Goal: Communication & Community: Answer question/provide support

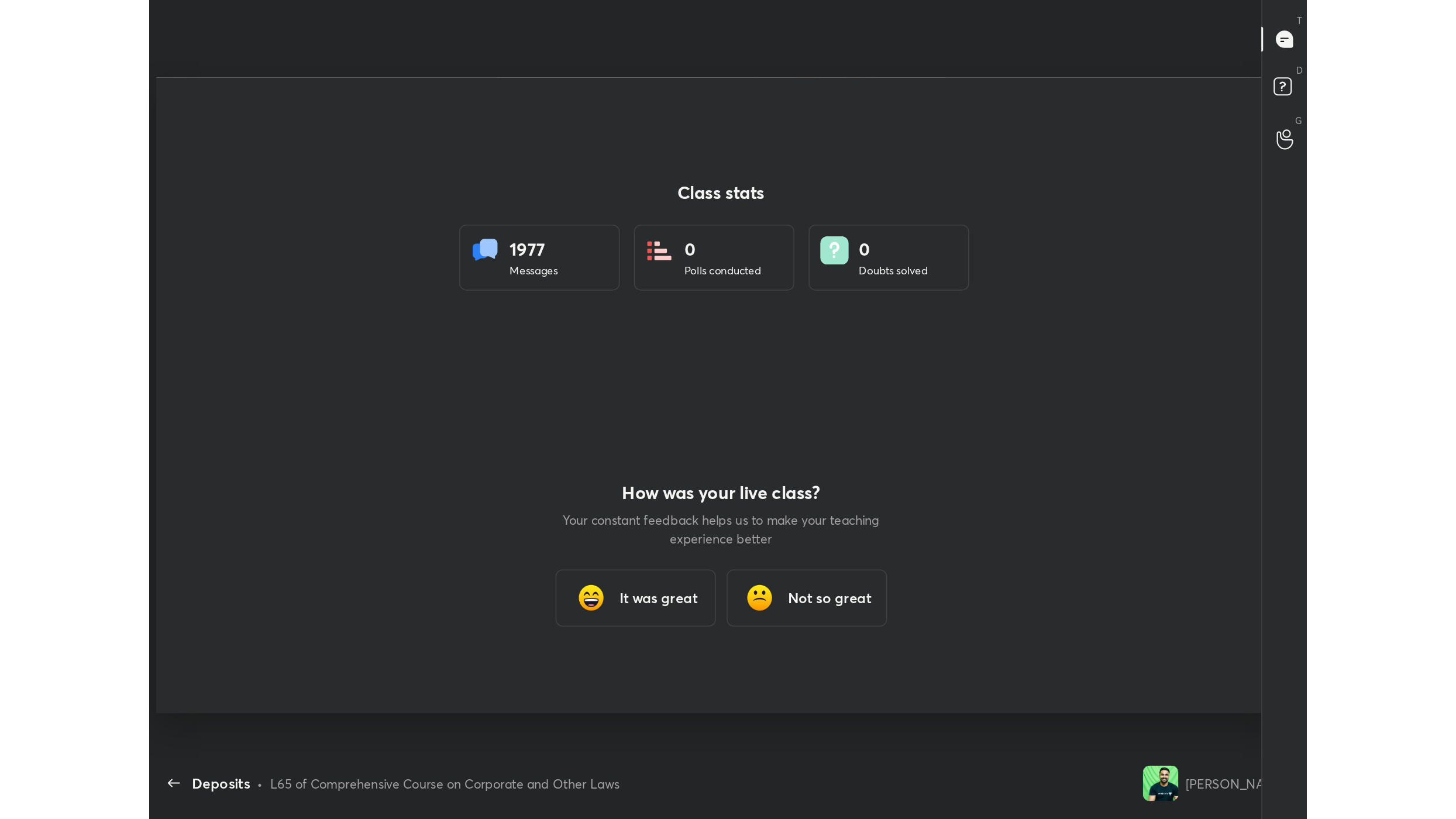
scroll to position [743, 1446]
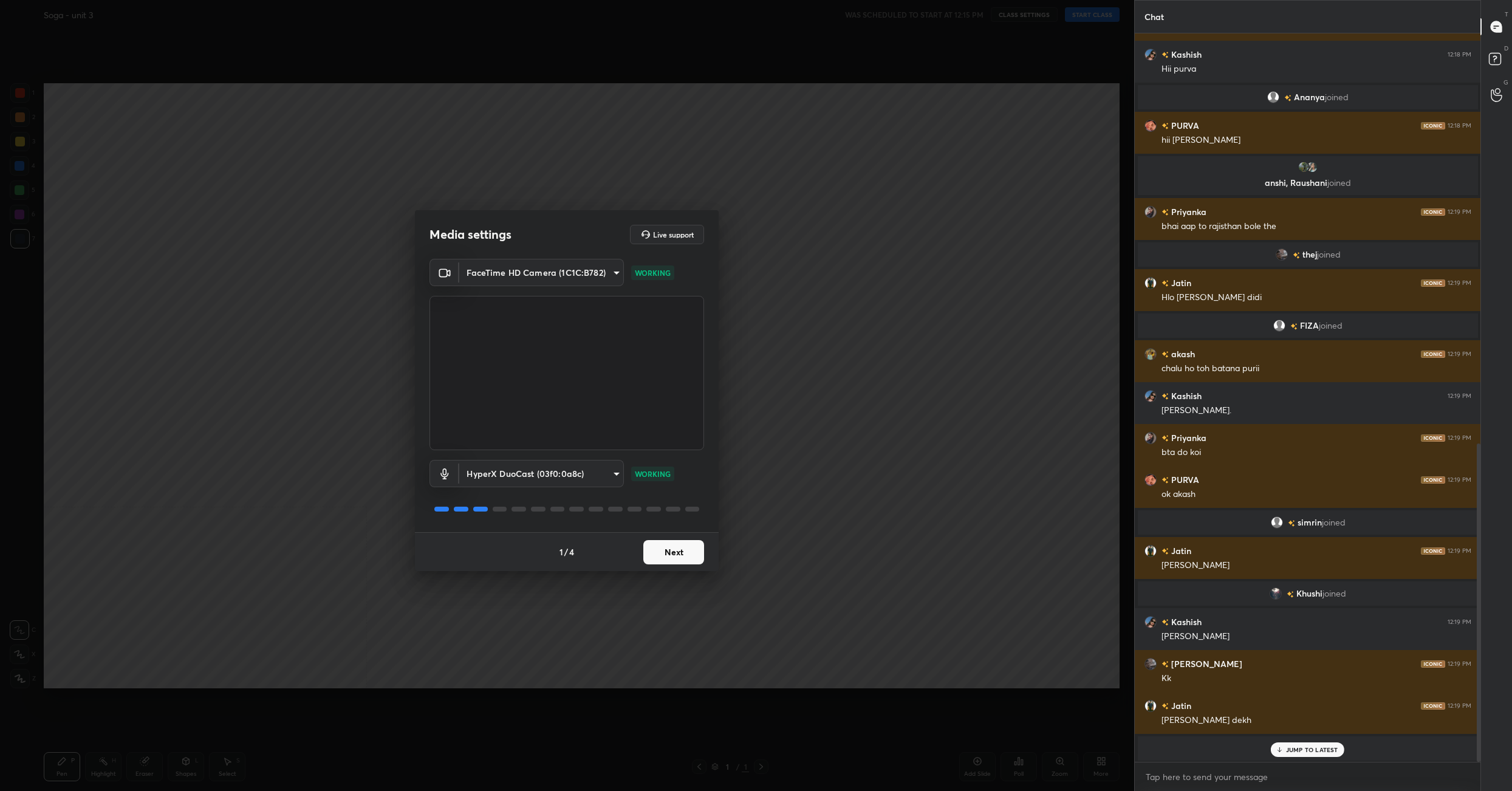
click at [675, 554] on button "Next" at bounding box center [674, 552] width 61 height 24
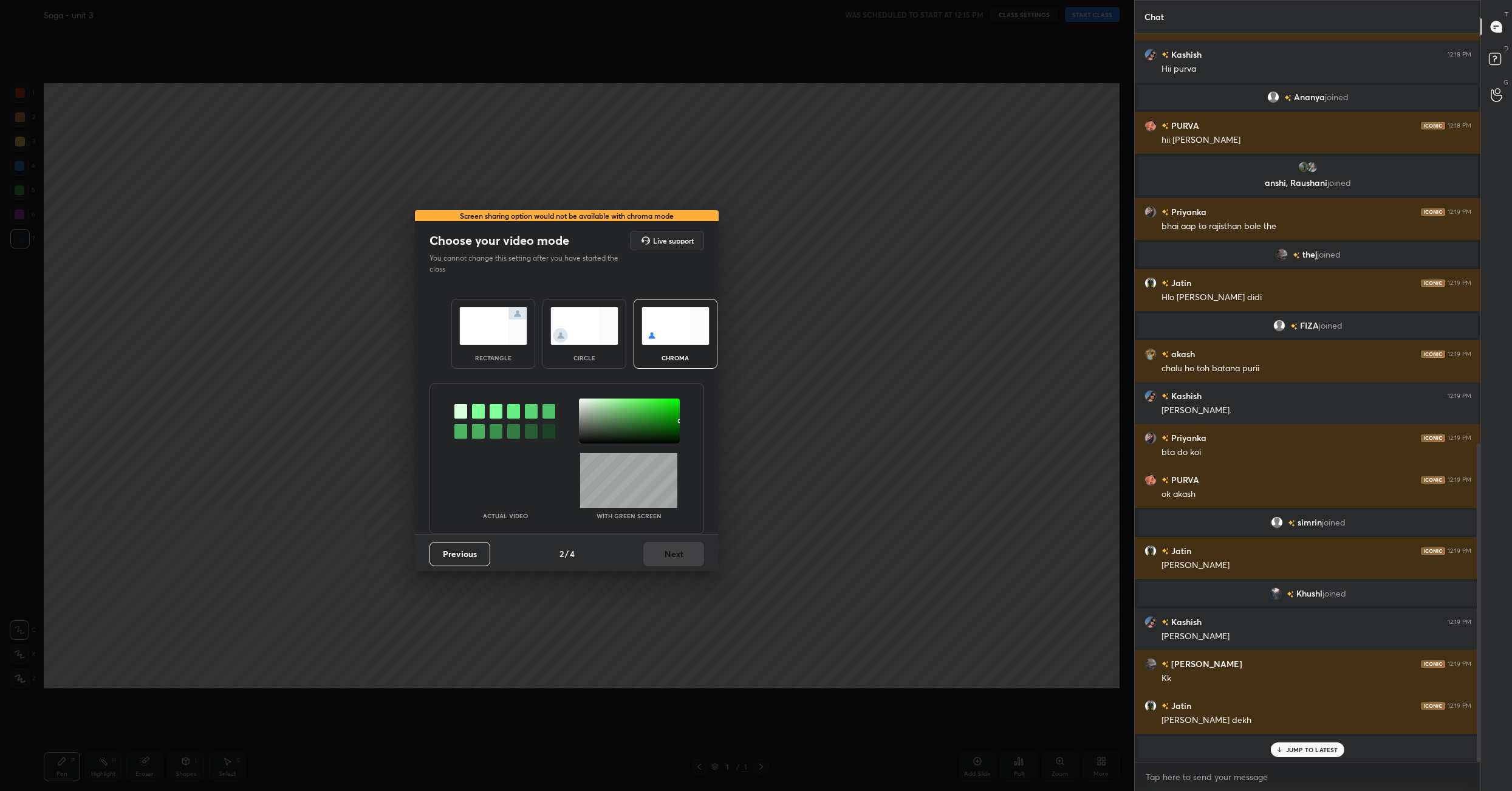
click at [496, 322] on img at bounding box center [493, 326] width 68 height 38
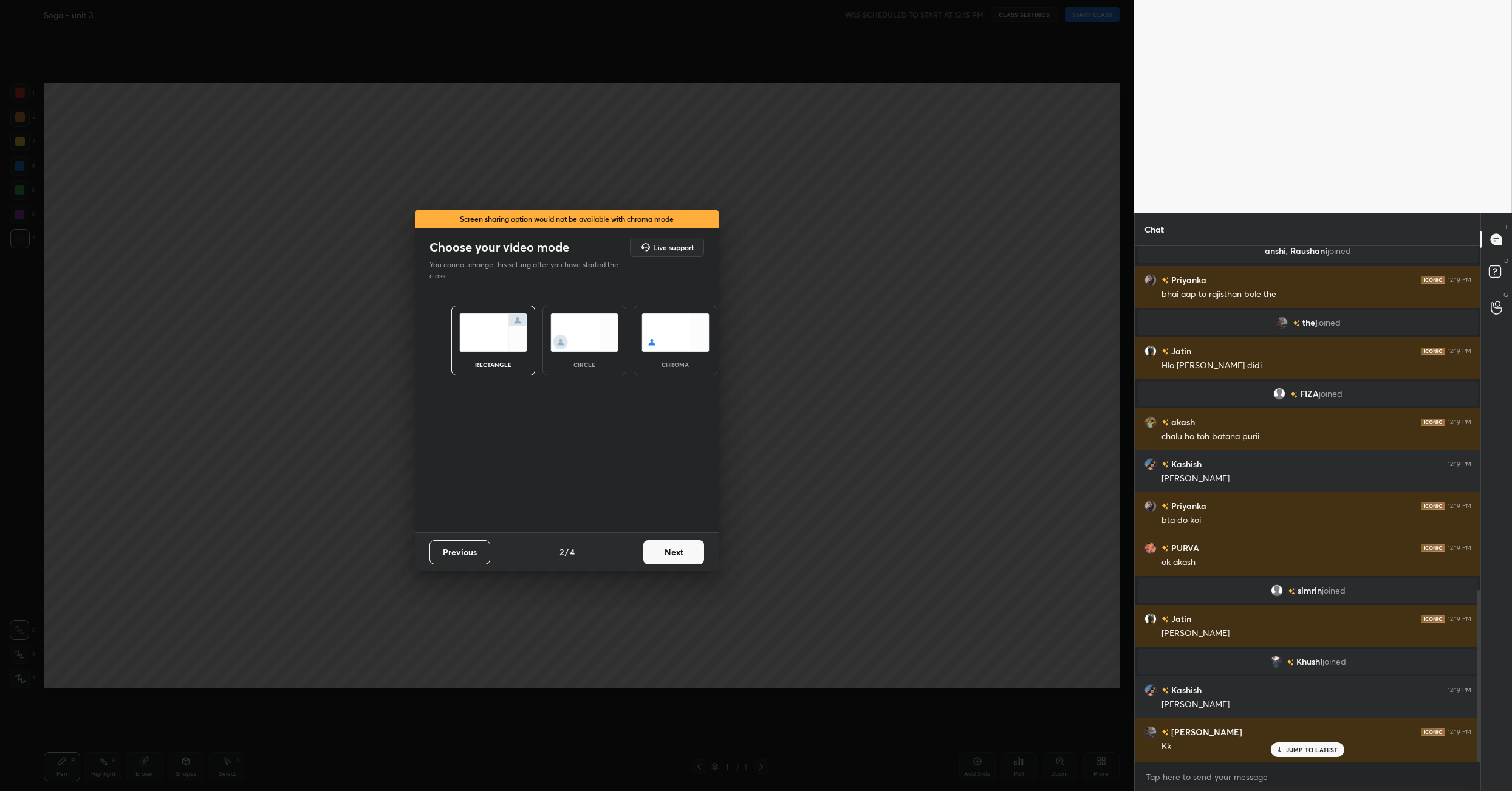
scroll to position [1035, 0]
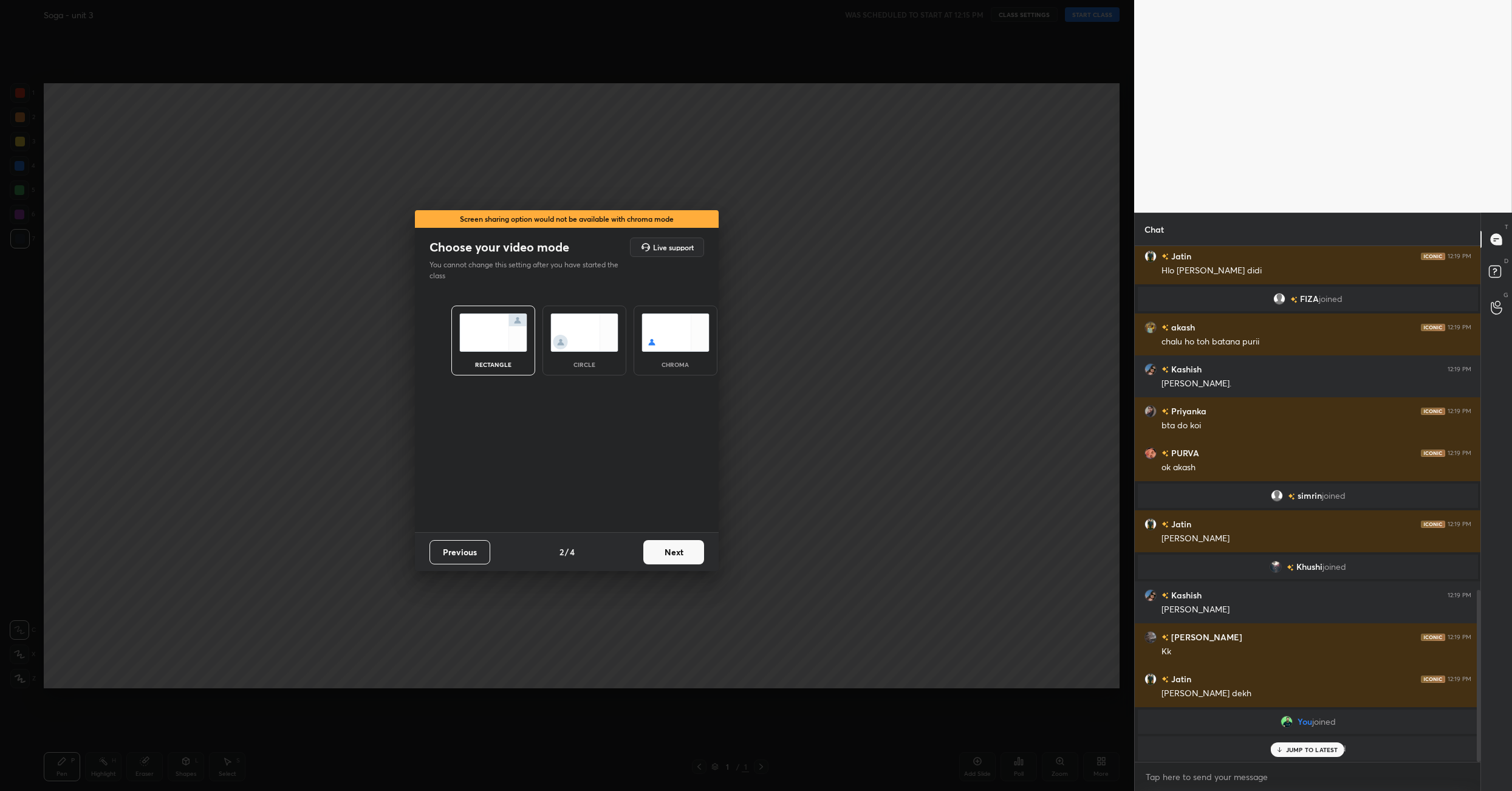
click at [682, 556] on button "Next" at bounding box center [674, 552] width 61 height 24
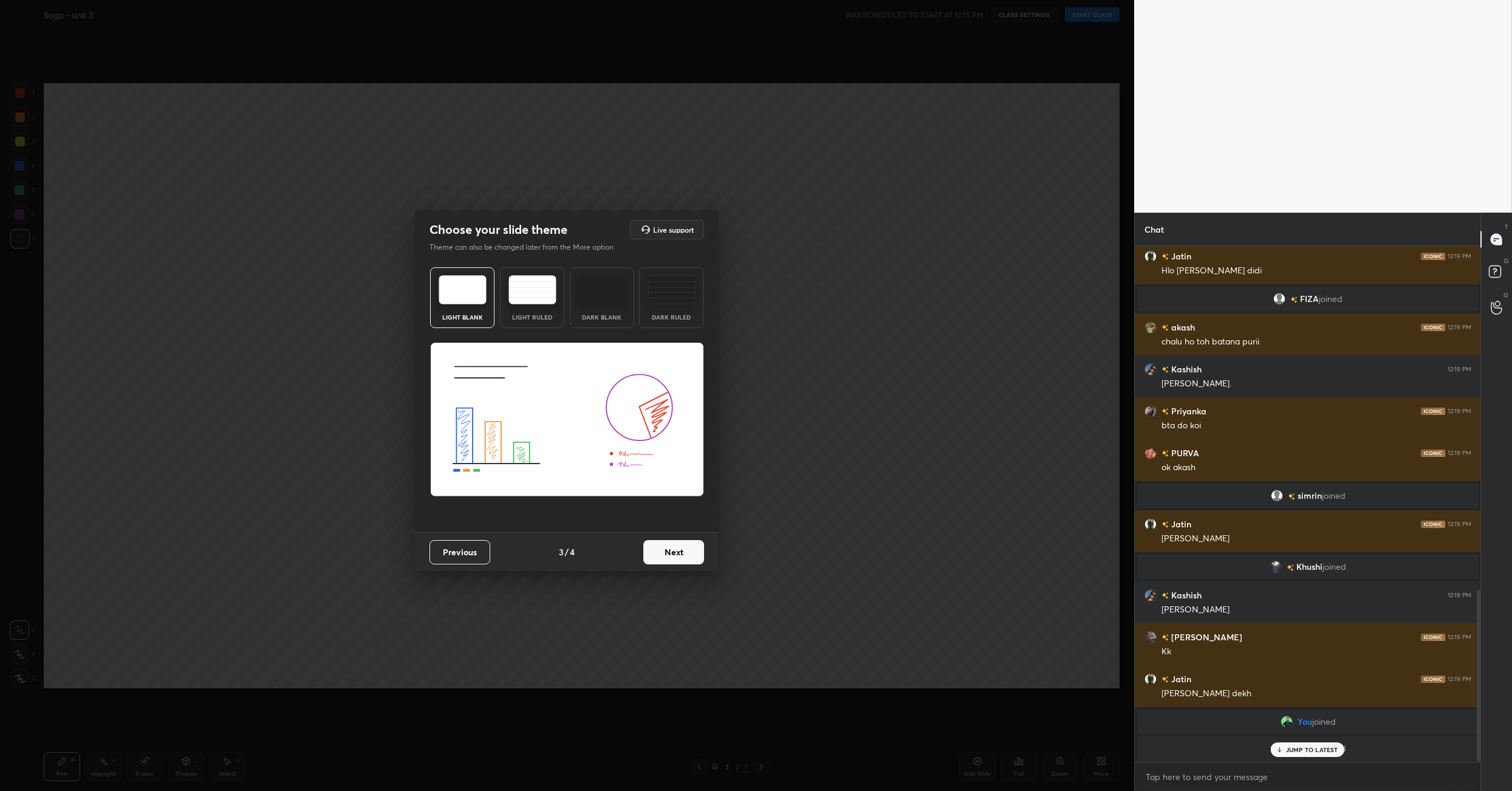
click at [682, 556] on button "Next" at bounding box center [674, 552] width 61 height 24
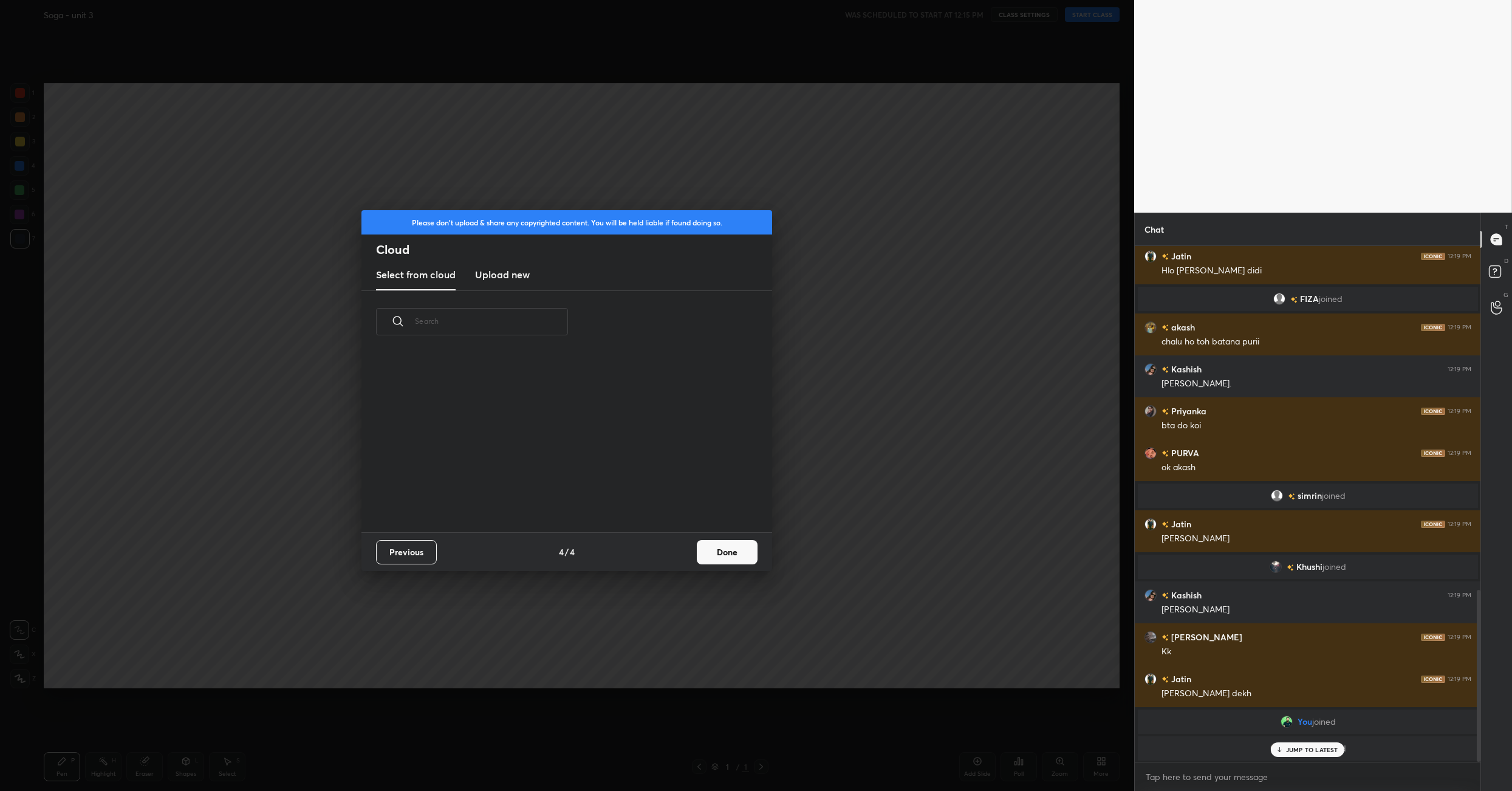
click at [731, 539] on div "Previous 4 / 4 Done" at bounding box center [566, 552] width 411 height 39
drag, startPoint x: 726, startPoint y: 555, endPoint x: 714, endPoint y: 551, distance: 12.6
click at [724, 551] on button "Done" at bounding box center [728, 552] width 61 height 24
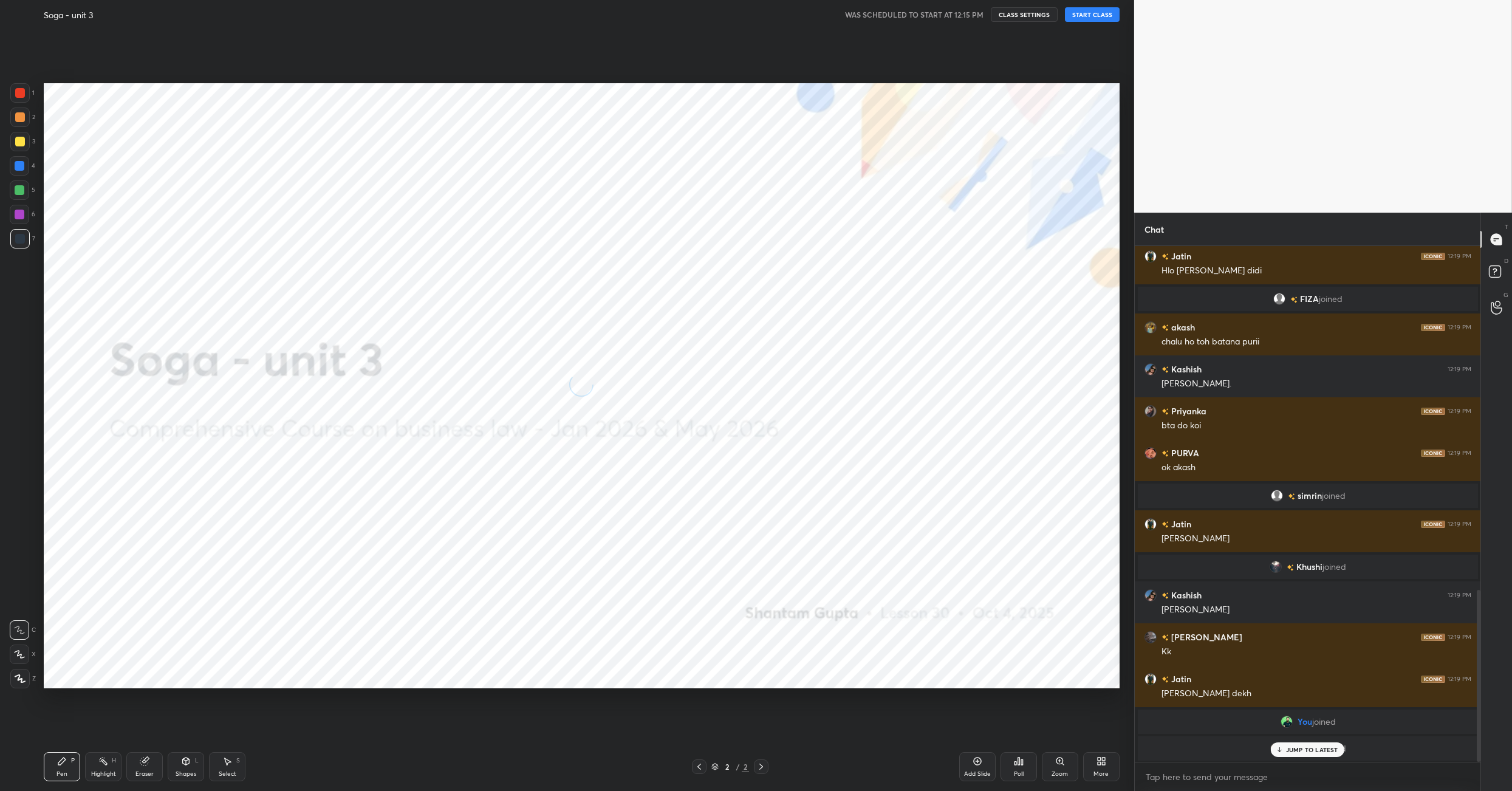
scroll to position [1077, 0]
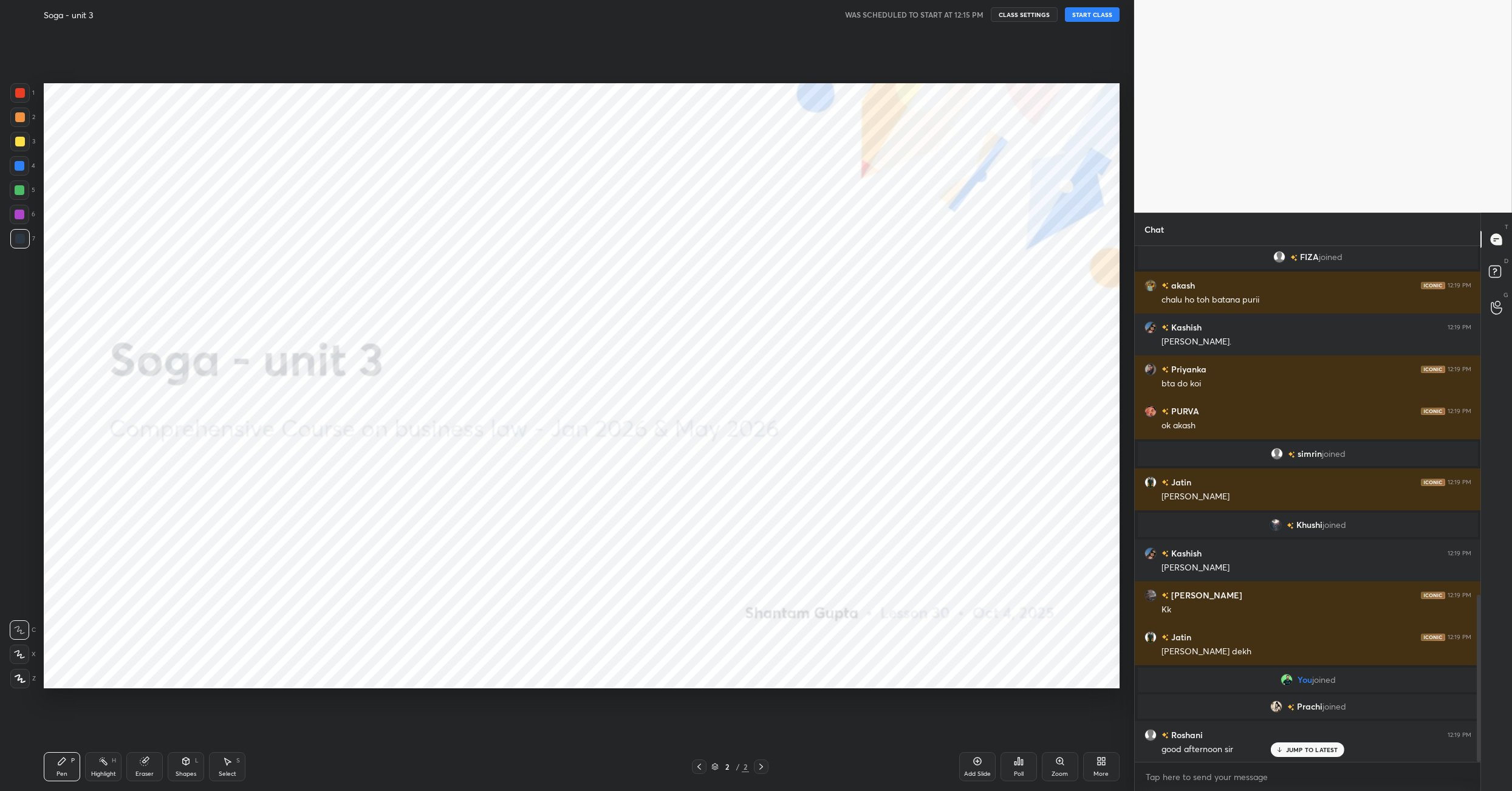
click at [1099, 18] on button "START CLASS" at bounding box center [1092, 14] width 55 height 15
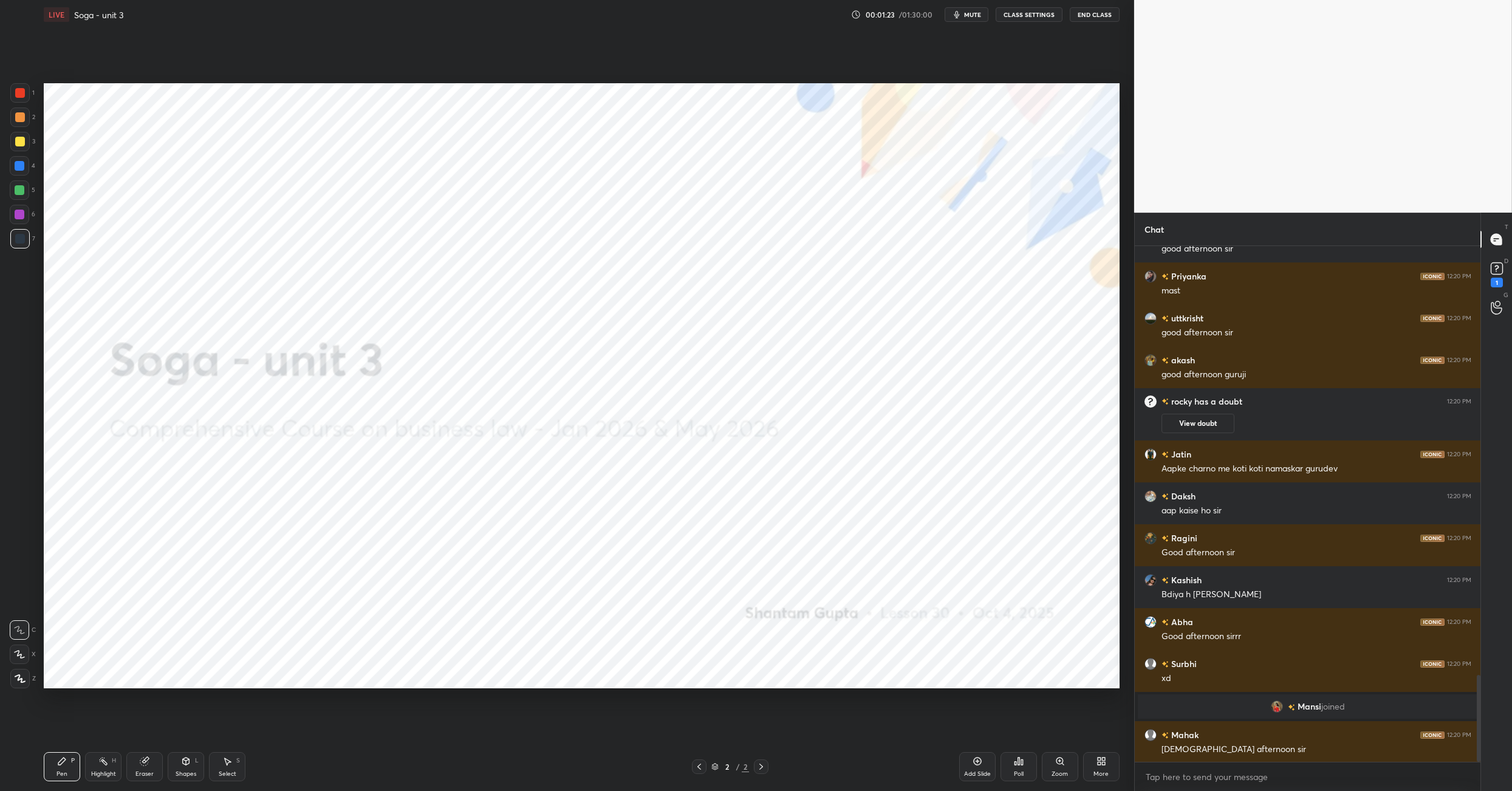
scroll to position [2556, 0]
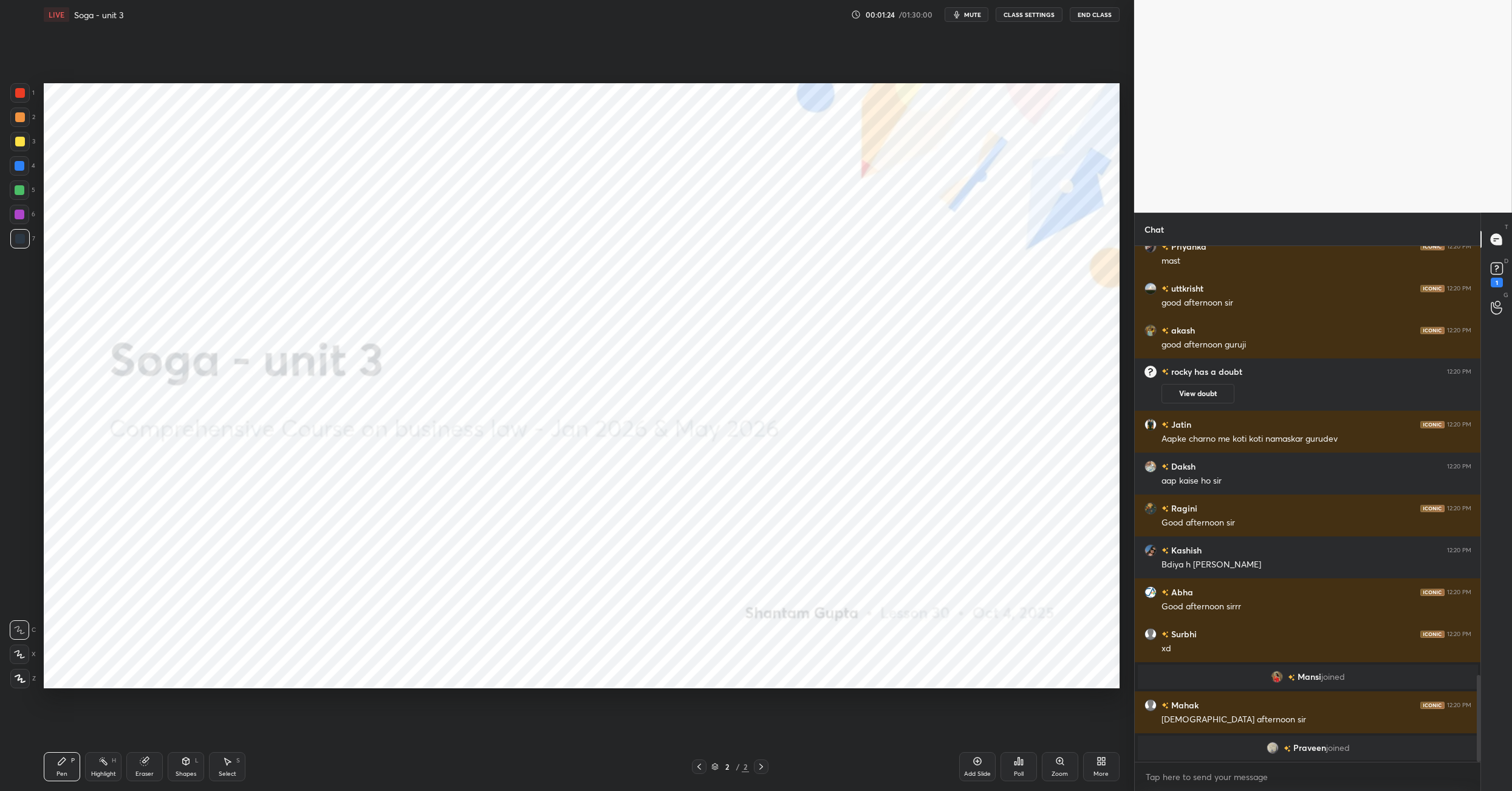
drag, startPoint x: 1123, startPoint y: 768, endPoint x: 1107, endPoint y: 769, distance: 16.0
click at [1122, 768] on div "LIVE Soga - unit 3 00:01:24 / 01:30:00 mute CLASS SETTINGS End Class Setting up…" at bounding box center [582, 395] width 1086 height 791
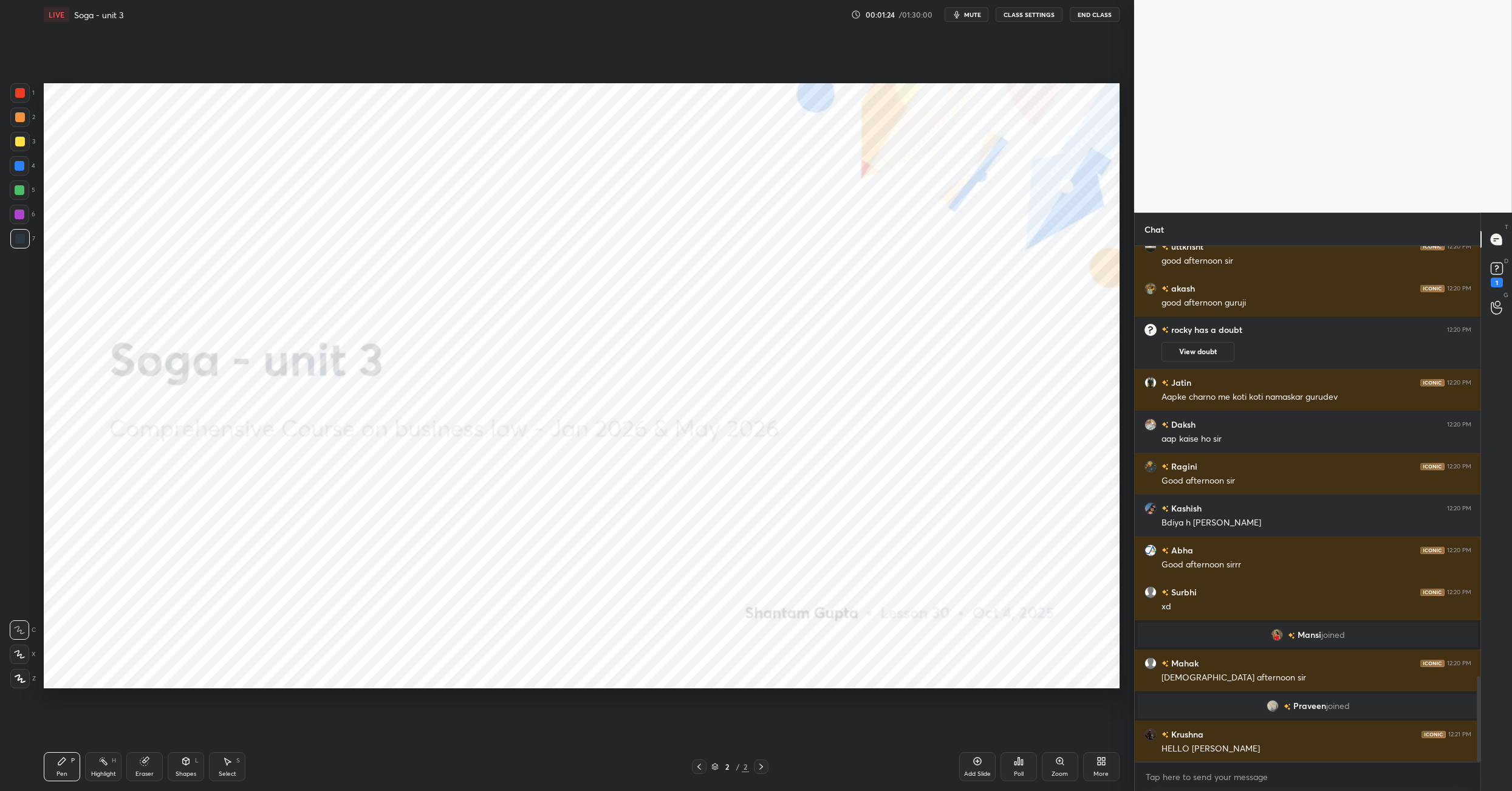
click at [1106, 769] on div "More" at bounding box center [1101, 767] width 37 height 29
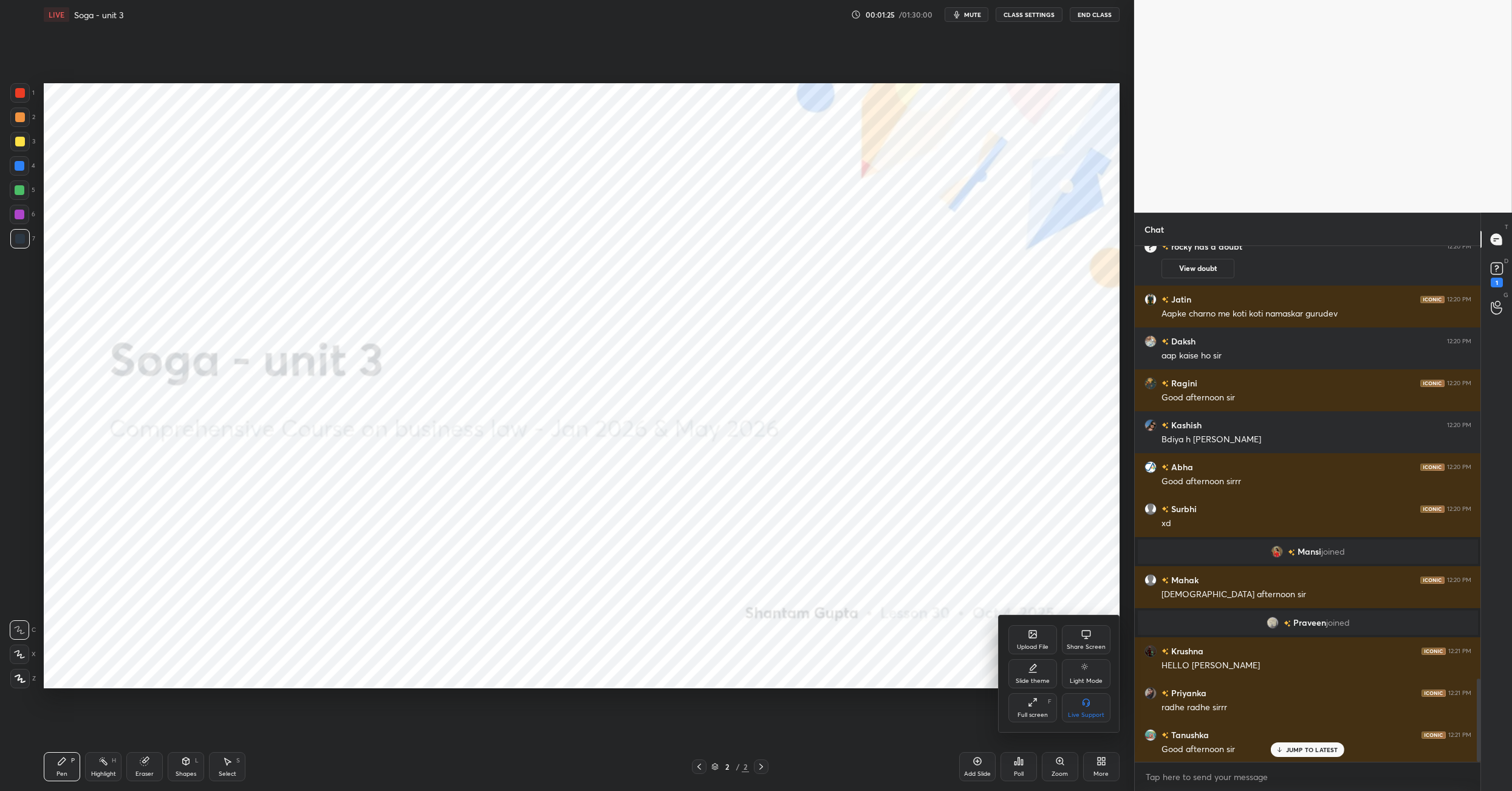
click at [1045, 684] on div "Slide theme" at bounding box center [1033, 681] width 34 height 6
click at [1037, 708] on div "Dark Blank" at bounding box center [1033, 708] width 48 height 29
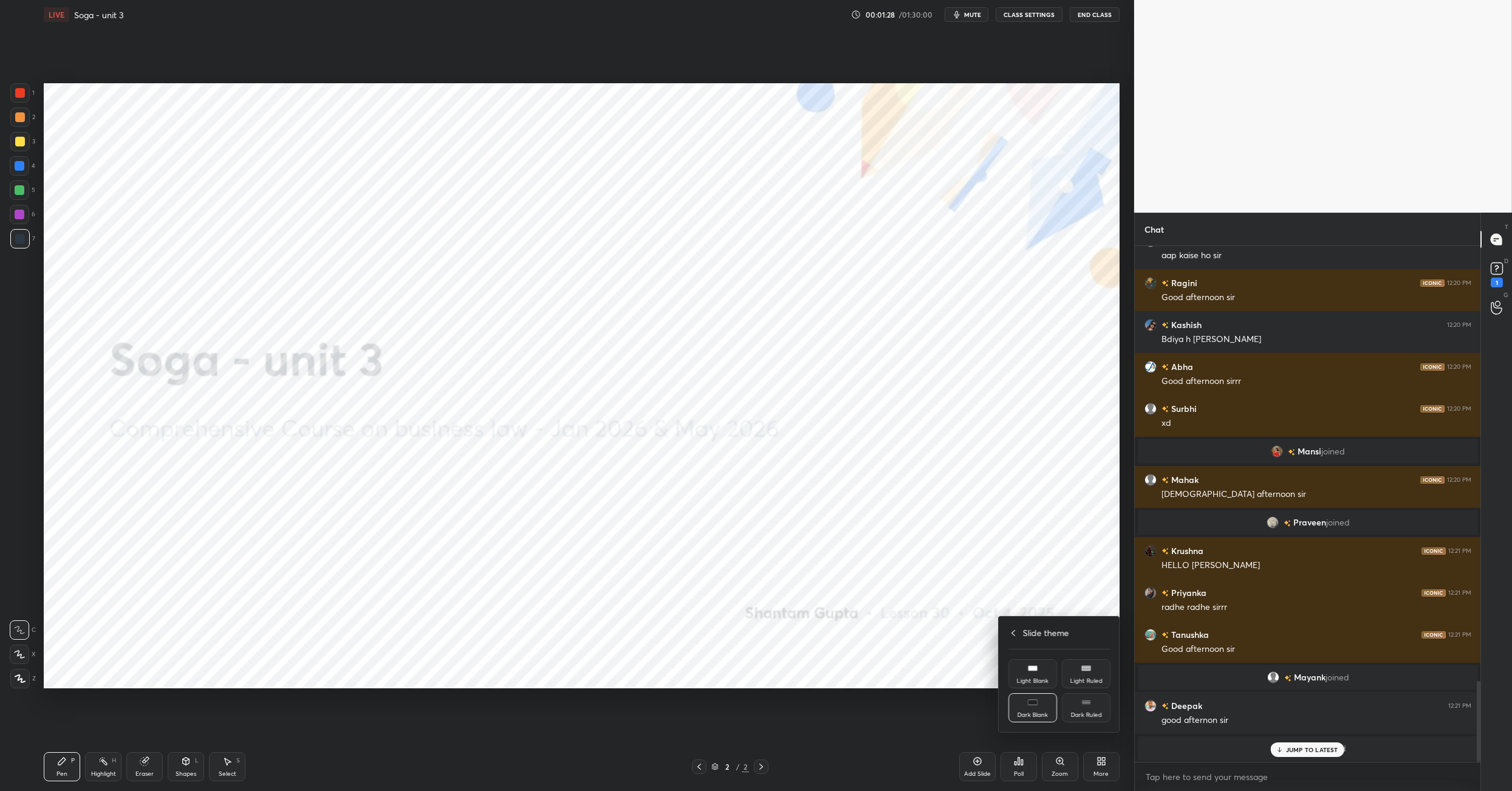
click at [975, 765] on div at bounding box center [756, 395] width 1512 height 791
click at [974, 765] on icon at bounding box center [978, 761] width 9 height 9
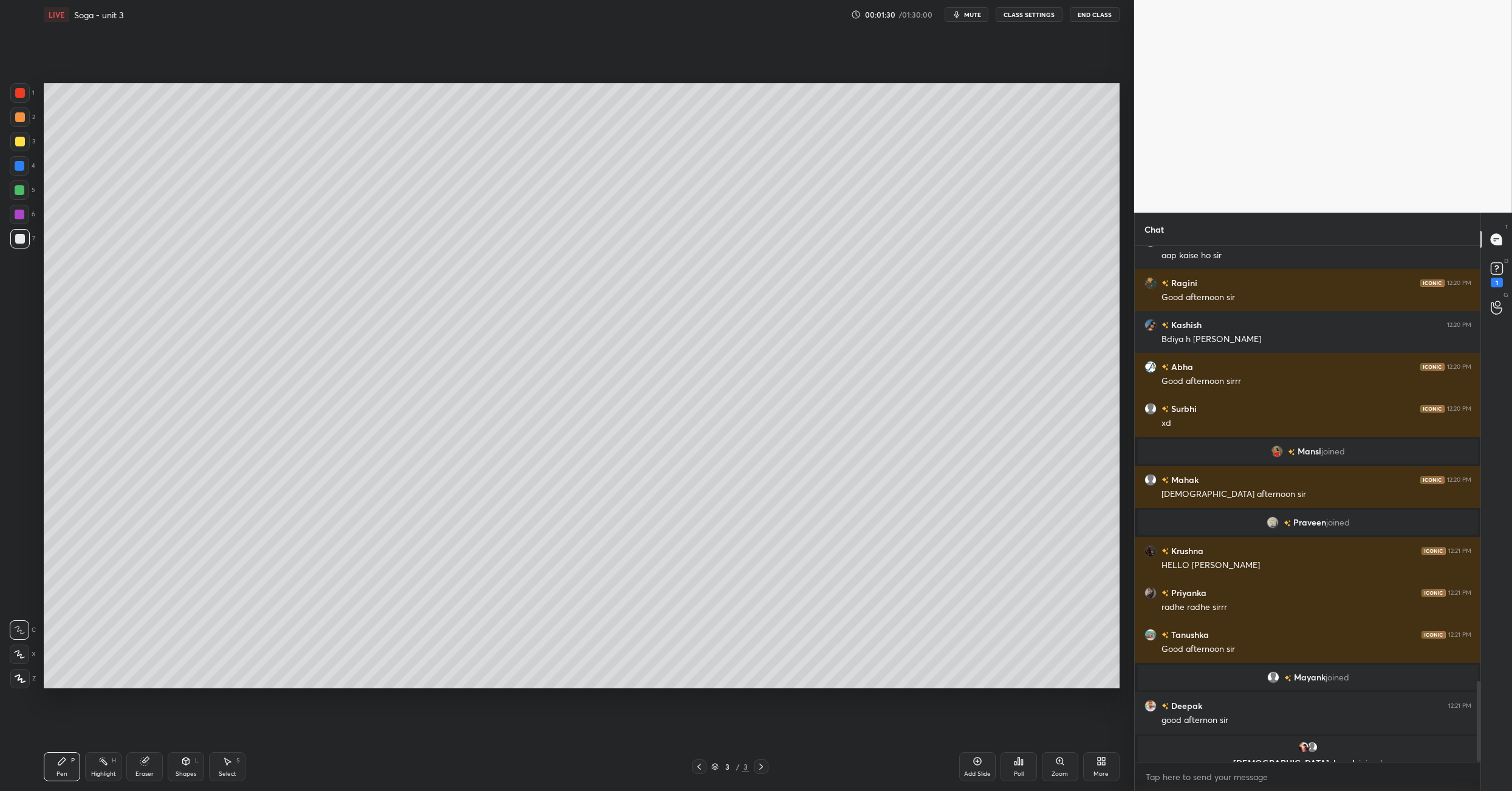
click at [1103, 762] on icon at bounding box center [1101, 761] width 9 height 9
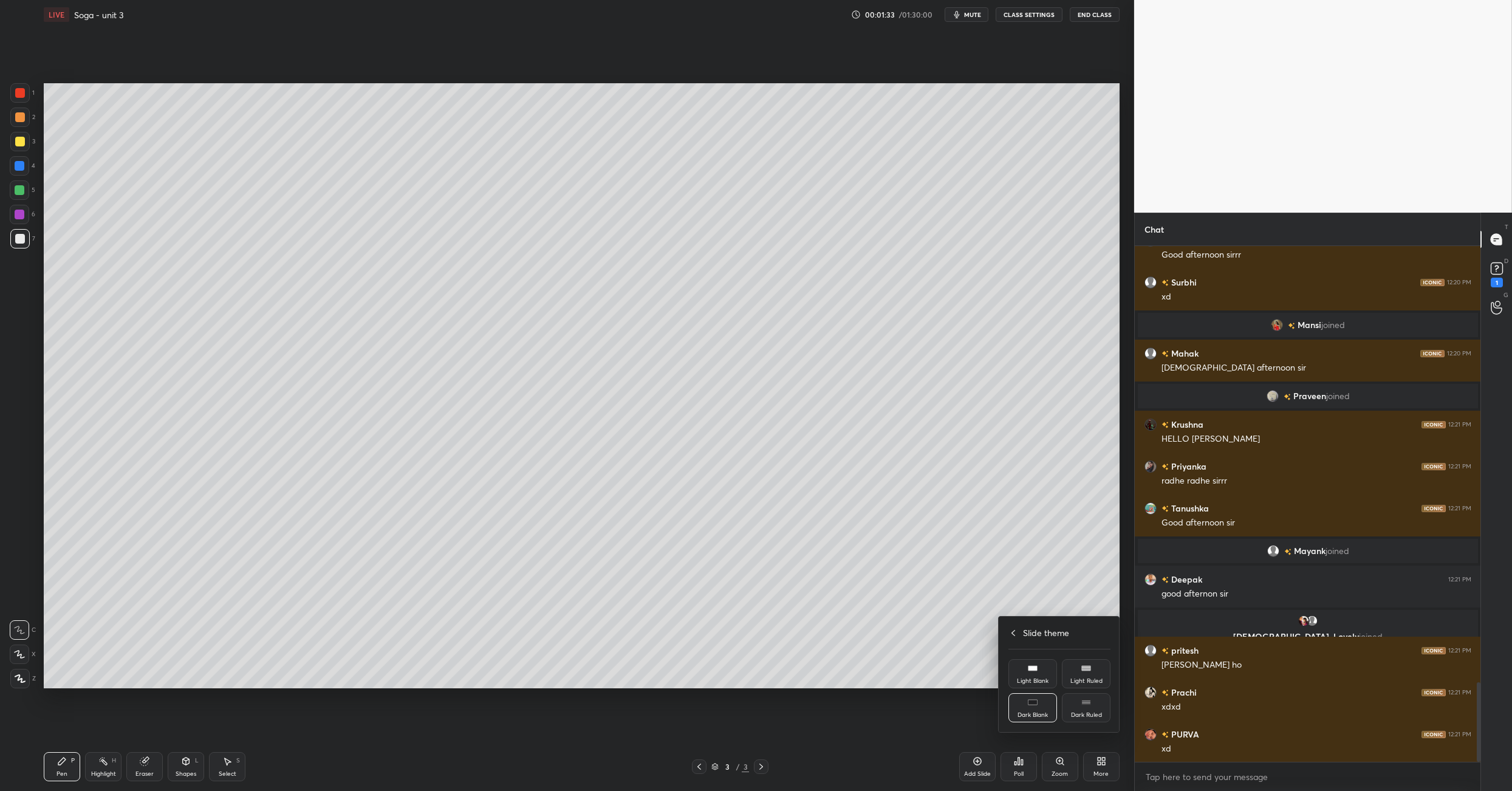
click at [1015, 640] on div "Slide theme Light Blank Light Ruled Dark Blank Dark Ruled" at bounding box center [1059, 675] width 122 height 115
click at [1015, 630] on div "Slide theme" at bounding box center [1059, 633] width 102 height 12
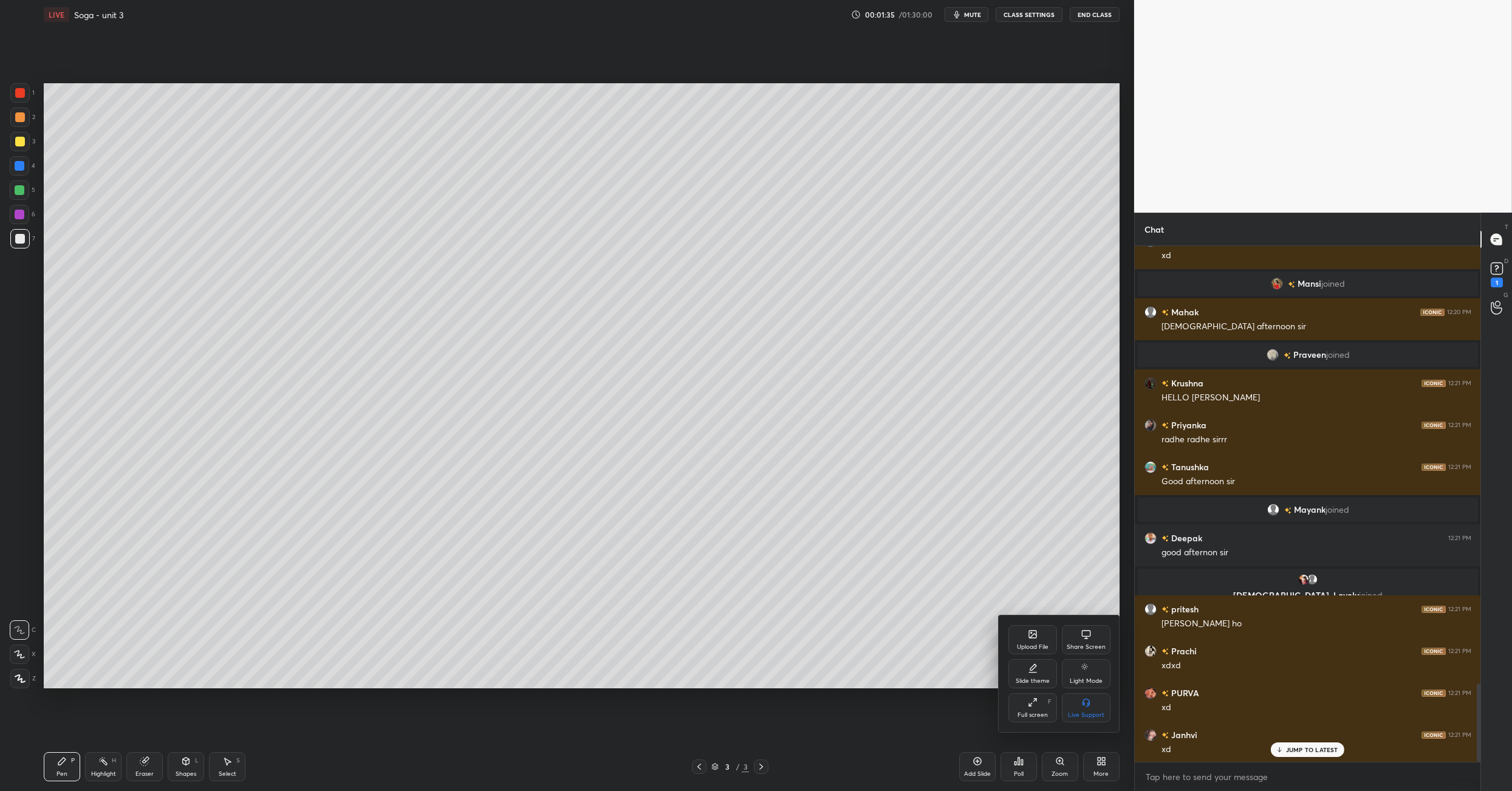
click at [1103, 757] on div at bounding box center [756, 395] width 1512 height 791
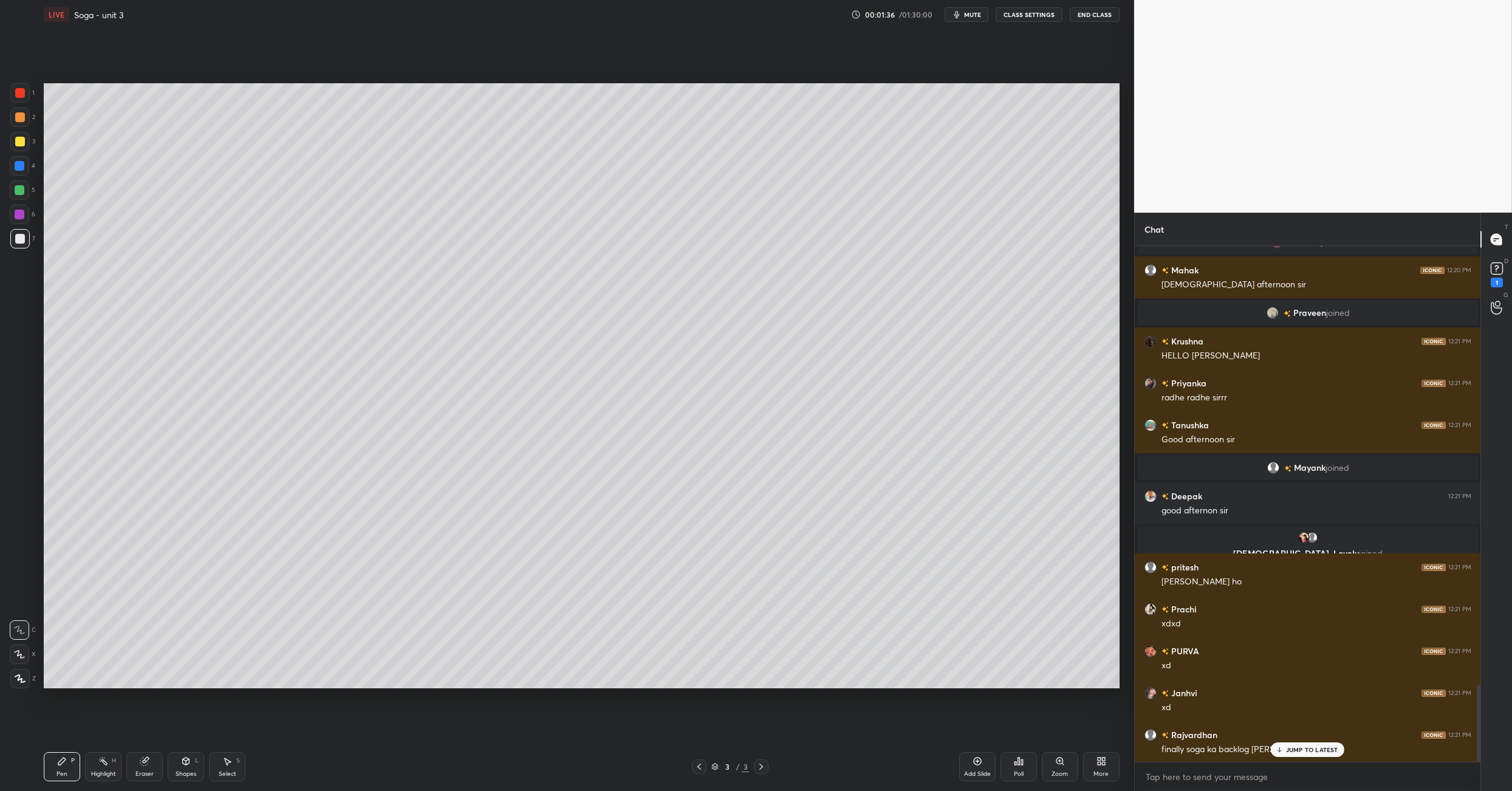
click at [1110, 764] on div "More" at bounding box center [1101, 767] width 37 height 29
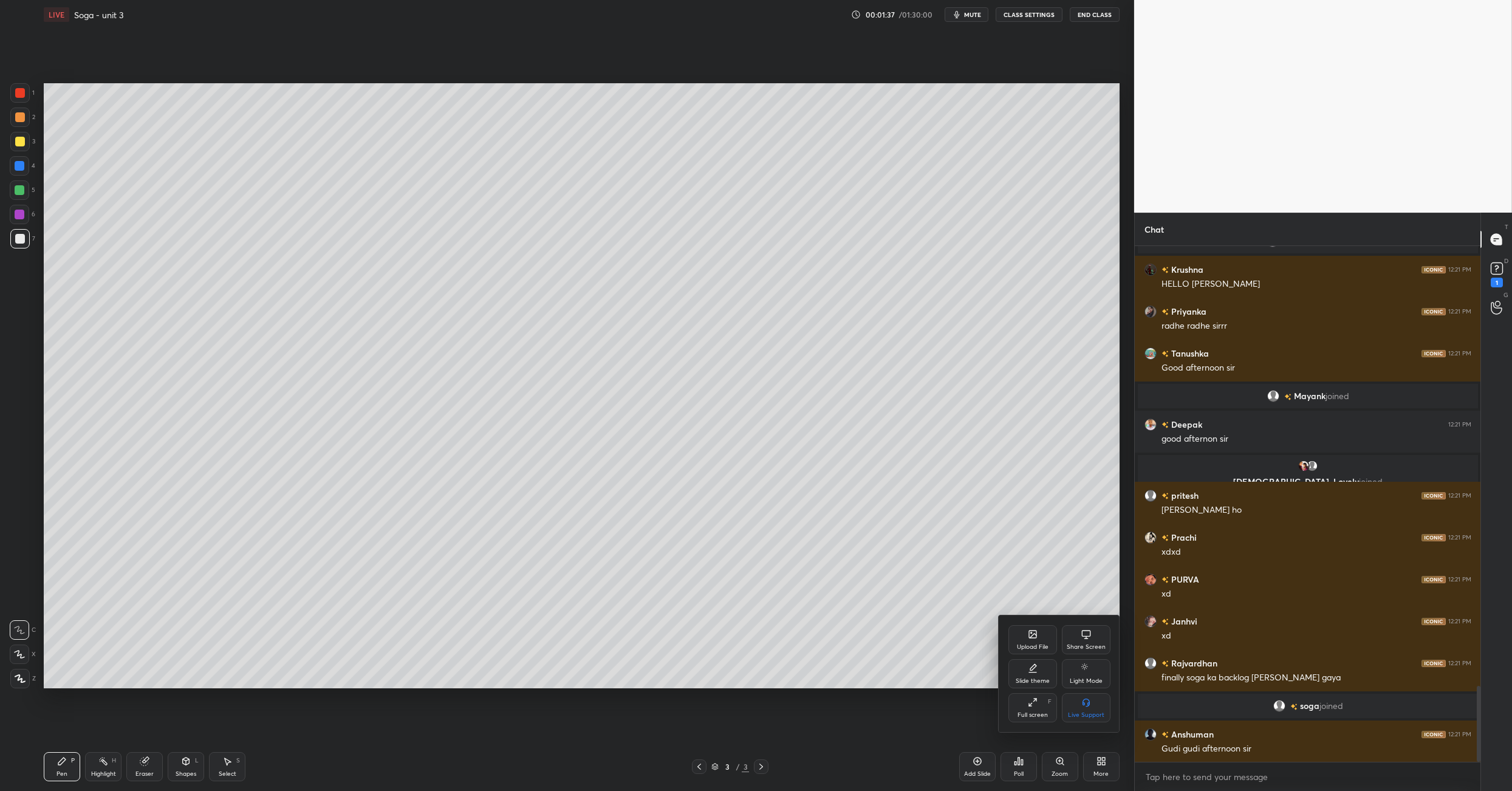
click at [1031, 648] on div "Upload File" at bounding box center [1033, 648] width 32 height 6
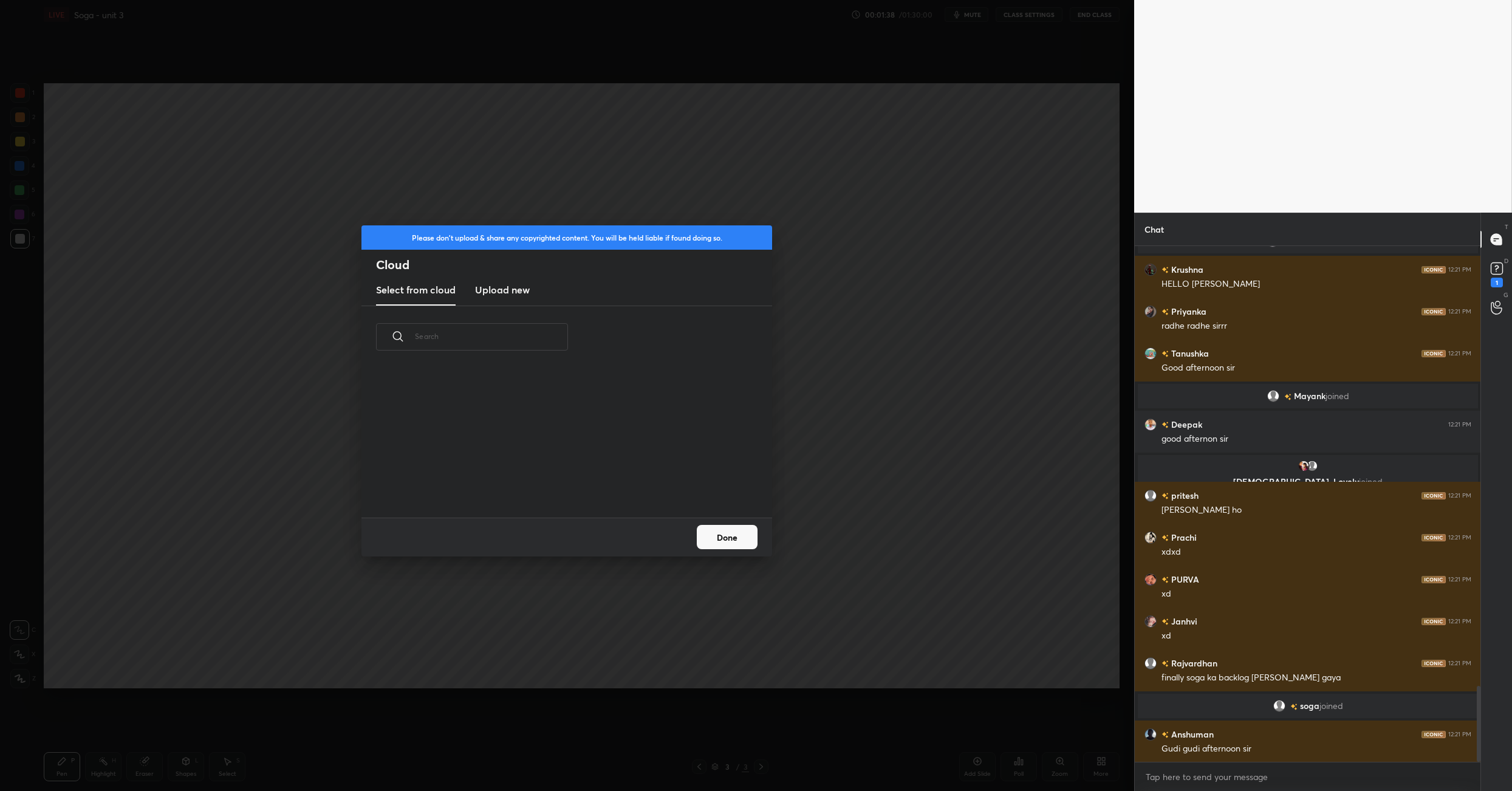
scroll to position [4, 6]
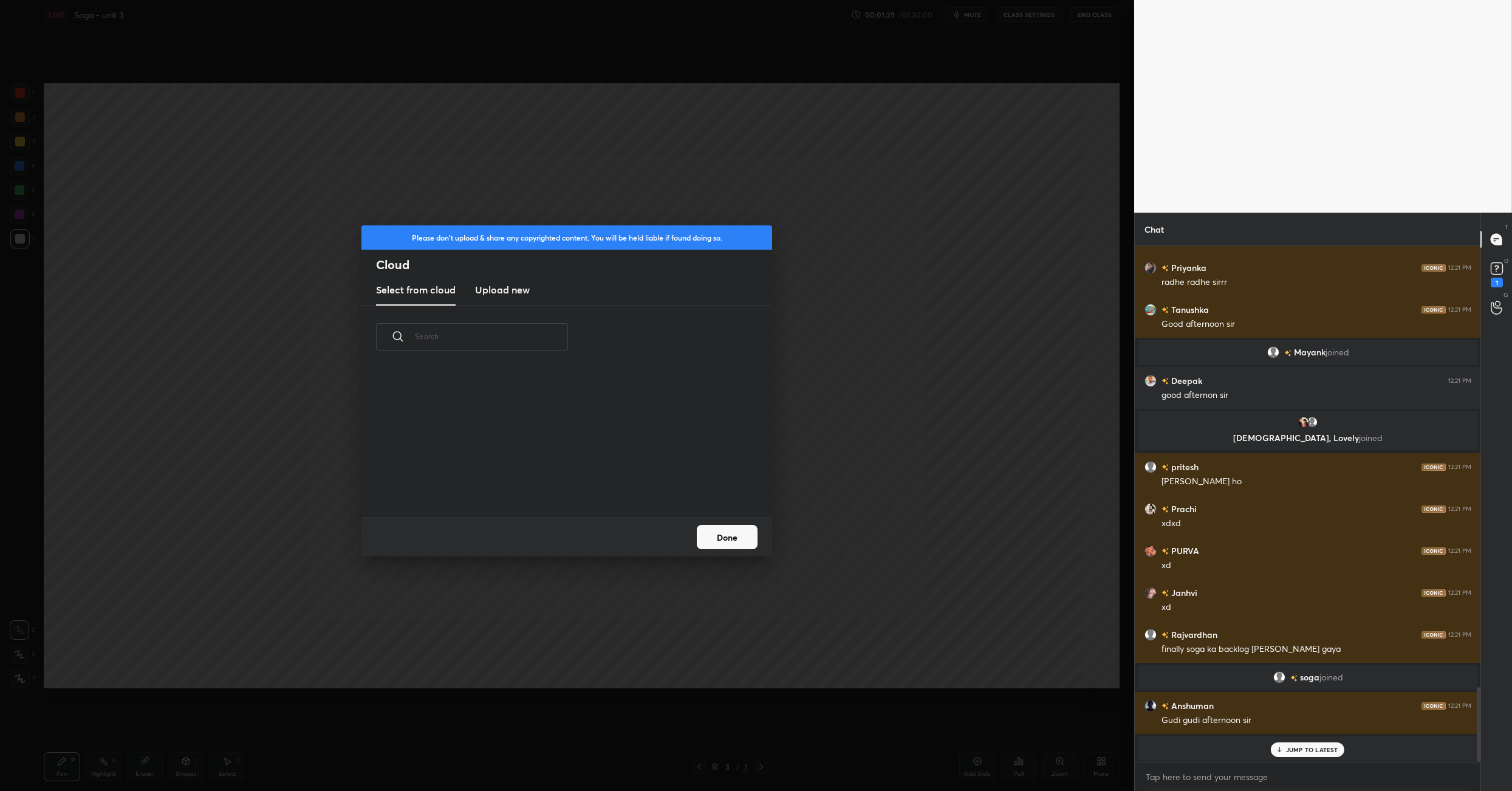
click at [506, 298] on new "Upload new" at bounding box center [502, 290] width 55 height 30
click at [558, 476] on label "Browse" at bounding box center [566, 483] width 54 height 19
click at [540, 476] on input "Browse" at bounding box center [540, 483] width 0 height 19
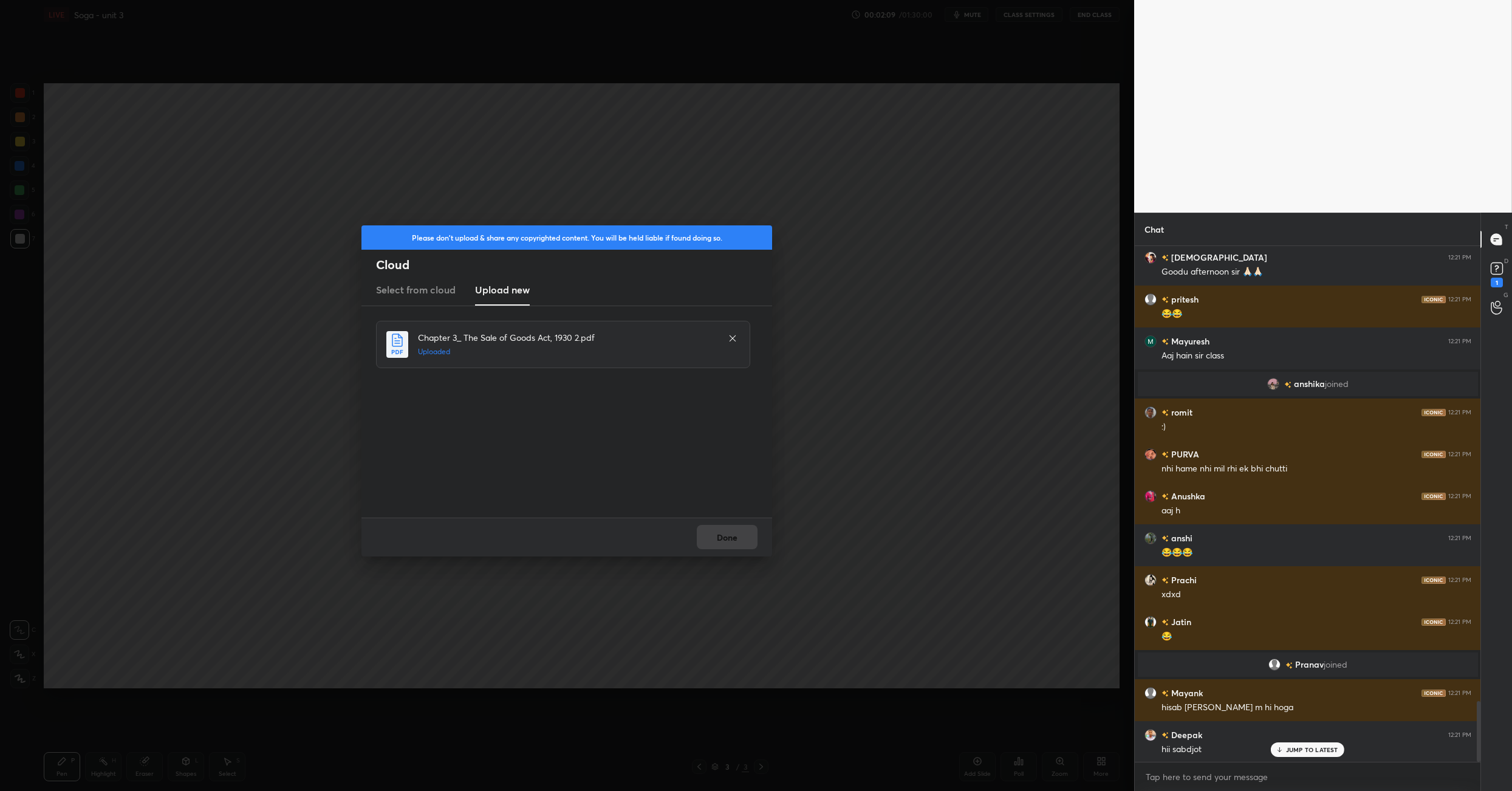
scroll to position [3885, 0]
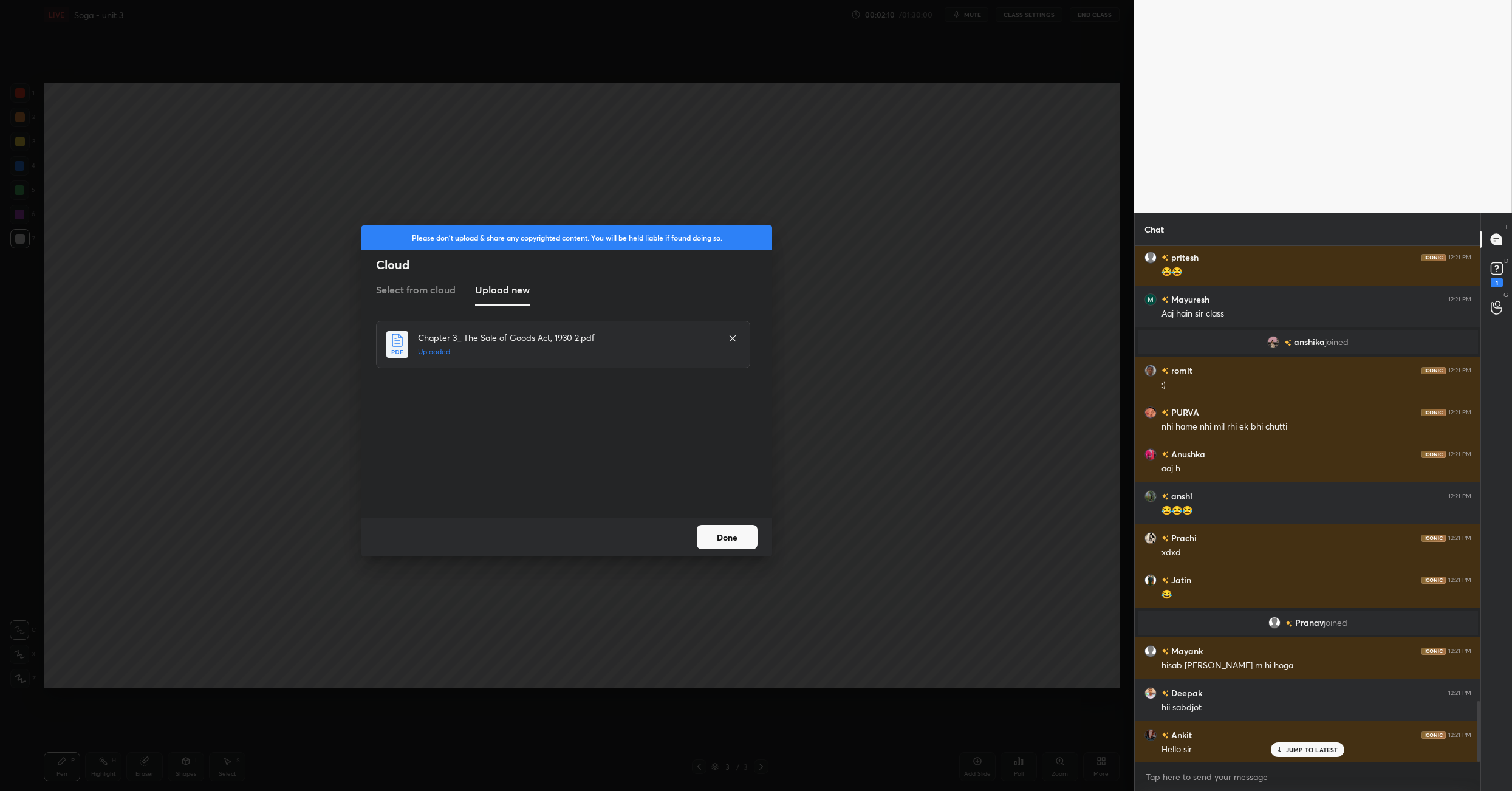
click at [724, 535] on button "Done" at bounding box center [728, 537] width 61 height 24
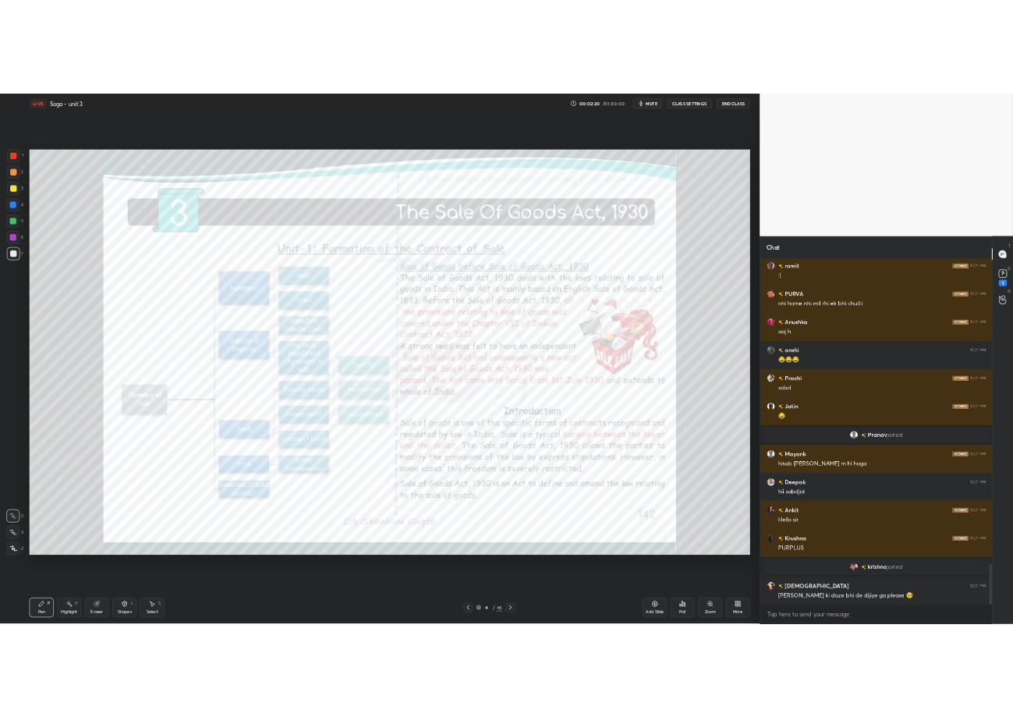
scroll to position [616, 696]
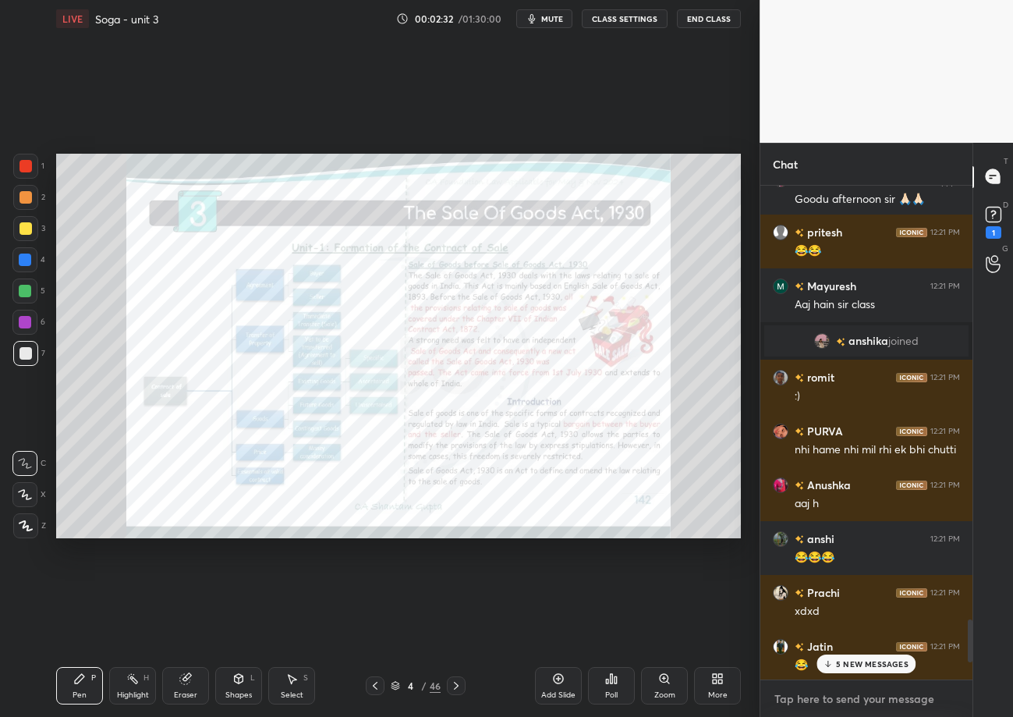
type textarea "x"
click at [866, 700] on textarea at bounding box center [866, 698] width 187 height 25
paste textarea "tele - https://t.me/+6nrWi6p-P_FmZTI9 drive - https://drive.google.com/drive/fo…"
type textarea "tele - https://t.me/+6nrWi6p-P_FmZTI9 drive - https://drive.google.com/drive/fo…"
type textarea "x"
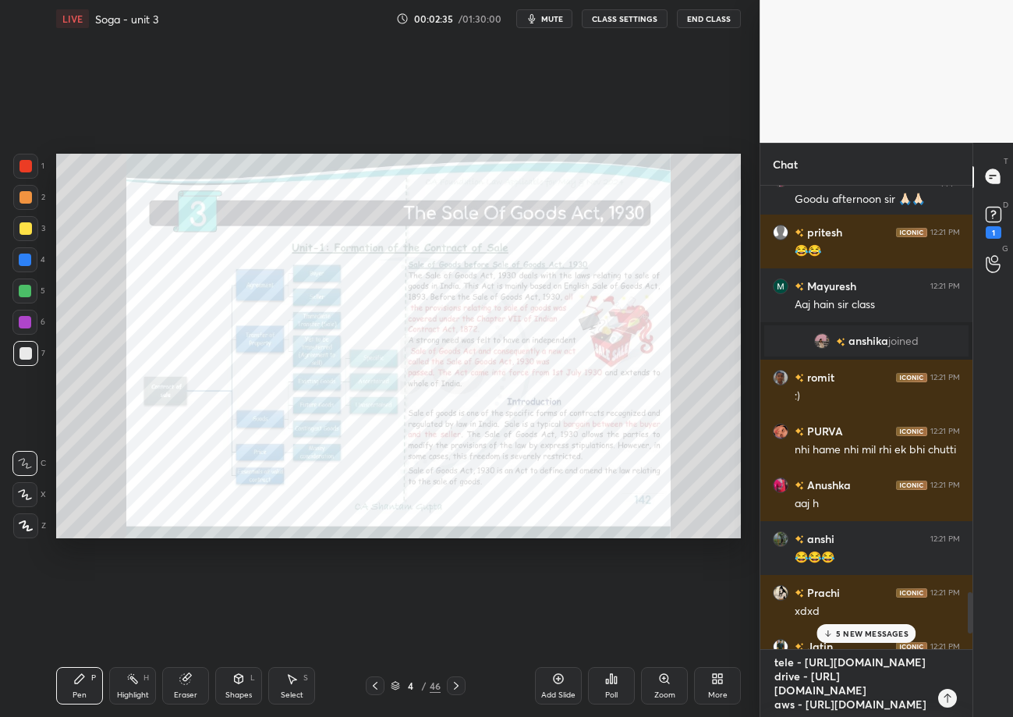
type textarea "tele - https://t.me/+6nrWi6p-P_FmZTI9 drive - https://drive.google.com/drive/fo…"
type textarea "x"
drag, startPoint x: 949, startPoint y: 699, endPoint x: 939, endPoint y: 693, distance: 11.5
click at [948, 699] on icon at bounding box center [947, 698] width 12 height 12
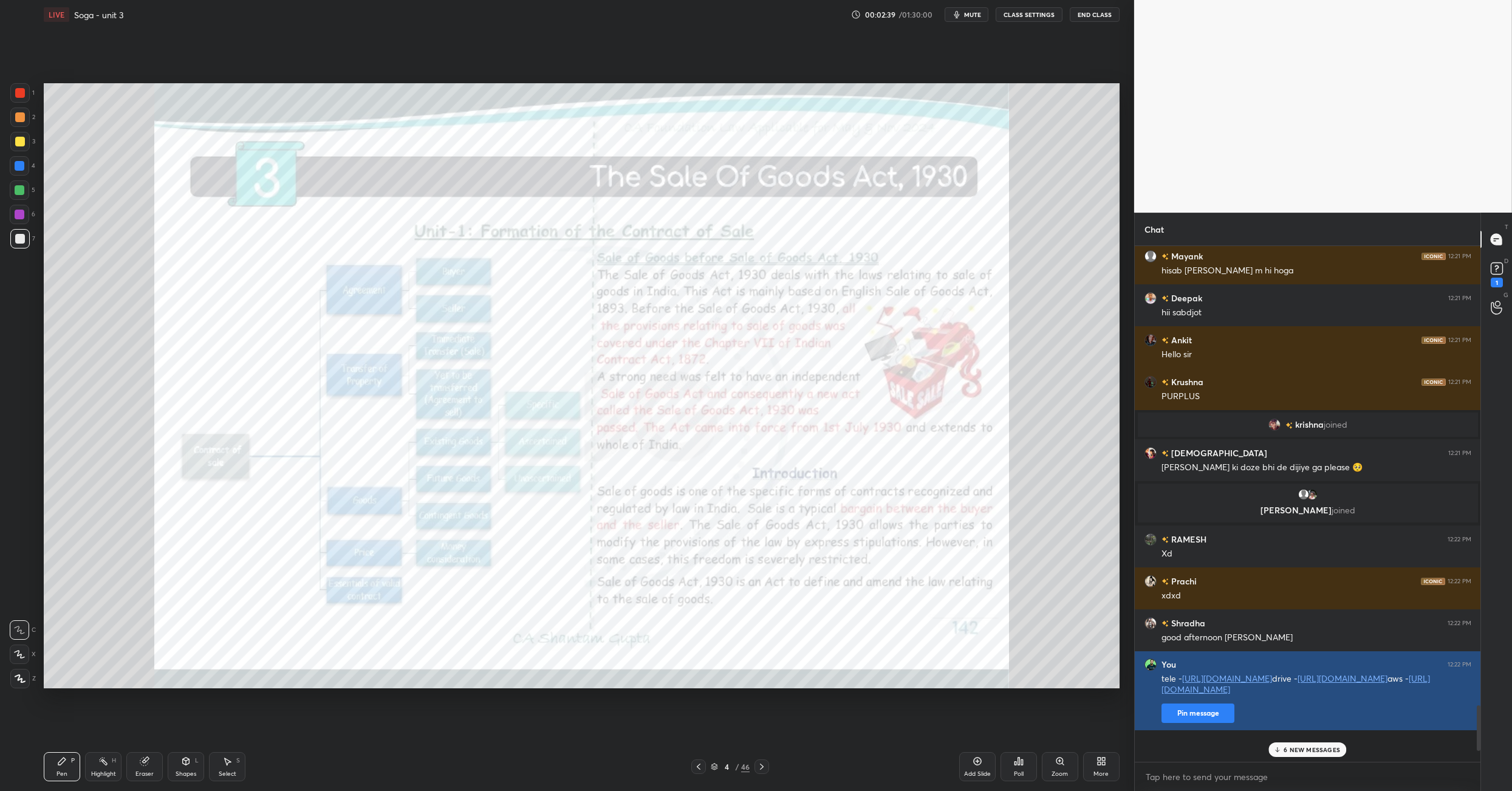
click at [1200, 723] on button "Pin message" at bounding box center [1198, 713] width 73 height 19
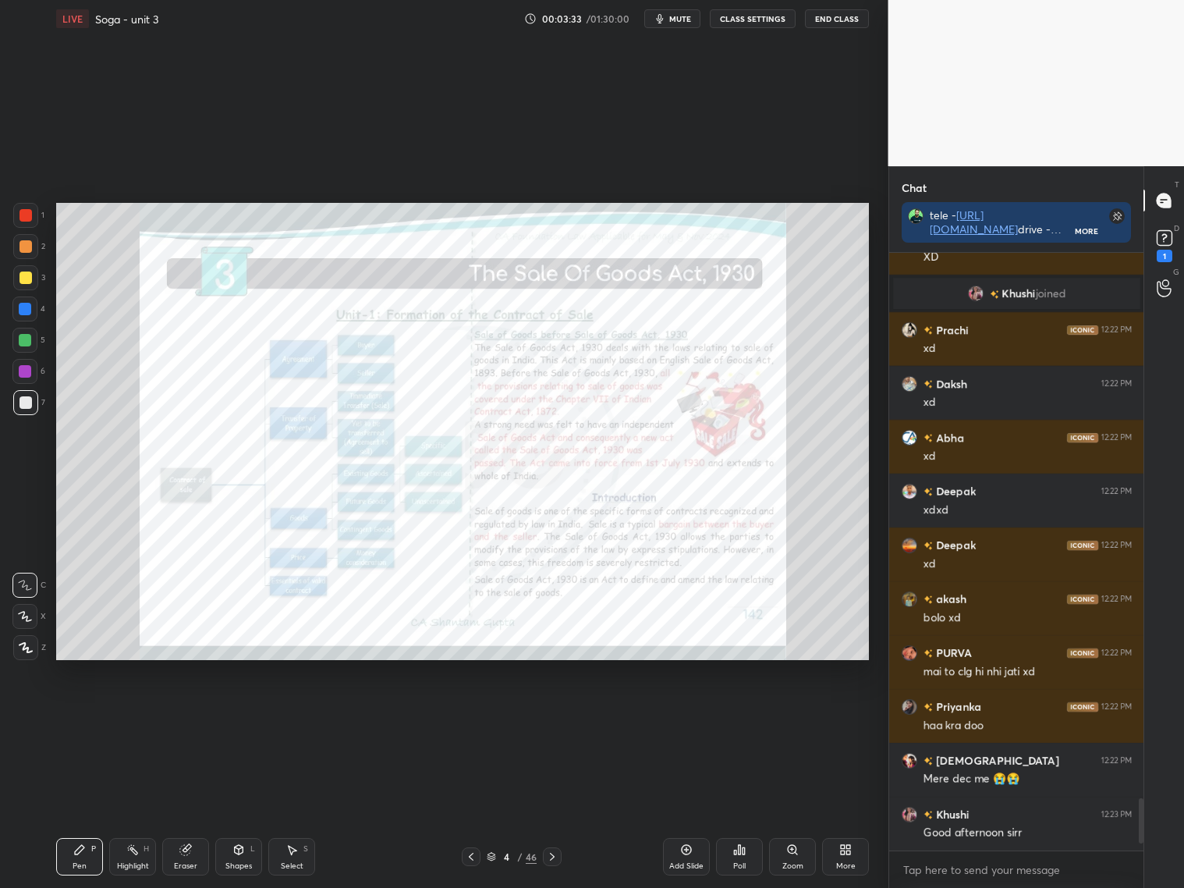
click at [557, 856] on icon at bounding box center [552, 856] width 12 height 12
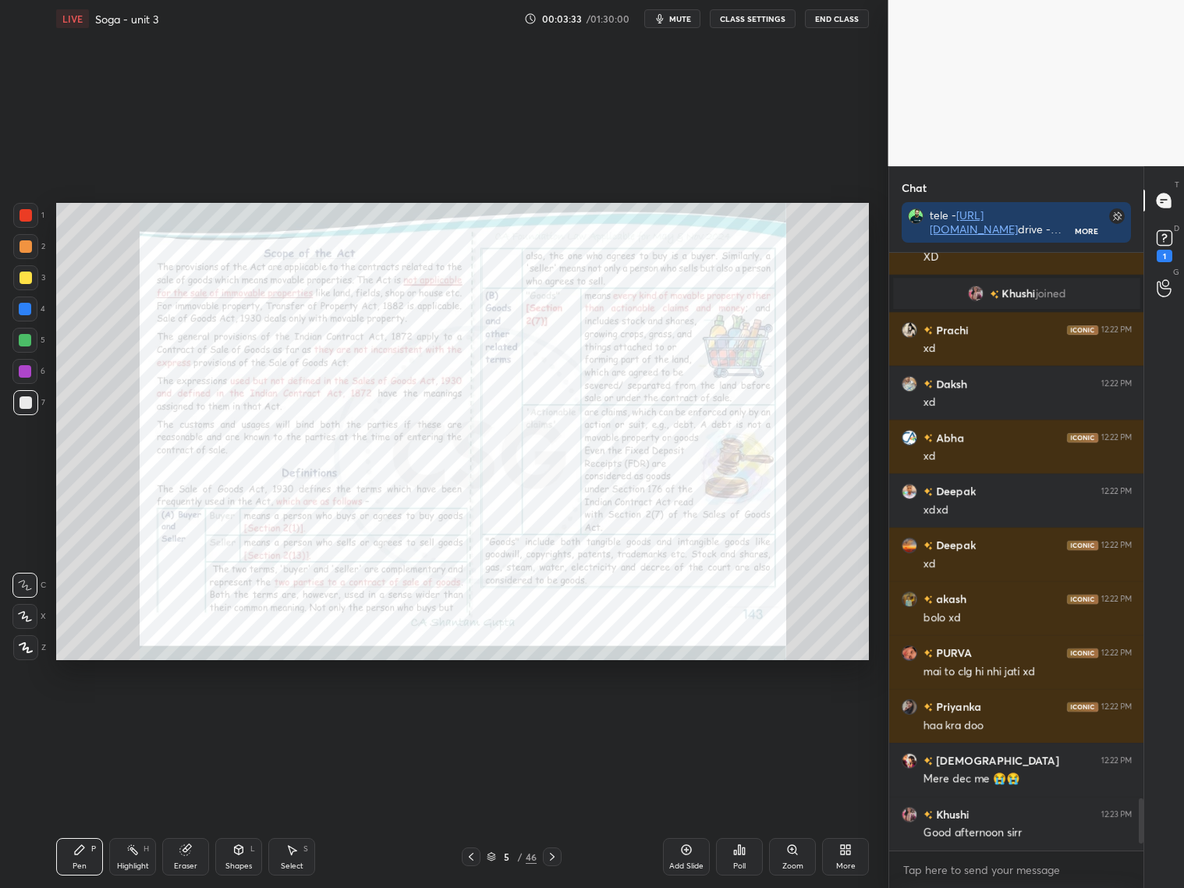
click at [556, 856] on icon at bounding box center [552, 856] width 12 height 12
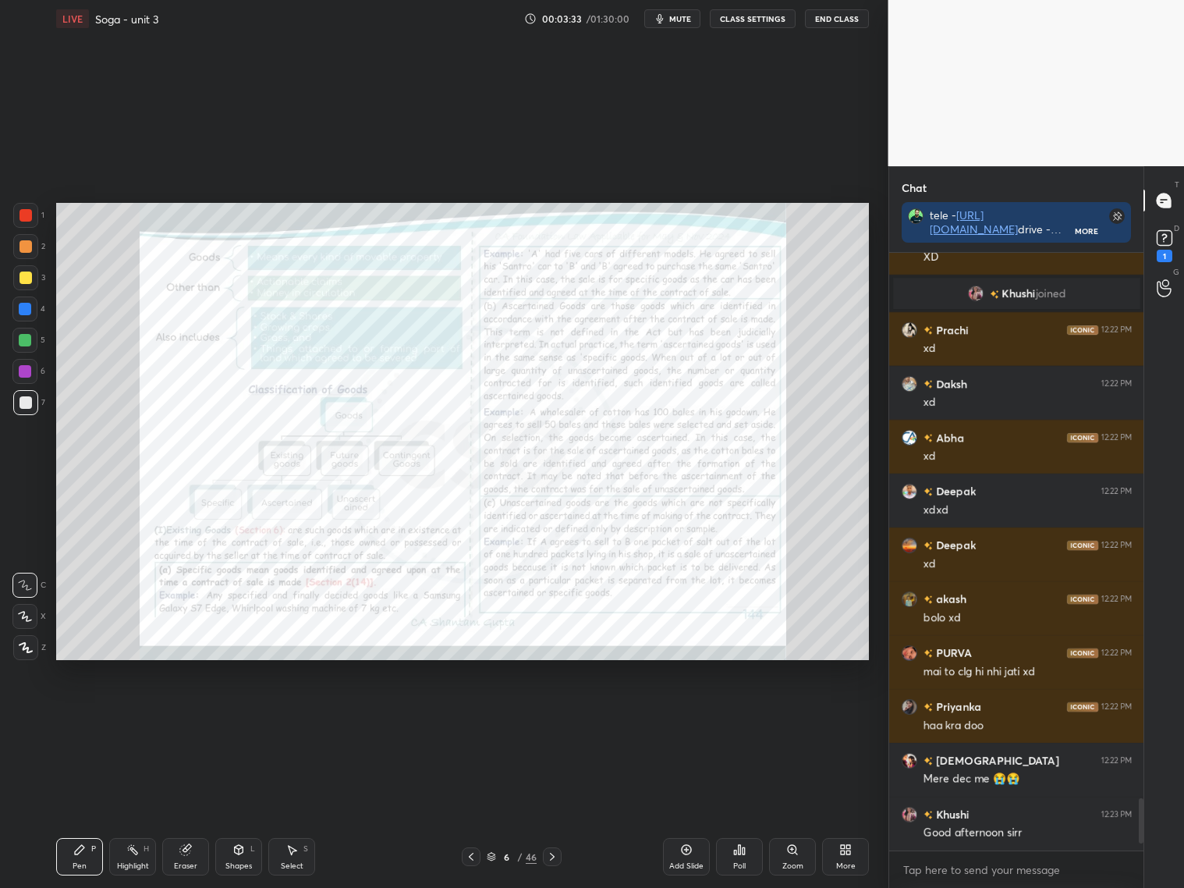
click at [555, 856] on icon at bounding box center [552, 856] width 12 height 12
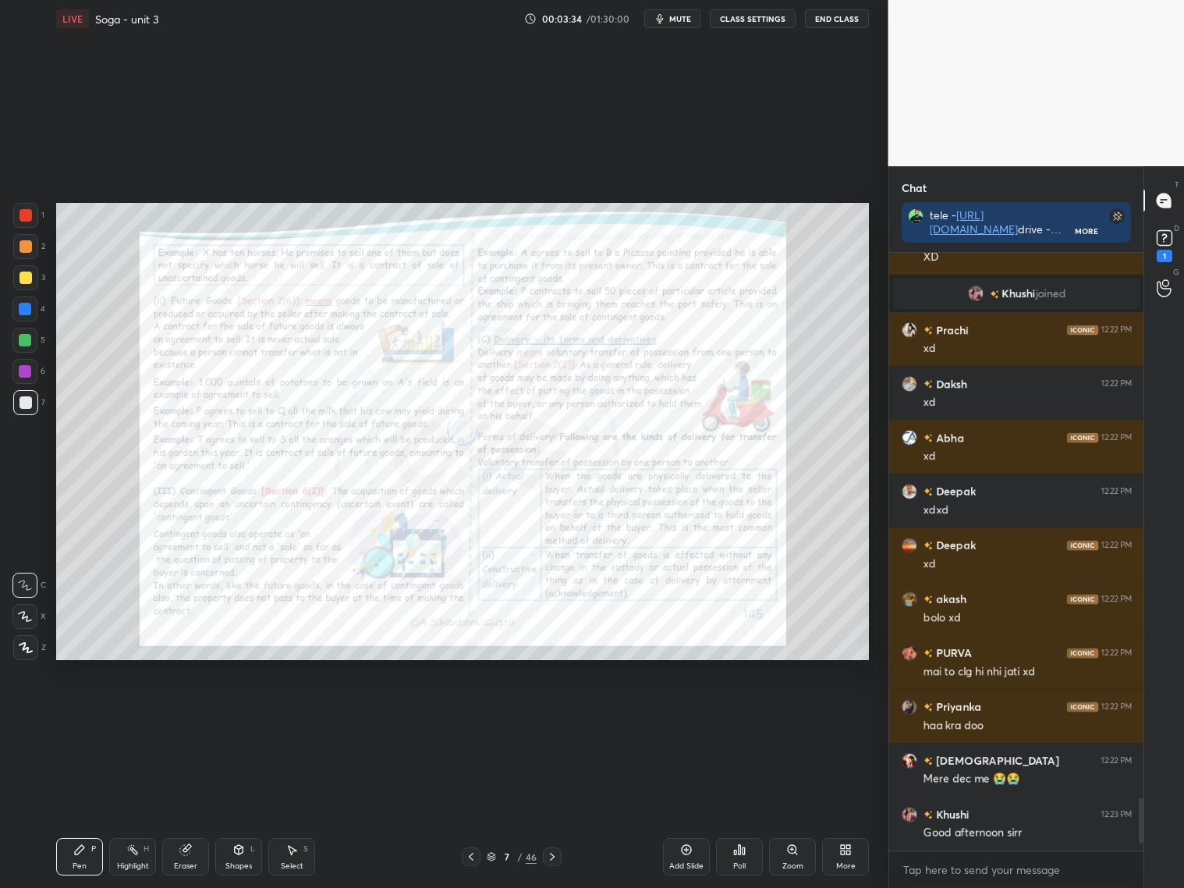
click at [556, 856] on icon at bounding box center [552, 856] width 12 height 12
click at [555, 855] on icon at bounding box center [552, 856] width 12 height 12
click at [494, 852] on icon at bounding box center [491, 856] width 9 height 9
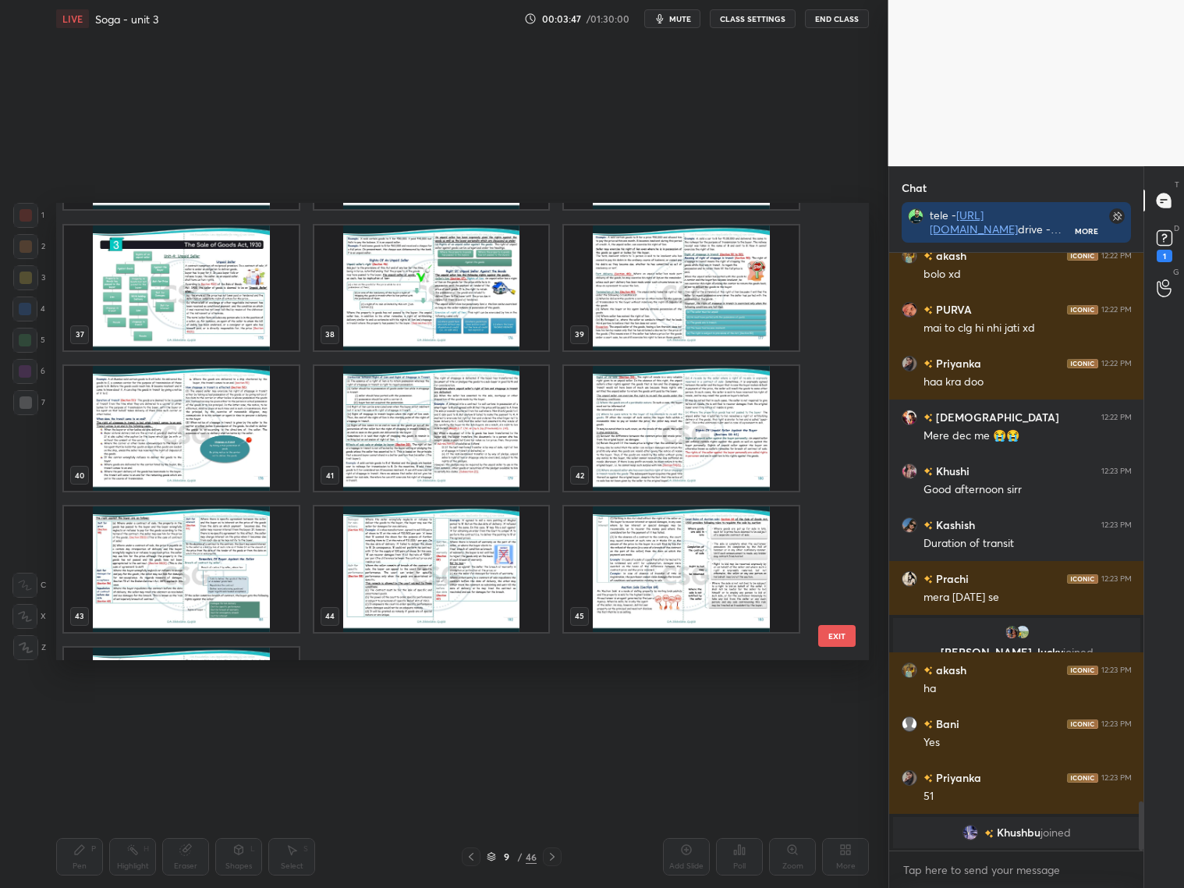
click at [236, 413] on img "grid" at bounding box center [181, 428] width 235 height 125
click at [237, 413] on img "grid" at bounding box center [181, 428] width 235 height 125
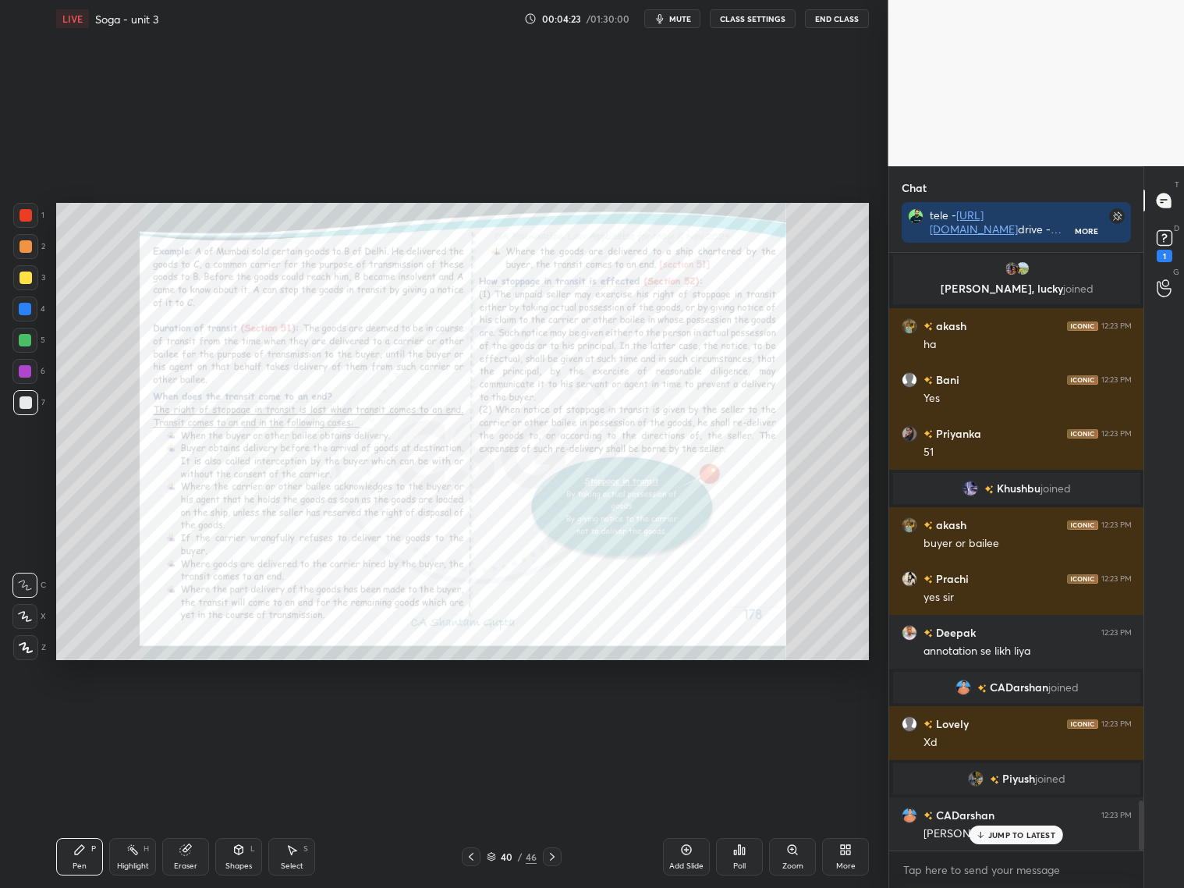
click at [693, 855] on div "Add Slide" at bounding box center [686, 856] width 47 height 37
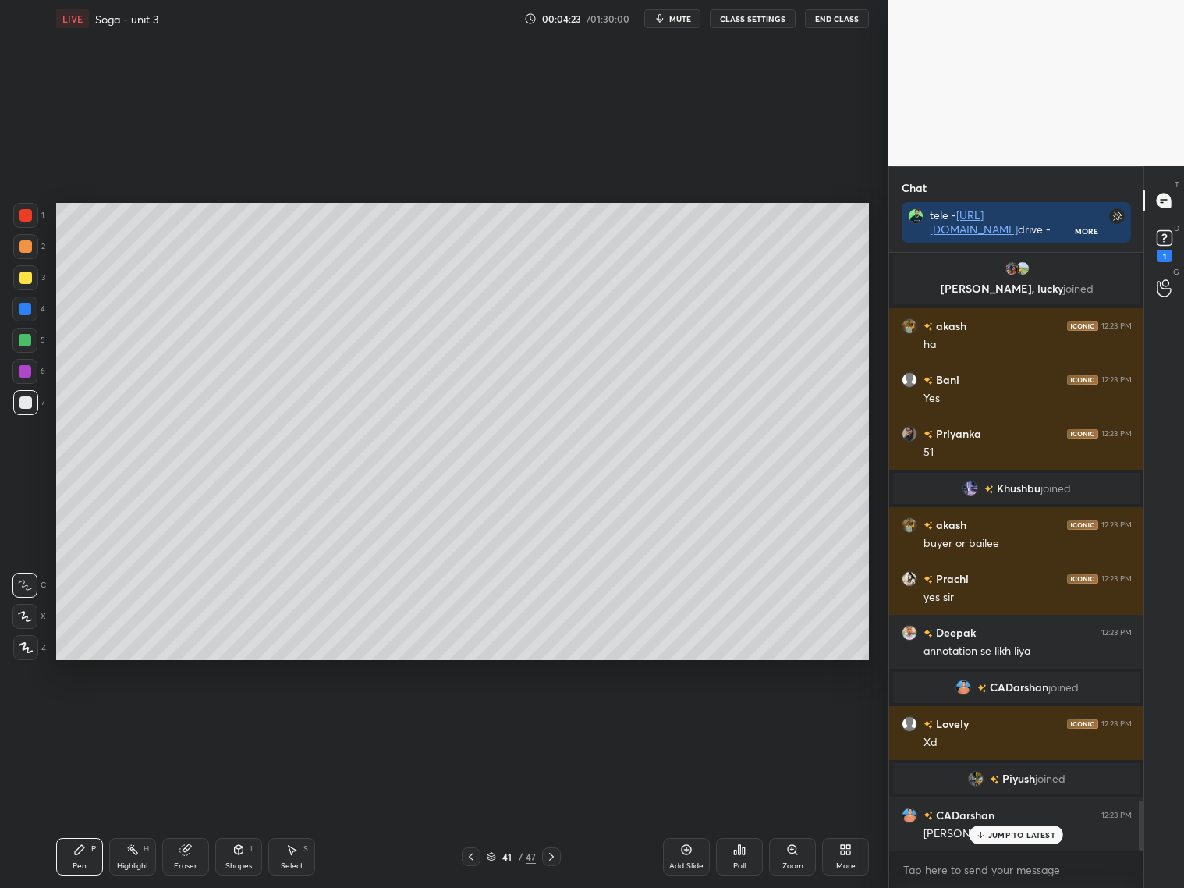
click at [243, 856] on div "Shapes L" at bounding box center [238, 856] width 47 height 37
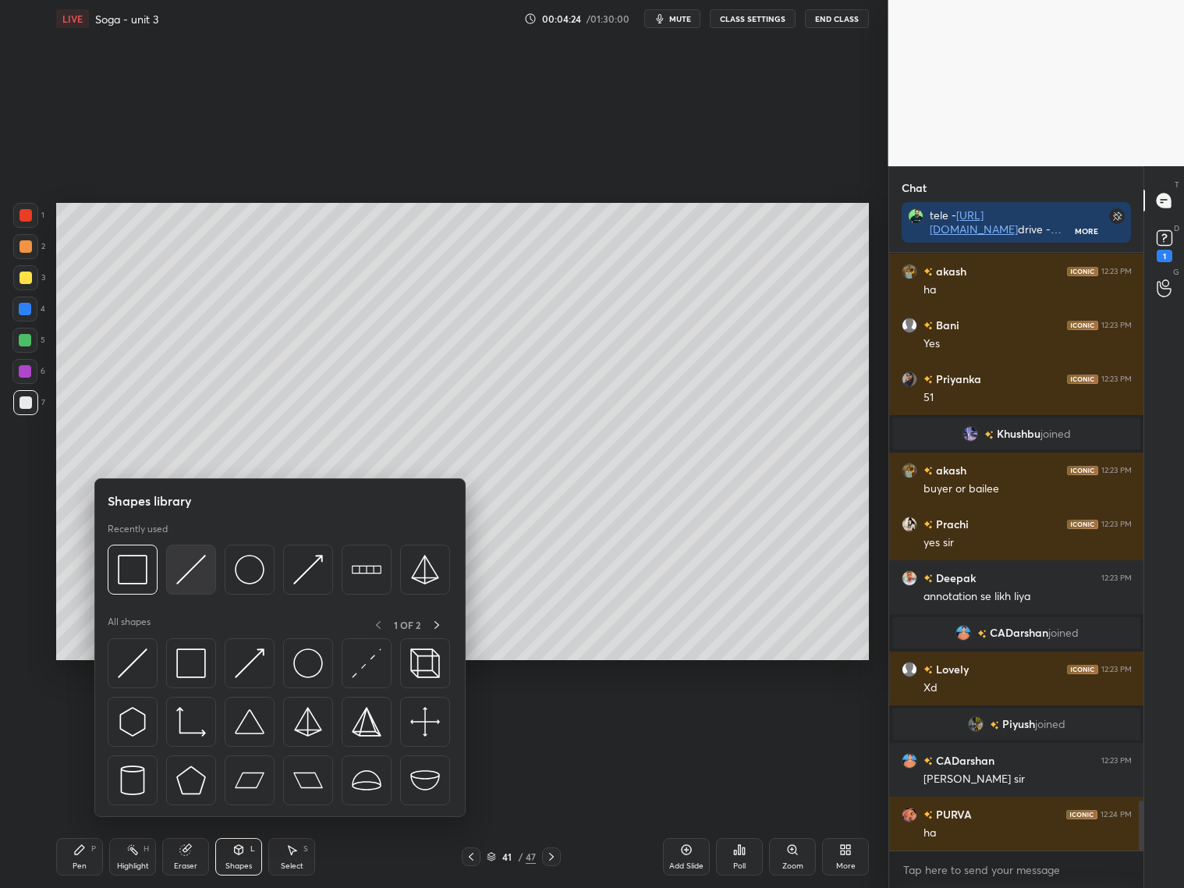
click at [183, 572] on img at bounding box center [191, 570] width 30 height 30
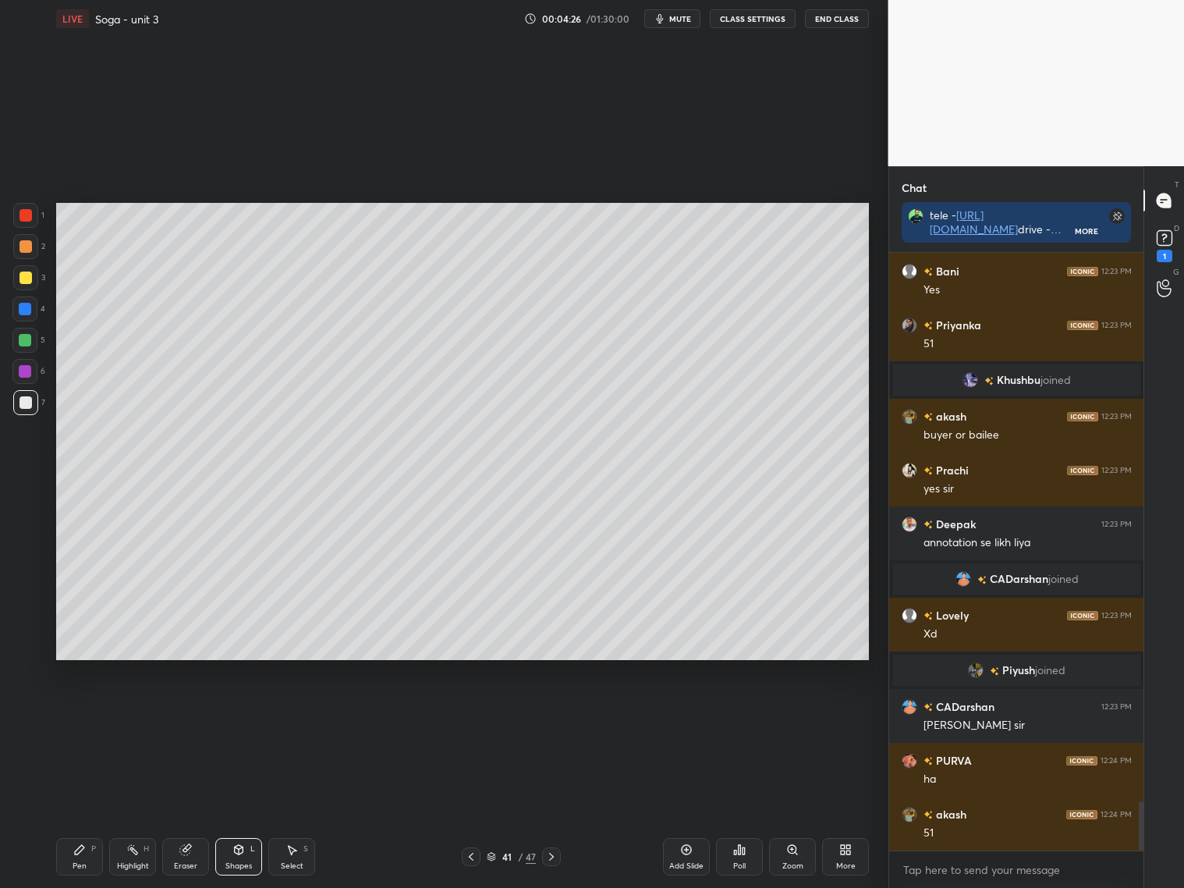
click at [29, 277] on div at bounding box center [25, 277] width 12 height 12
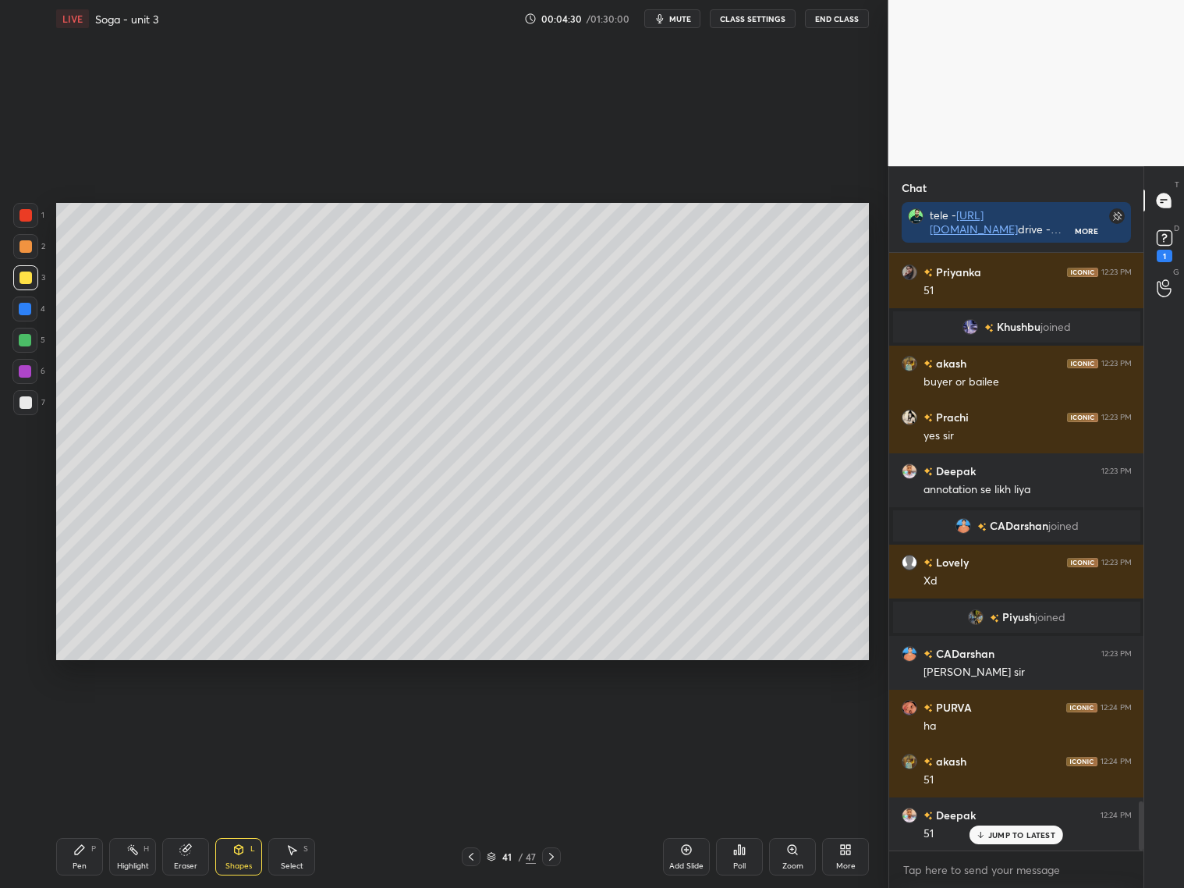
scroll to position [6736, 0]
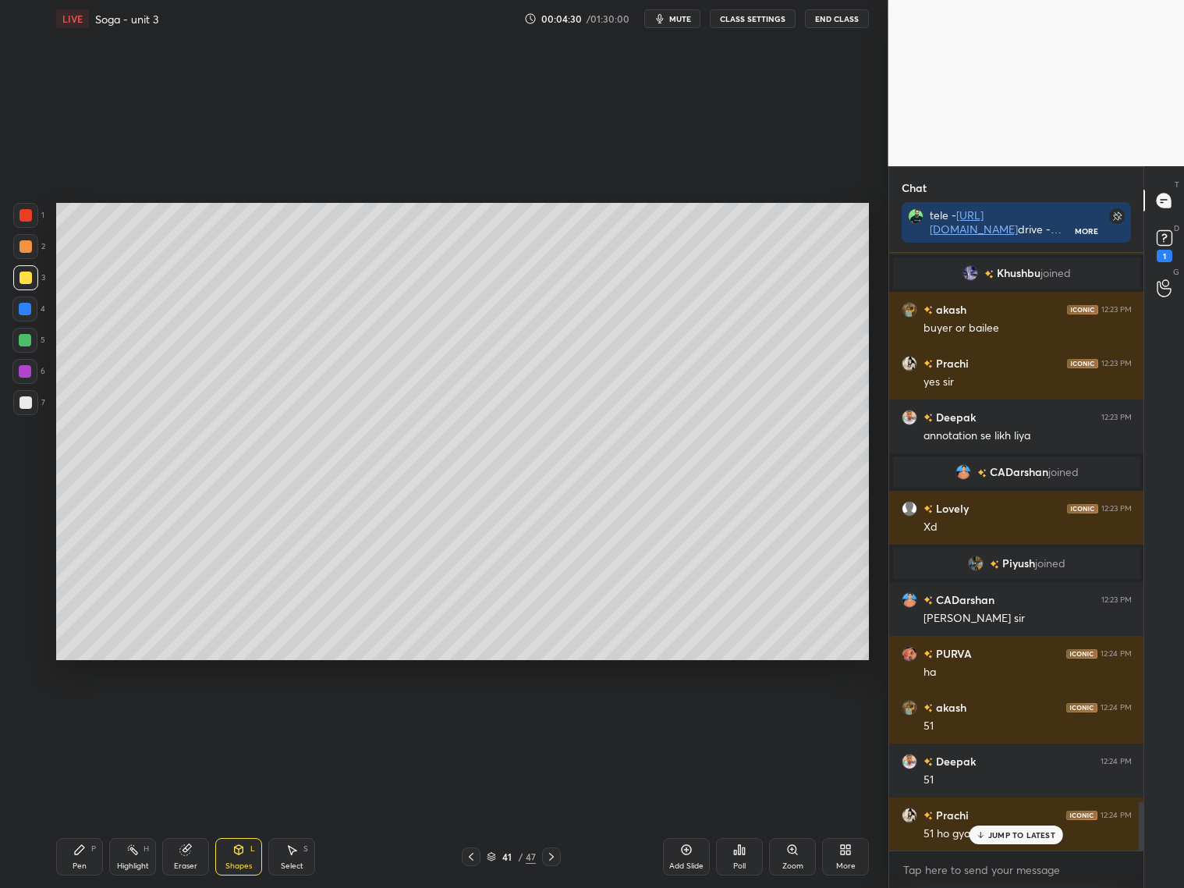
drag, startPoint x: 80, startPoint y: 860, endPoint x: 83, endPoint y: 850, distance: 10.4
click at [83, 856] on div "Pen P" at bounding box center [79, 856] width 47 height 37
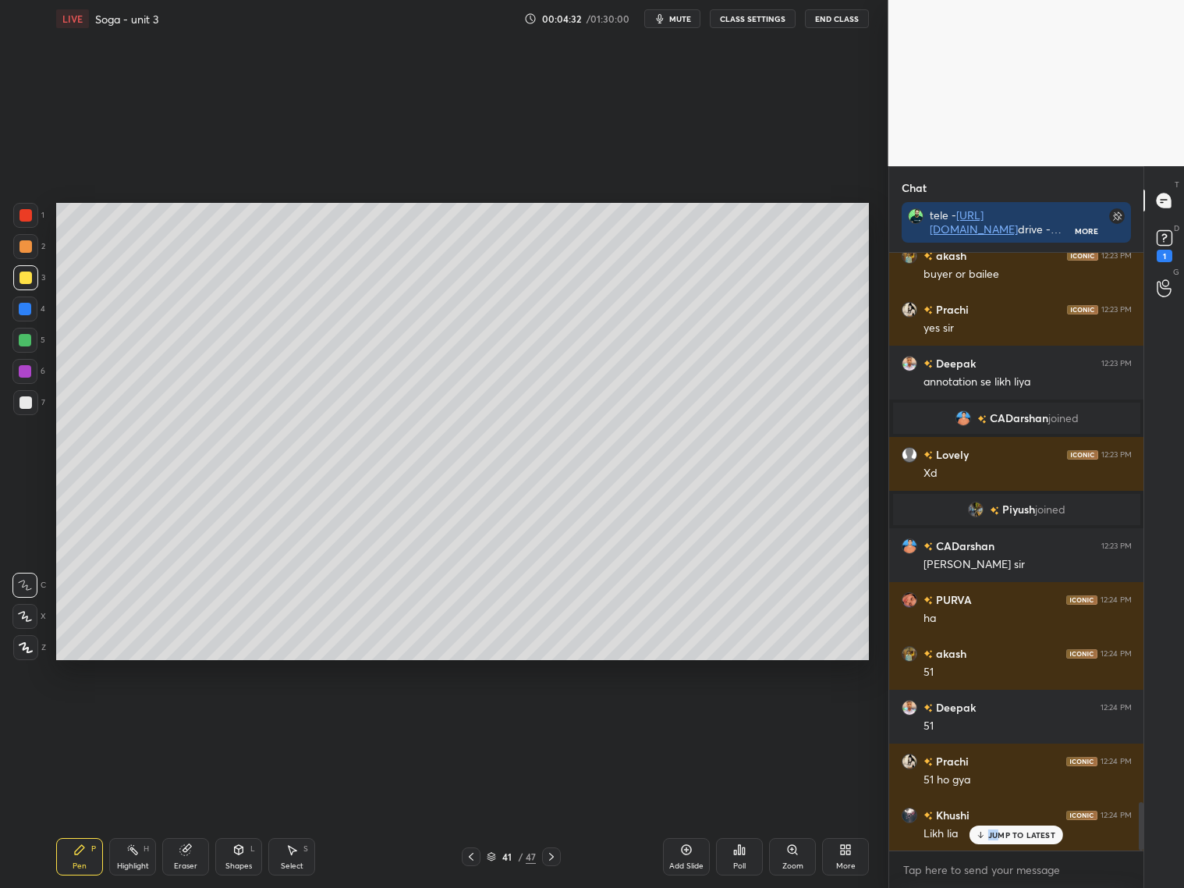
drag, startPoint x: 988, startPoint y: 844, endPoint x: 994, endPoint y: 835, distance: 11.2
click at [994, 835] on div "Priyanka 12:22 PM haa kra doo Shabadjot 12:22 PM Mere dec me 😭😭 Khushi 12:23 PM…" at bounding box center [1016, 551] width 255 height 597
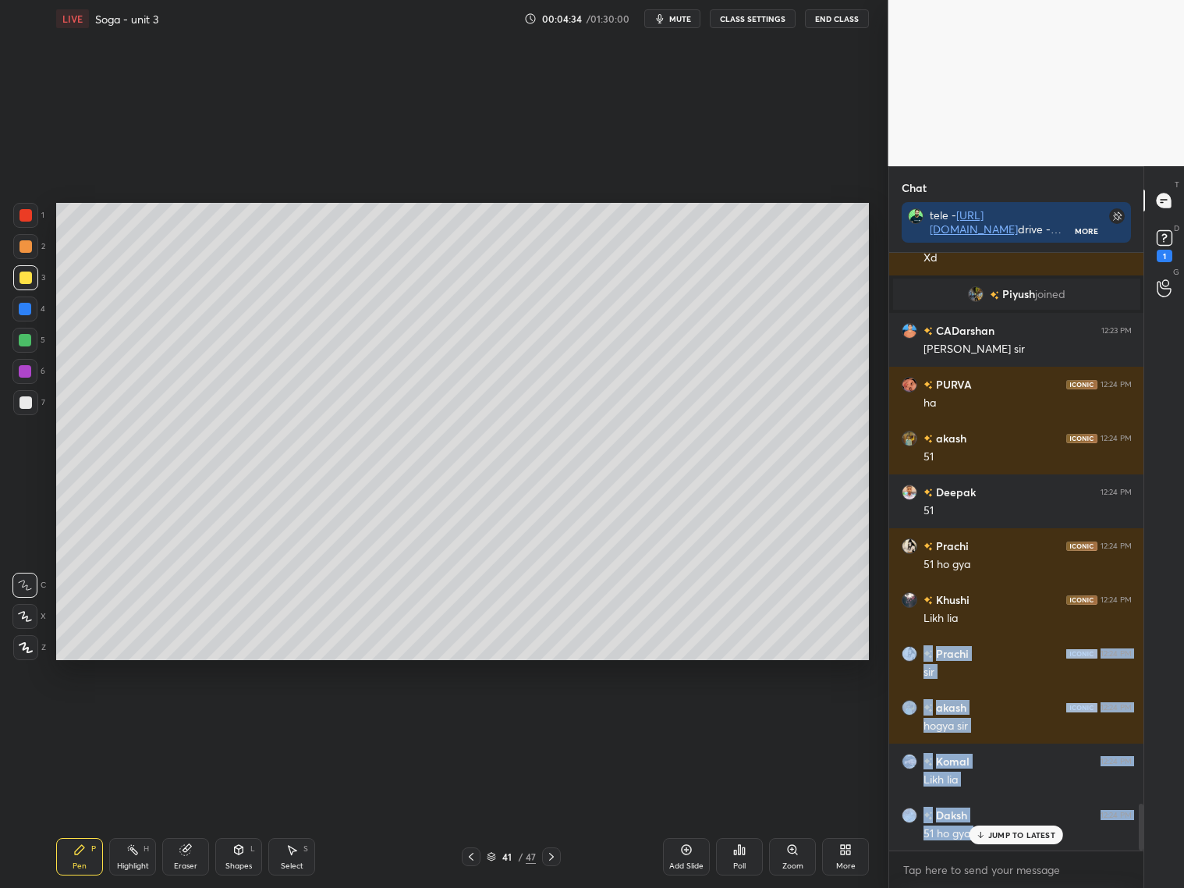
scroll to position [7059, 0]
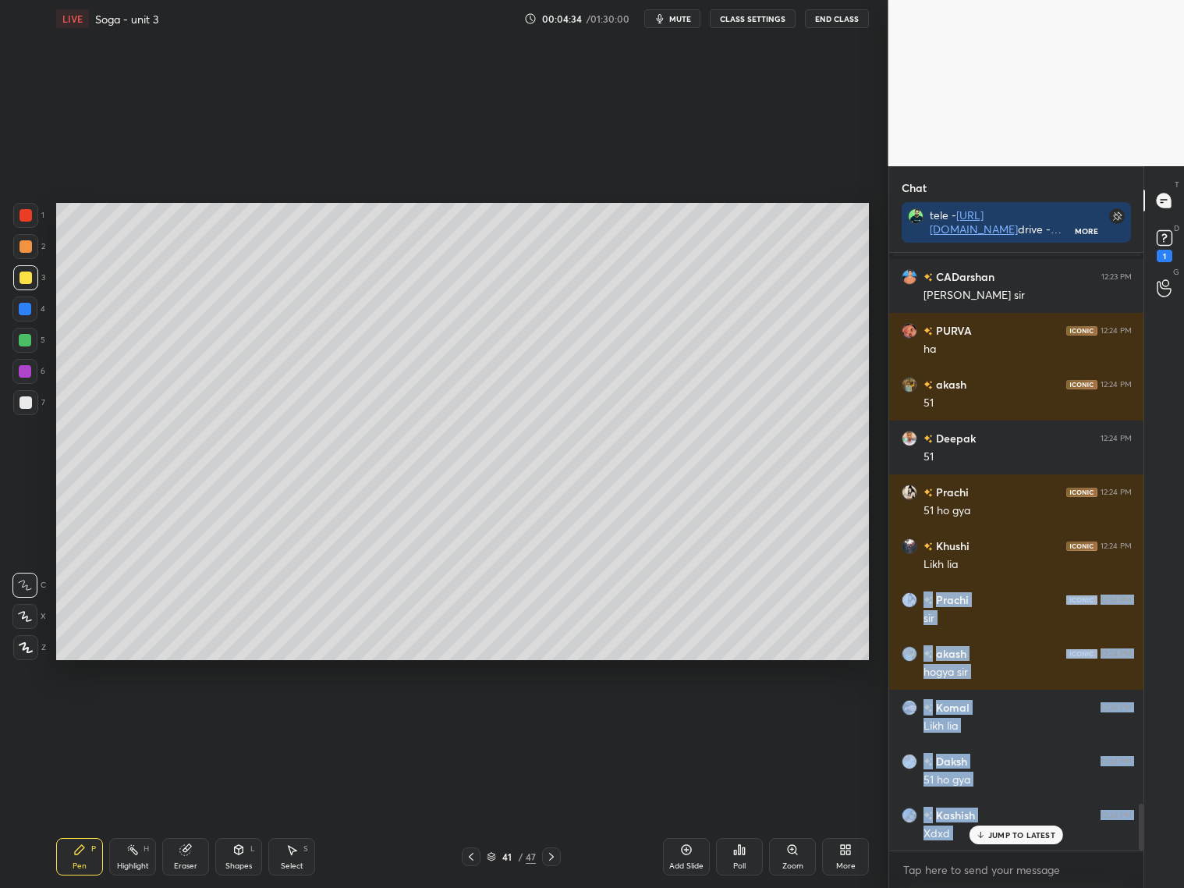
click at [466, 855] on icon at bounding box center [471, 856] width 12 height 12
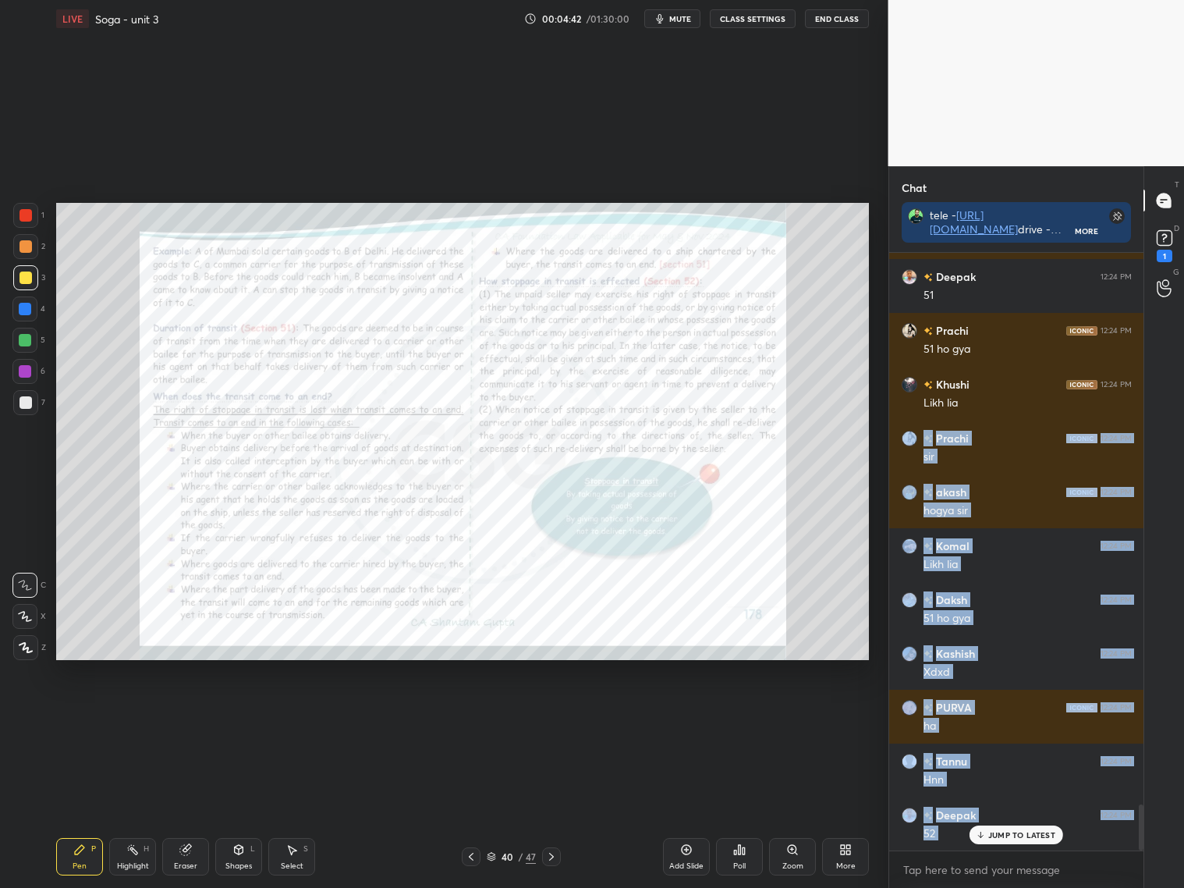
scroll to position [7275, 0]
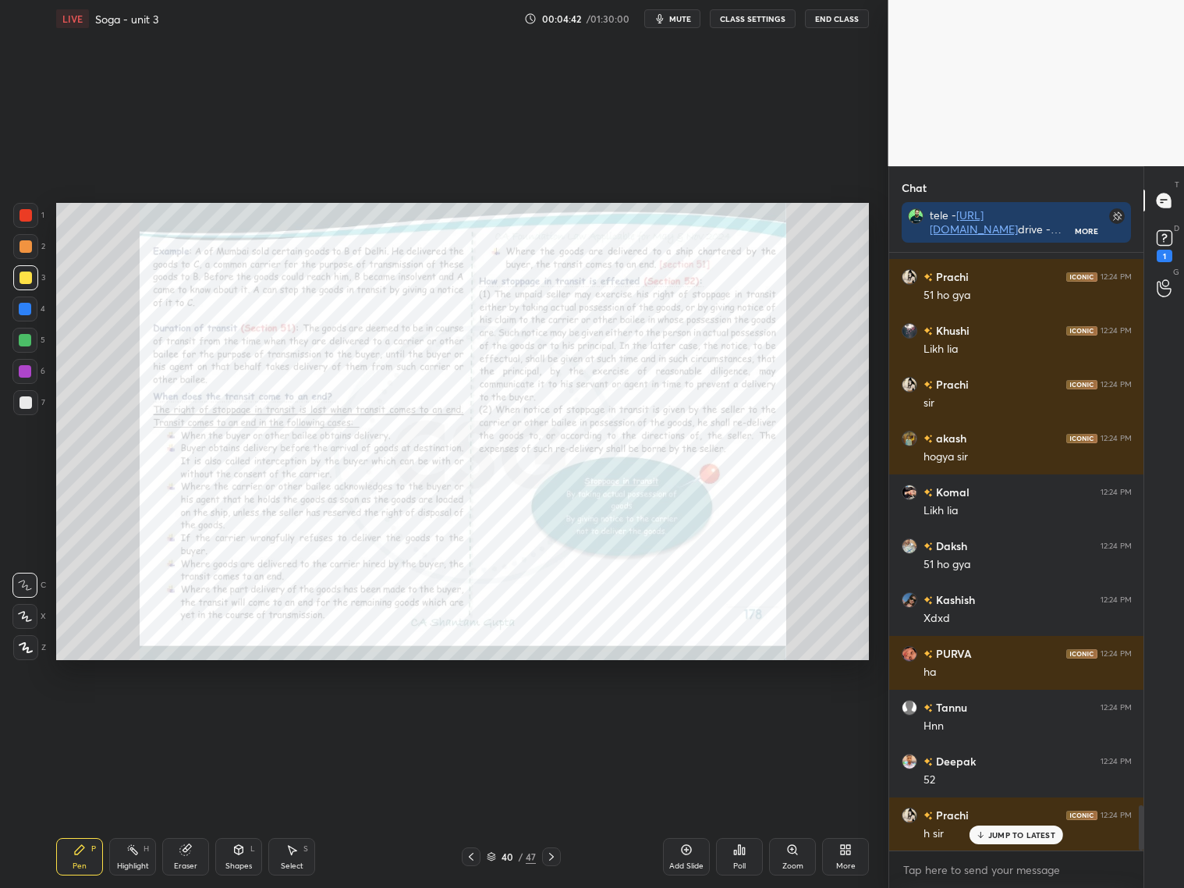
click at [1008, 835] on p "JUMP TO LATEST" at bounding box center [1021, 834] width 67 height 9
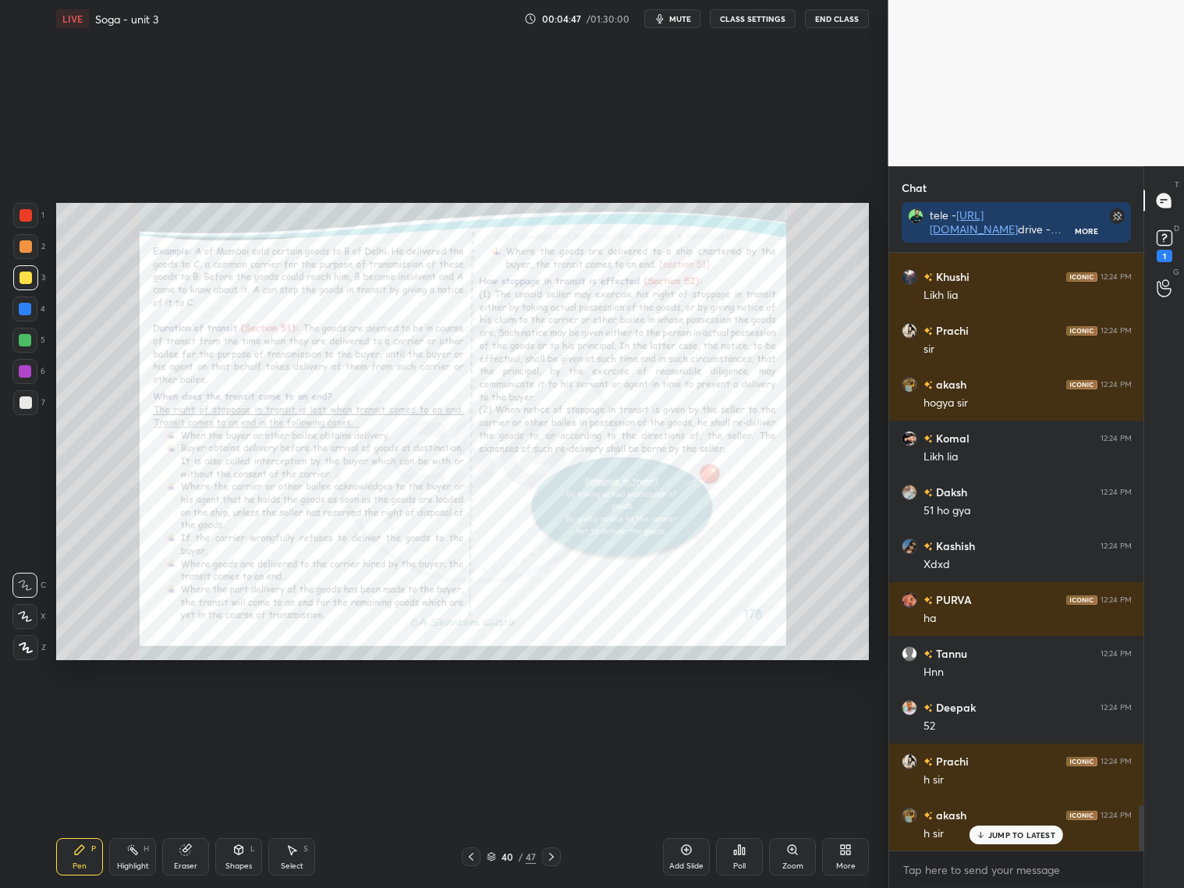
click at [797, 852] on icon at bounding box center [792, 849] width 12 height 12
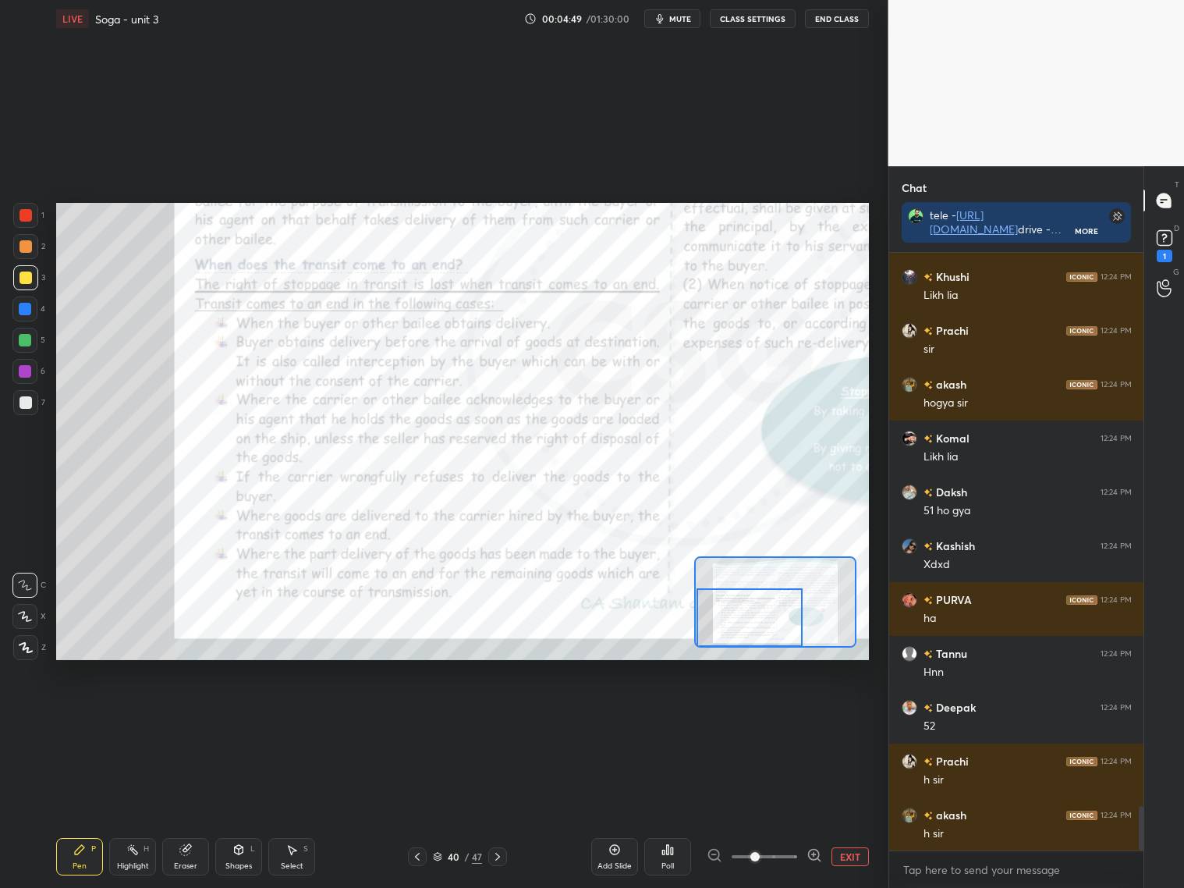
scroll to position [7383, 0]
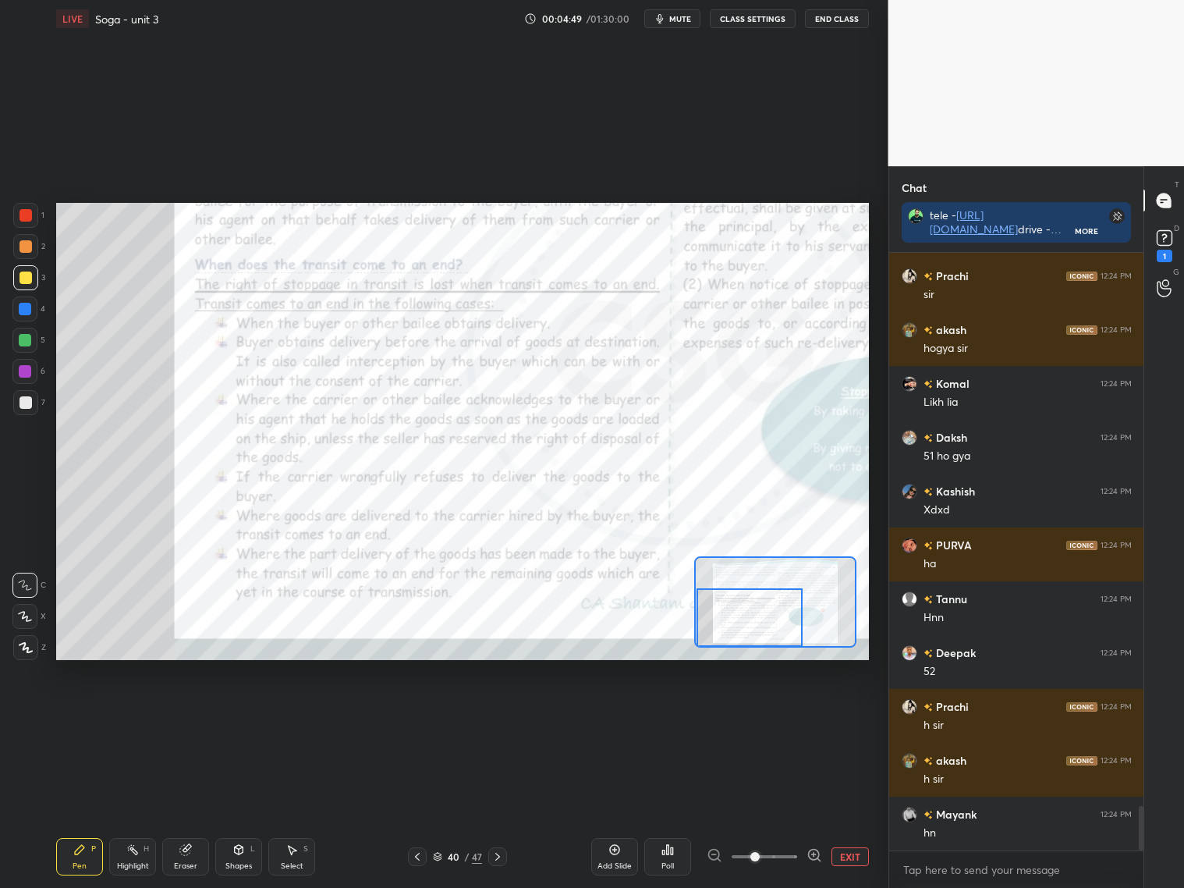
drag, startPoint x: 774, startPoint y: 601, endPoint x: 755, endPoint y: 644, distance: 46.8
click at [750, 622] on div at bounding box center [749, 617] width 106 height 58
click at [816, 852] on icon at bounding box center [814, 855] width 16 height 16
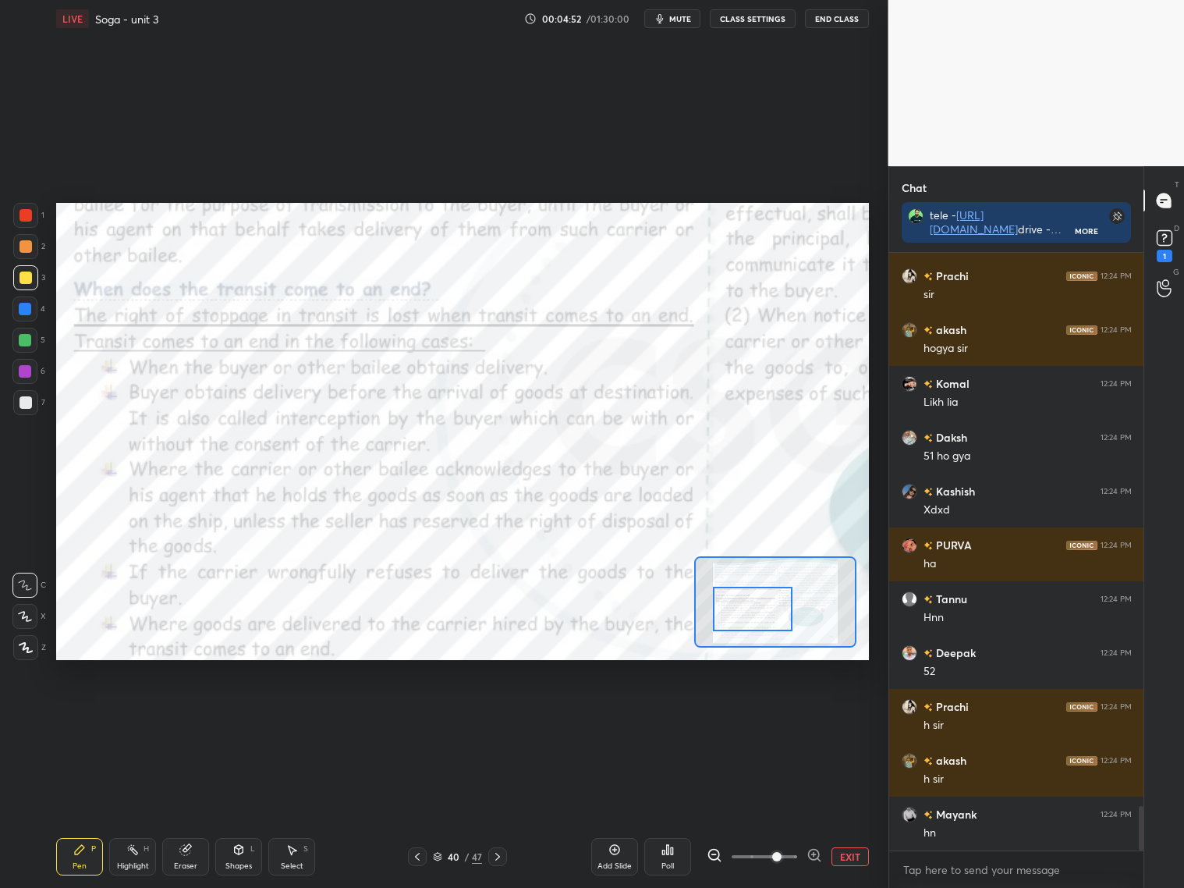
click at [766, 618] on div at bounding box center [753, 609] width 80 height 44
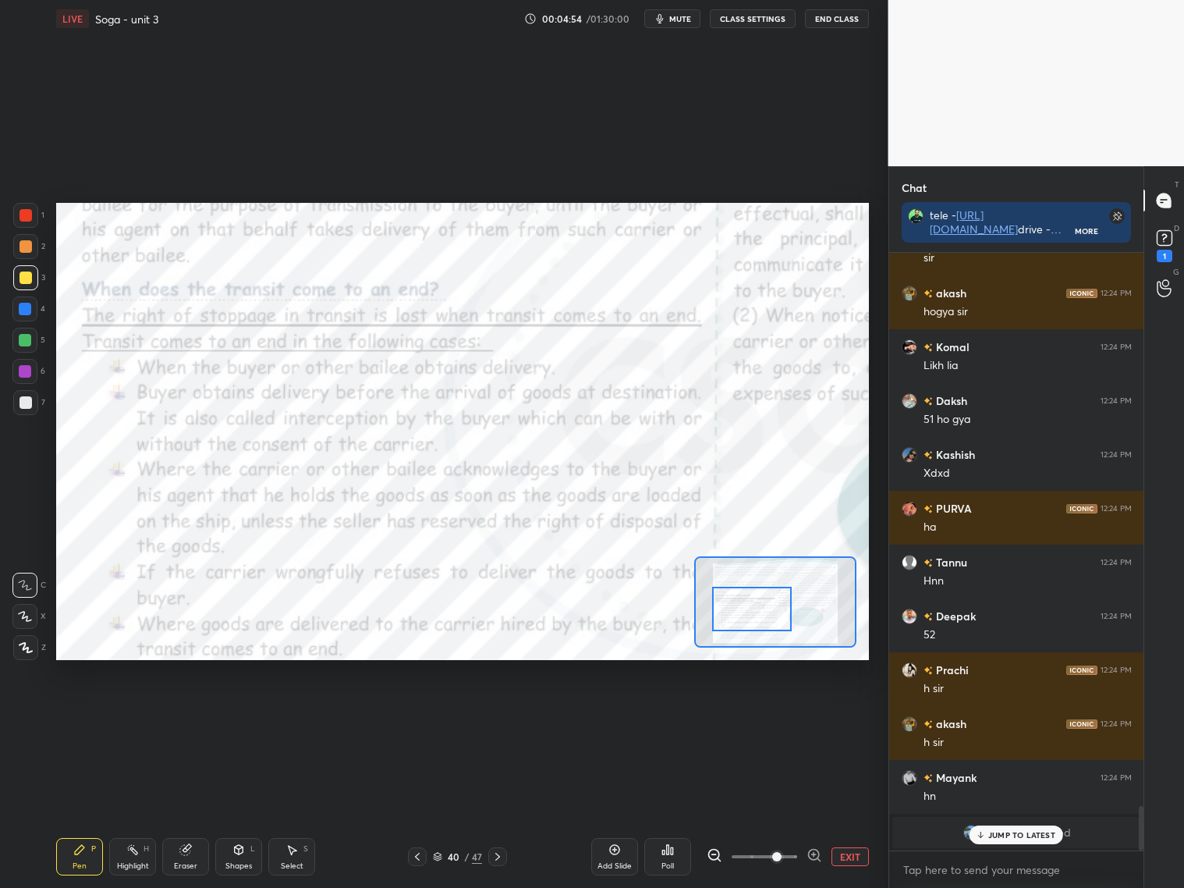
click at [29, 212] on div at bounding box center [25, 215] width 12 height 12
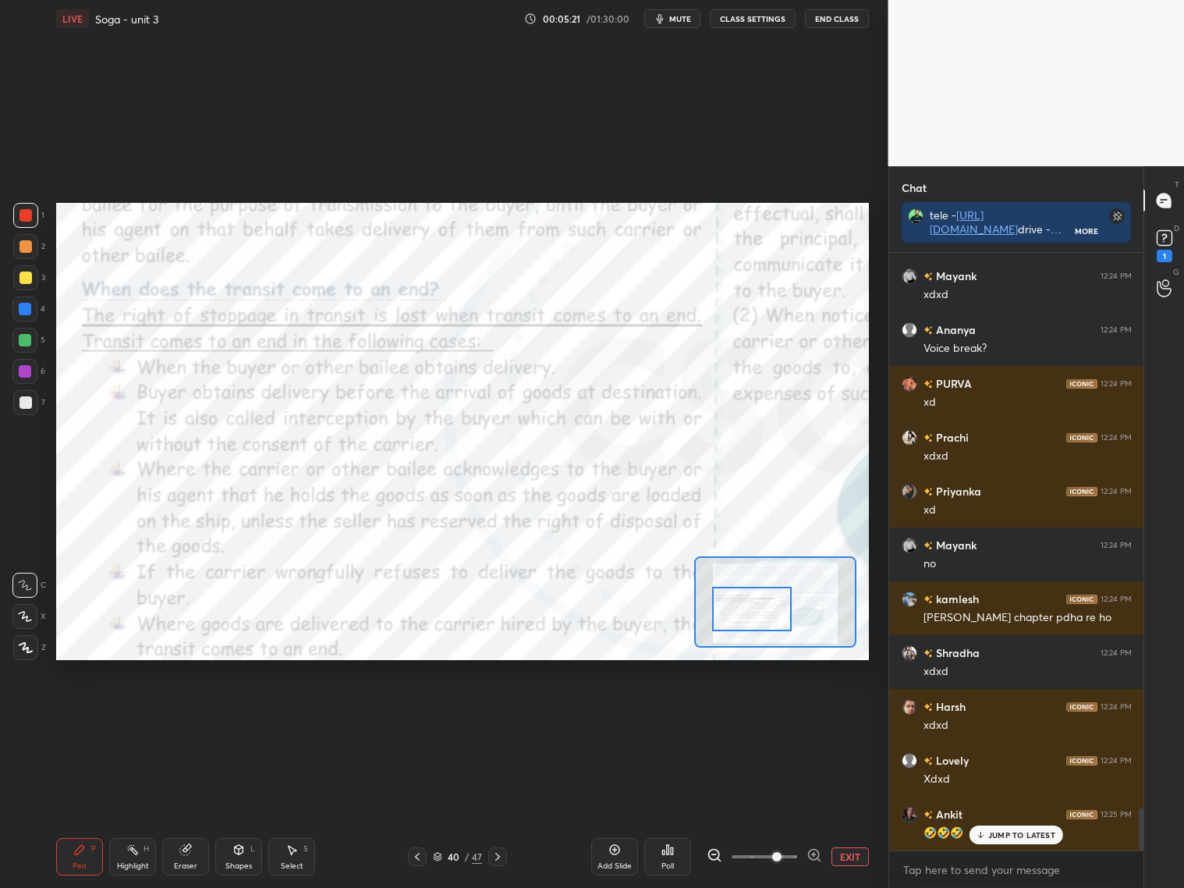
scroll to position [7880, 0]
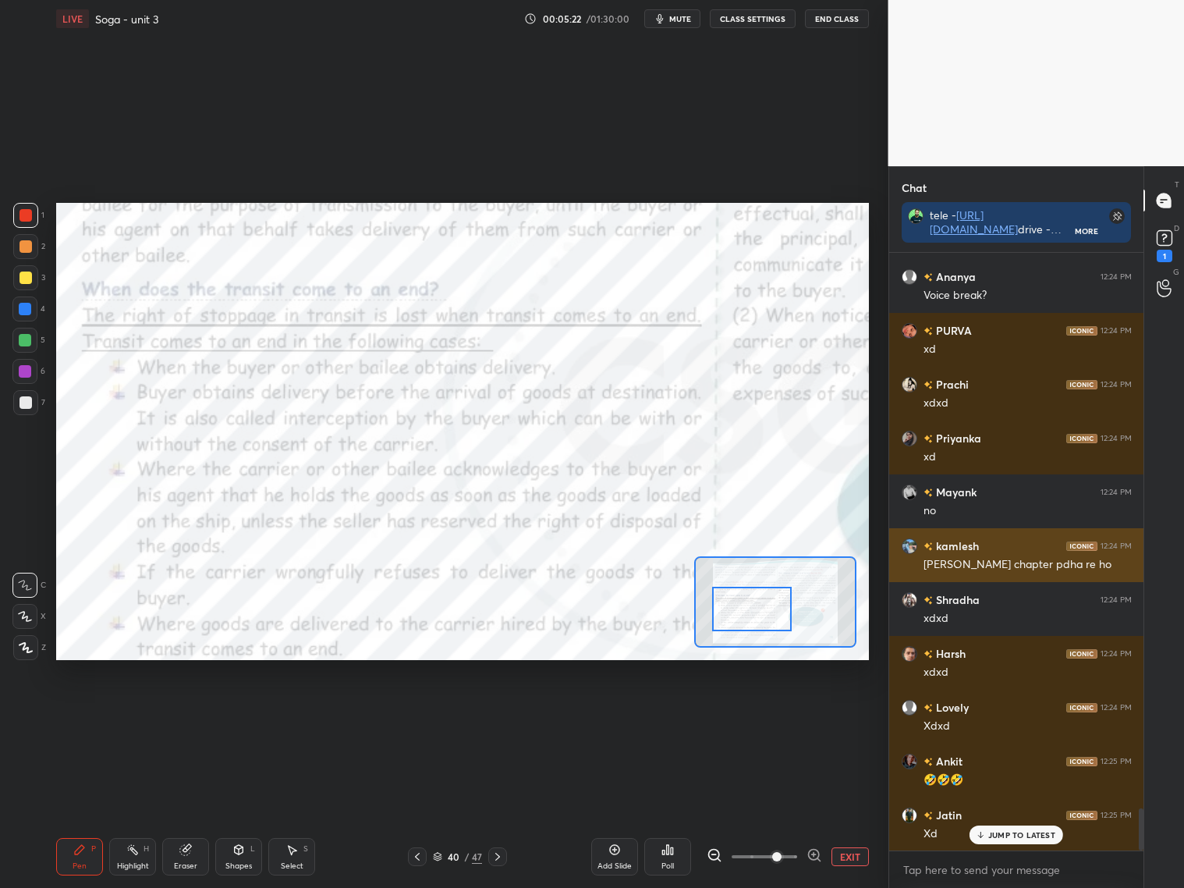
click at [962, 547] on h6 "kamlesh" at bounding box center [956, 545] width 46 height 16
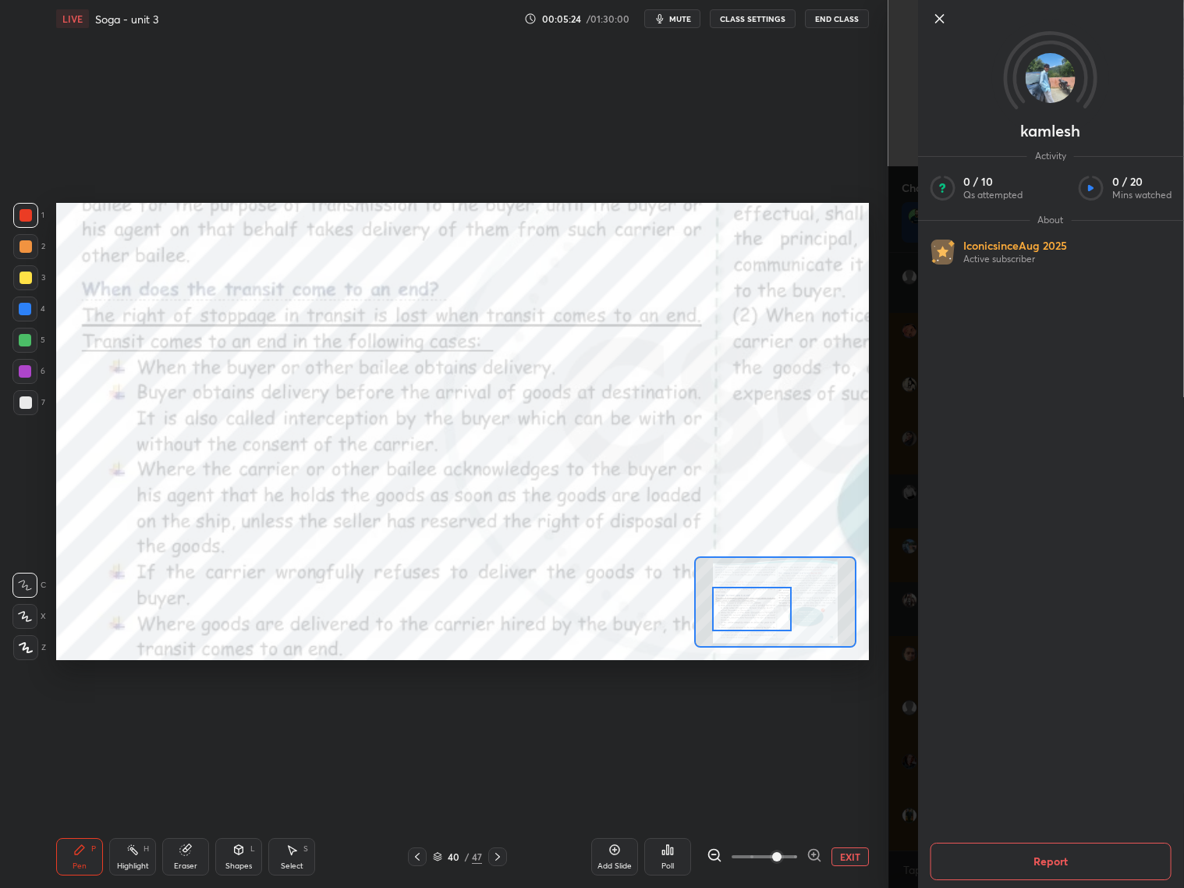
click at [1047, 854] on button "Report" at bounding box center [1051, 860] width 242 height 37
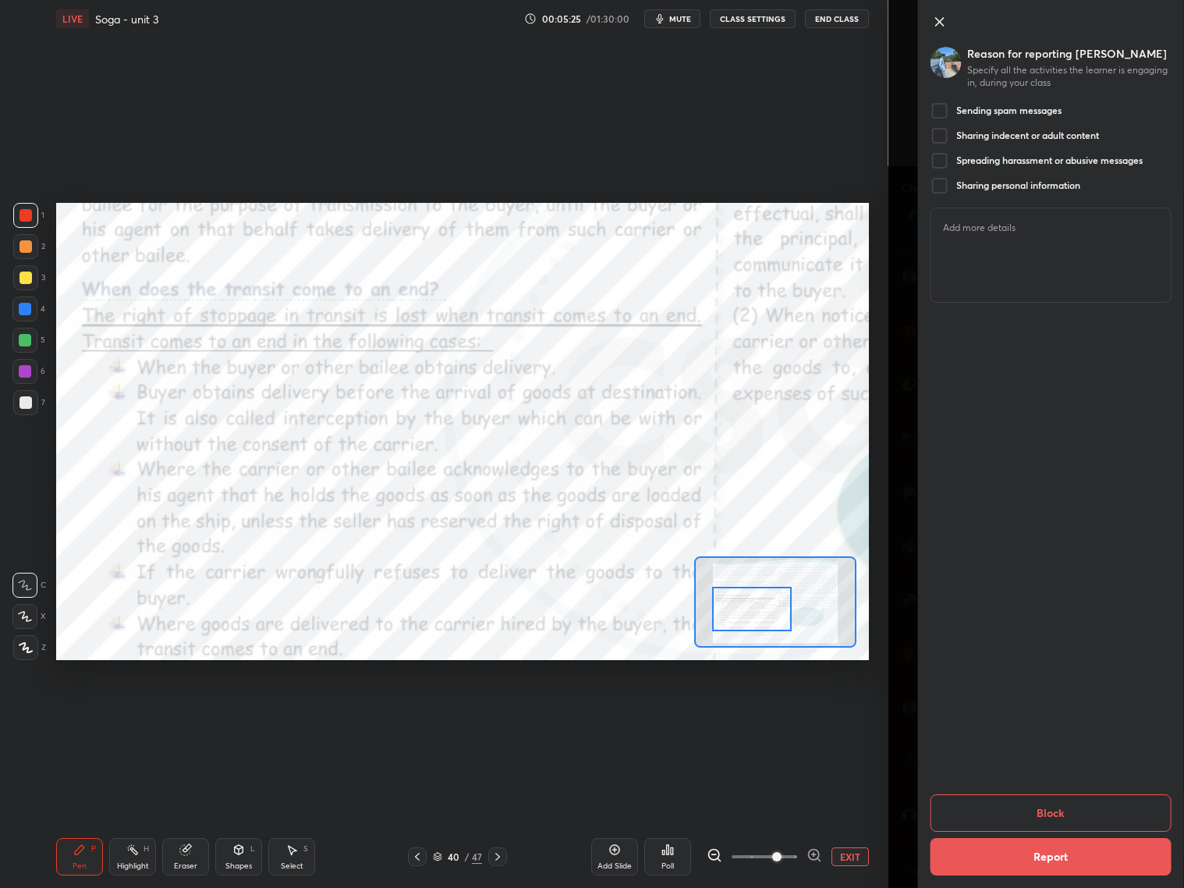
click at [1008, 802] on button "Block" at bounding box center [1051, 812] width 242 height 37
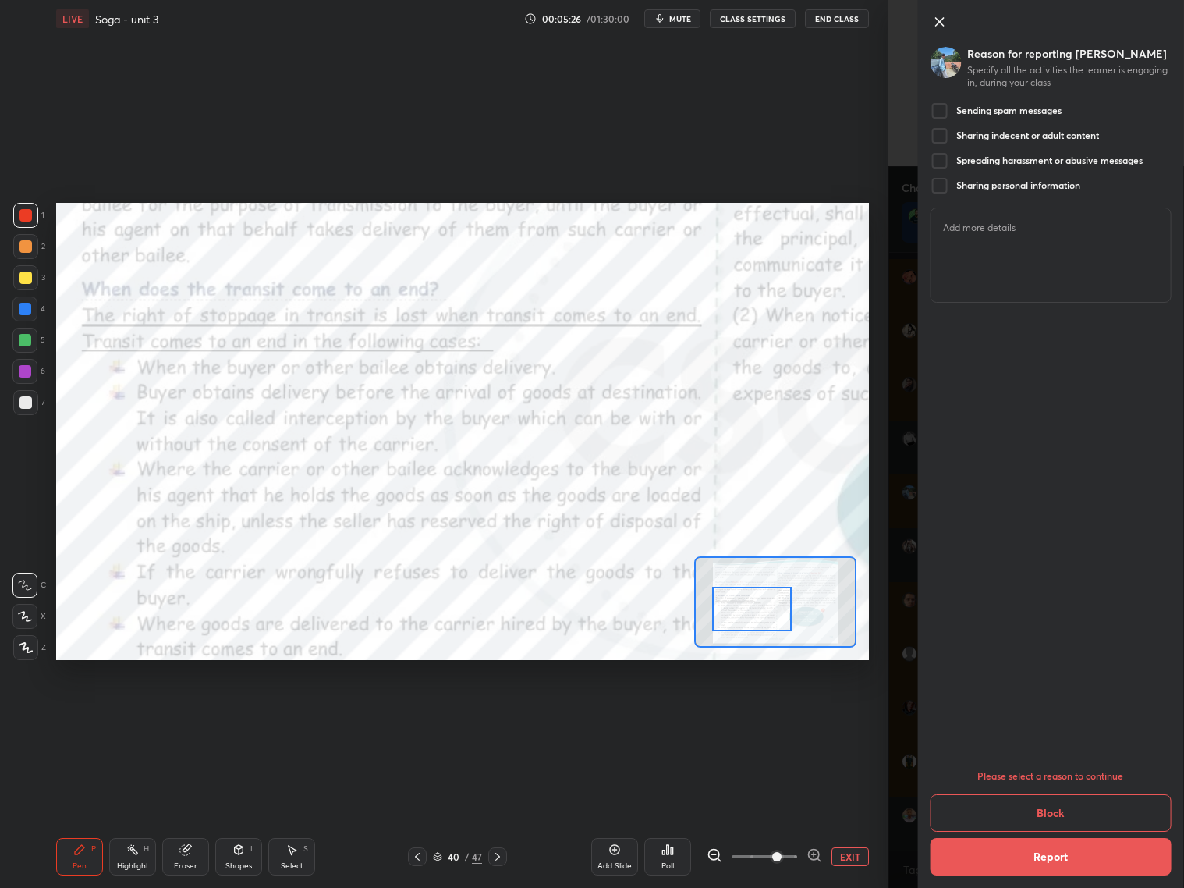
scroll to position [8042, 0]
click at [940, 111] on div at bounding box center [939, 110] width 19 height 19
click at [1063, 819] on button "Block" at bounding box center [1051, 812] width 242 height 37
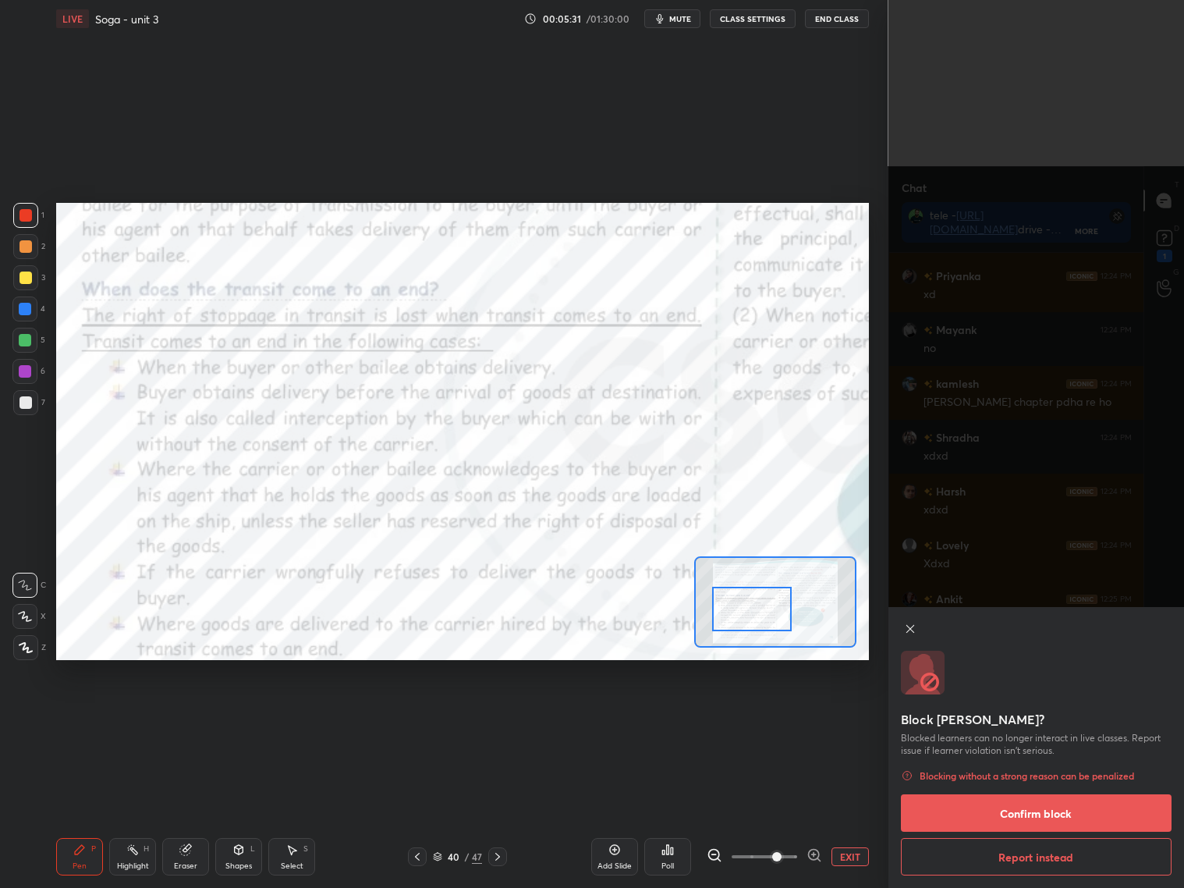
click at [1029, 812] on button "Confirm block" at bounding box center [1036, 812] width 271 height 37
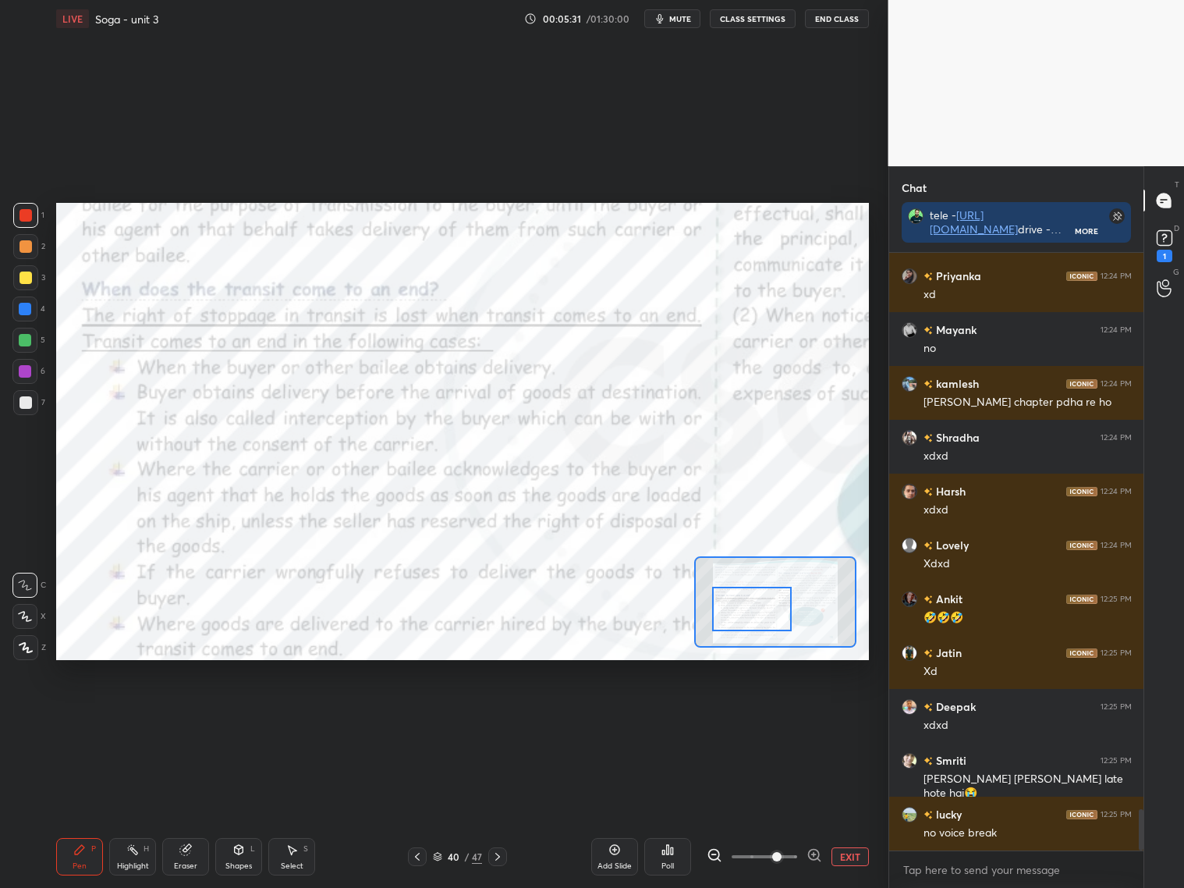
scroll to position [7902, 0]
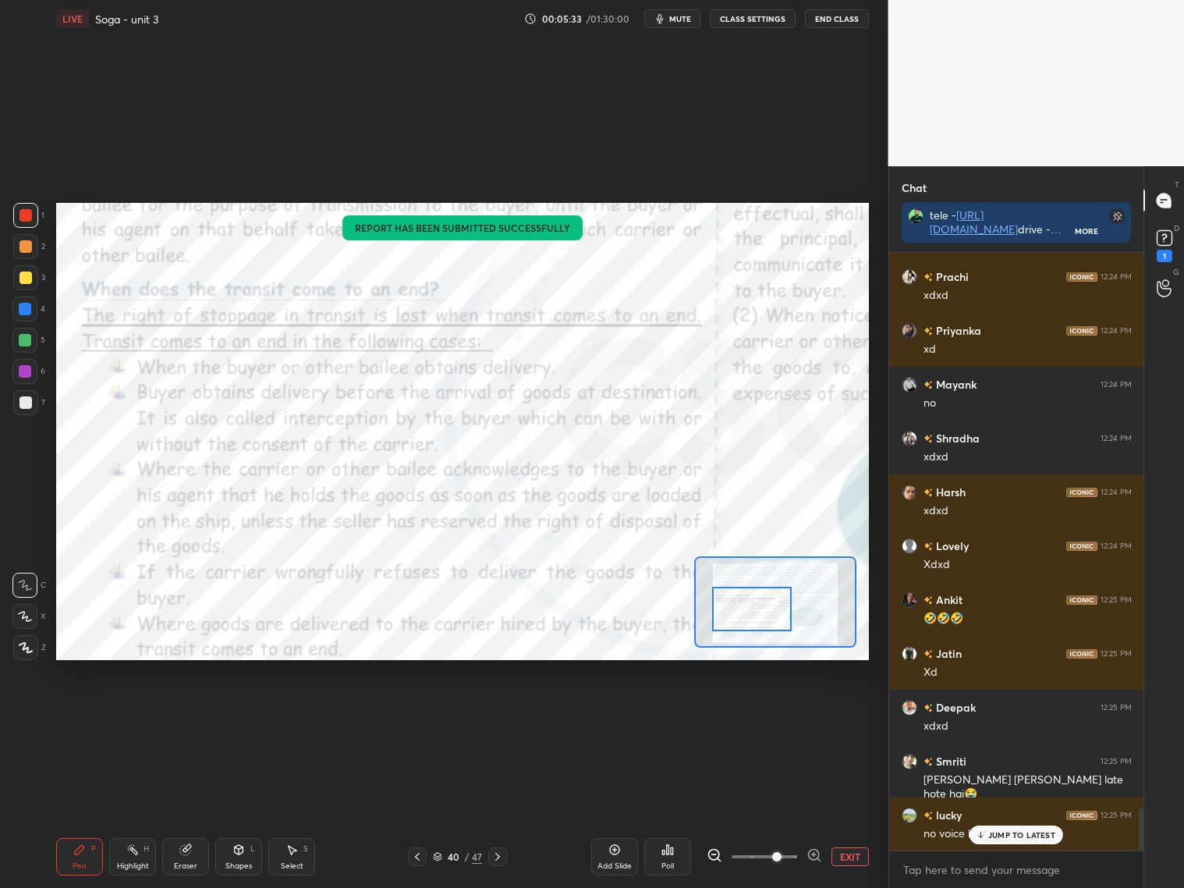
click at [1022, 835] on p "JUMP TO LATEST" at bounding box center [1021, 834] width 67 height 9
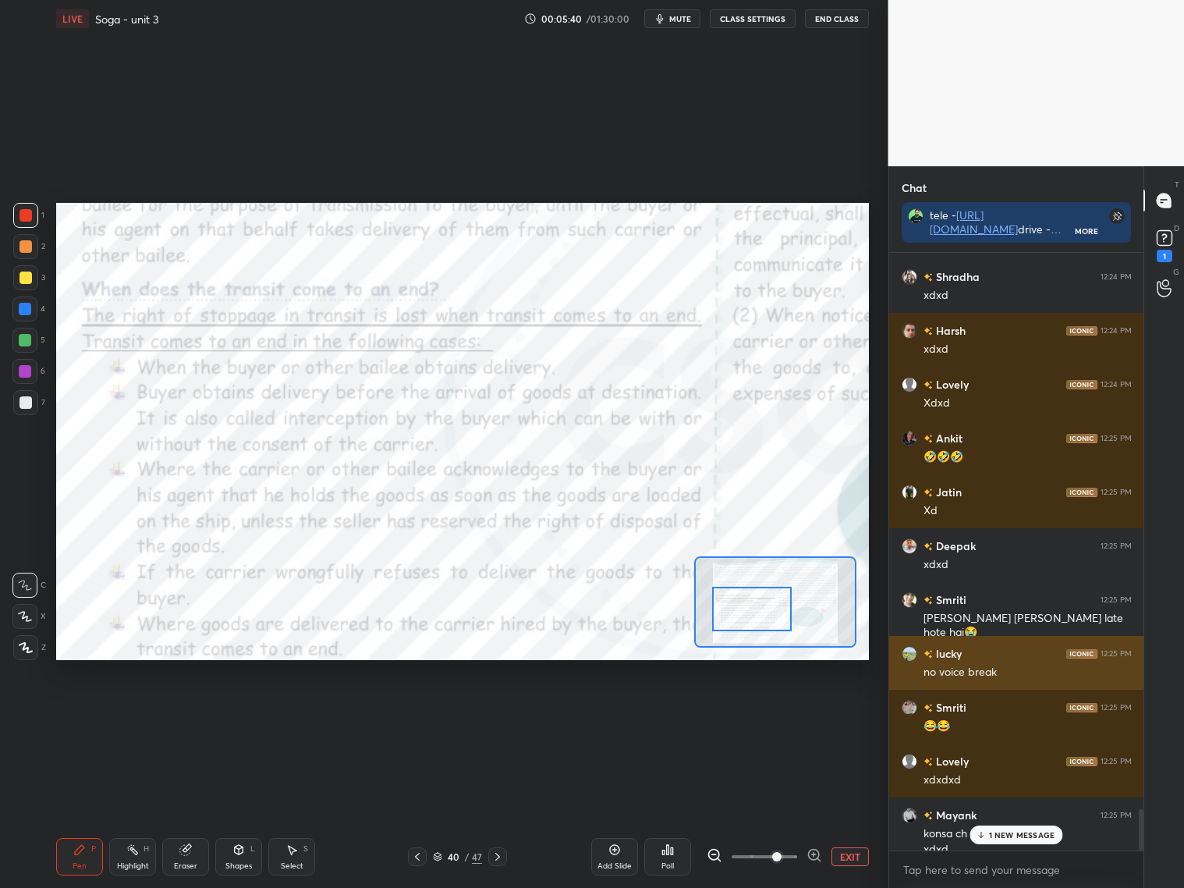
scroll to position [8079, 0]
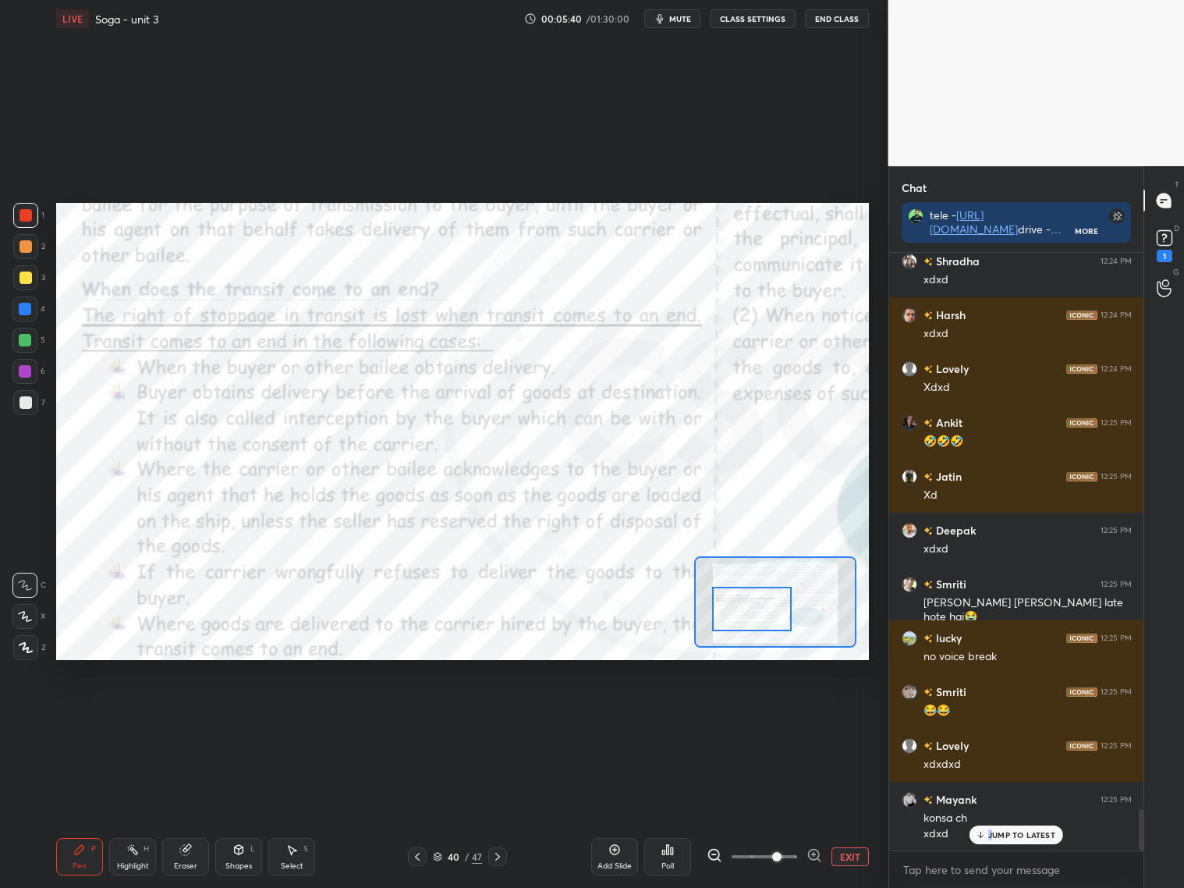
click at [991, 833] on p "JUMP TO LATEST" at bounding box center [1021, 834] width 67 height 9
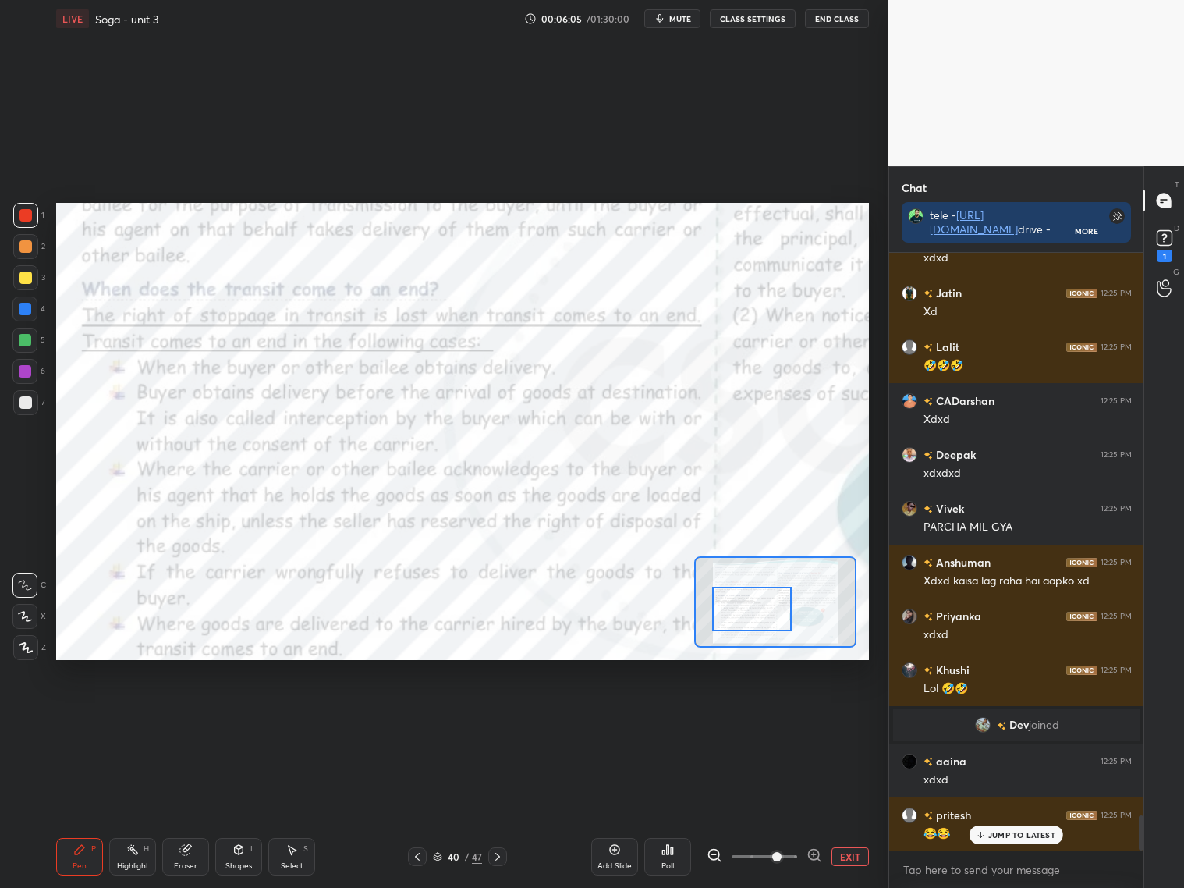
scroll to position [9583, 0]
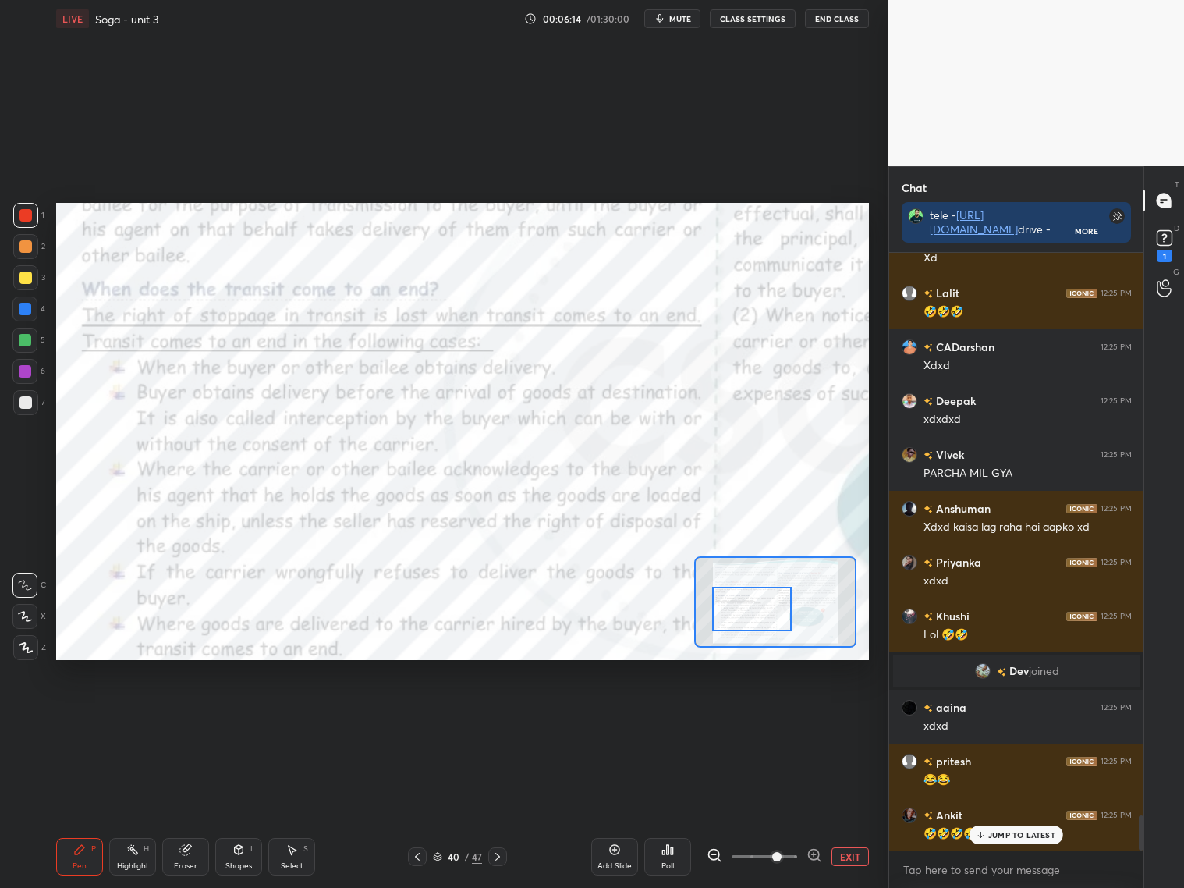
click at [413, 857] on icon at bounding box center [417, 856] width 12 height 12
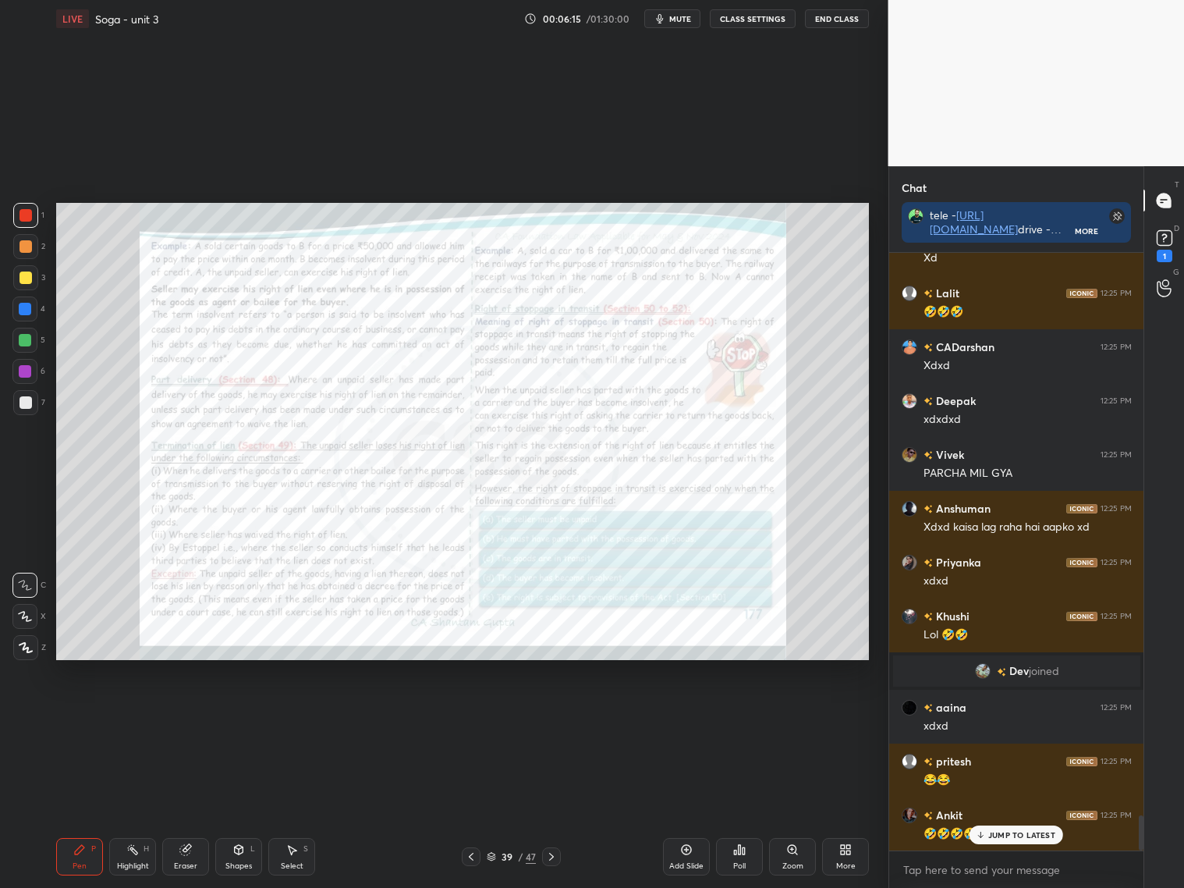
scroll to position [9637, 0]
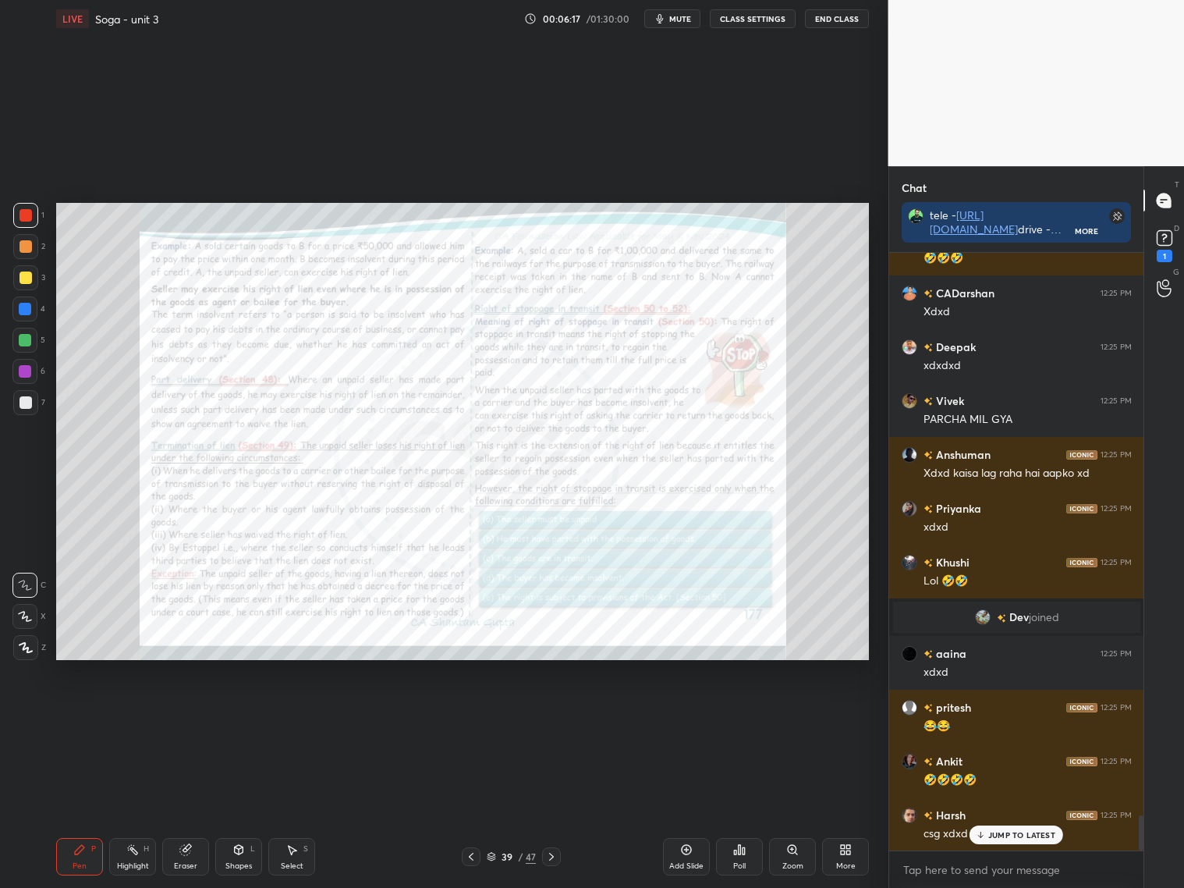
click at [553, 856] on icon at bounding box center [551, 856] width 12 height 12
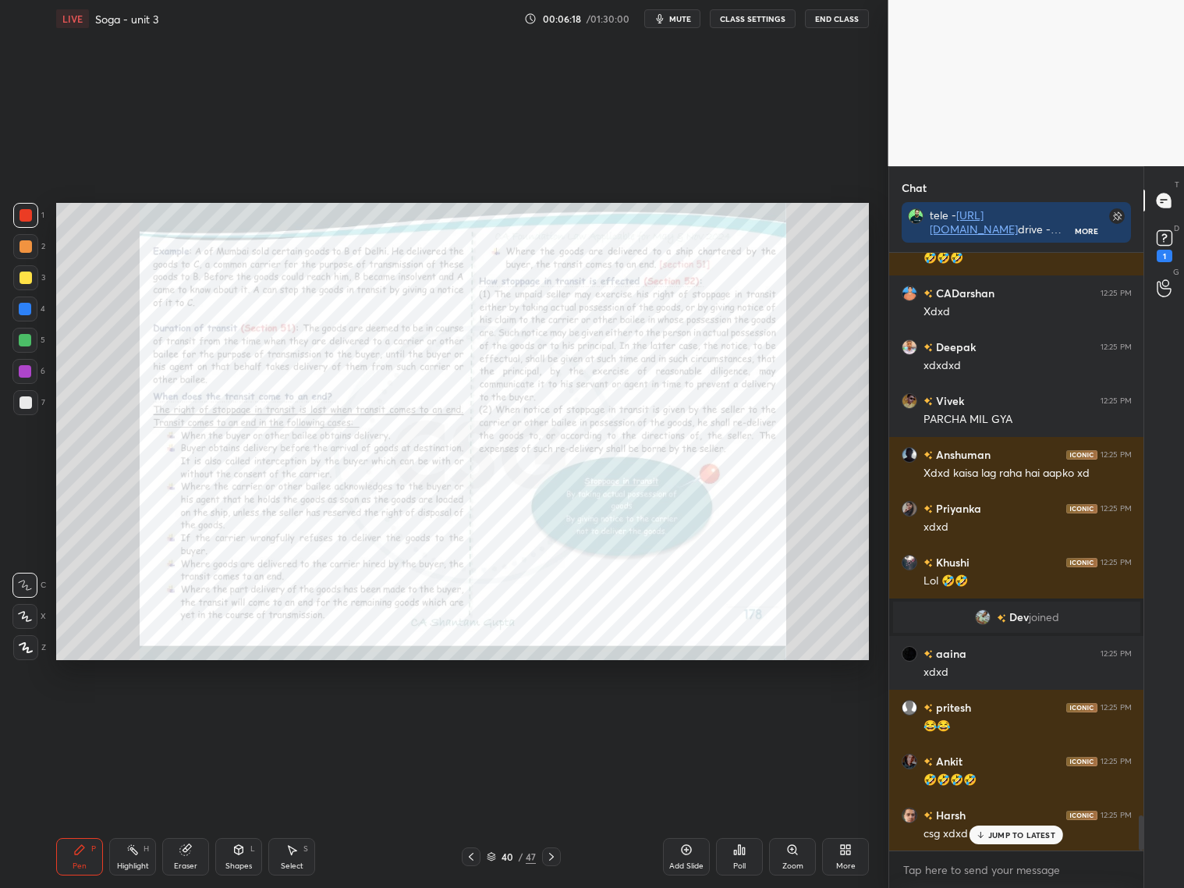
scroll to position [9675, 0]
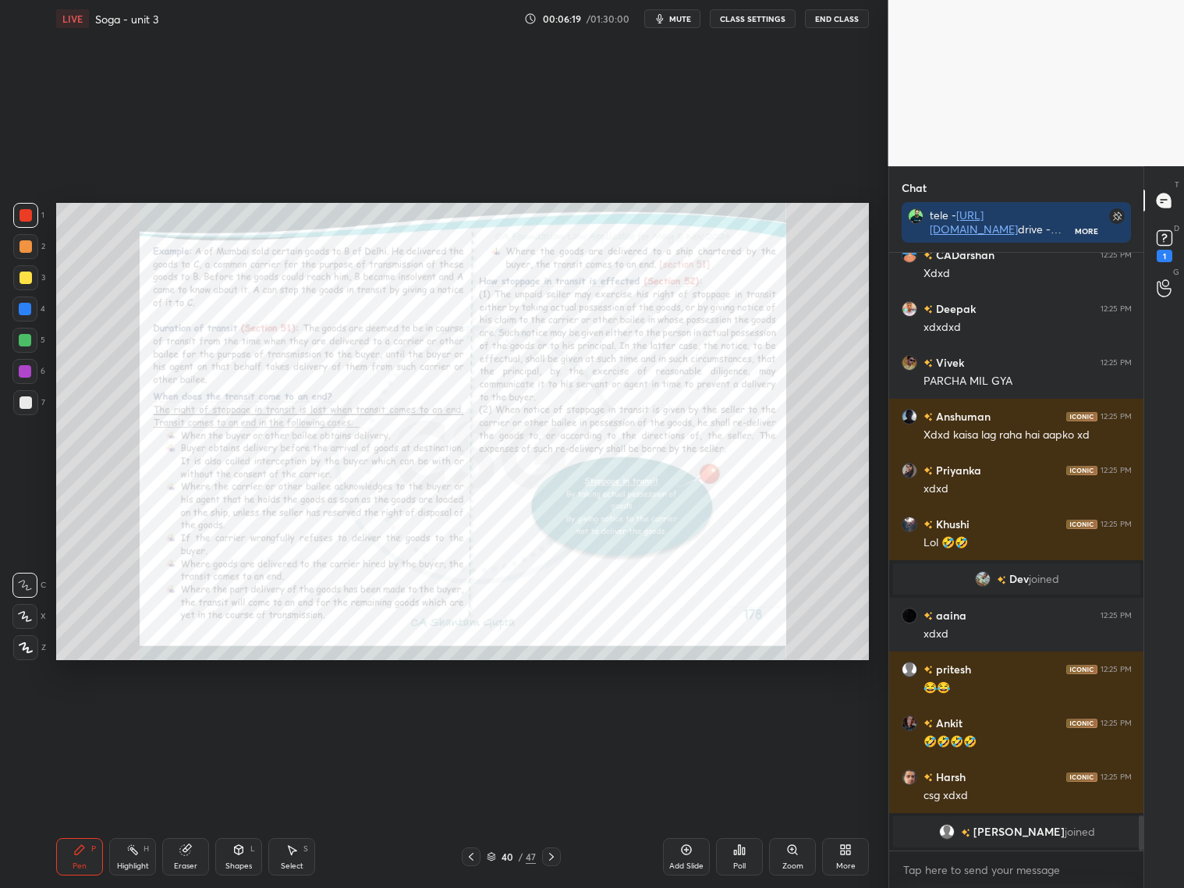
click at [687, 856] on div "Add Slide" at bounding box center [686, 856] width 47 height 37
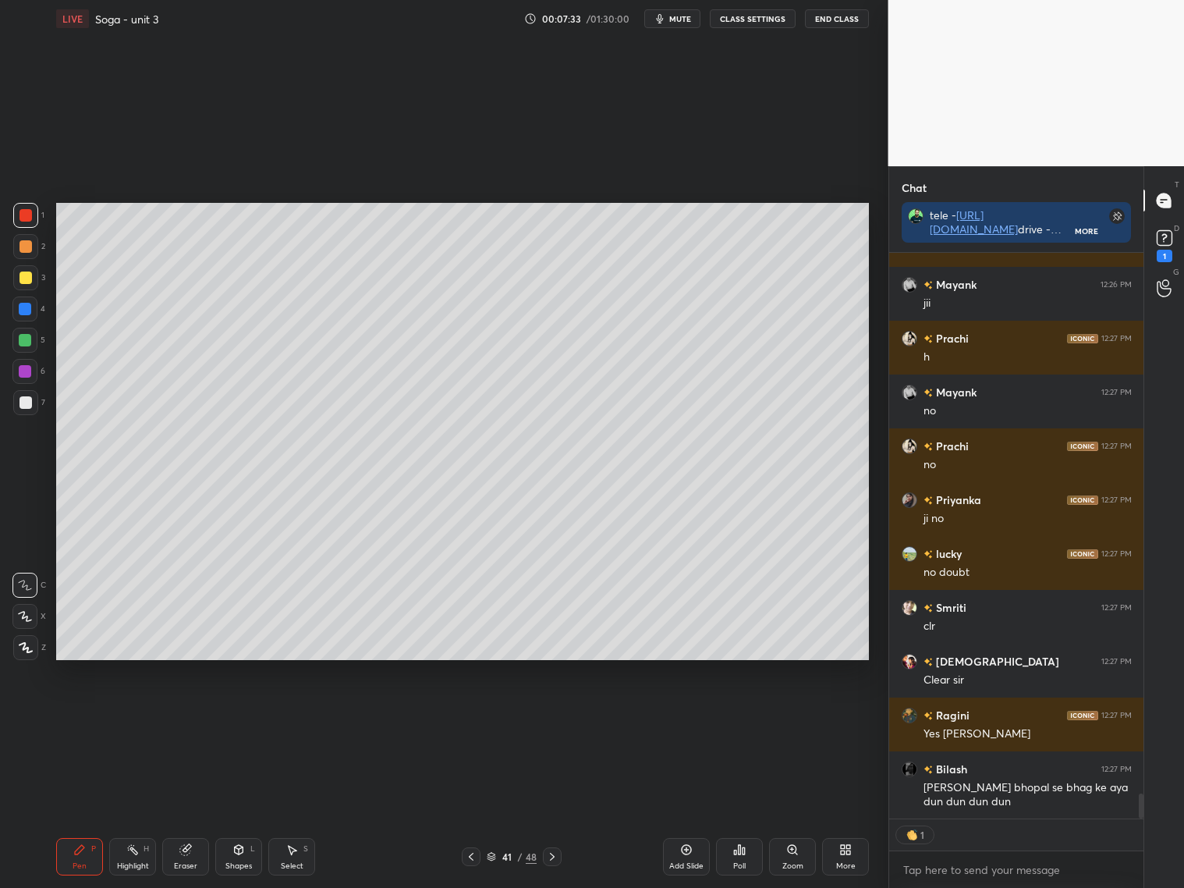
scroll to position [12184, 0]
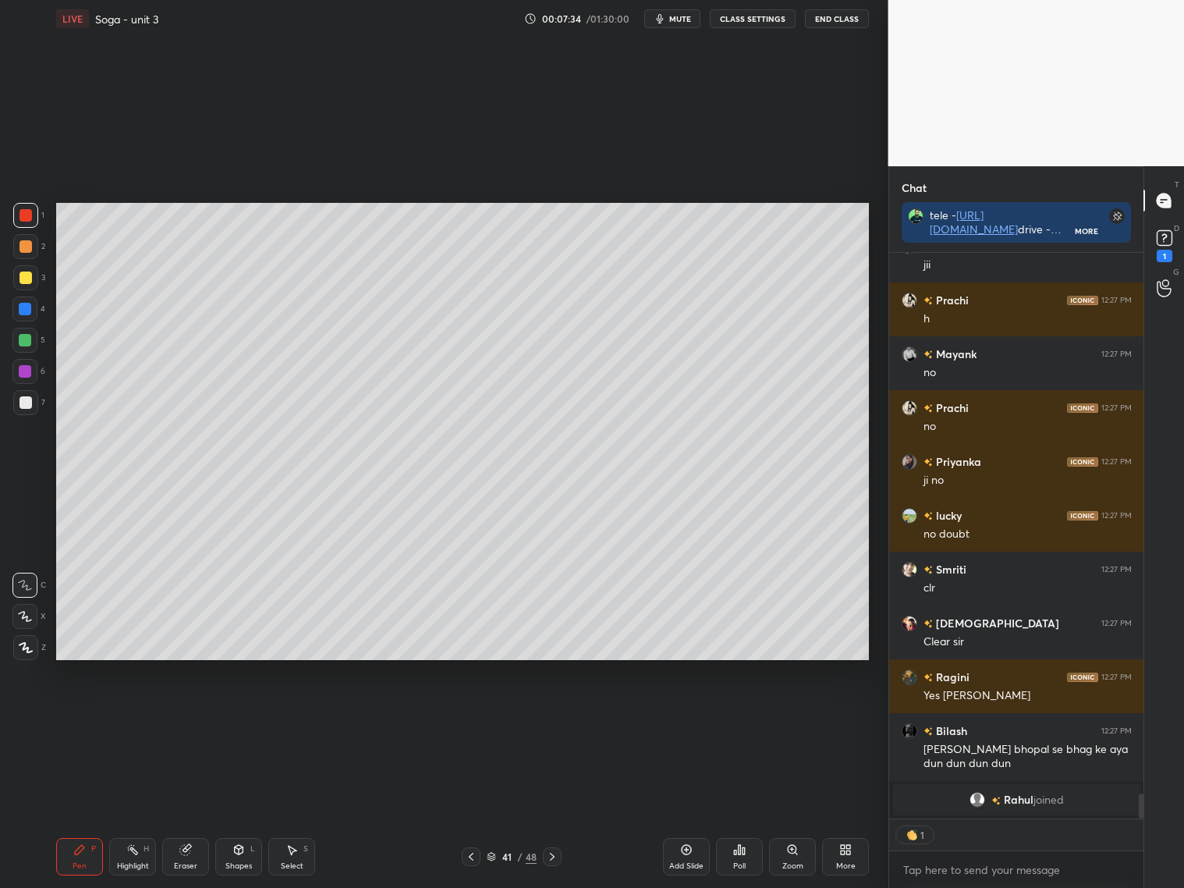
type textarea "x"
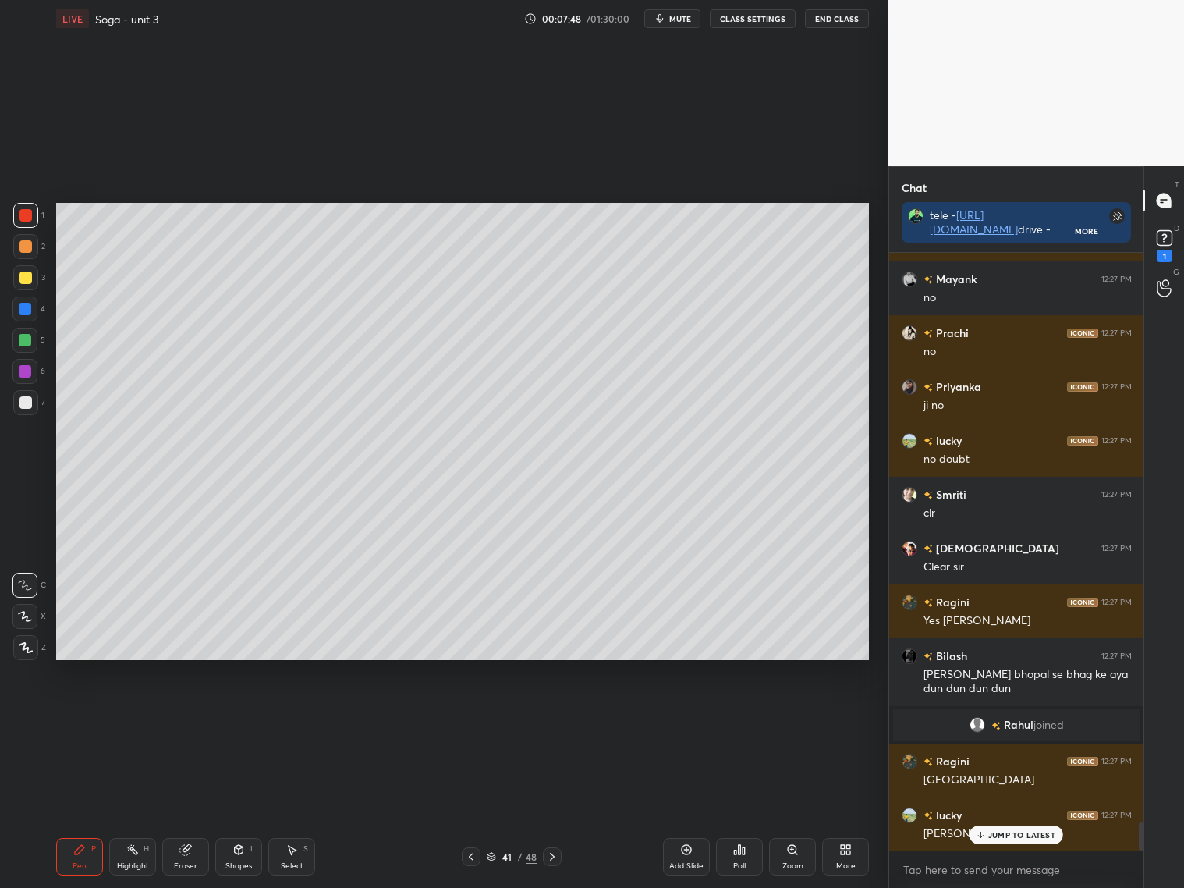
scroll to position [12313, 0]
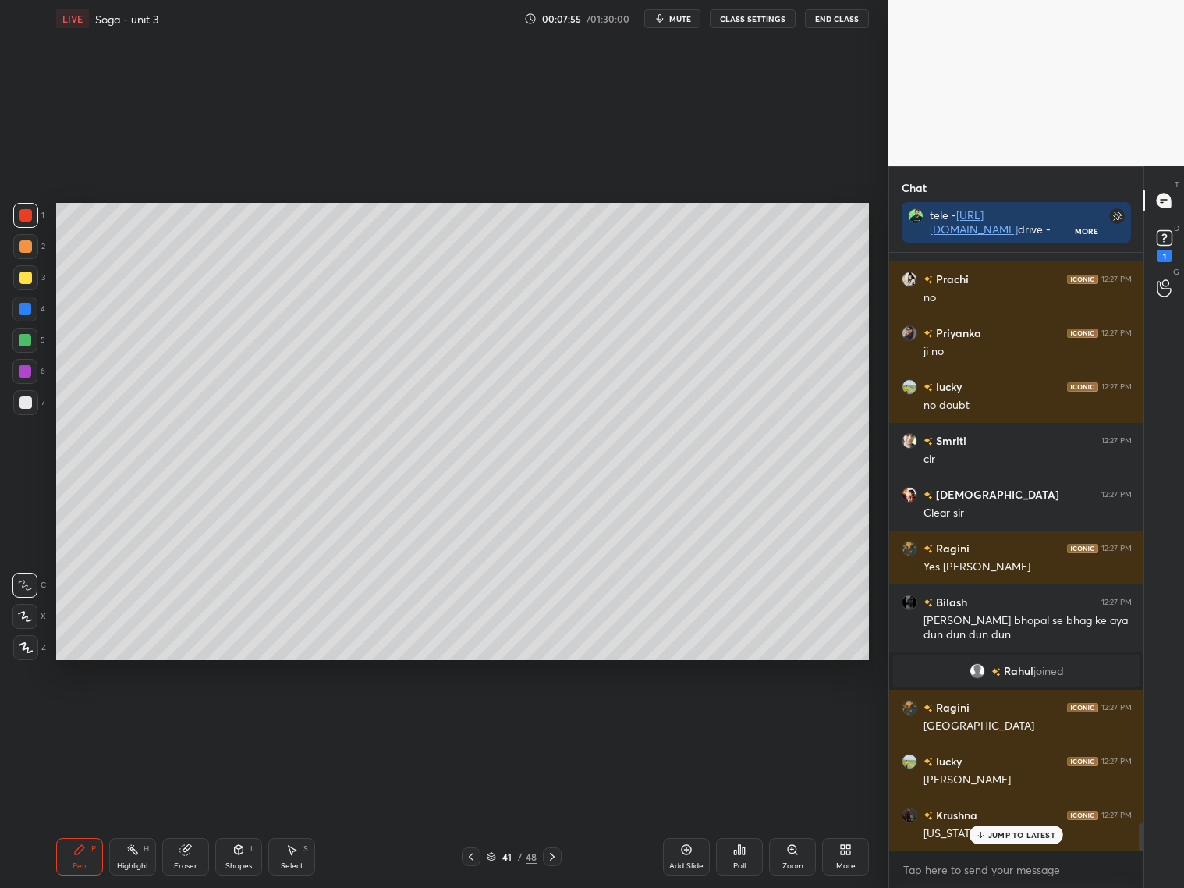
click at [998, 838] on div "JUMP TO LATEST" at bounding box center [1016, 834] width 94 height 19
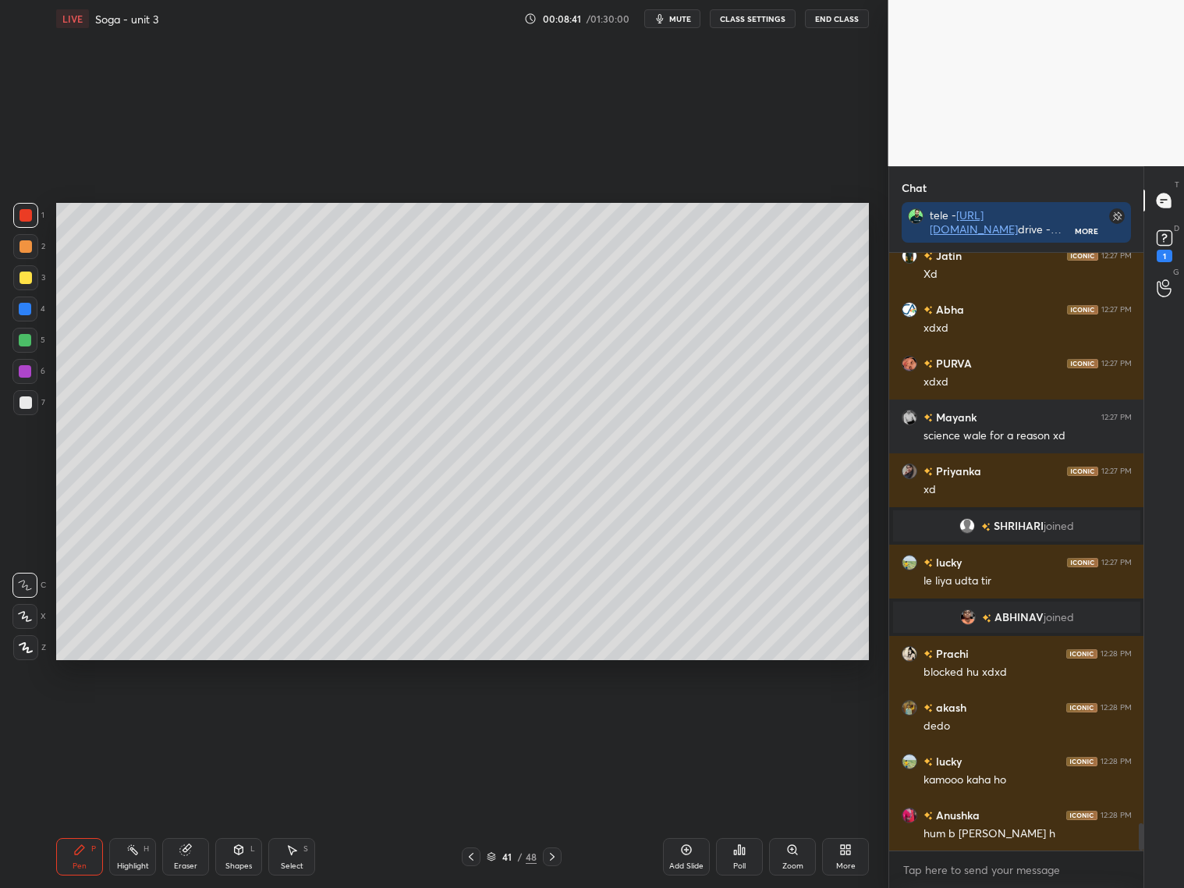
scroll to position [12464, 0]
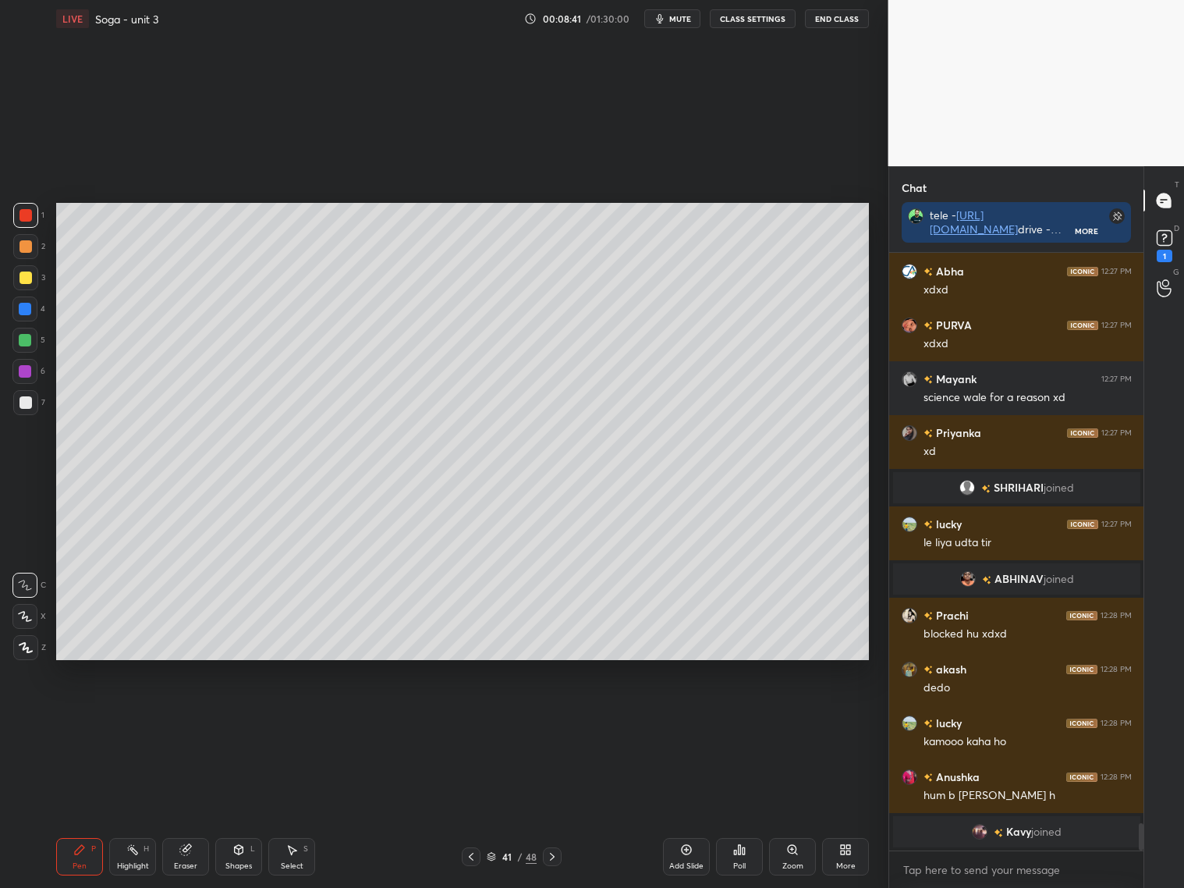
drag, startPoint x: 19, startPoint y: 409, endPoint x: 51, endPoint y: 407, distance: 31.3
click at [23, 410] on div at bounding box center [25, 402] width 25 height 25
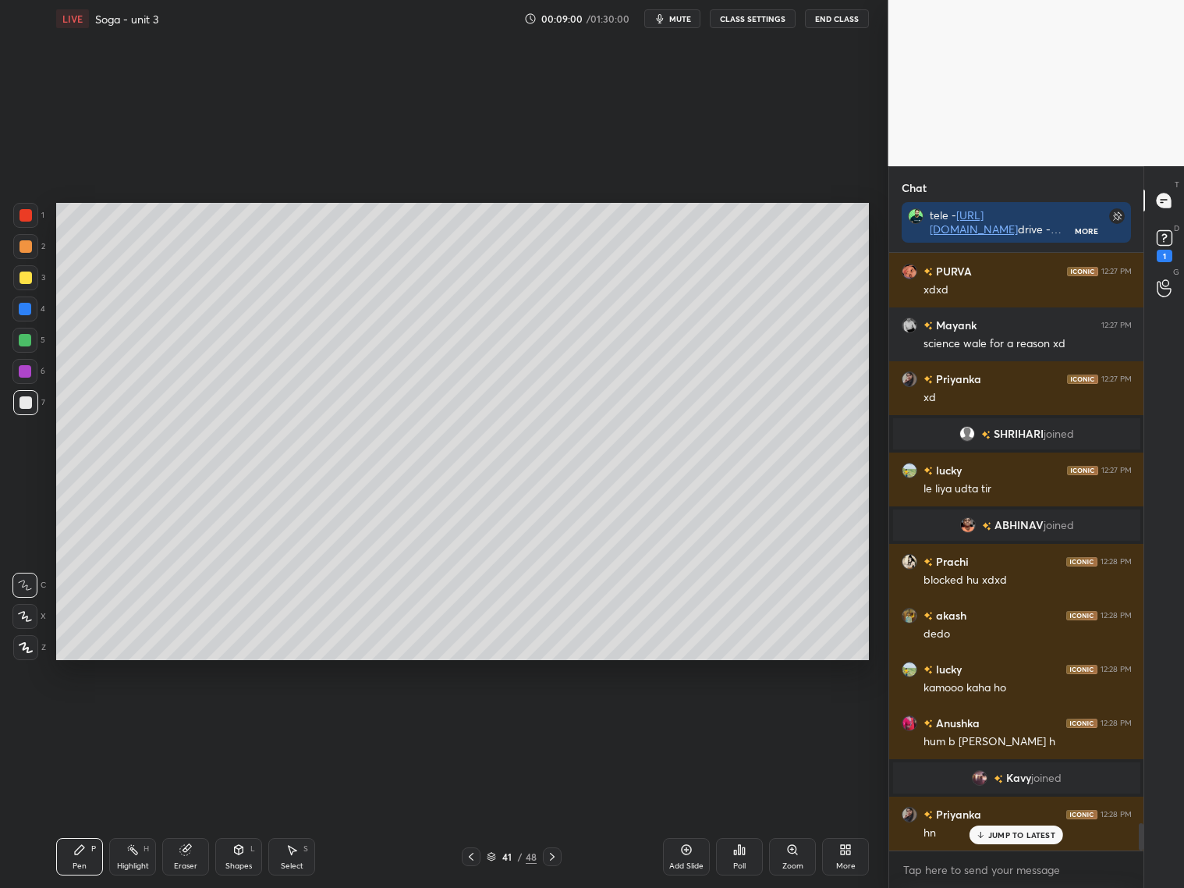
scroll to position [12571, 0]
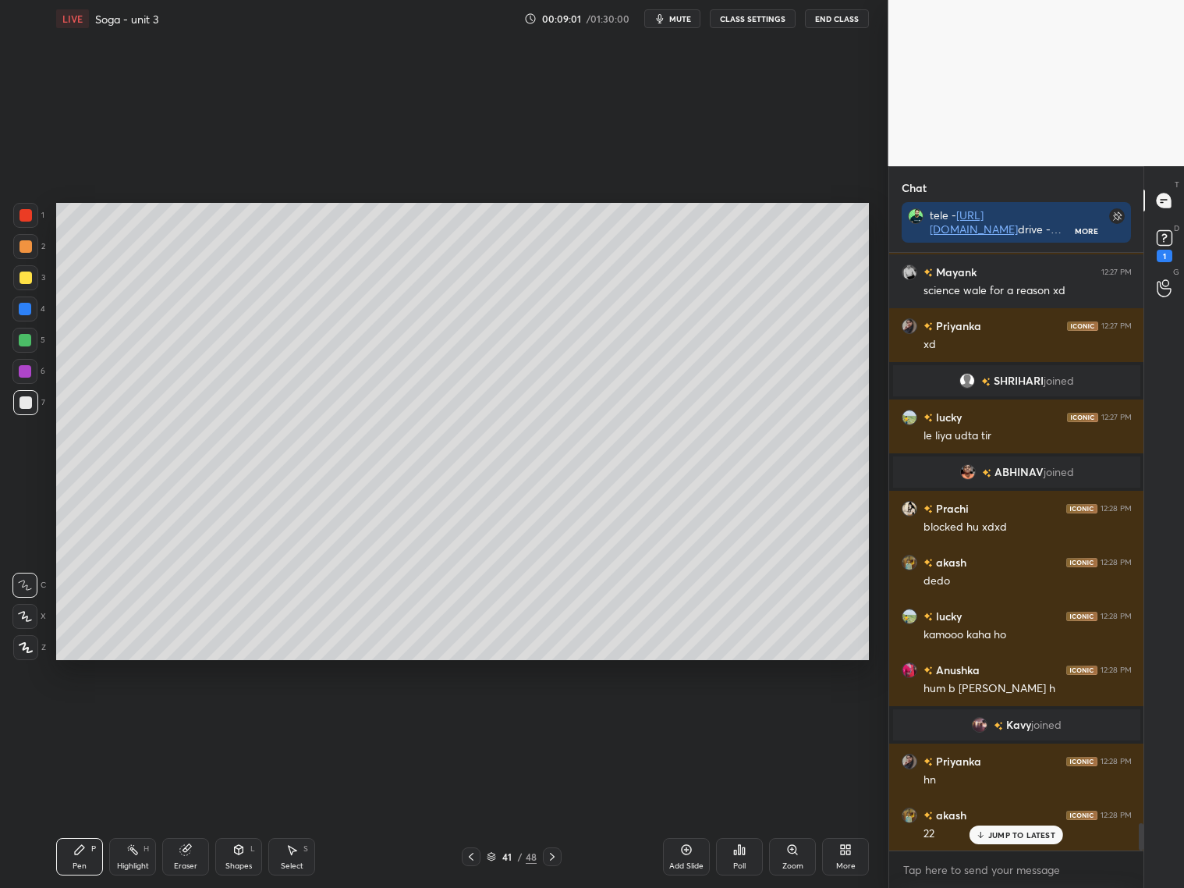
click at [31, 213] on div at bounding box center [25, 215] width 12 height 12
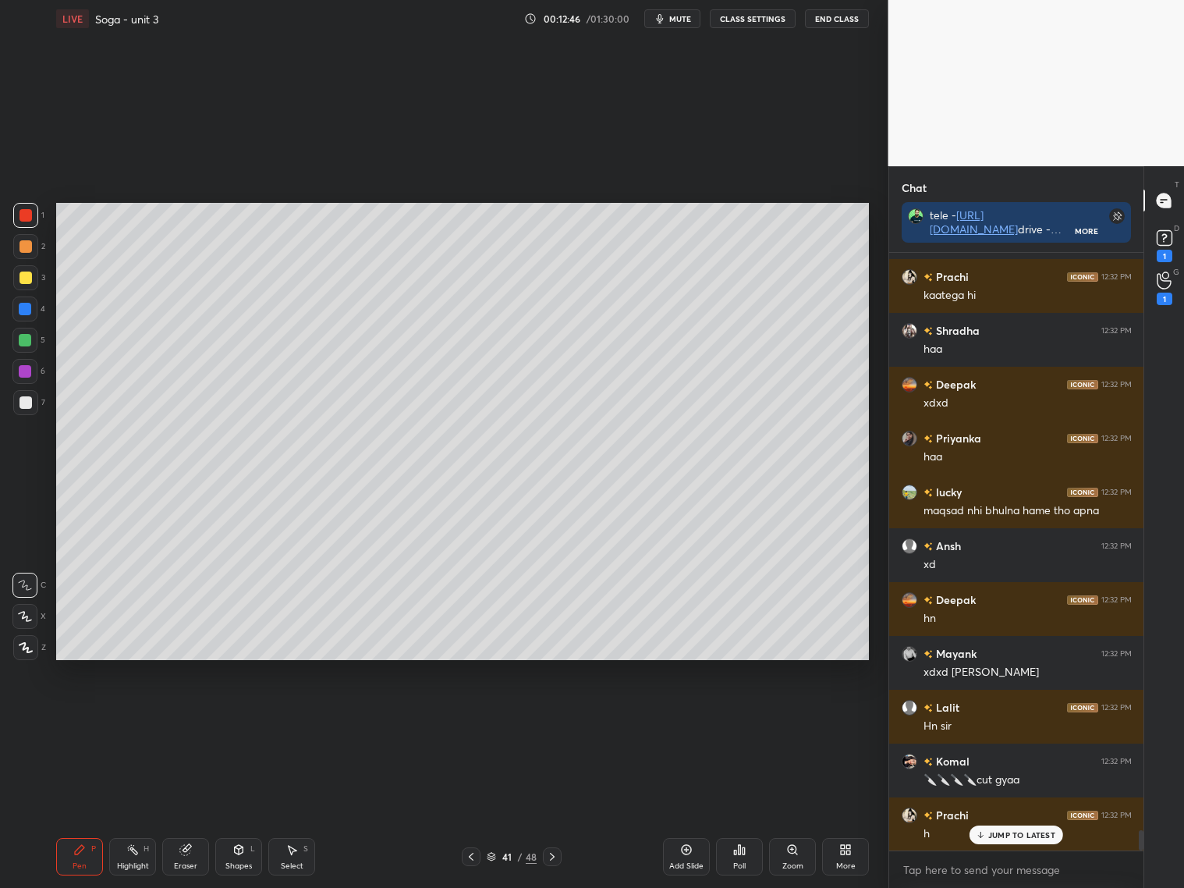
scroll to position [17375, 0]
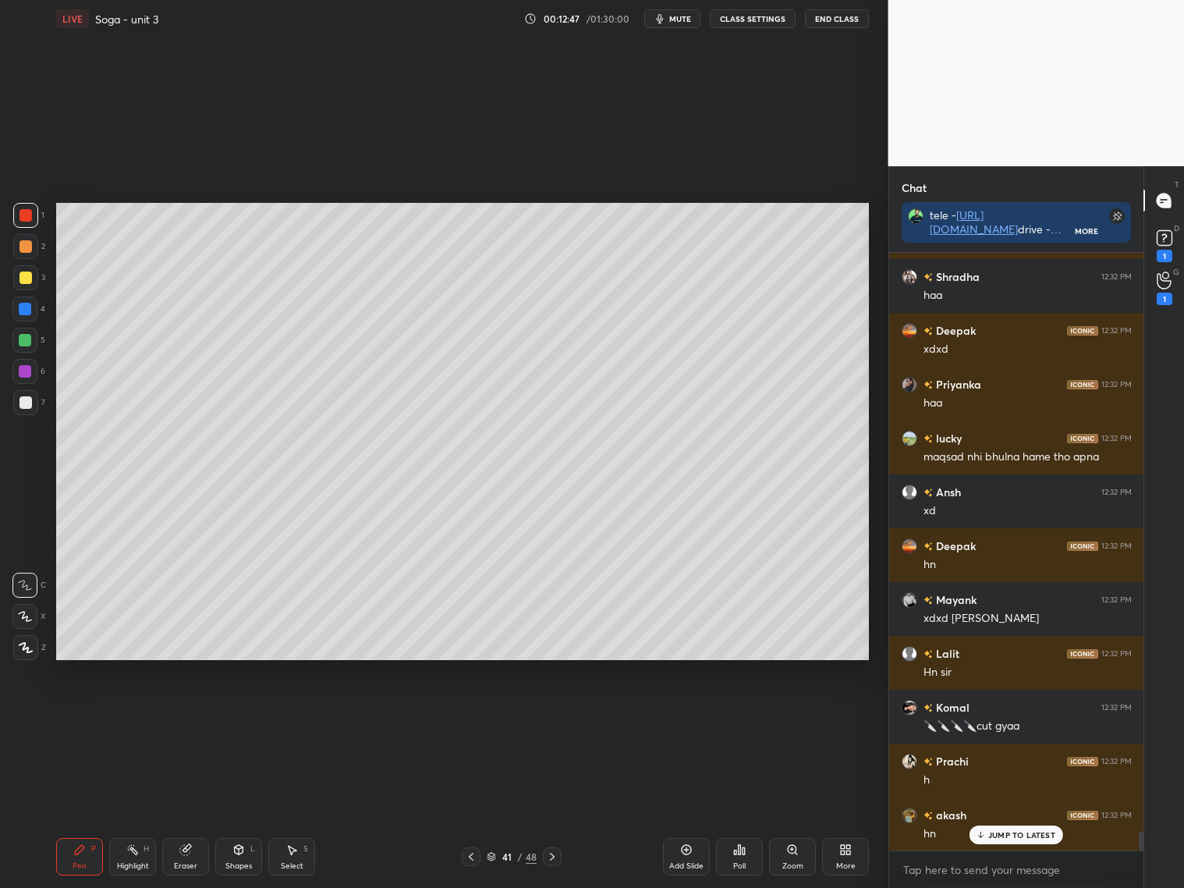
click at [999, 832] on p "JUMP TO LATEST" at bounding box center [1021, 834] width 67 height 9
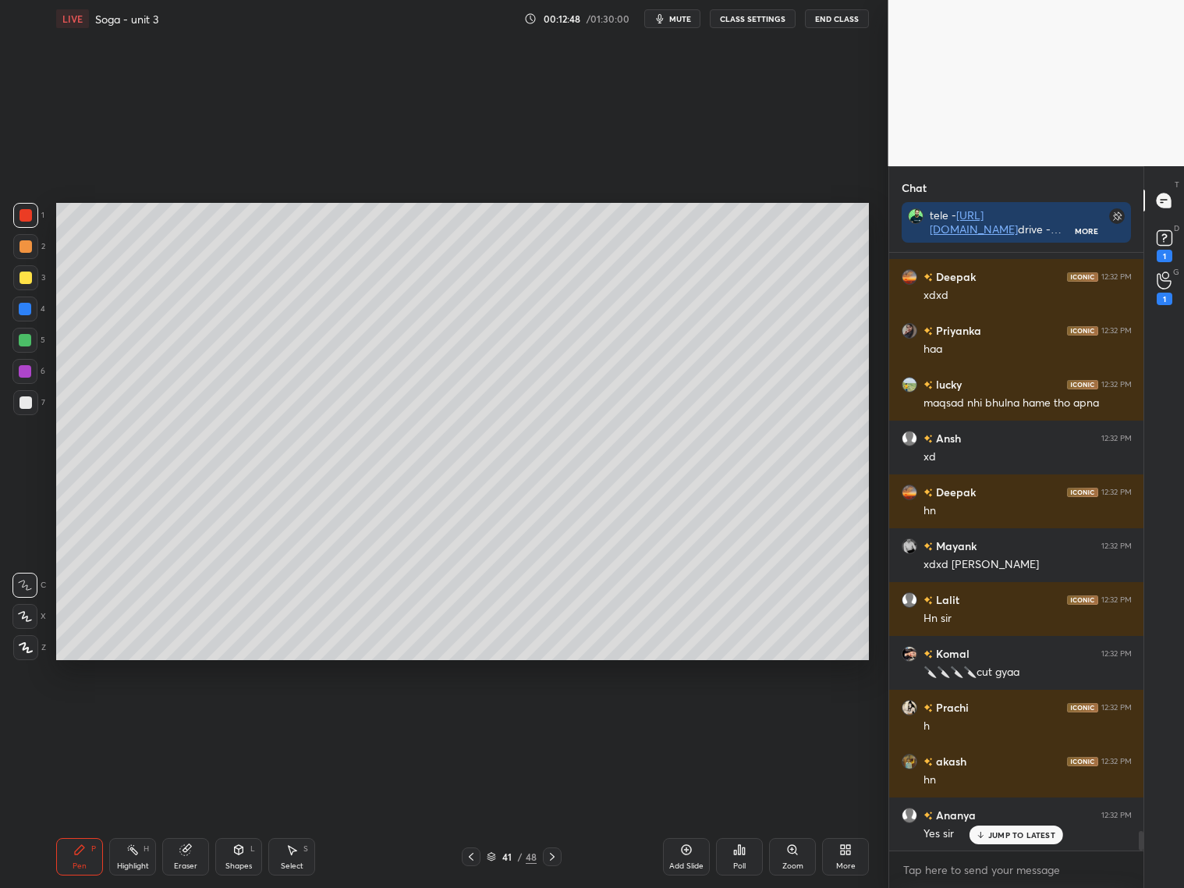
click at [466, 852] on icon at bounding box center [471, 856] width 12 height 12
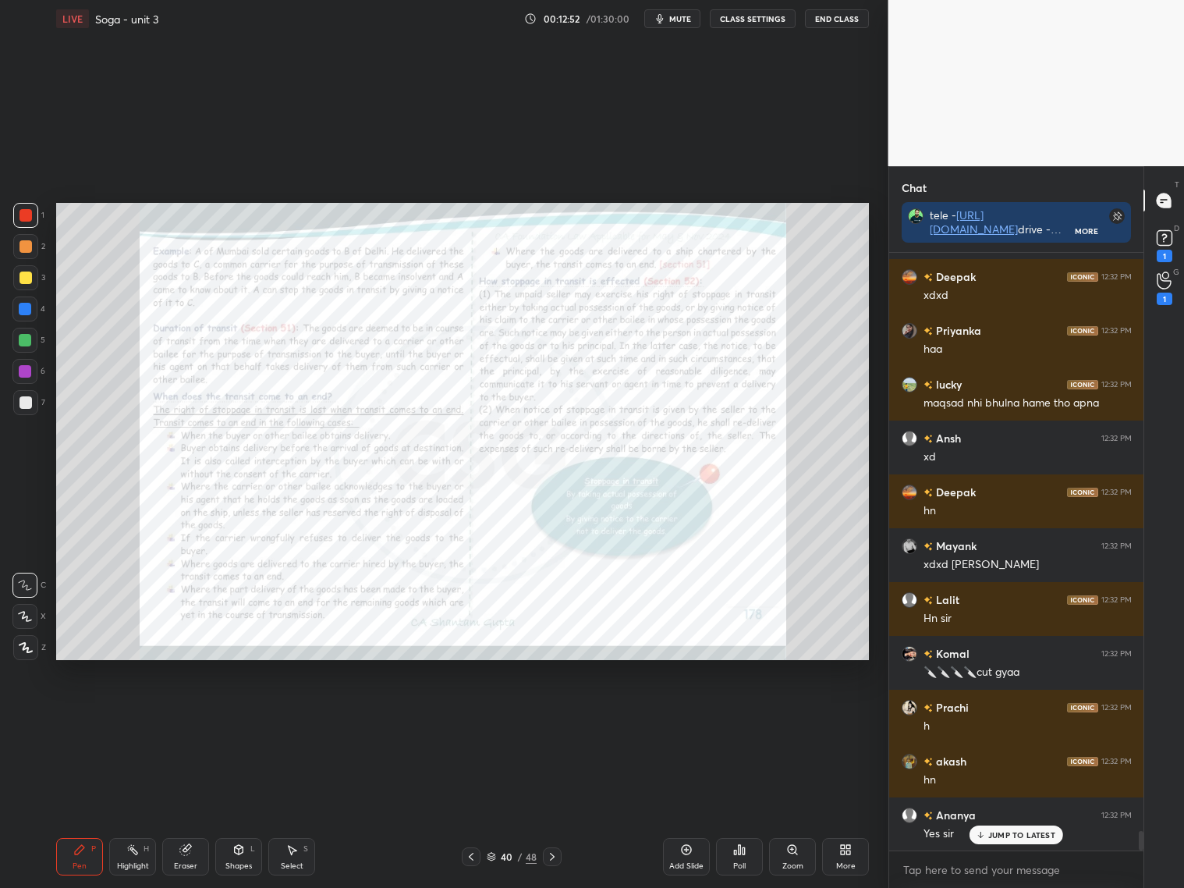
click at [802, 852] on div "Zoom" at bounding box center [792, 856] width 47 height 37
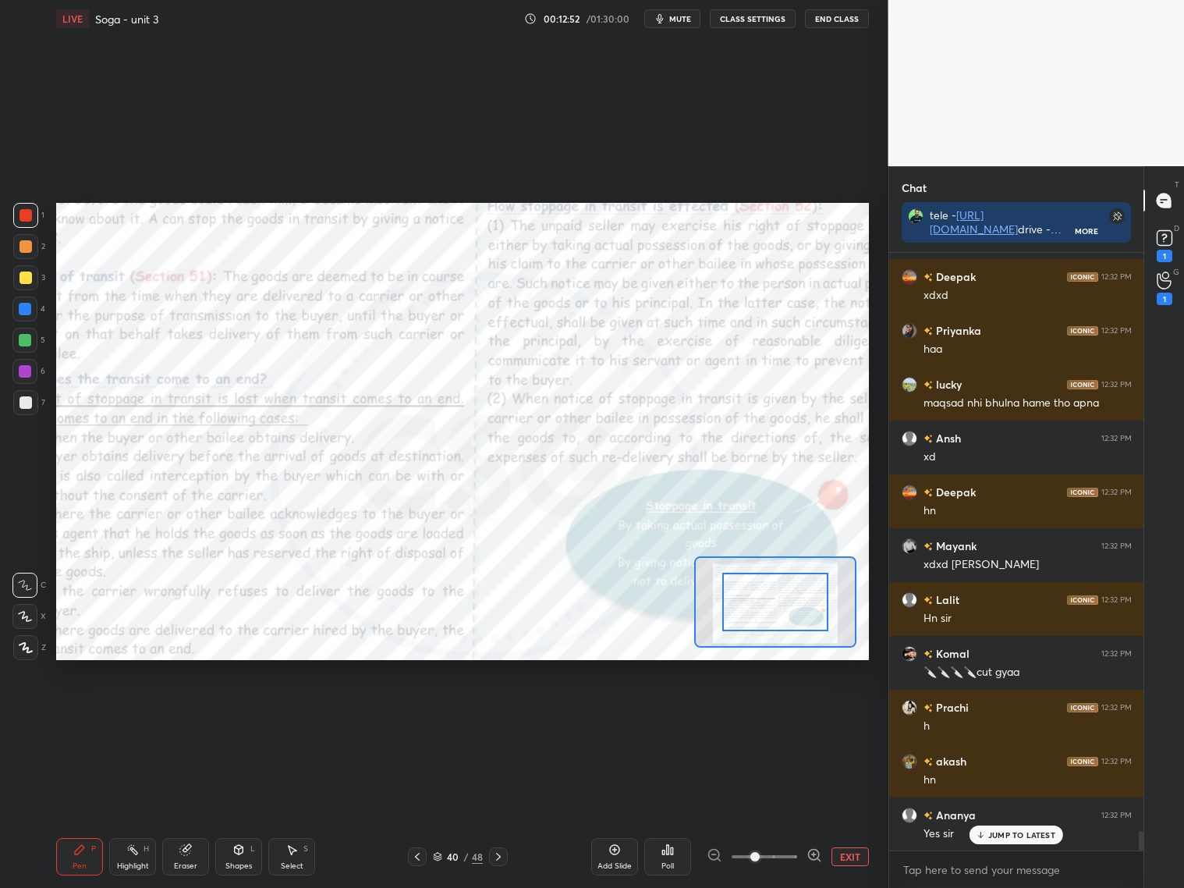
click at [800, 853] on div at bounding box center [764, 856] width 115 height 19
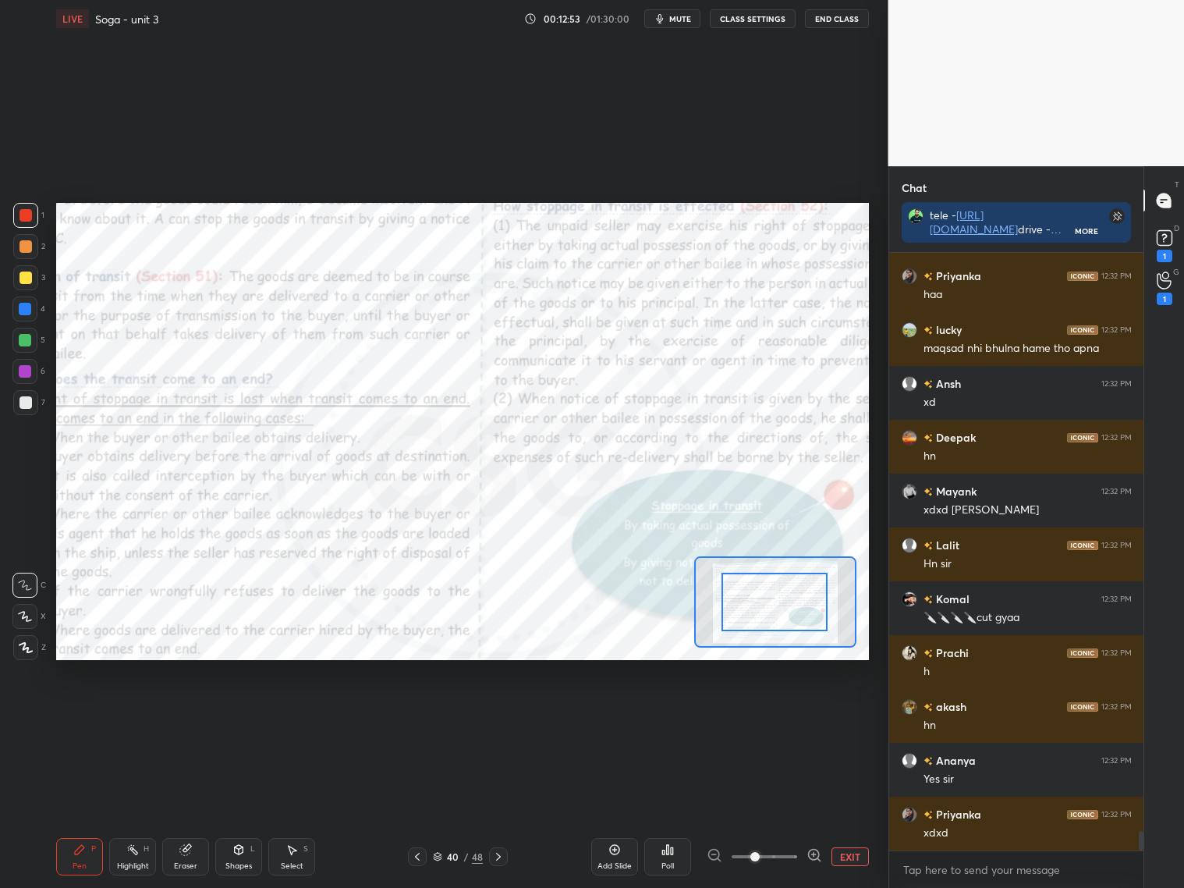
drag, startPoint x: 792, startPoint y: 602, endPoint x: 774, endPoint y: 606, distance: 18.4
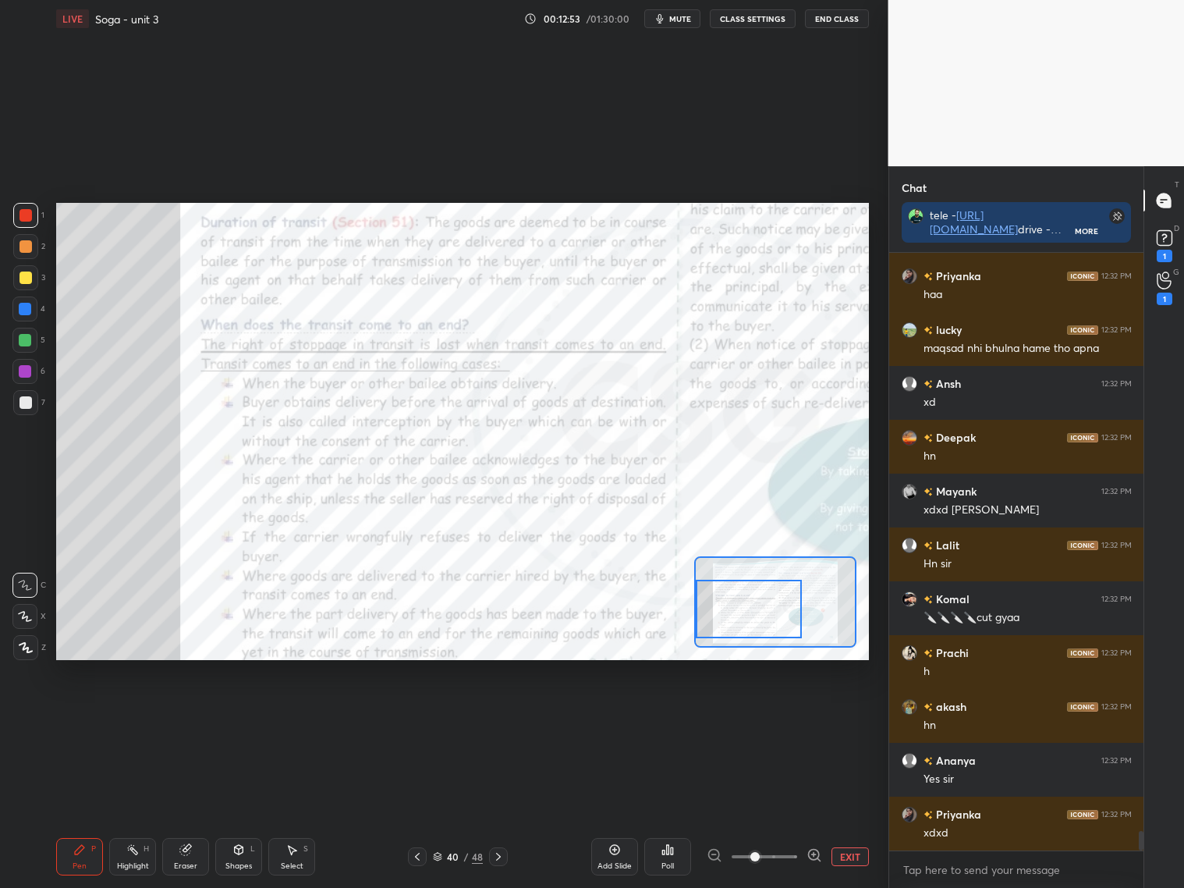
drag, startPoint x: 776, startPoint y: 602, endPoint x: 764, endPoint y: 602, distance: 11.7
click at [756, 610] on div at bounding box center [749, 609] width 106 height 58
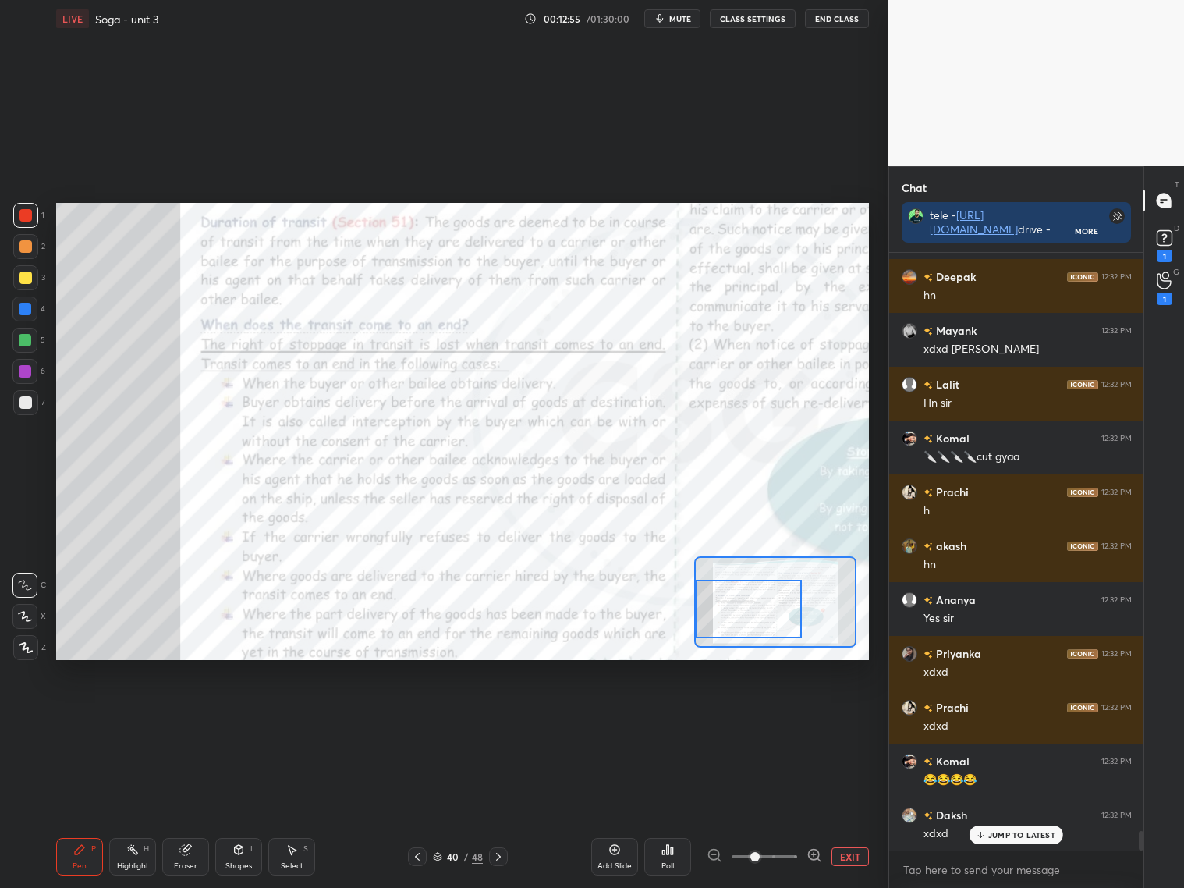
click at [813, 853] on icon at bounding box center [814, 855] width 16 height 16
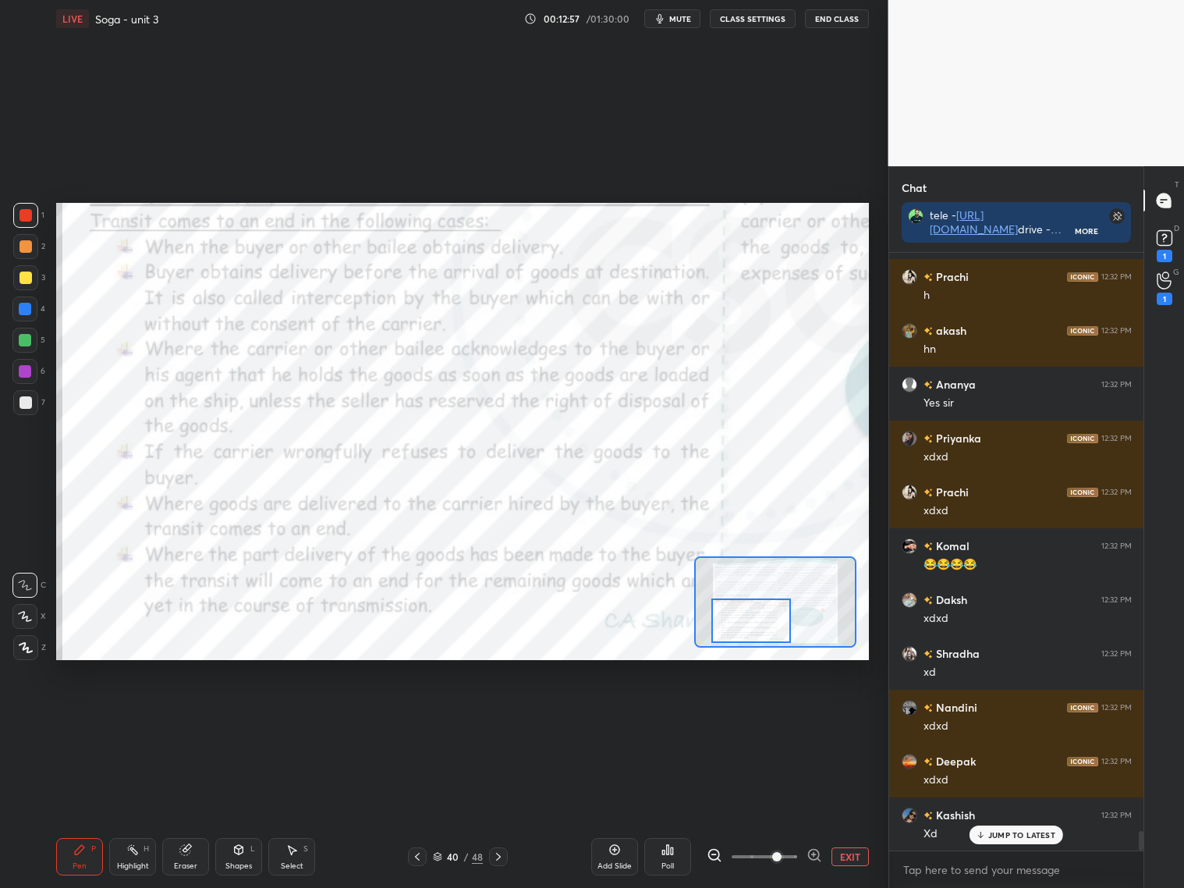
scroll to position [17913, 0]
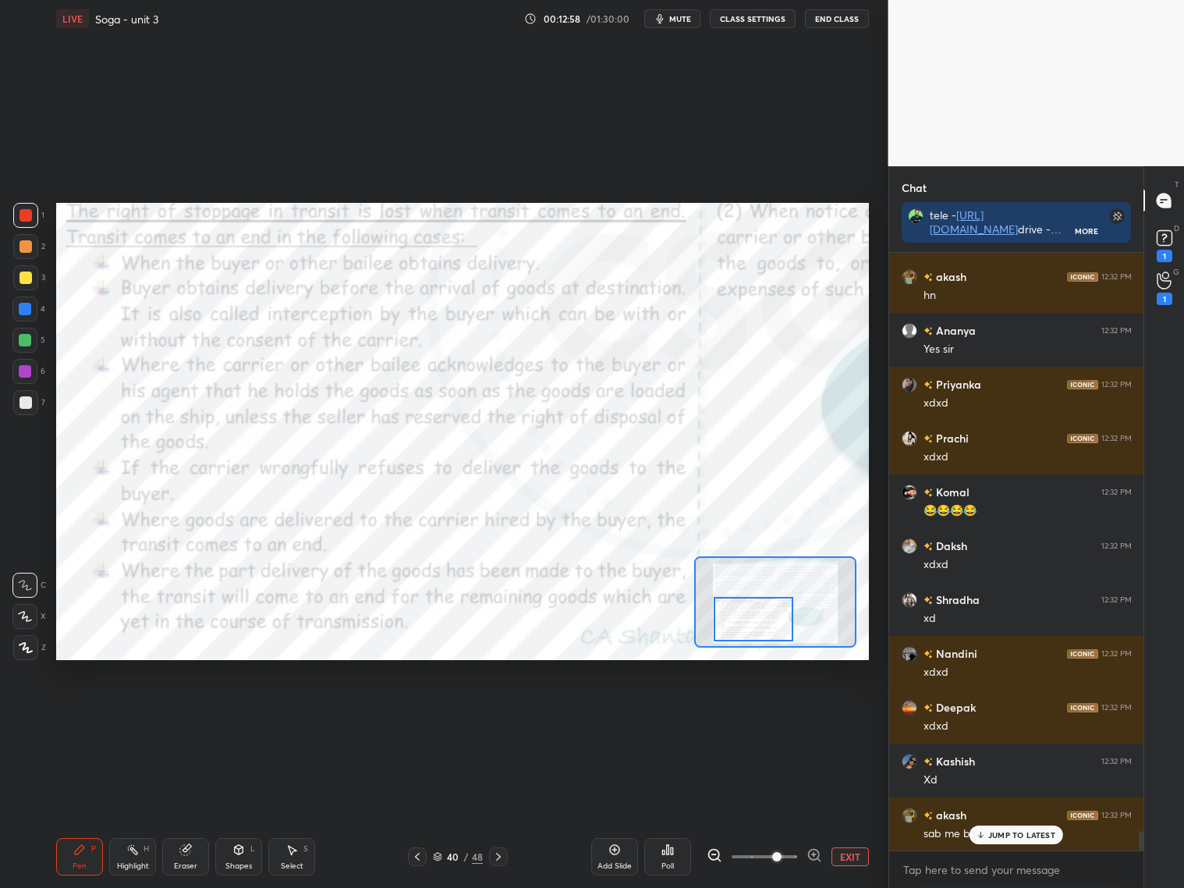
click at [758, 612] on div at bounding box center [754, 619] width 80 height 44
click at [1009, 839] on div "JUMP TO LATEST" at bounding box center [1016, 834] width 94 height 19
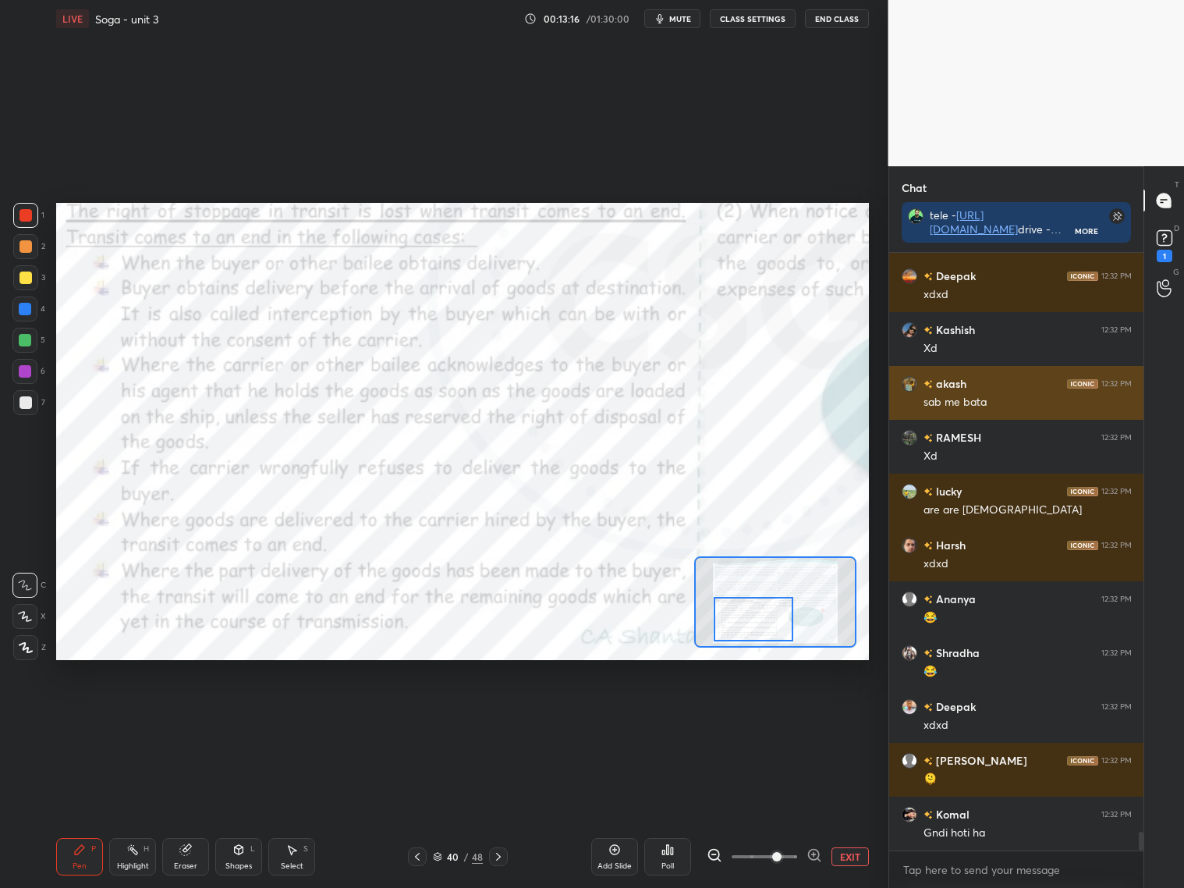
scroll to position [18398, 0]
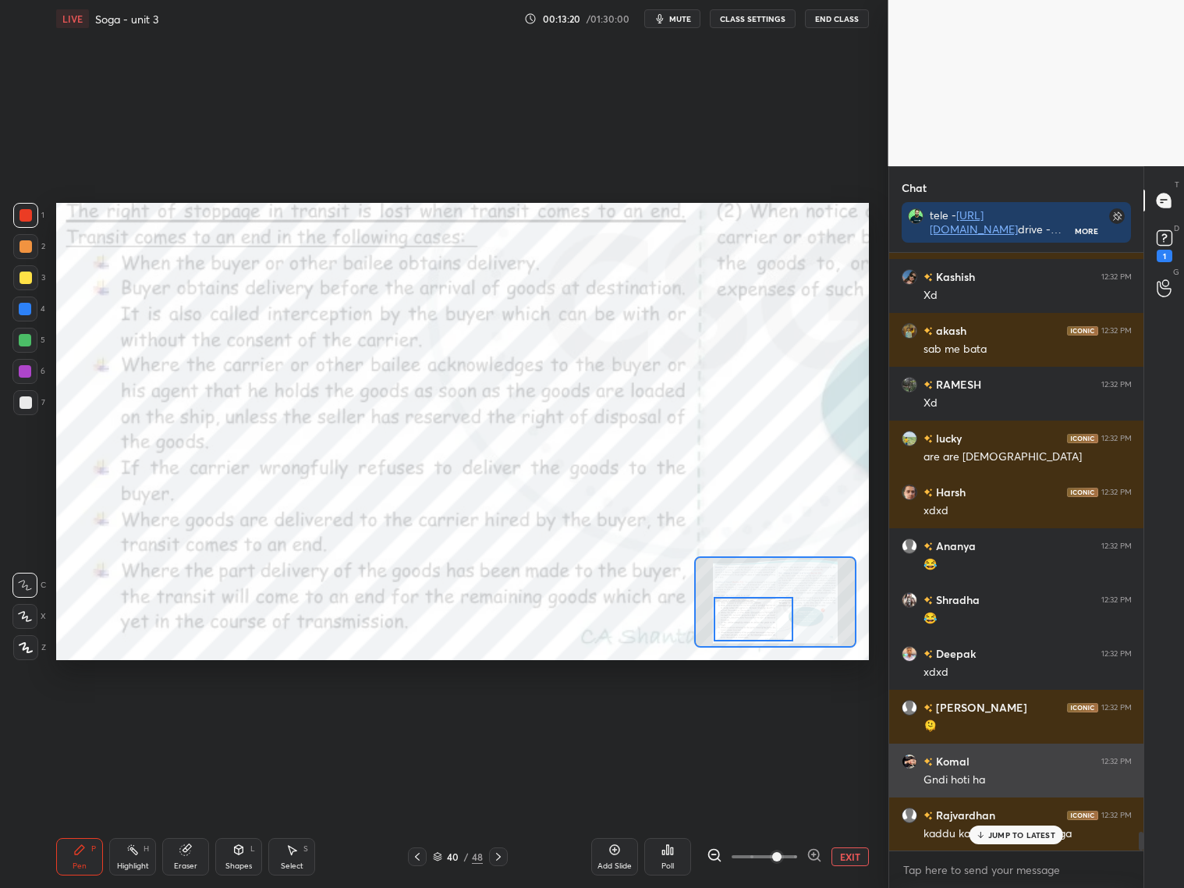
click at [950, 760] on h6 "Komal" at bounding box center [951, 761] width 37 height 16
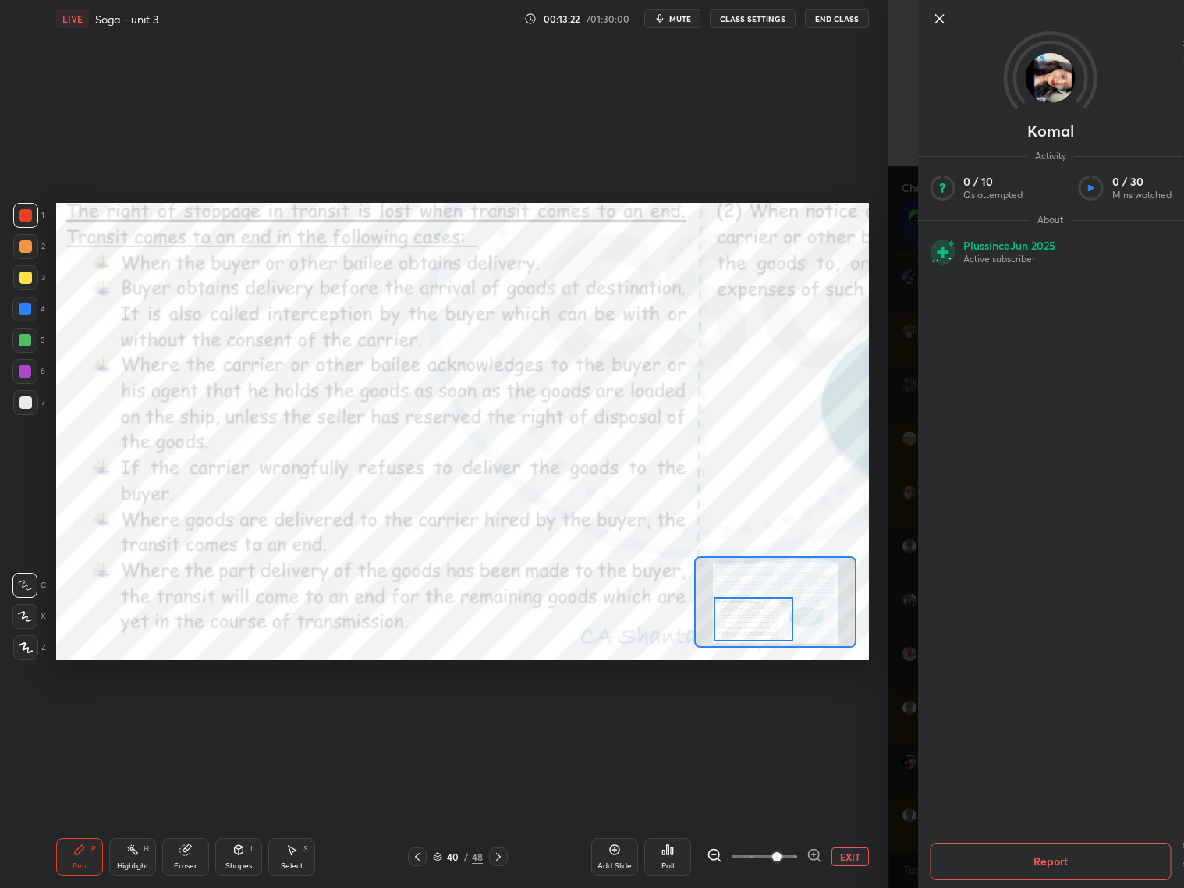
click at [938, 18] on icon at bounding box center [939, 18] width 19 height 19
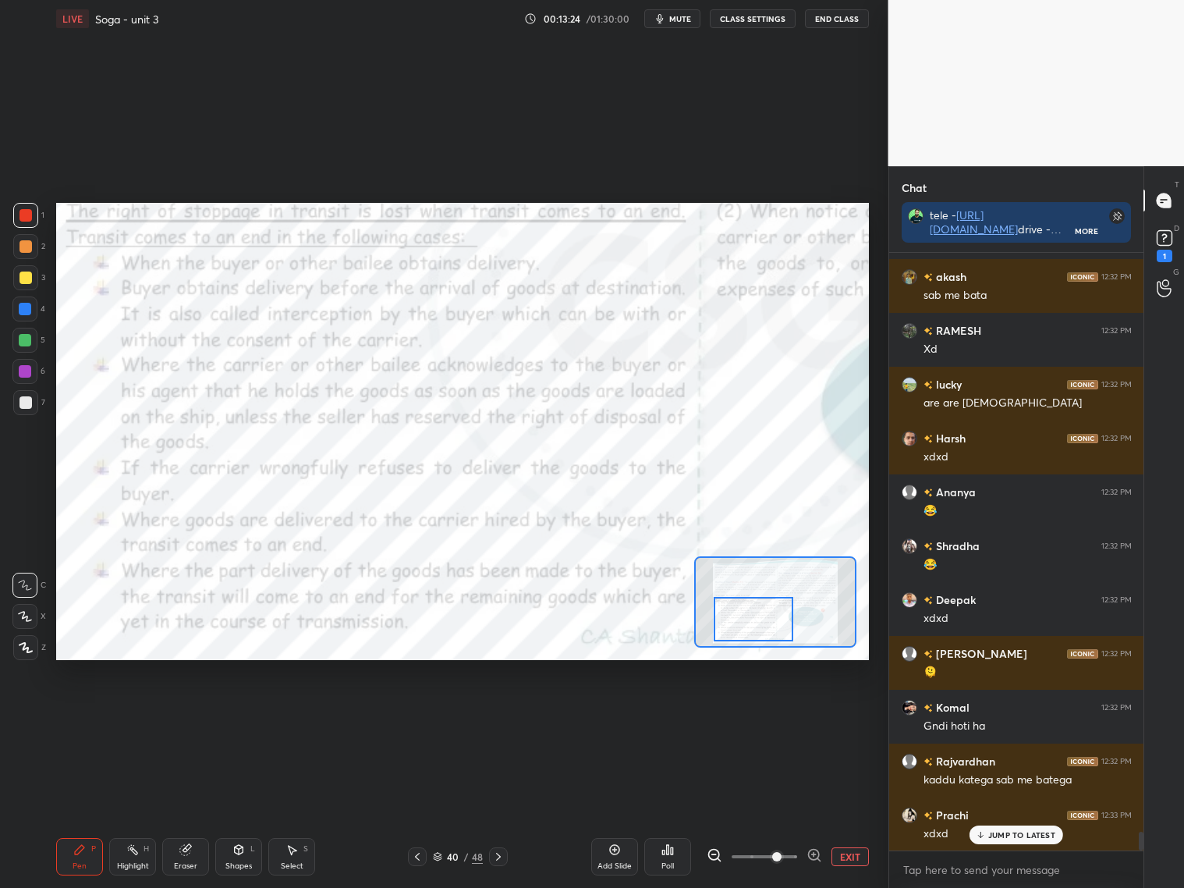
scroll to position [18505, 0]
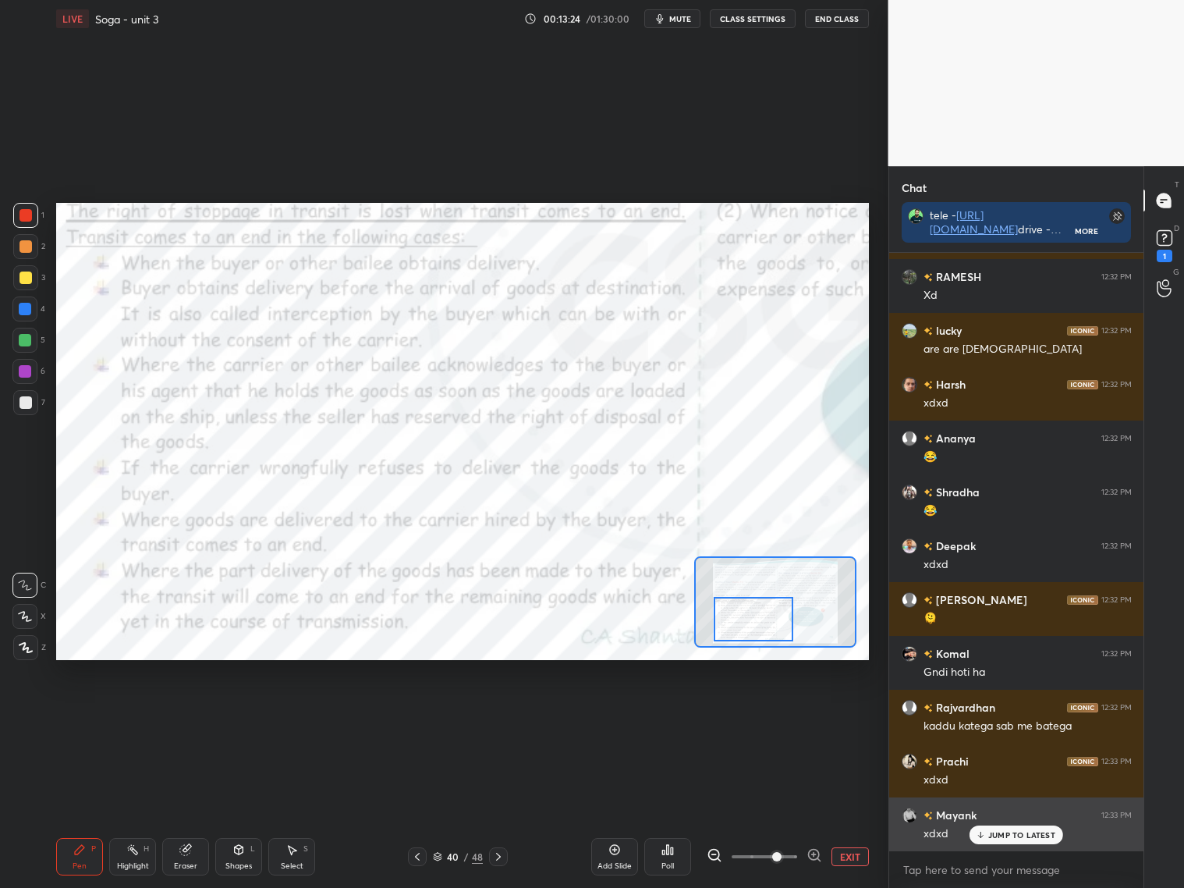
click at [1005, 835] on p "JUMP TO LATEST" at bounding box center [1021, 834] width 67 height 9
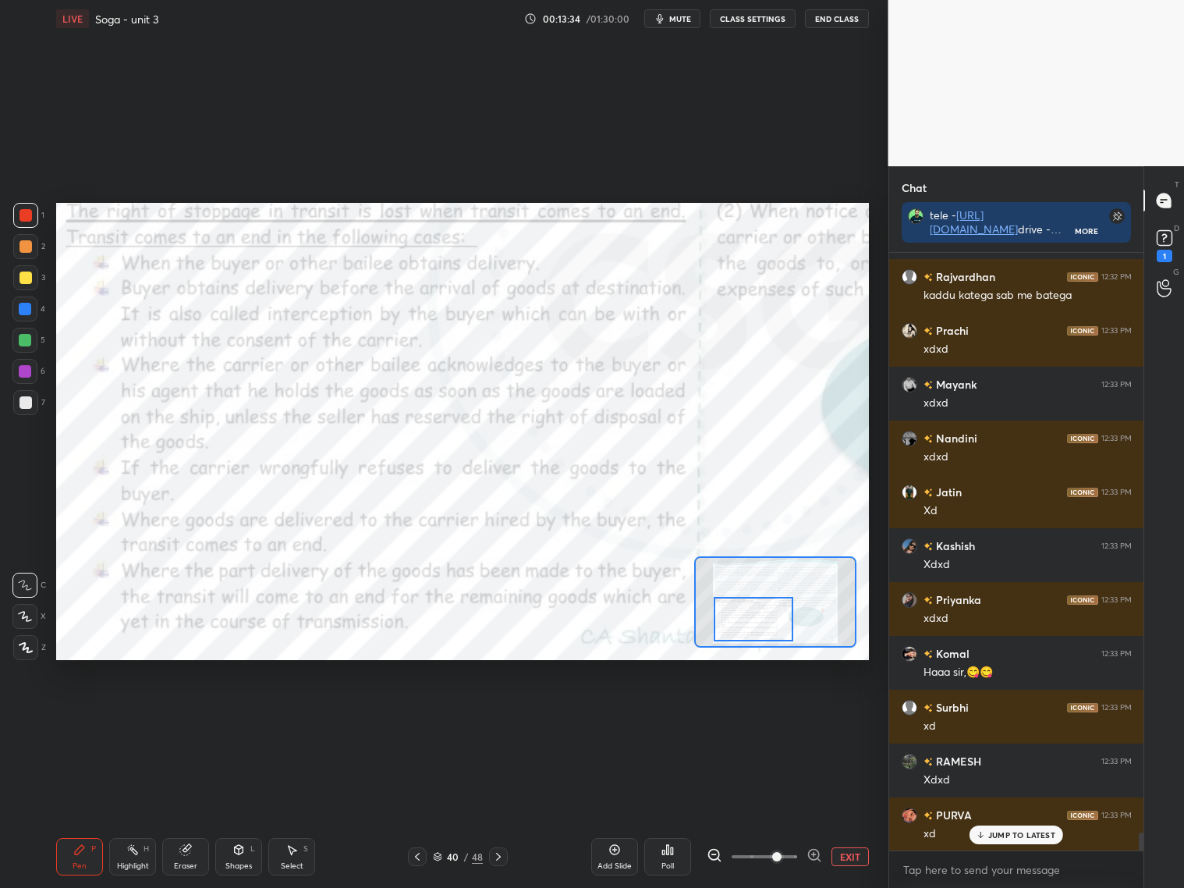
scroll to position [18990, 0]
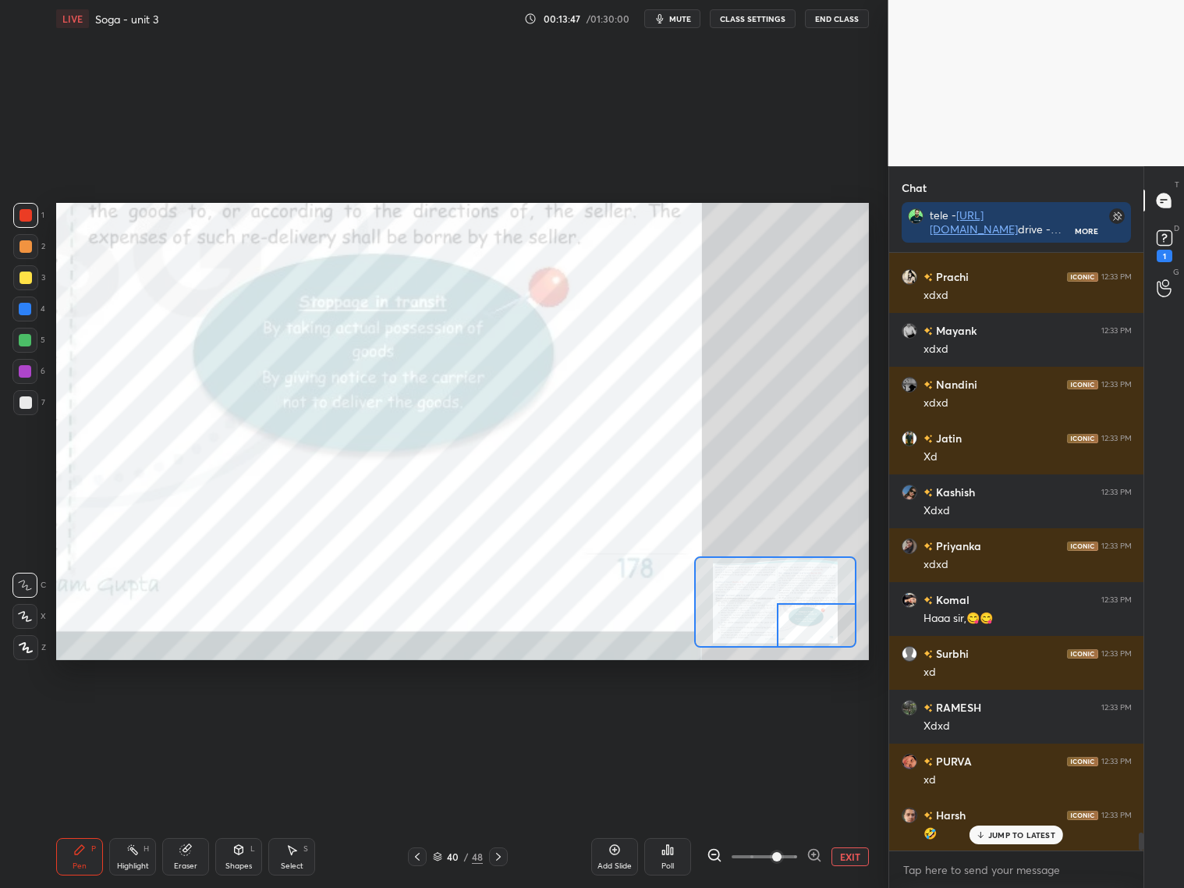
click at [863, 637] on div "Setting up your live class Poll for secs No correct answer Start poll" at bounding box center [462, 431] width 813 height 457
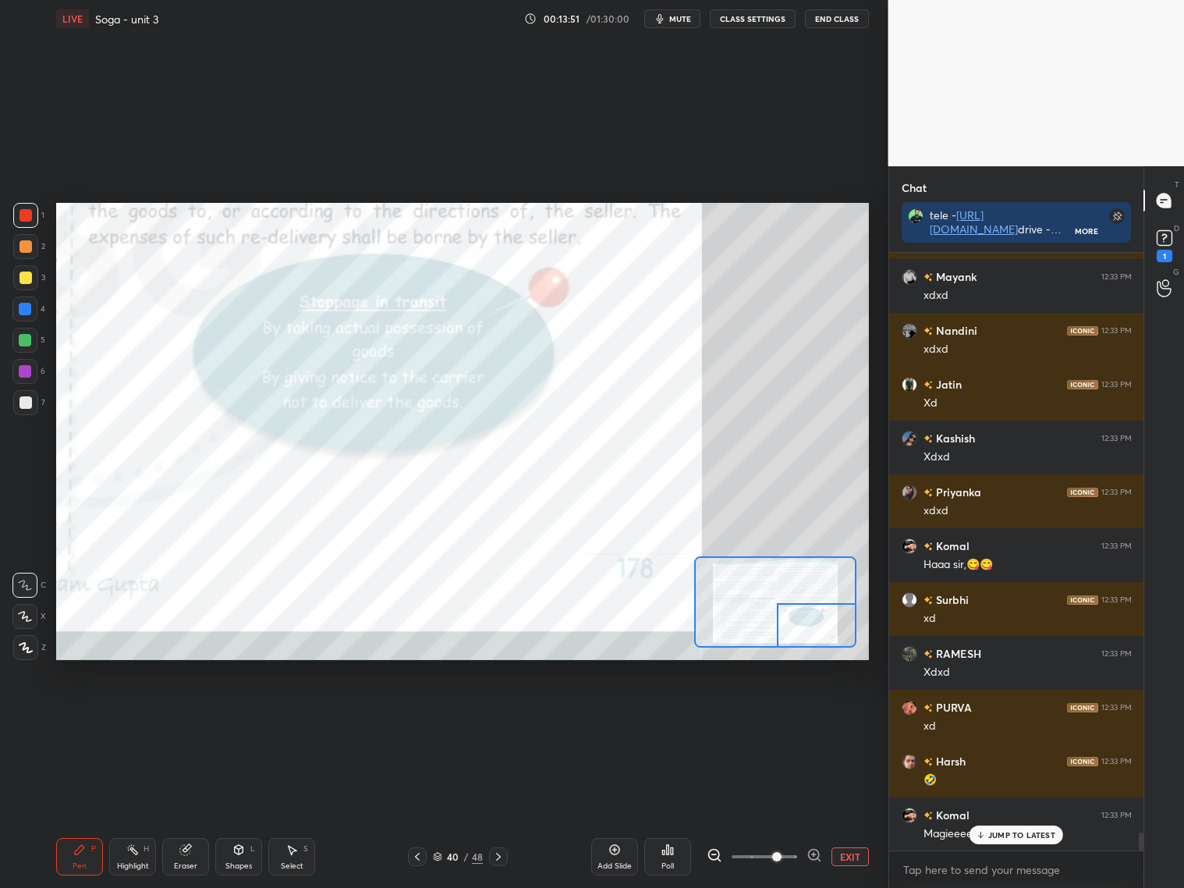
click at [30, 309] on div at bounding box center [25, 309] width 12 height 12
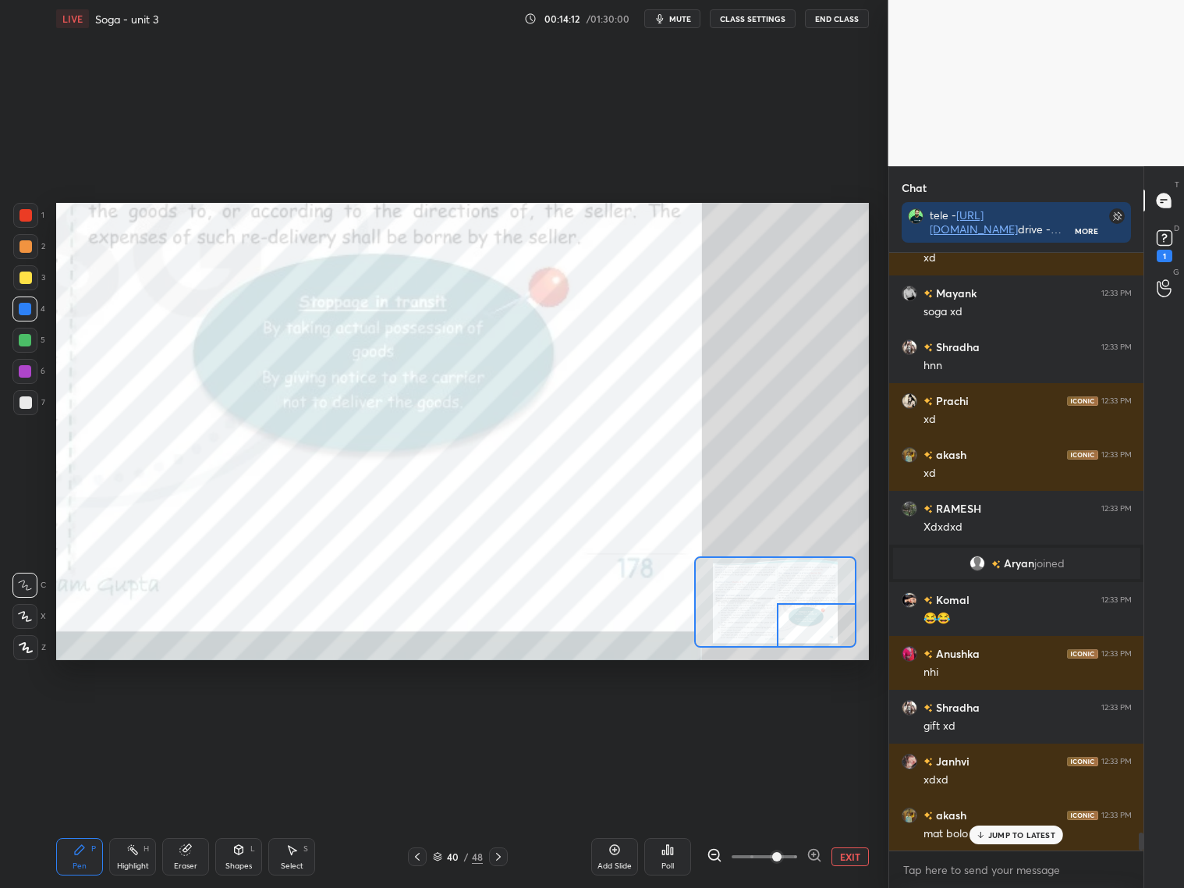
scroll to position [19835, 0]
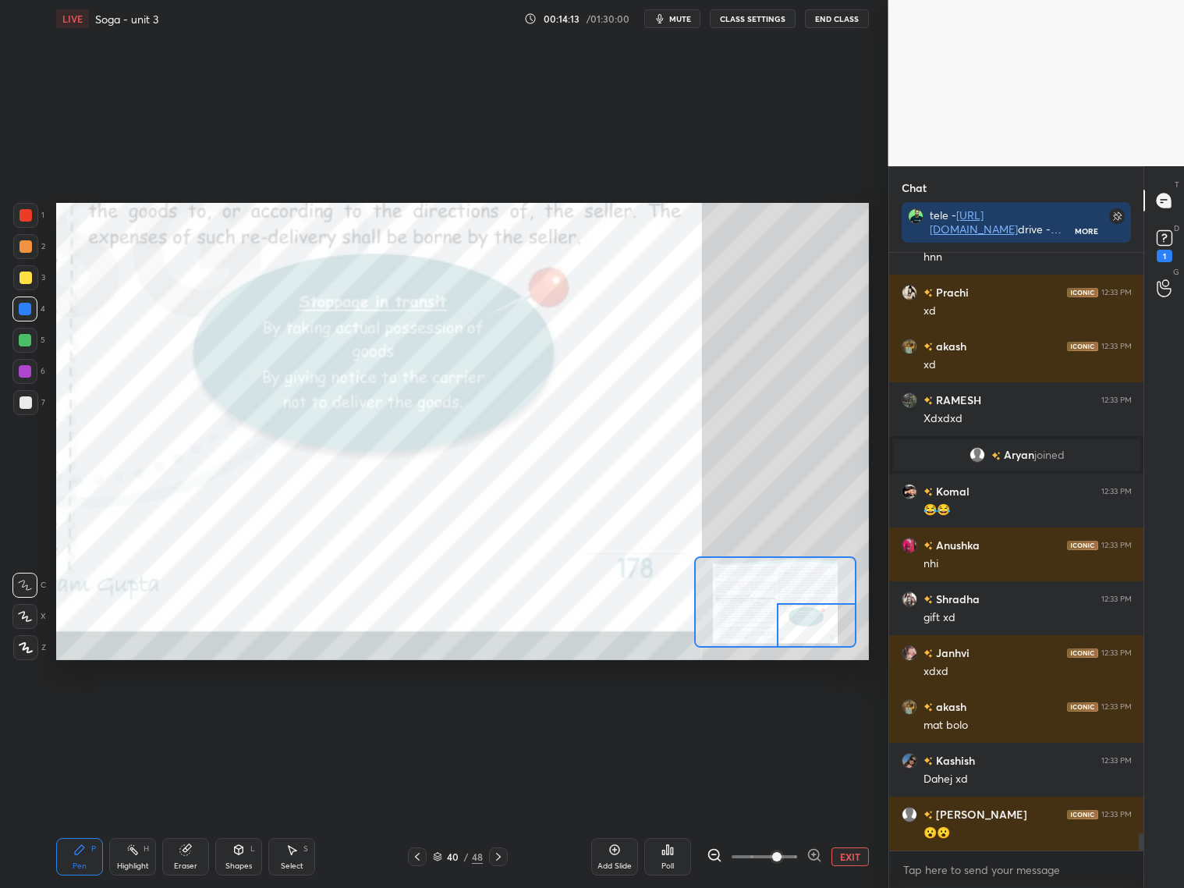
drag, startPoint x: 24, startPoint y: 365, endPoint x: 27, endPoint y: 353, distance: 12.7
click at [27, 363] on div at bounding box center [24, 371] width 25 height 25
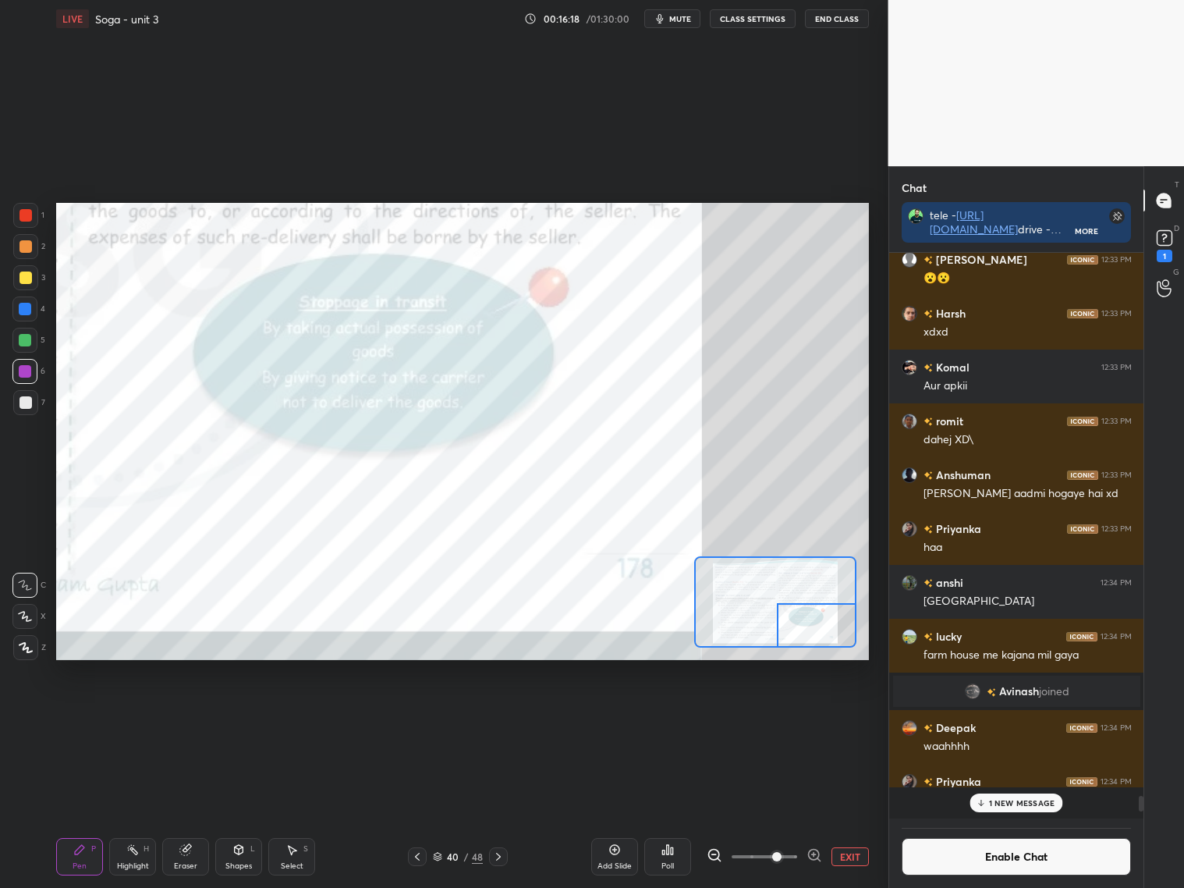
scroll to position [560, 250]
click at [650, 830] on div "Add Slide Poll EXIT" at bounding box center [730, 856] width 278 height 87
click at [674, 859] on div "Poll" at bounding box center [667, 856] width 47 height 37
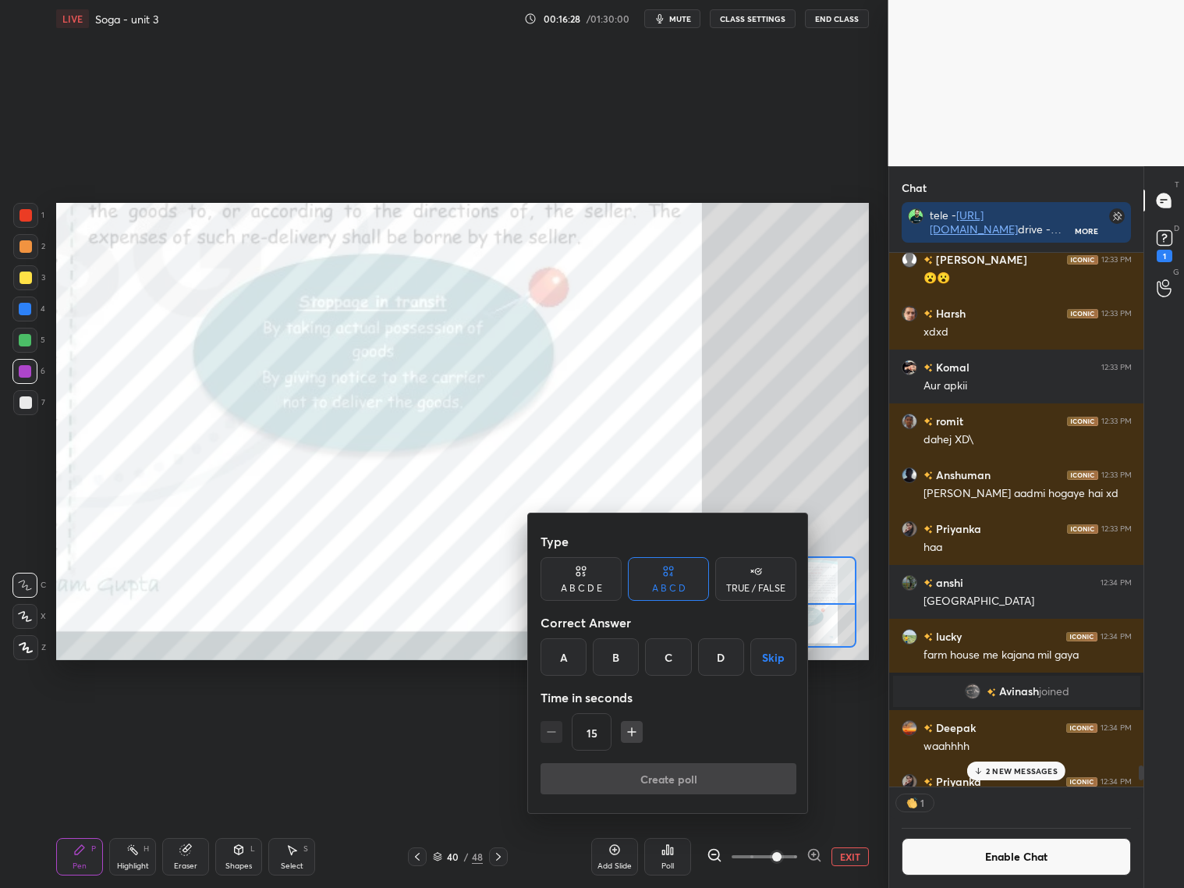
scroll to position [529, 250]
click at [560, 650] on div "A" at bounding box center [564, 656] width 46 height 37
click at [630, 767] on button "Create poll" at bounding box center [669, 778] width 256 height 31
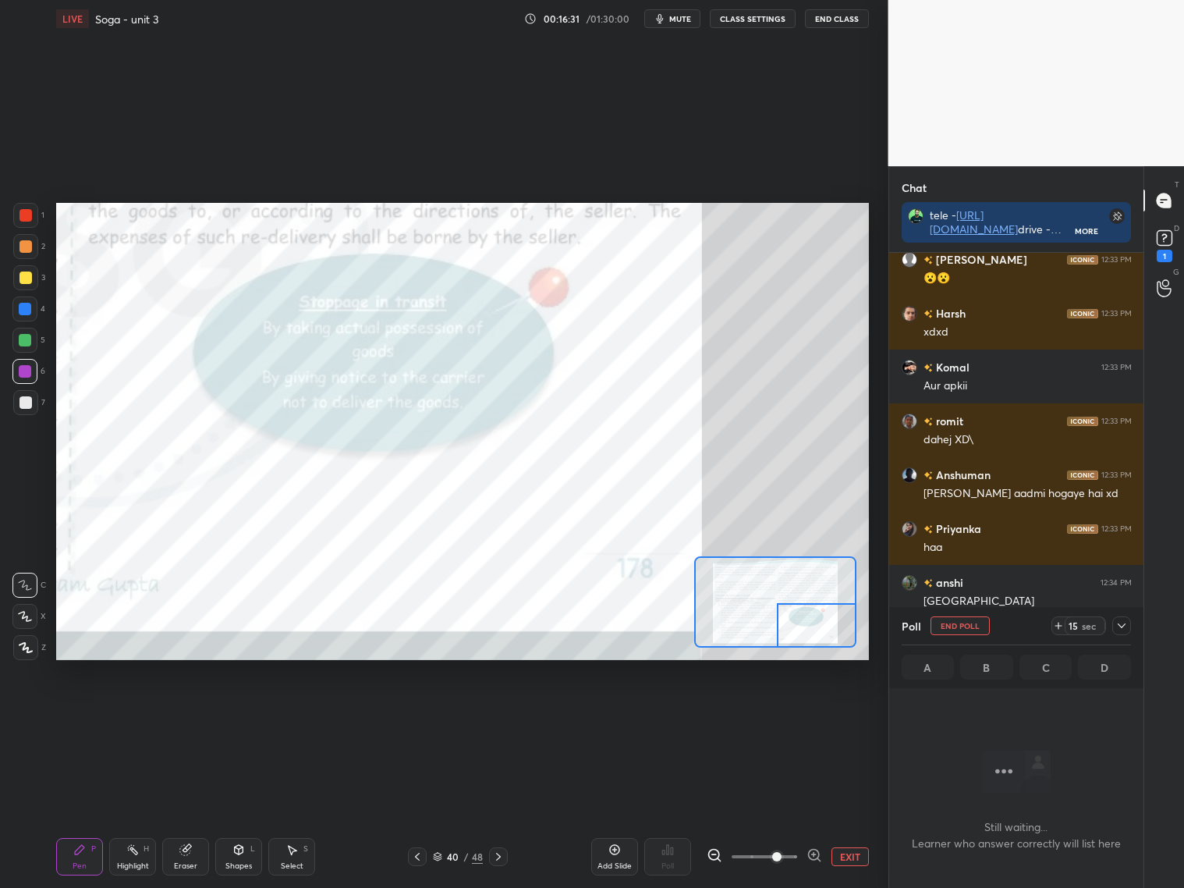
scroll to position [5, 5]
drag, startPoint x: 1127, startPoint y: 624, endPoint x: 1115, endPoint y: 640, distance: 20.1
click at [1126, 625] on icon at bounding box center [1121, 625] width 12 height 12
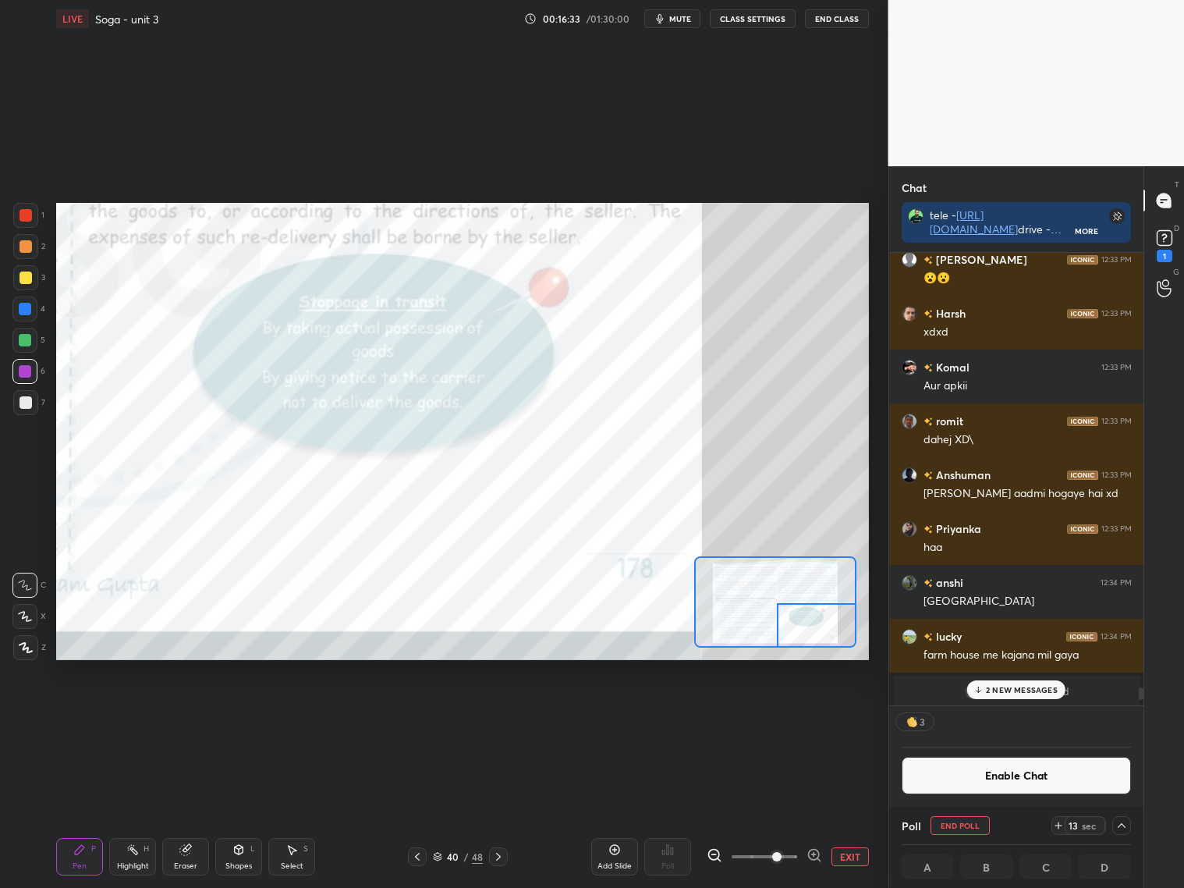
scroll to position [1, 5]
click at [1037, 772] on button "Enable Chat" at bounding box center [1017, 775] width 230 height 37
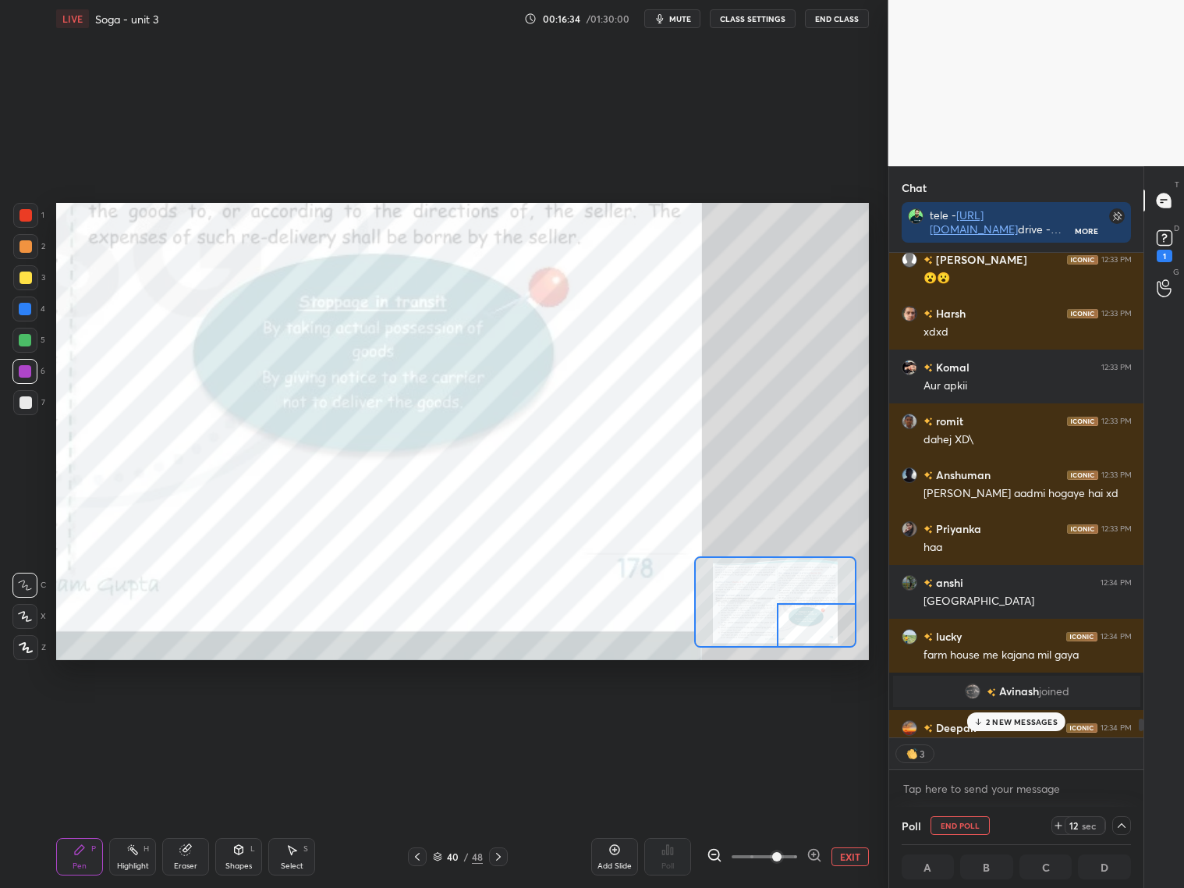
scroll to position [480, 250]
click at [1125, 823] on icon at bounding box center [1121, 825] width 12 height 12
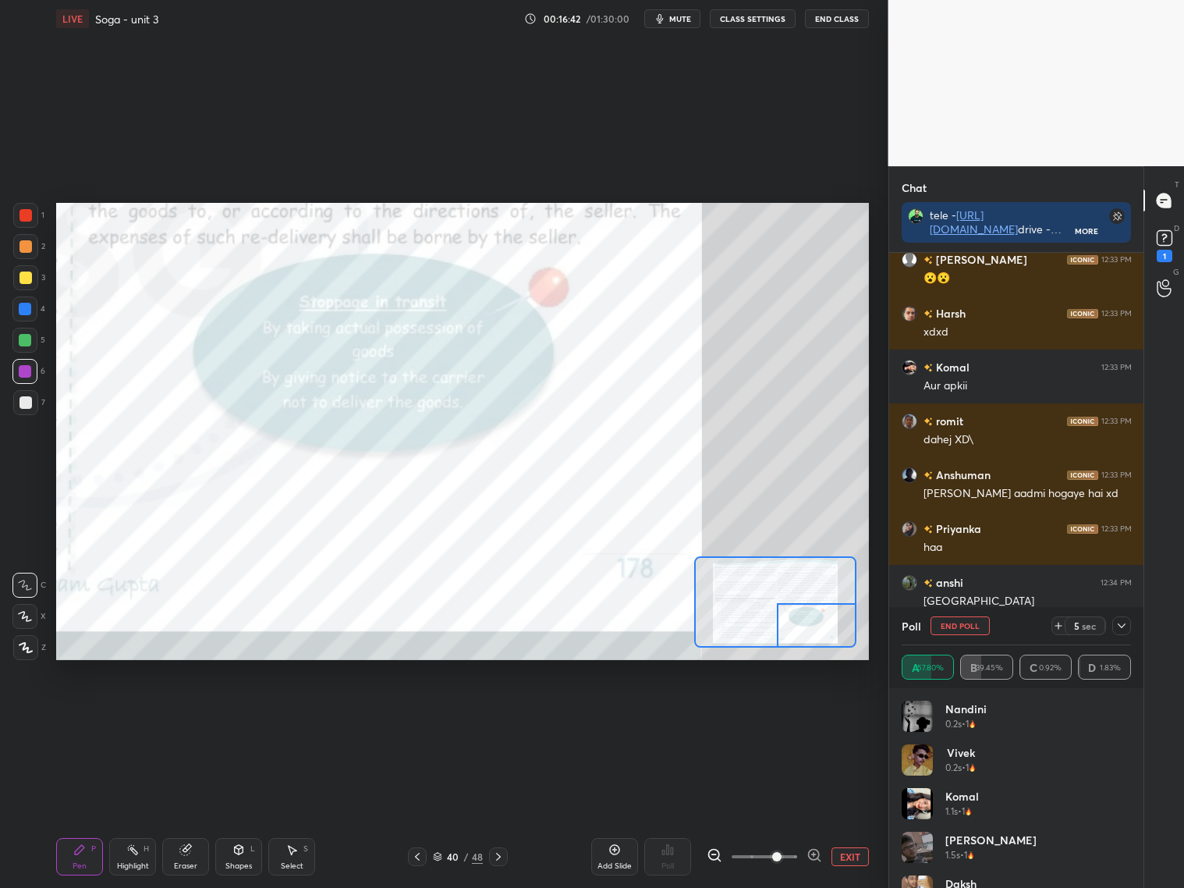
scroll to position [512, 250]
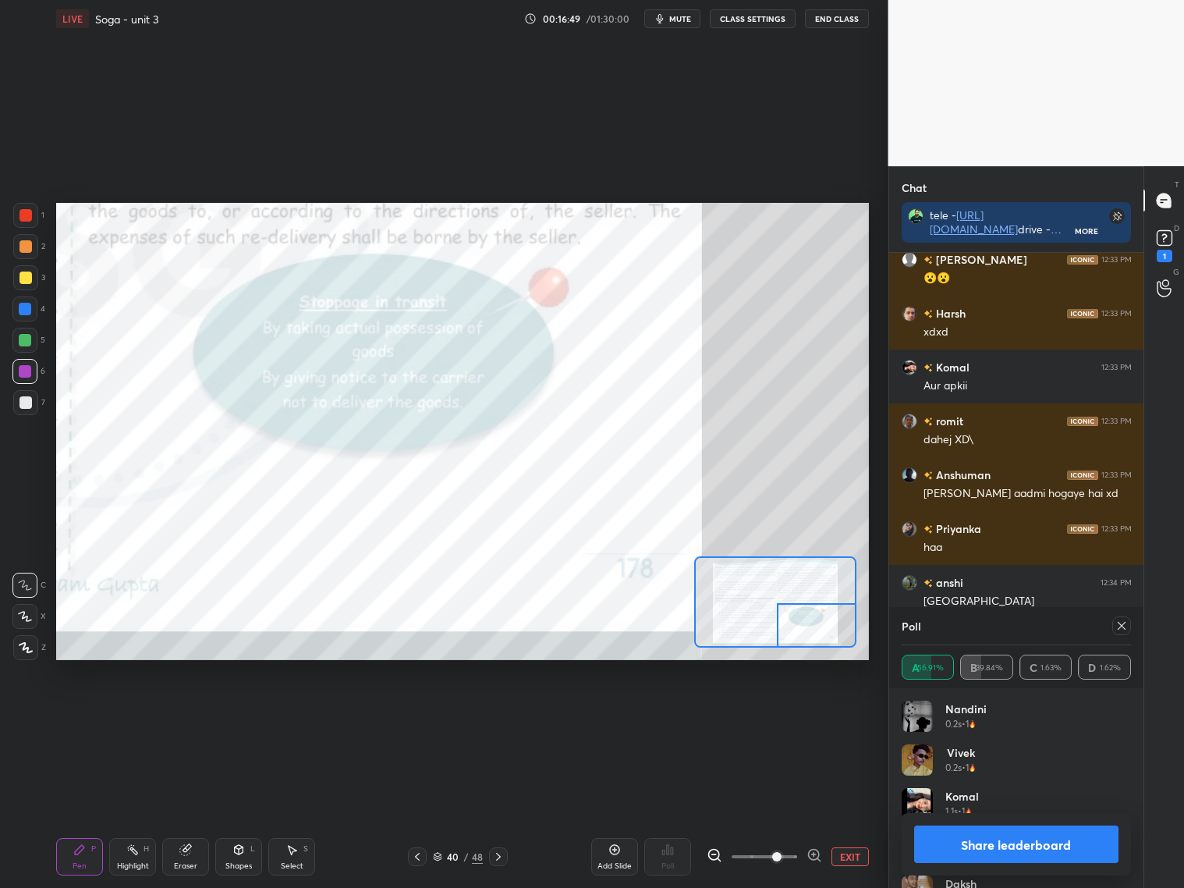
click at [1119, 626] on icon at bounding box center [1121, 625] width 12 height 12
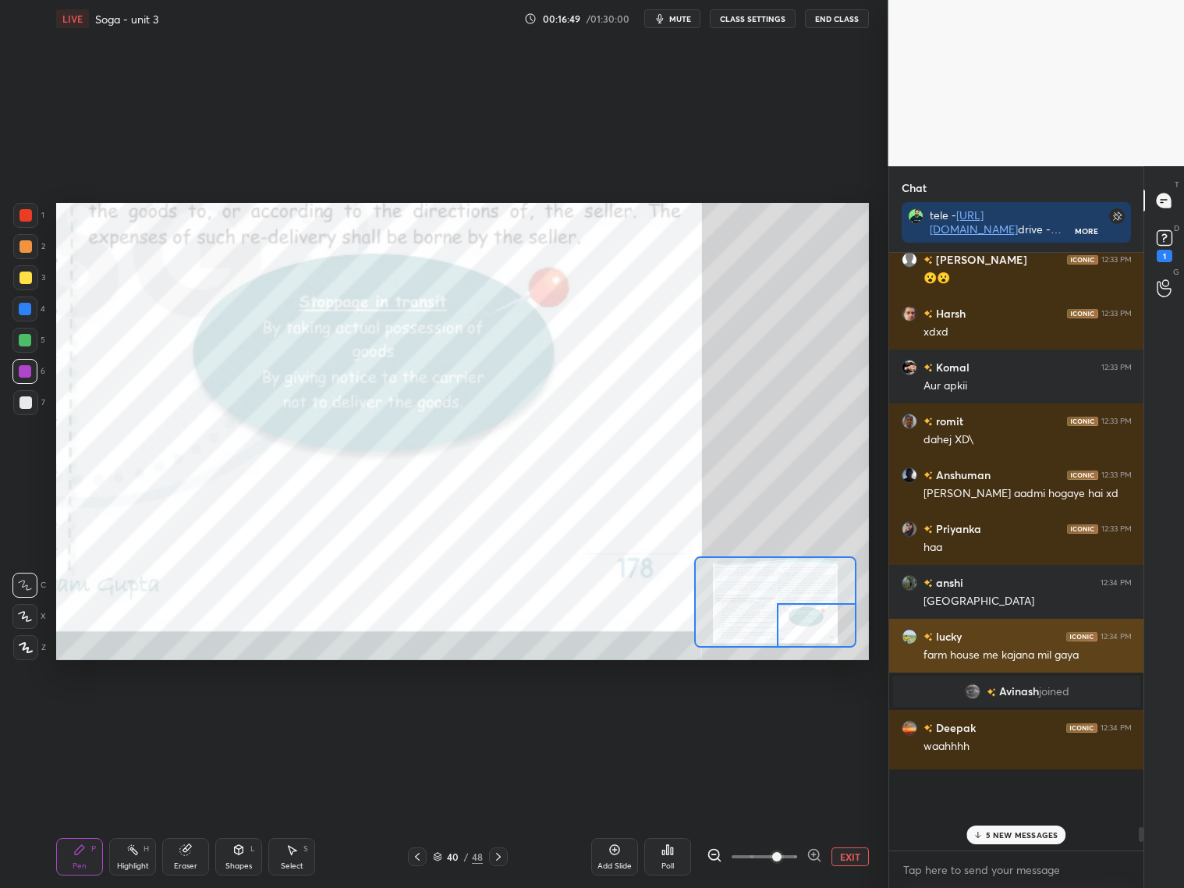
scroll to position [5, 5]
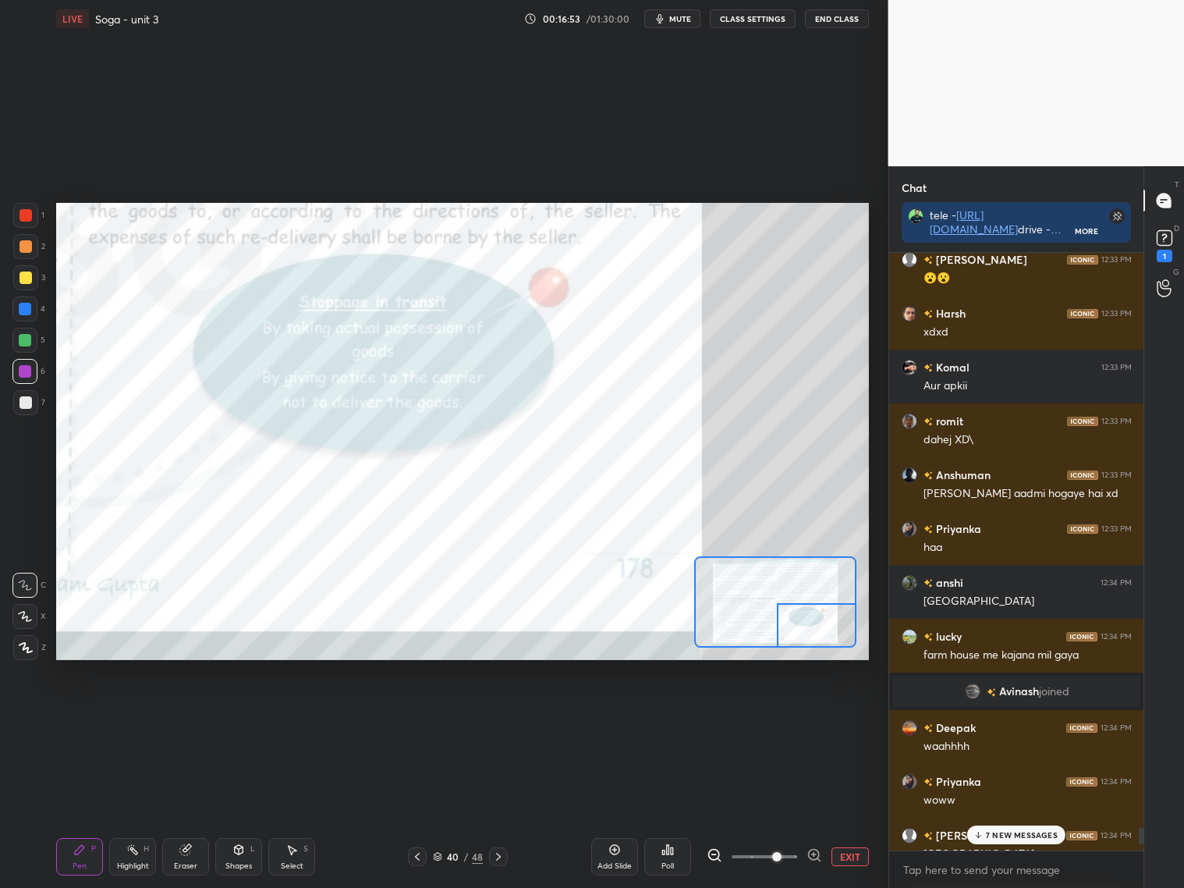
click at [990, 836] on p "7 NEW MESSAGES" at bounding box center [1022, 834] width 72 height 9
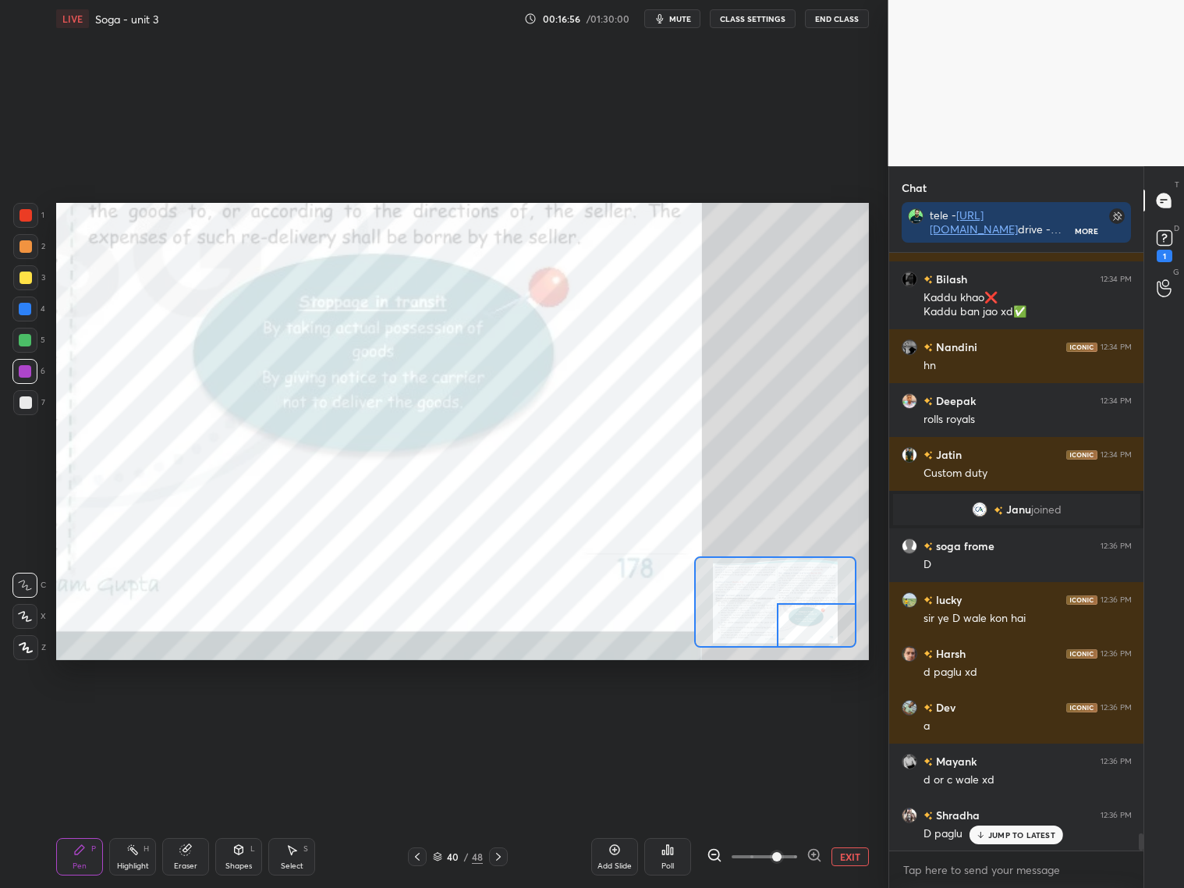
click at [29, 308] on div at bounding box center [25, 309] width 12 height 12
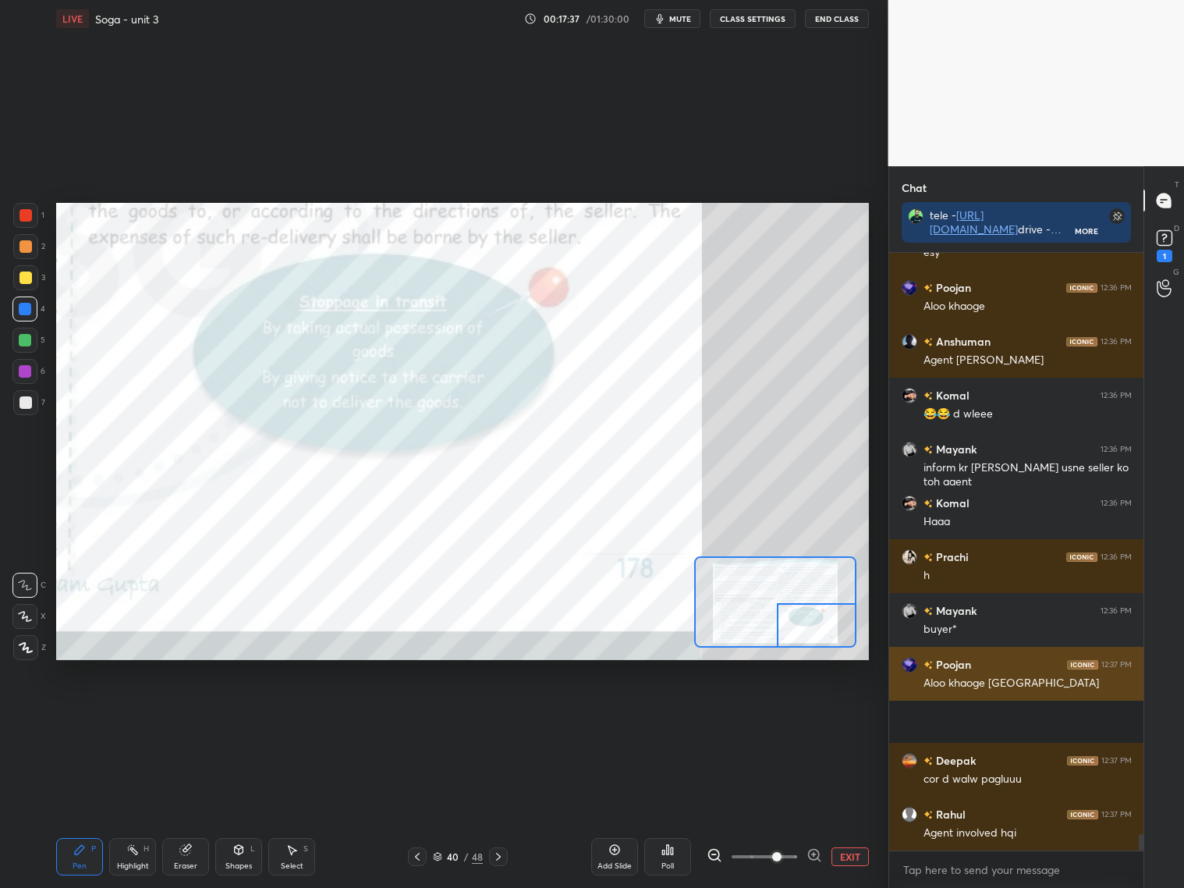
click at [973, 691] on div "Aloo khaoge aloo khaoge aloo khaoge aloo khaoge aloo khaoge aloo khaoge aloo kh…" at bounding box center [1027, 683] width 208 height 16
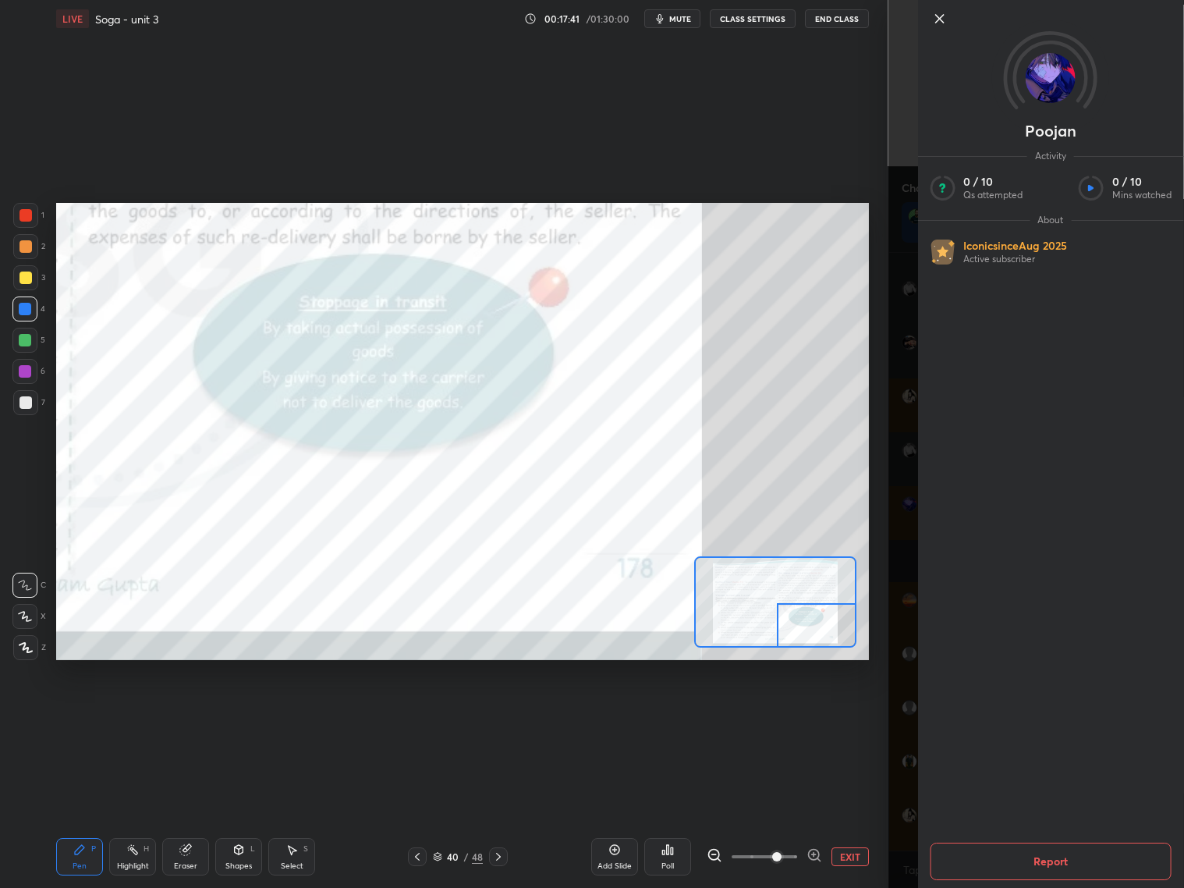
click at [1051, 863] on button "Report" at bounding box center [1051, 860] width 242 height 37
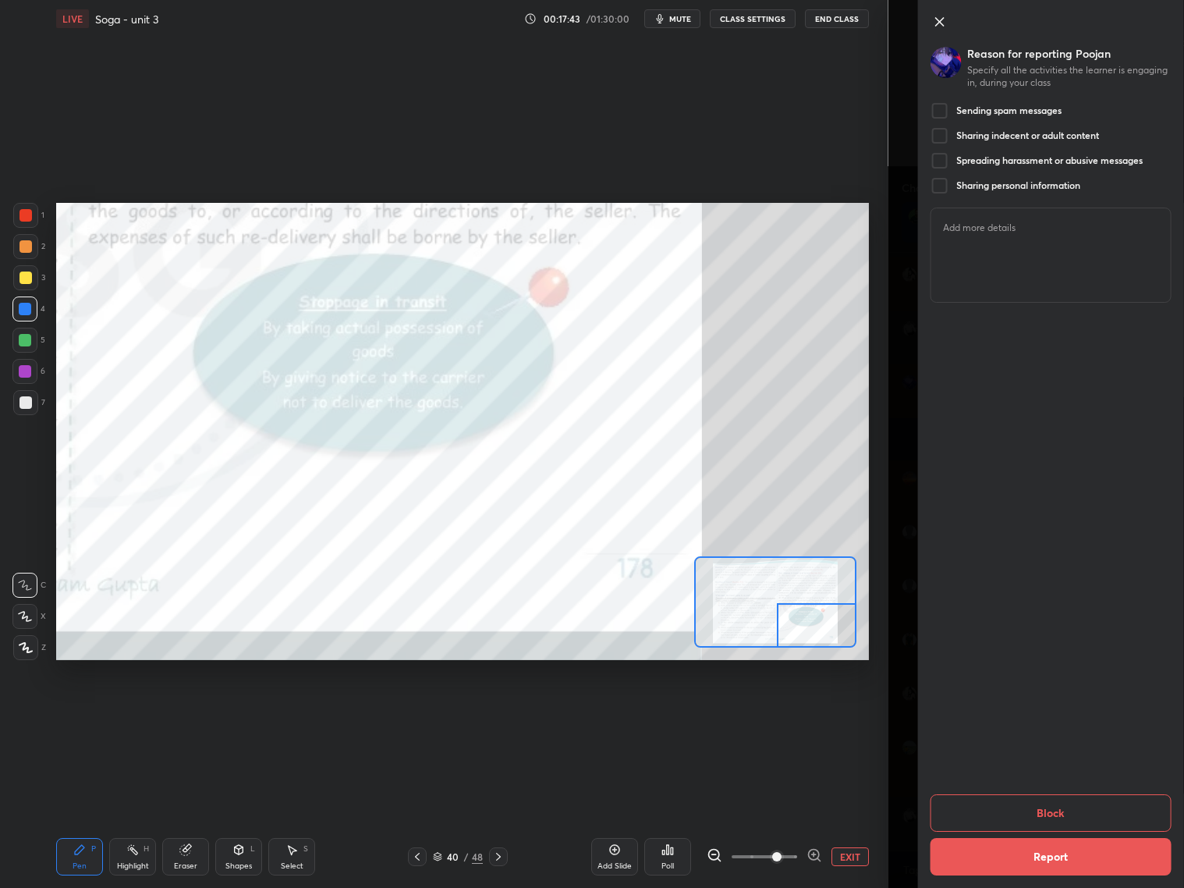
click at [942, 109] on div at bounding box center [939, 110] width 19 height 19
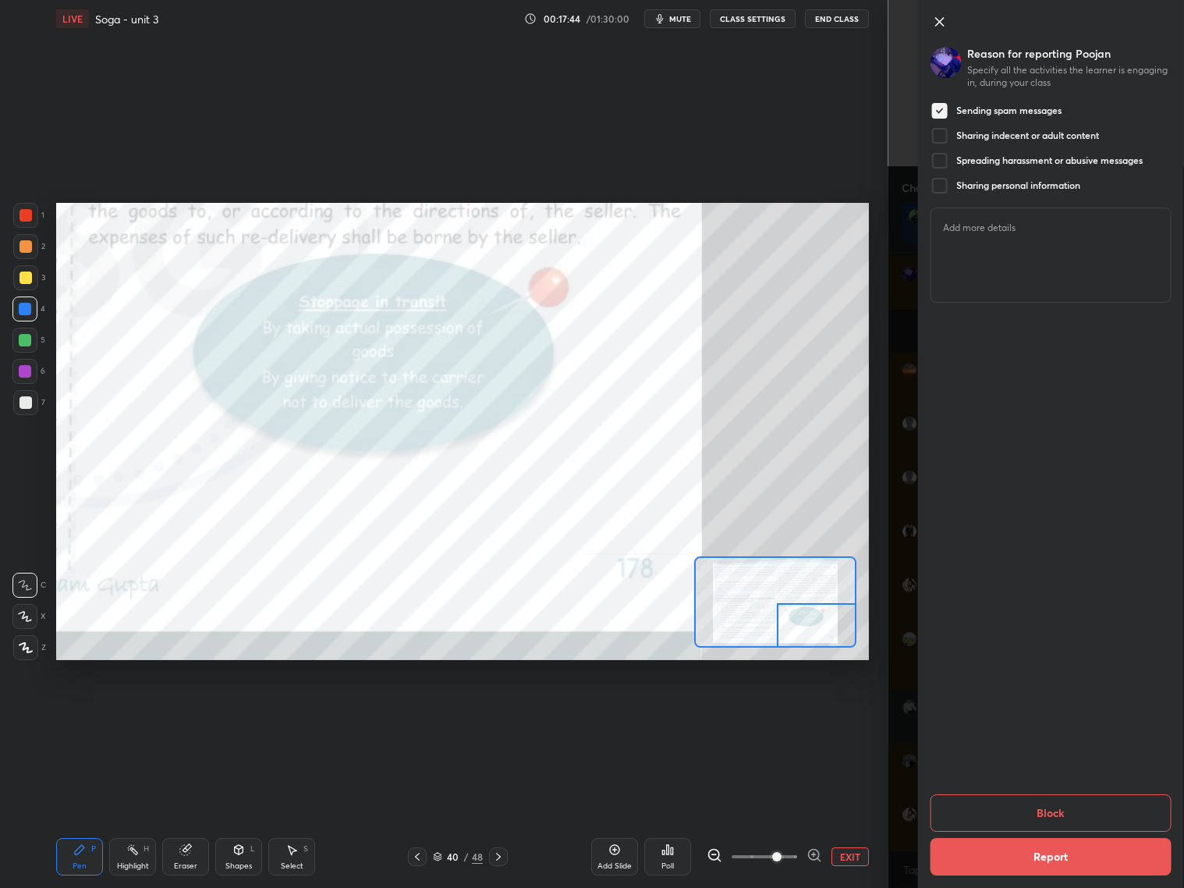
click at [1012, 817] on button "Block" at bounding box center [1051, 812] width 242 height 37
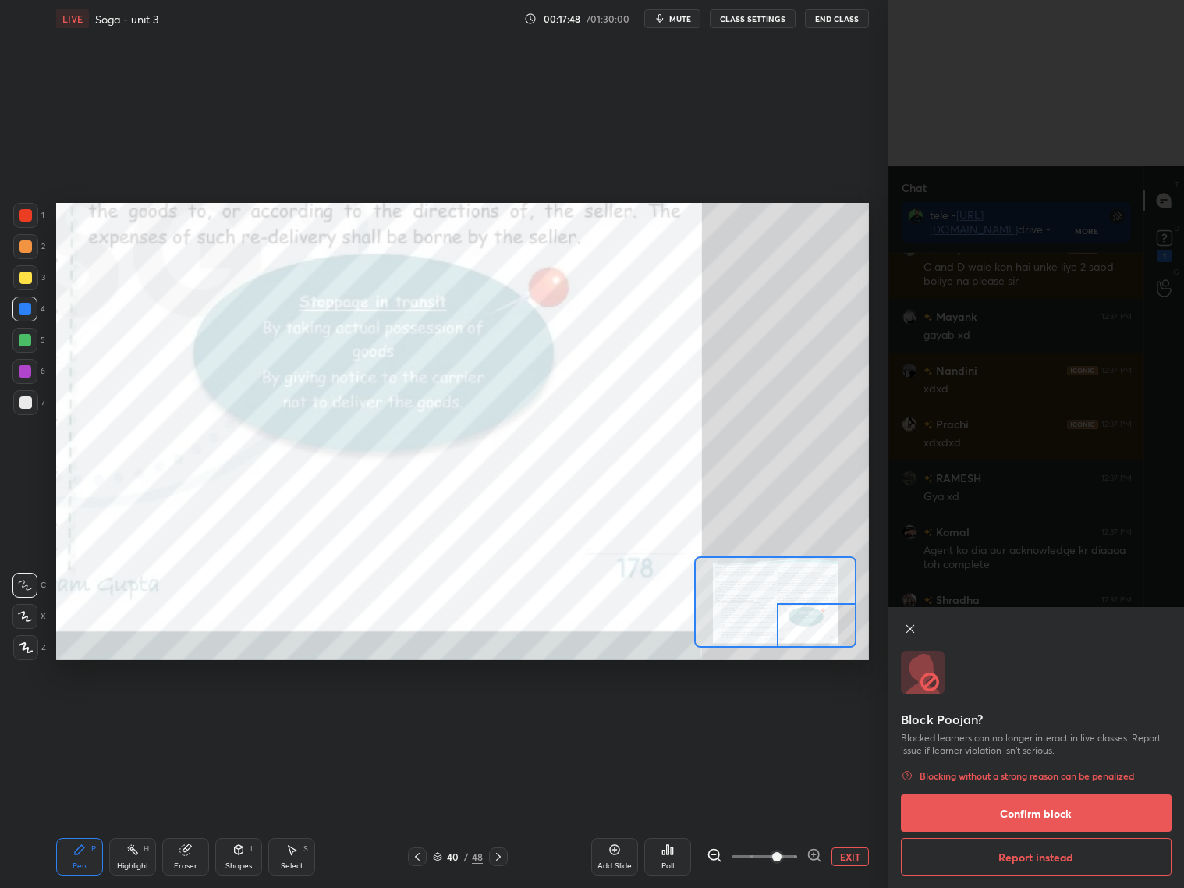
click at [1007, 812] on button "Confirm block" at bounding box center [1036, 812] width 271 height 37
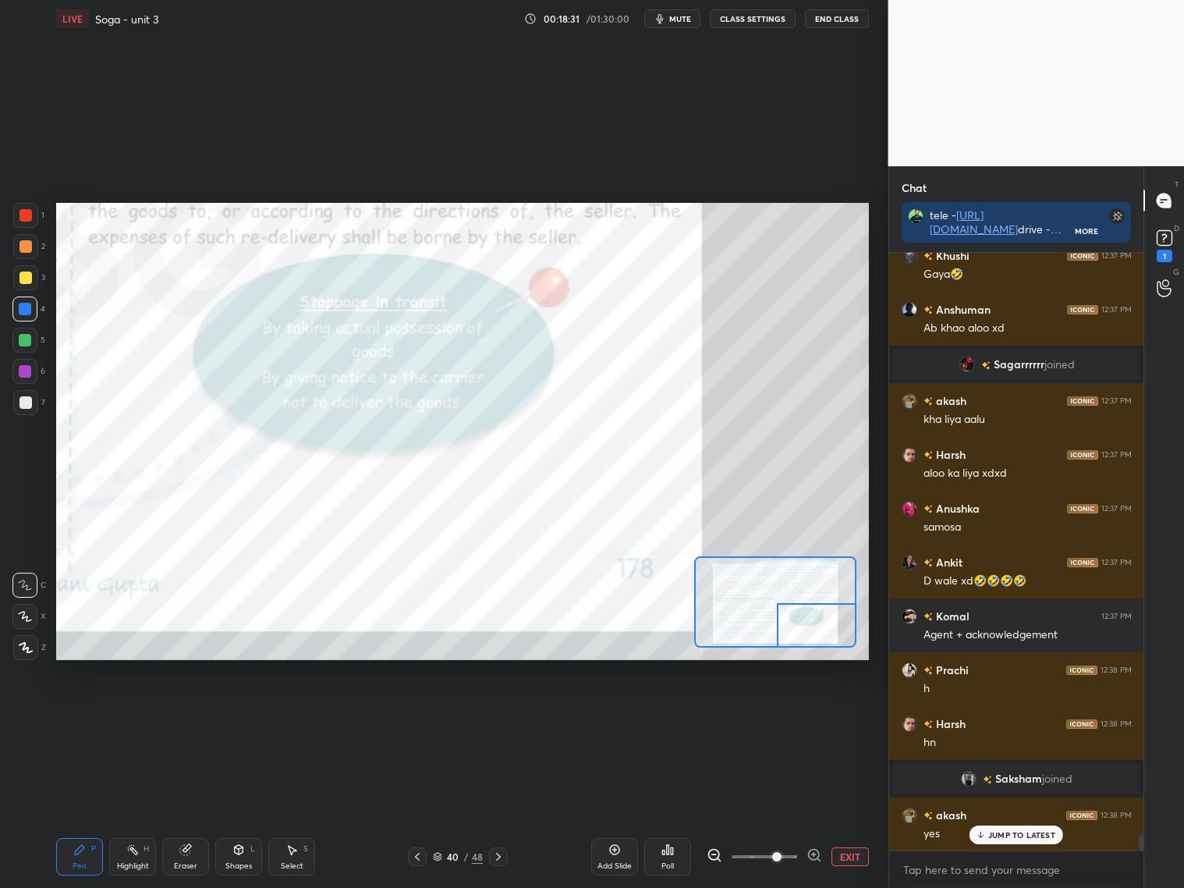
scroll to position [22241, 0]
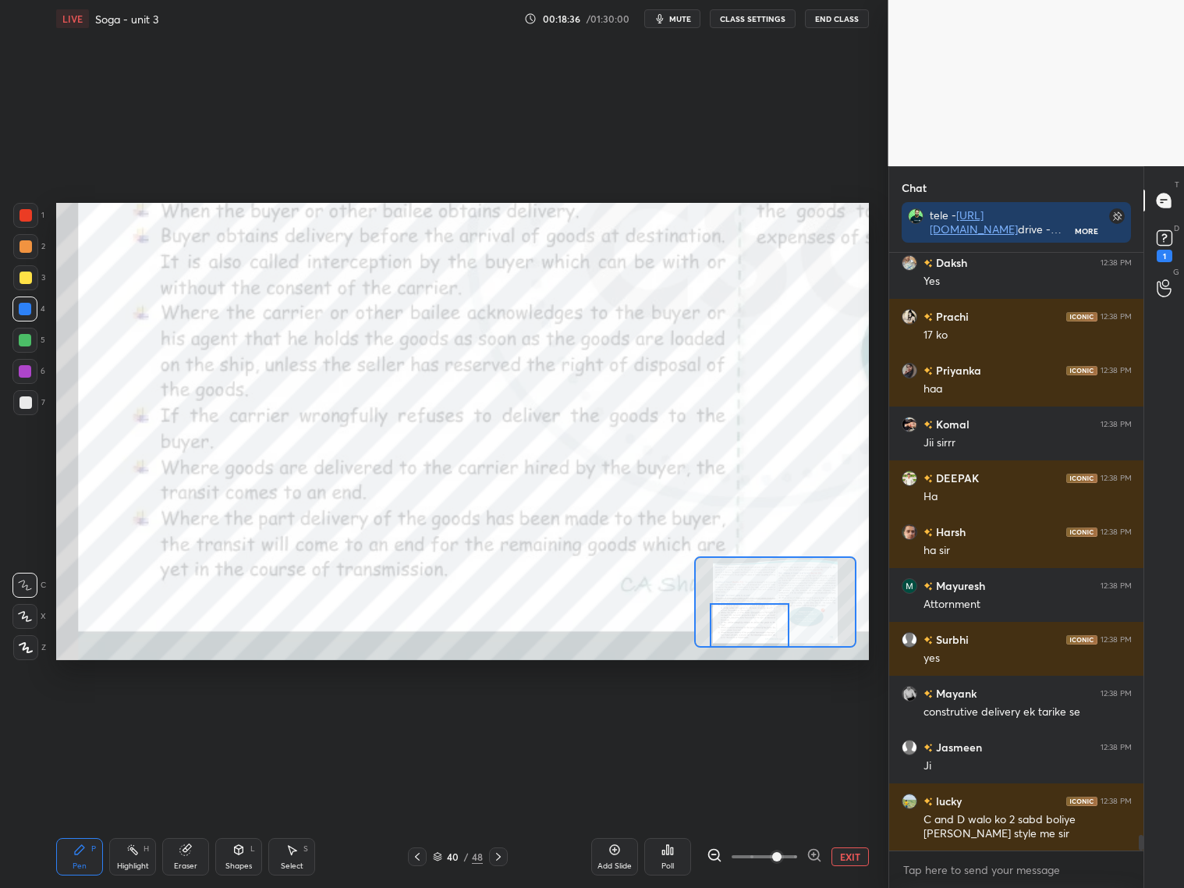
drag, startPoint x: 804, startPoint y: 622, endPoint x: 746, endPoint y: 630, distance: 58.4
click at [740, 632] on div at bounding box center [750, 625] width 80 height 44
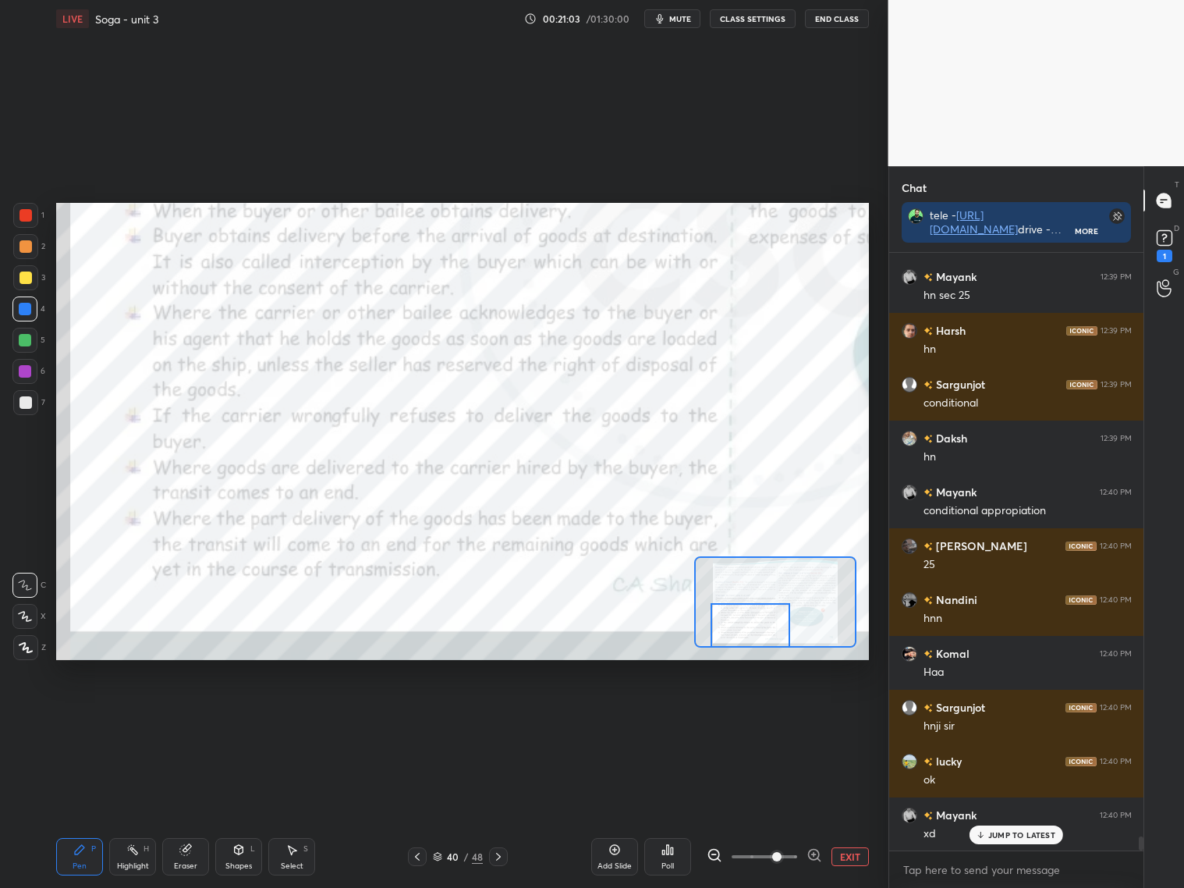
scroll to position [5, 5]
type textarea "x"
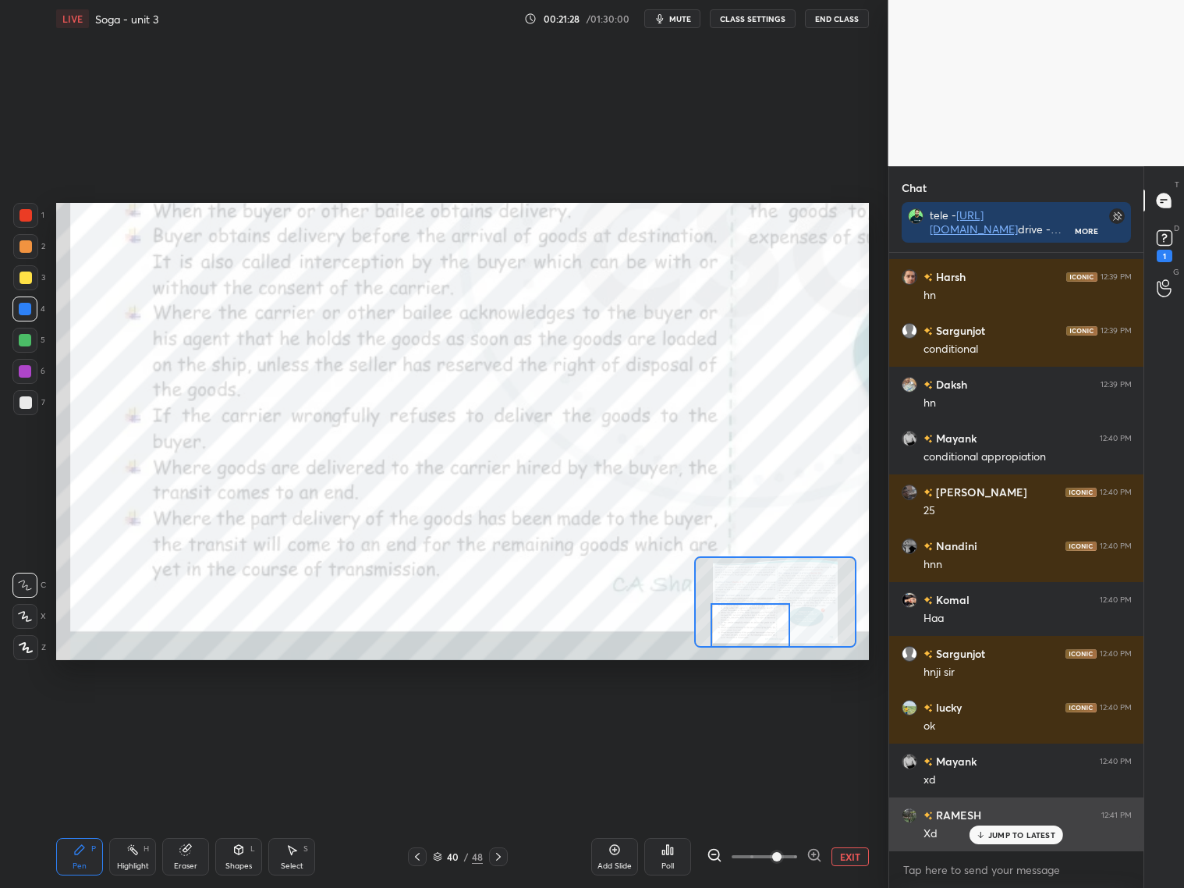
click at [1013, 833] on p "JUMP TO LATEST" at bounding box center [1021, 834] width 67 height 9
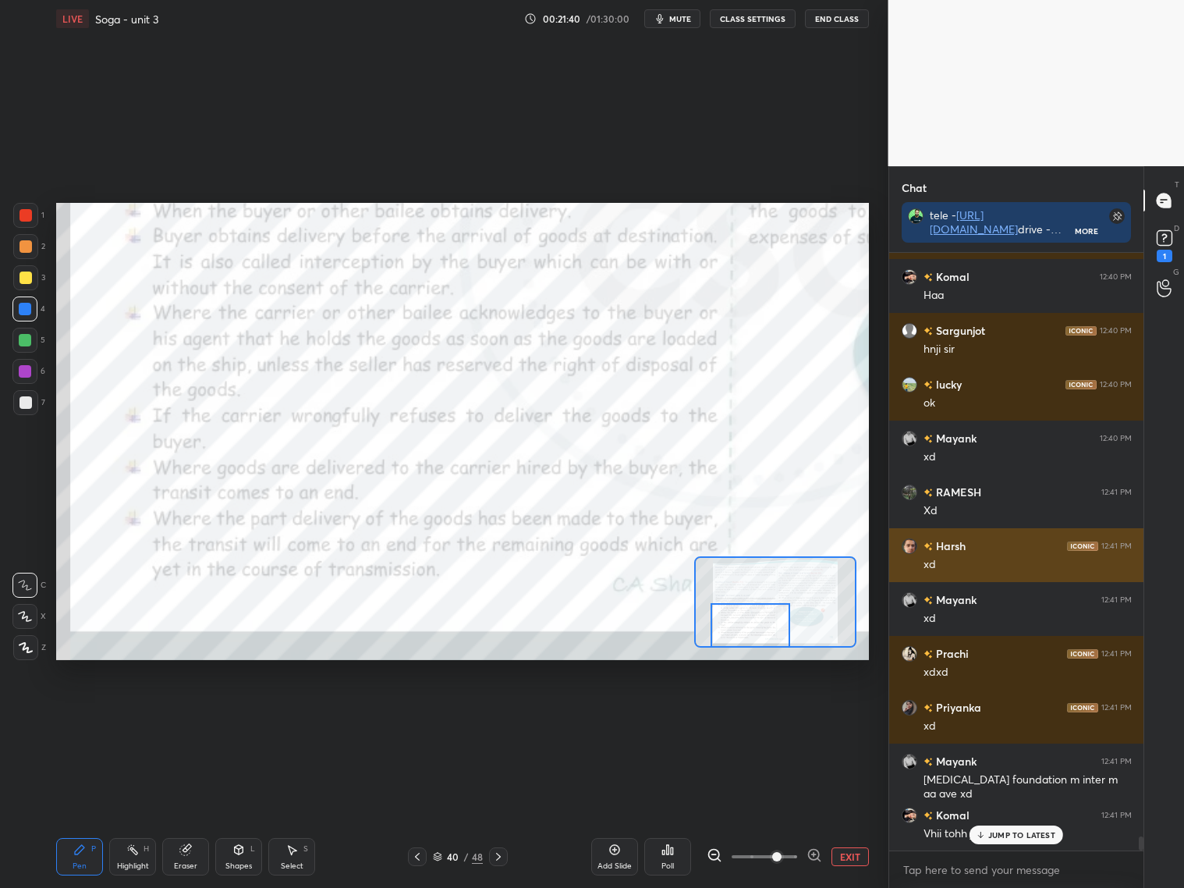
scroll to position [25213, 0]
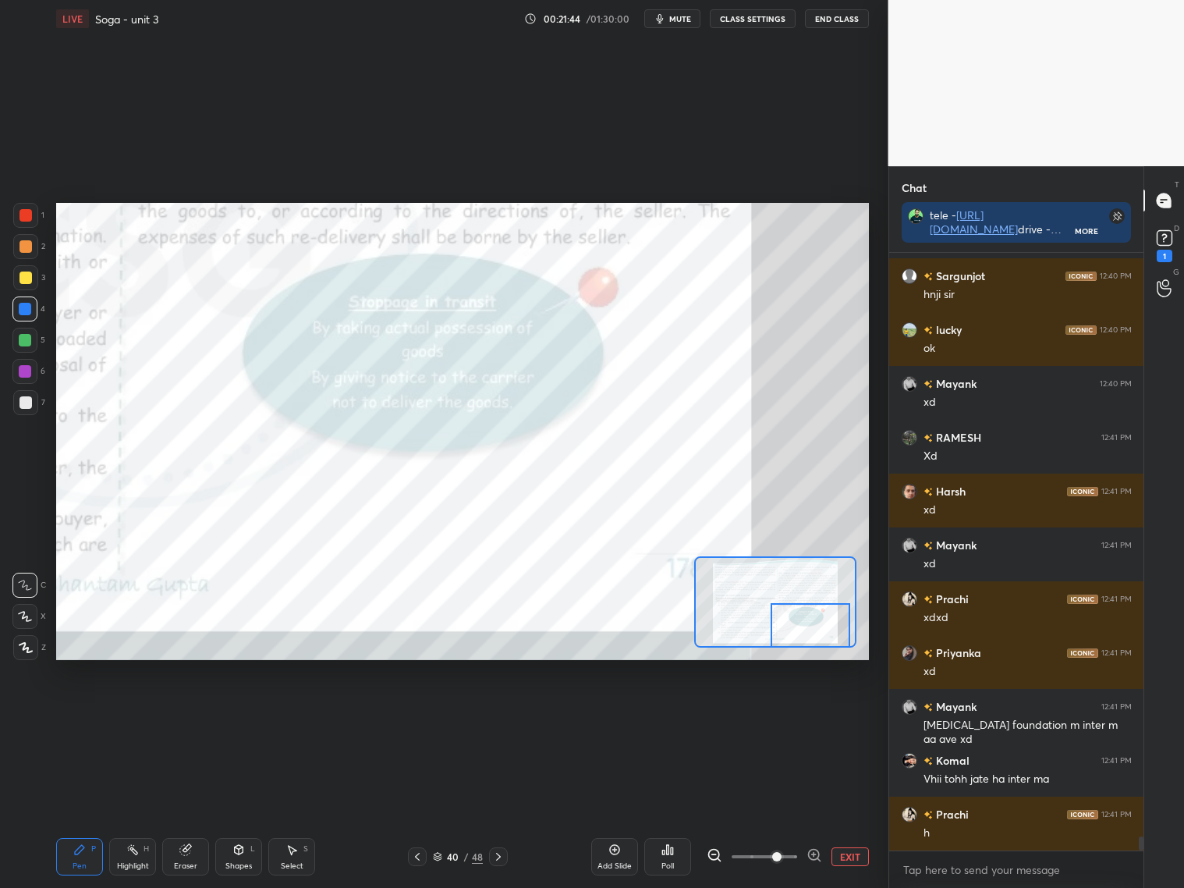
click at [830, 650] on div "Setting up your live class Poll for secs No correct answer Start poll" at bounding box center [462, 431] width 813 height 457
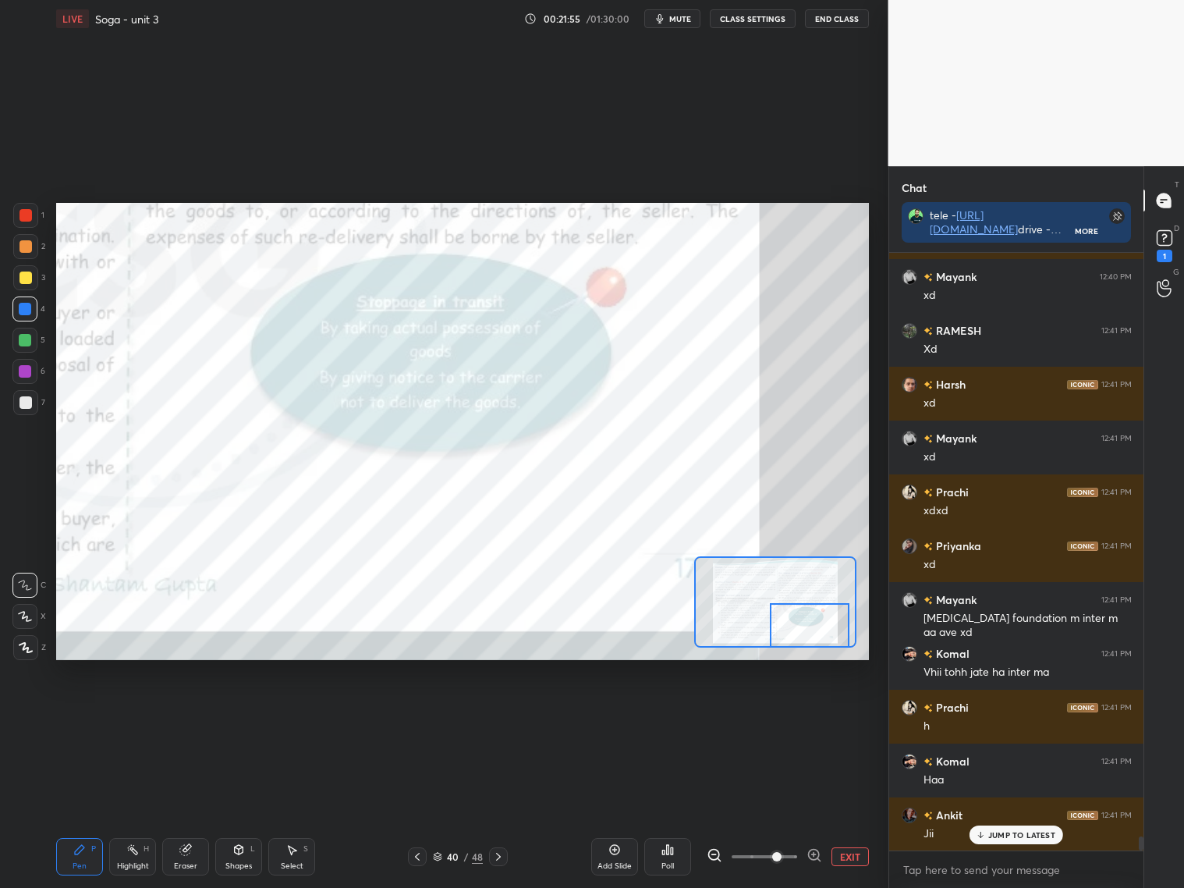
scroll to position [5, 5]
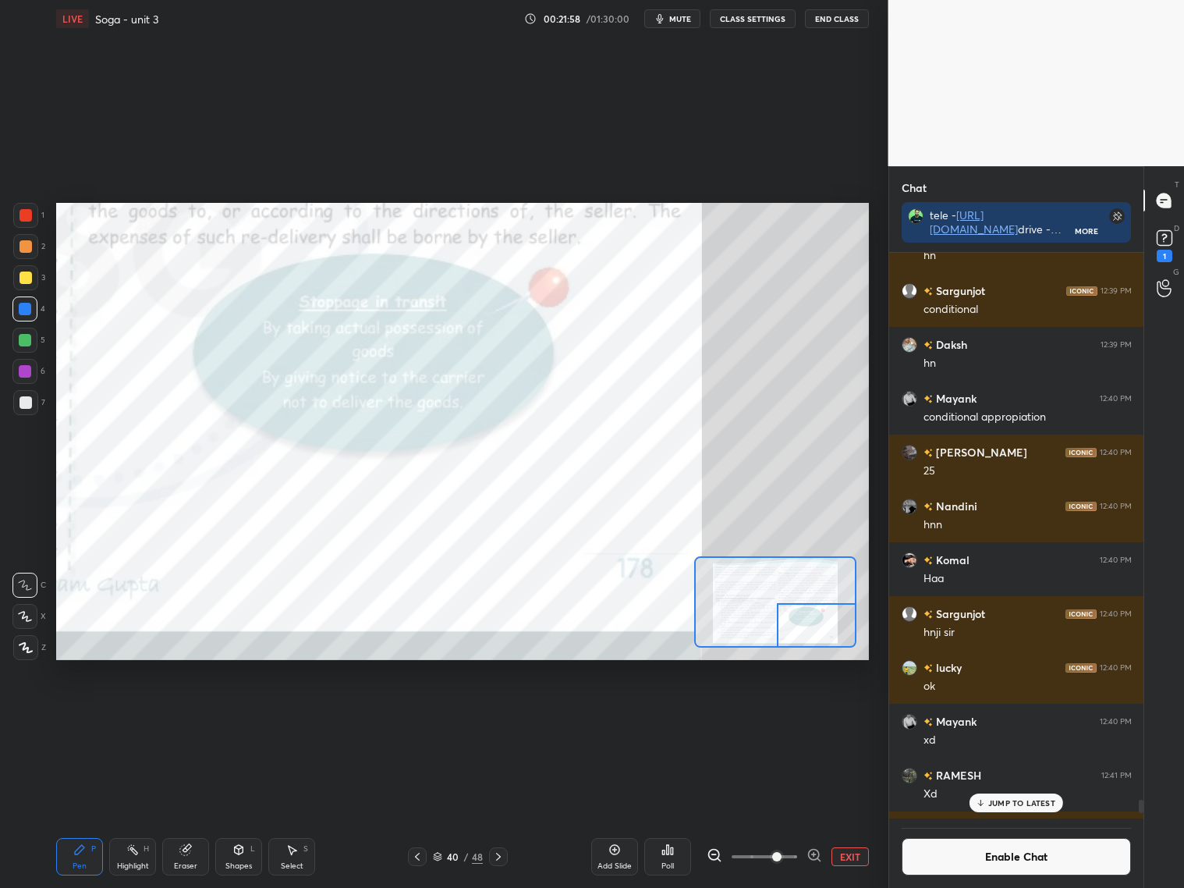
drag, startPoint x: 793, startPoint y: 625, endPoint x: 802, endPoint y: 625, distance: 8.6
click at [801, 626] on div at bounding box center [817, 625] width 80 height 44
click at [669, 857] on div "Poll" at bounding box center [667, 856] width 47 height 37
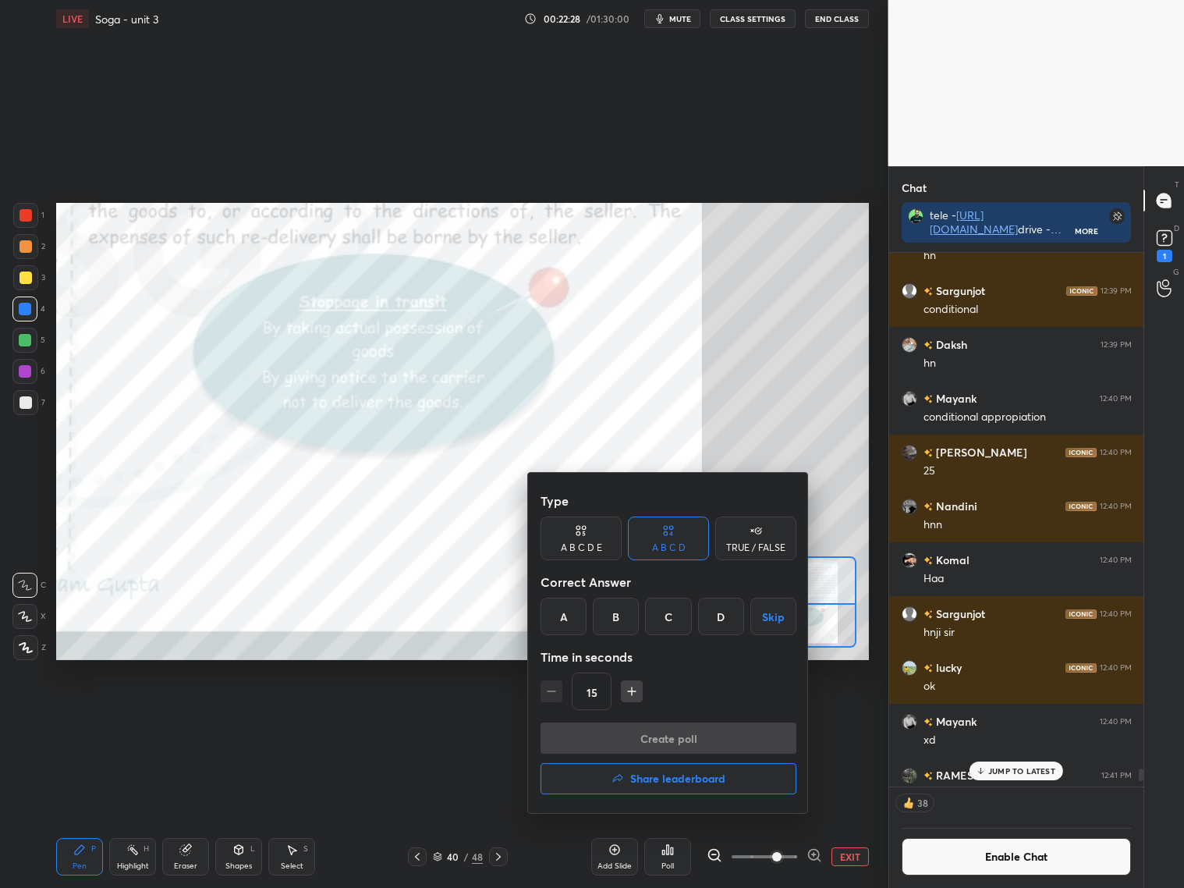
drag, startPoint x: 669, startPoint y: 614, endPoint x: 683, endPoint y: 604, distance: 17.3
click at [672, 613] on div "C" at bounding box center [668, 615] width 46 height 37
click at [667, 736] on button "Create poll" at bounding box center [669, 737] width 256 height 31
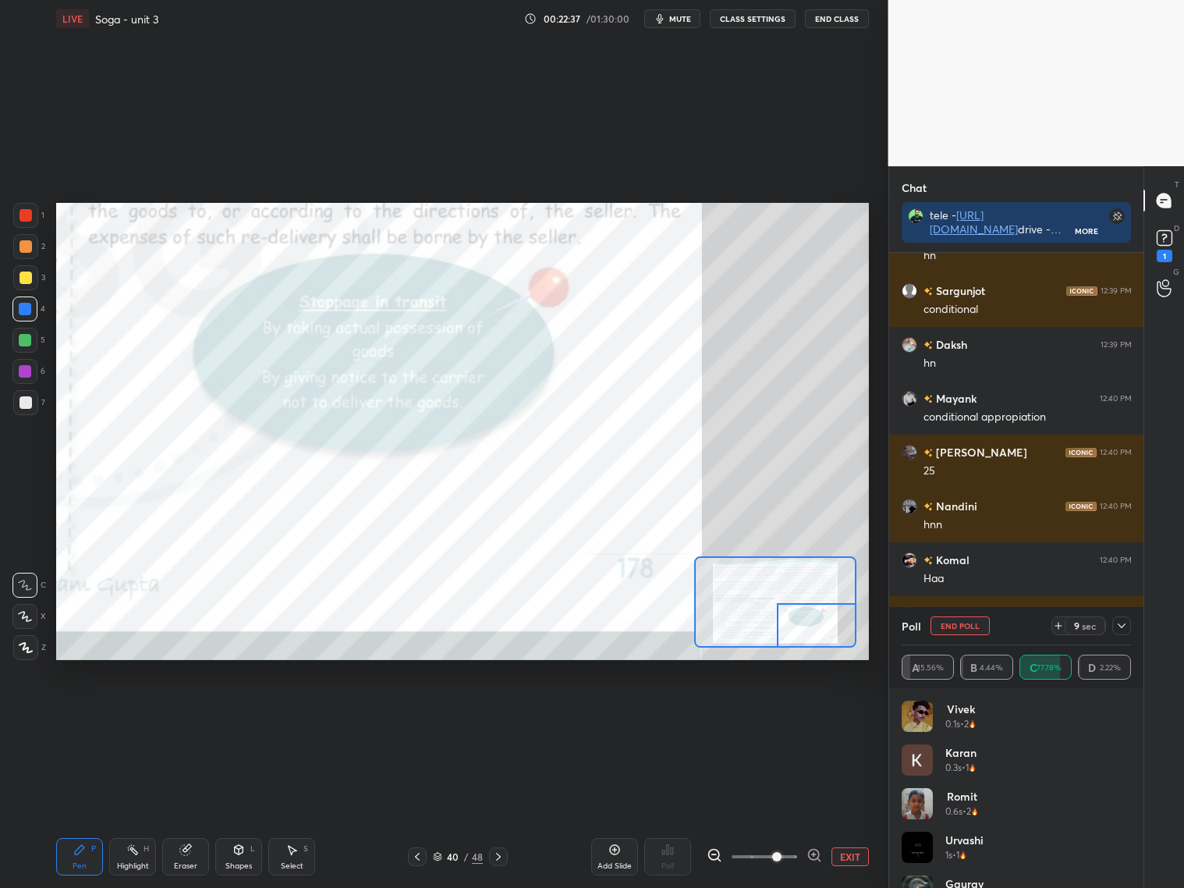
scroll to position [480, 250]
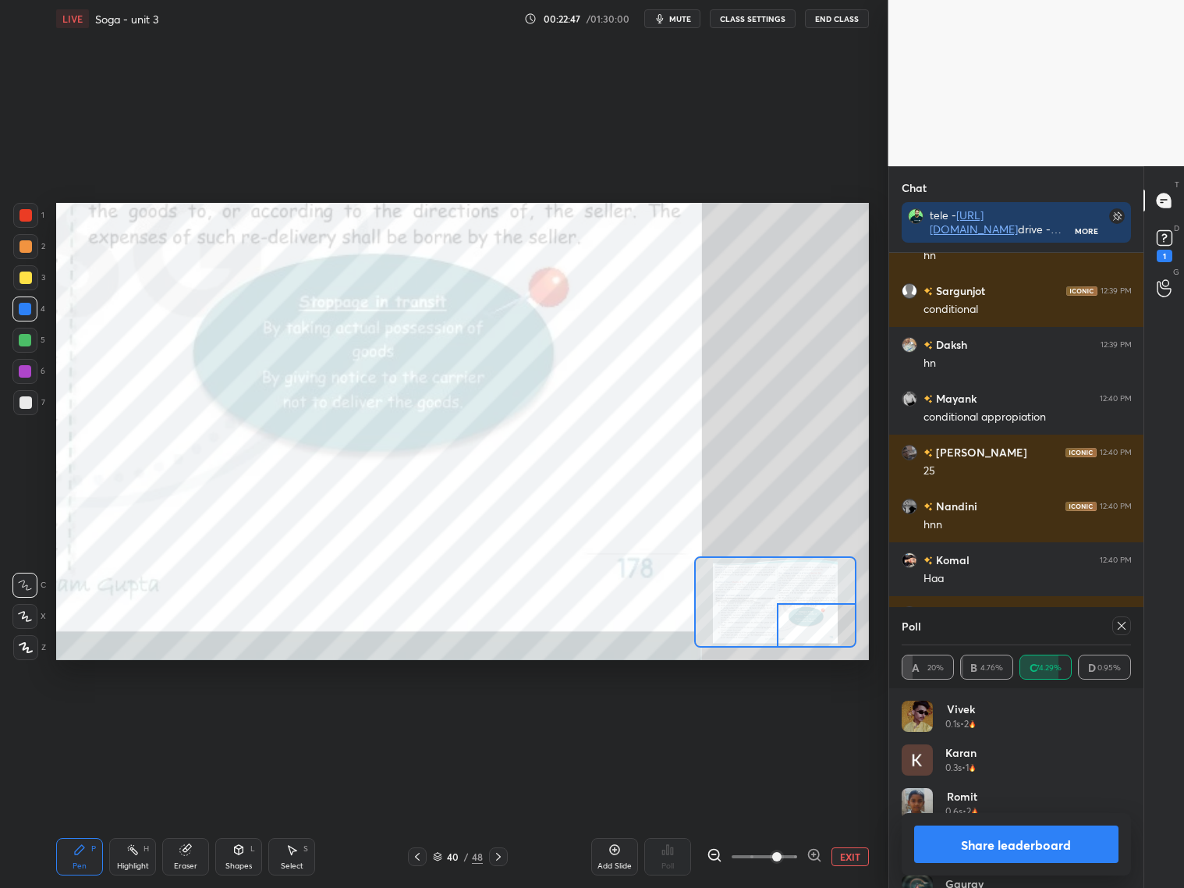
click at [1137, 626] on div "Poll A 20% B 4.76% C 74.29% D 0.95%" at bounding box center [1016, 647] width 255 height 81
click at [1125, 626] on icon at bounding box center [1121, 625] width 12 height 12
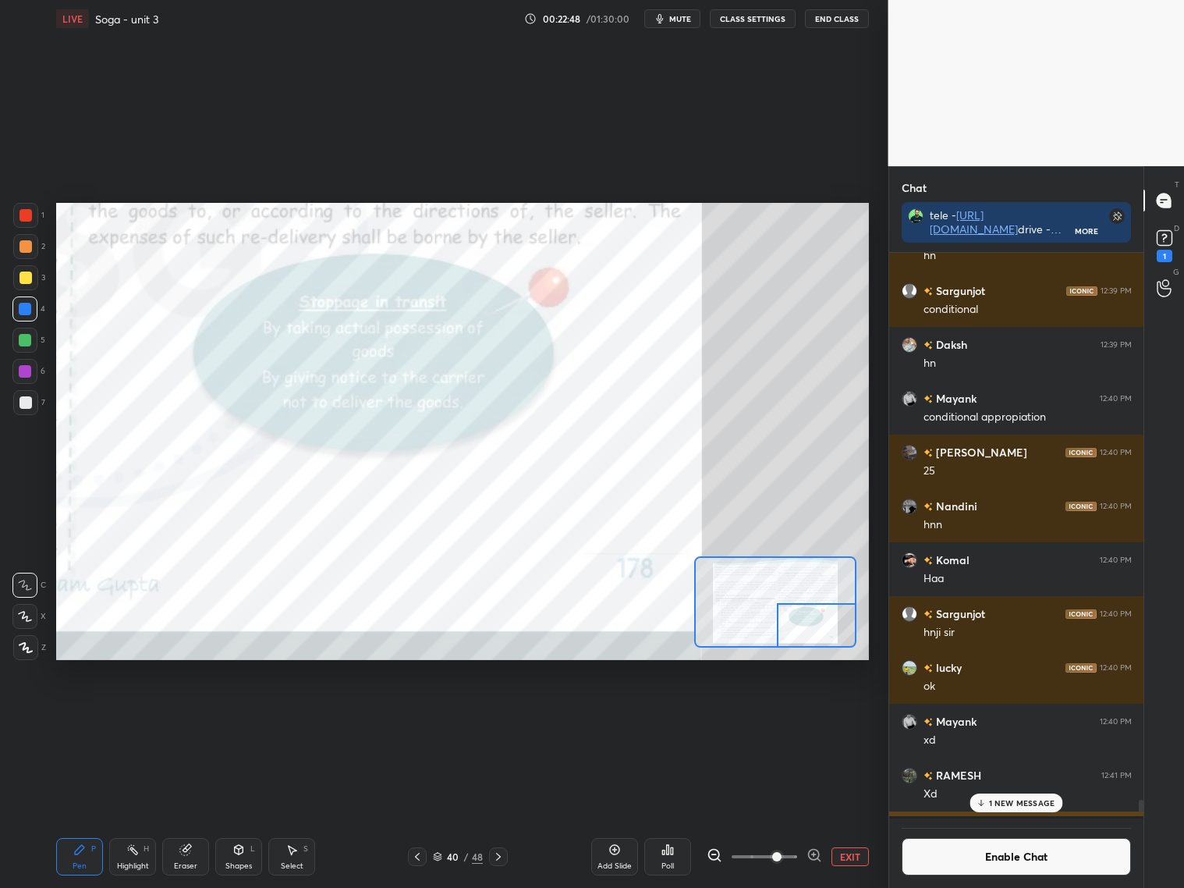
scroll to position [560, 250]
click at [1043, 849] on button "Enable Chat" at bounding box center [1017, 856] width 230 height 37
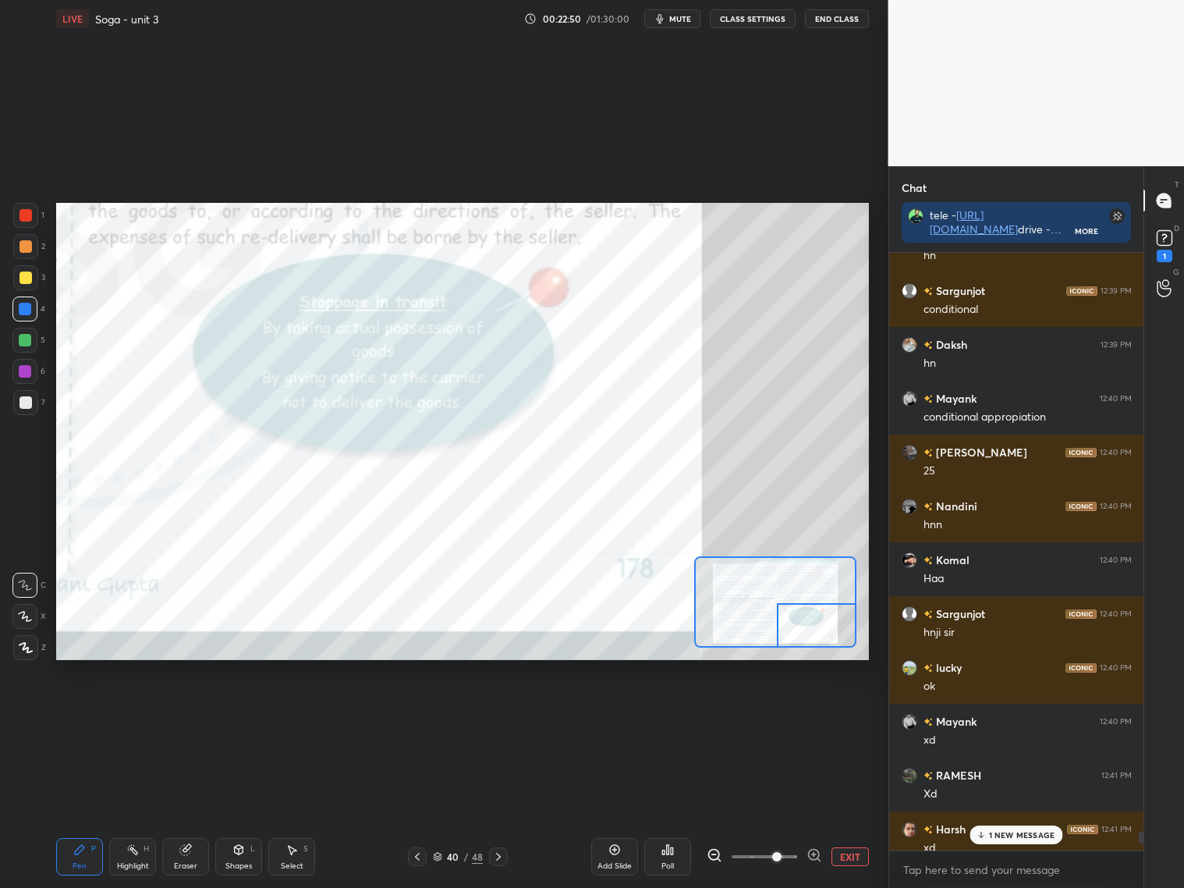
click at [1026, 838] on div "1 NEW MESSAGE" at bounding box center [1015, 834] width 93 height 19
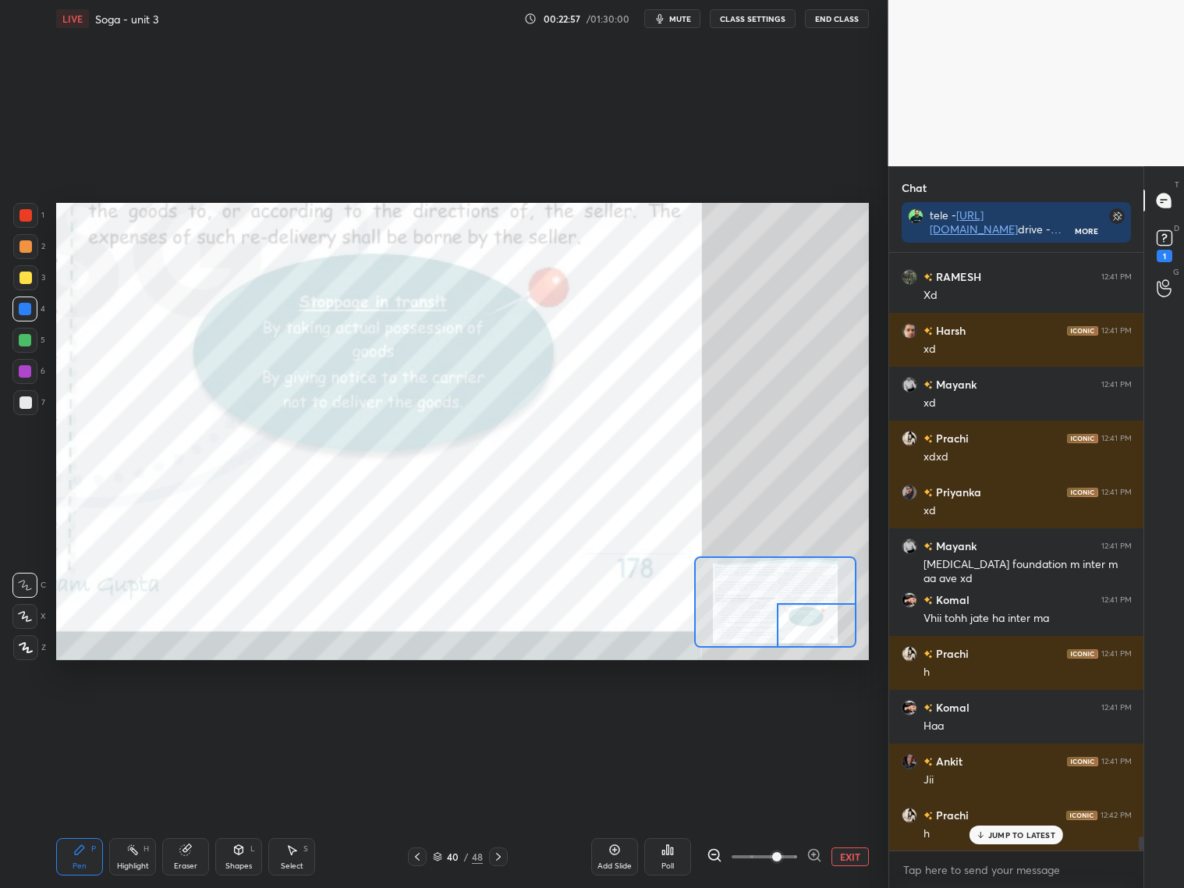
scroll to position [24678, 0]
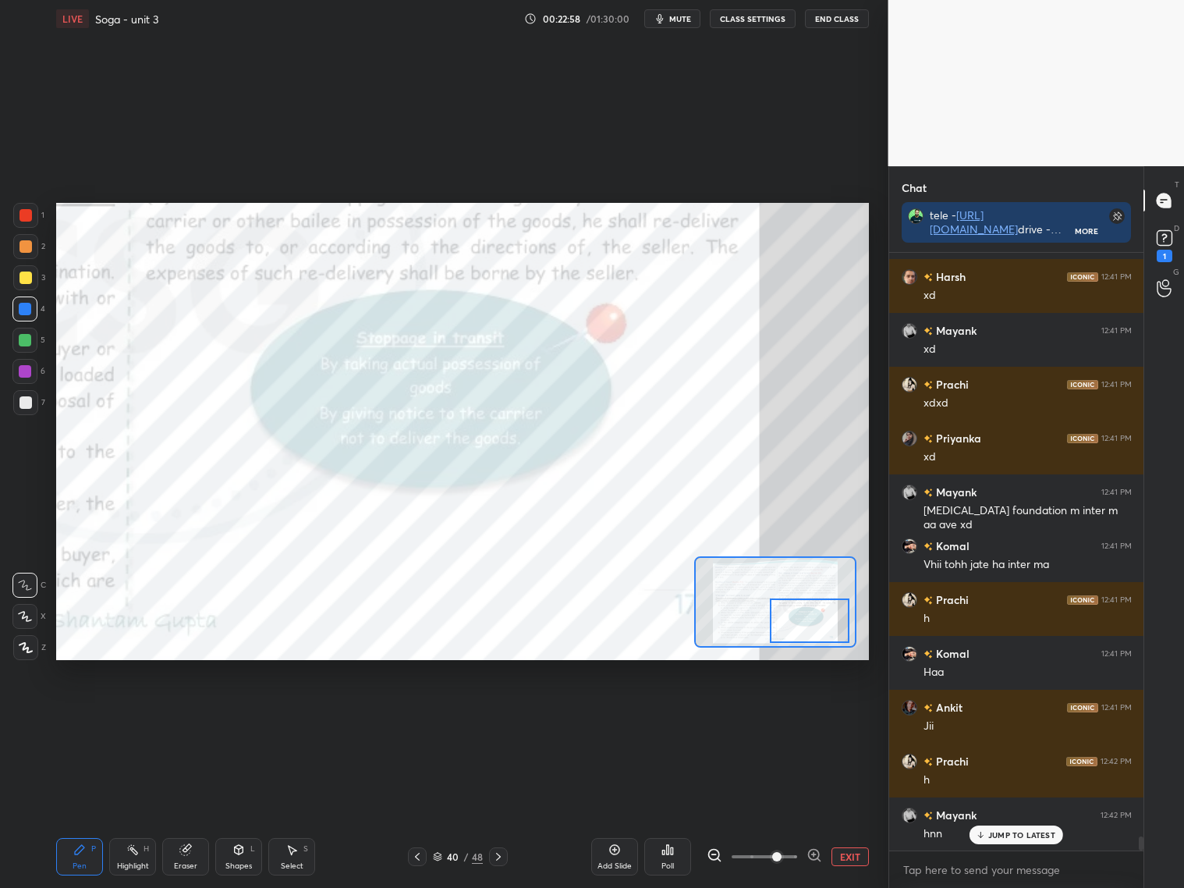
drag, startPoint x: 821, startPoint y: 630, endPoint x: 817, endPoint y: 623, distance: 8.0
click at [818, 623] on div at bounding box center [810, 620] width 80 height 44
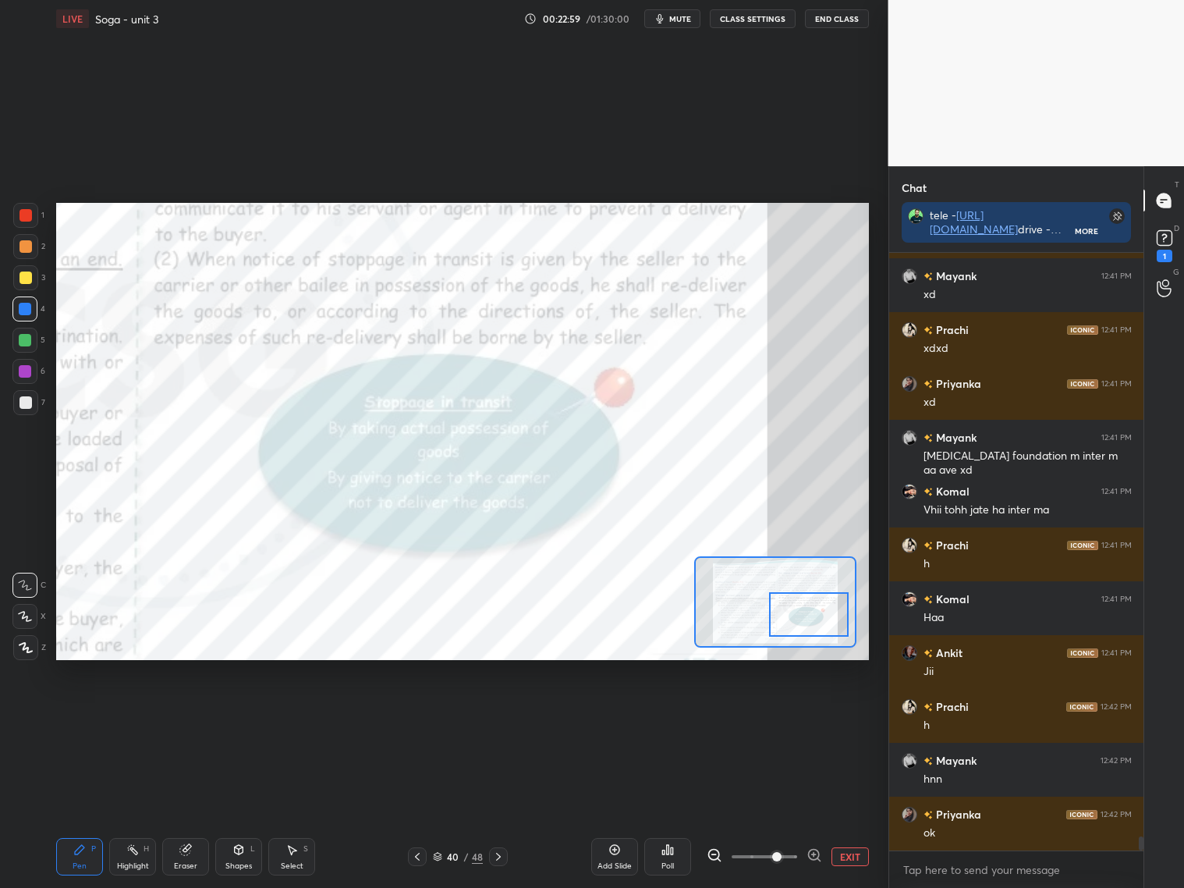
click at [820, 625] on div at bounding box center [809, 614] width 80 height 44
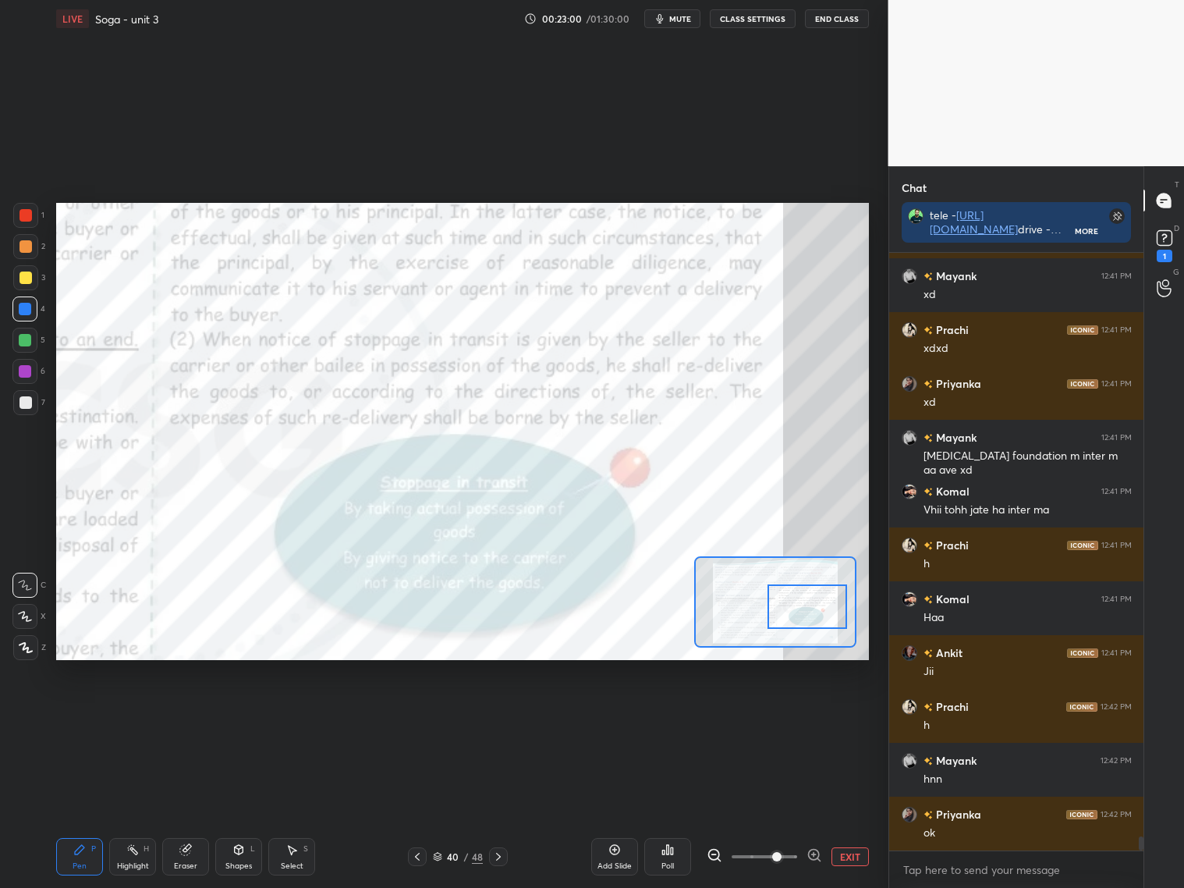
click at [826, 614] on div at bounding box center [807, 606] width 80 height 44
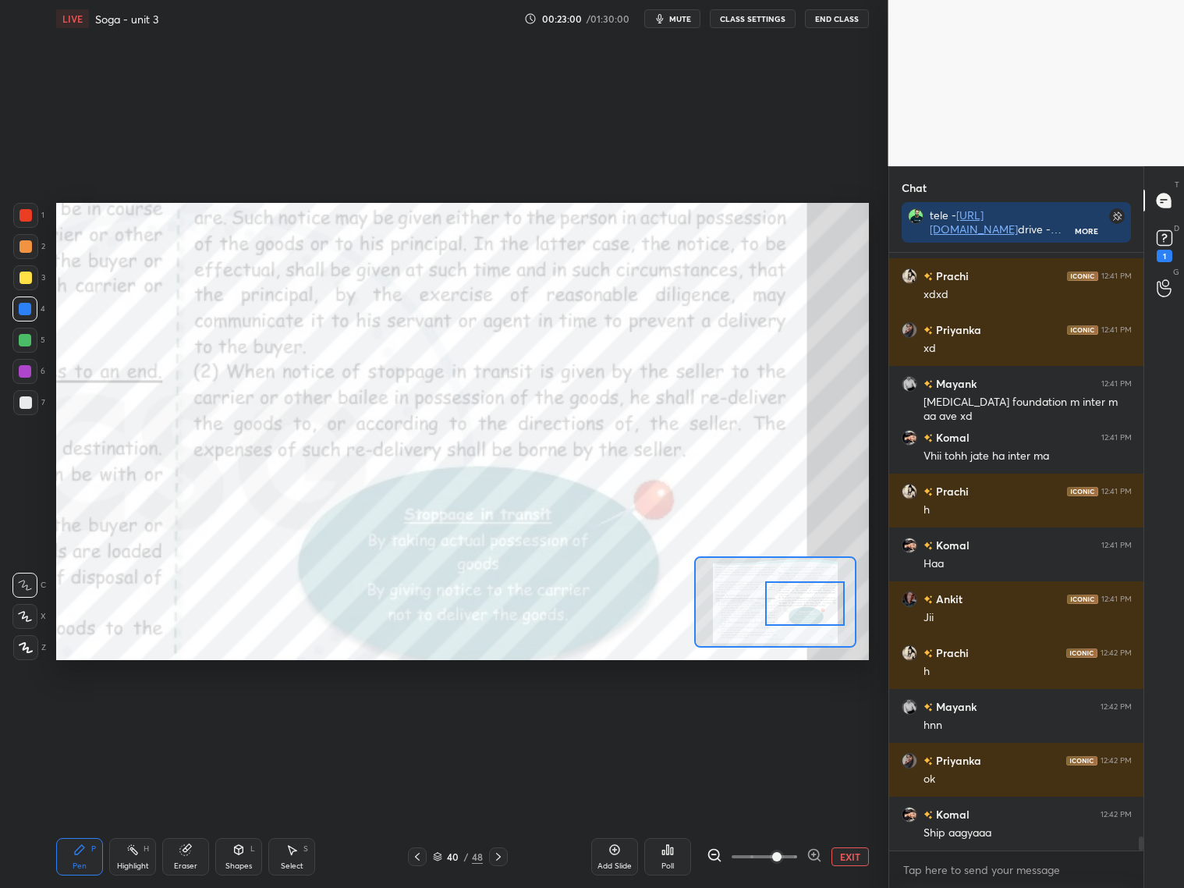
drag, startPoint x: 826, startPoint y: 619, endPoint x: 828, endPoint y: 610, distance: 8.7
click at [827, 611] on div at bounding box center [805, 603] width 80 height 44
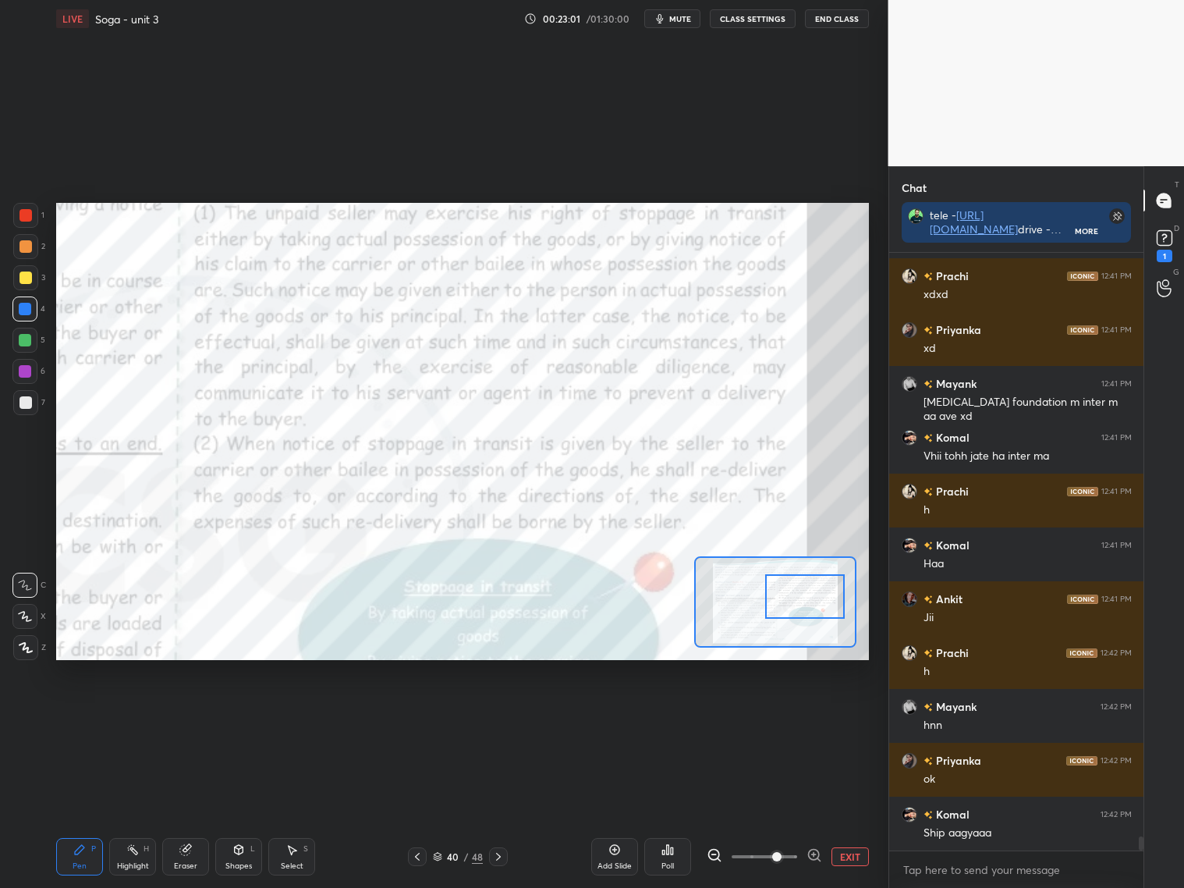
click at [833, 612] on div at bounding box center [775, 601] width 162 height 91
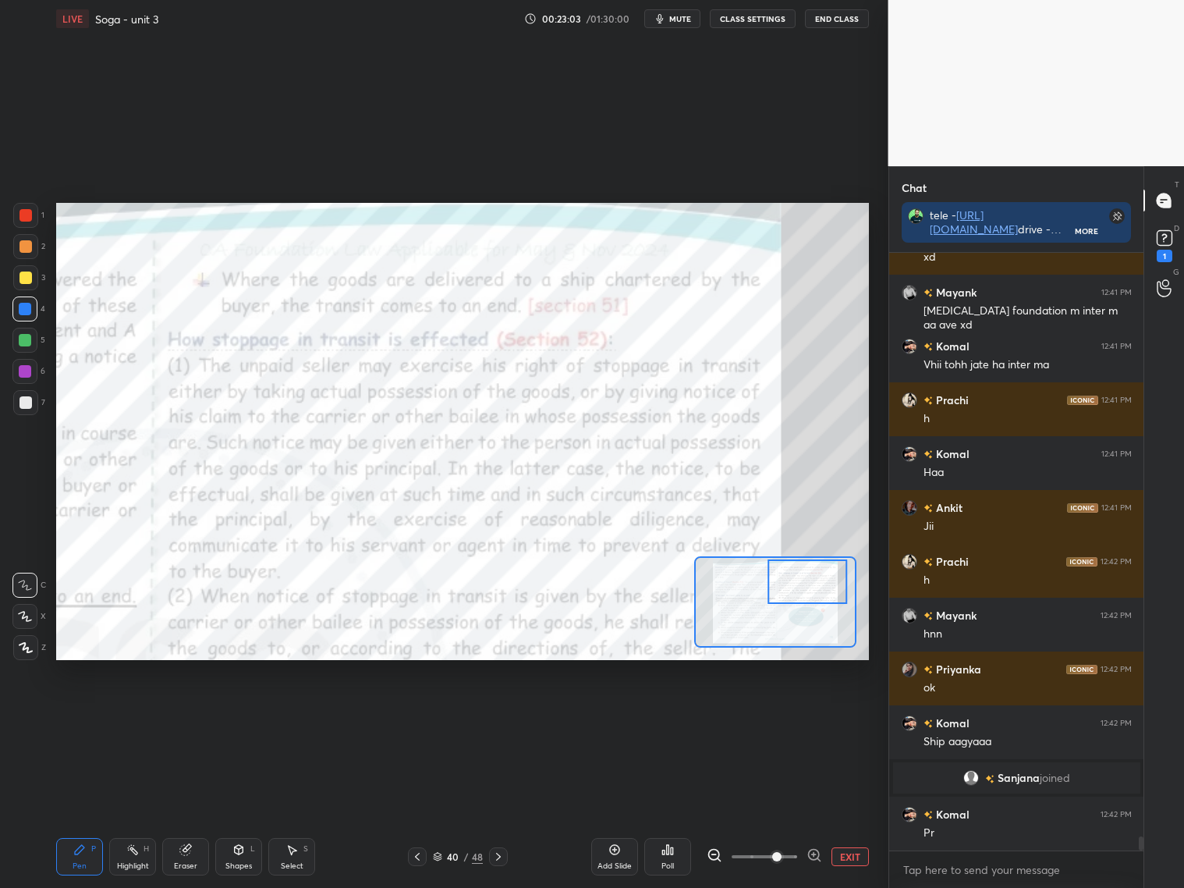
drag, startPoint x: 828, startPoint y: 615, endPoint x: 813, endPoint y: 589, distance: 29.3
click at [818, 587] on div at bounding box center [807, 581] width 80 height 44
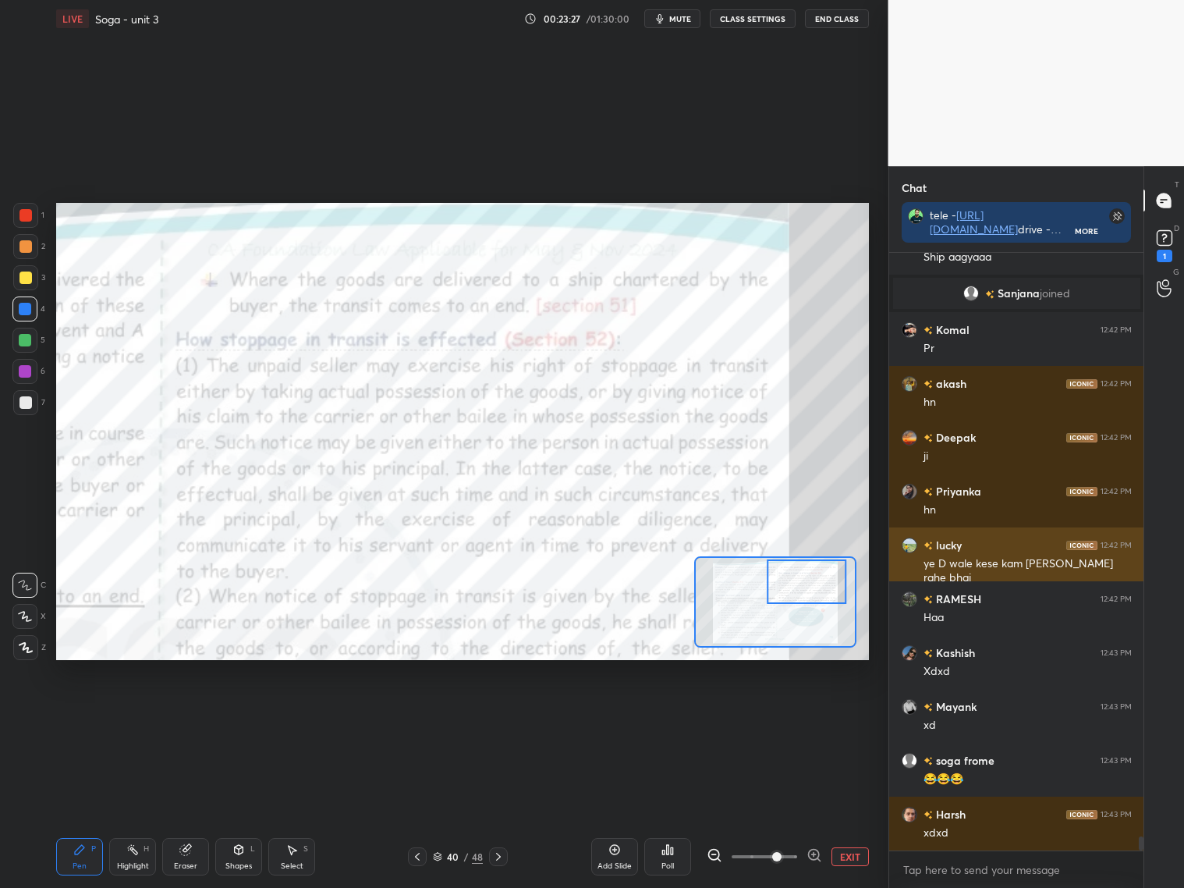
click at [958, 545] on h6 "lucky" at bounding box center [947, 545] width 29 height 16
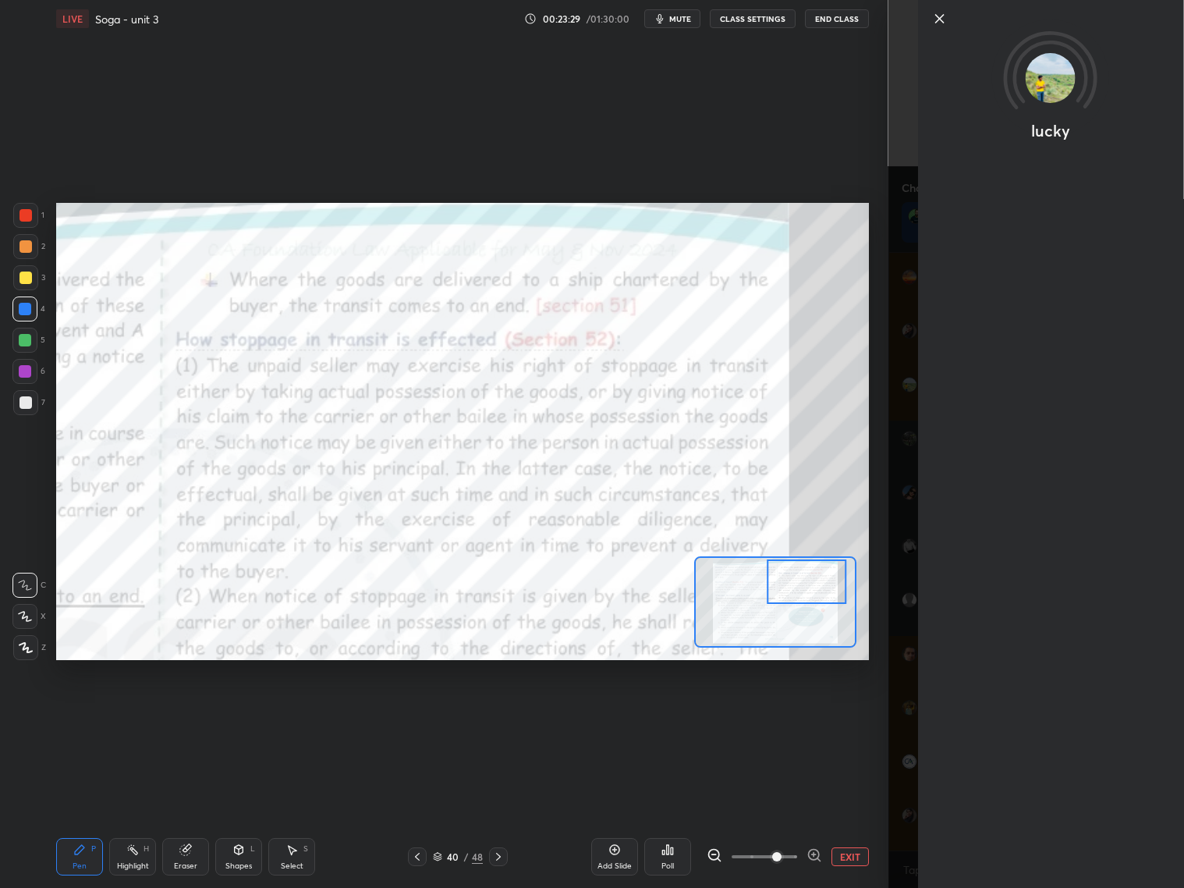
click at [945, 16] on icon at bounding box center [939, 18] width 19 height 19
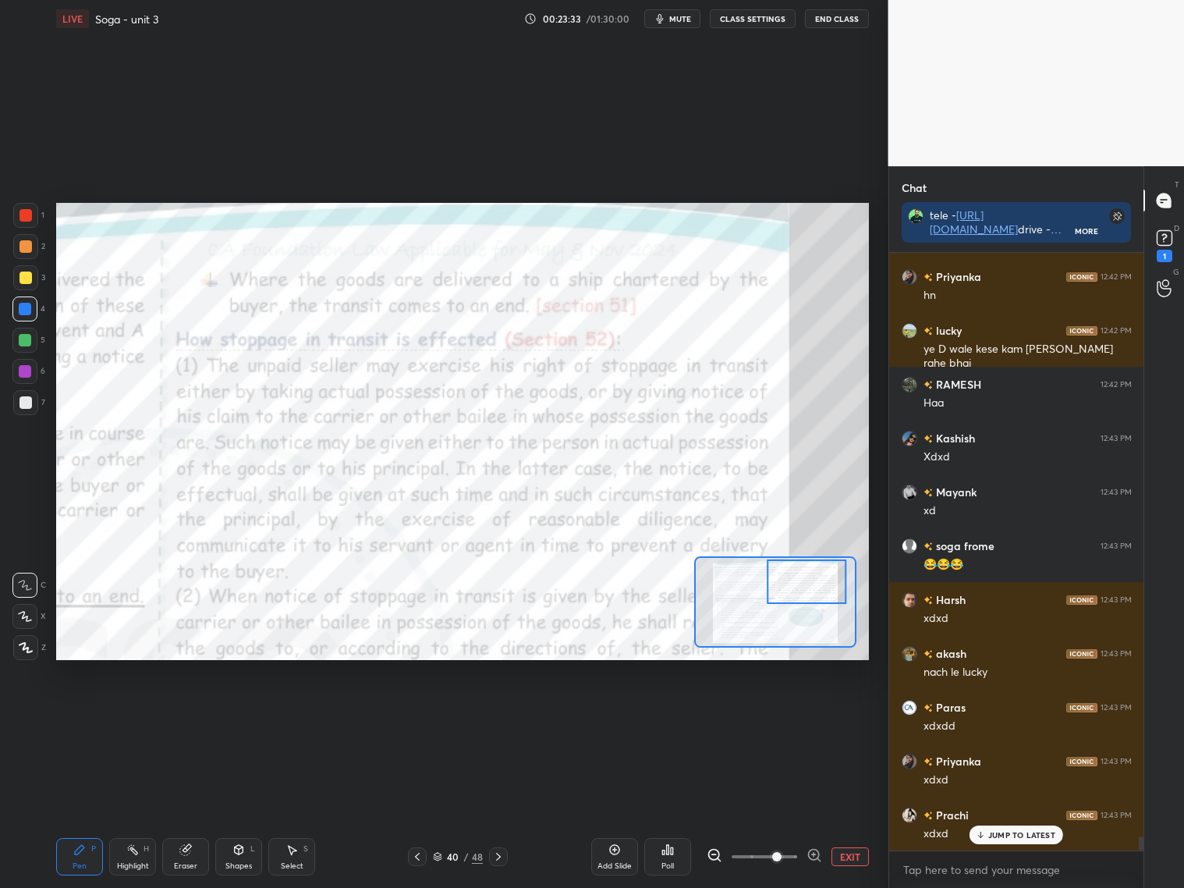
click at [1032, 834] on p "JUMP TO LATEST" at bounding box center [1021, 834] width 67 height 9
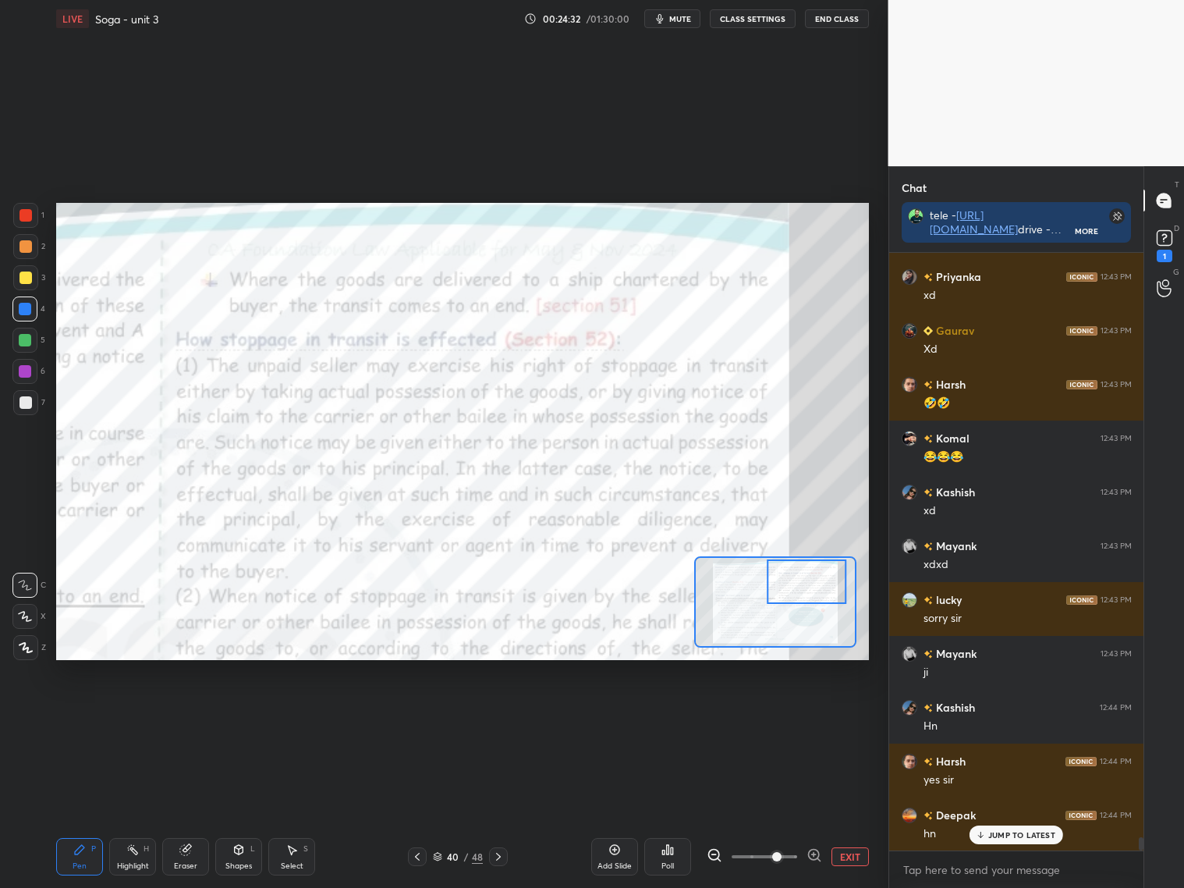
scroll to position [26999, 0]
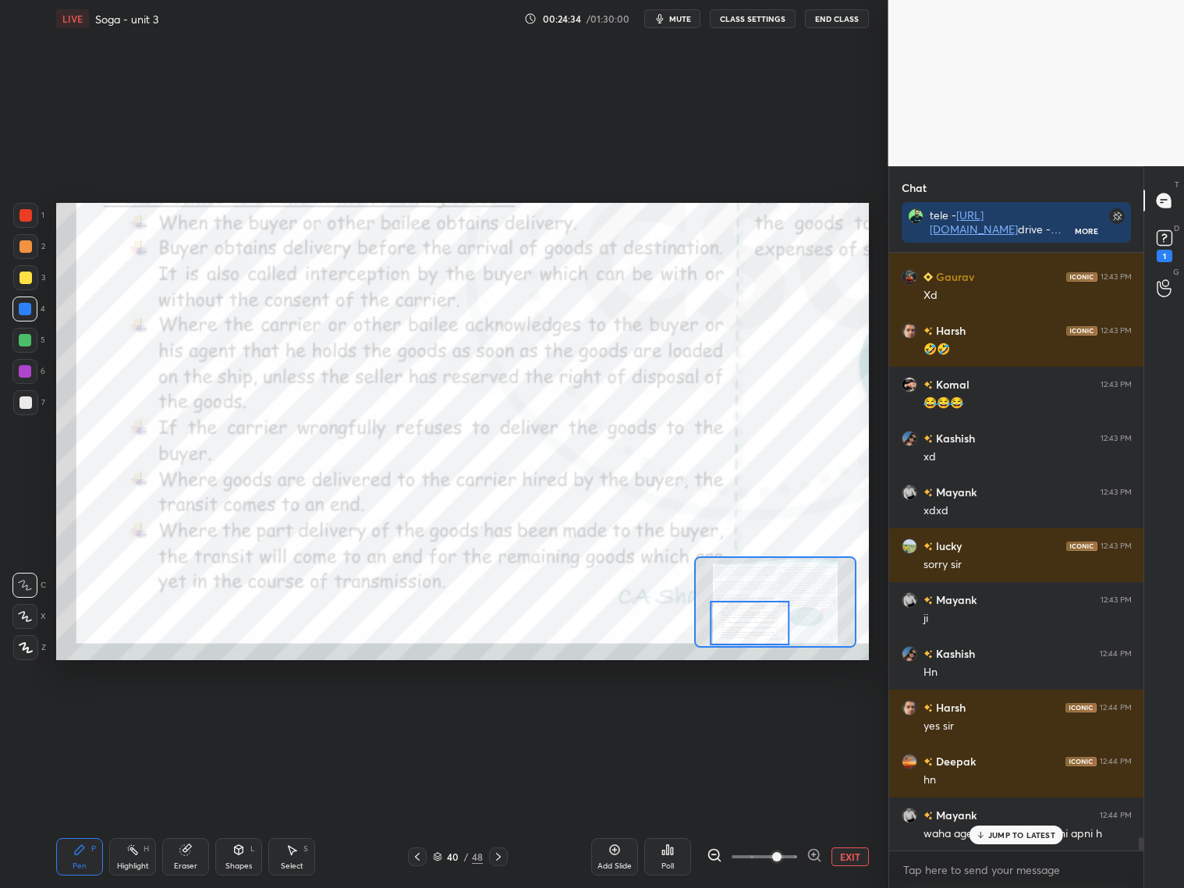
drag, startPoint x: 796, startPoint y: 578, endPoint x: 733, endPoint y: 605, distance: 68.1
click at [735, 621] on div at bounding box center [750, 623] width 80 height 44
click at [1021, 833] on p "JUMP TO LATEST" at bounding box center [1021, 834] width 67 height 9
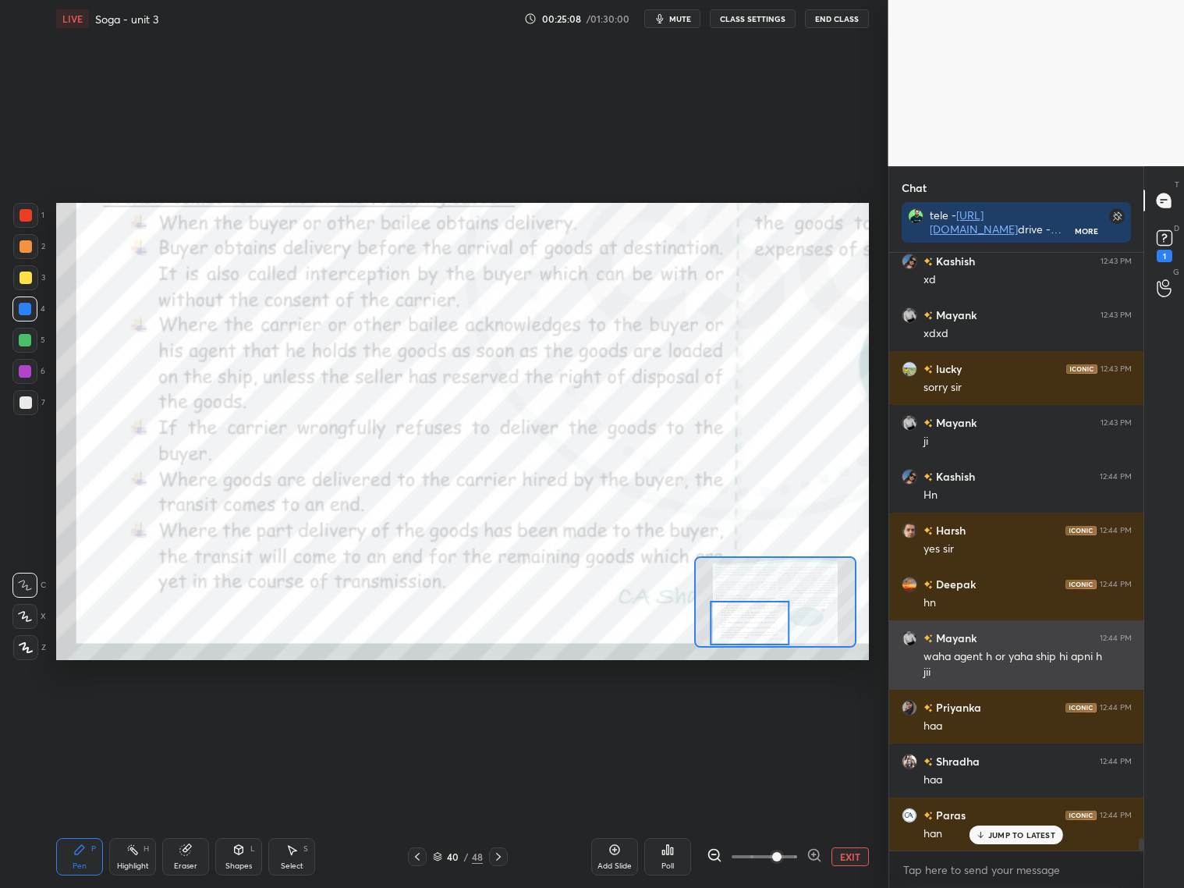
scroll to position [27230, 0]
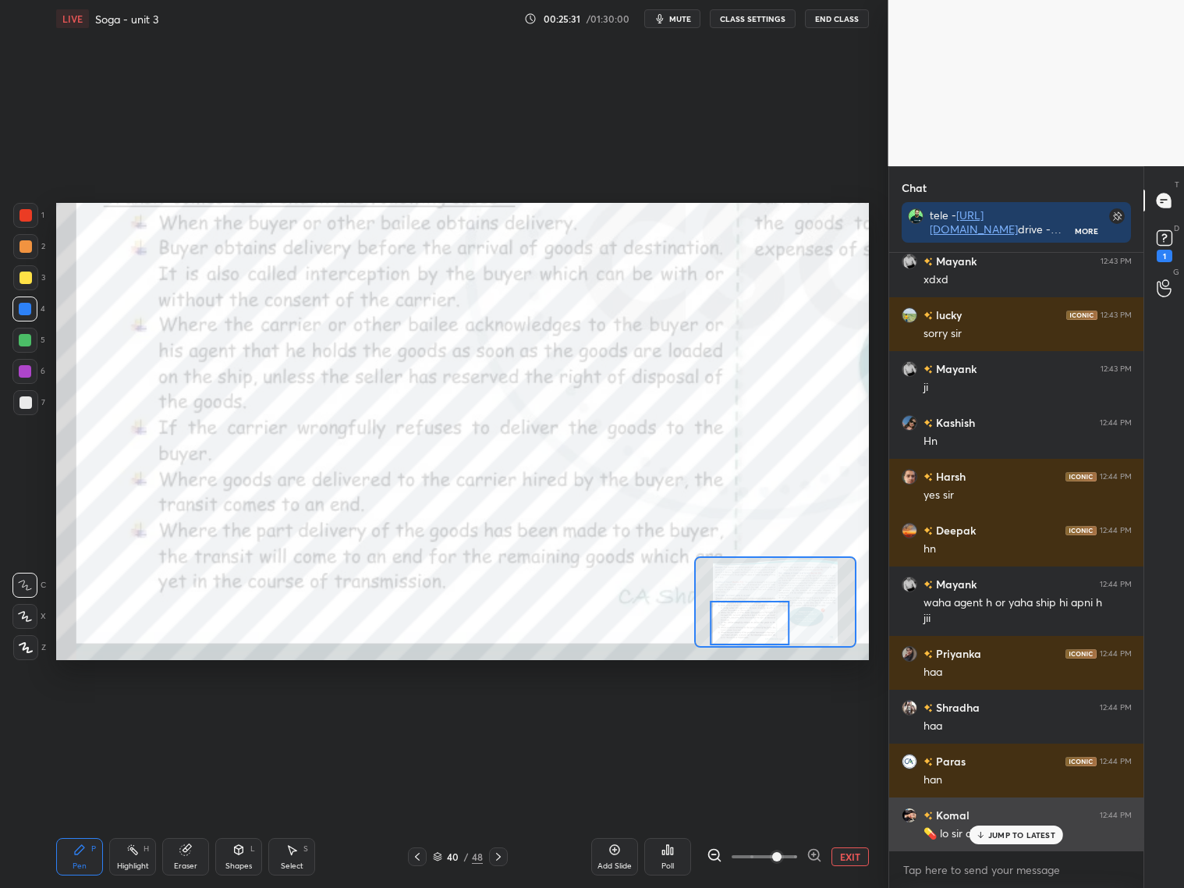
click at [1004, 833] on p "JUMP TO LATEST" at bounding box center [1021, 834] width 67 height 9
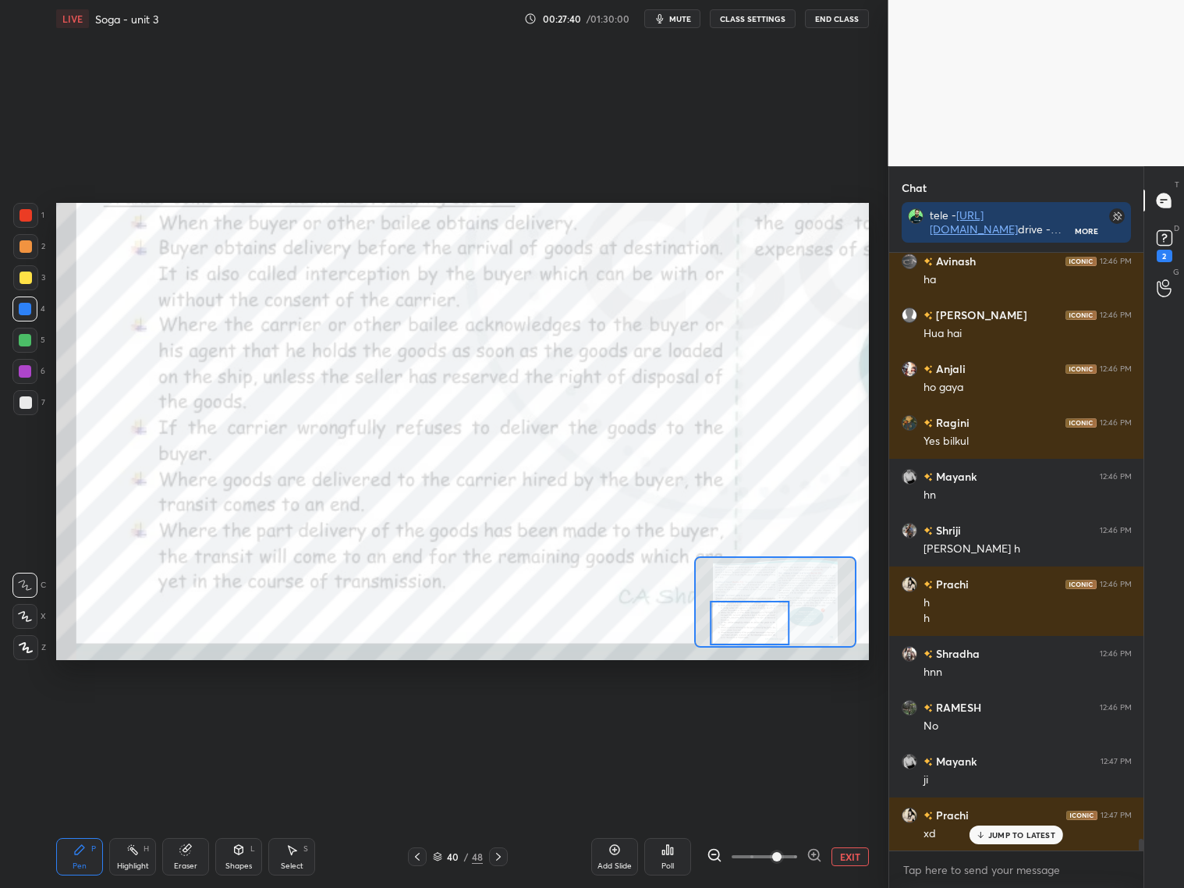
scroll to position [30458, 0]
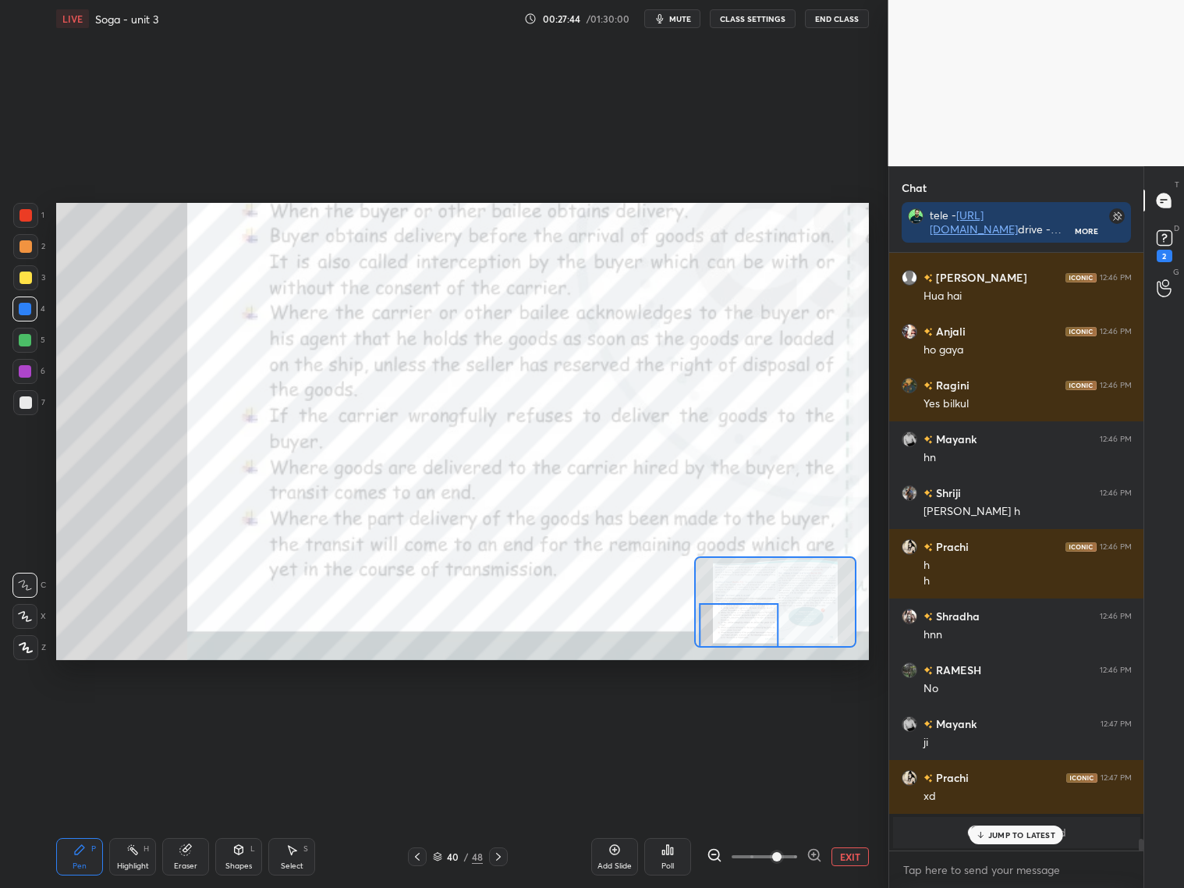
drag, startPoint x: 764, startPoint y: 626, endPoint x: 747, endPoint y: 629, distance: 17.6
click at [747, 631] on div at bounding box center [739, 625] width 80 height 44
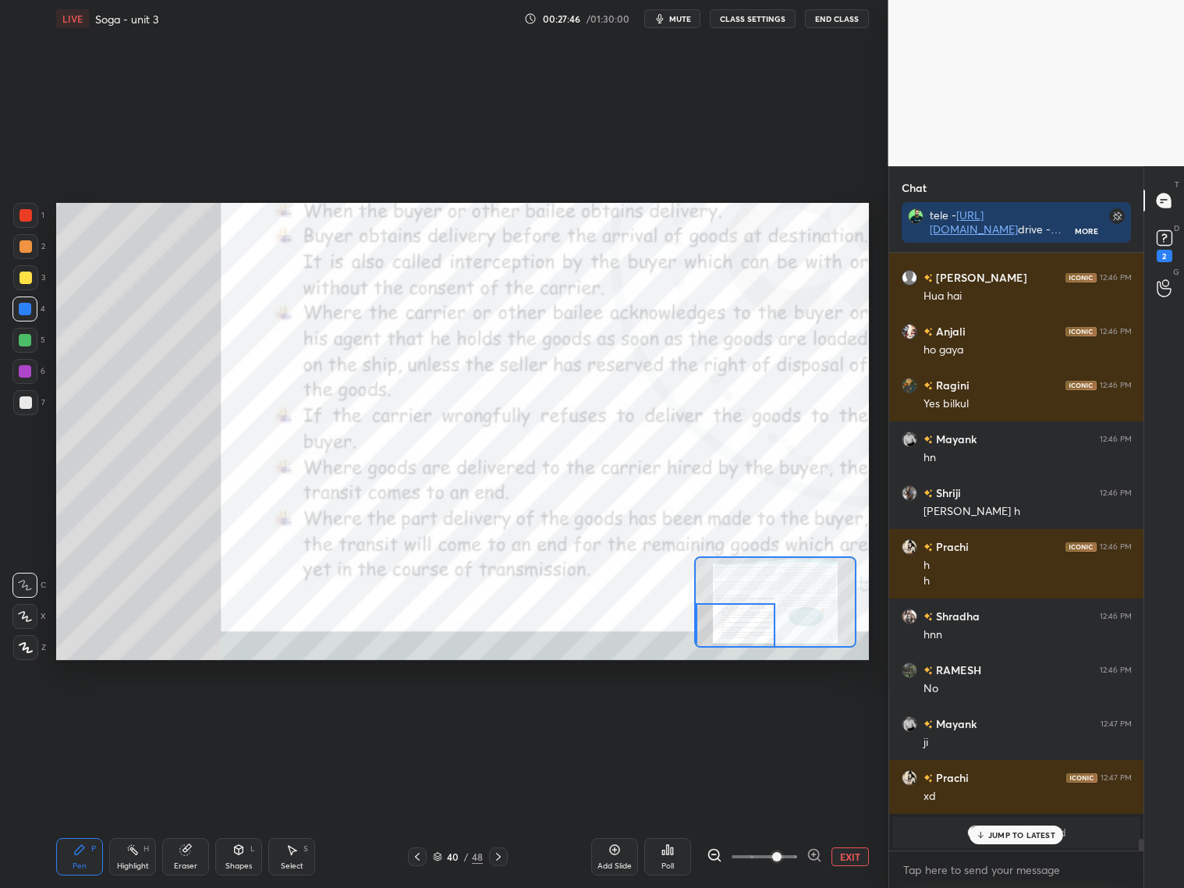
drag, startPoint x: 21, startPoint y: 403, endPoint x: 33, endPoint y: 388, distance: 18.9
click at [23, 403] on div at bounding box center [25, 402] width 12 height 12
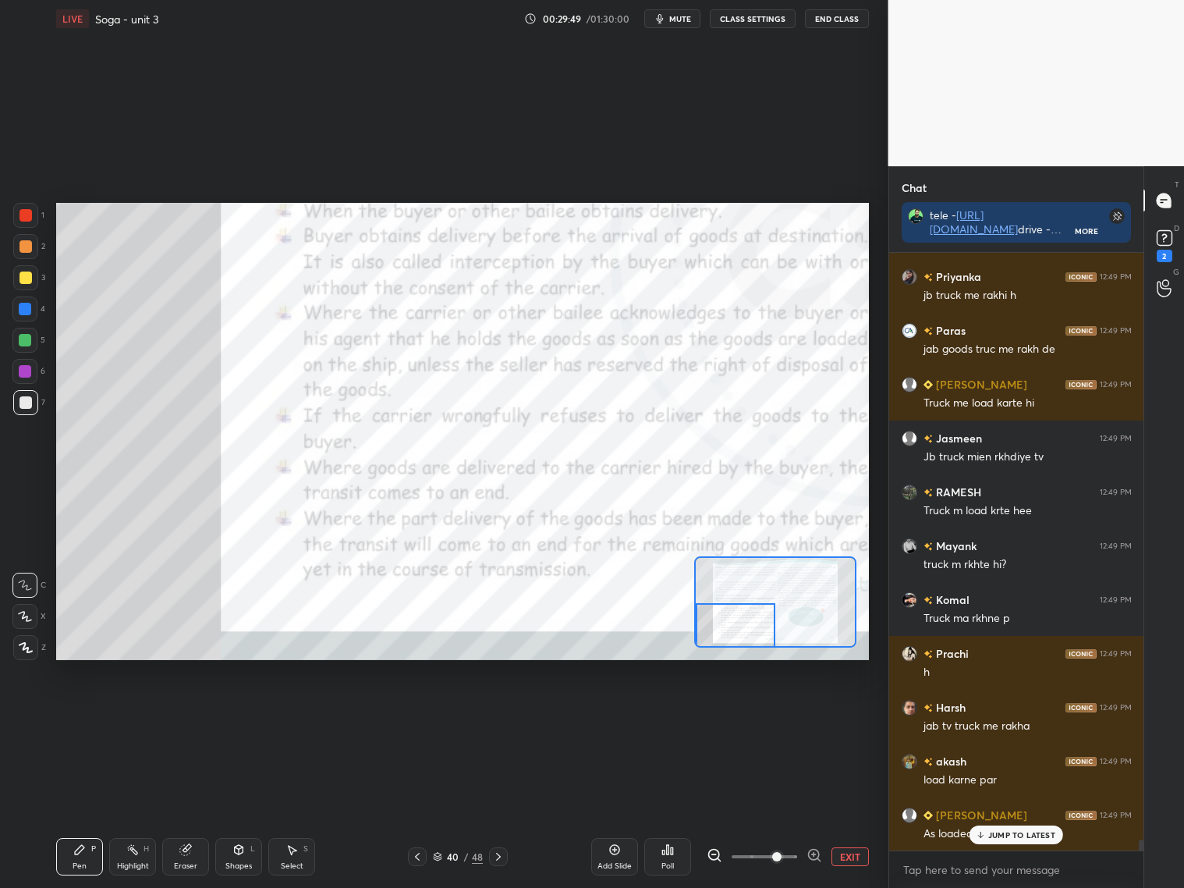
scroll to position [33095, 0]
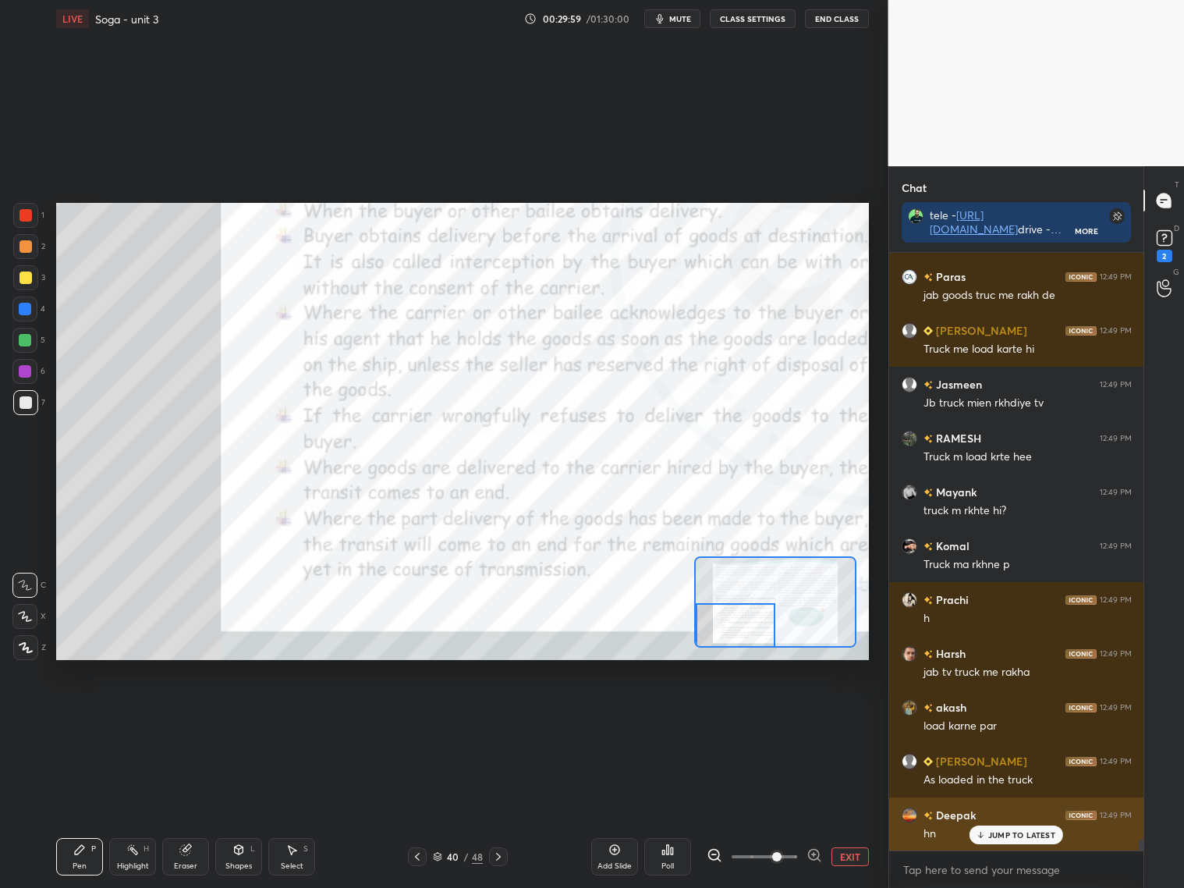
click at [1031, 837] on p "JUMP TO LATEST" at bounding box center [1021, 834] width 67 height 9
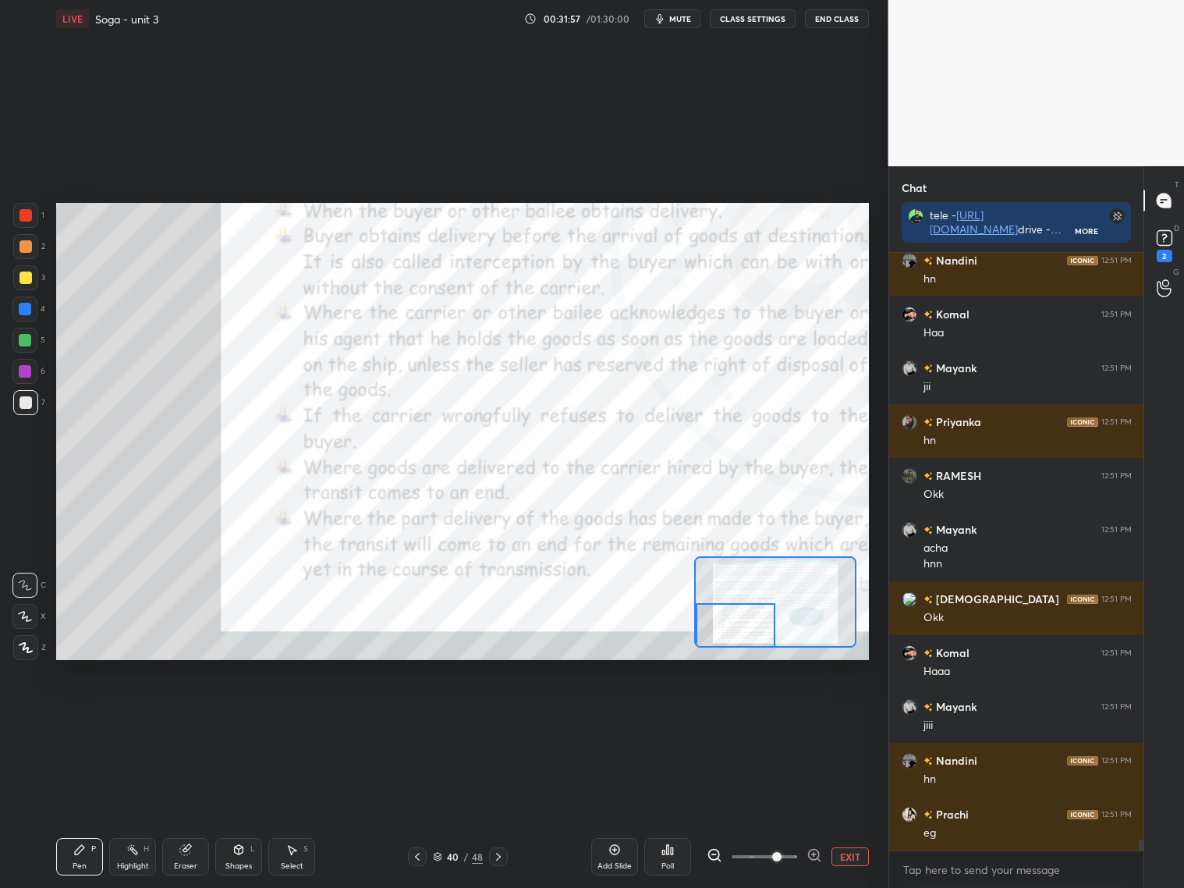
scroll to position [32895, 0]
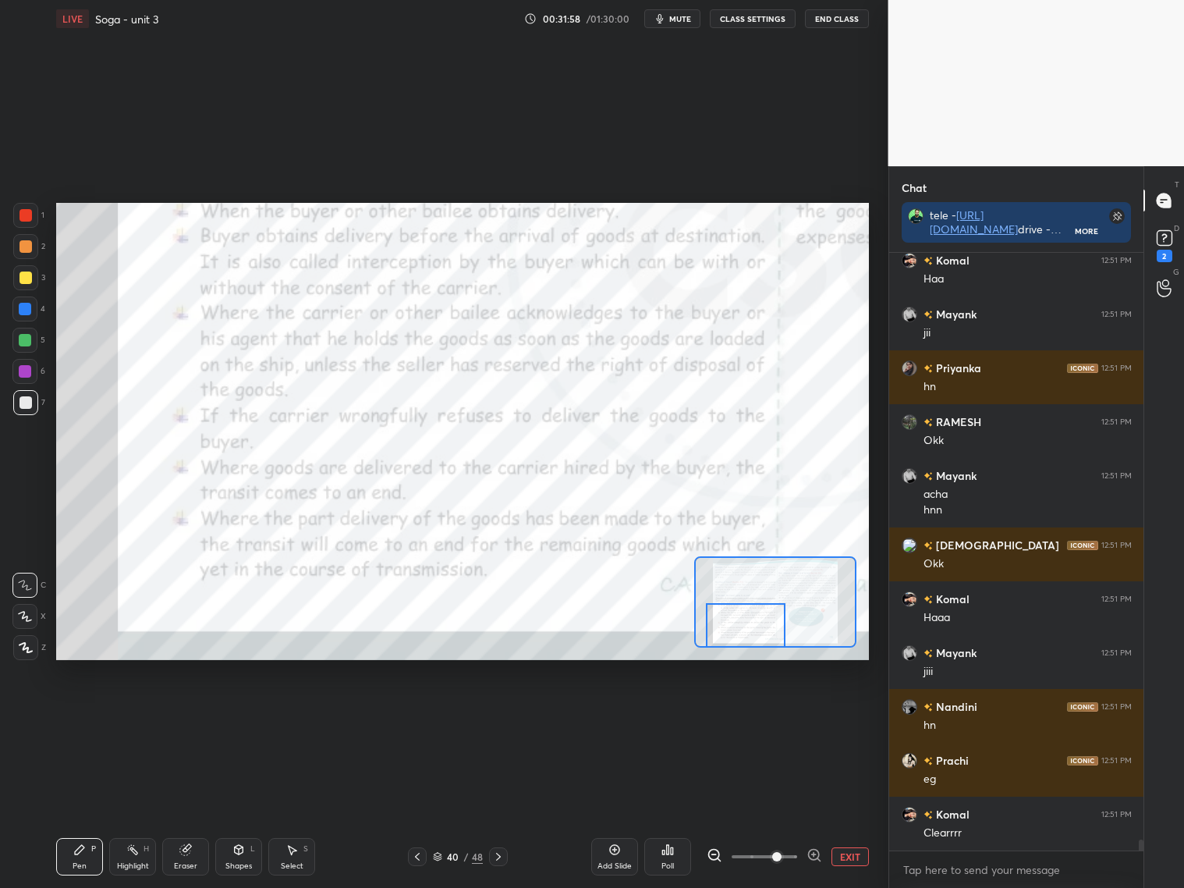
drag, startPoint x: 761, startPoint y: 619, endPoint x: 769, endPoint y: 615, distance: 8.7
click at [771, 618] on div at bounding box center [746, 625] width 80 height 44
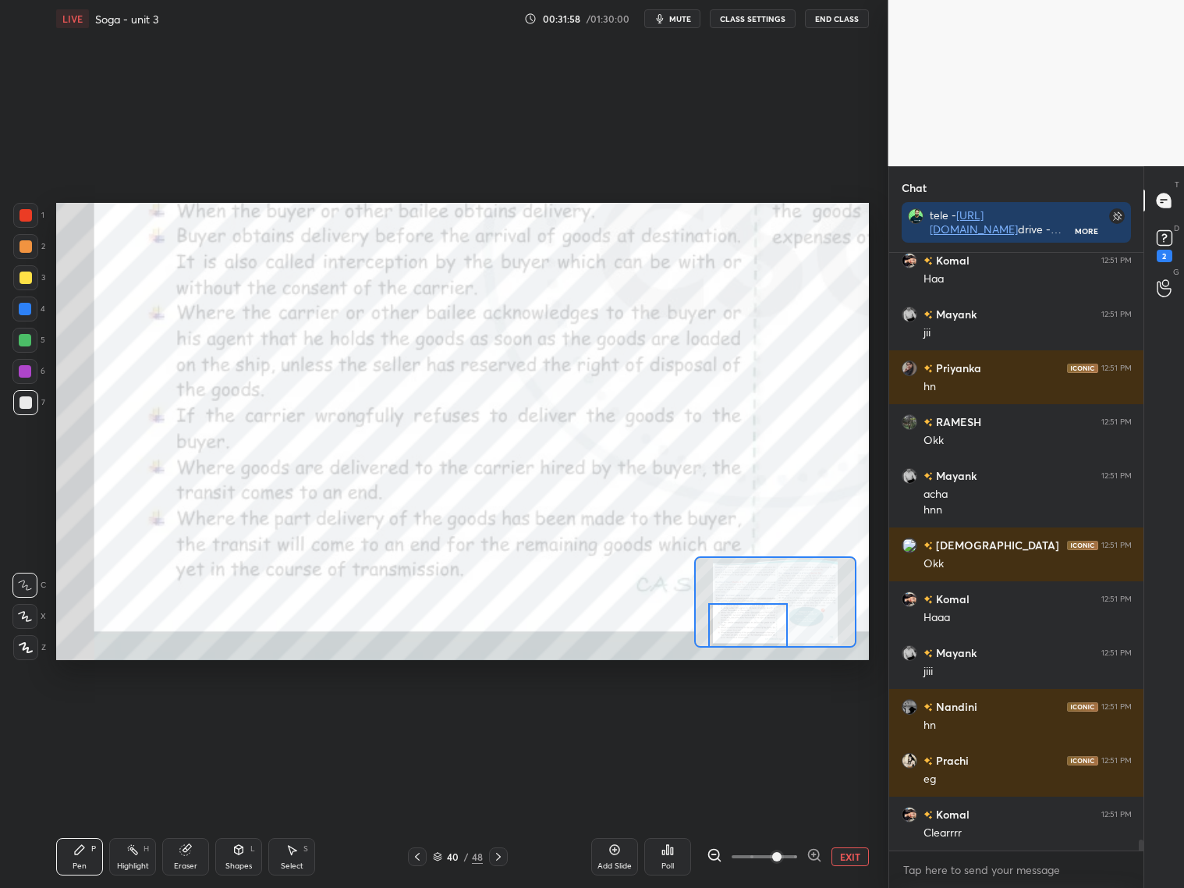
scroll to position [32948, 0]
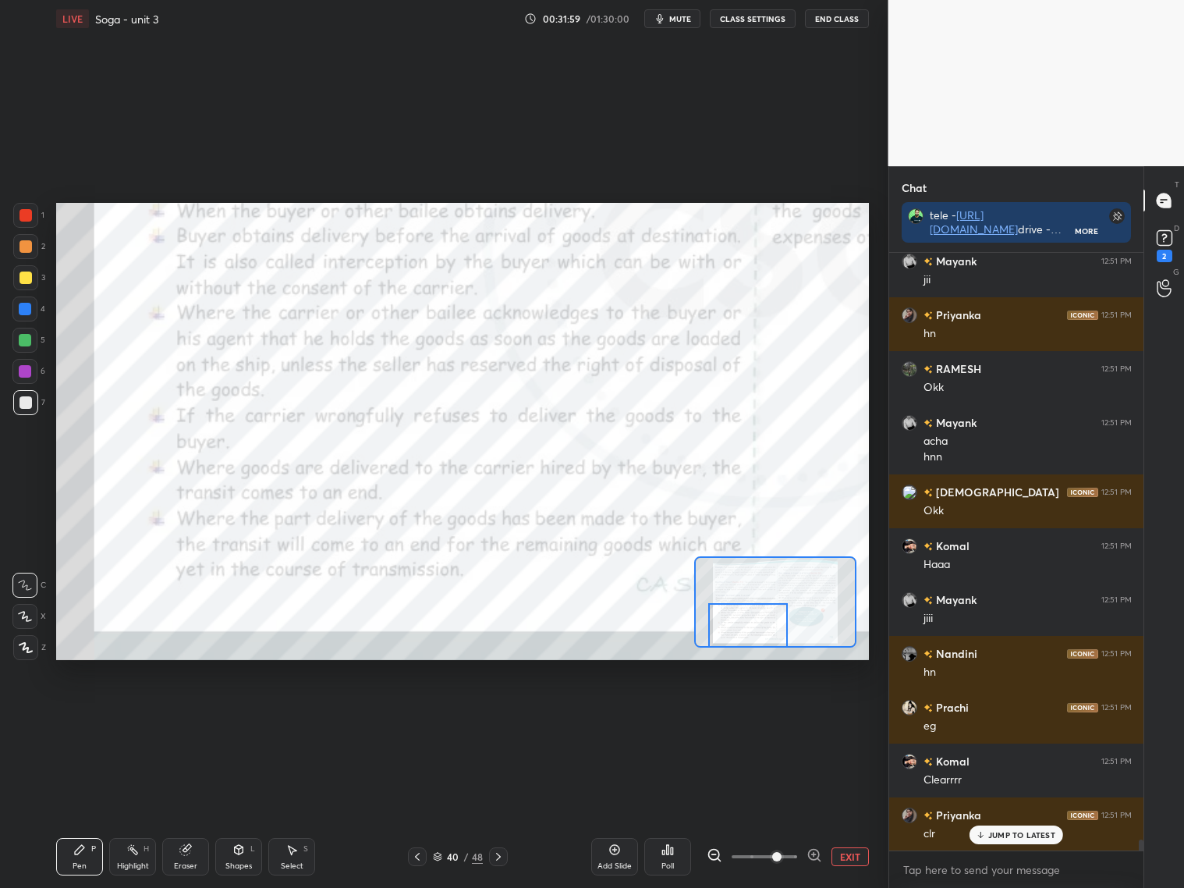
click at [23, 214] on div at bounding box center [25, 215] width 12 height 12
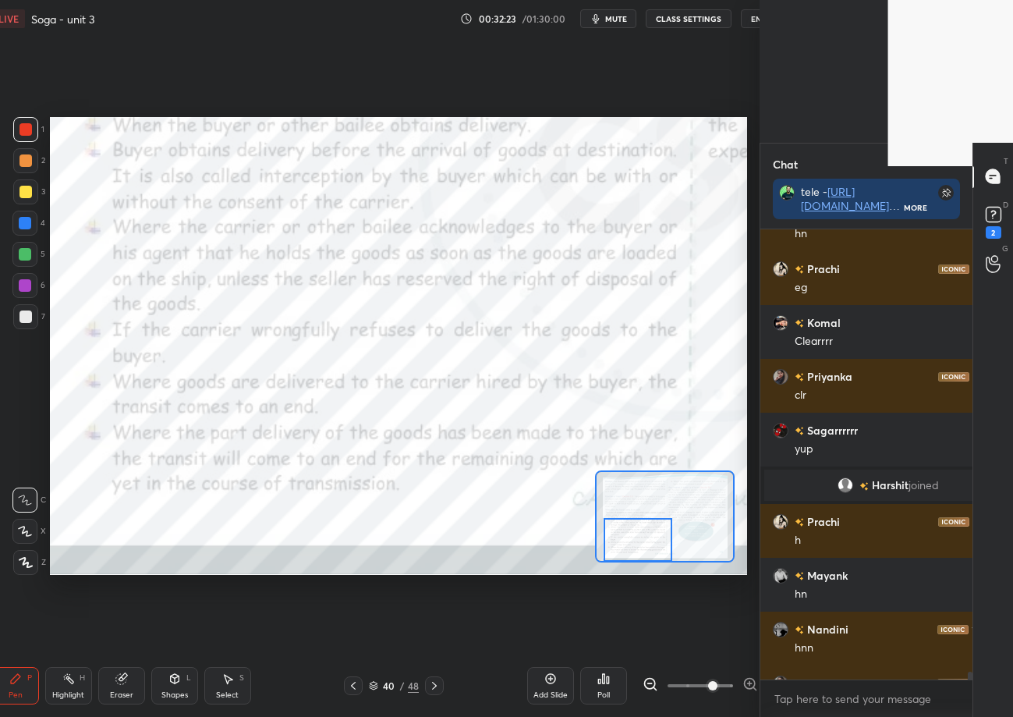
scroll to position [5, 5]
type textarea "x"
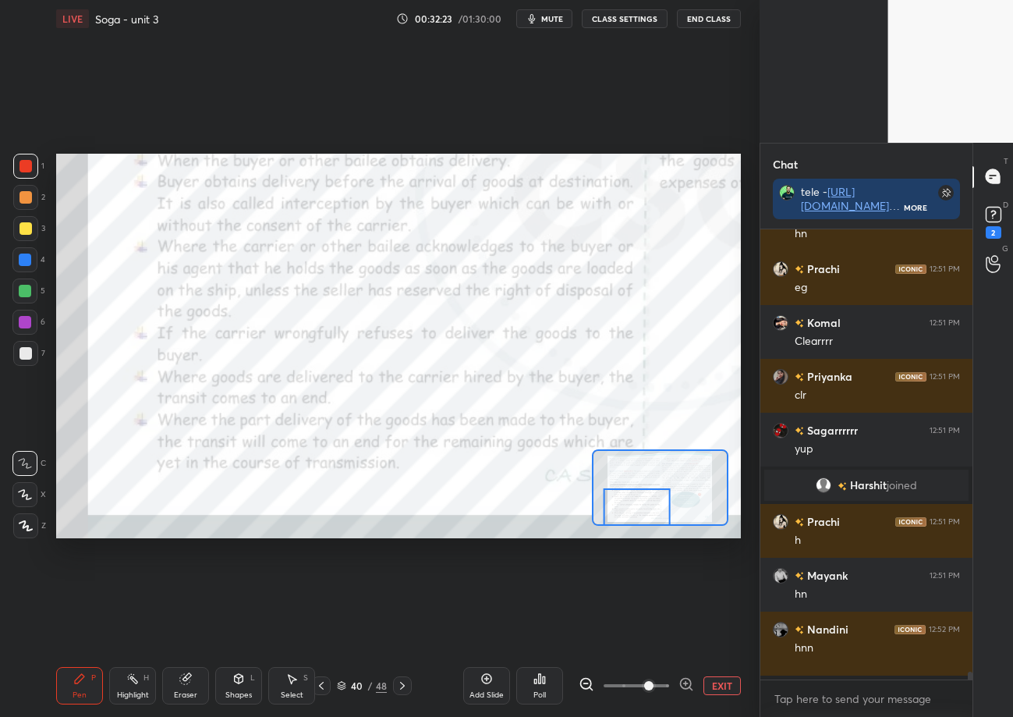
scroll to position [484, 207]
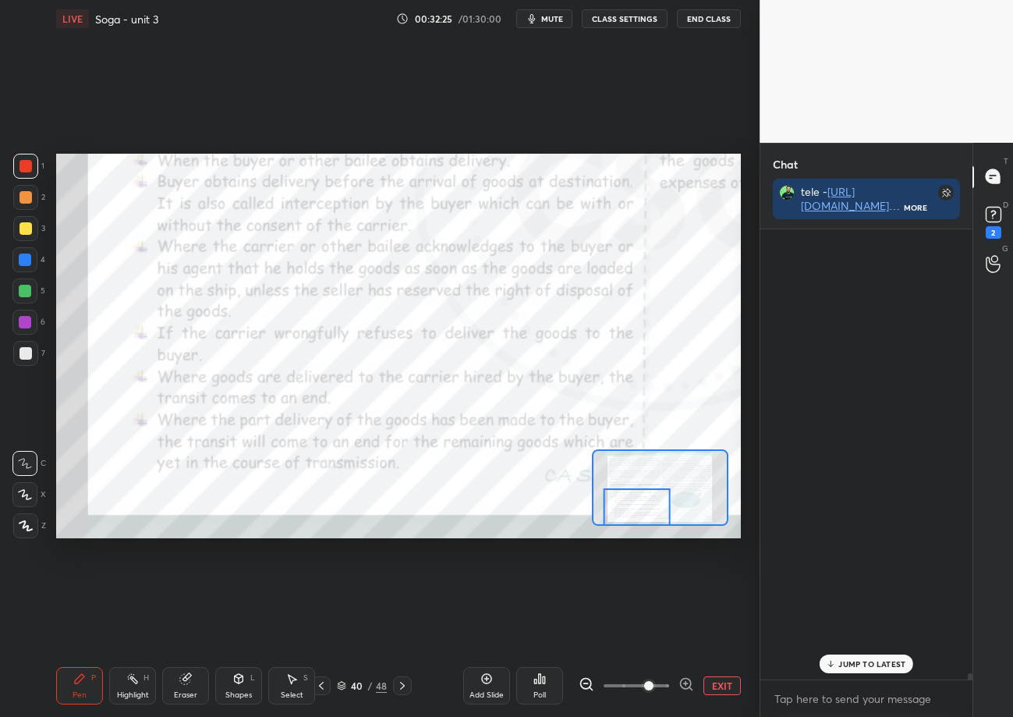
scroll to position [484, 207]
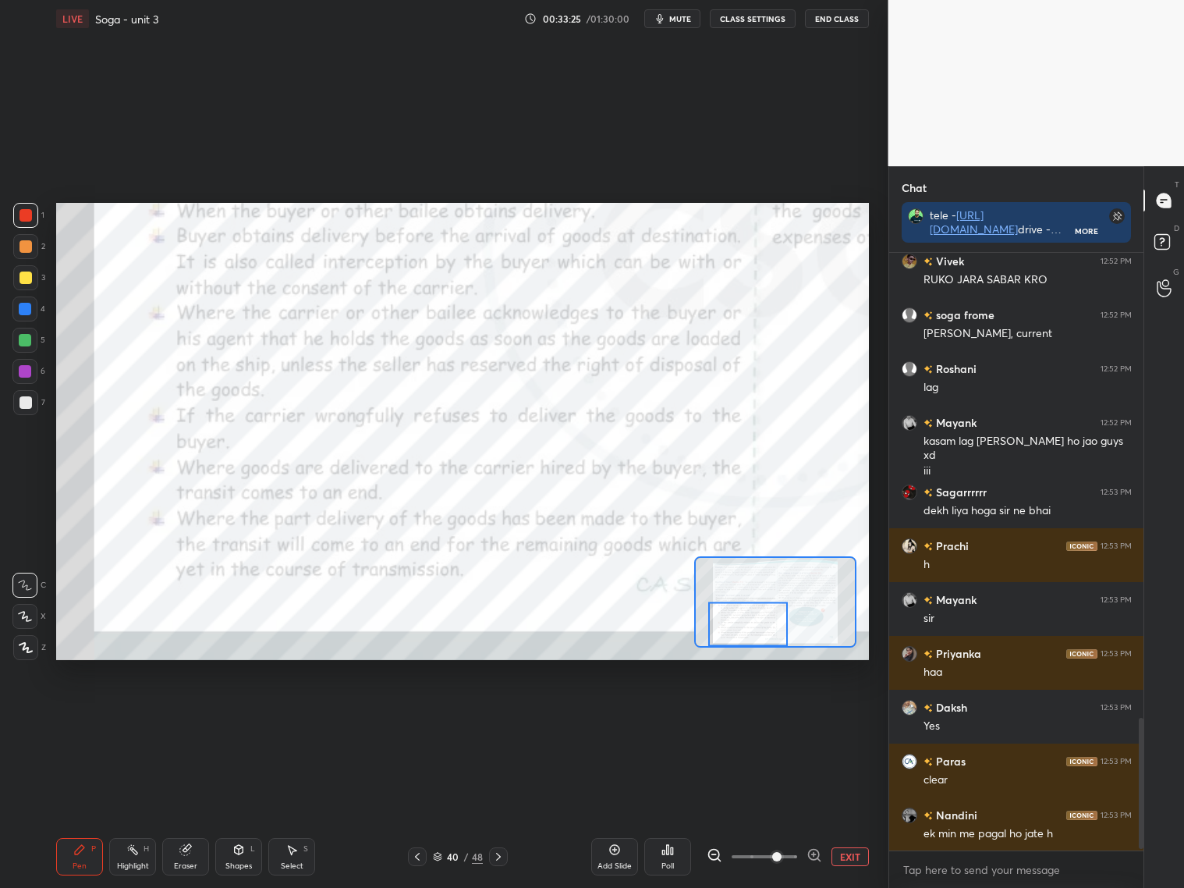
scroll to position [2153, 0]
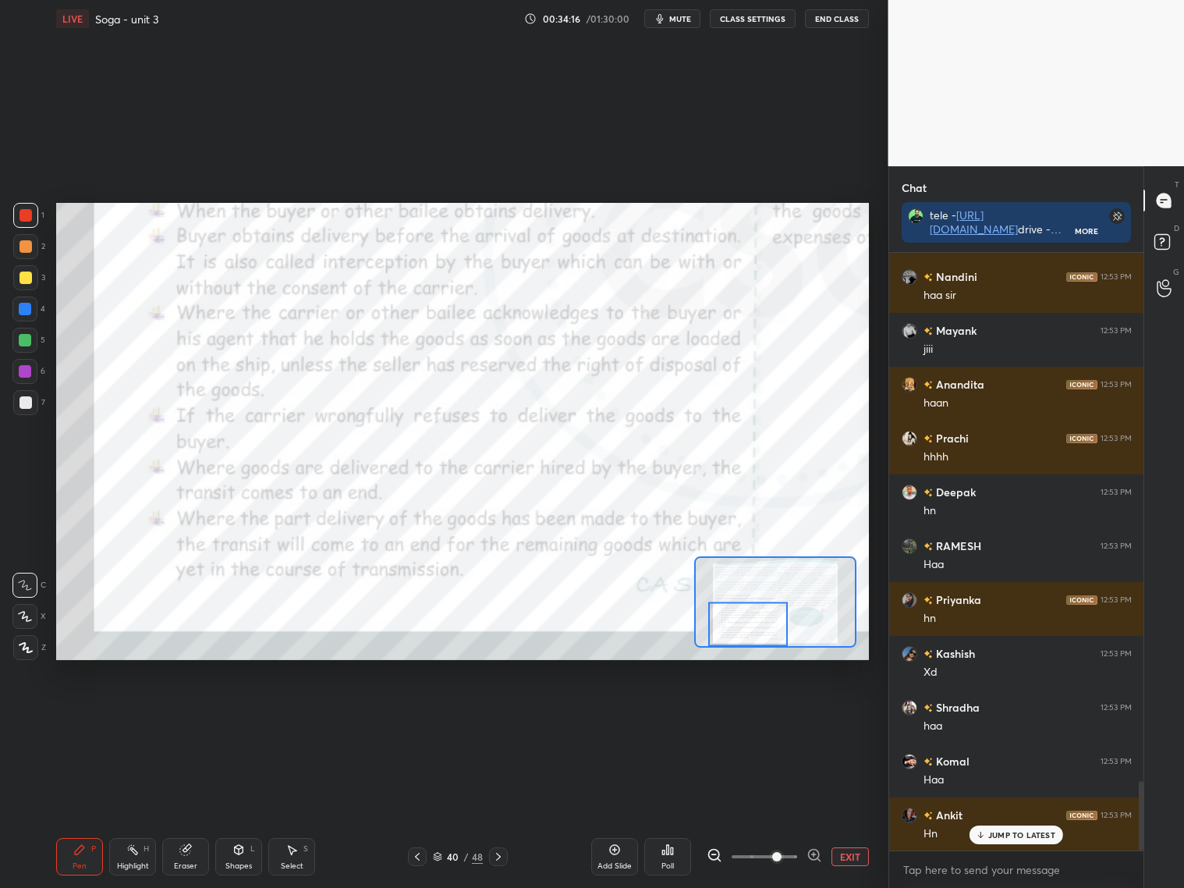
click at [686, 19] on span "mute" at bounding box center [680, 18] width 22 height 11
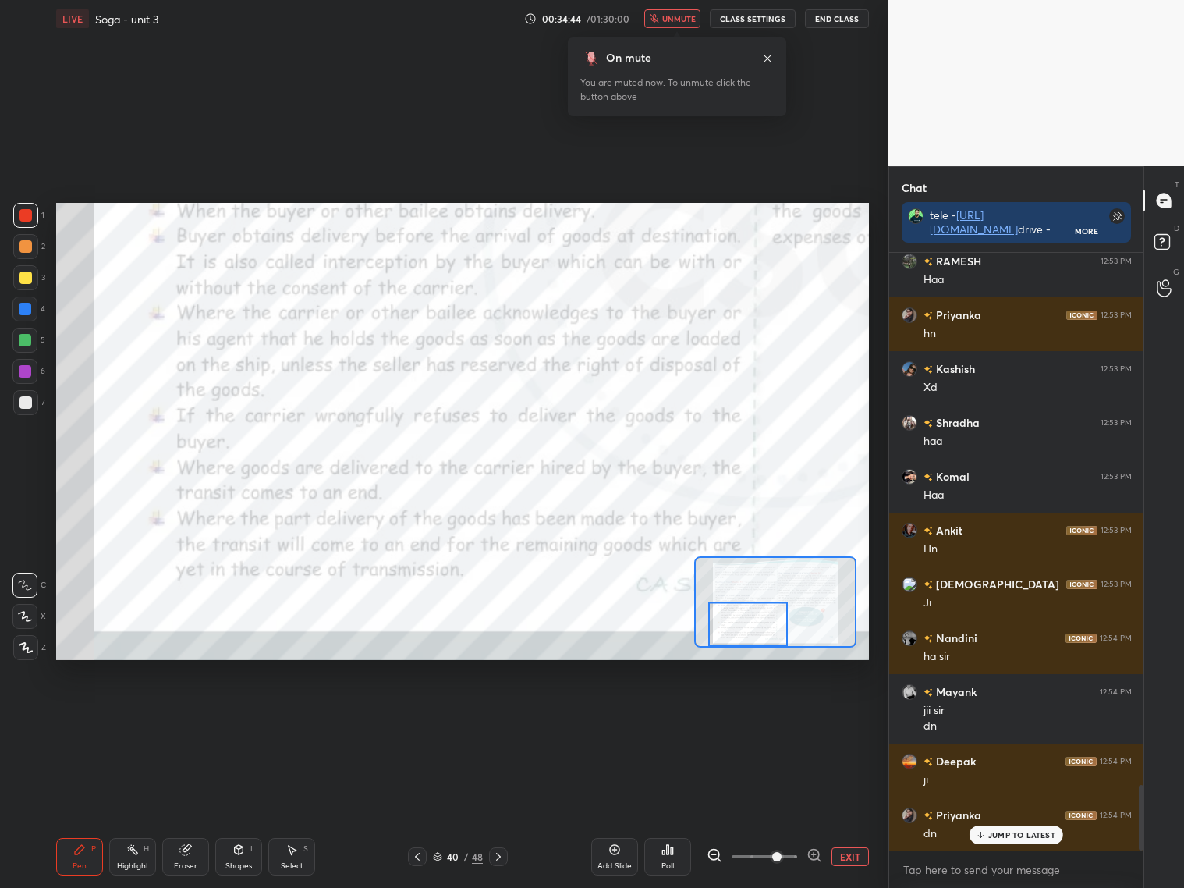
scroll to position [4860, 0]
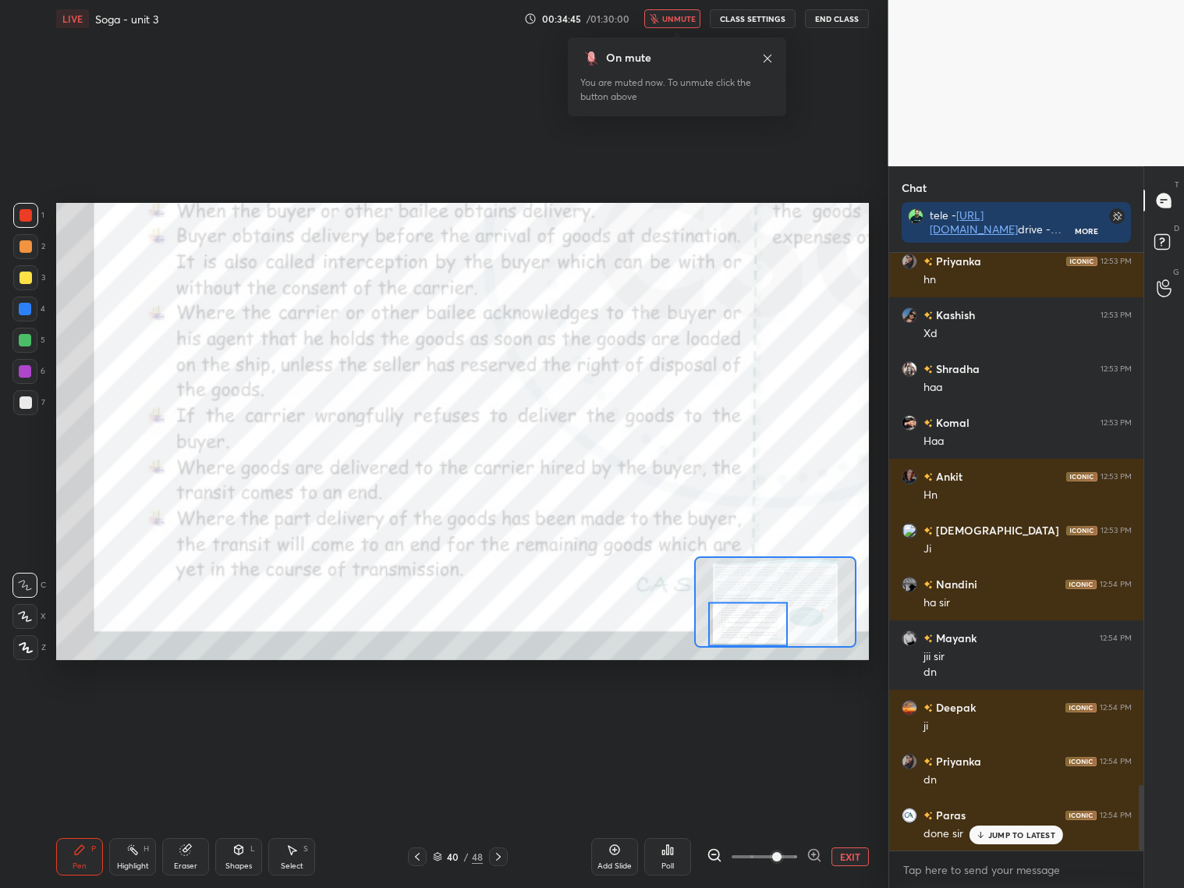
click at [686, 17] on span "unmute" at bounding box center [679, 18] width 34 height 11
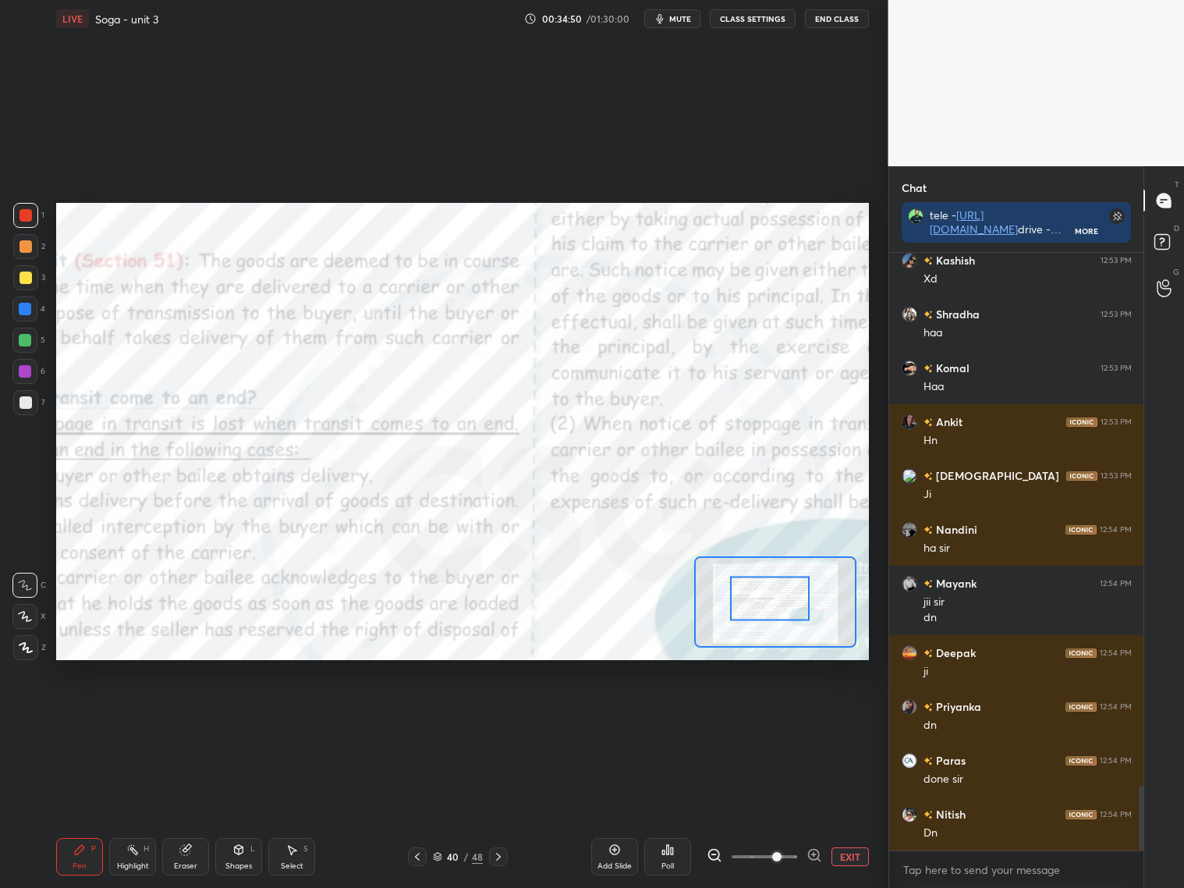
drag, startPoint x: 750, startPoint y: 604, endPoint x: 772, endPoint y: 559, distance: 49.9
click at [772, 576] on div at bounding box center [770, 598] width 80 height 44
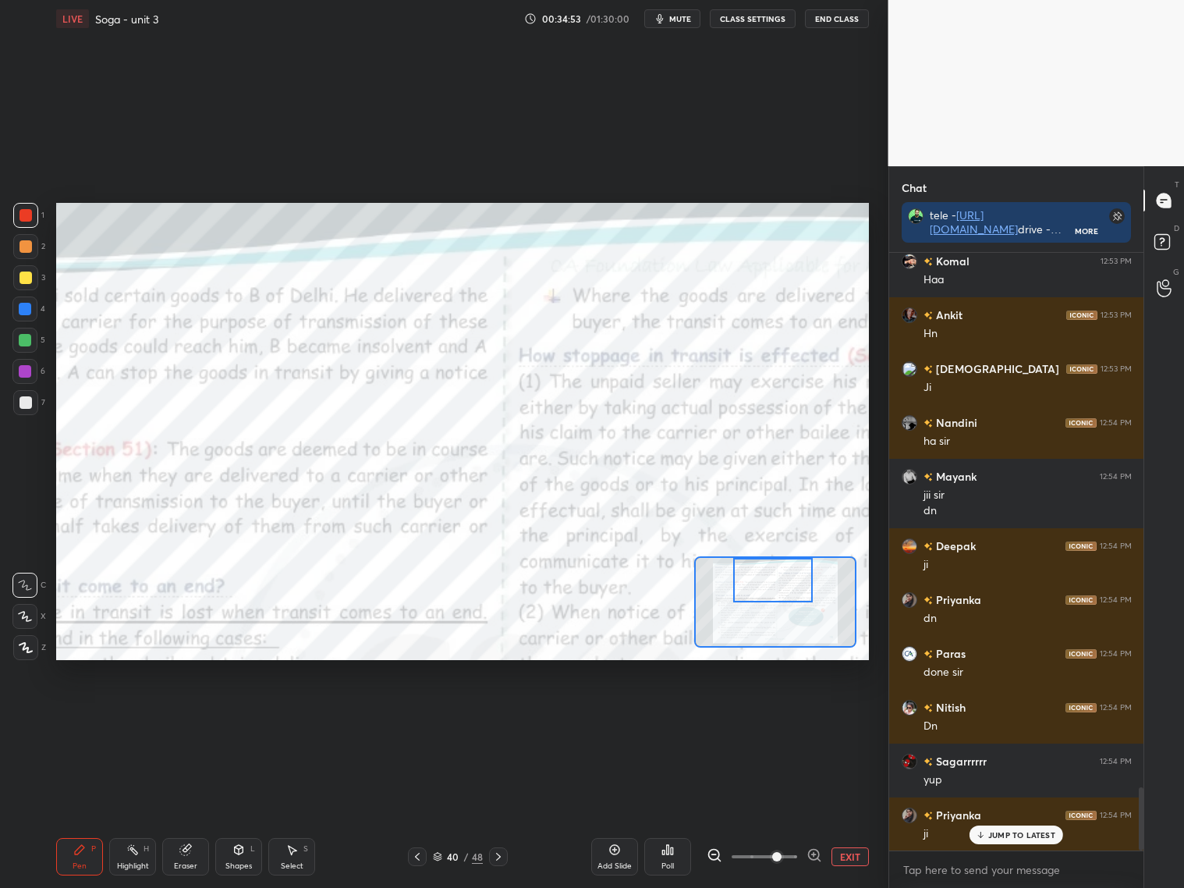
scroll to position [5075, 0]
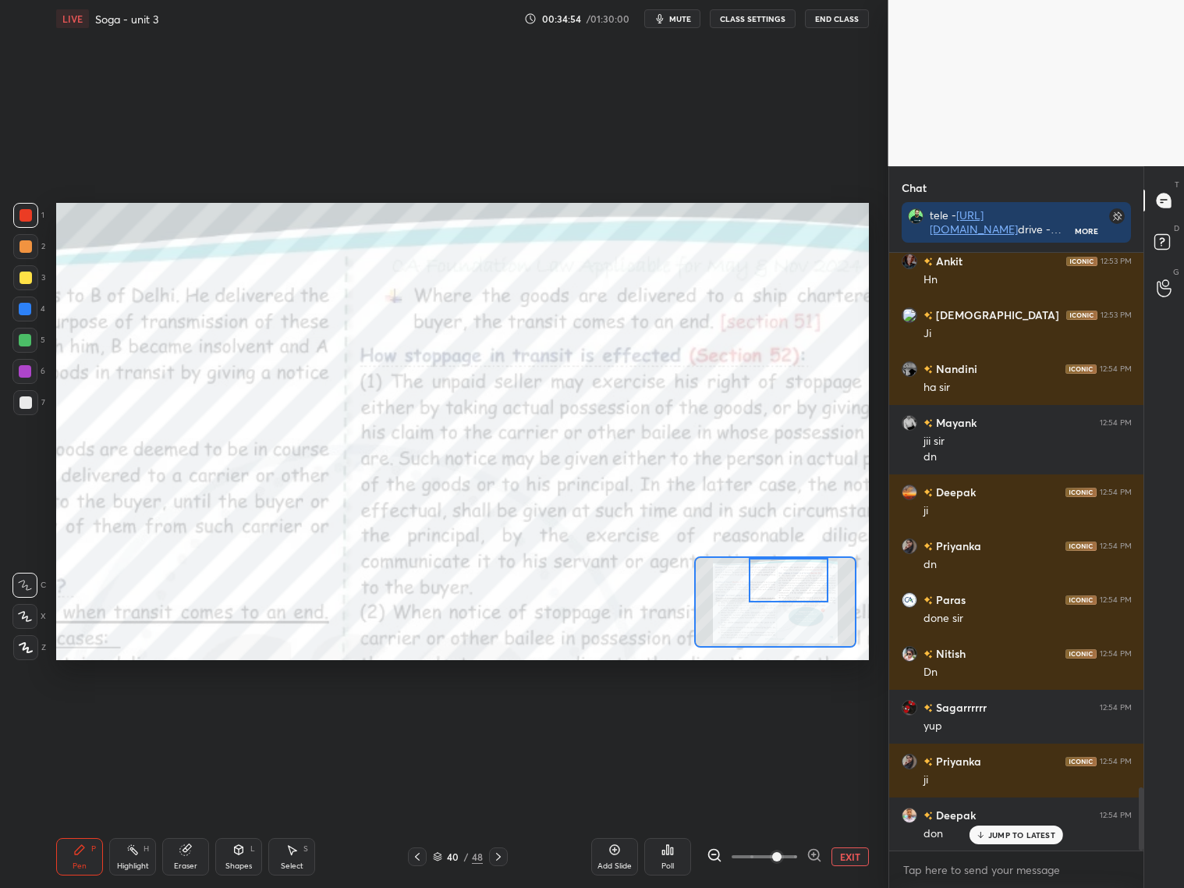
drag, startPoint x: 782, startPoint y: 574, endPoint x: 797, endPoint y: 574, distance: 15.6
click at [797, 574] on div at bounding box center [789, 580] width 80 height 44
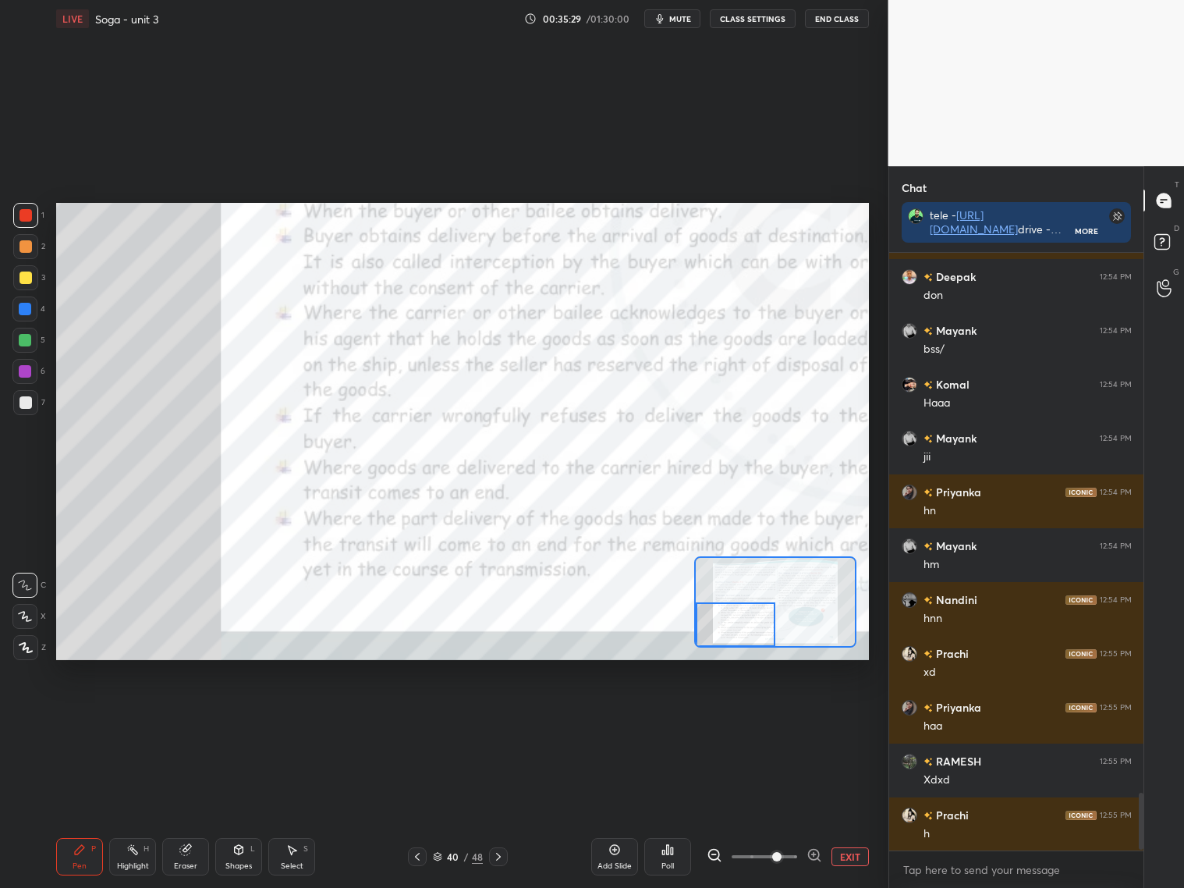
scroll to position [5667, 0]
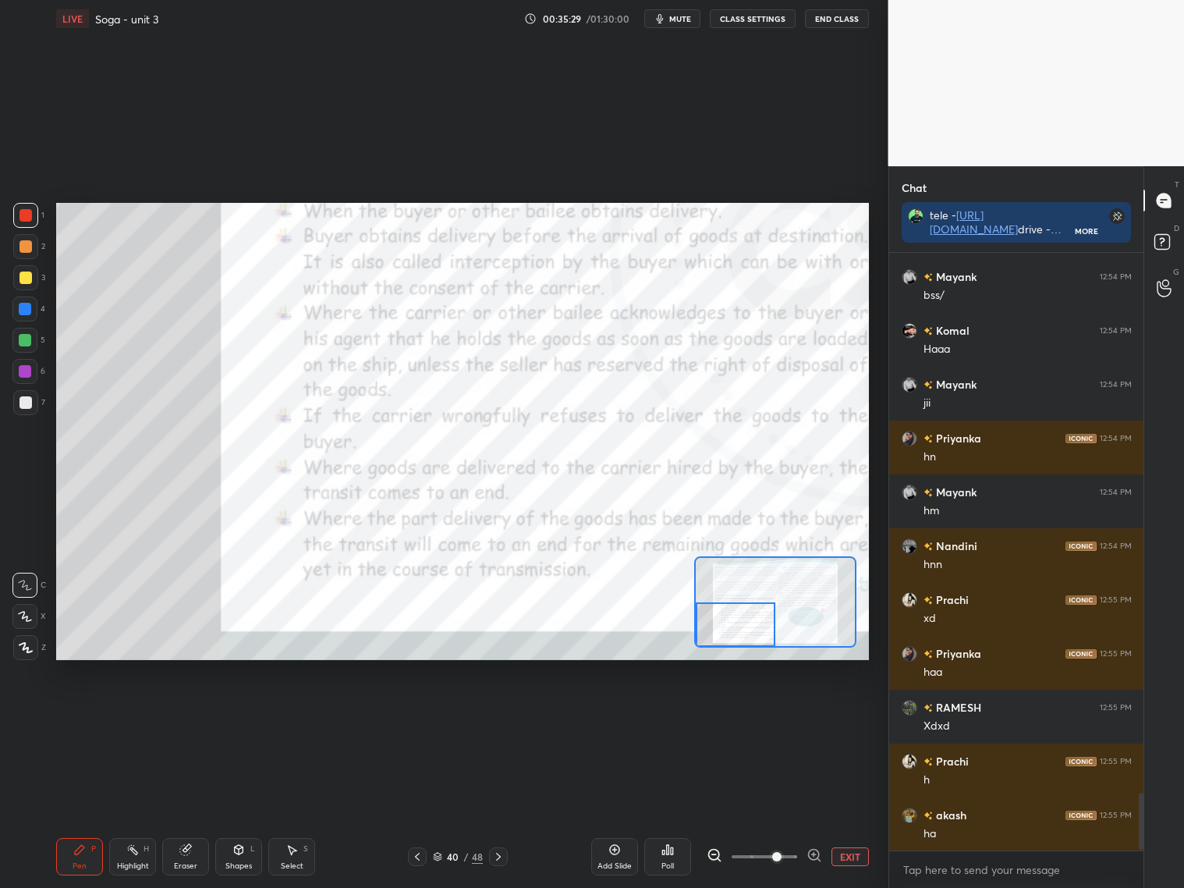
drag, startPoint x: 784, startPoint y: 594, endPoint x: 700, endPoint y: 638, distance: 94.9
click at [700, 637] on div at bounding box center [736, 624] width 80 height 44
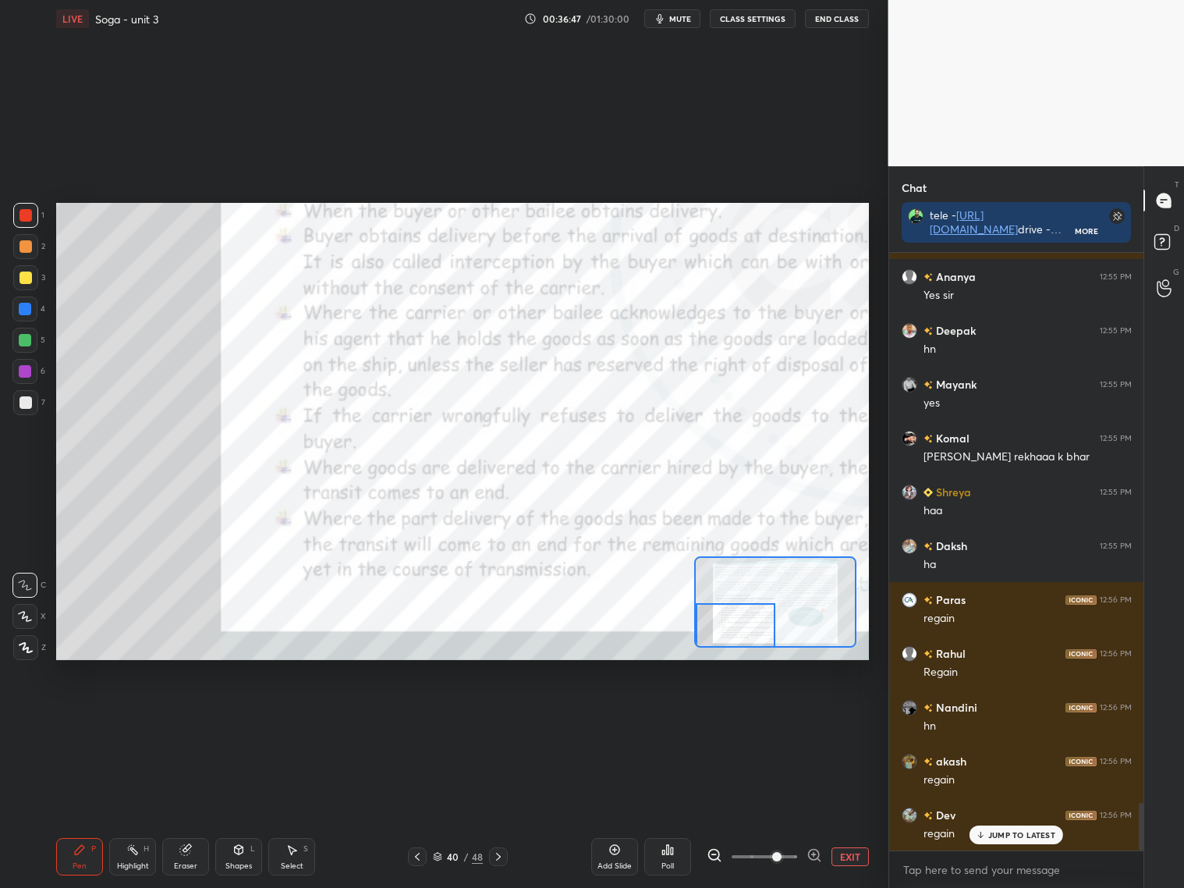
scroll to position [6919, 0]
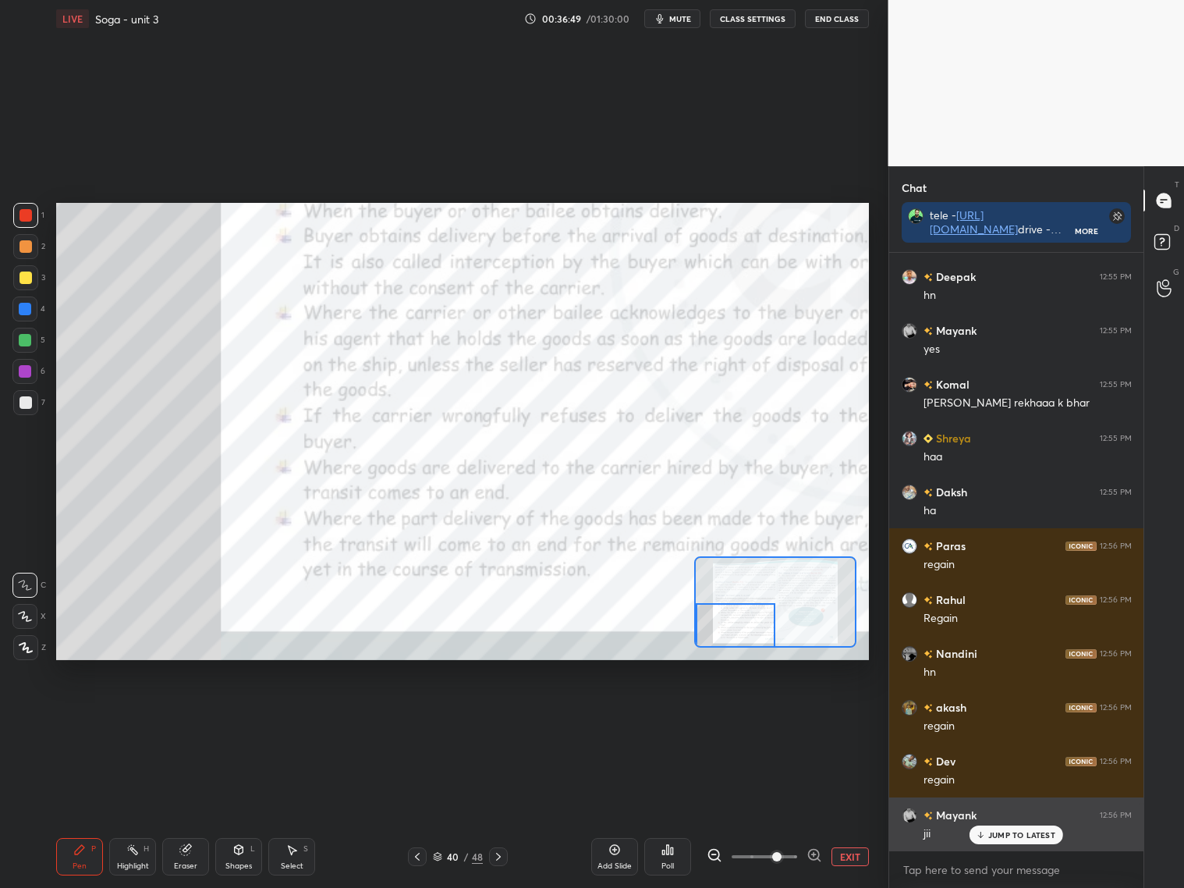
click at [1002, 810] on p "JUMP TO LATEST" at bounding box center [1021, 834] width 67 height 9
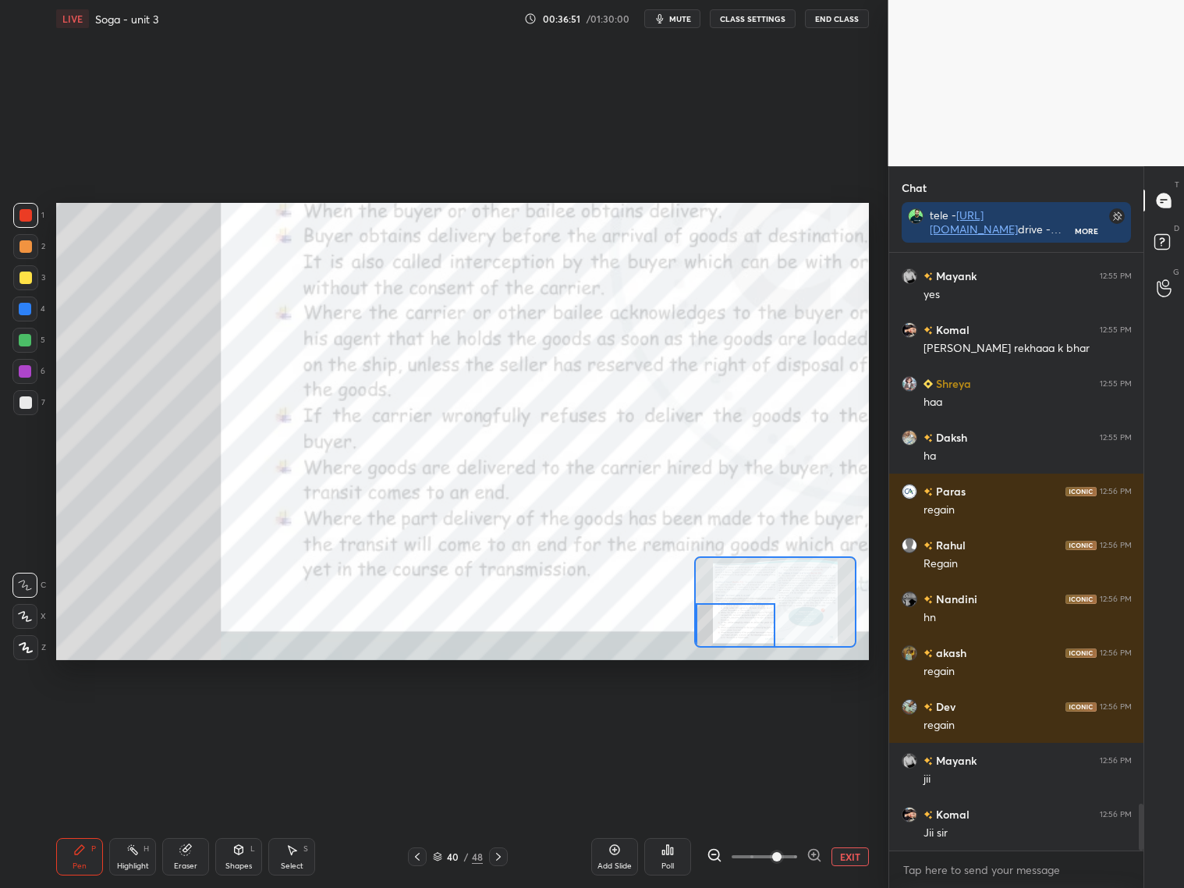
drag, startPoint x: 618, startPoint y: 861, endPoint x: 632, endPoint y: 859, distance: 14.2
click at [619, 810] on div "Add Slide" at bounding box center [614, 866] width 34 height 8
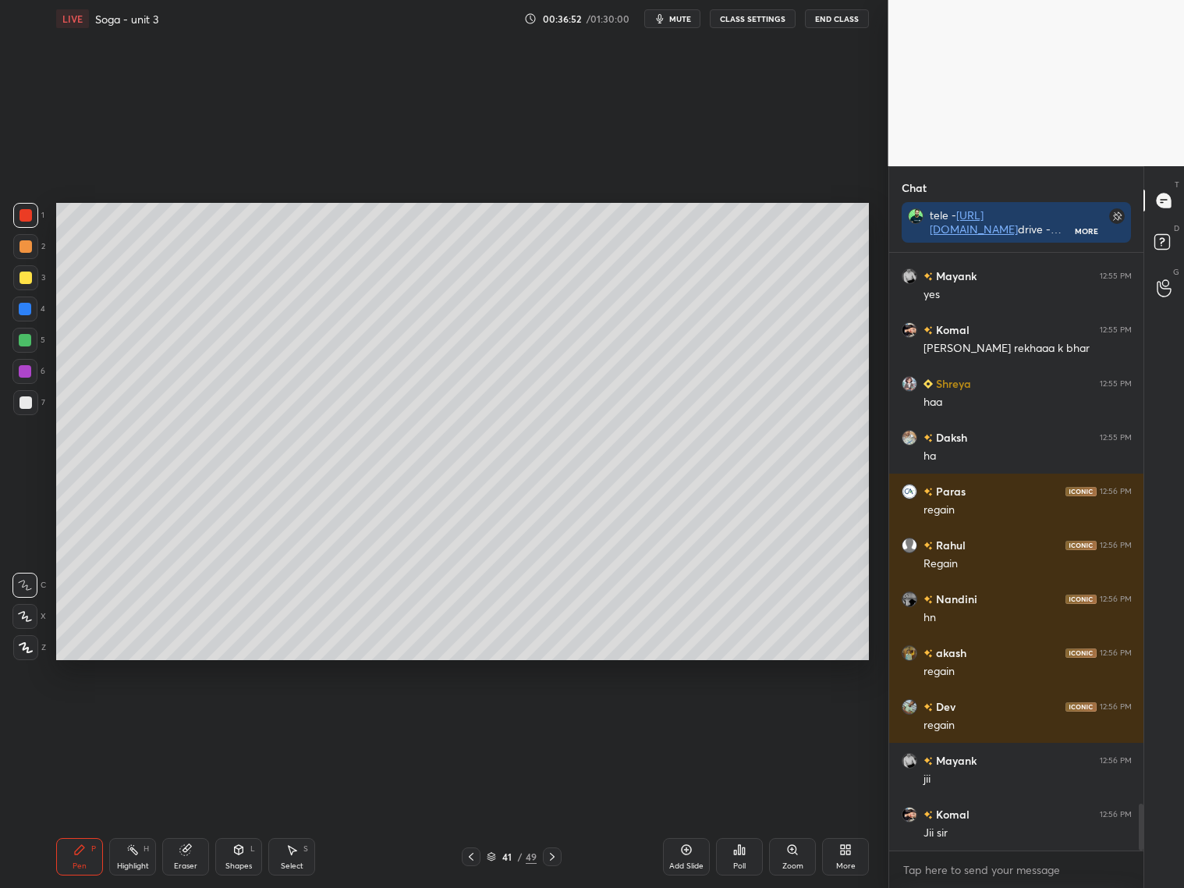
click at [239, 810] on div "Shapes L" at bounding box center [238, 856] width 47 height 37
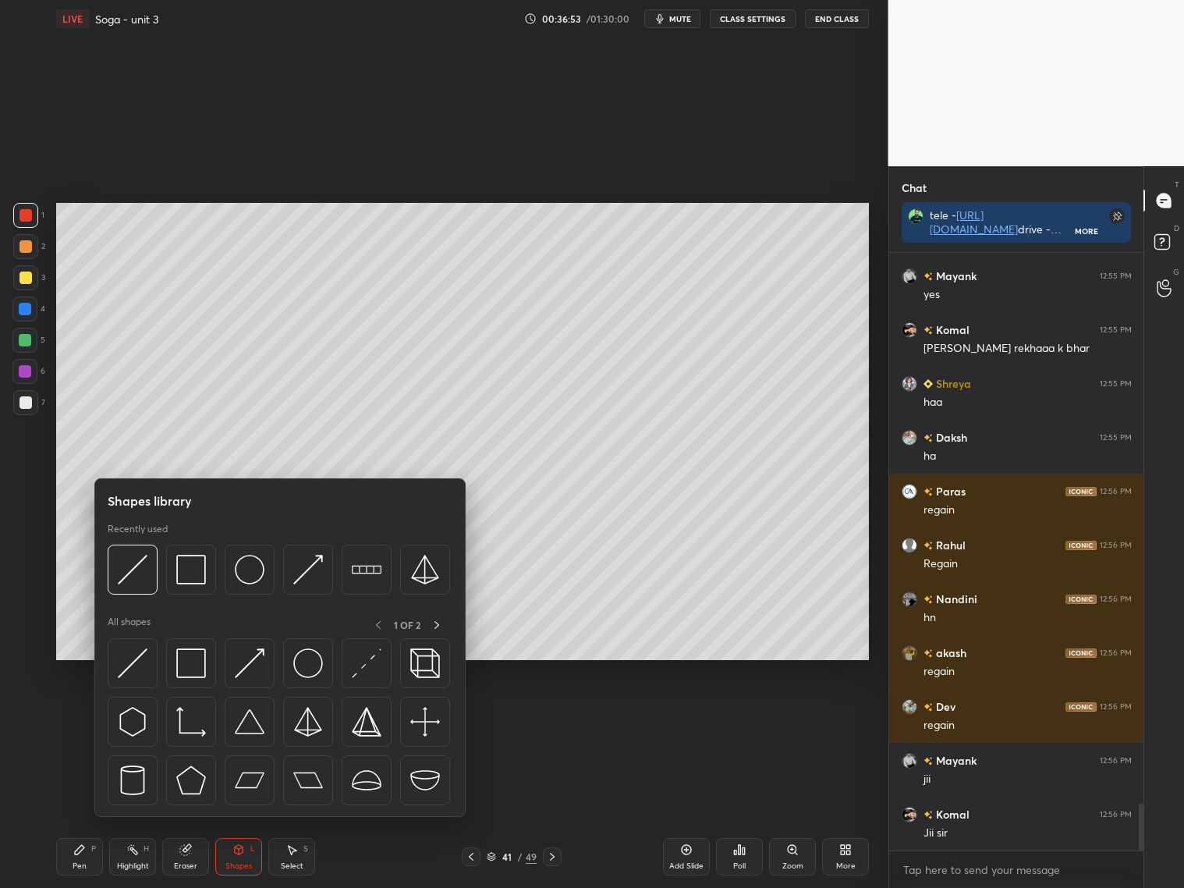
click at [140, 566] on img at bounding box center [133, 570] width 30 height 30
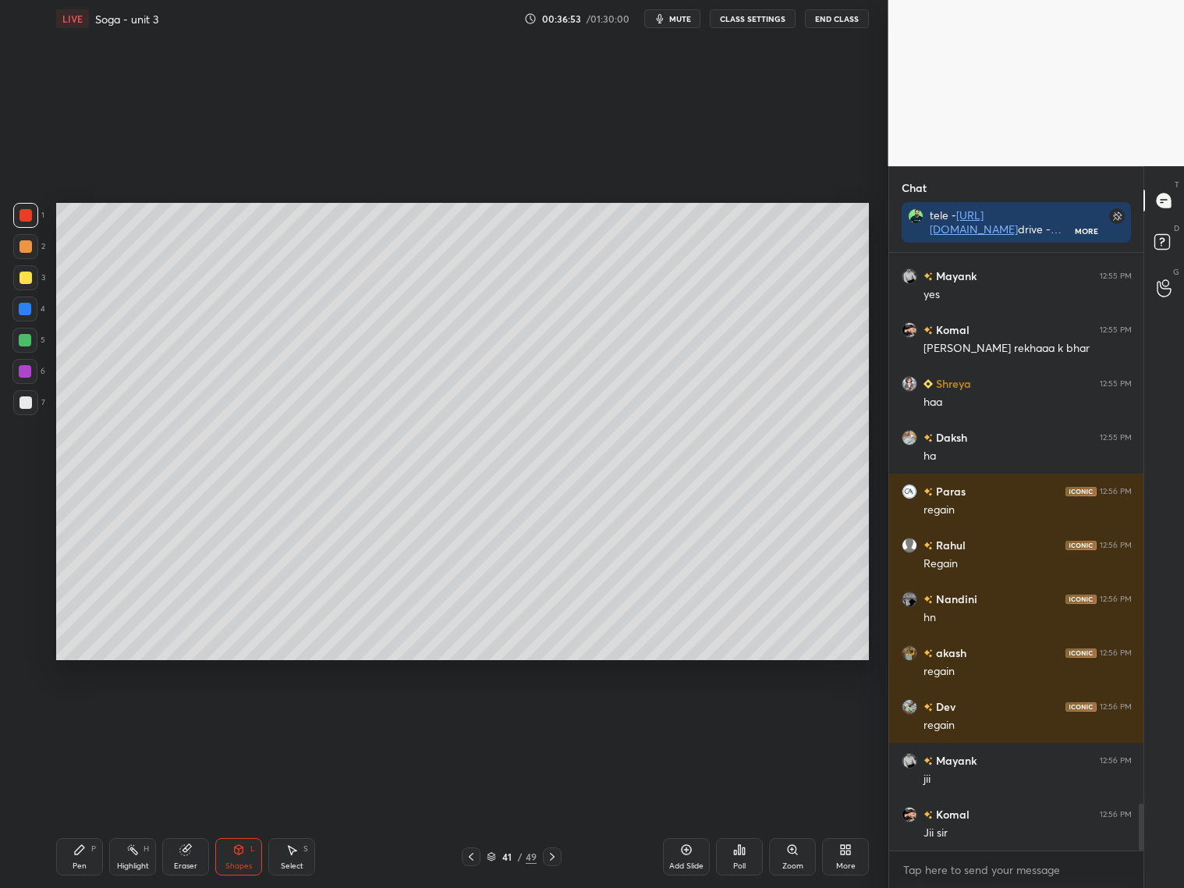
drag, startPoint x: 25, startPoint y: 406, endPoint x: 34, endPoint y: 384, distance: 23.8
click at [28, 406] on div at bounding box center [25, 402] width 25 height 25
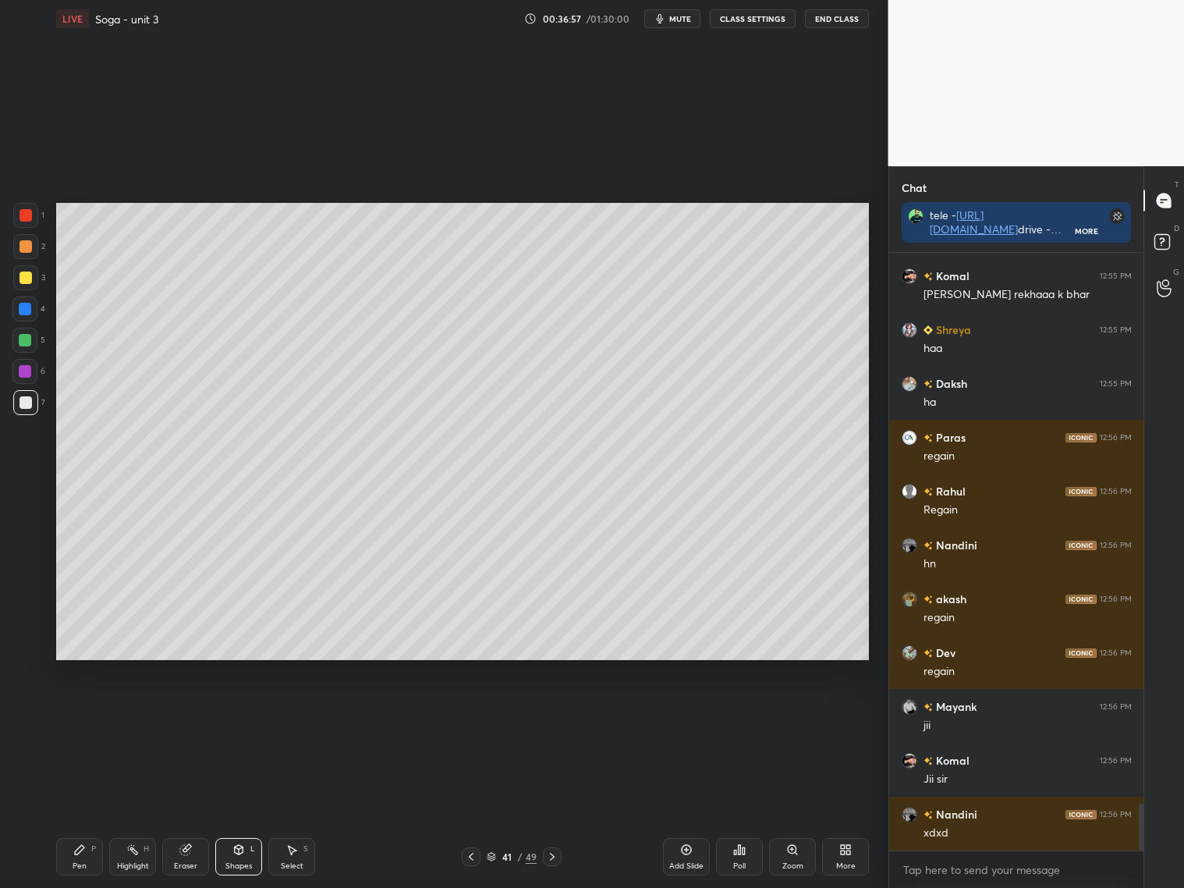
scroll to position [7080, 0]
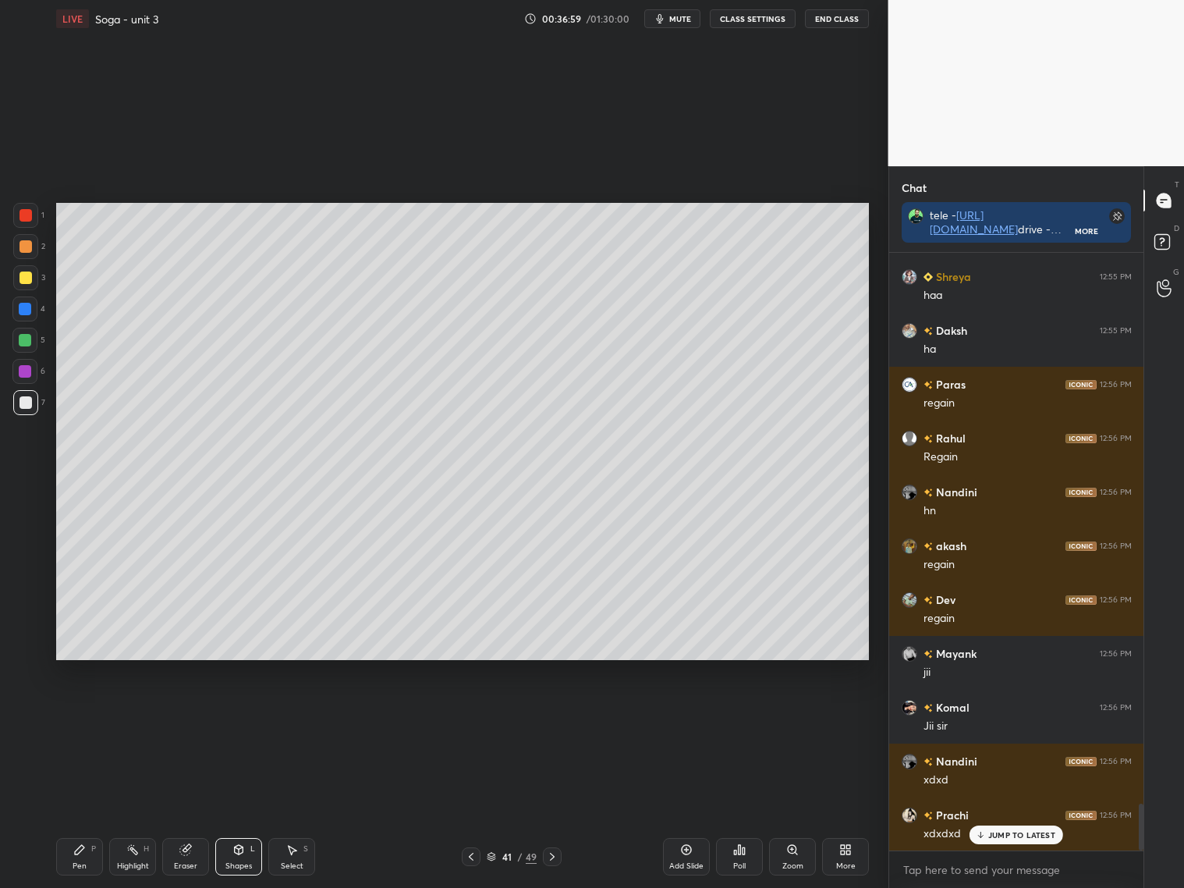
click at [80, 810] on div "Pen P" at bounding box center [79, 856] width 47 height 37
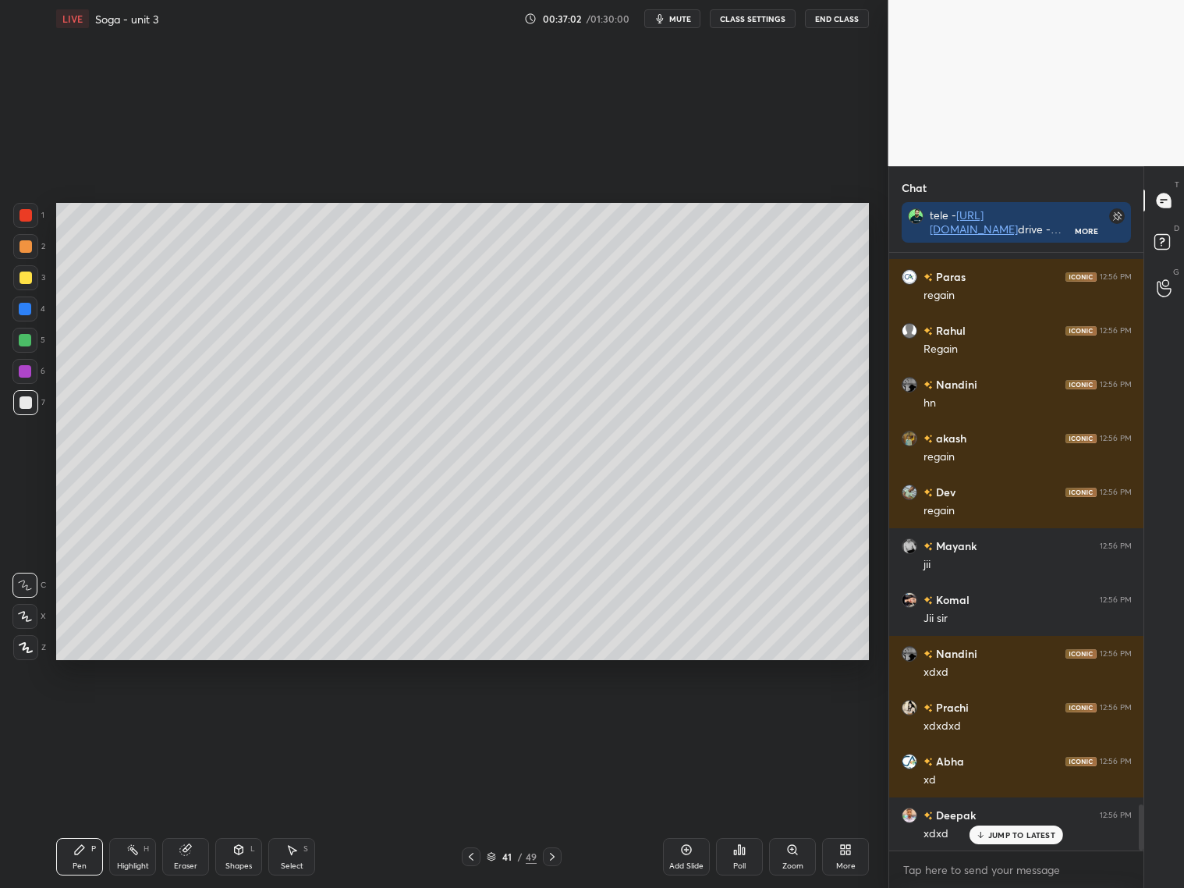
scroll to position [7296, 0]
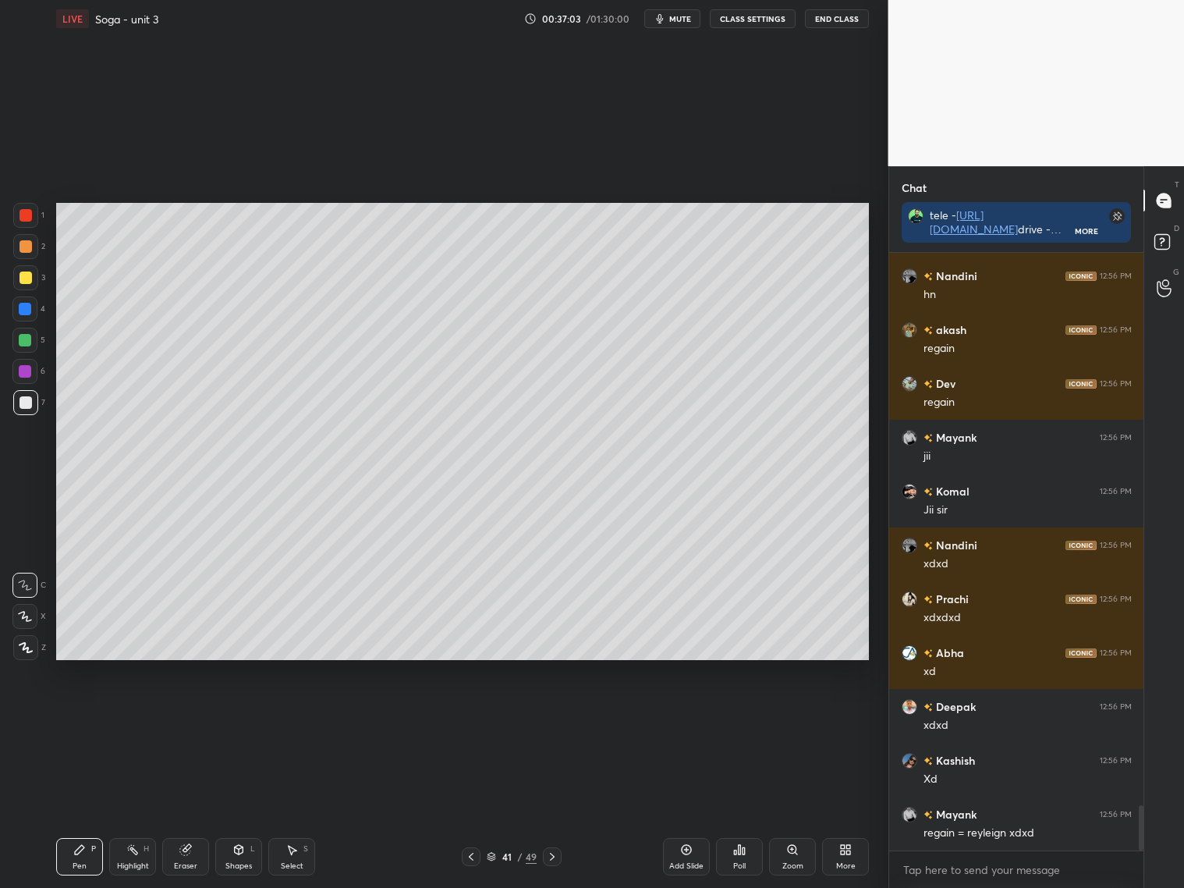
drag, startPoint x: 24, startPoint y: 617, endPoint x: 22, endPoint y: 594, distance: 23.5
click at [27, 615] on icon at bounding box center [25, 616] width 14 height 11
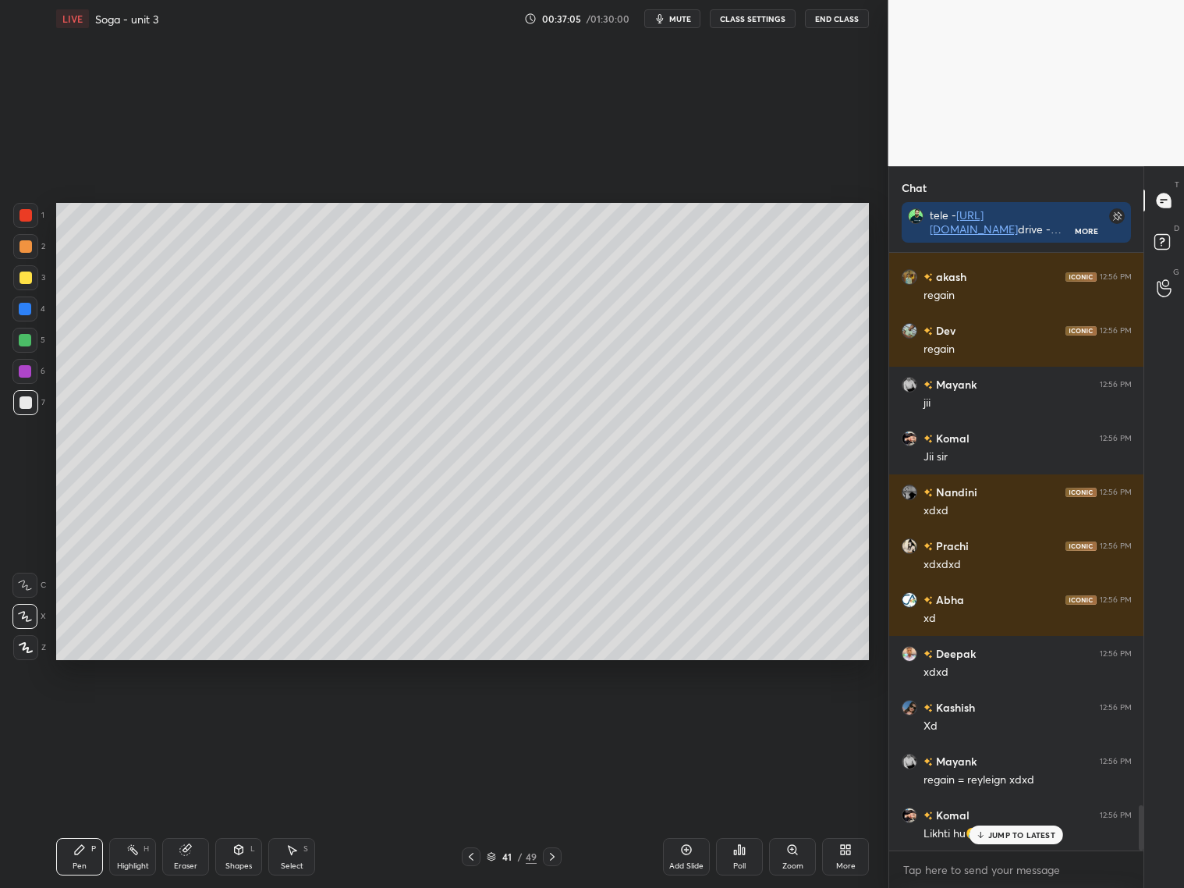
drag, startPoint x: 25, startPoint y: 279, endPoint x: 34, endPoint y: 271, distance: 11.6
click at [28, 278] on div at bounding box center [25, 277] width 12 height 12
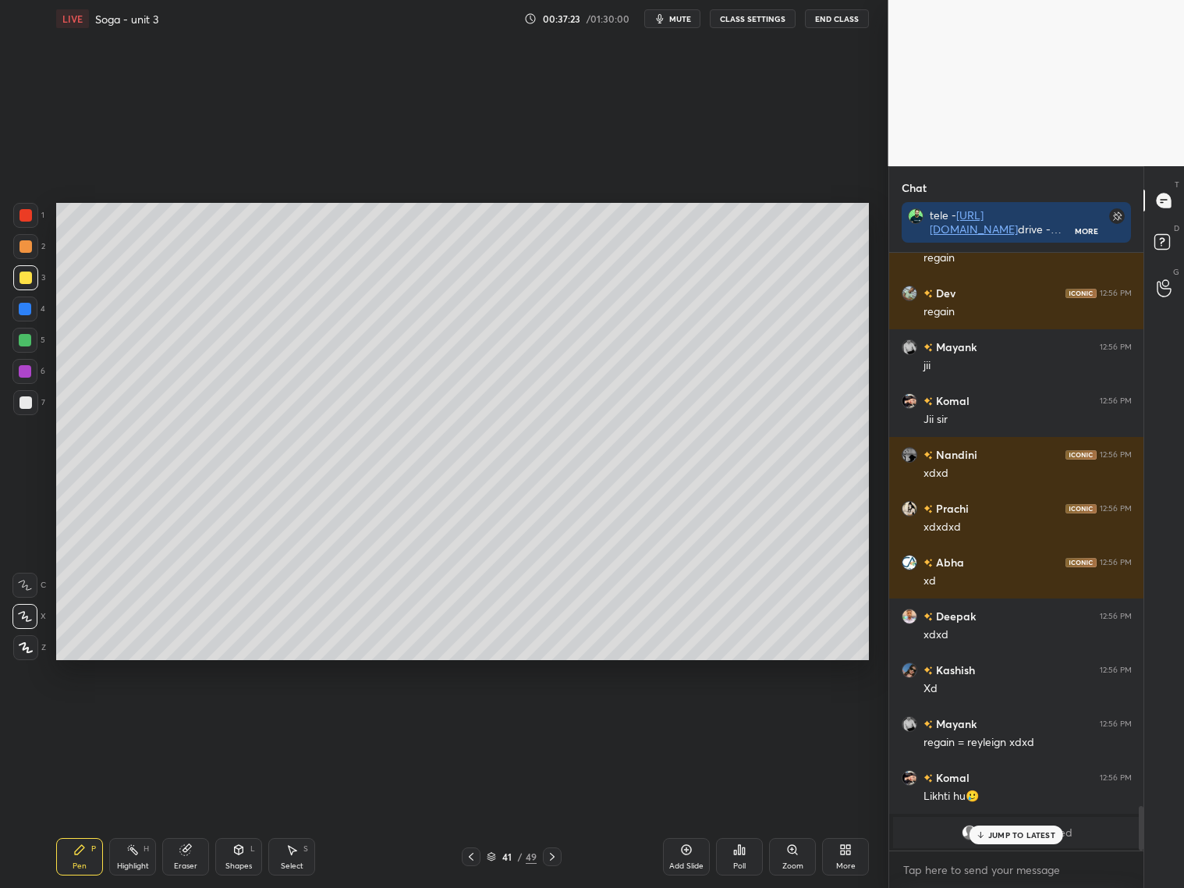
click at [243, 810] on div "Shapes L" at bounding box center [238, 856] width 47 height 37
drag, startPoint x: 24, startPoint y: 250, endPoint x: 47, endPoint y: 243, distance: 23.5
click at [29, 248] on div at bounding box center [25, 246] width 25 height 25
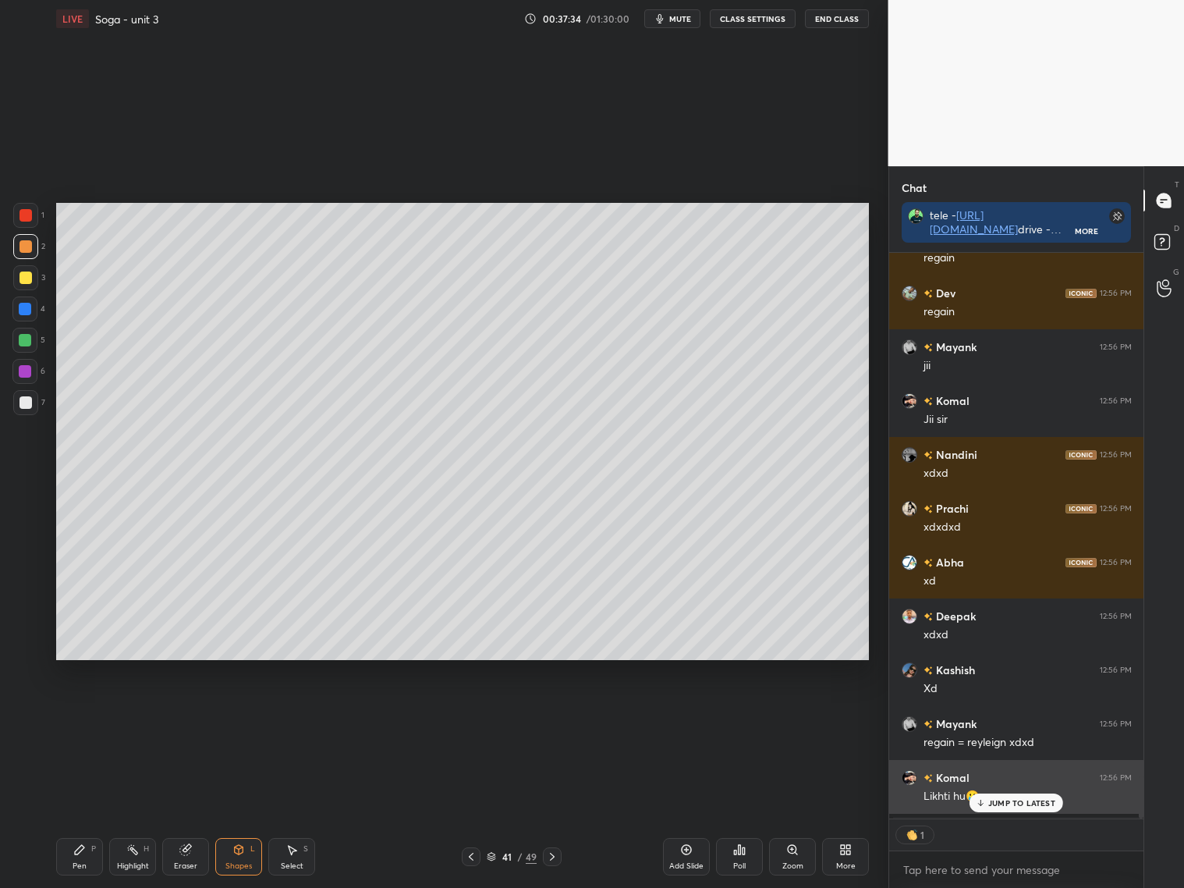
click at [998, 810] on div "[PERSON_NAME] joined" at bounding box center [1016, 831] width 255 height 37
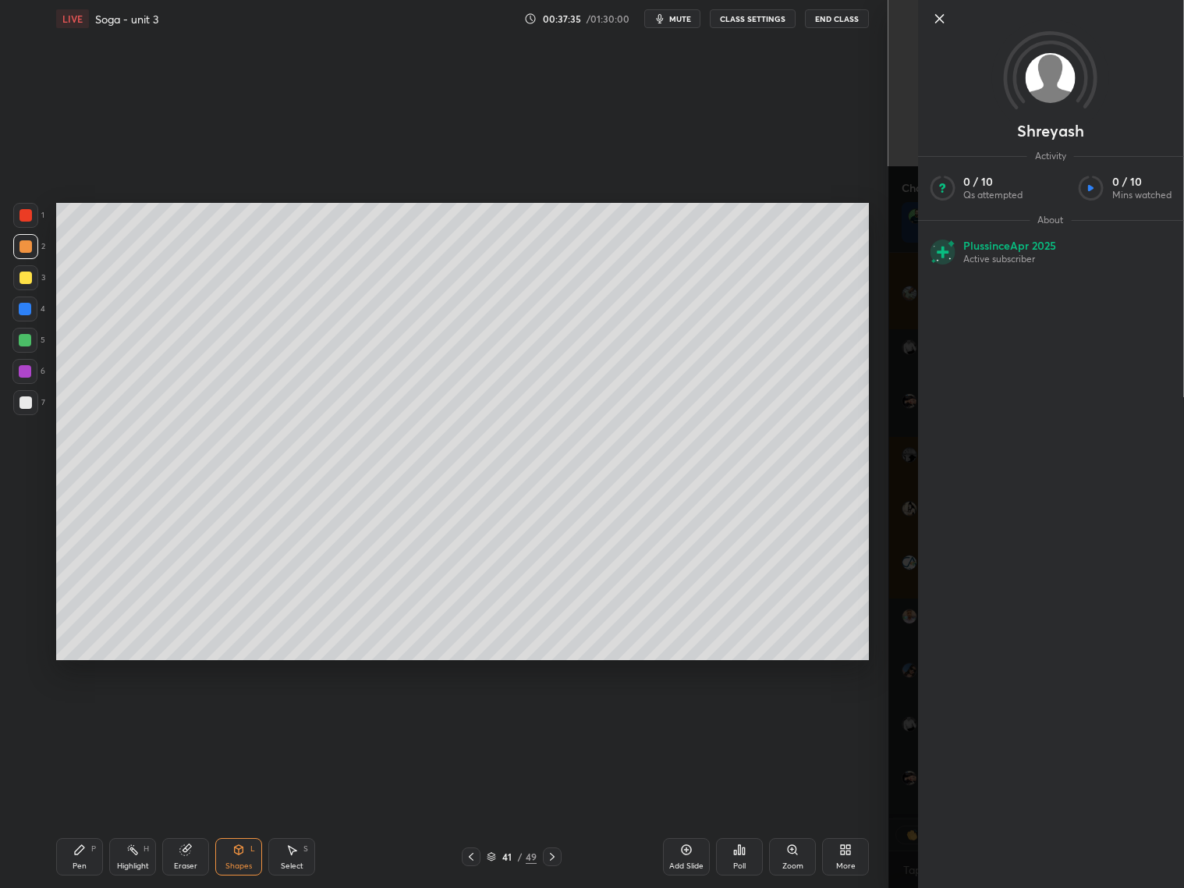
click at [922, 795] on div "Shreyash Activity 0 / 10 Qs attempted 0 / 10 Mins watched About Plus since [DAT…" at bounding box center [1036, 444] width 296 height 888
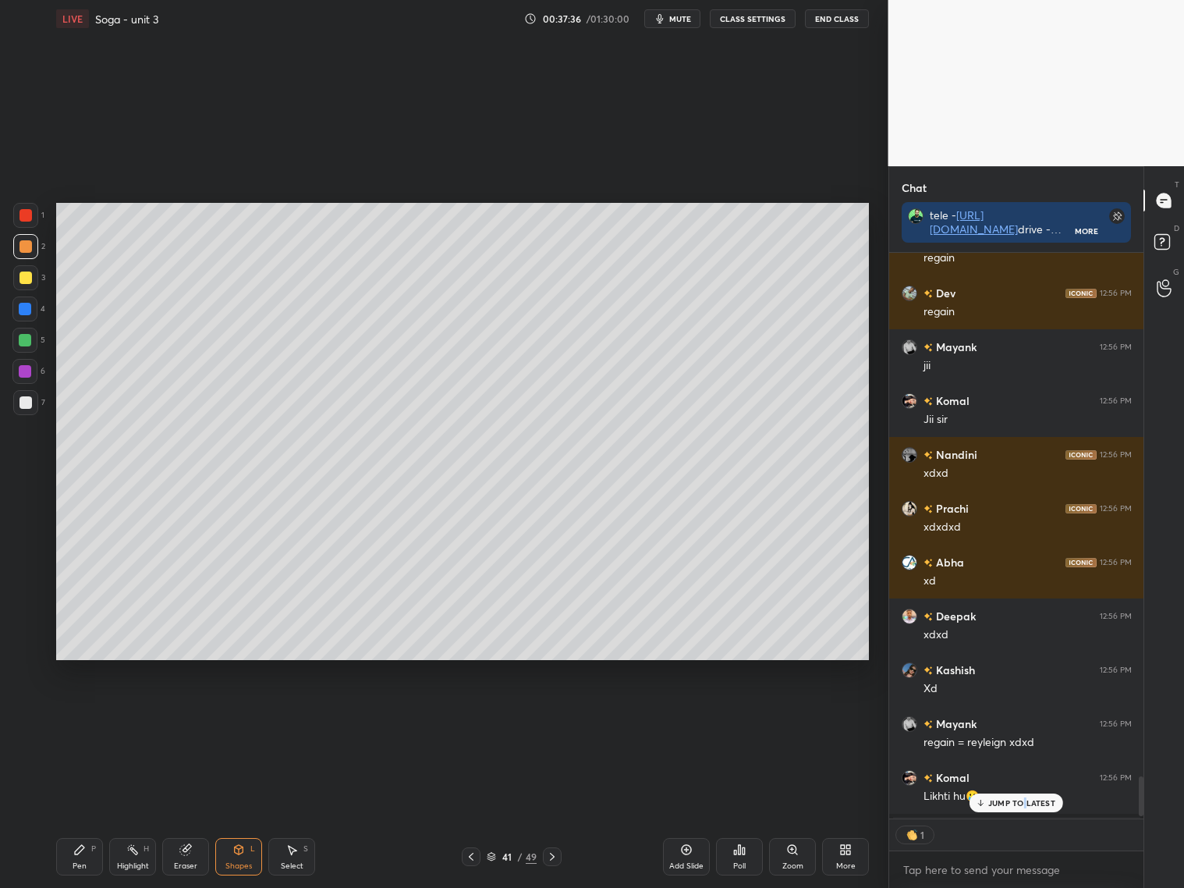
click at [1025, 805] on p "JUMP TO LATEST" at bounding box center [1021, 802] width 67 height 9
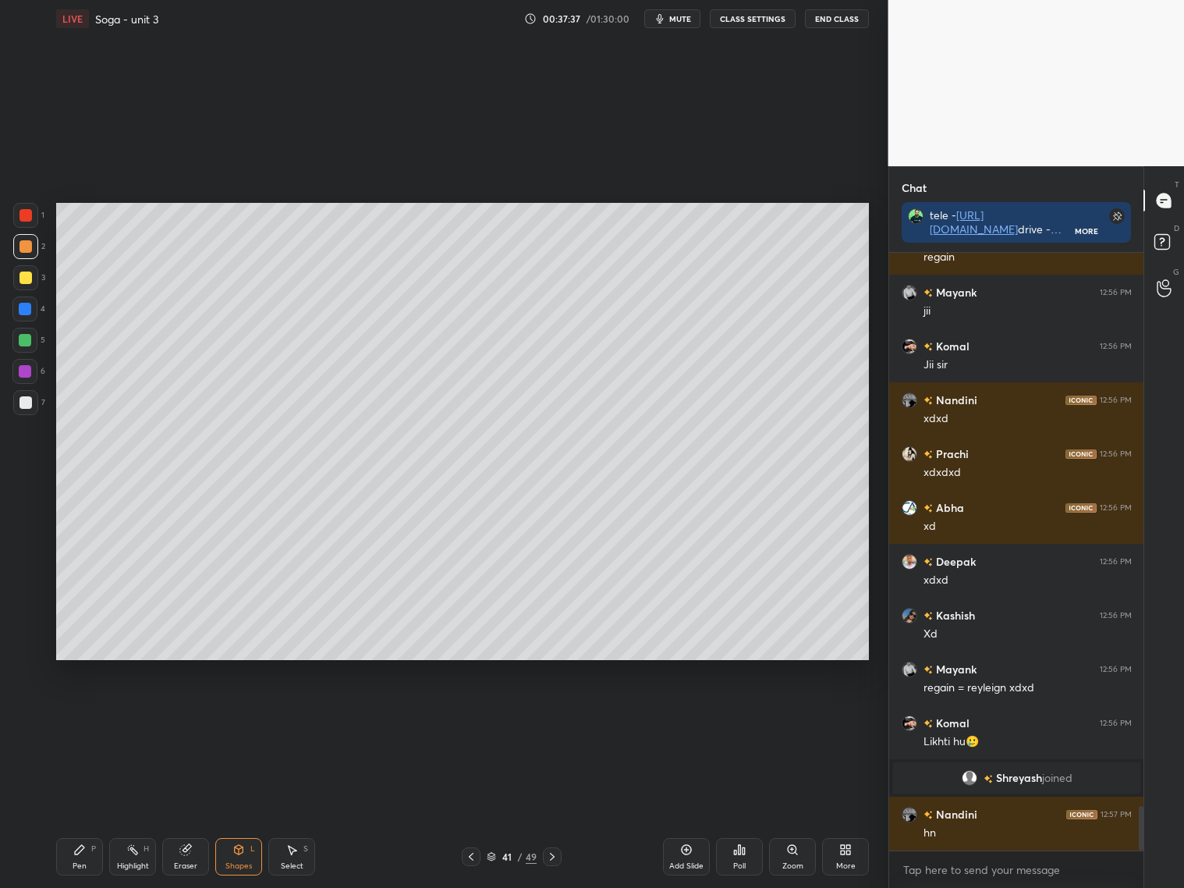
click at [29, 398] on div at bounding box center [25, 402] width 12 height 12
click at [78, 810] on div "Pen P" at bounding box center [79, 856] width 47 height 37
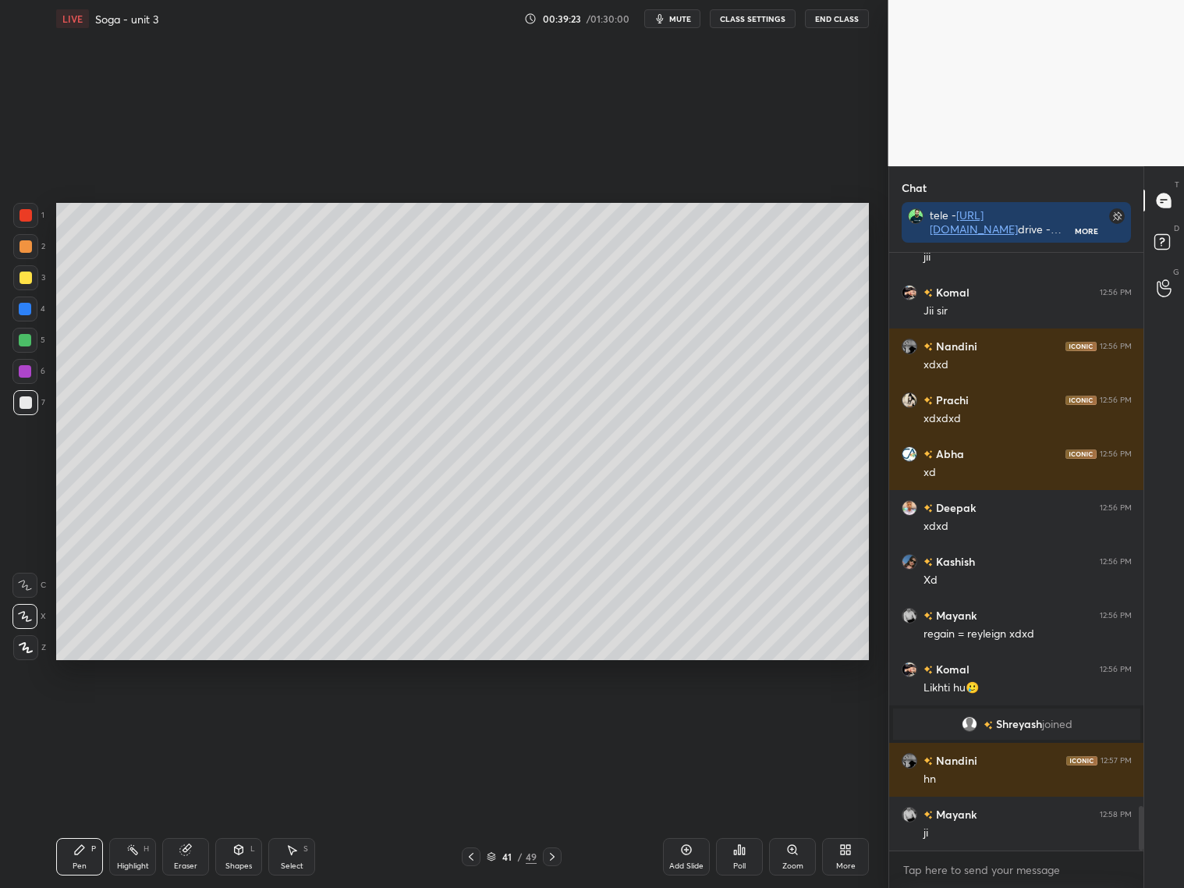
click at [244, 810] on div "Shapes L" at bounding box center [238, 856] width 47 height 37
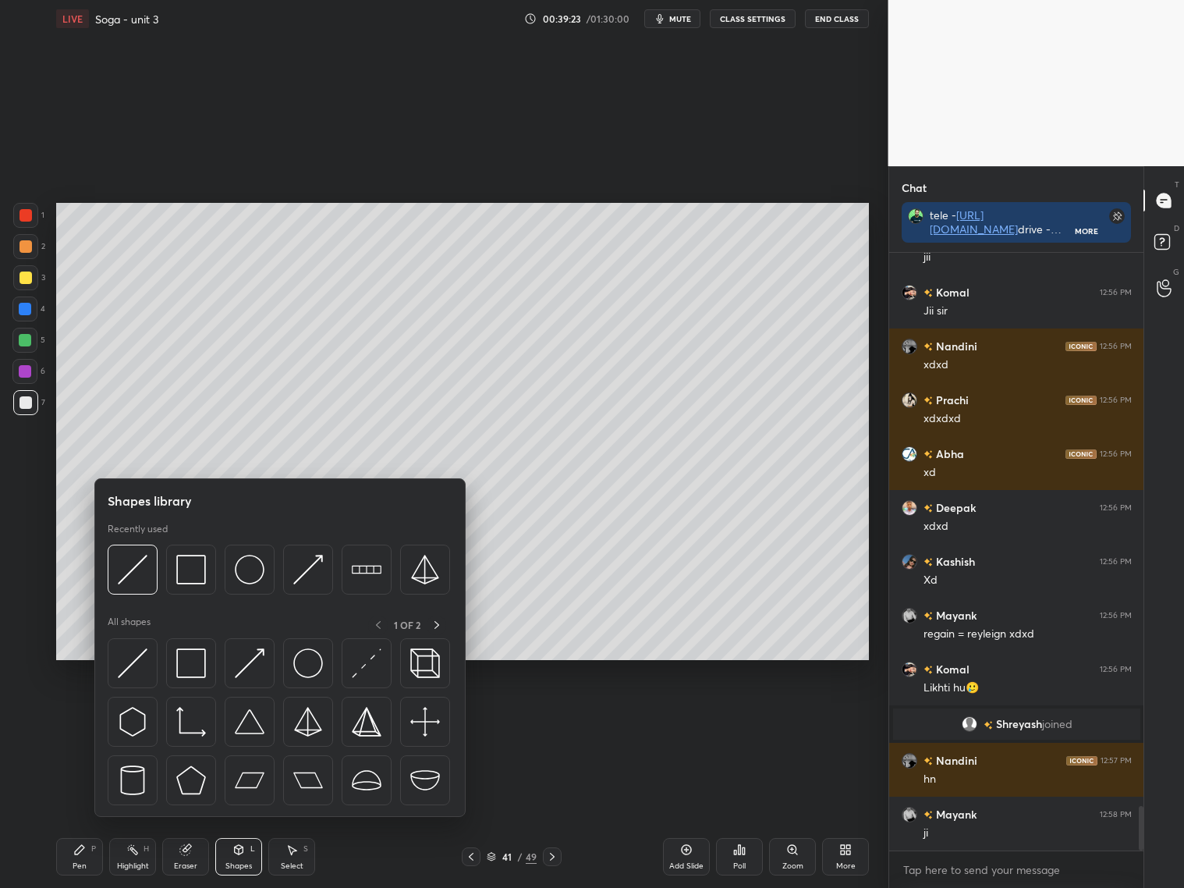
click at [196, 810] on div "Eraser" at bounding box center [185, 856] width 47 height 37
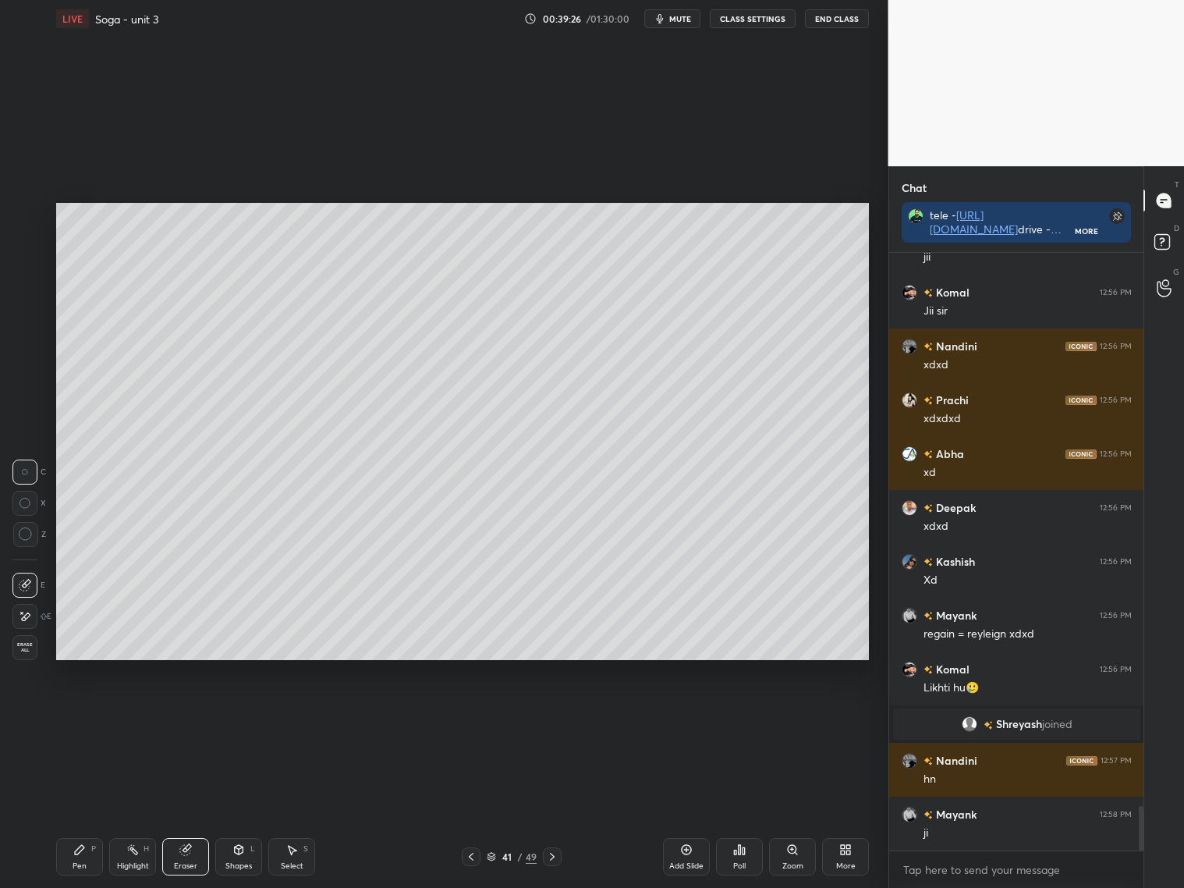
click at [76, 810] on div "Pen P" at bounding box center [79, 856] width 47 height 37
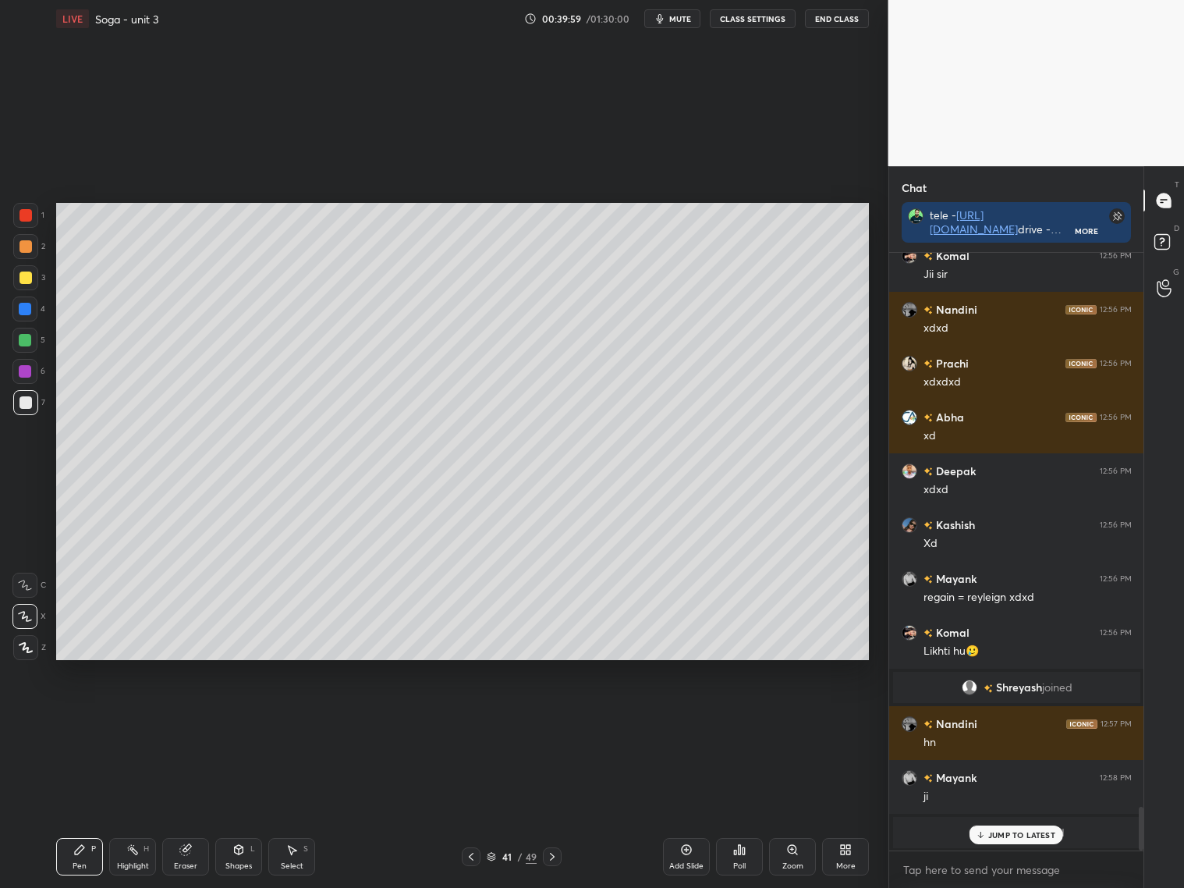
click at [1019, 810] on div "JUMP TO LATEST" at bounding box center [1016, 834] width 94 height 19
click at [689, 810] on div "Add Slide" at bounding box center [686, 856] width 47 height 37
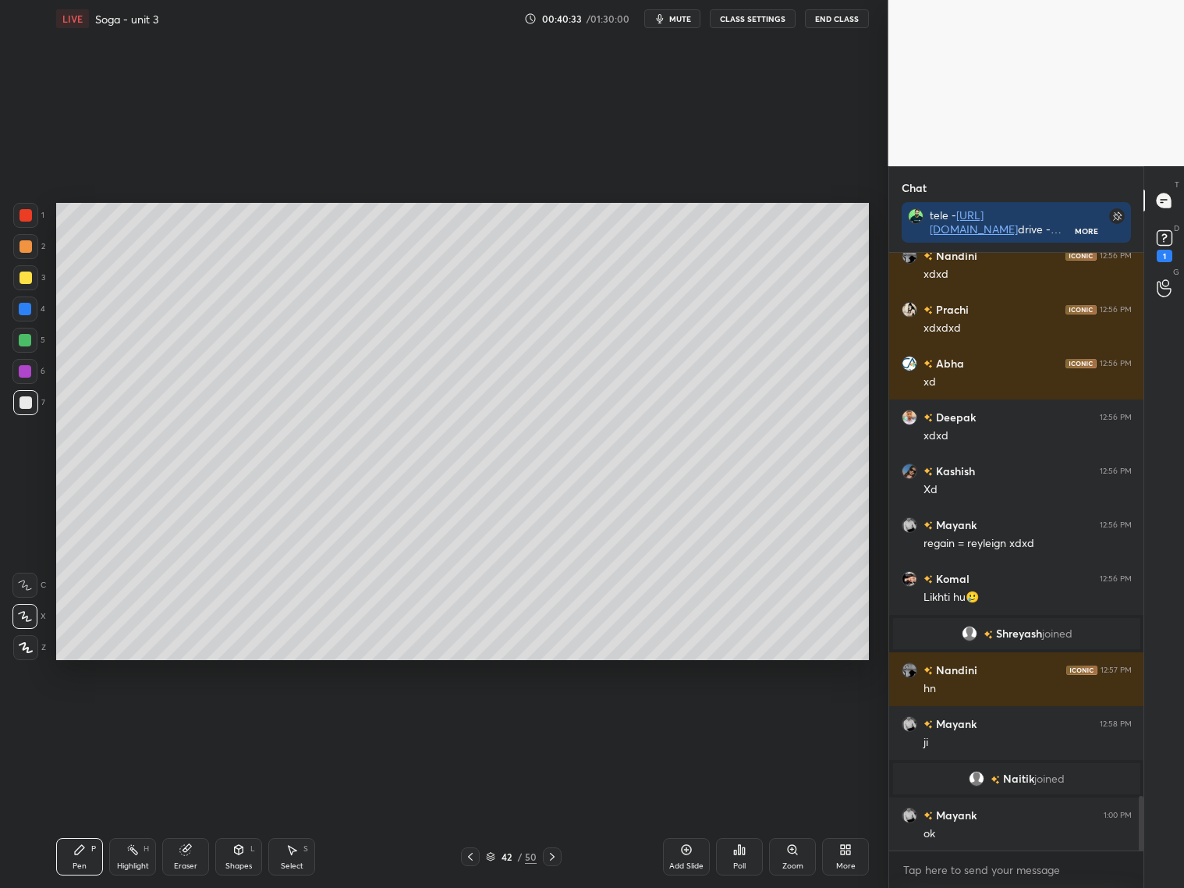
scroll to position [5978, 0]
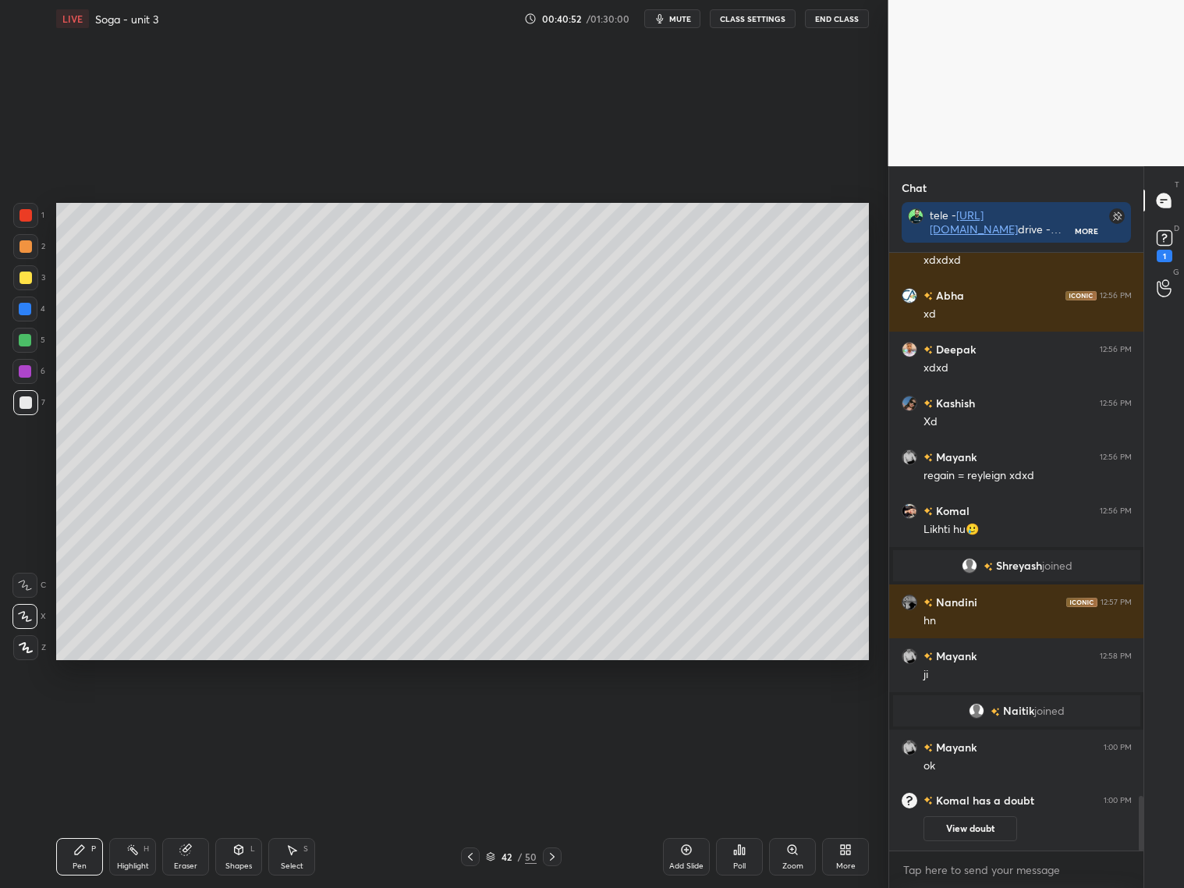
click at [184, 810] on div "Eraser" at bounding box center [185, 856] width 47 height 37
click at [83, 810] on div "Pen" at bounding box center [80, 866] width 14 height 8
click at [240, 810] on div "Shapes L" at bounding box center [238, 856] width 47 height 37
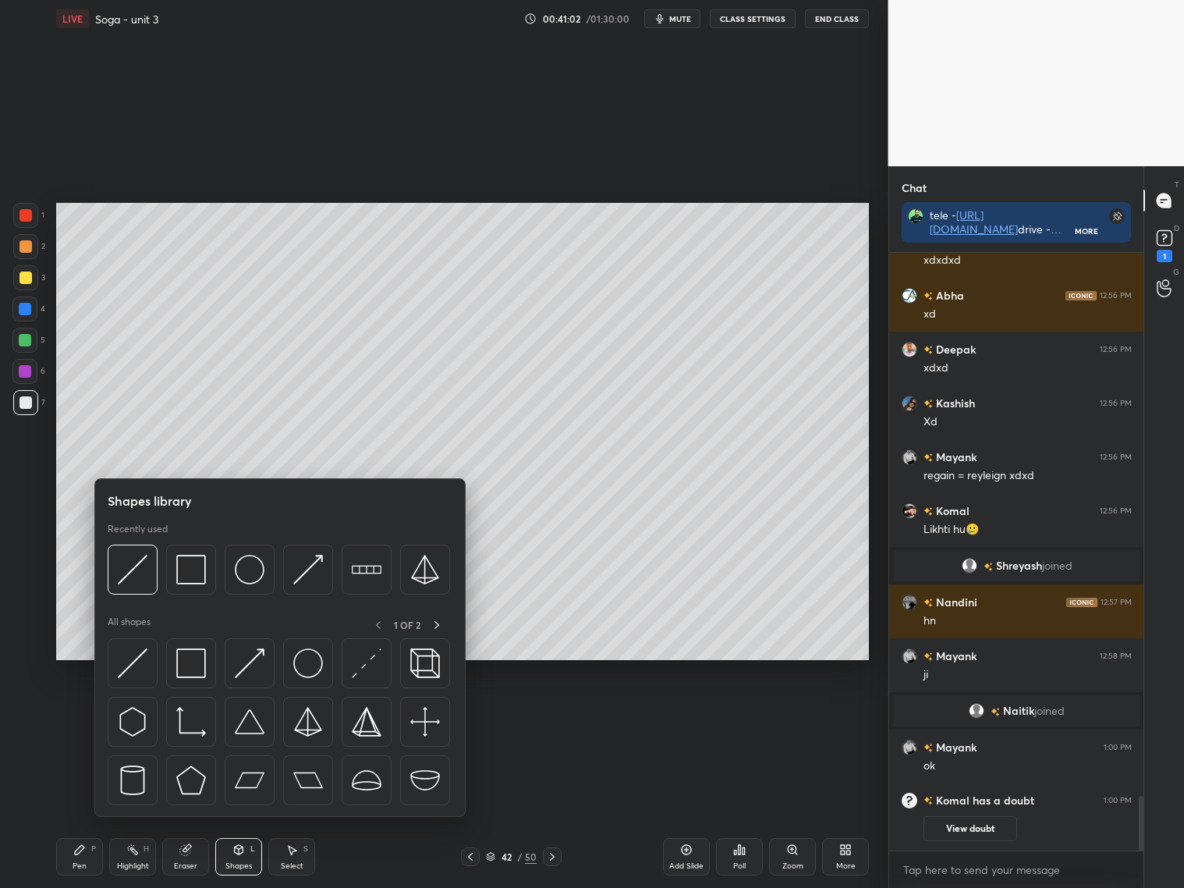
click at [29, 248] on div at bounding box center [25, 246] width 12 height 12
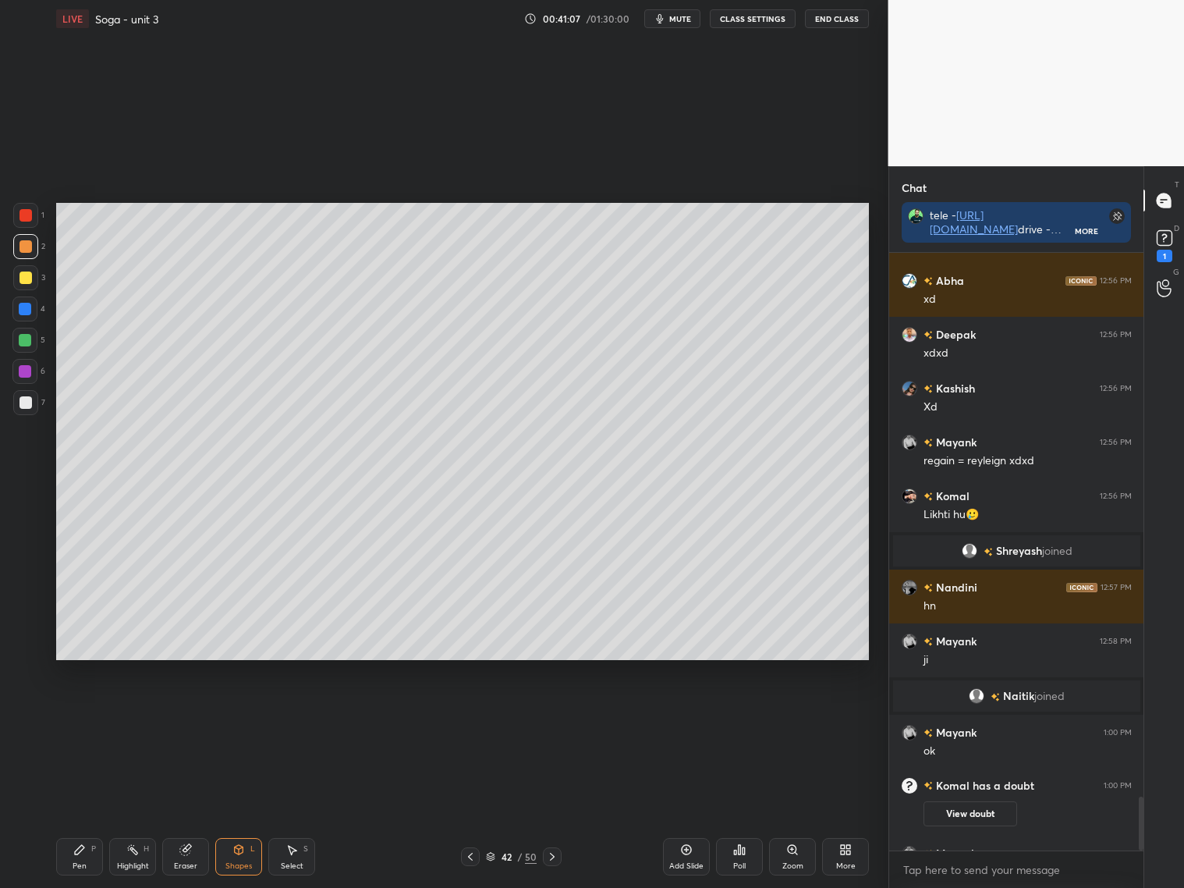
scroll to position [6017, 0]
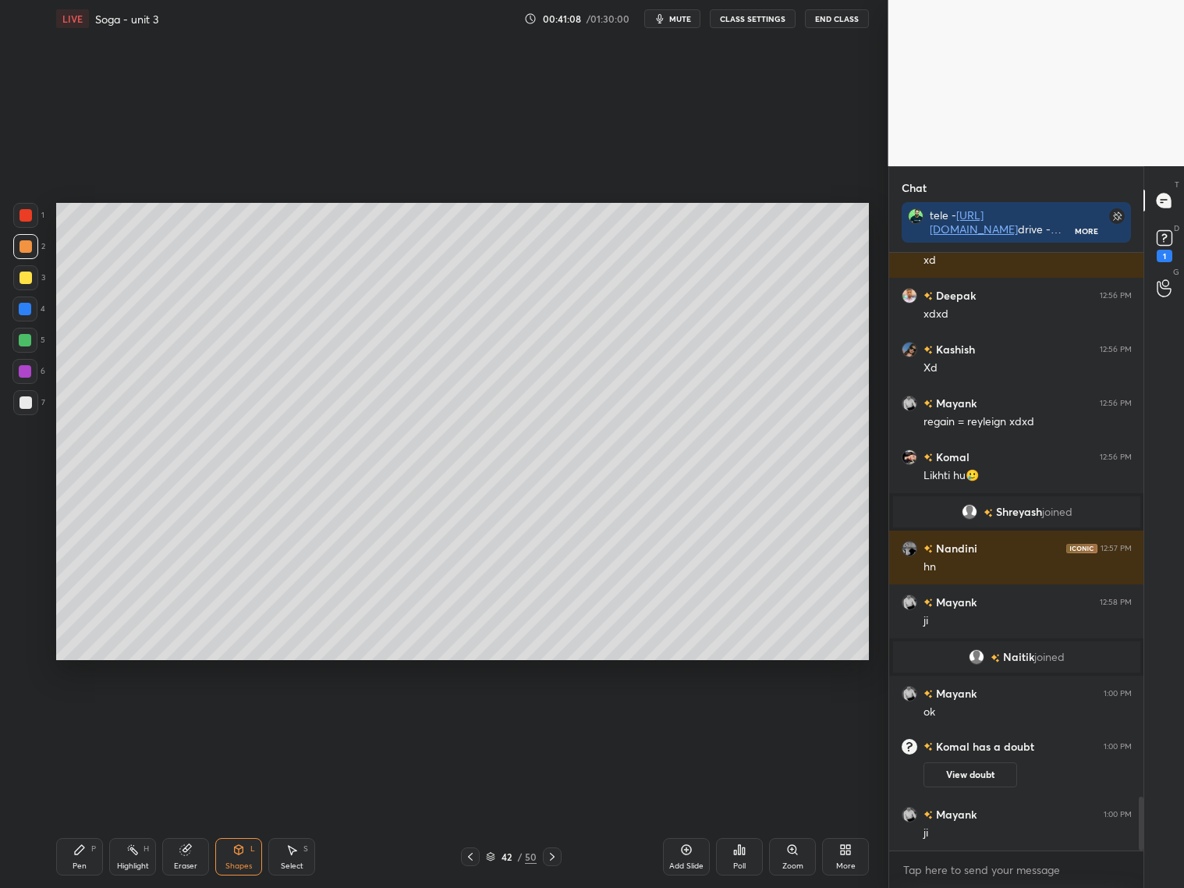
click at [470, 810] on icon at bounding box center [470, 856] width 12 height 12
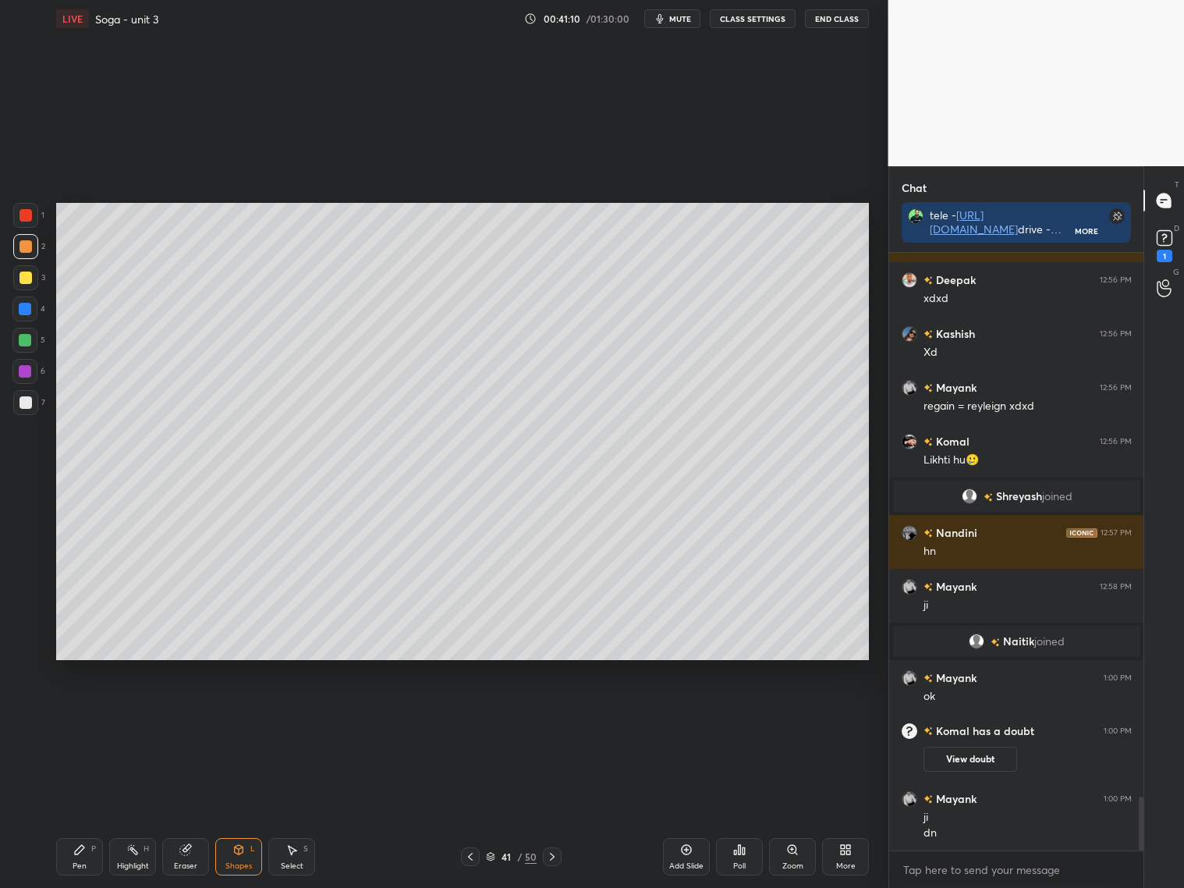
click at [555, 810] on icon at bounding box center [552, 856] width 12 height 12
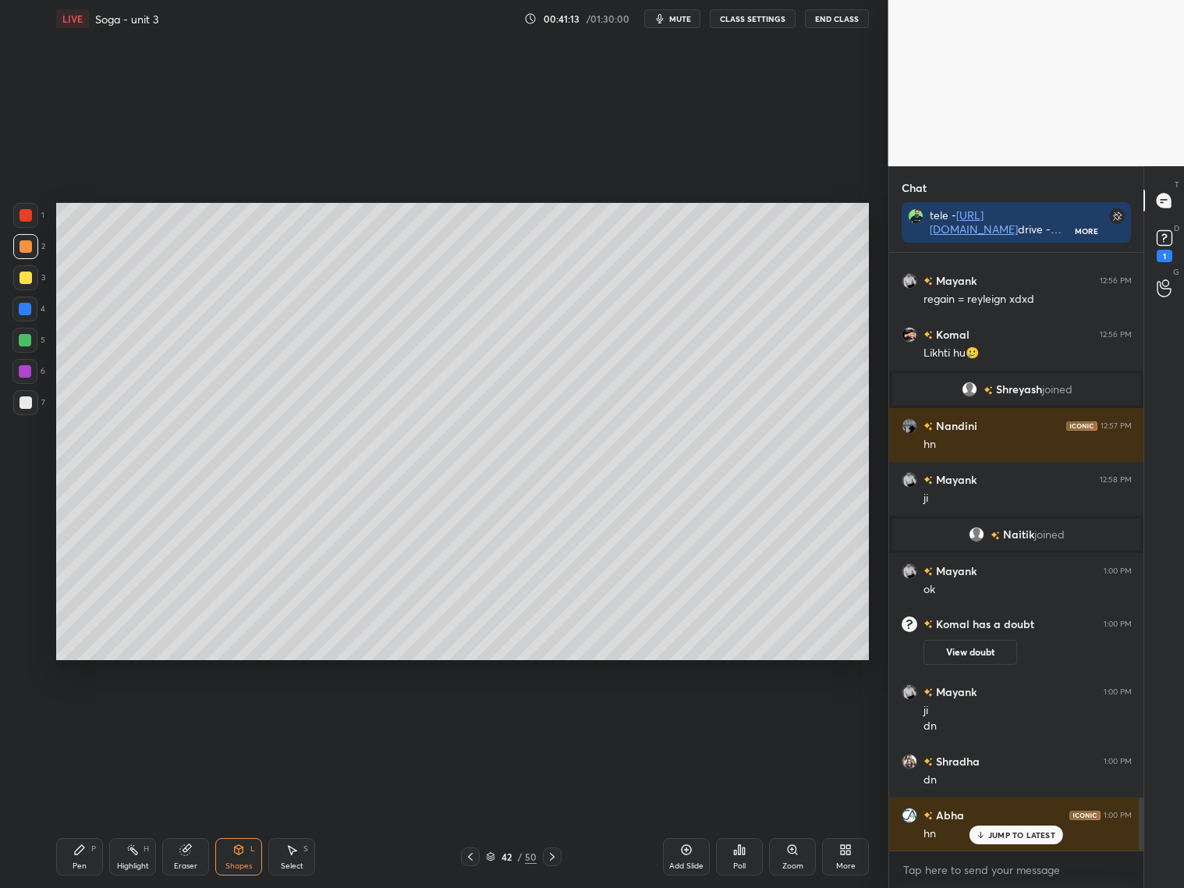
scroll to position [6194, 0]
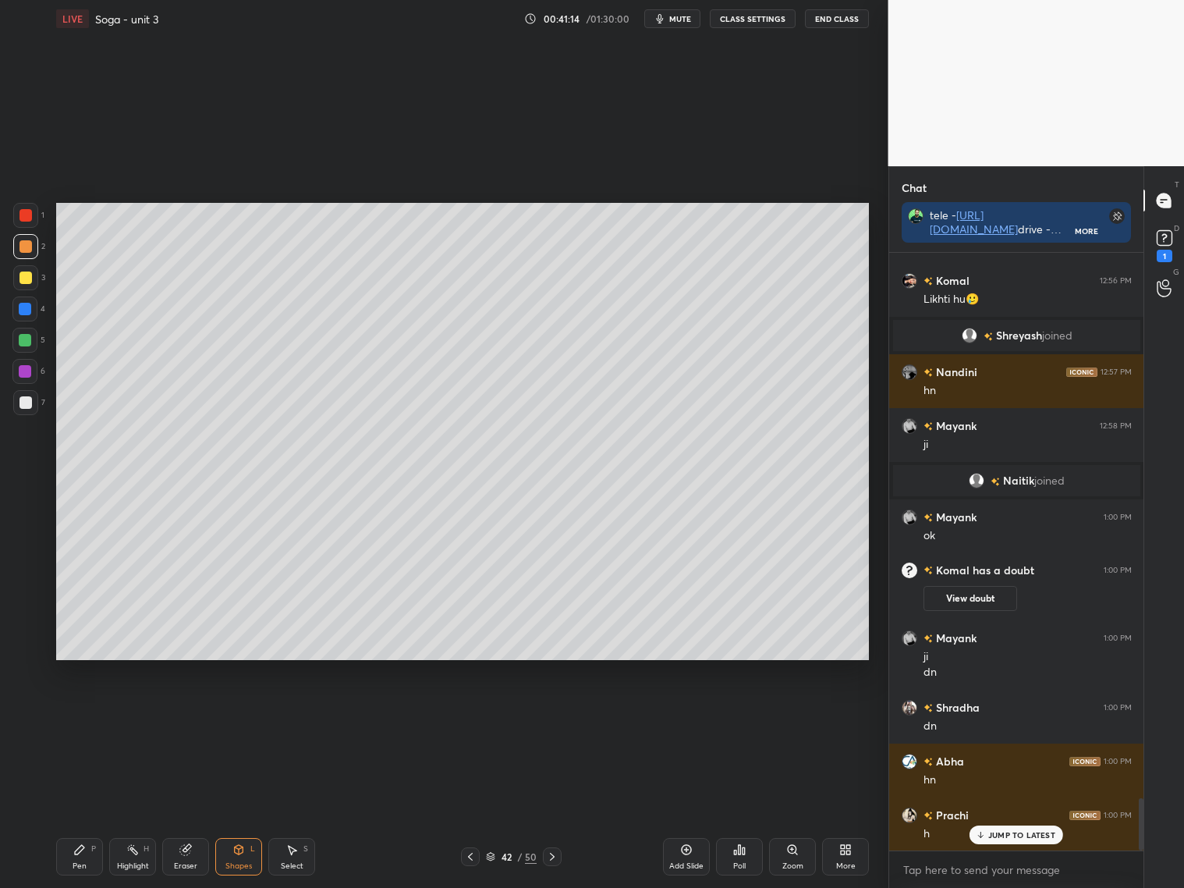
drag, startPoint x: 82, startPoint y: 856, endPoint x: 101, endPoint y: 845, distance: 22.3
click at [86, 810] on div "Pen P" at bounding box center [79, 856] width 47 height 37
click at [468, 810] on div at bounding box center [470, 856] width 19 height 19
click at [554, 810] on icon at bounding box center [552, 856] width 12 height 12
drag, startPoint x: 198, startPoint y: 863, endPoint x: 191, endPoint y: 833, distance: 31.2
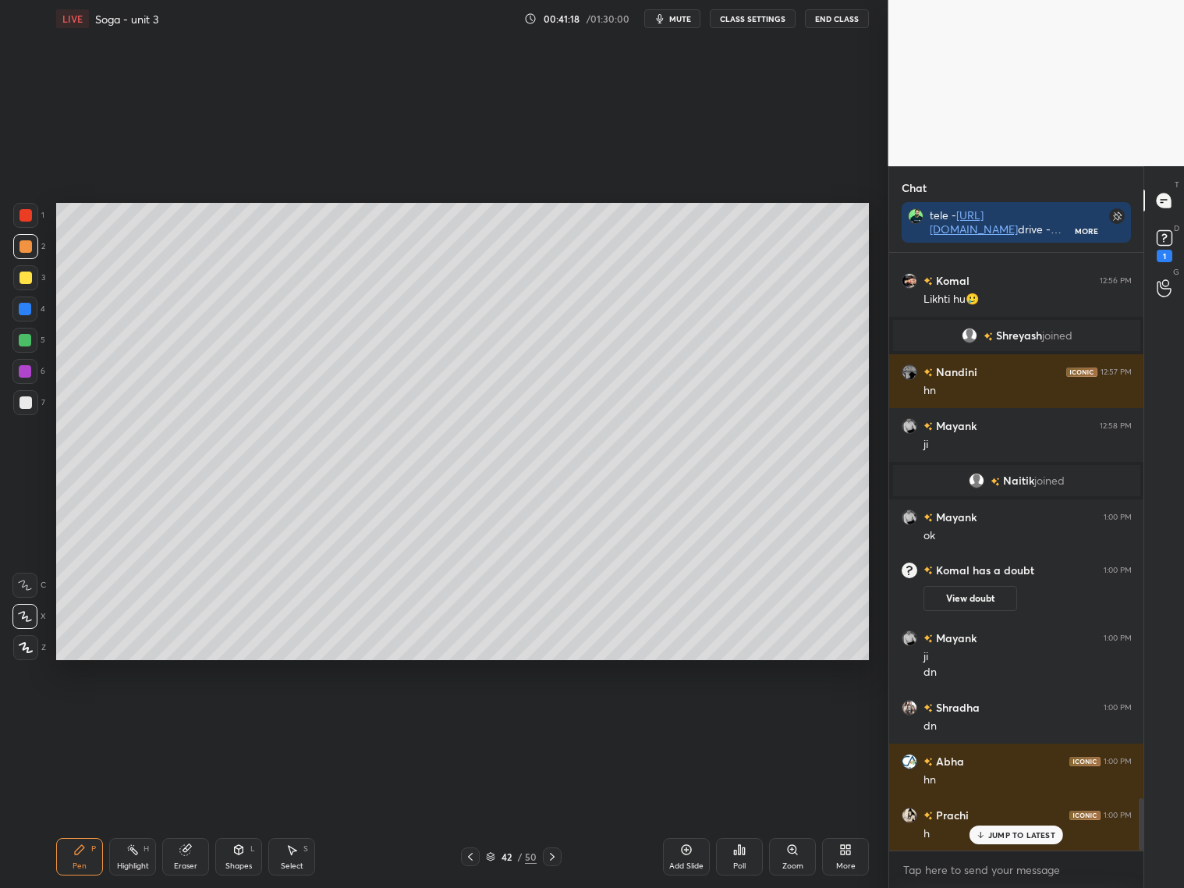
click at [197, 810] on div "Eraser" at bounding box center [185, 856] width 47 height 37
drag, startPoint x: 71, startPoint y: 855, endPoint x: 70, endPoint y: 840, distance: 14.8
click at [73, 810] on div "Pen P" at bounding box center [79, 856] width 47 height 37
drag, startPoint x: 25, startPoint y: 396, endPoint x: 26, endPoint y: 385, distance: 11.7
click at [27, 396] on div at bounding box center [25, 402] width 12 height 12
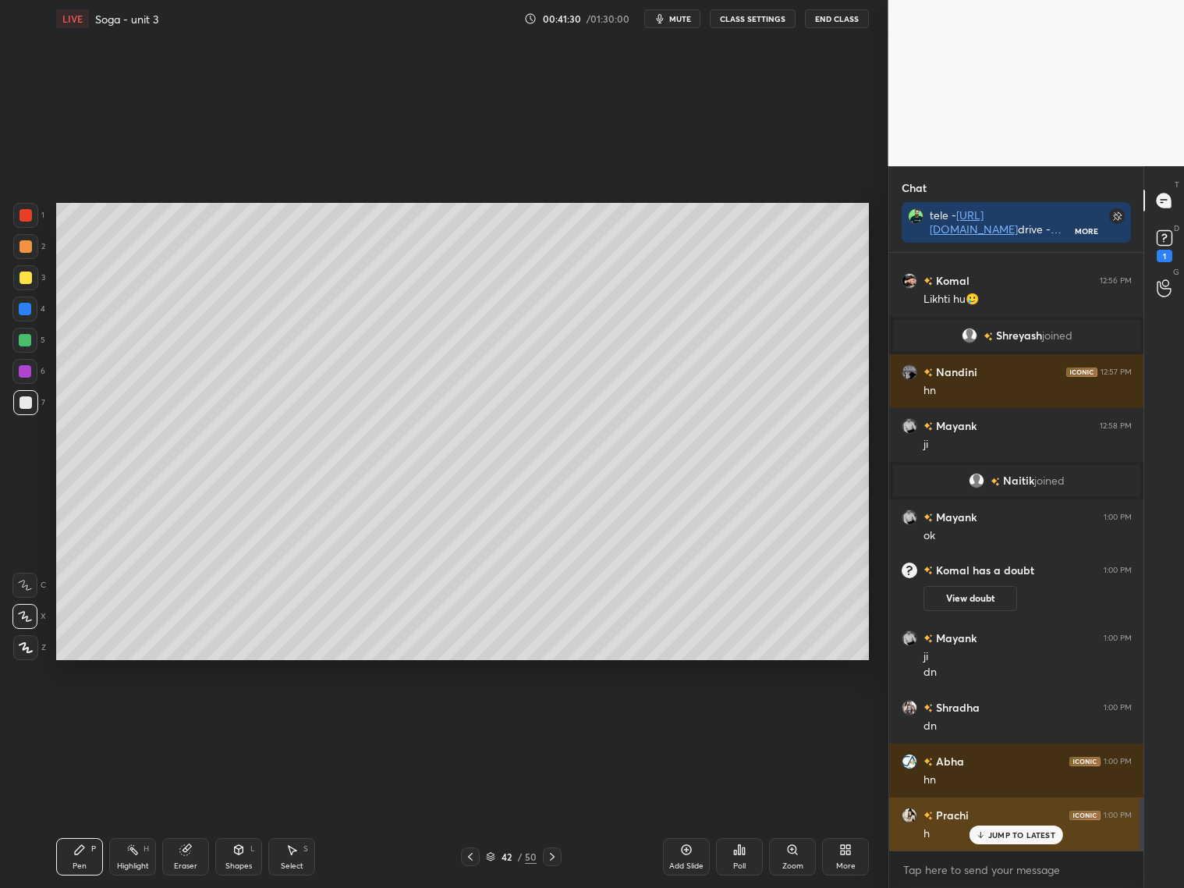
click at [1000, 810] on p "JUMP TO LATEST" at bounding box center [1021, 834] width 67 height 9
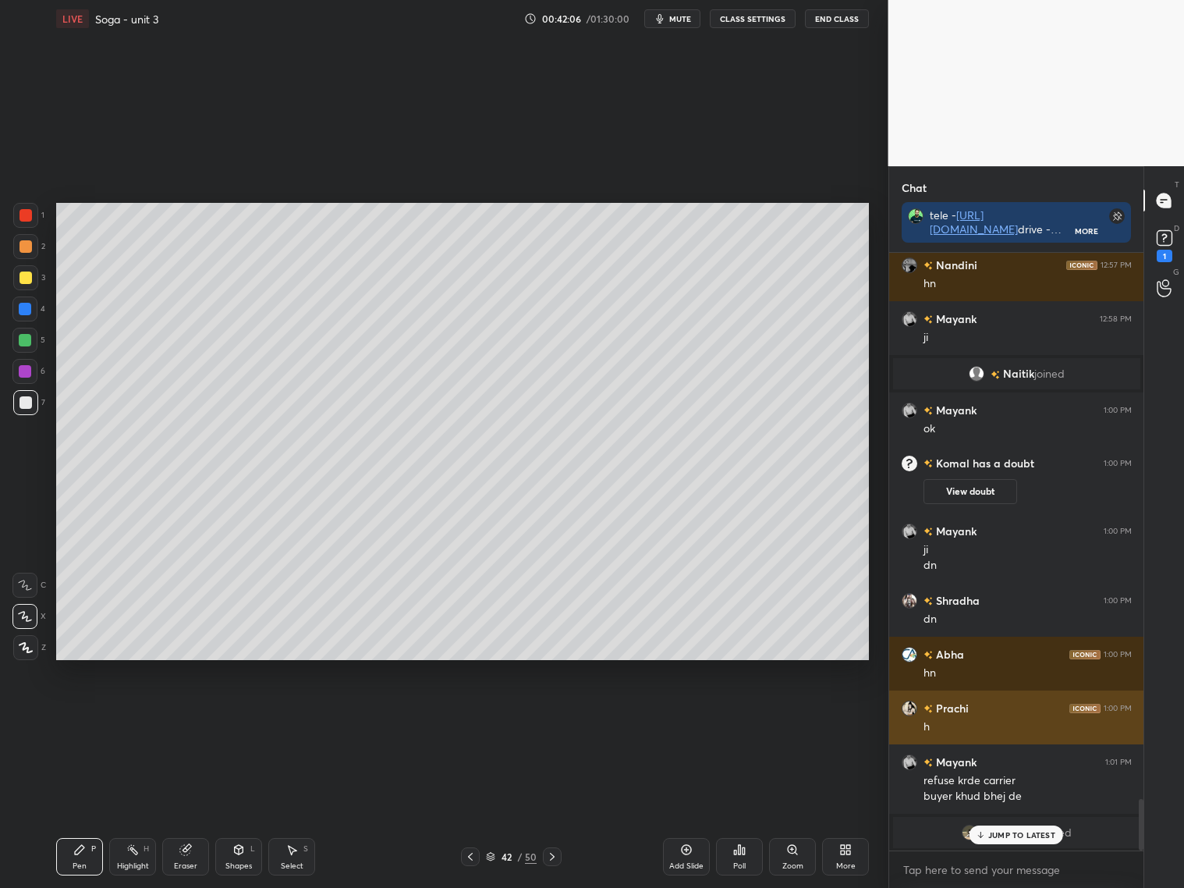
scroll to position [6237, 0]
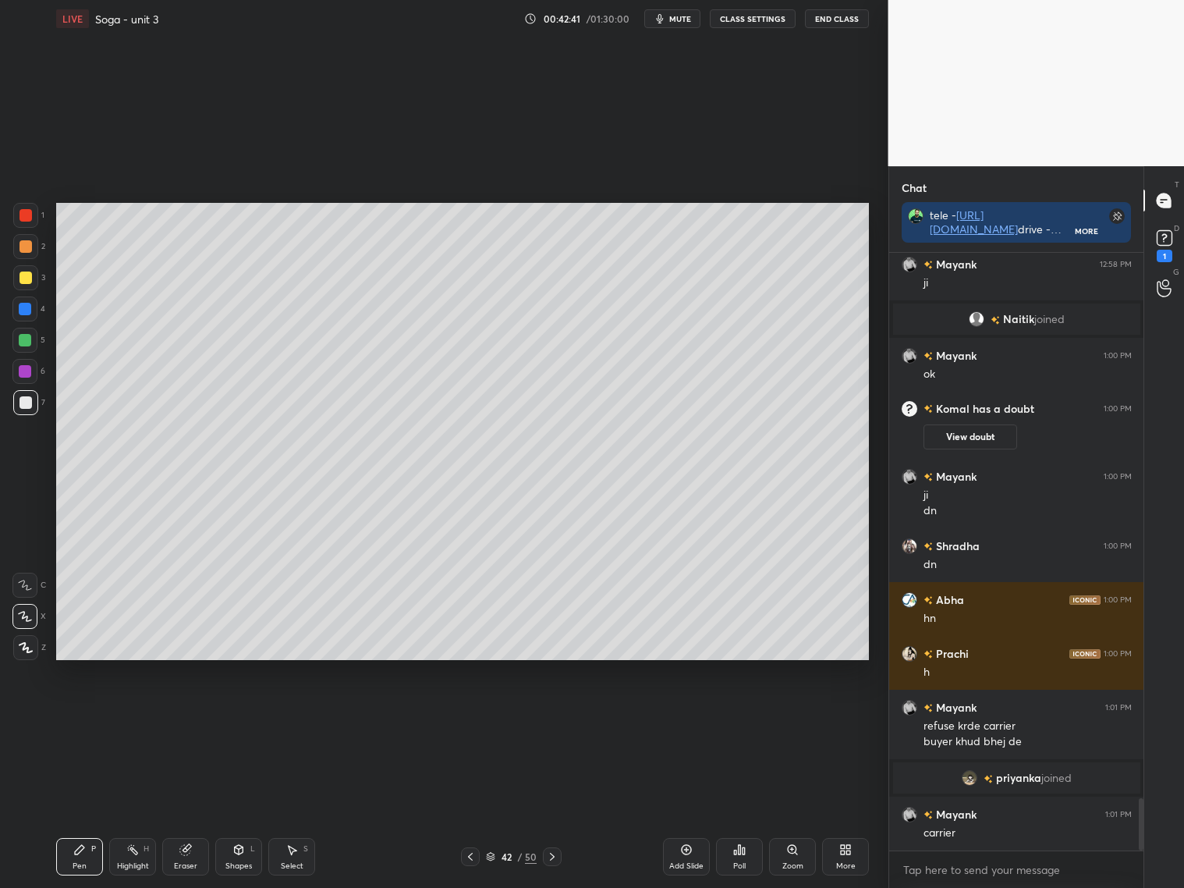
drag, startPoint x: 190, startPoint y: 849, endPoint x: 185, endPoint y: 835, distance: 14.8
click at [187, 810] on icon at bounding box center [185, 849] width 12 height 12
drag, startPoint x: 82, startPoint y: 861, endPoint x: 78, endPoint y: 835, distance: 26.8
click at [85, 810] on div "Pen P" at bounding box center [79, 856] width 47 height 37
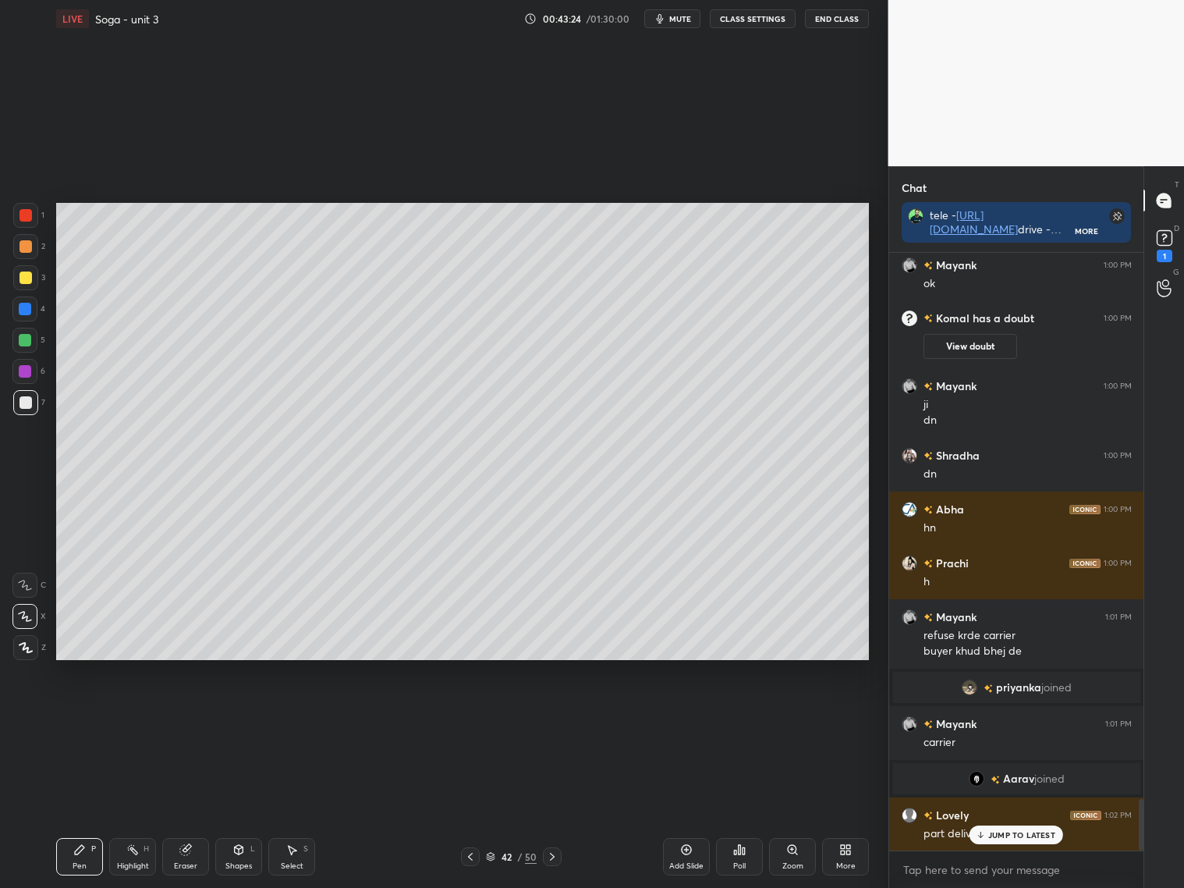
scroll to position [6366, 0]
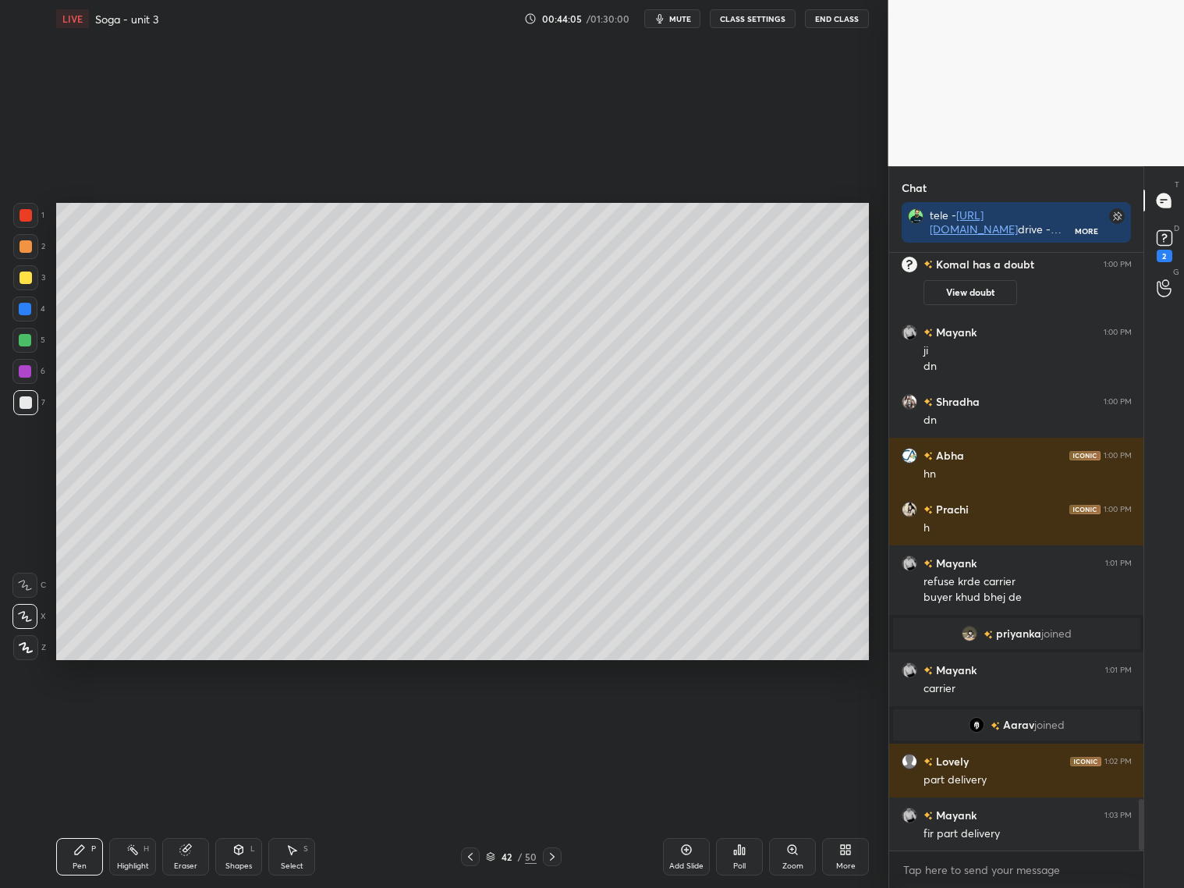
drag, startPoint x: 693, startPoint y: 860, endPoint x: 707, endPoint y: 848, distance: 18.9
click at [696, 810] on div "Add Slide" at bounding box center [686, 856] width 47 height 37
click at [469, 810] on div at bounding box center [472, 856] width 19 height 19
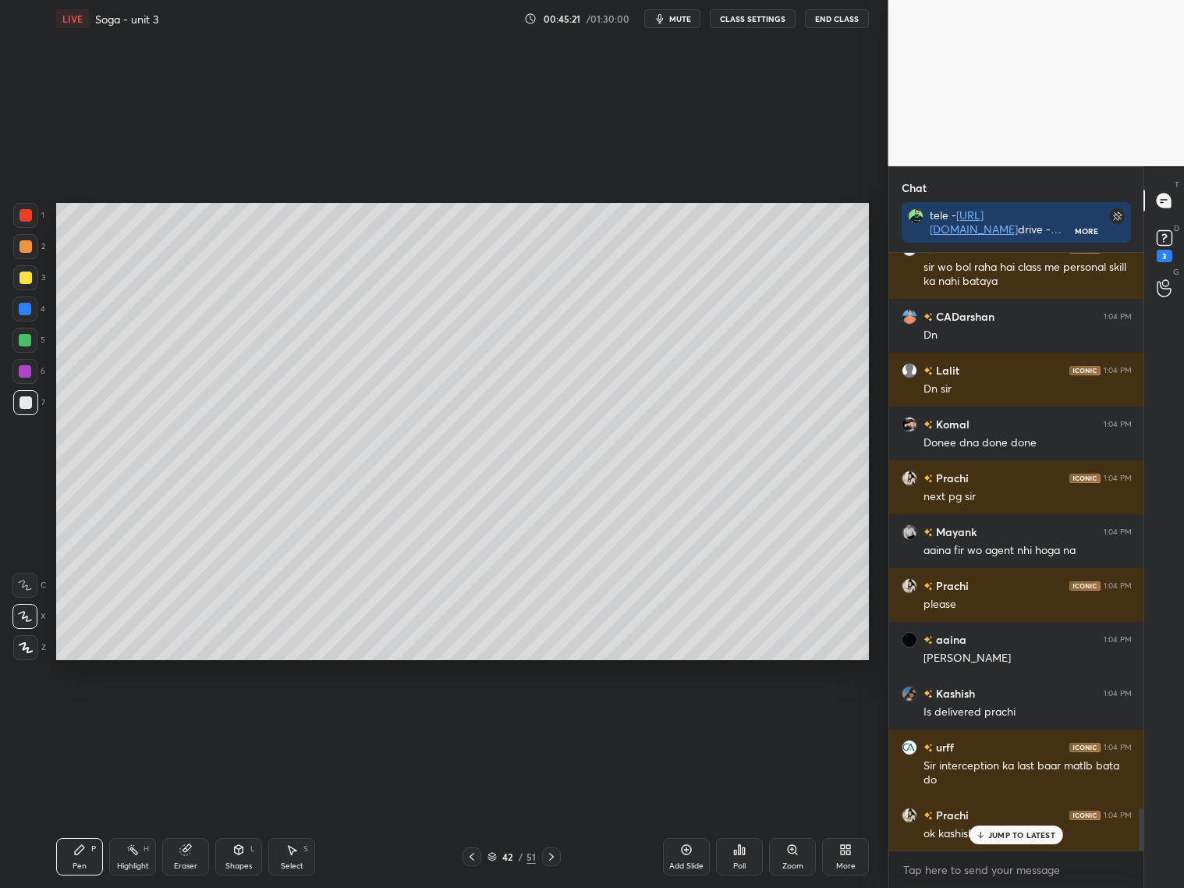
scroll to position [7899, 0]
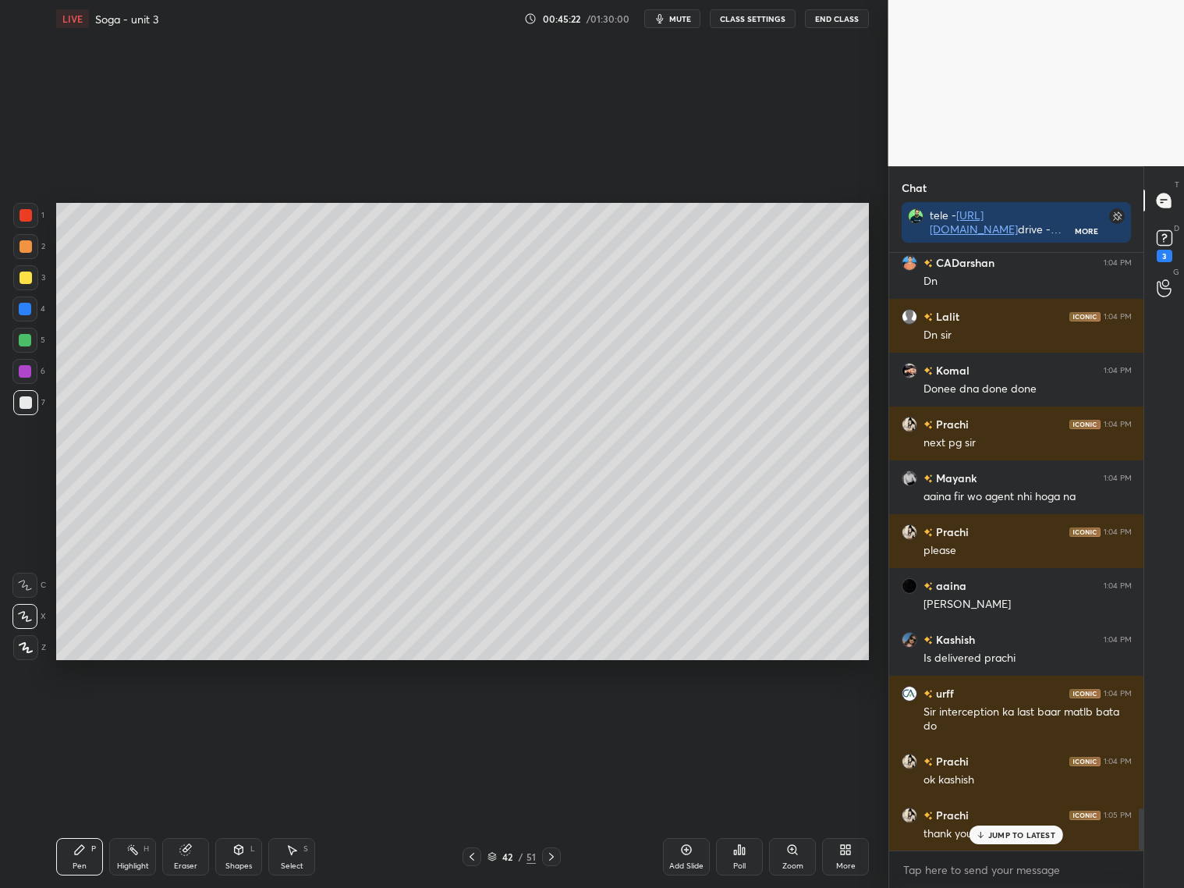
click at [1000, 810] on p "JUMP TO LATEST" at bounding box center [1021, 834] width 67 height 9
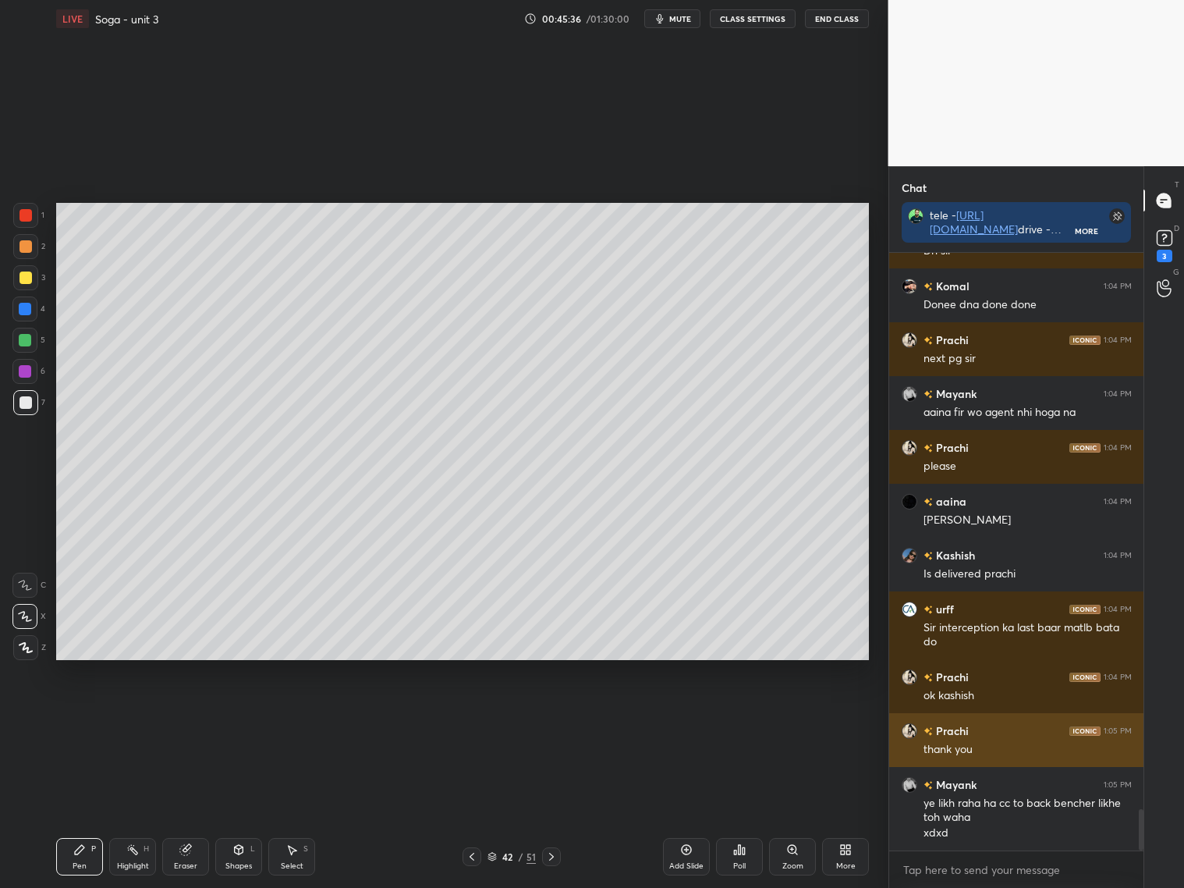
scroll to position [8050, 0]
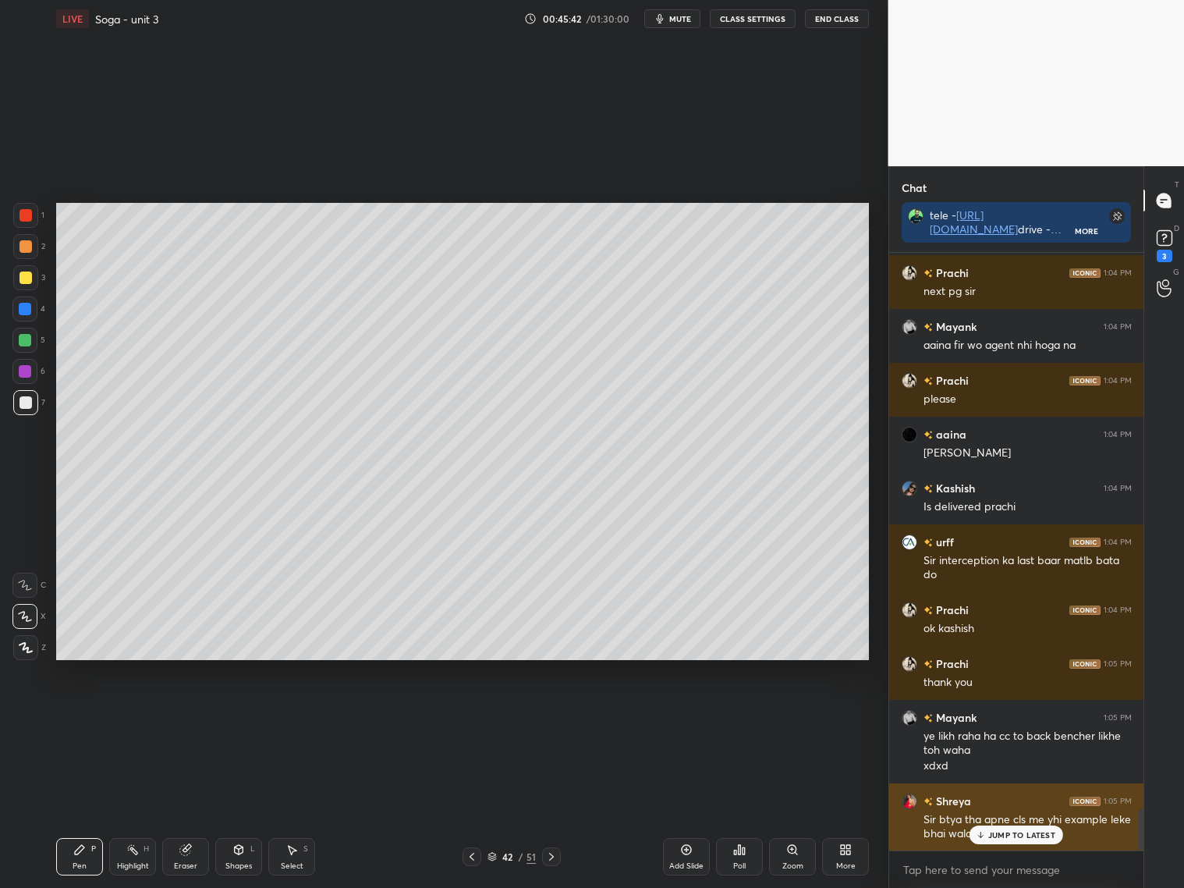
drag, startPoint x: 1000, startPoint y: 831, endPoint x: 1008, endPoint y: 830, distance: 8.7
click at [999, 810] on p "JUMP TO LATEST" at bounding box center [1021, 834] width 67 height 9
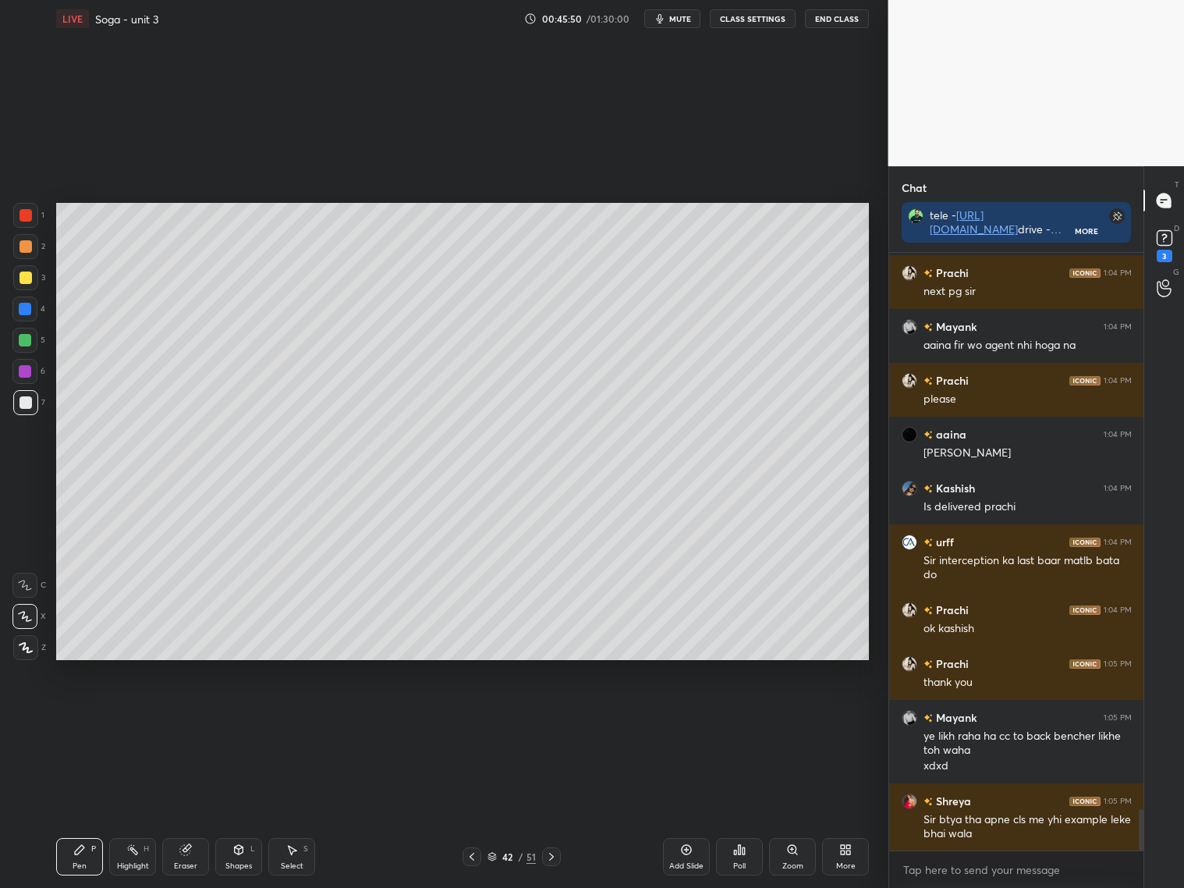
drag, startPoint x: 675, startPoint y: 803, endPoint x: 679, endPoint y: 16, distance: 787.8
click at [678, 19] on span "mute" at bounding box center [680, 18] width 22 height 11
click at [692, 810] on icon at bounding box center [686, 849] width 12 height 12
click at [30, 243] on div at bounding box center [25, 246] width 12 height 12
click at [34, 276] on div at bounding box center [25, 277] width 25 height 25
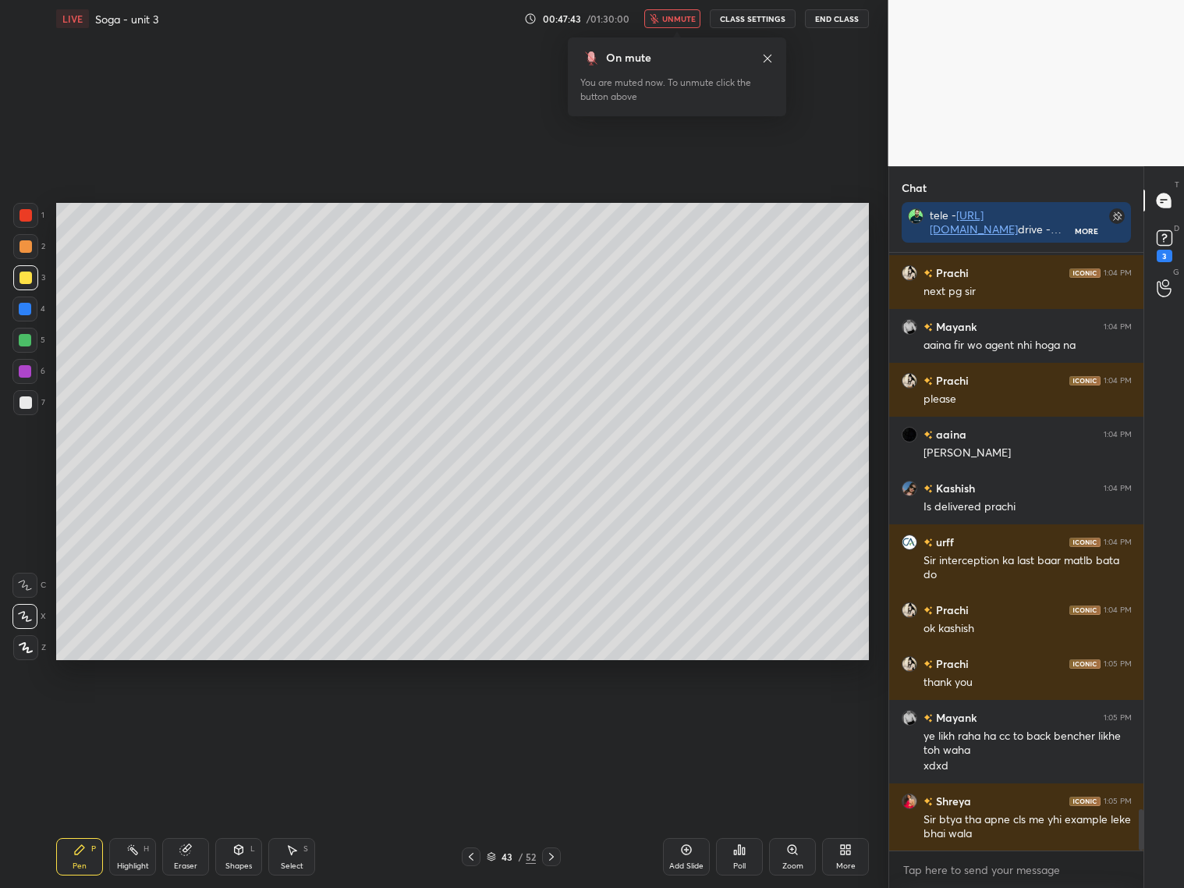
click at [244, 810] on div "Shapes L" at bounding box center [238, 856] width 47 height 37
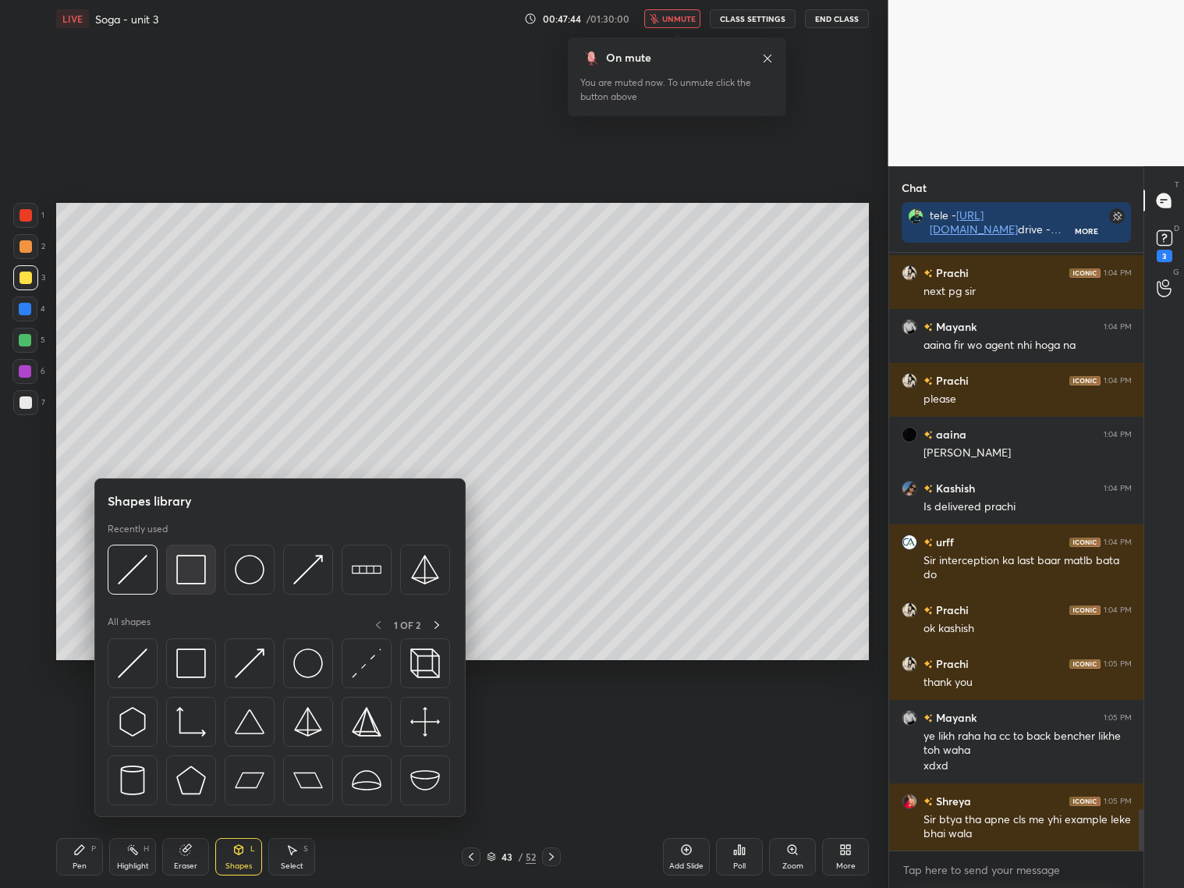
click at [188, 570] on img at bounding box center [191, 570] width 30 height 30
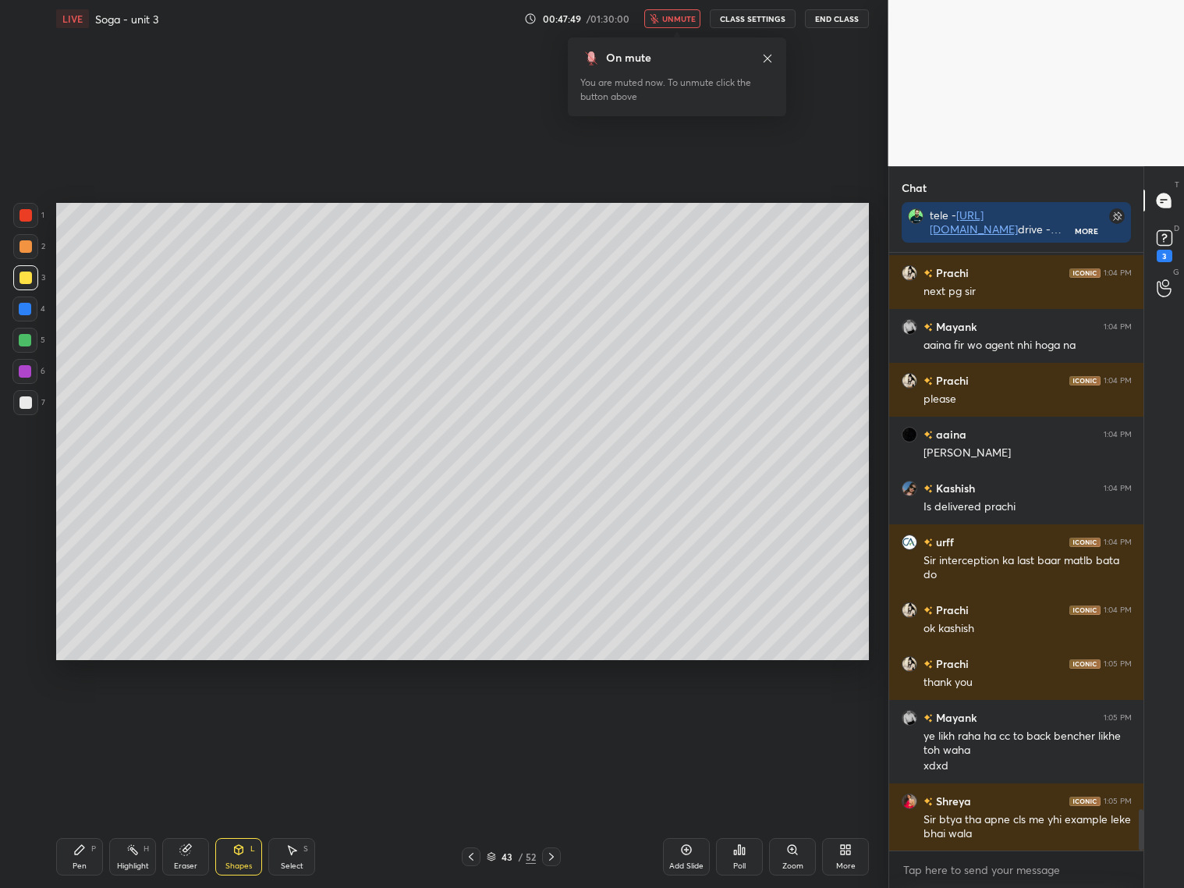
click at [196, 810] on div "Pen P Highlight H Eraser Shapes L Select S 43 / 52 Add Slide Poll Zoom More" at bounding box center [462, 856] width 813 height 62
click at [194, 810] on div "Eraser" at bounding box center [185, 866] width 23 height 8
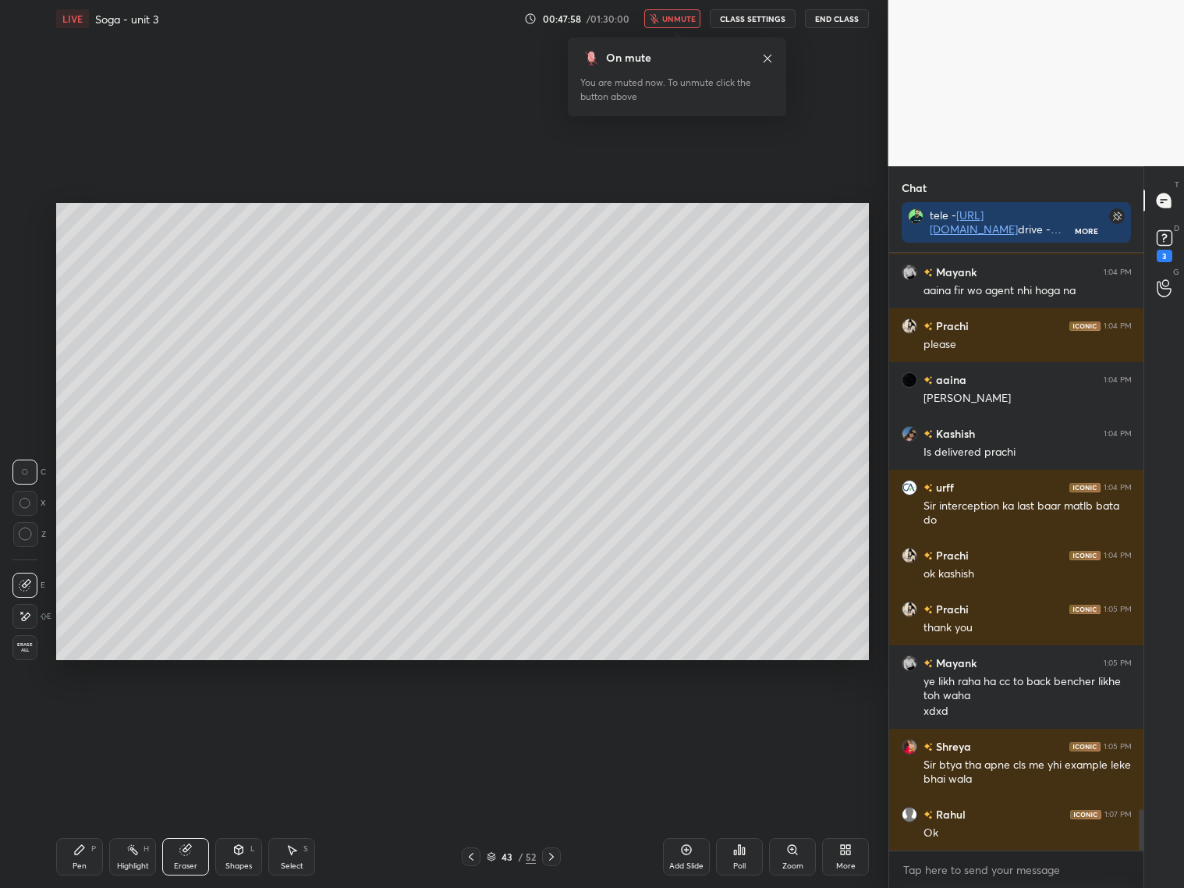
click at [826, 19] on button "End Class" at bounding box center [837, 18] width 64 height 19
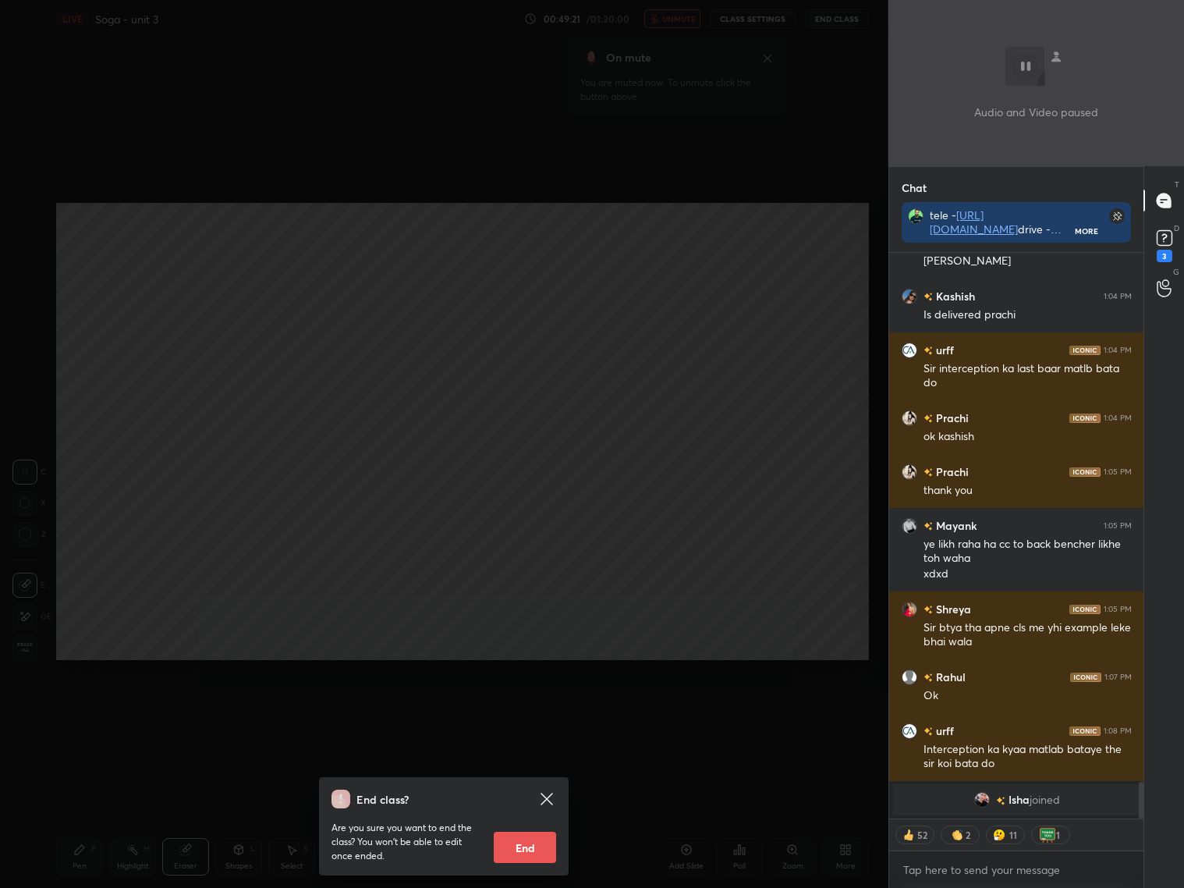
scroll to position [8309, 0]
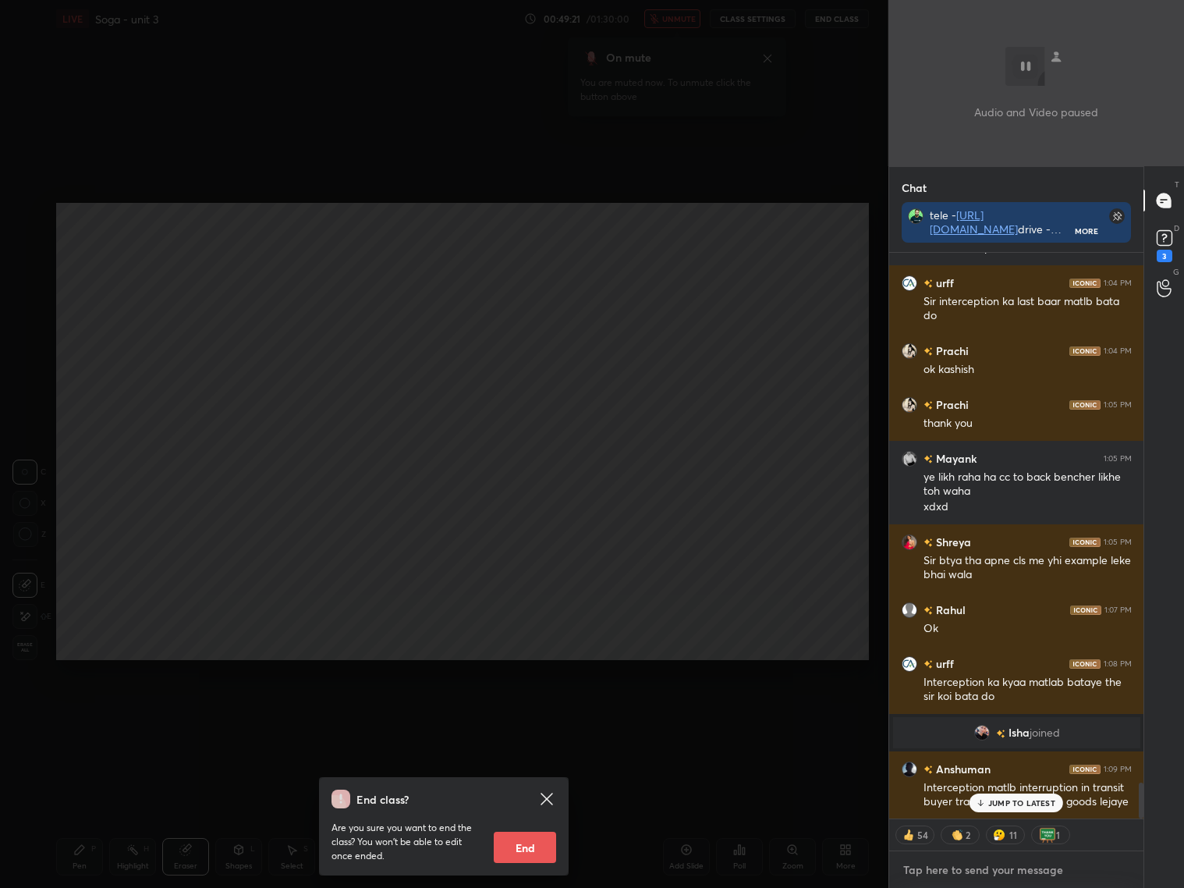
click at [982, 810] on textarea at bounding box center [1017, 869] width 230 height 25
type textarea "x"
type textarea "1"
type textarea "x"
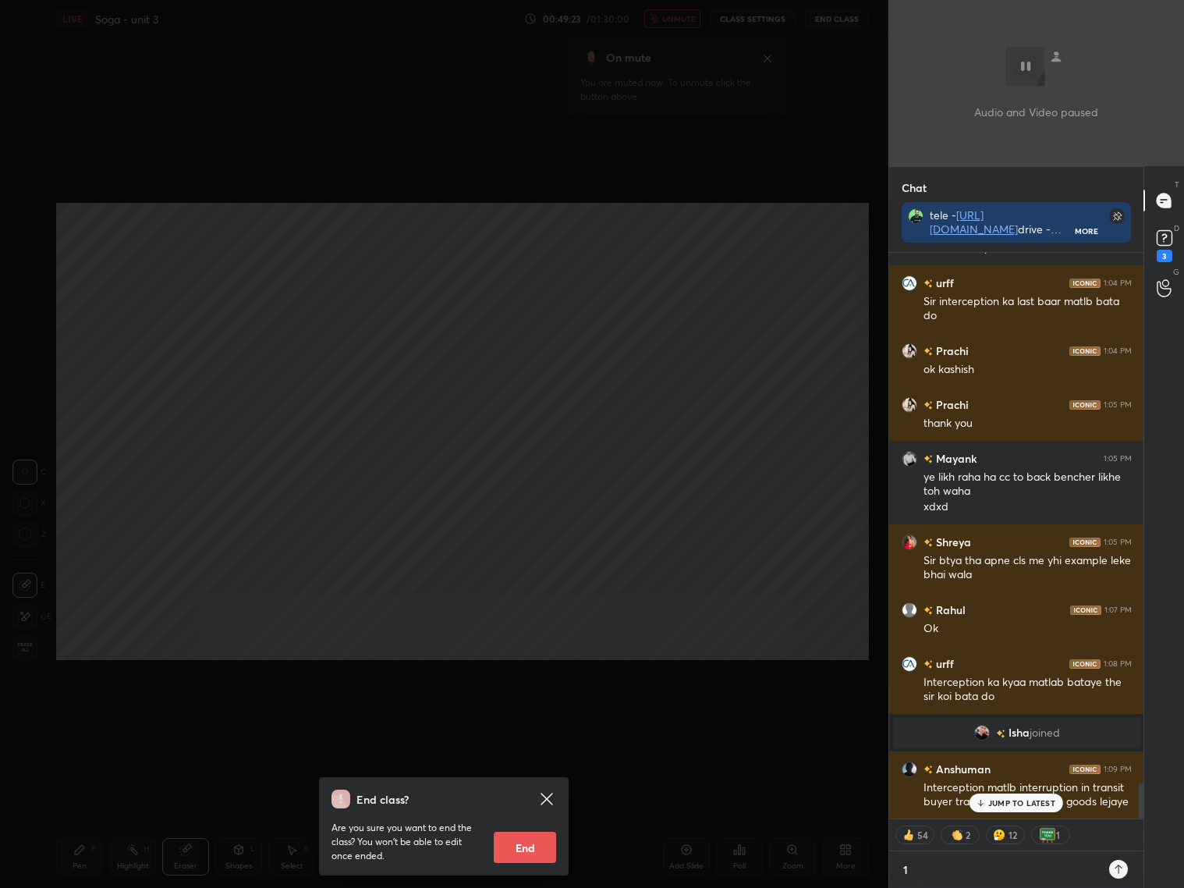
type textarea "1"
type textarea "x"
type textarea "1 m"
type textarea "x"
type textarea "1 mo"
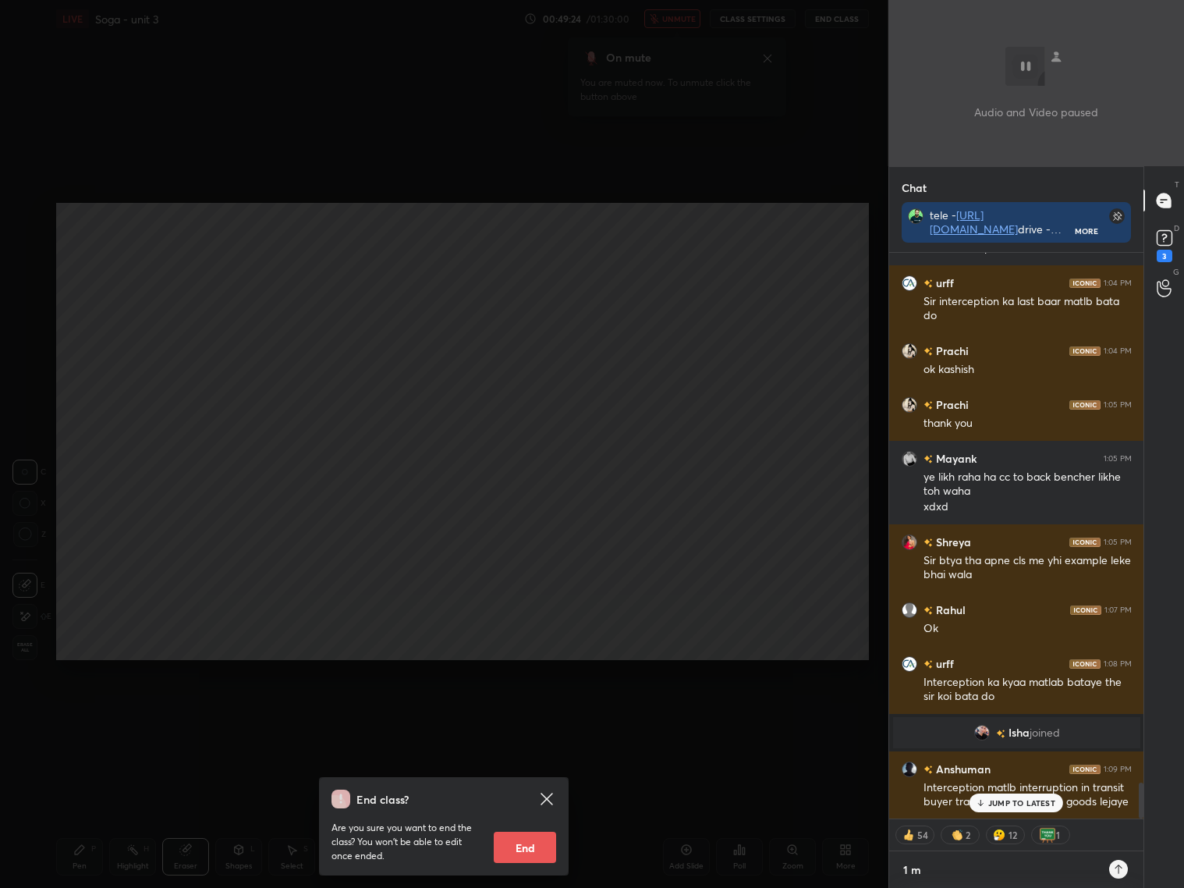
type textarea "x"
type textarea "1 mon"
type textarea "x"
type textarea "1 mont"
type textarea "x"
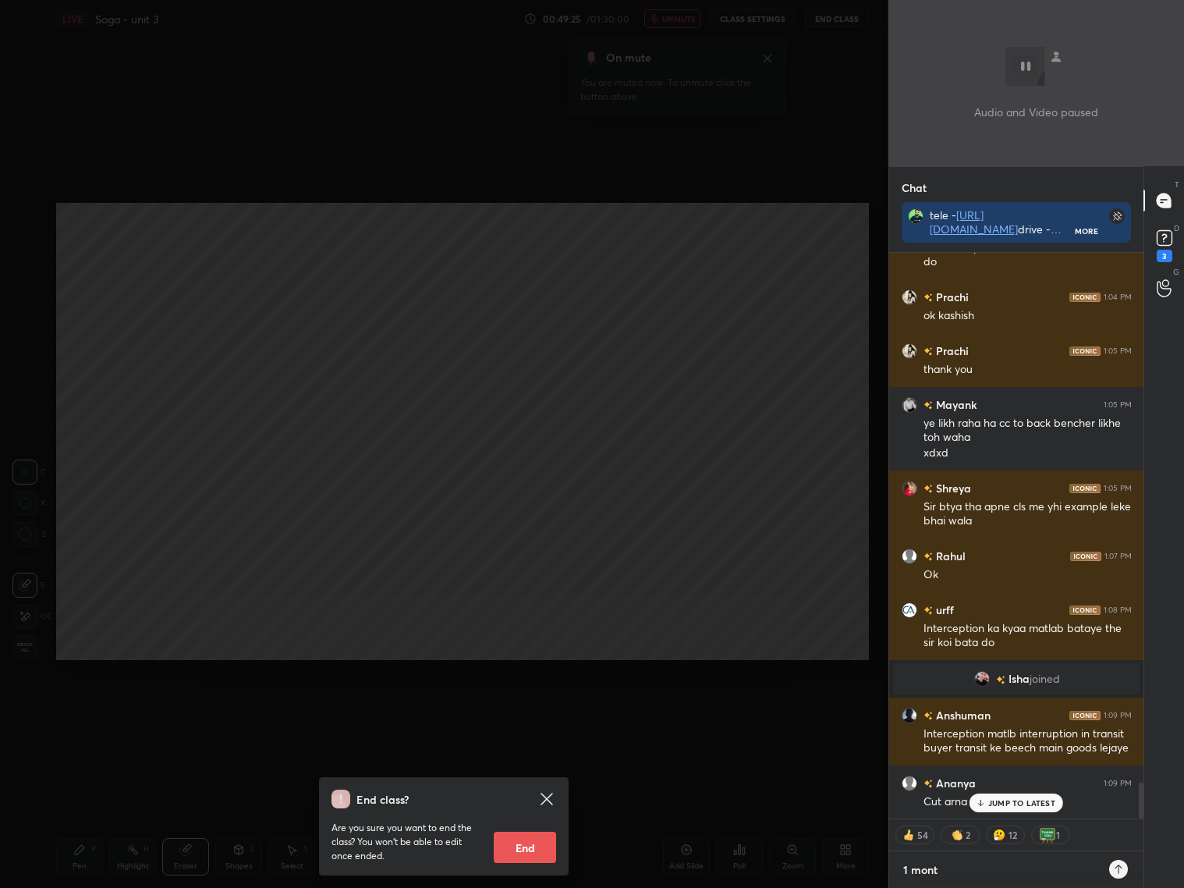
type textarea "1 month"
type textarea "x"
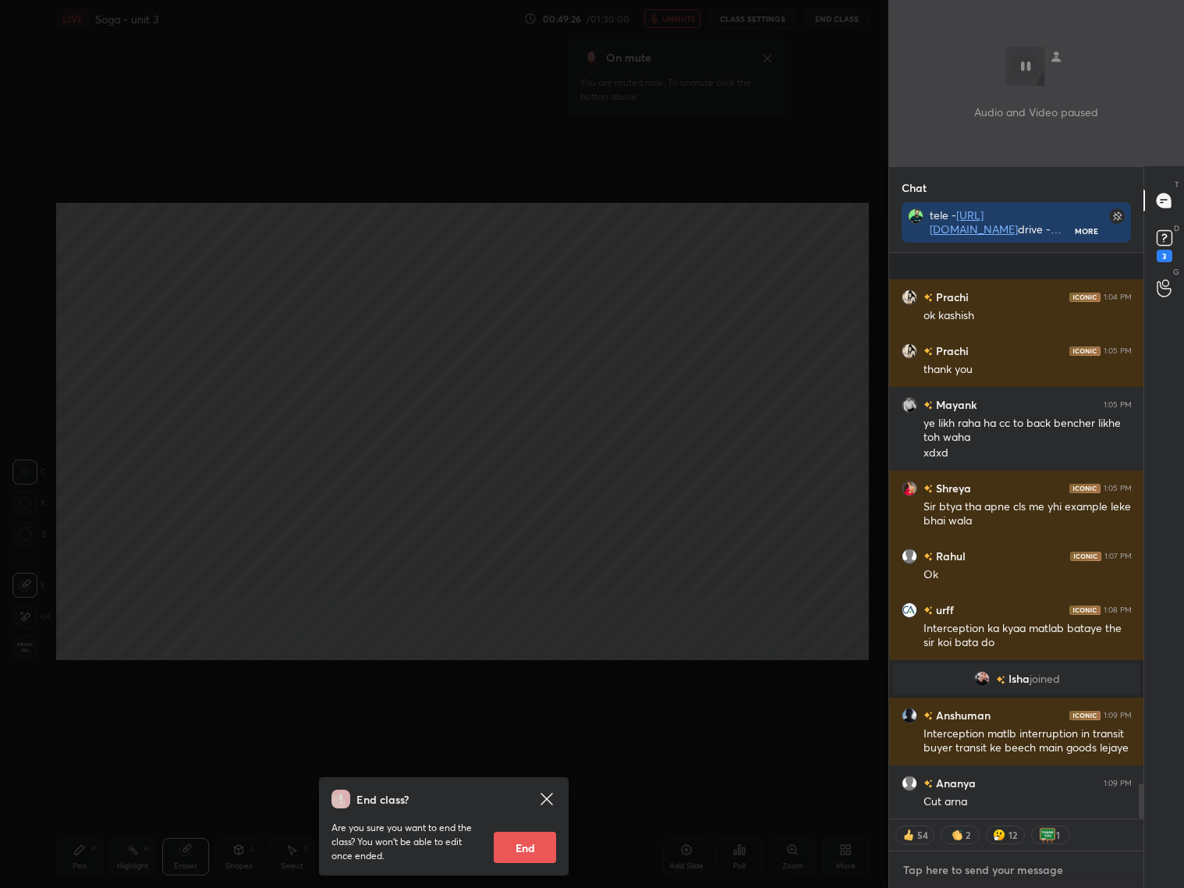
scroll to position [8451, 0]
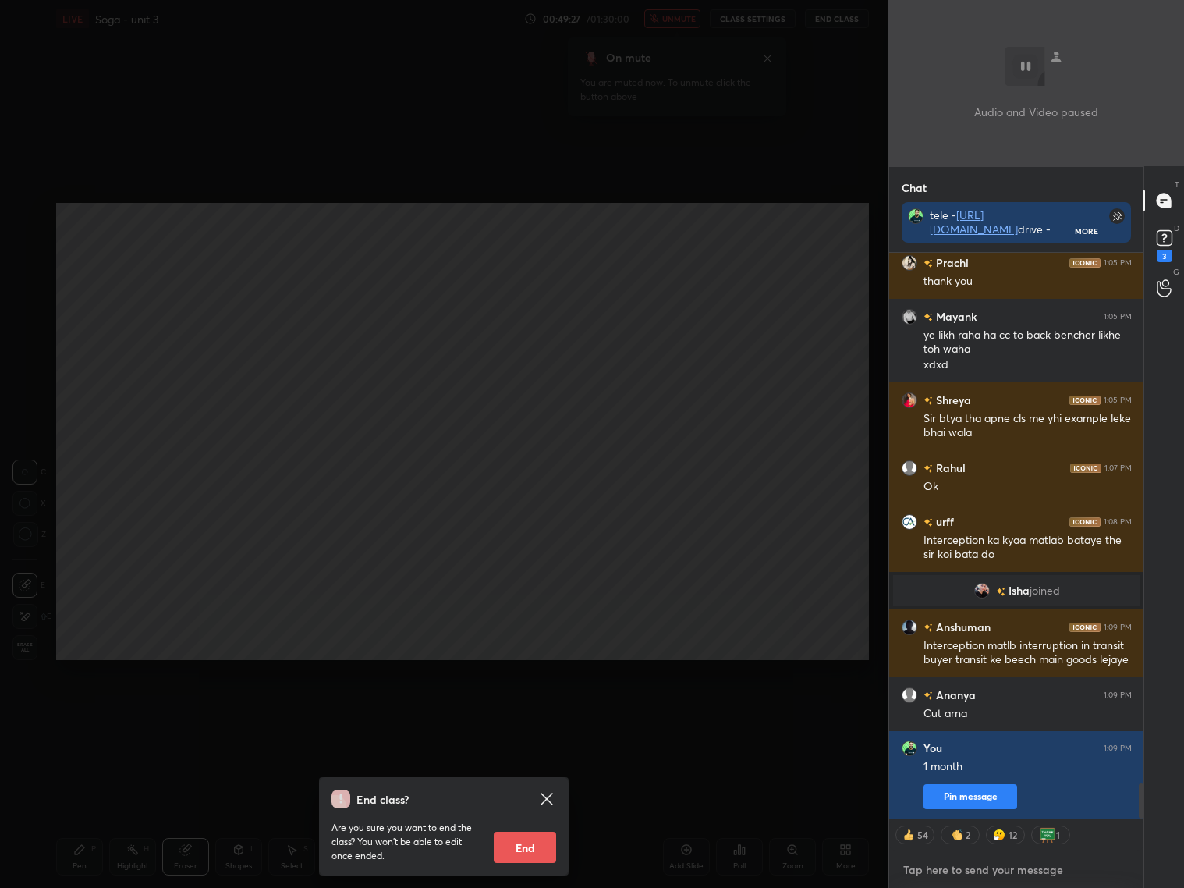
type textarea "m"
type textarea "x"
type textarea "mi"
type textarea "x"
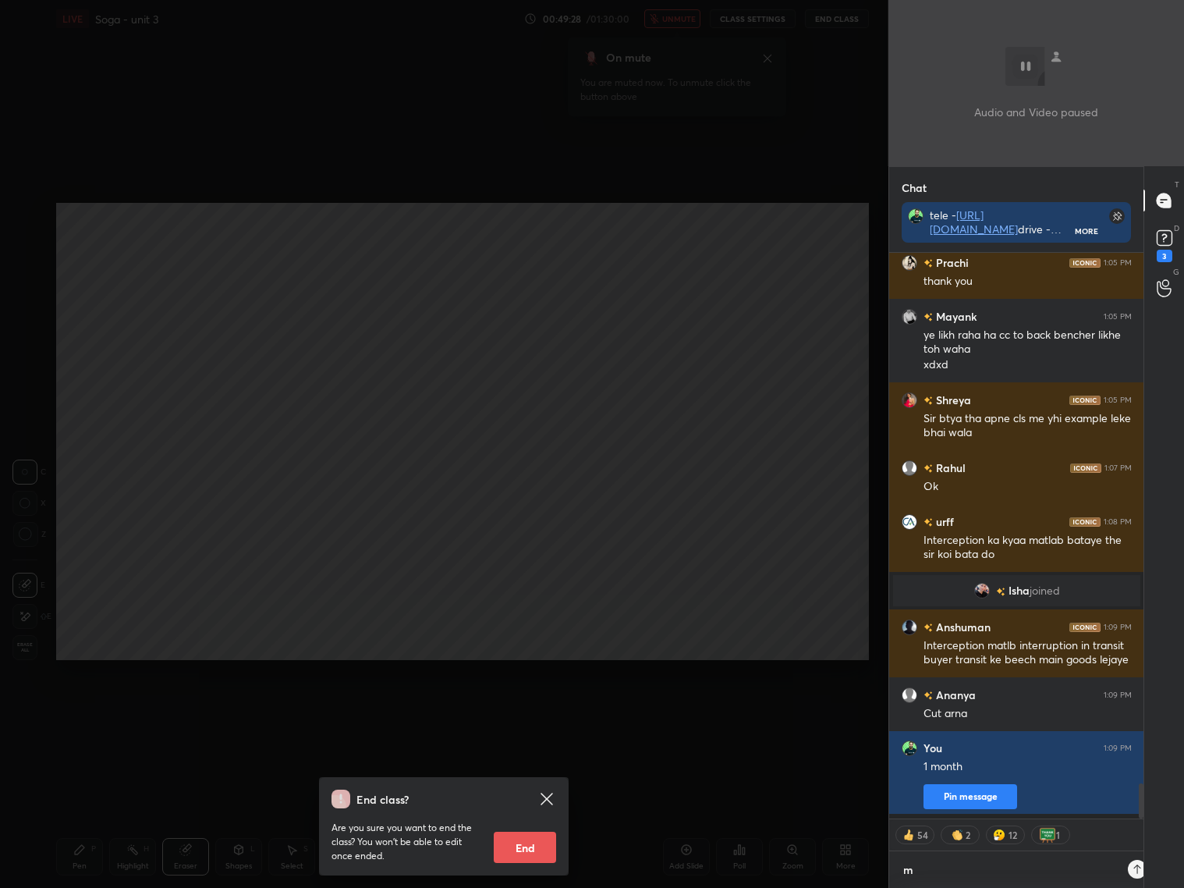
scroll to position [630, 250]
type textarea "min"
type textarea "x"
type textarea "minu"
type textarea "x"
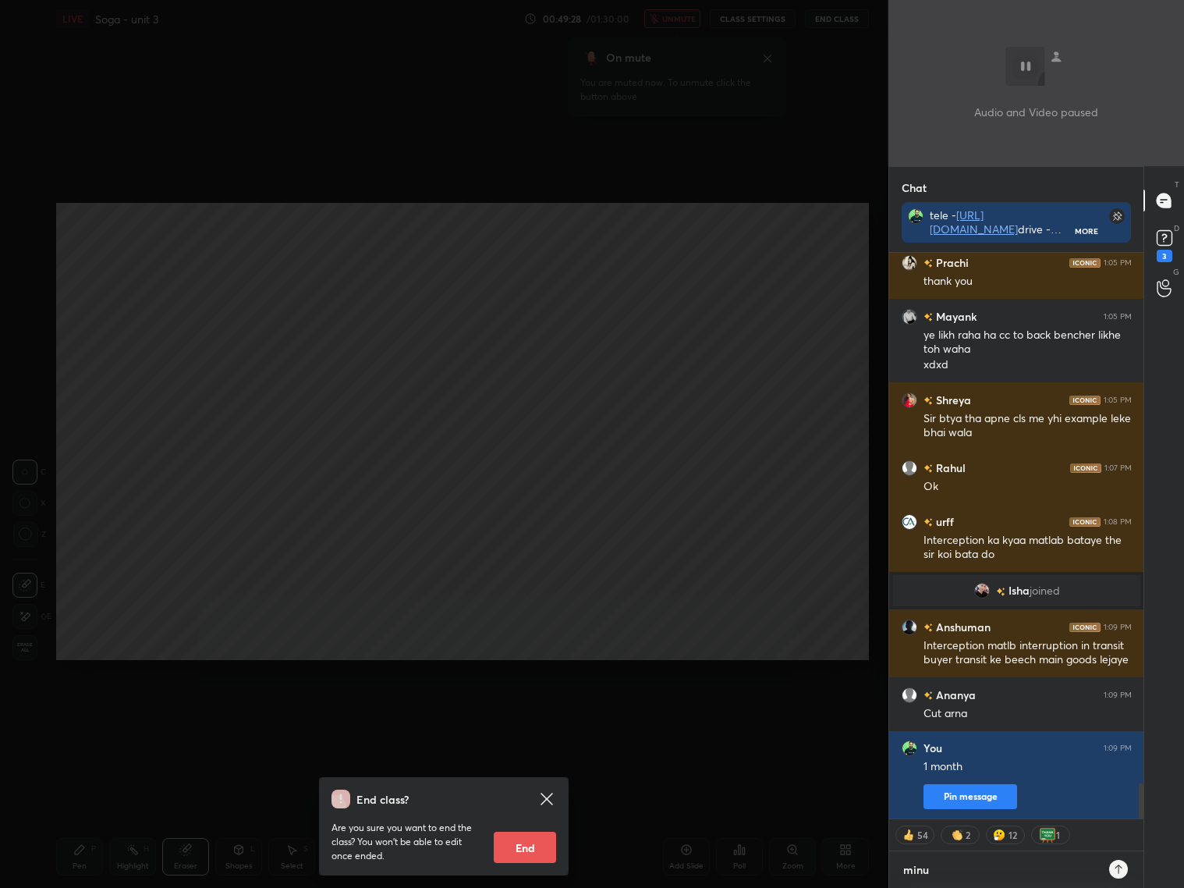
type textarea "minut"
type textarea "x"
type textarea "minute"
type textarea "x"
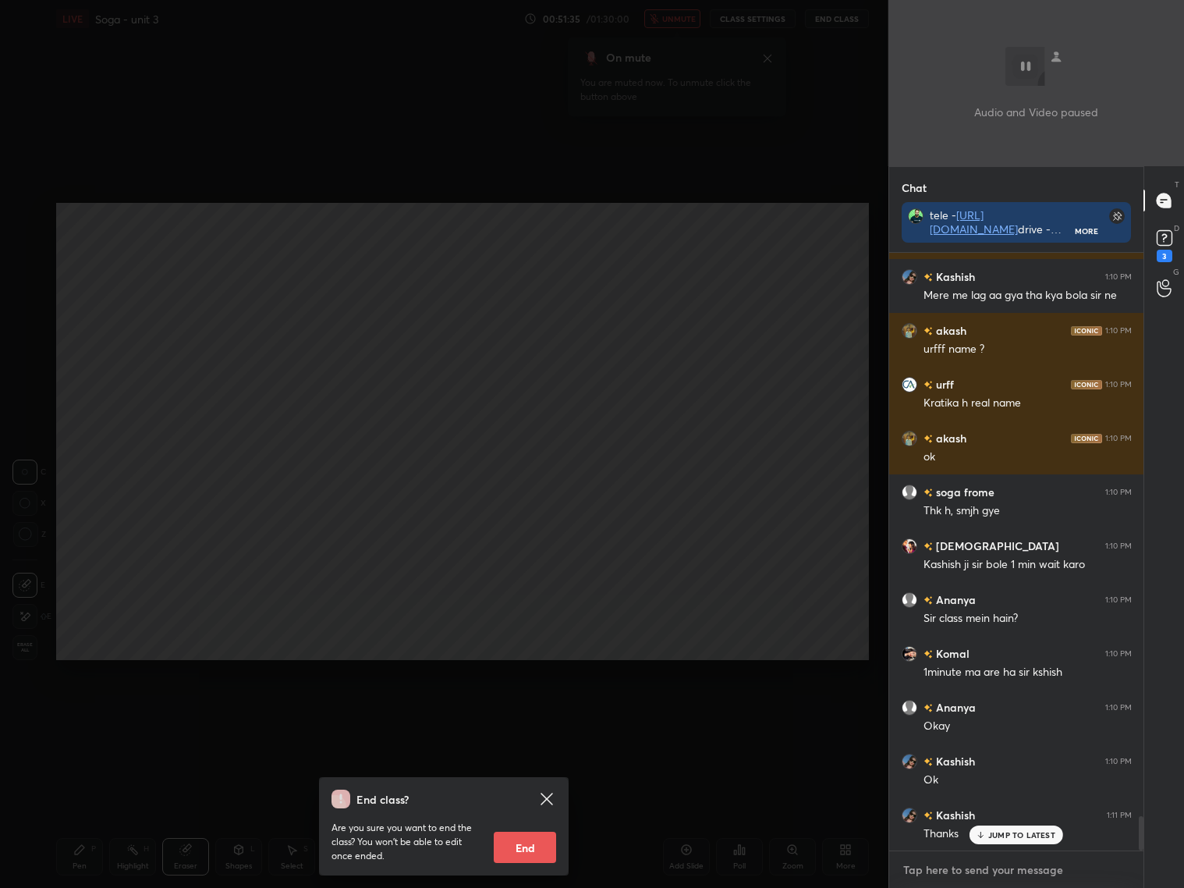
scroll to position [9771, 0]
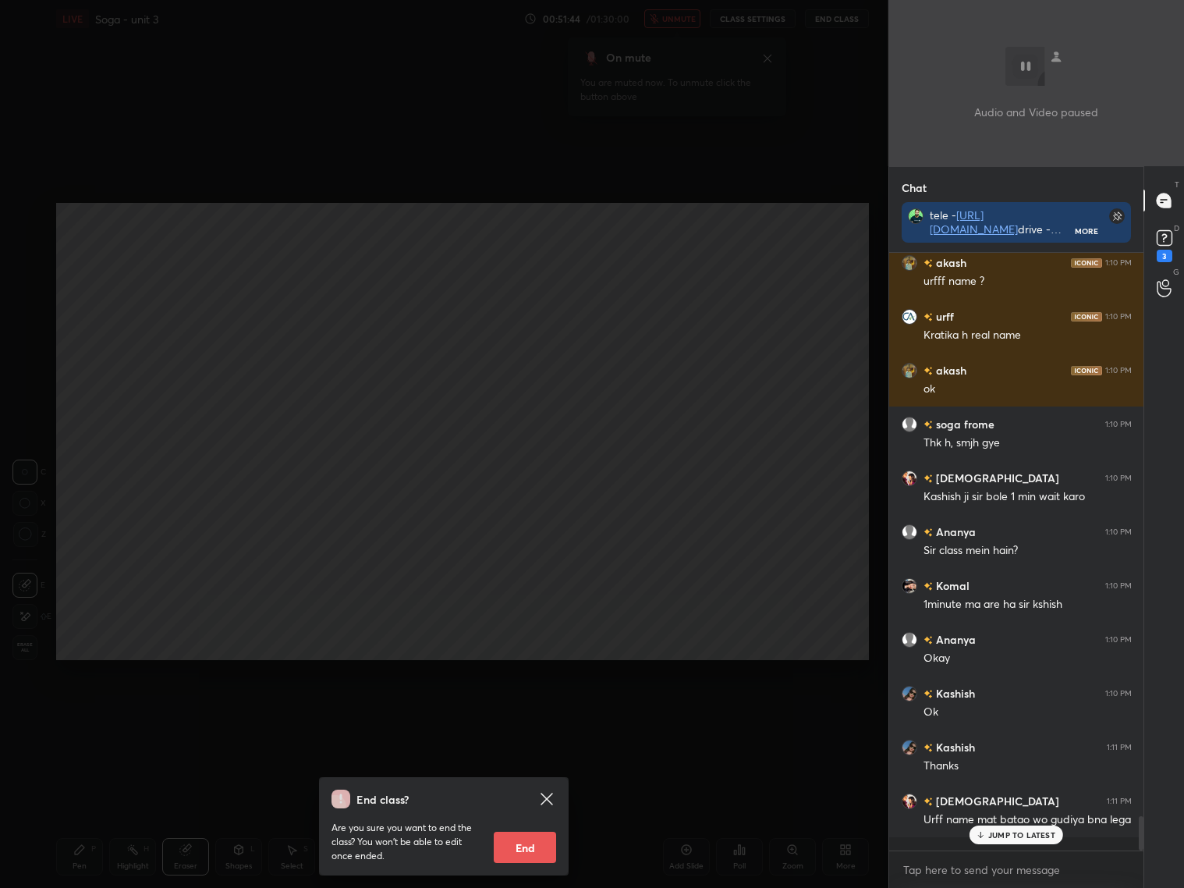
drag, startPoint x: 496, startPoint y: 475, endPoint x: 494, endPoint y: 456, distance: 18.9
click at [497, 471] on div "End class? Are you sure you want to end the class? You won’t be able to edit on…" at bounding box center [444, 444] width 888 height 888
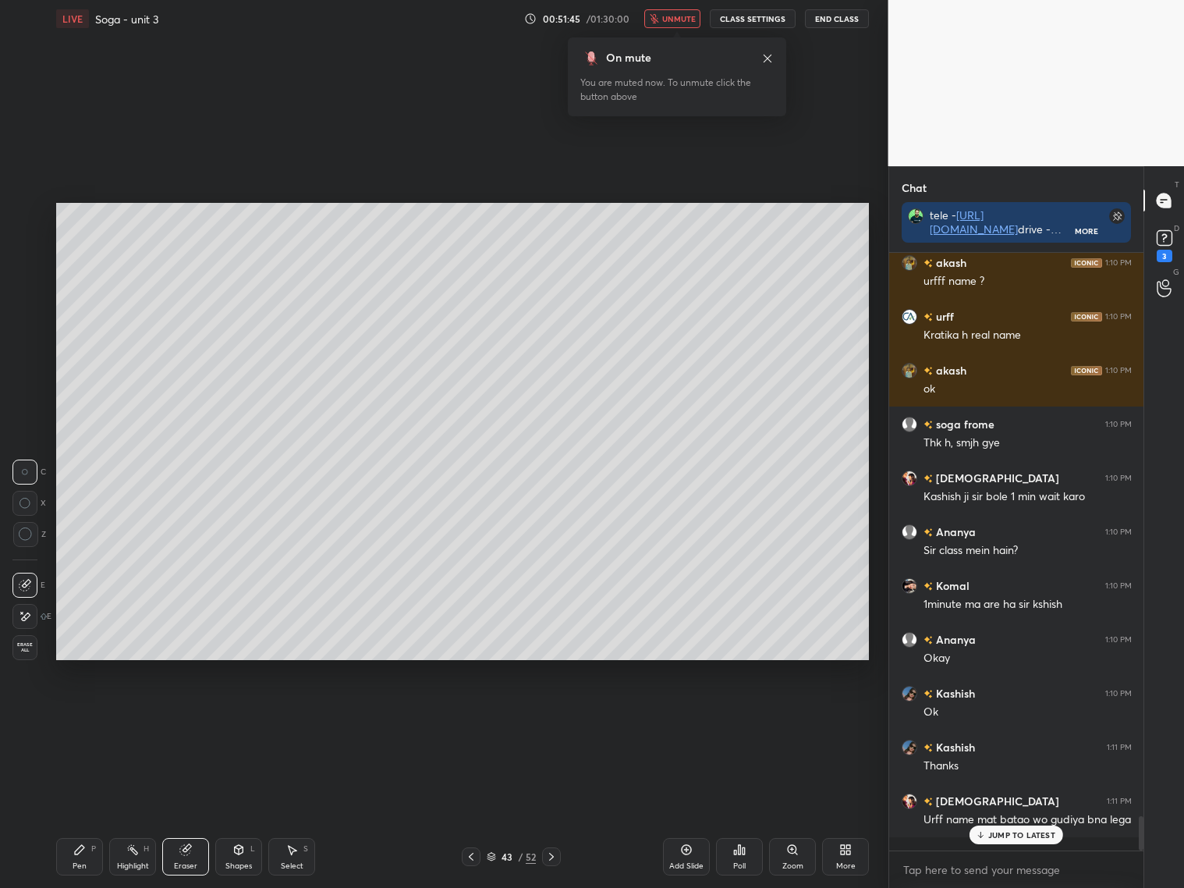
drag, startPoint x: 670, startPoint y: 21, endPoint x: 672, endPoint y: 2, distance: 19.6
click at [672, 18] on span "unmute" at bounding box center [679, 18] width 34 height 11
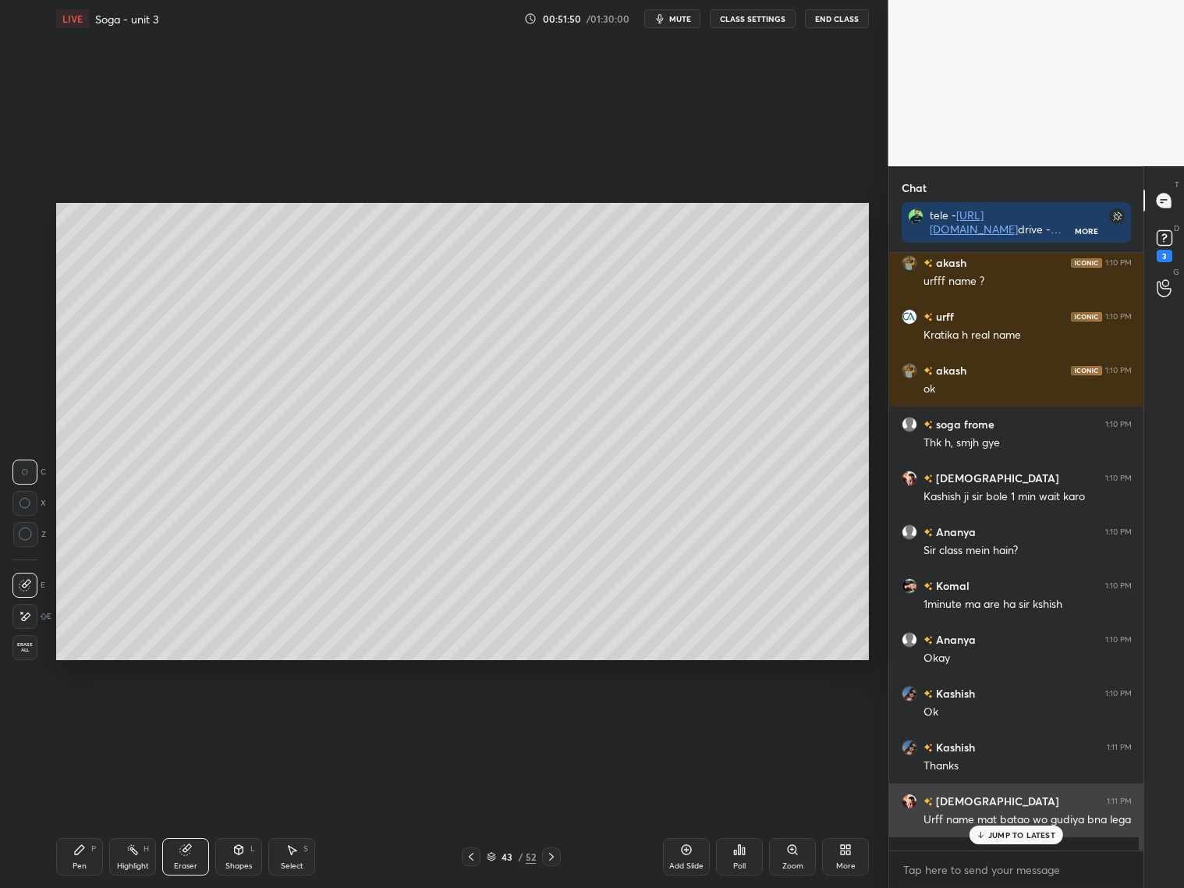
click at [1011, 810] on p "JUMP TO LATEST" at bounding box center [1021, 834] width 67 height 9
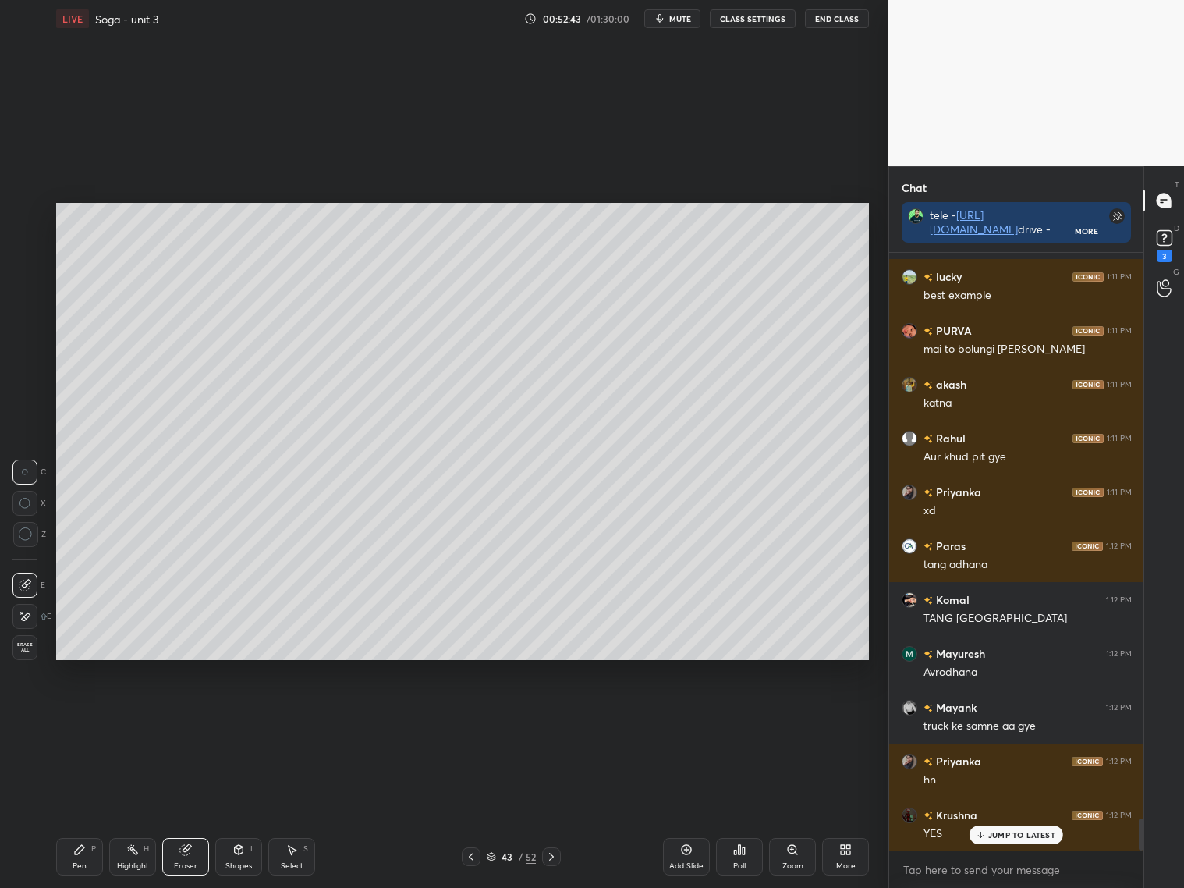
scroll to position [10686, 0]
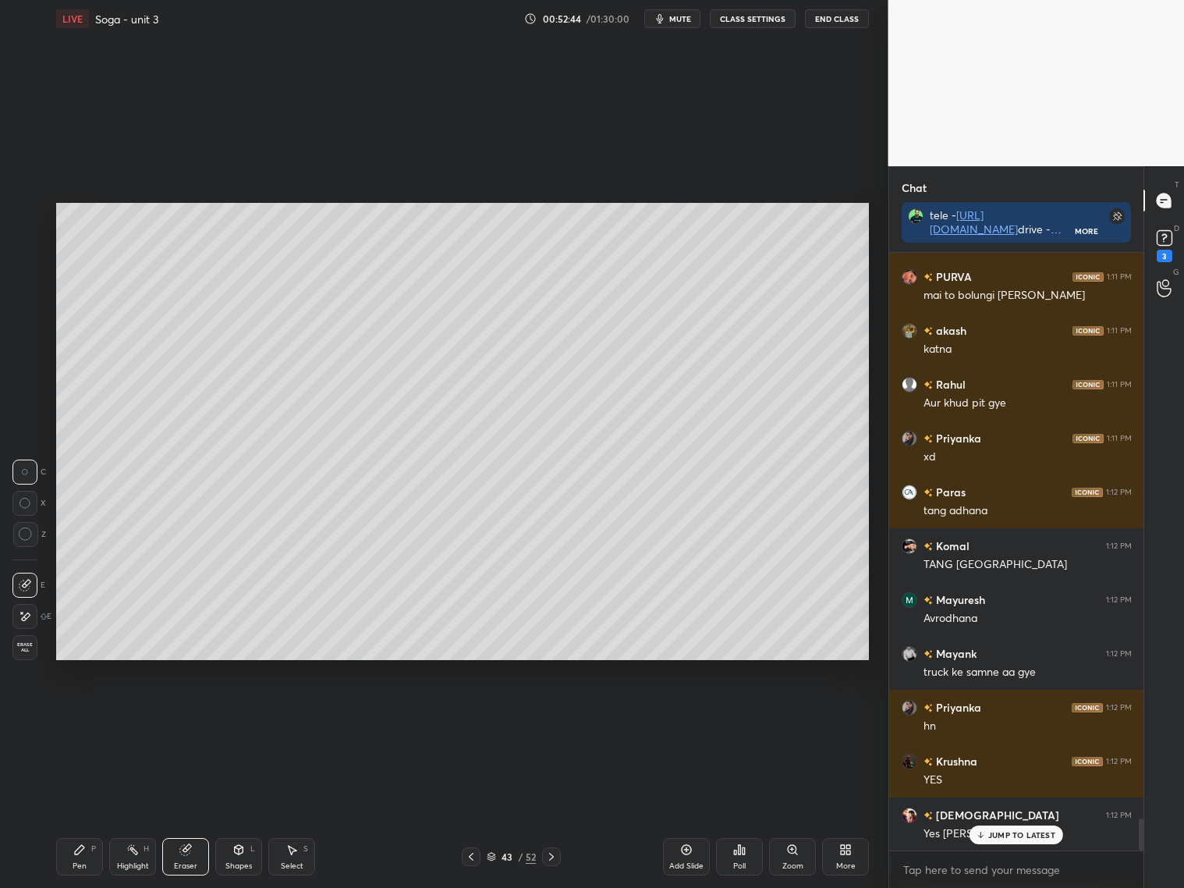
click at [477, 810] on icon at bounding box center [471, 856] width 12 height 12
click at [549, 810] on icon at bounding box center [551, 856] width 12 height 12
click at [551, 810] on div at bounding box center [551, 856] width 19 height 19
click at [548, 810] on div "Pen P Highlight H Eraser Shapes L Select S 44 / 52 Add Slide Poll Zoom More" at bounding box center [462, 856] width 813 height 62
click at [487, 810] on icon at bounding box center [491, 856] width 9 height 9
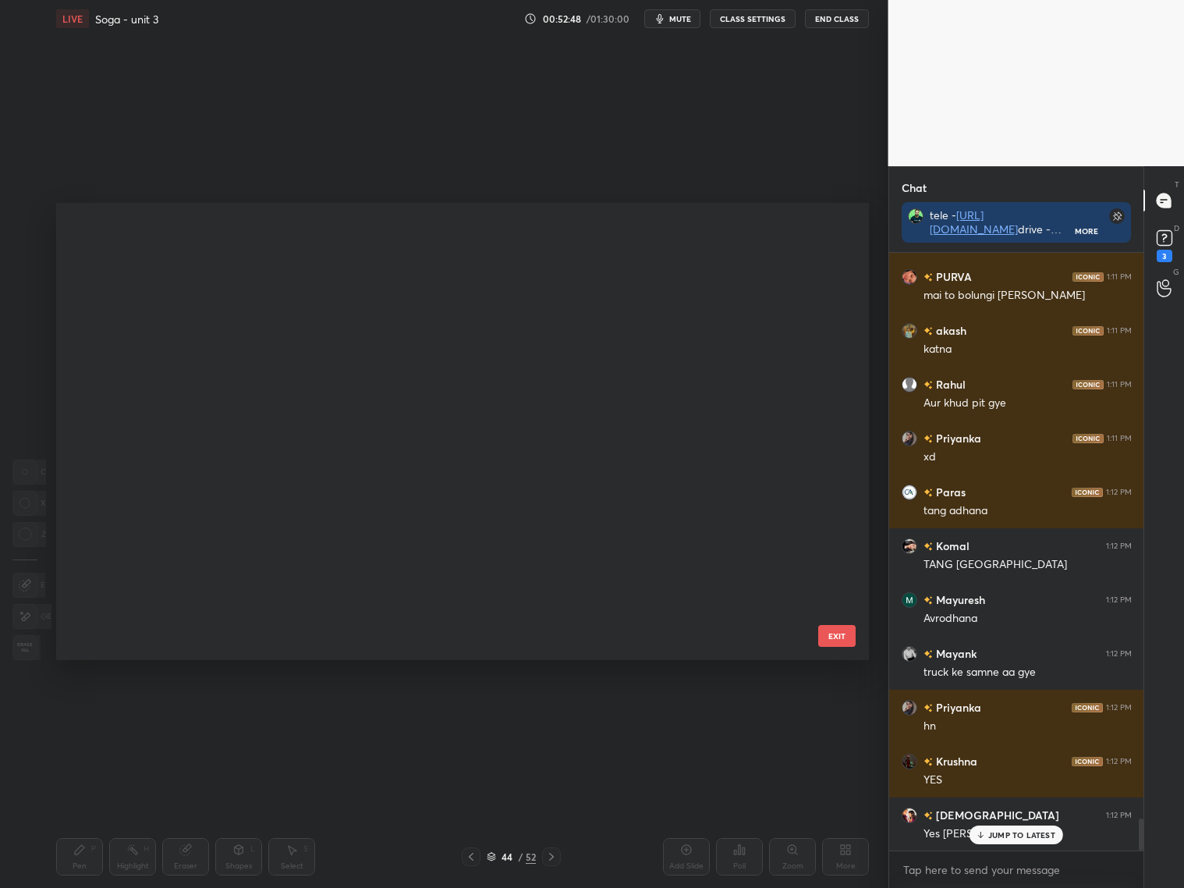
scroll to position [453, 805]
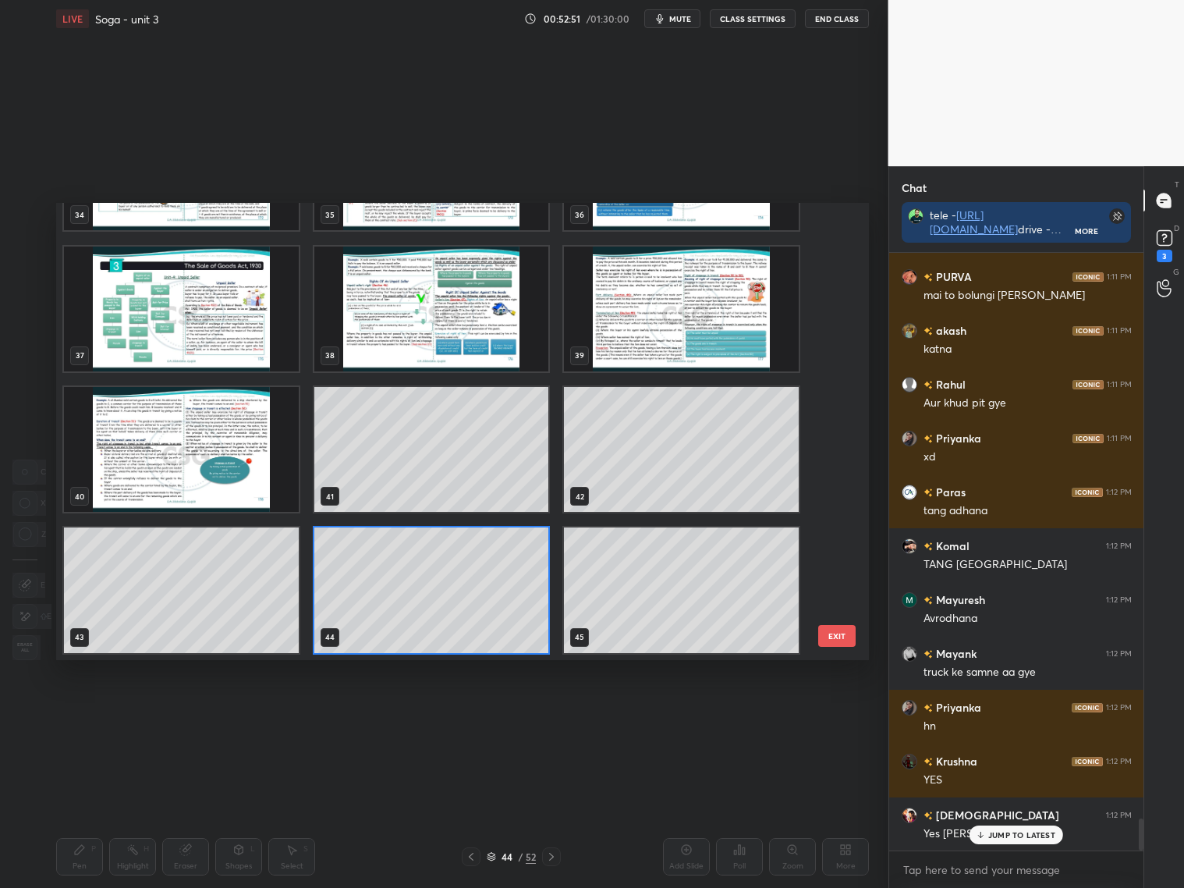
click at [722, 330] on img "grid" at bounding box center [681, 308] width 235 height 125
click at [724, 330] on img "grid" at bounding box center [681, 308] width 235 height 125
click at [722, 330] on img "grid" at bounding box center [681, 308] width 235 height 125
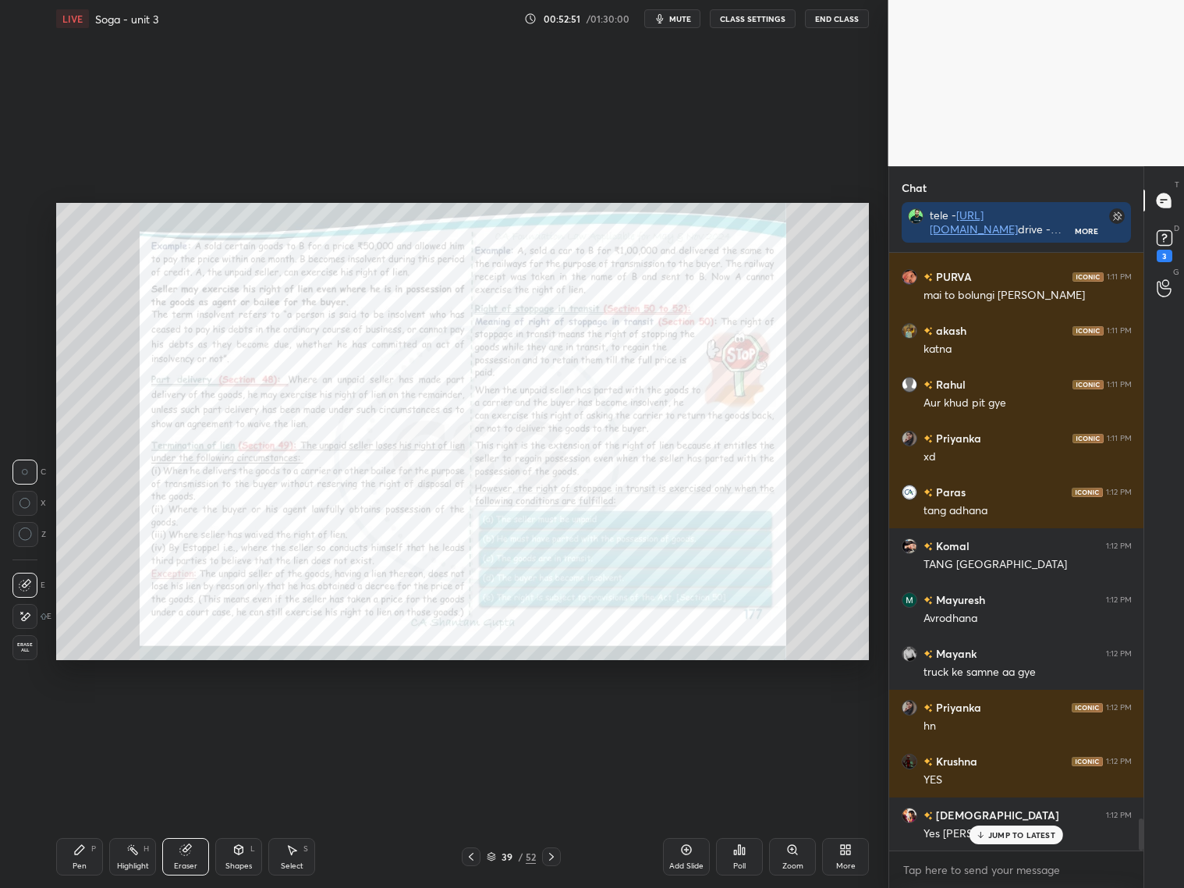
click at [722, 332] on img "grid" at bounding box center [681, 308] width 235 height 125
click at [551, 810] on icon at bounding box center [551, 856] width 12 height 12
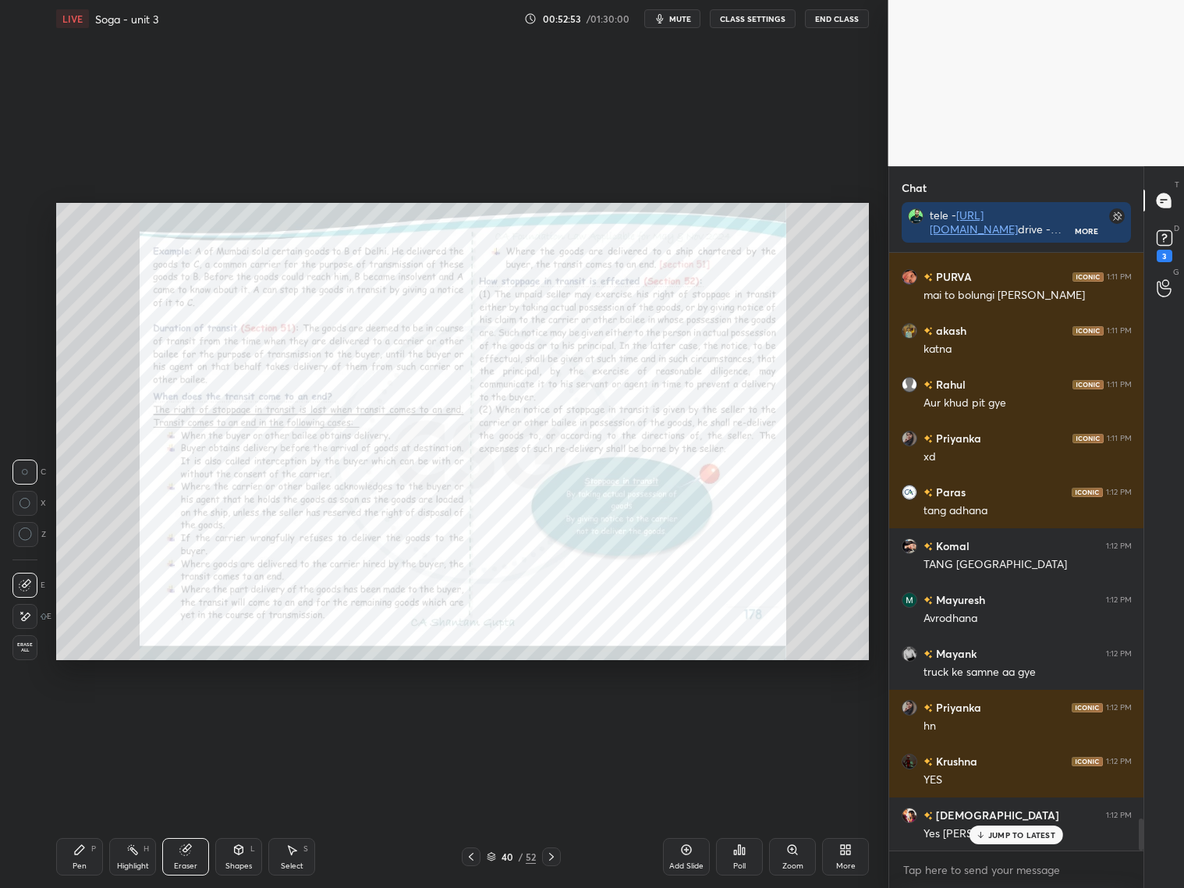
click at [554, 810] on icon at bounding box center [551, 856] width 12 height 12
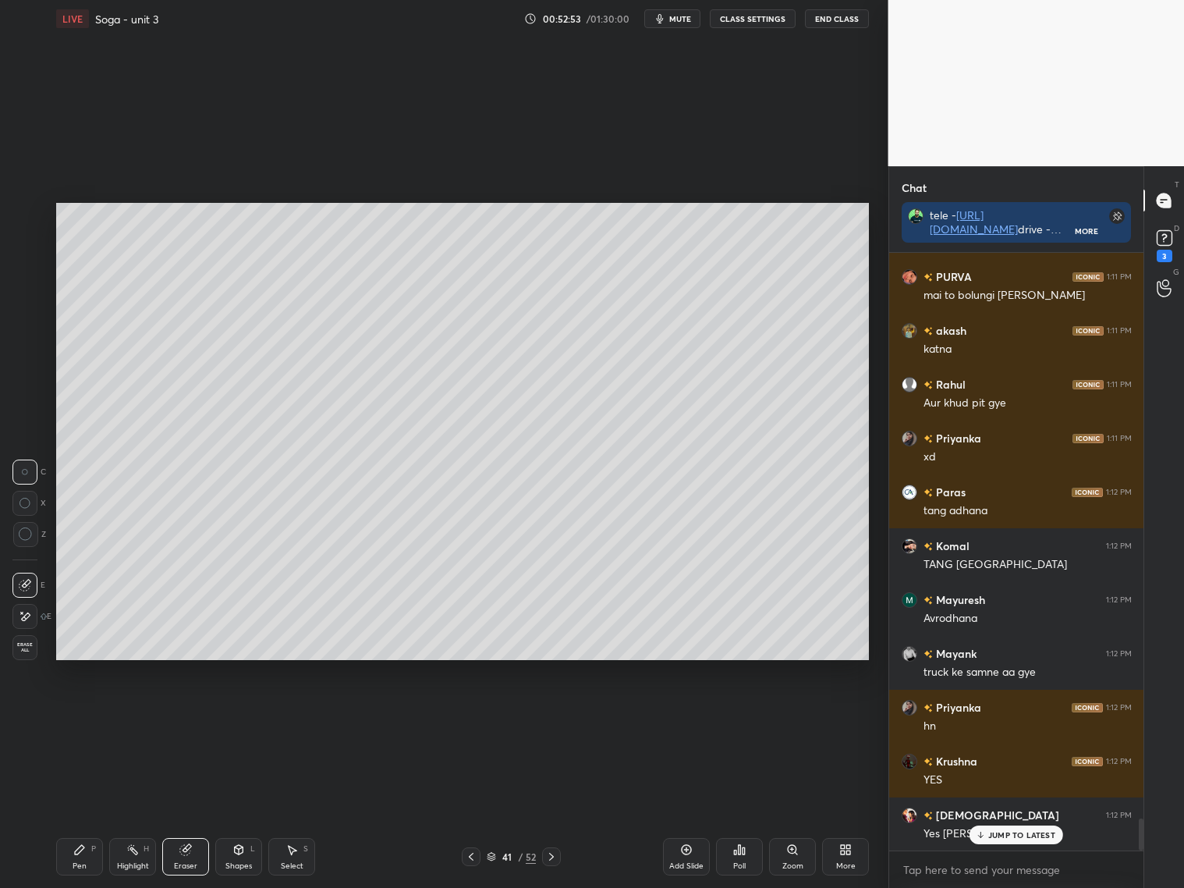
click at [556, 810] on icon at bounding box center [551, 856] width 12 height 12
click at [555, 810] on icon at bounding box center [551, 856] width 12 height 12
click at [553, 810] on icon at bounding box center [551, 856] width 12 height 12
click at [555, 810] on div at bounding box center [551, 856] width 19 height 19
click at [552, 810] on icon at bounding box center [551, 856] width 12 height 12
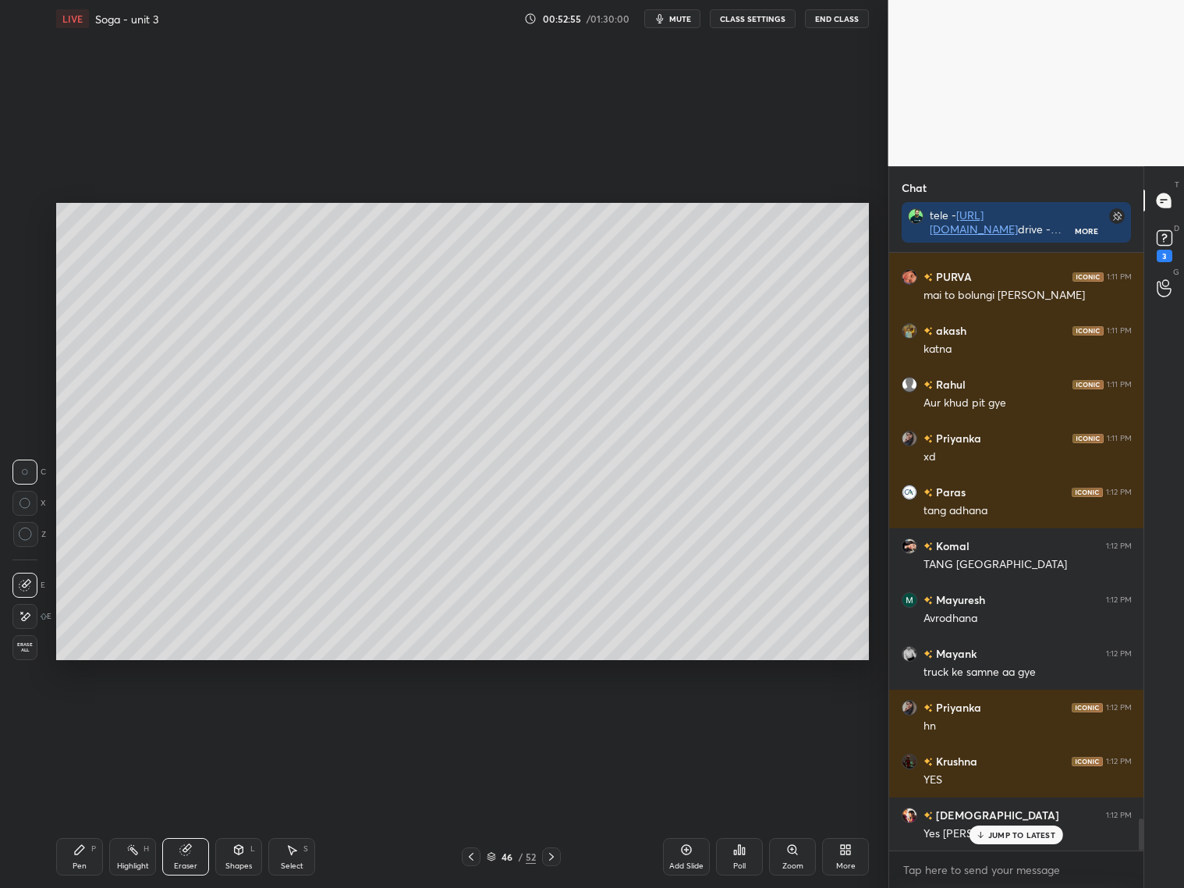
click at [551, 810] on icon at bounding box center [551, 856] width 12 height 12
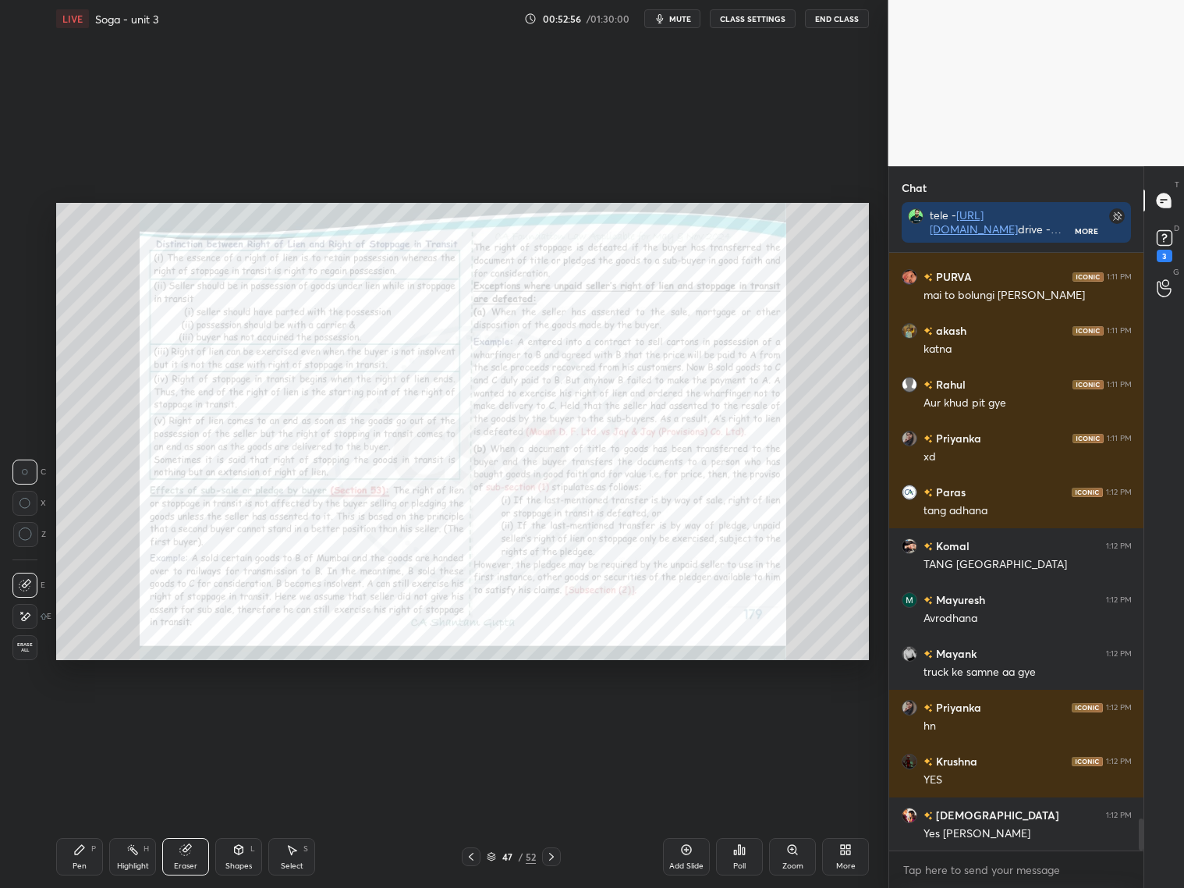
scroll to position [10724, 0]
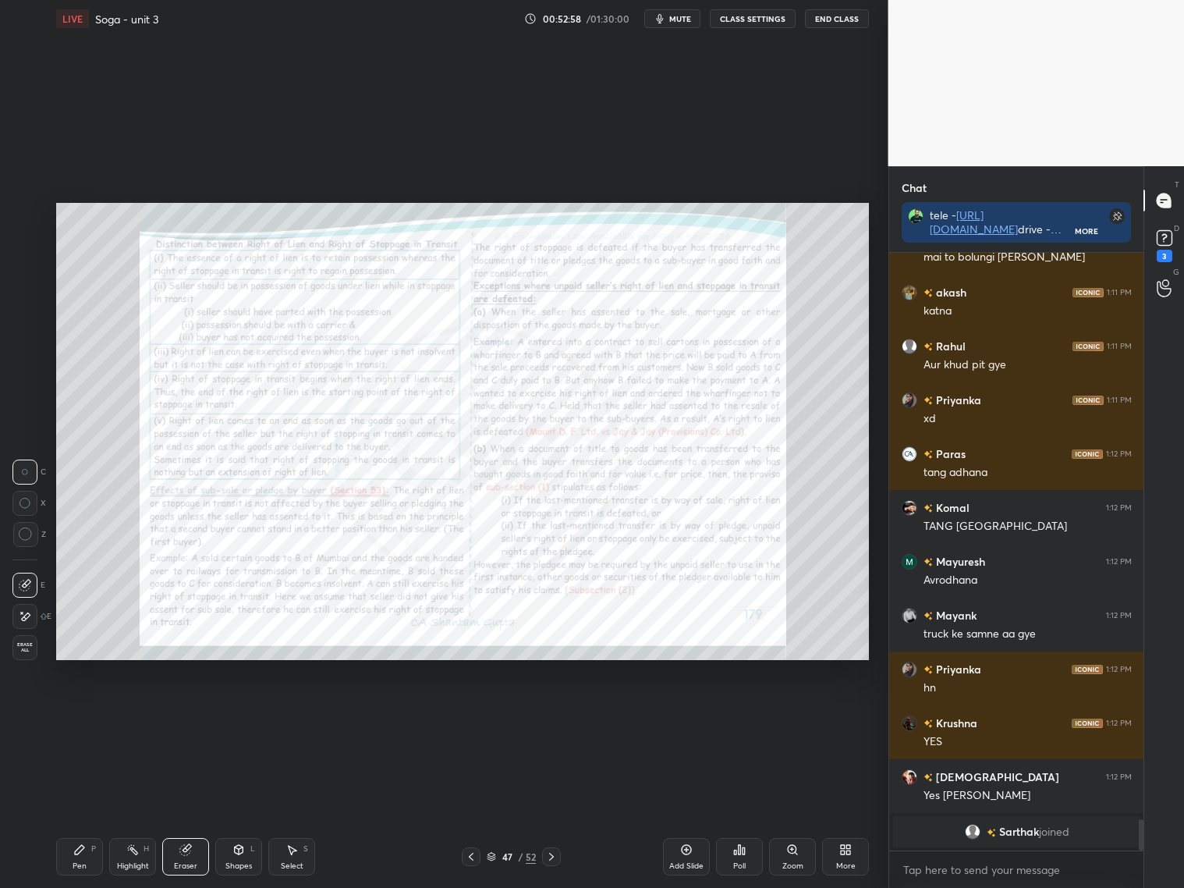
click at [479, 810] on div at bounding box center [471, 856] width 19 height 19
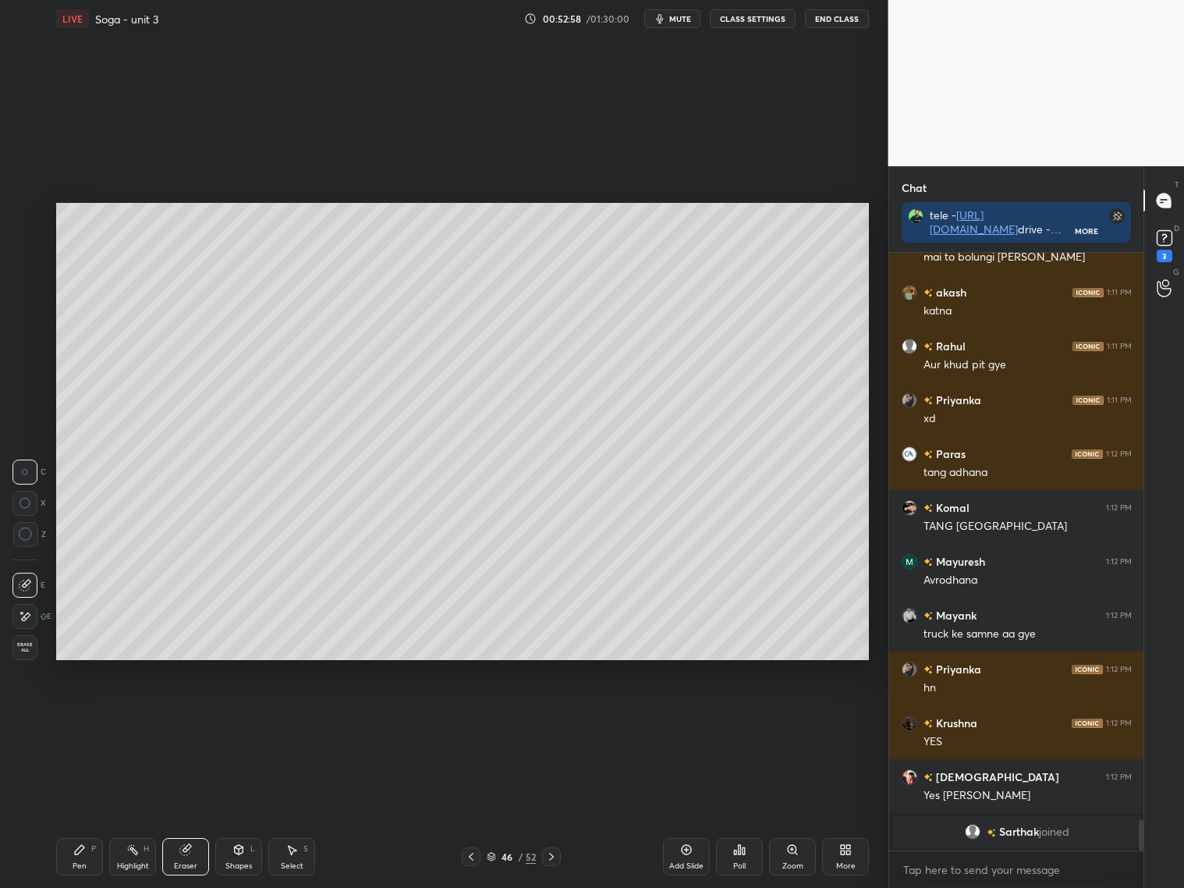
click at [480, 810] on div at bounding box center [471, 856] width 19 height 19
click at [479, 810] on div at bounding box center [471, 856] width 19 height 19
click at [478, 810] on div at bounding box center [471, 856] width 19 height 19
click at [477, 810] on icon at bounding box center [471, 856] width 12 height 12
click at [477, 810] on div at bounding box center [471, 856] width 19 height 19
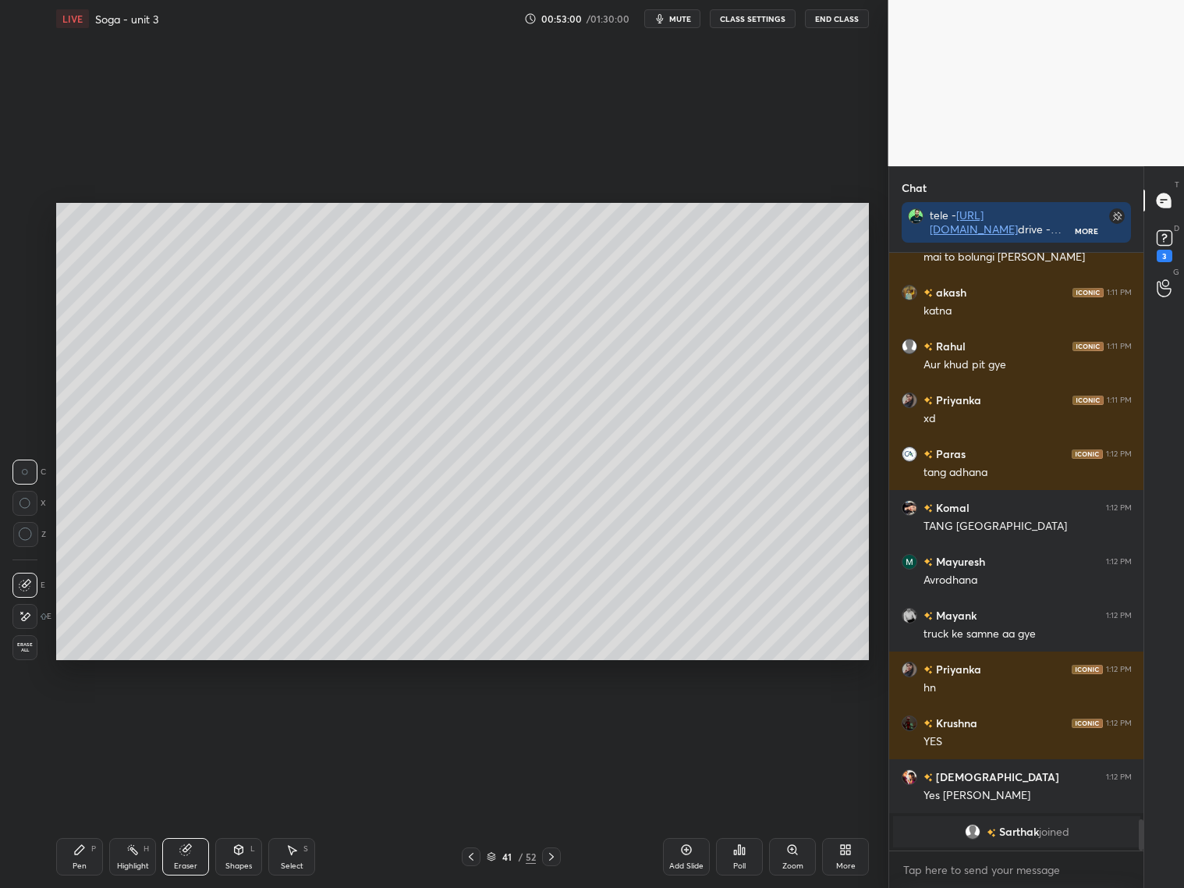
click at [479, 810] on div at bounding box center [471, 856] width 19 height 19
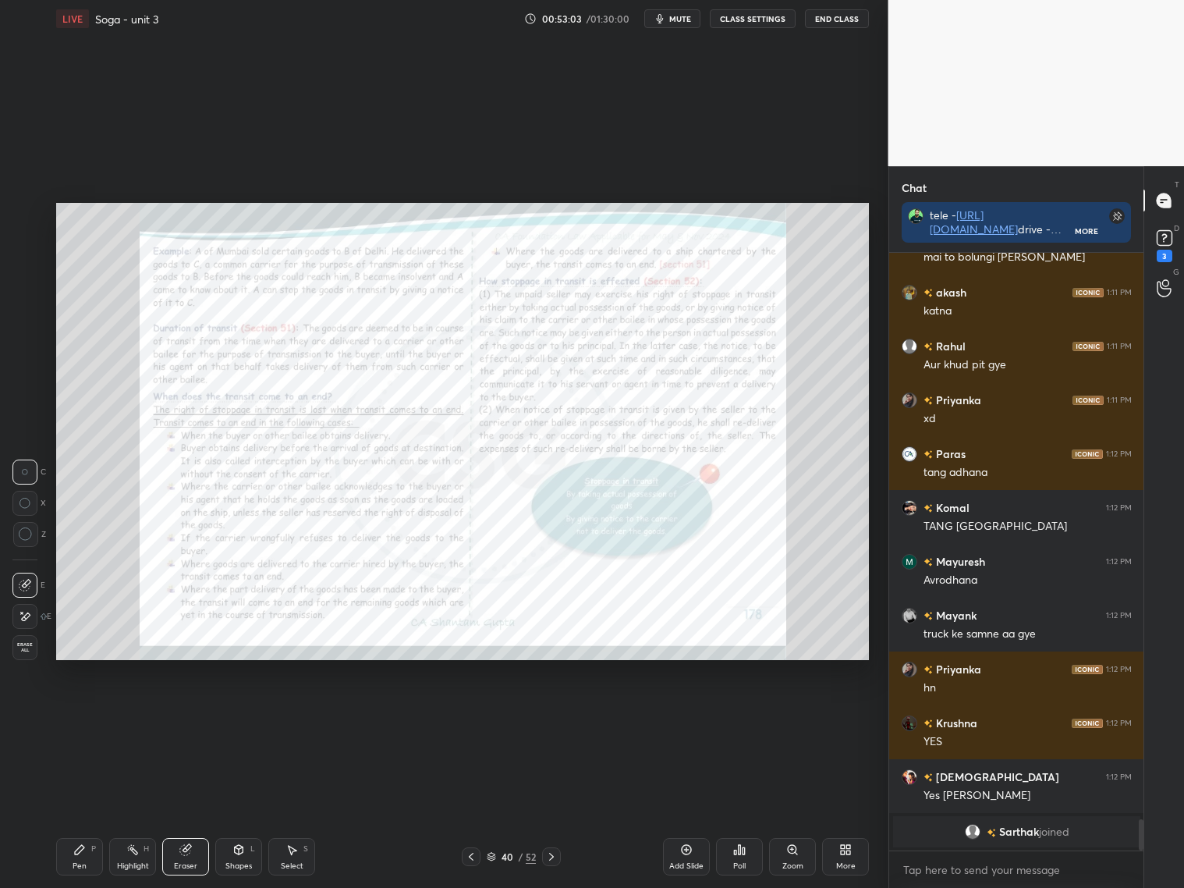
click at [796, 810] on div "Zoom" at bounding box center [792, 856] width 47 height 37
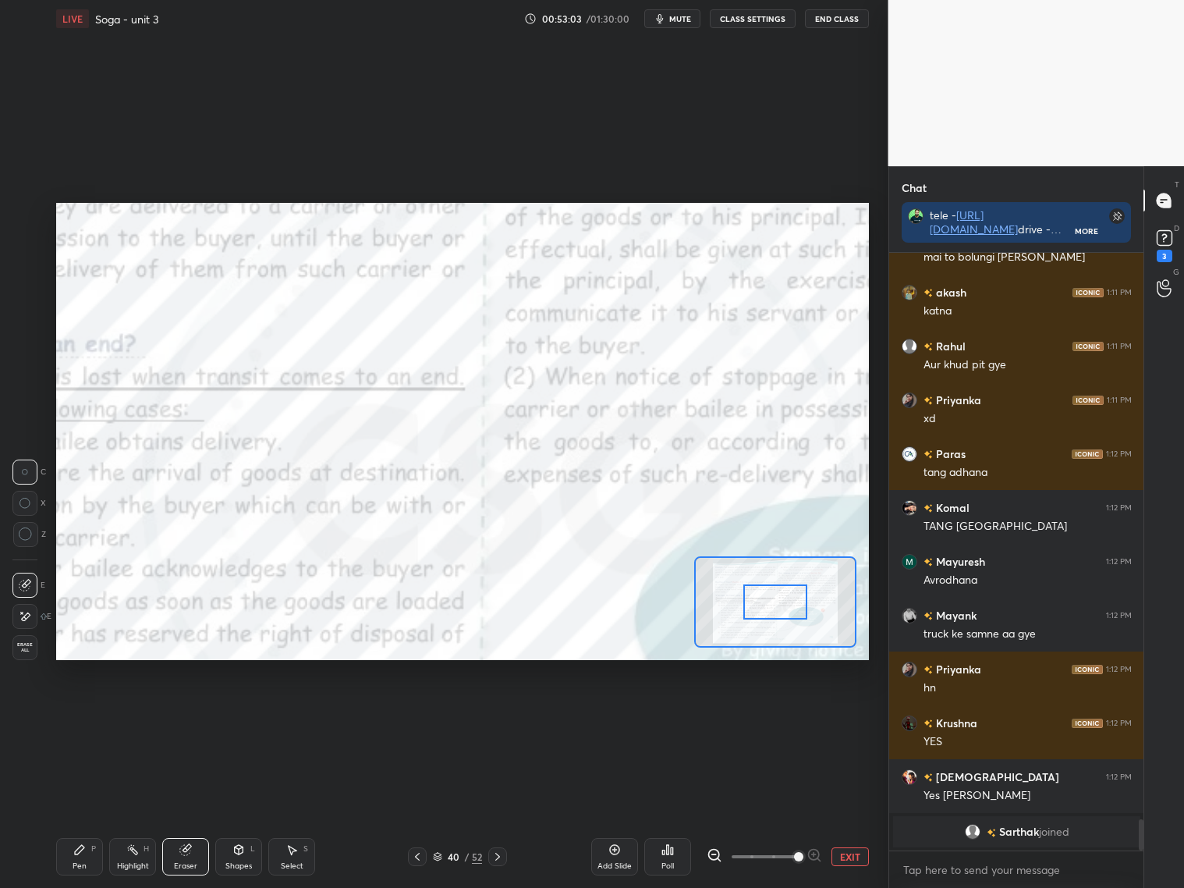
click at [796, 810] on span at bounding box center [765, 856] width 66 height 23
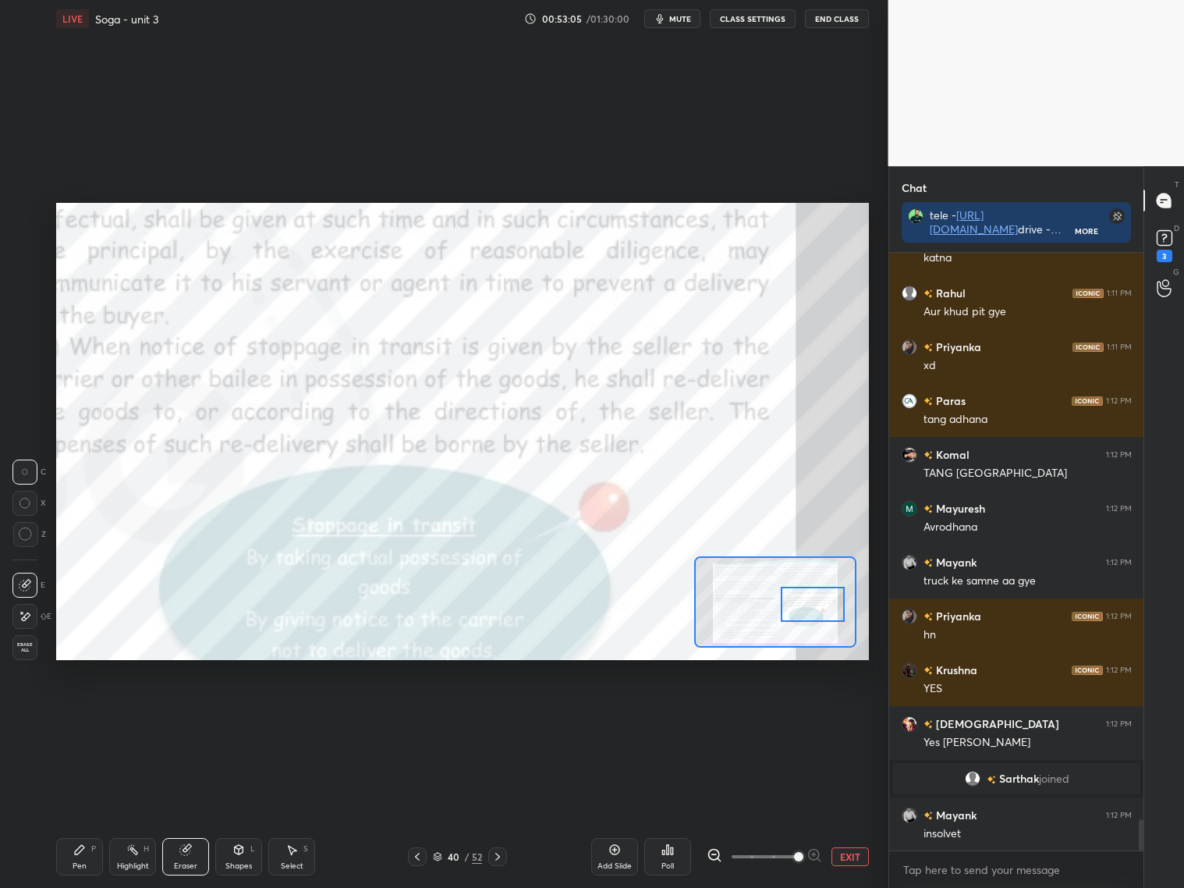
scroll to position [10831, 0]
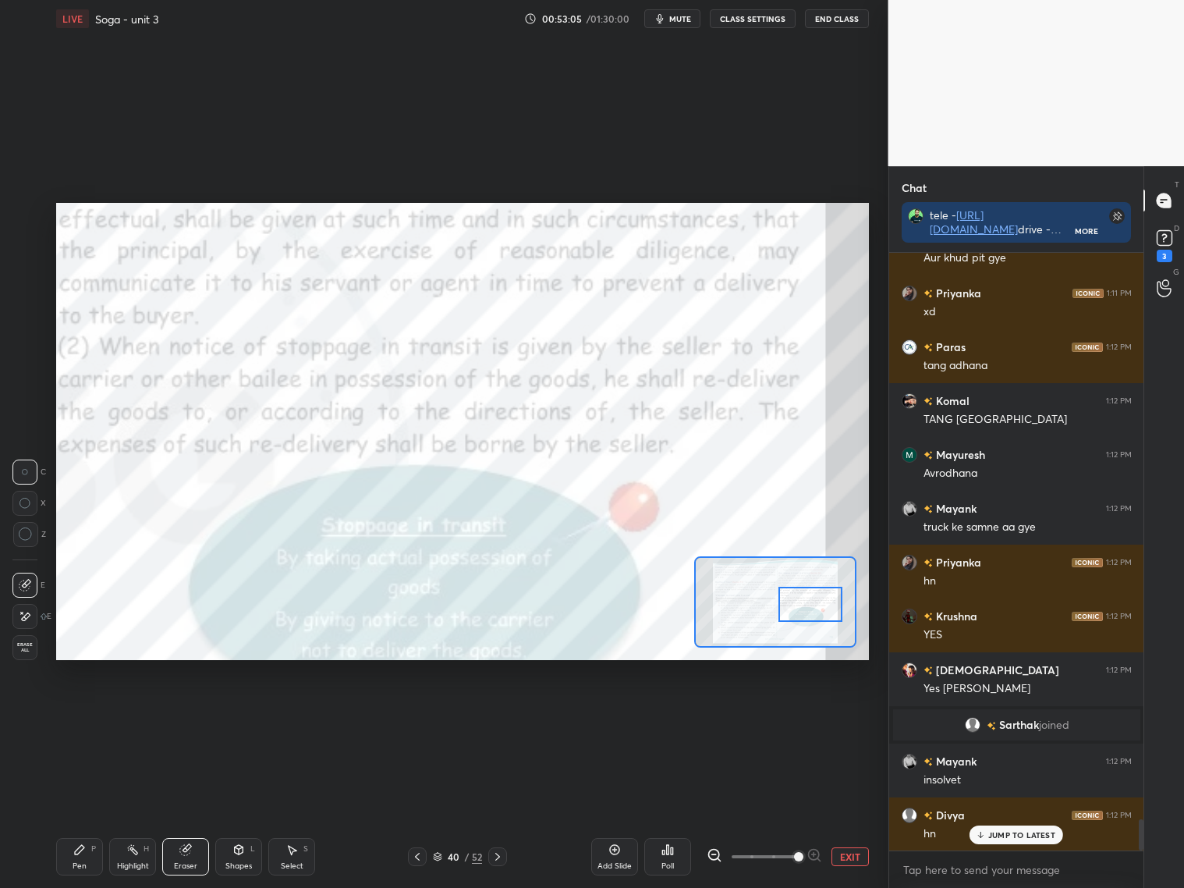
drag, startPoint x: 784, startPoint y: 611, endPoint x: 815, endPoint y: 613, distance: 31.3
click at [810, 611] on div at bounding box center [810, 604] width 64 height 35
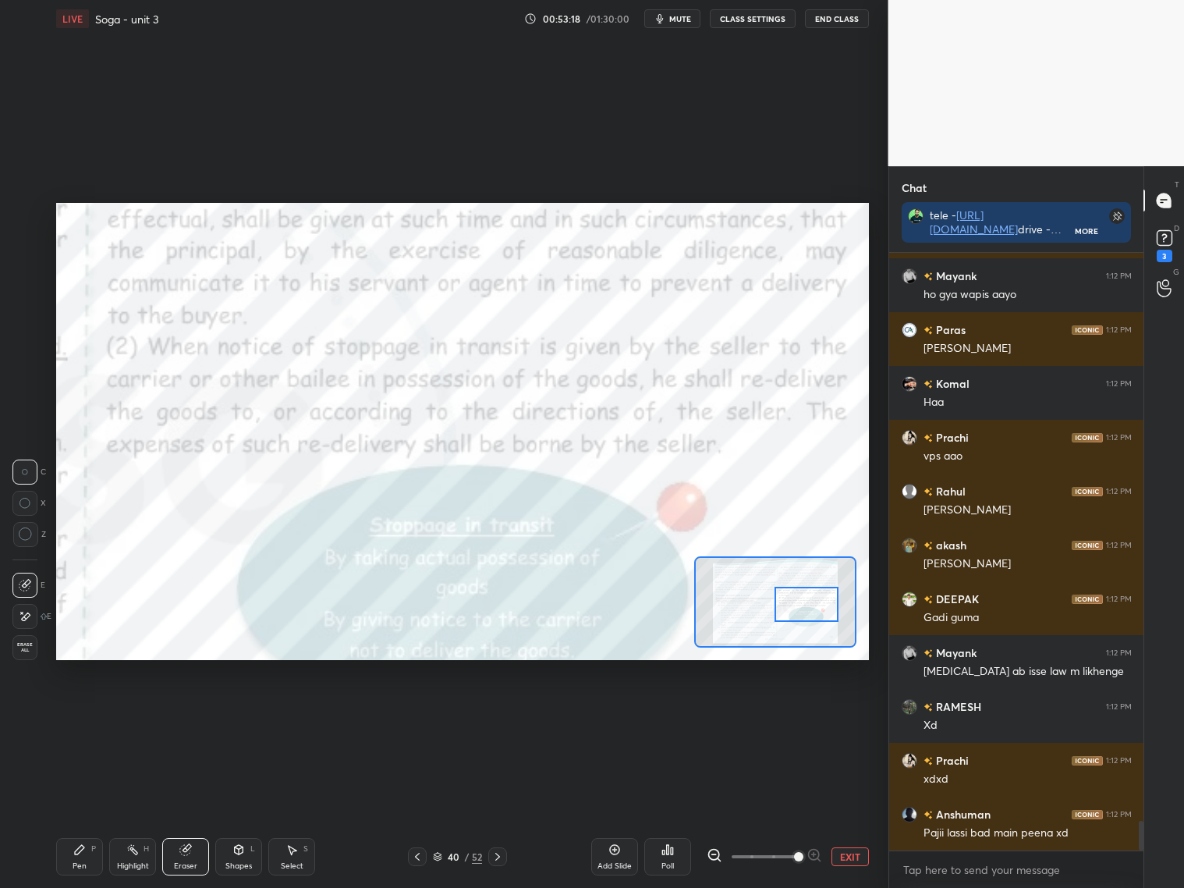
scroll to position [11532, 0]
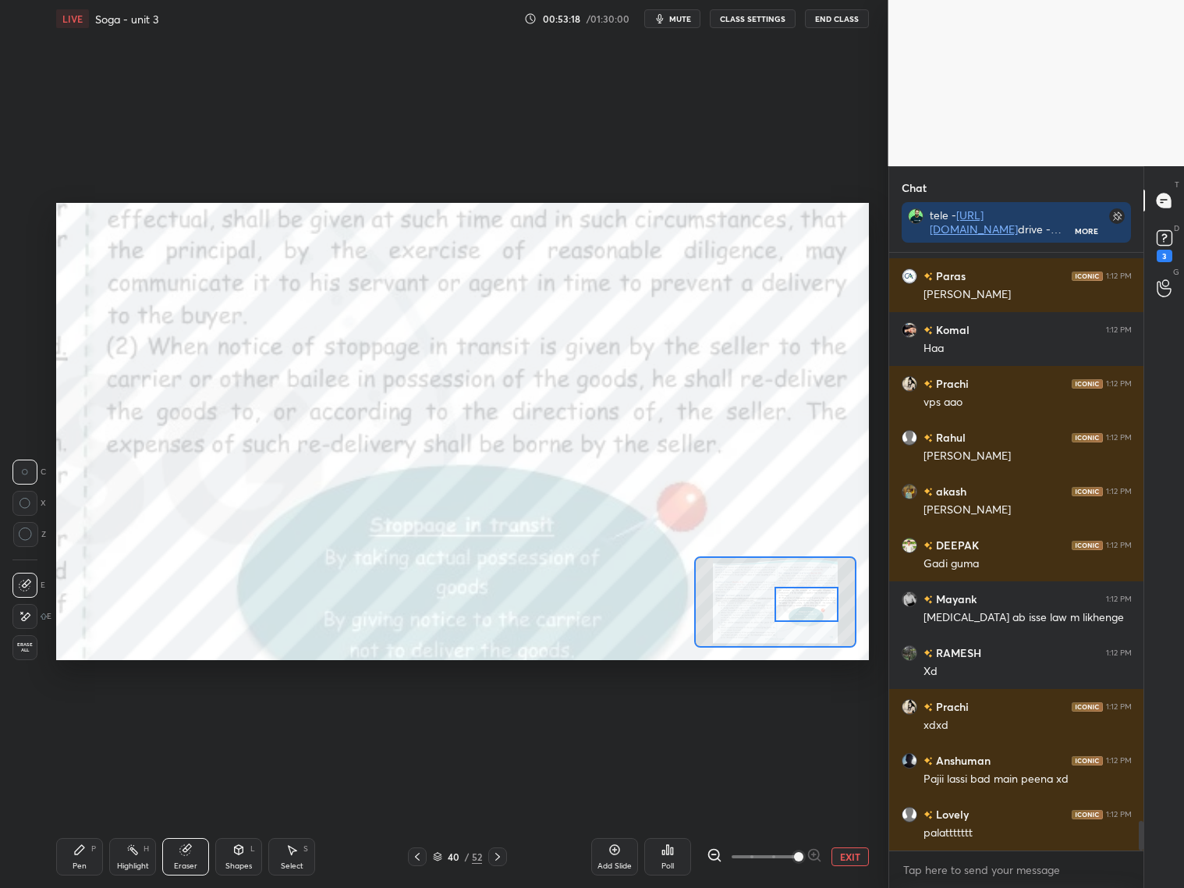
click at [87, 810] on div "Pen P" at bounding box center [79, 856] width 47 height 37
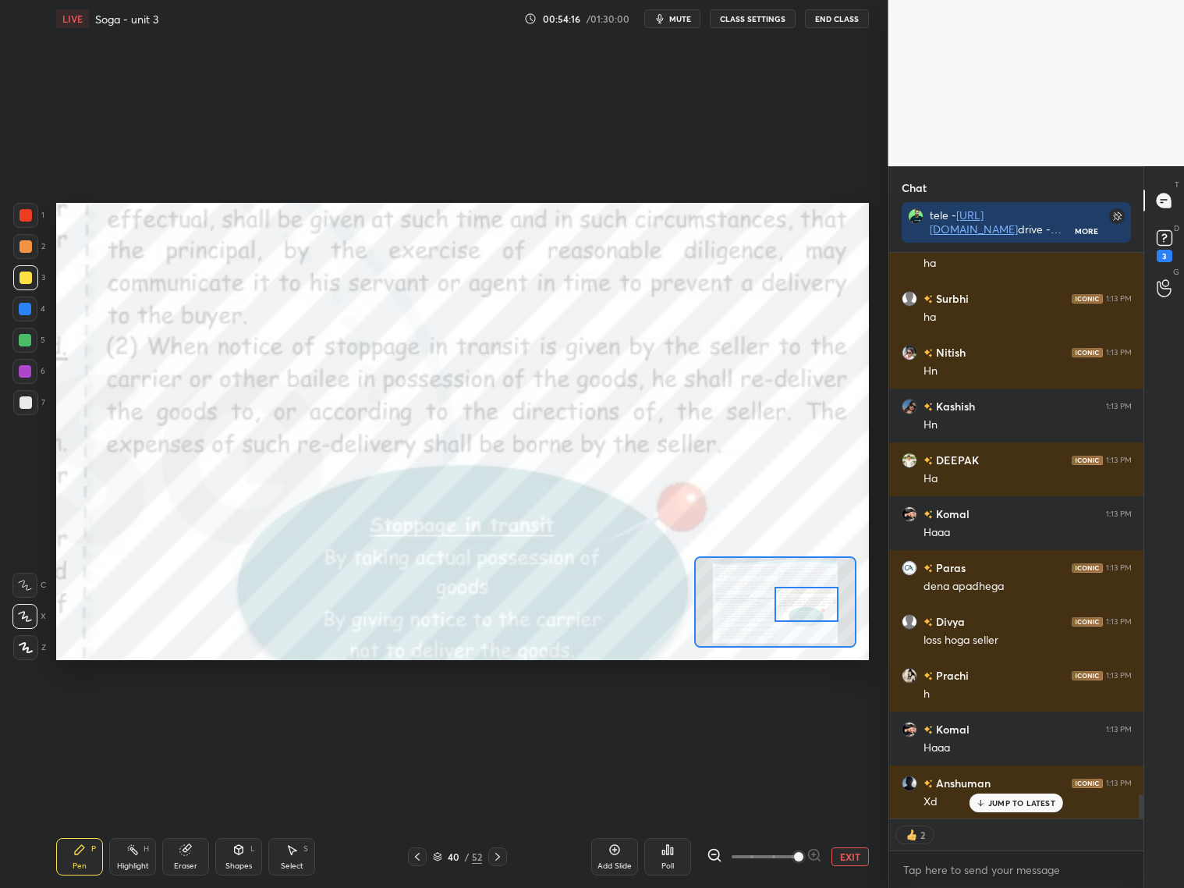
scroll to position [12801, 0]
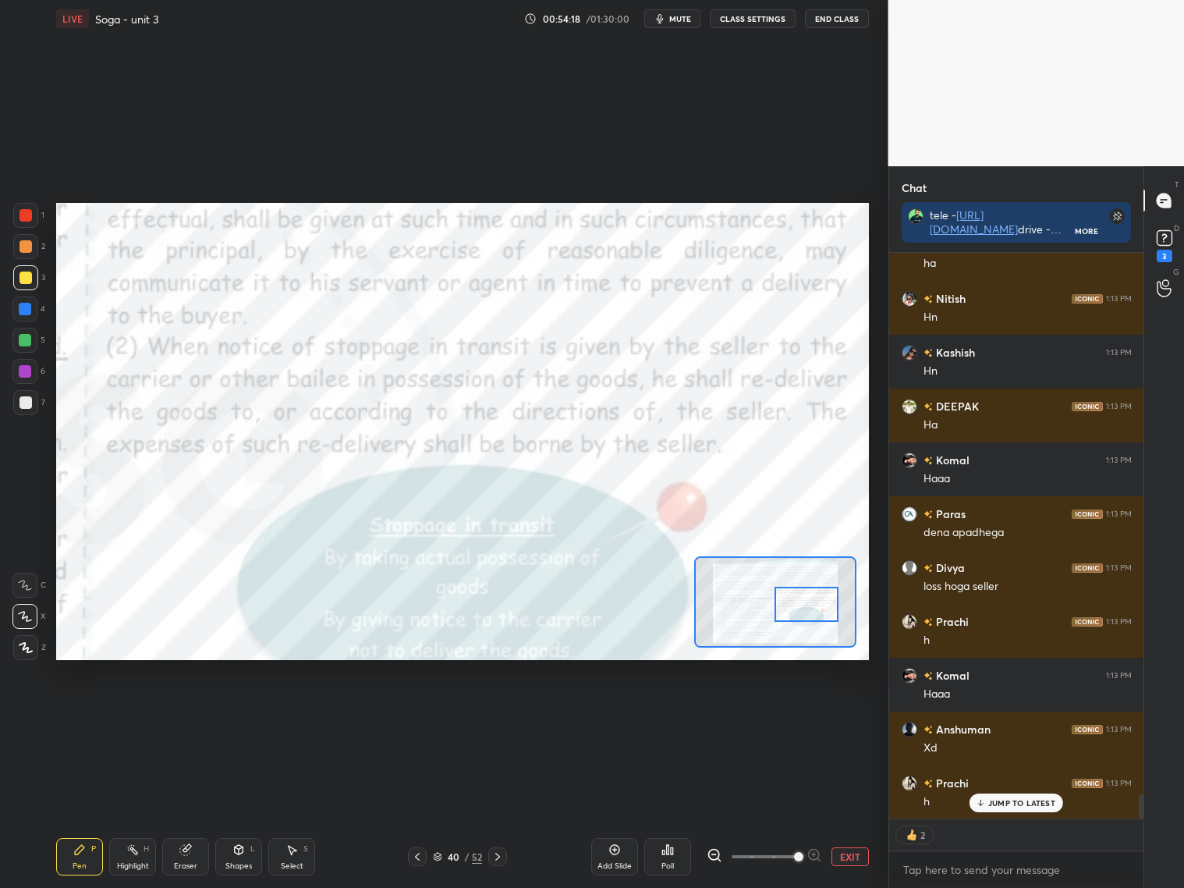
click at [810, 611] on div at bounding box center [806, 604] width 64 height 35
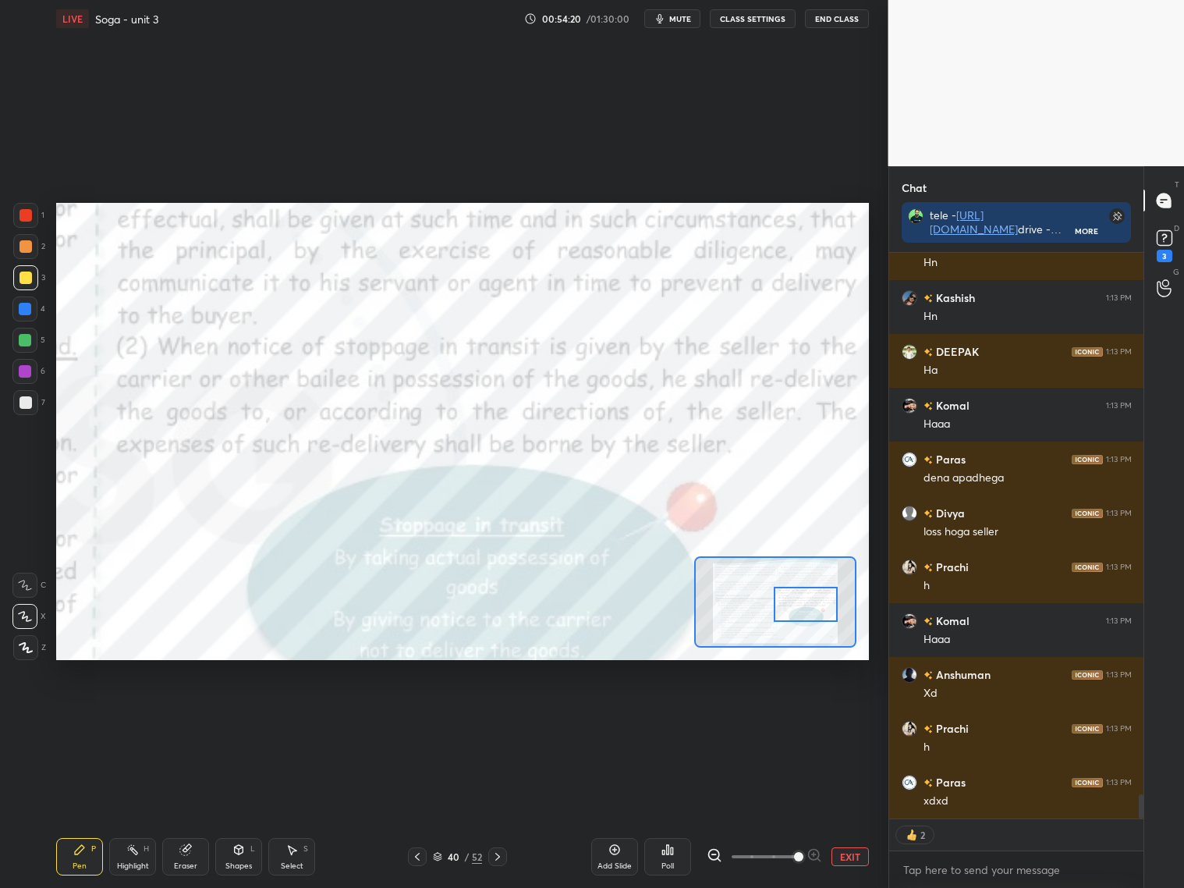
scroll to position [12909, 0]
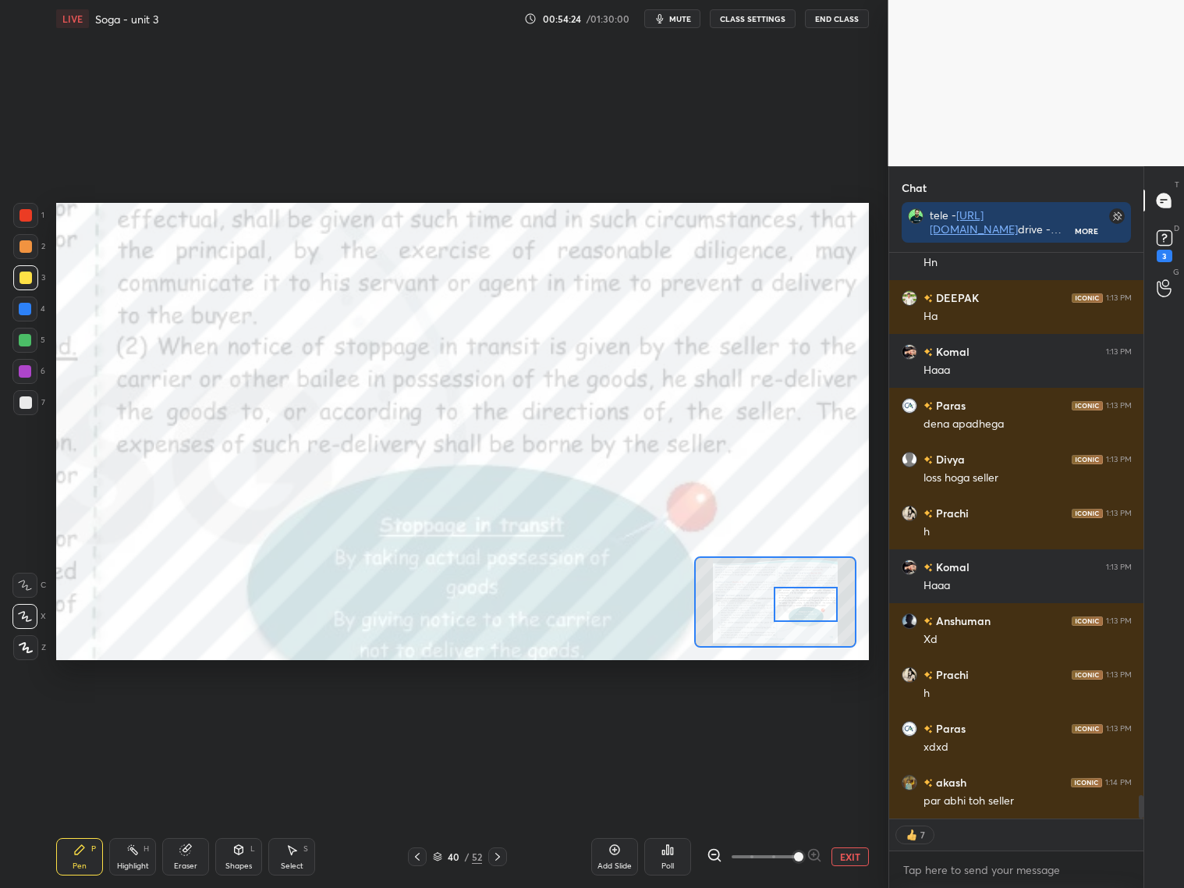
click at [801, 611] on div at bounding box center [775, 601] width 162 height 91
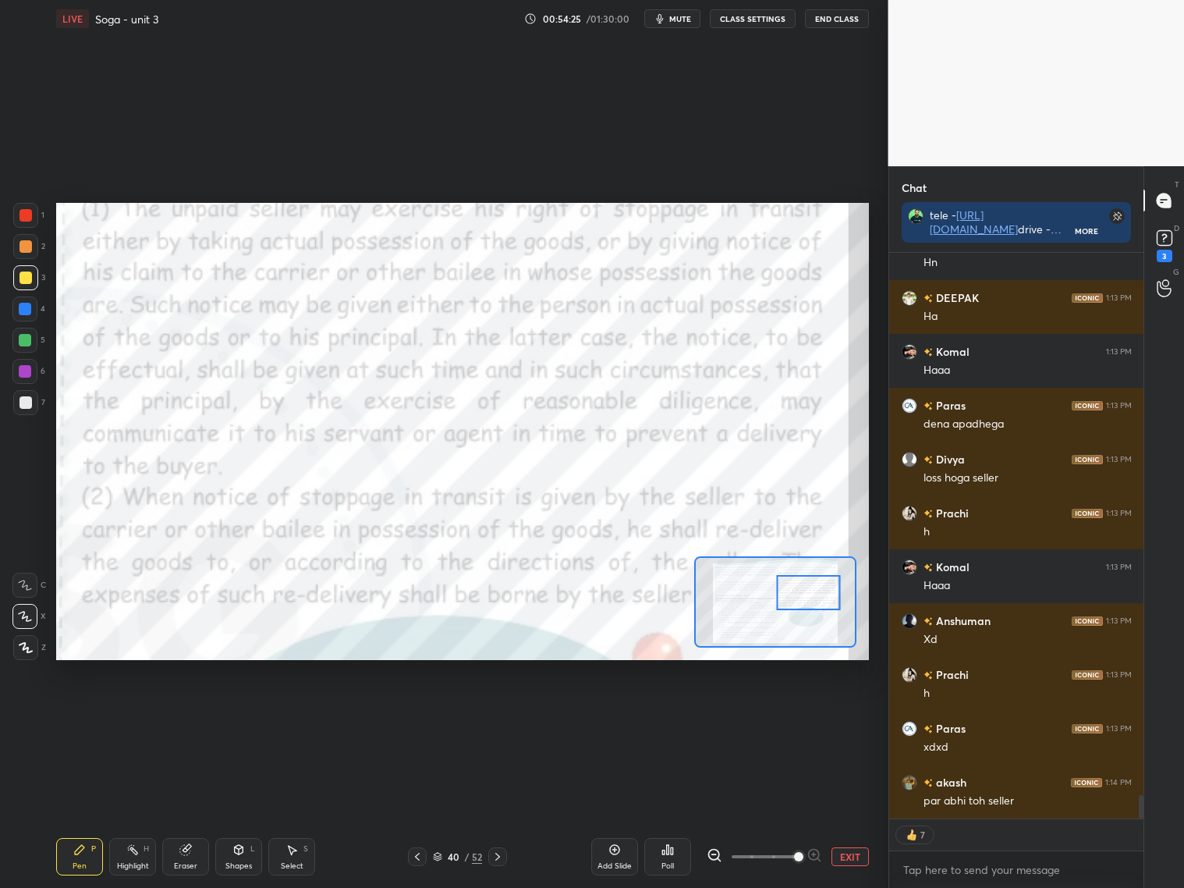
drag, startPoint x: 796, startPoint y: 611, endPoint x: 800, endPoint y: 594, distance: 16.8
click at [801, 595] on div at bounding box center [809, 592] width 64 height 35
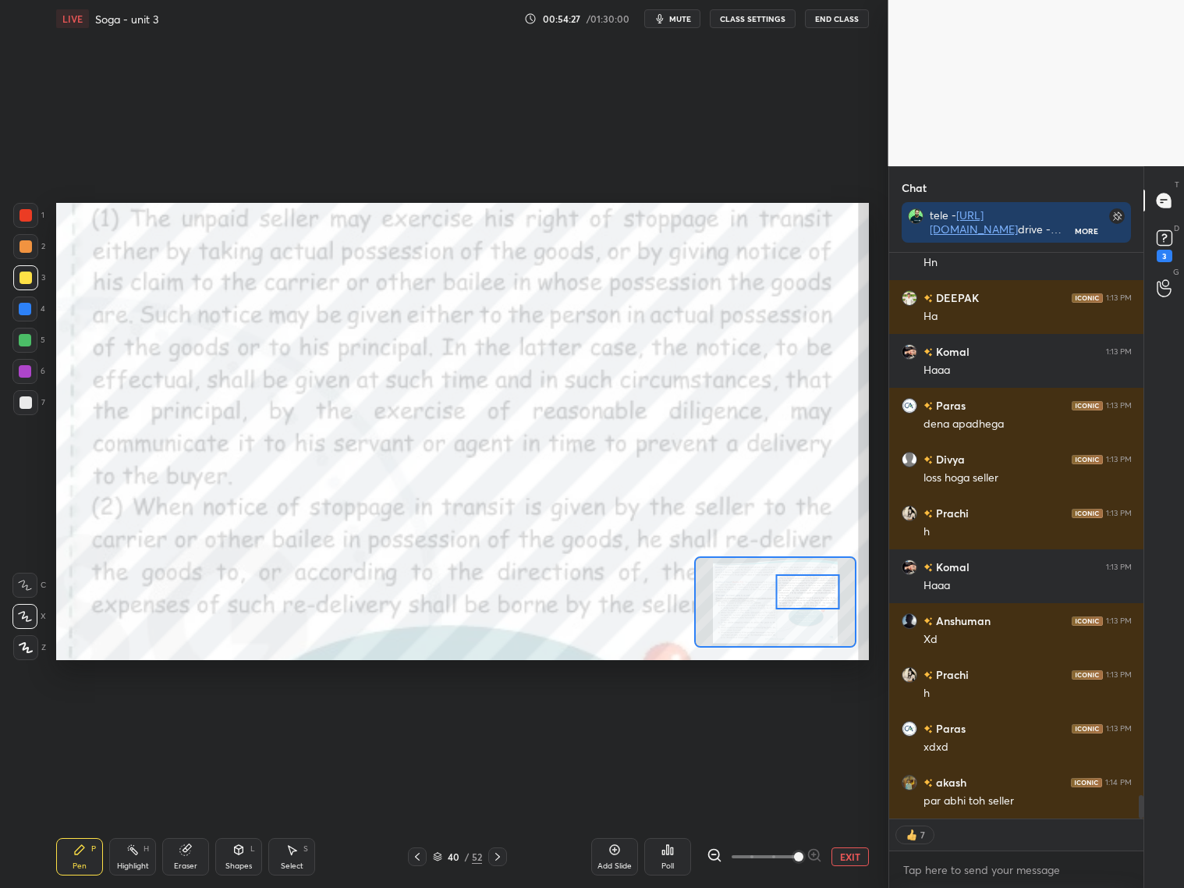
click at [808, 604] on div at bounding box center [775, 601] width 162 height 91
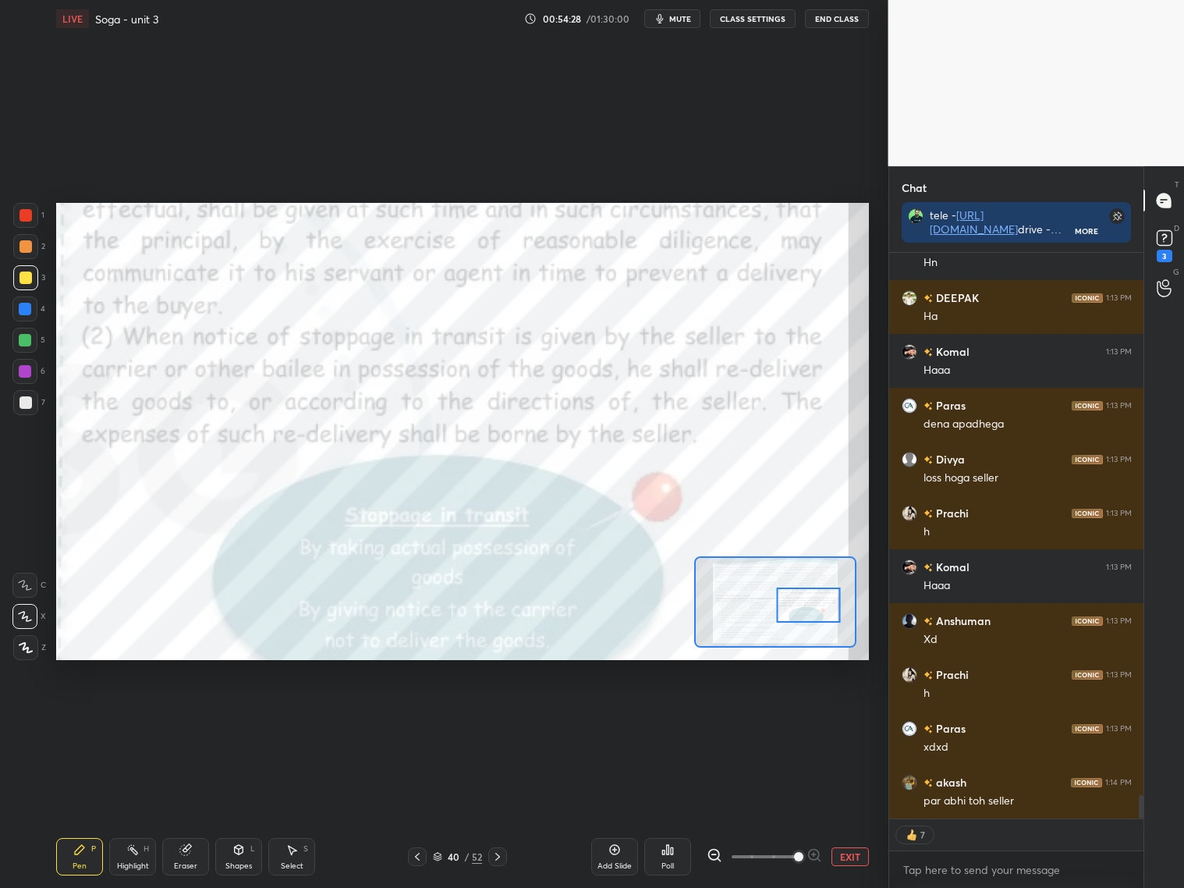
scroll to position [12963, 0]
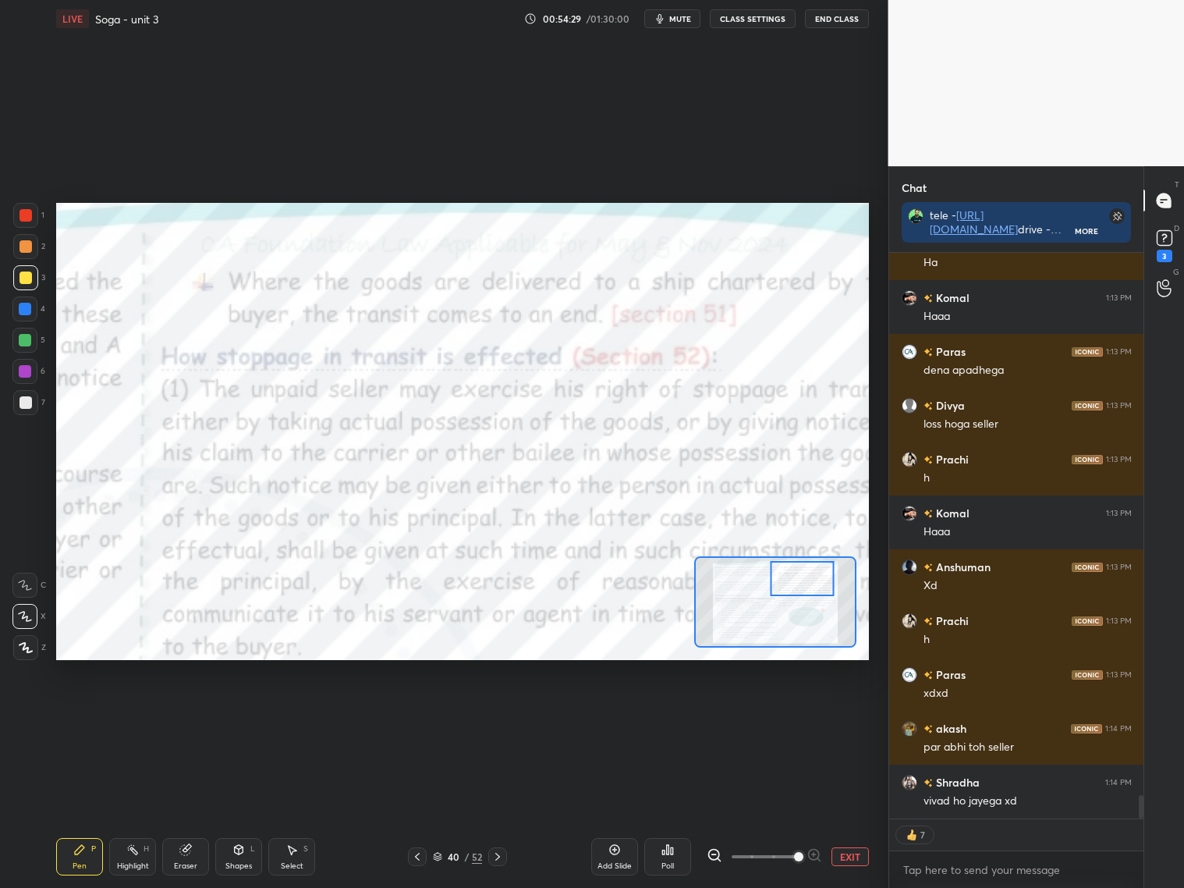
drag, startPoint x: 804, startPoint y: 597, endPoint x: 796, endPoint y: 571, distance: 27.9
click at [797, 573] on div at bounding box center [803, 578] width 64 height 35
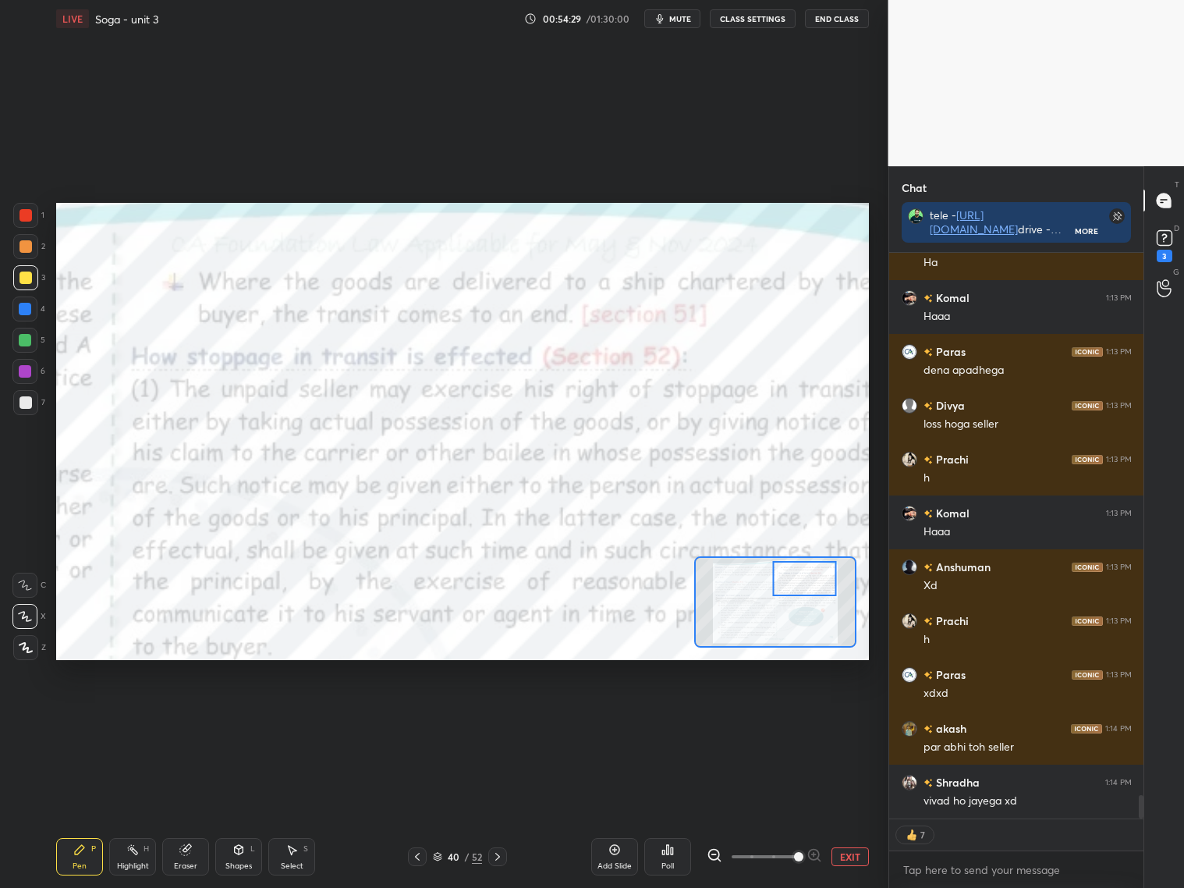
click at [801, 575] on div at bounding box center [805, 578] width 64 height 35
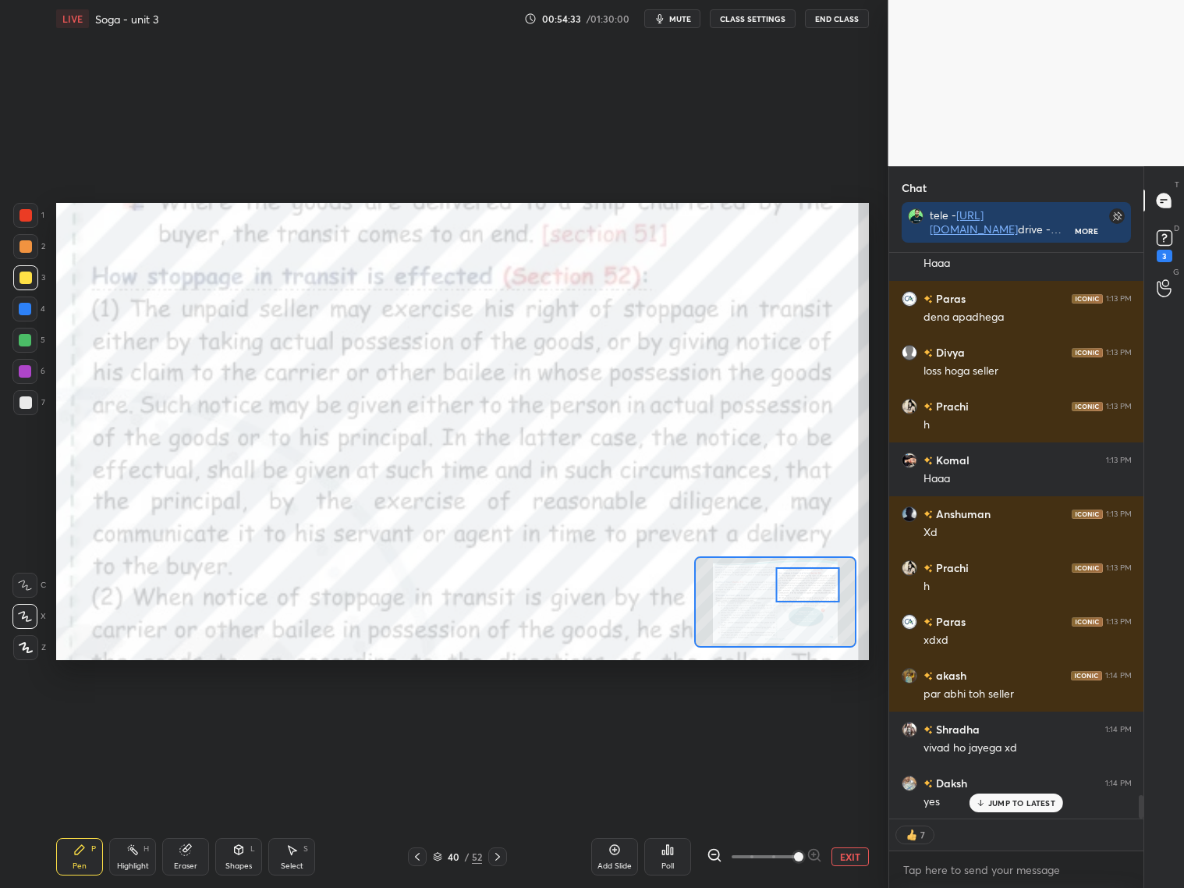
scroll to position [12984, 0]
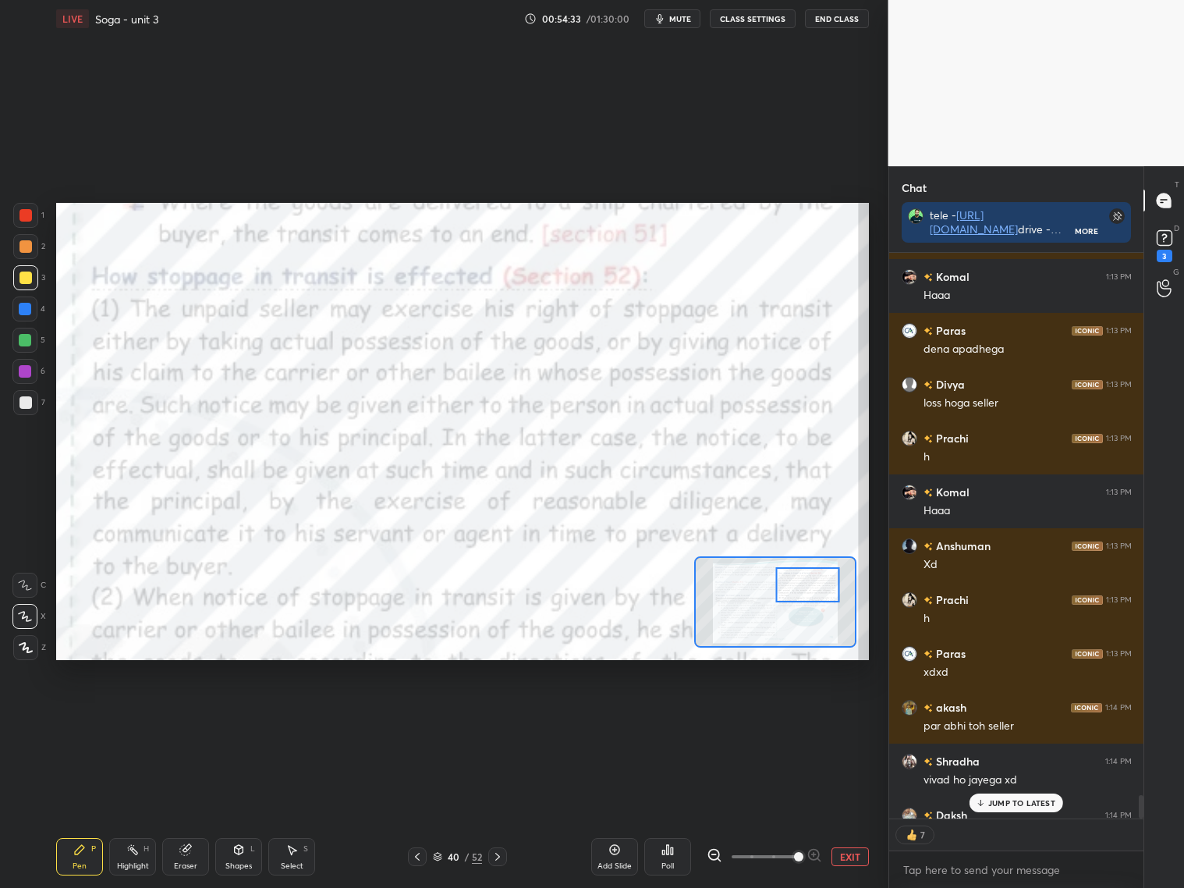
click at [816, 580] on div at bounding box center [808, 584] width 64 height 35
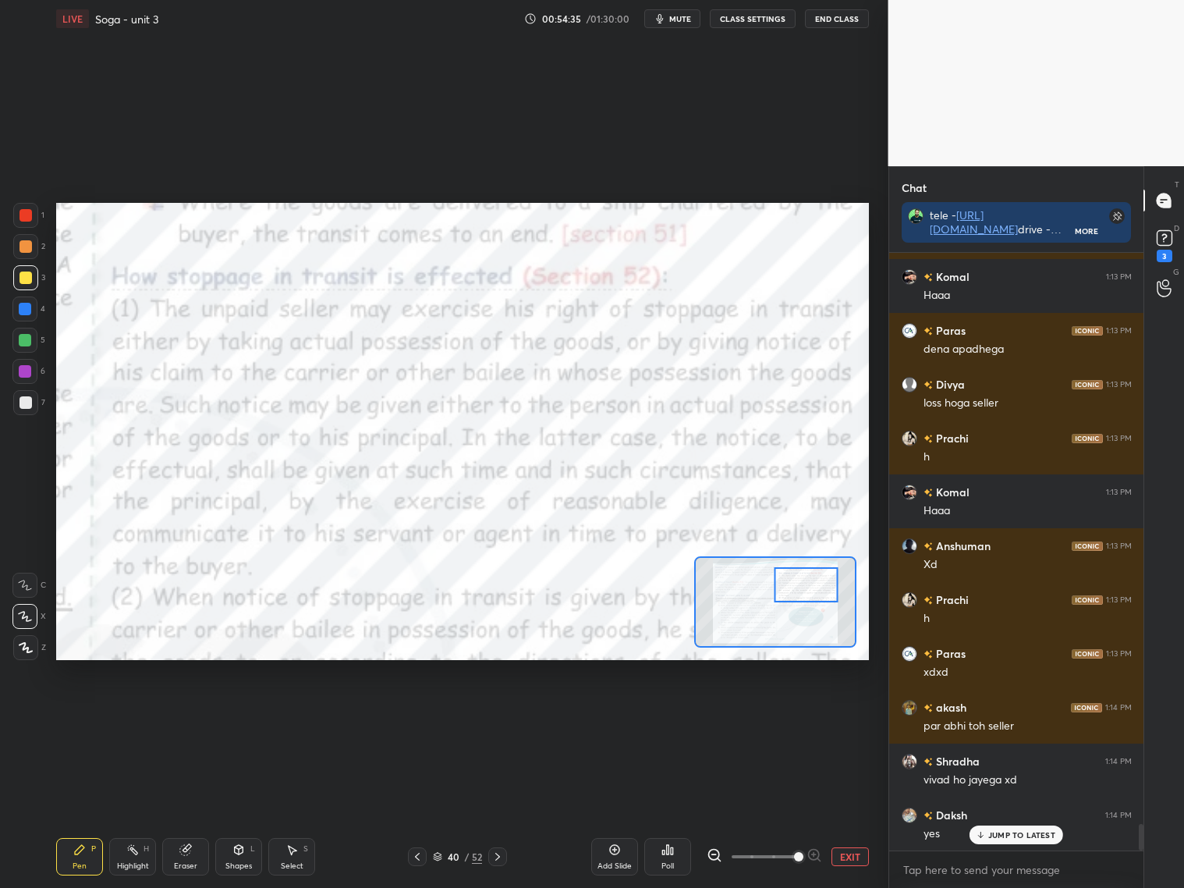
click at [22, 223] on div at bounding box center [25, 215] width 25 height 25
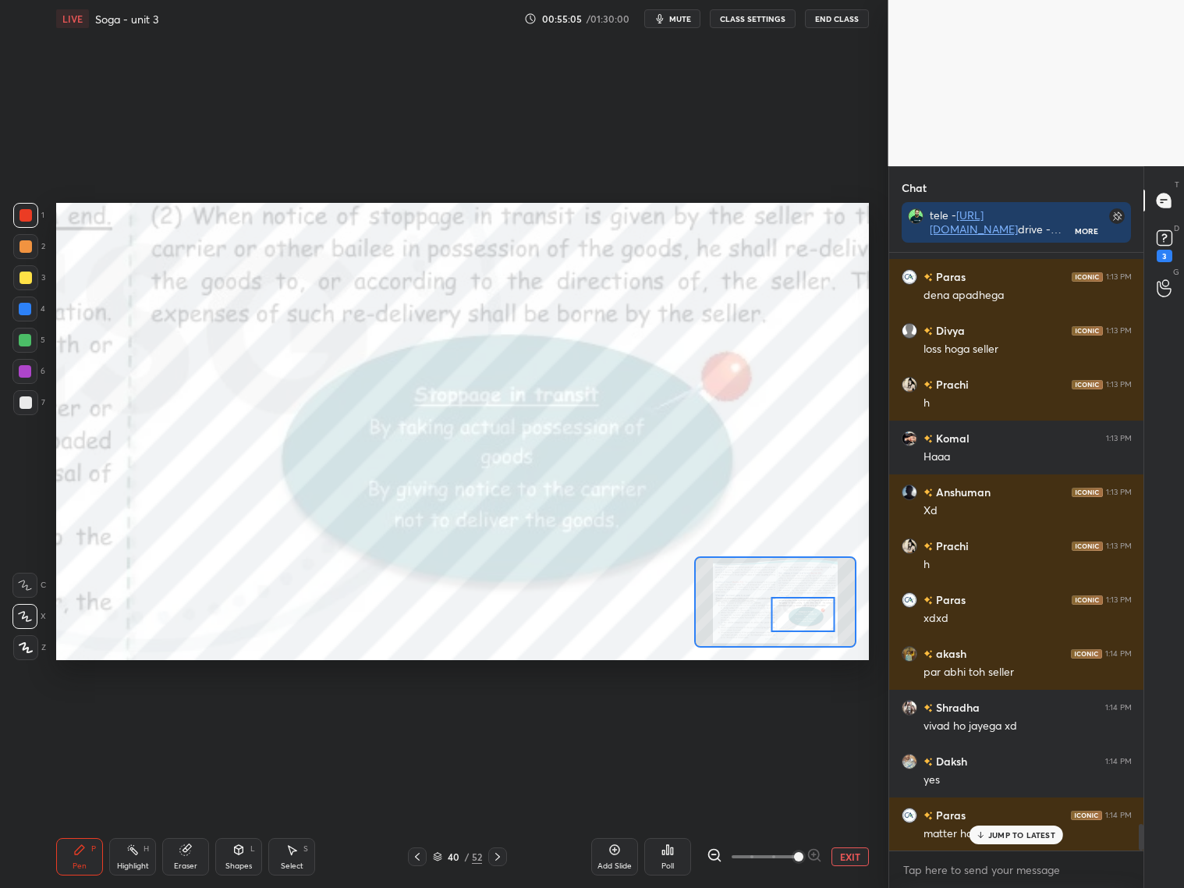
drag, startPoint x: 802, startPoint y: 587, endPoint x: 800, endPoint y: 612, distance: 25.8
click at [800, 615] on div at bounding box center [803, 614] width 64 height 35
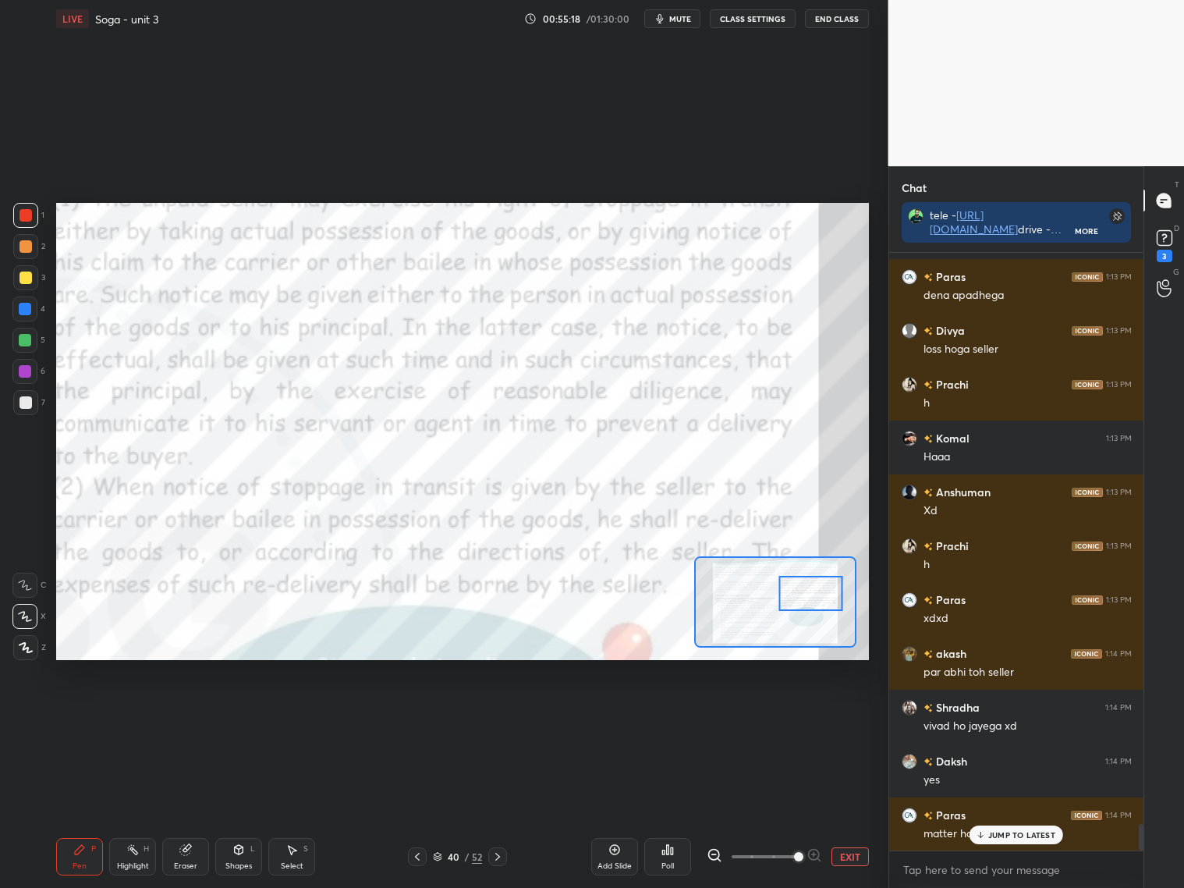
drag, startPoint x: 813, startPoint y: 617, endPoint x: 819, endPoint y: 601, distance: 17.5
click at [817, 601] on div at bounding box center [811, 593] width 64 height 35
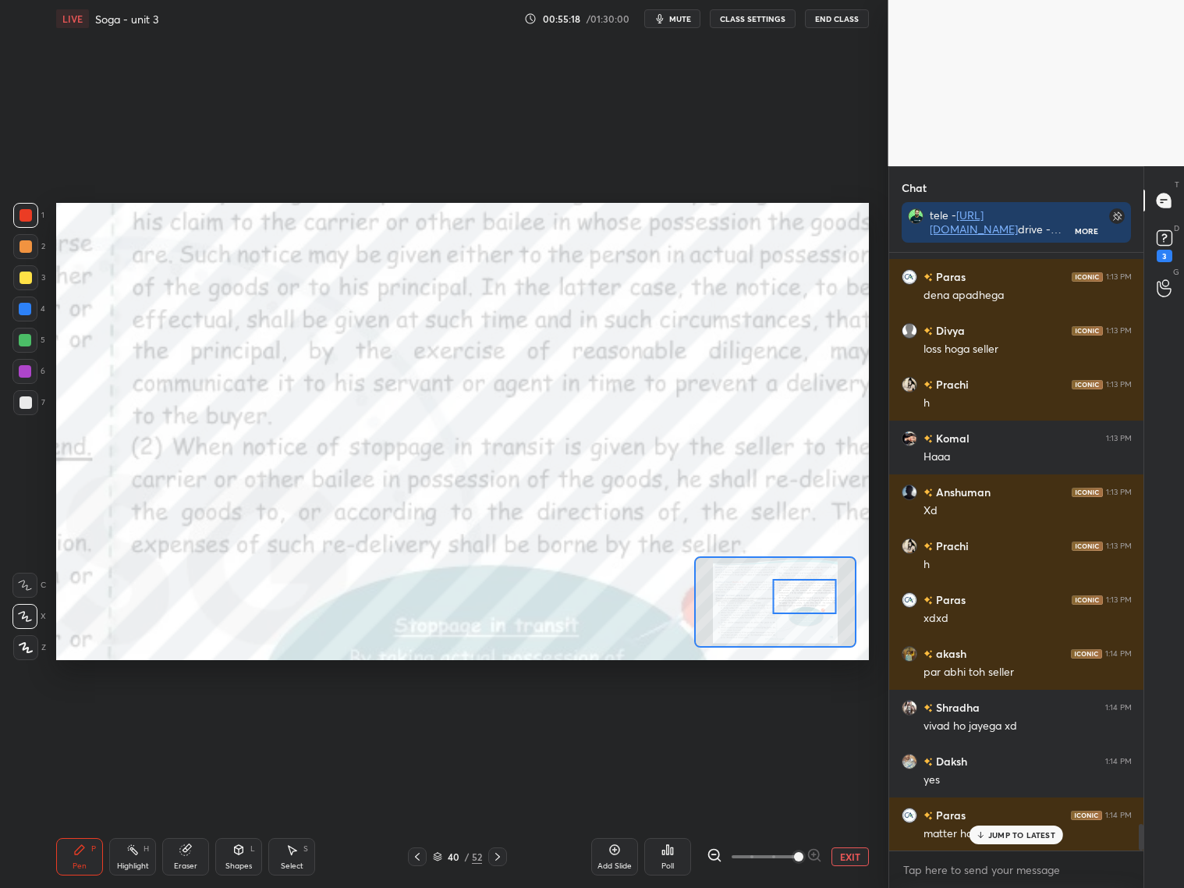
click at [812, 605] on div at bounding box center [805, 596] width 64 height 35
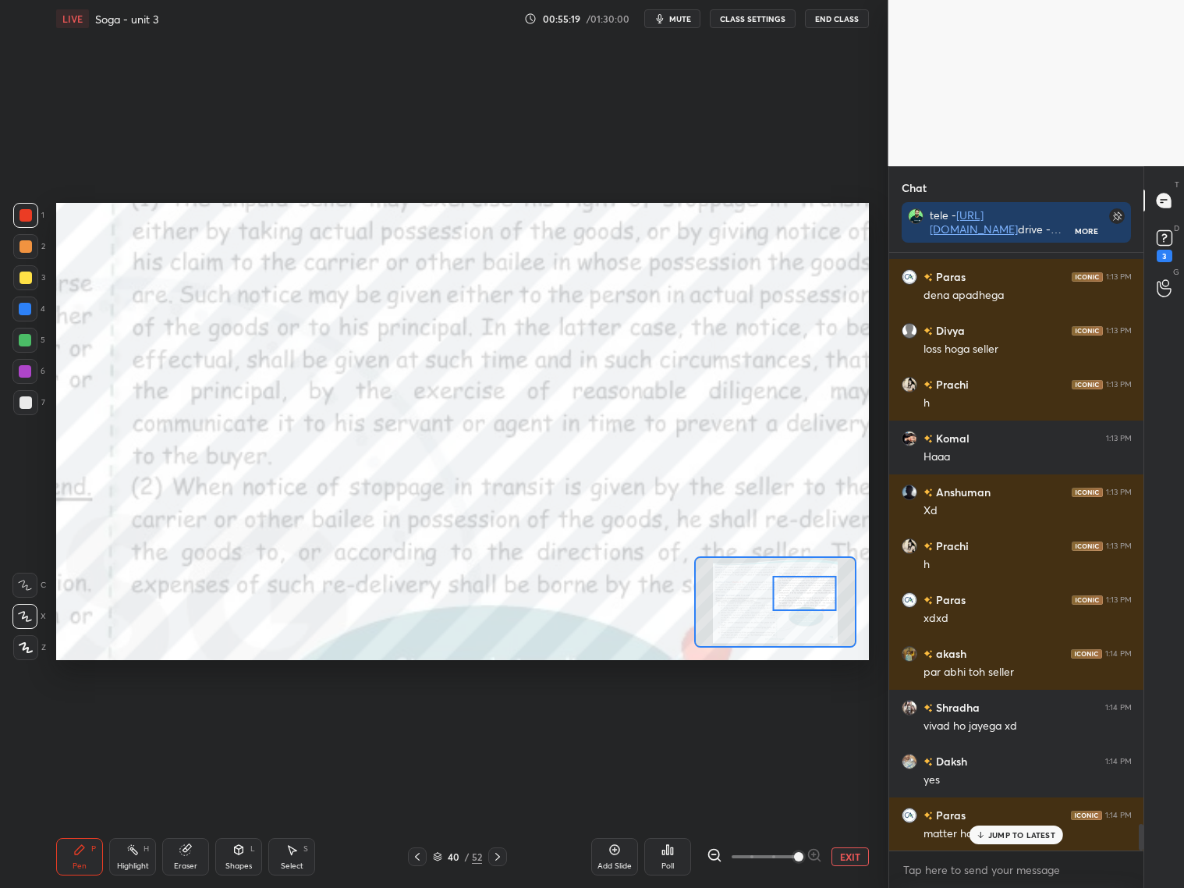
click at [817, 598] on div at bounding box center [805, 593] width 64 height 35
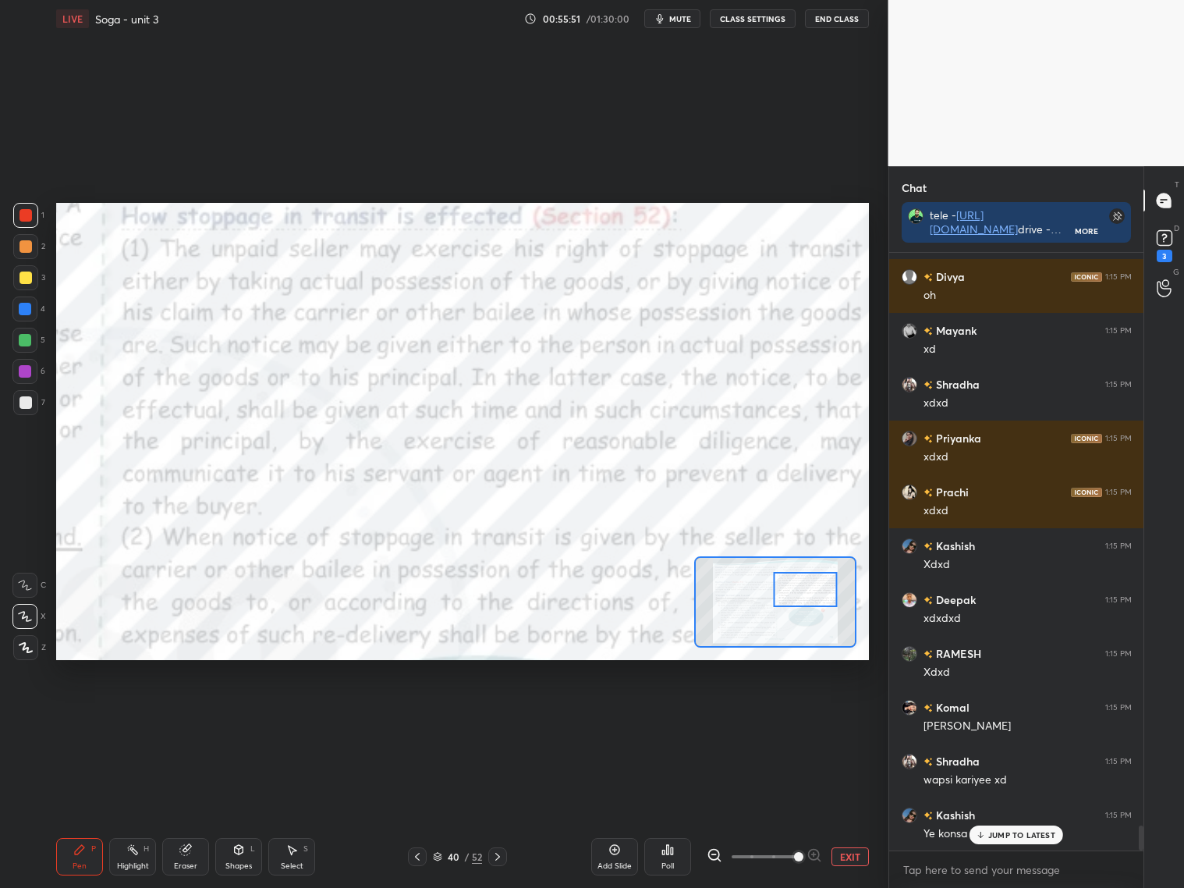
scroll to position [13791, 0]
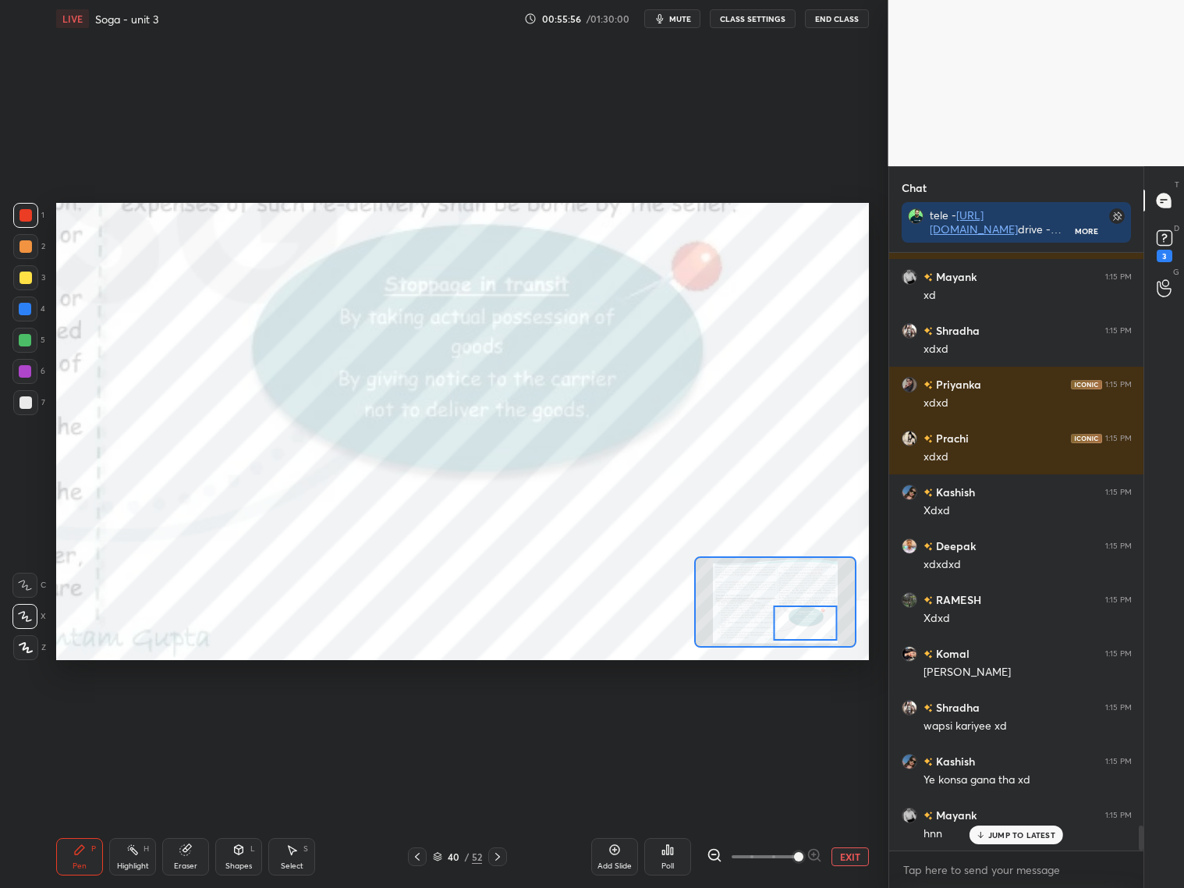
drag, startPoint x: 809, startPoint y: 593, endPoint x: 812, endPoint y: 622, distance: 29.8
click at [813, 618] on div at bounding box center [806, 622] width 64 height 35
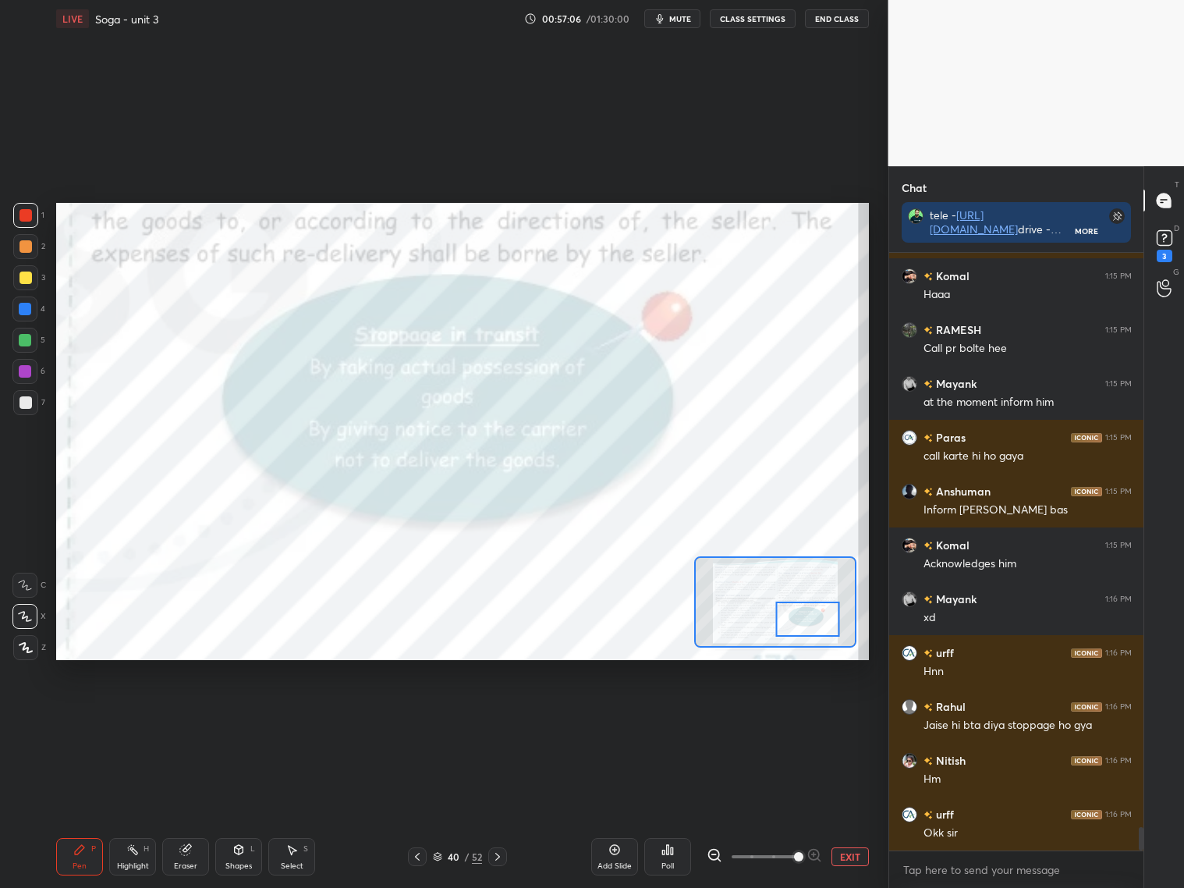
scroll to position [14415, 0]
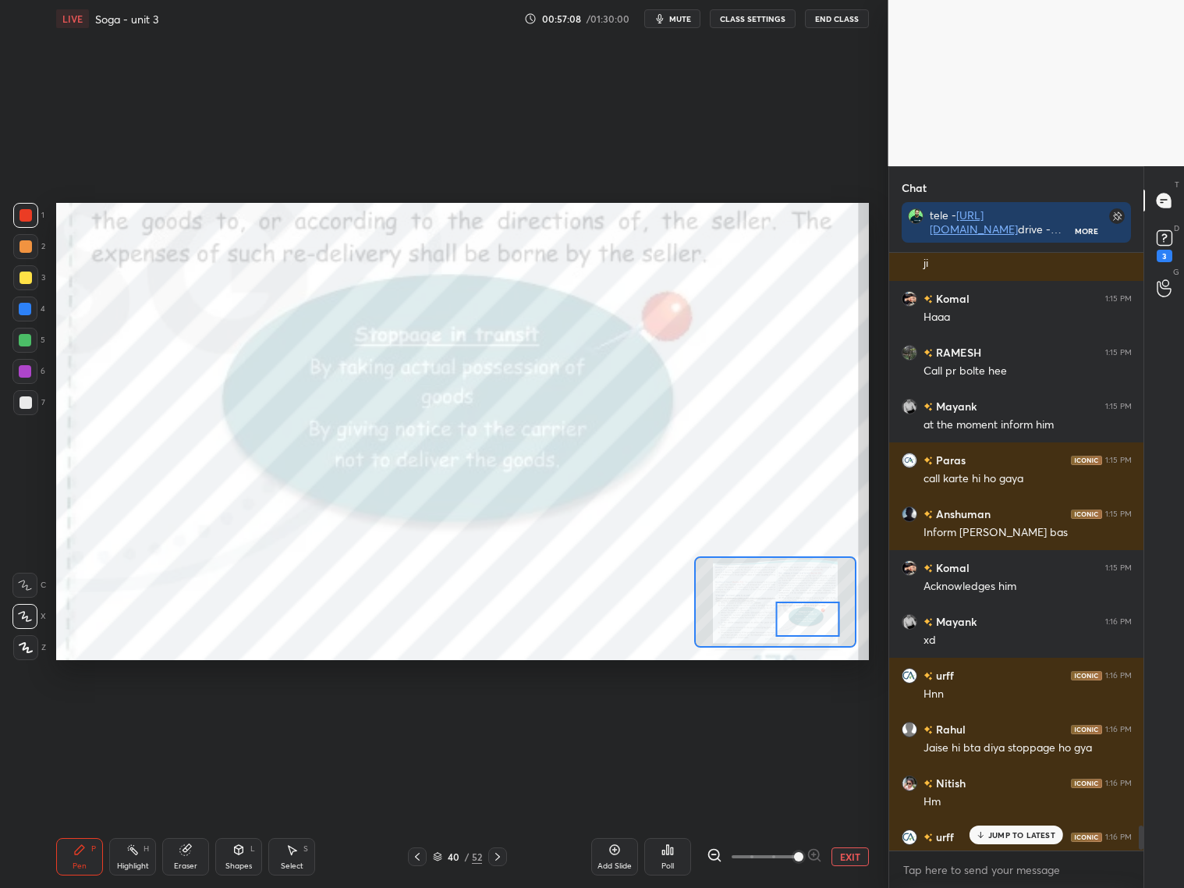
click at [1019, 810] on p "JUMP TO LATEST" at bounding box center [1021, 834] width 67 height 9
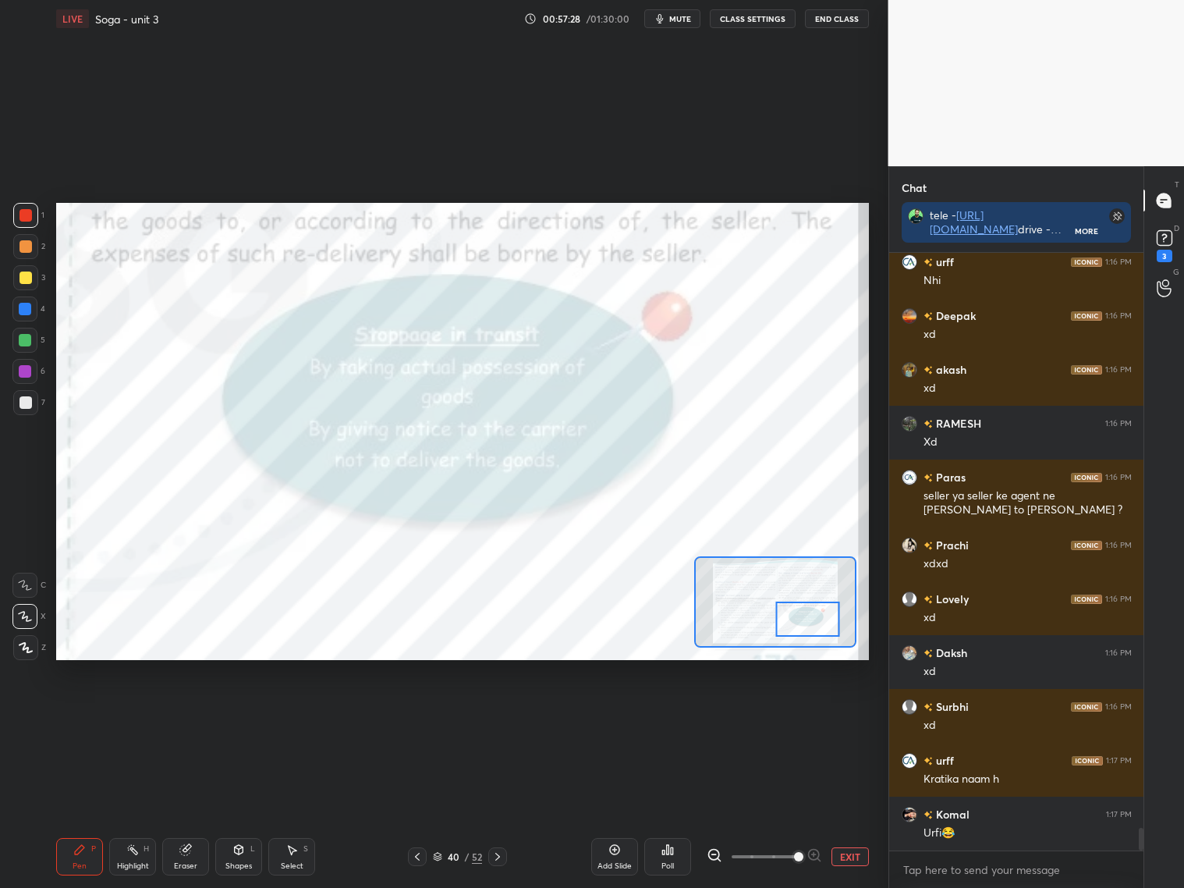
scroll to position [15221, 0]
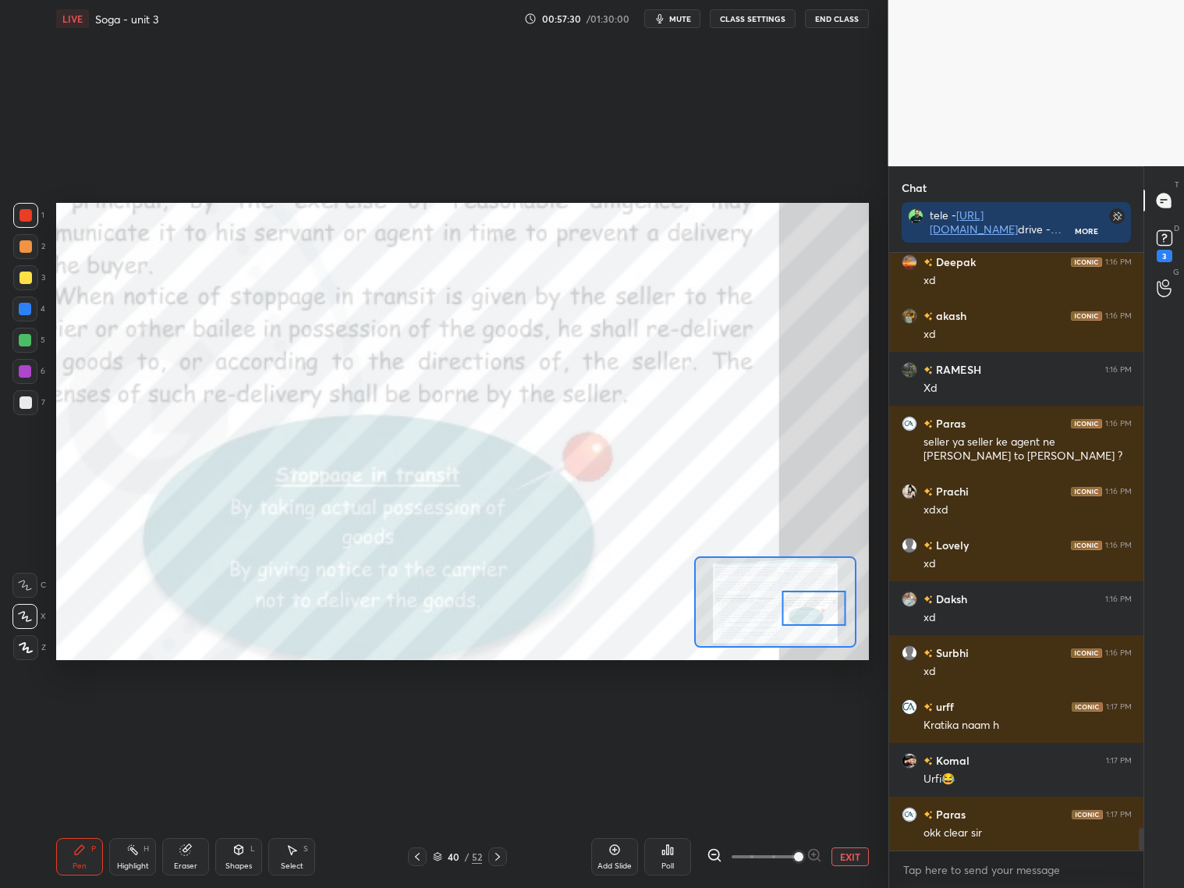
drag, startPoint x: 812, startPoint y: 630, endPoint x: 820, endPoint y: 619, distance: 13.4
click at [818, 619] on div at bounding box center [814, 607] width 64 height 35
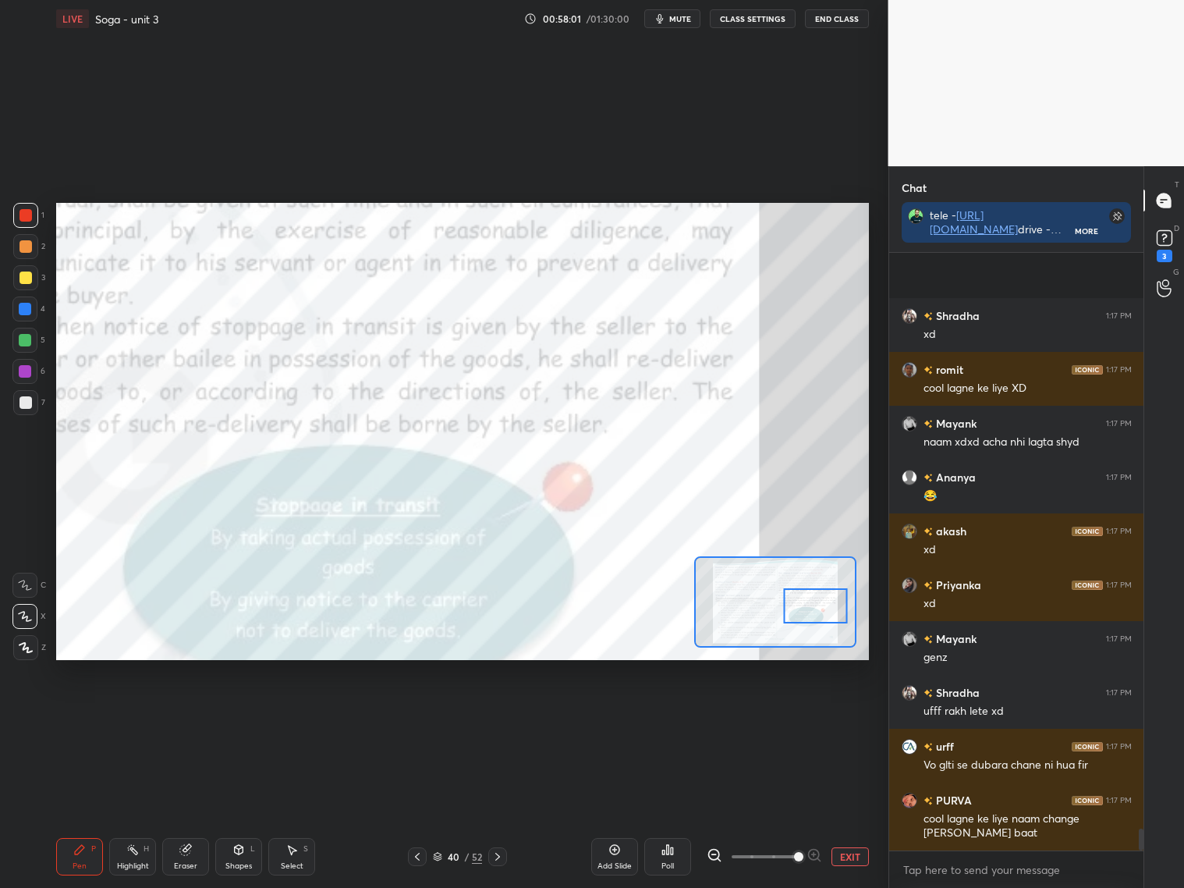
scroll to position [15987, 0]
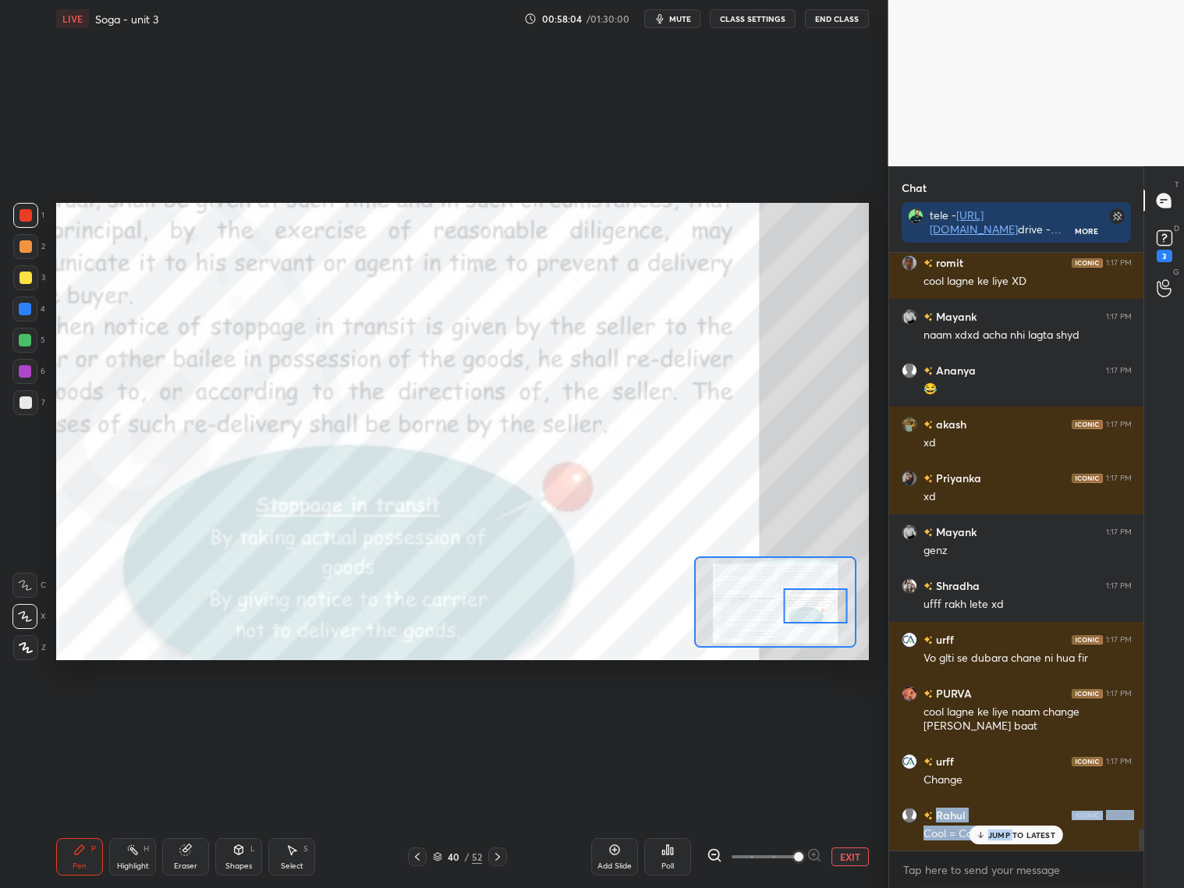
drag, startPoint x: 1000, startPoint y: 812, endPoint x: 1015, endPoint y: 835, distance: 27.0
click at [1016, 810] on div "Prachi 1:16 PM xdxd Lovely 1:16 PM xd Daksh 1:16 PM xd Surbhi 1:16 PM xd urff 1…" at bounding box center [1016, 551] width 255 height 597
click at [1010, 810] on p "JUMP TO LATEST" at bounding box center [1021, 834] width 67 height 9
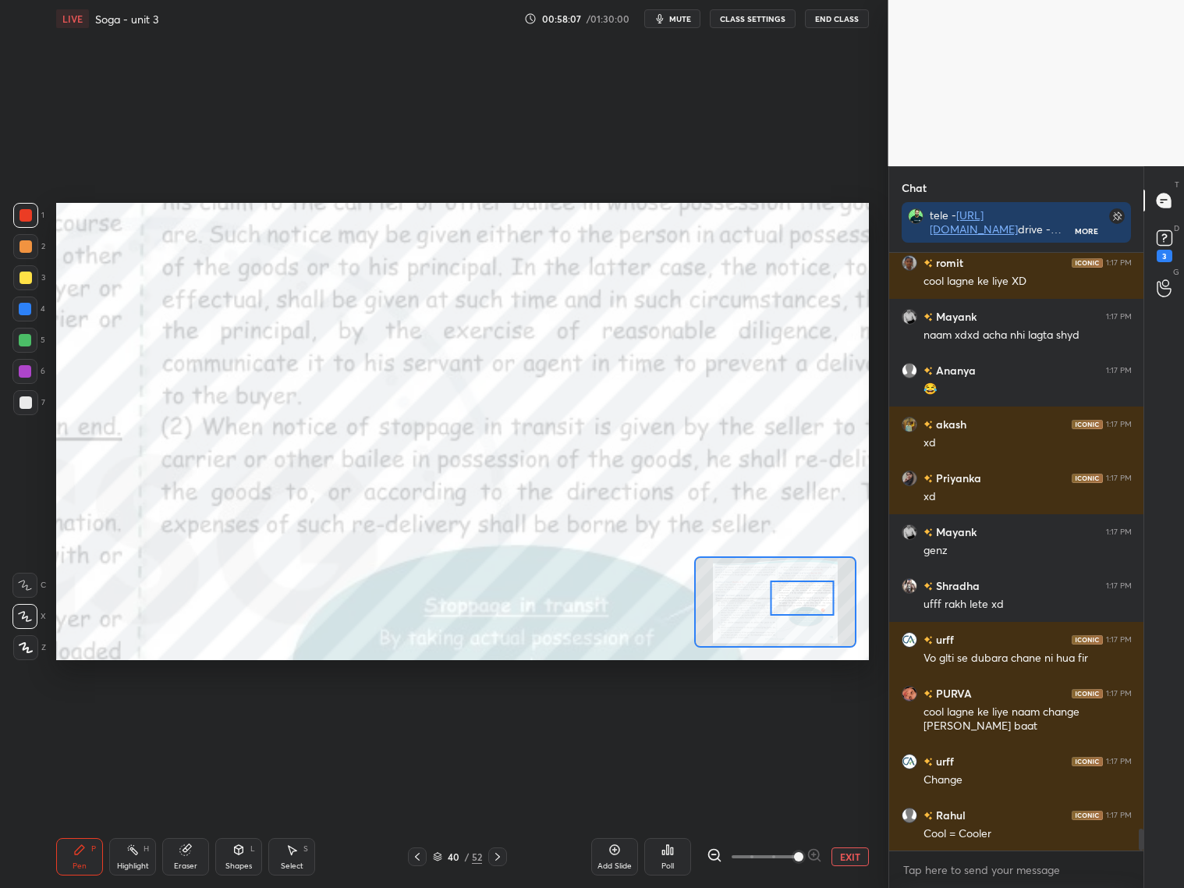
drag, startPoint x: 808, startPoint y: 606, endPoint x: 797, endPoint y: 595, distance: 15.4
click at [797, 598] on div at bounding box center [803, 597] width 64 height 35
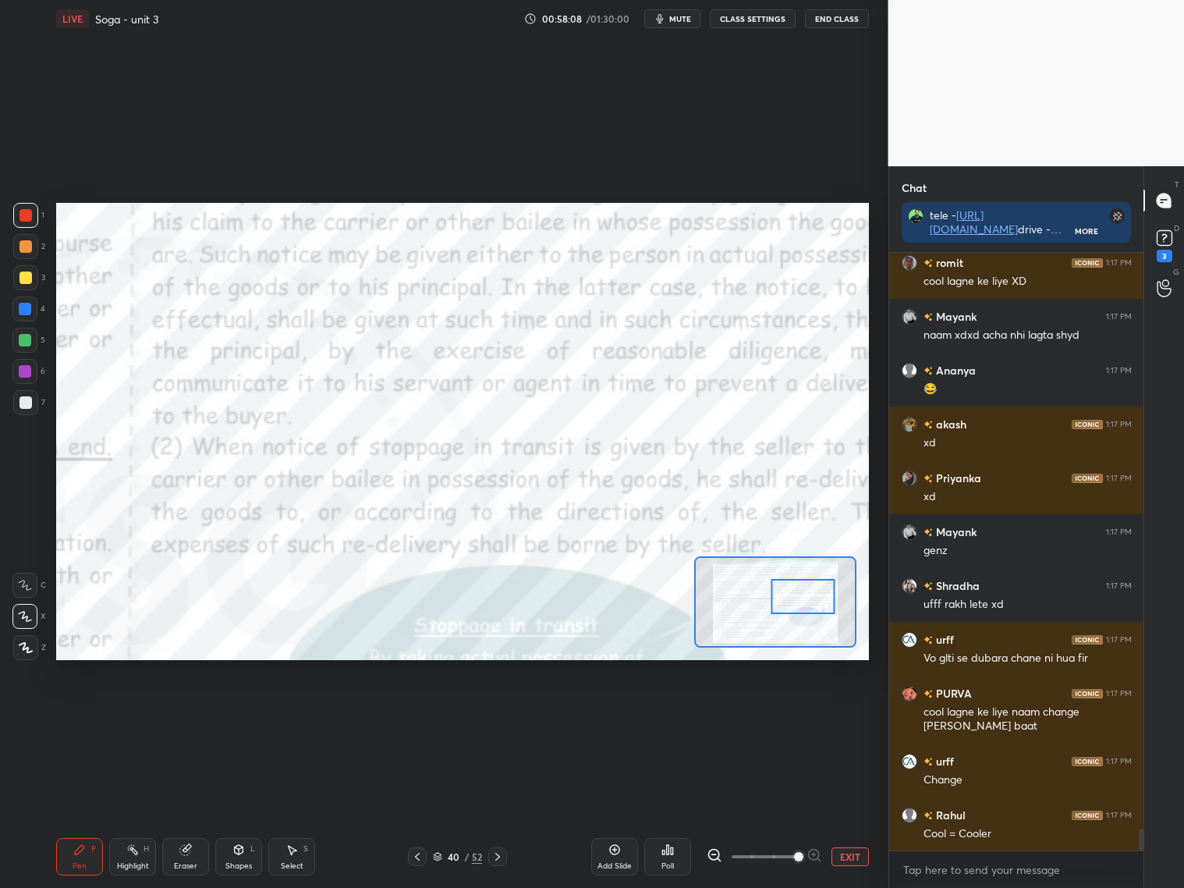
scroll to position [16041, 0]
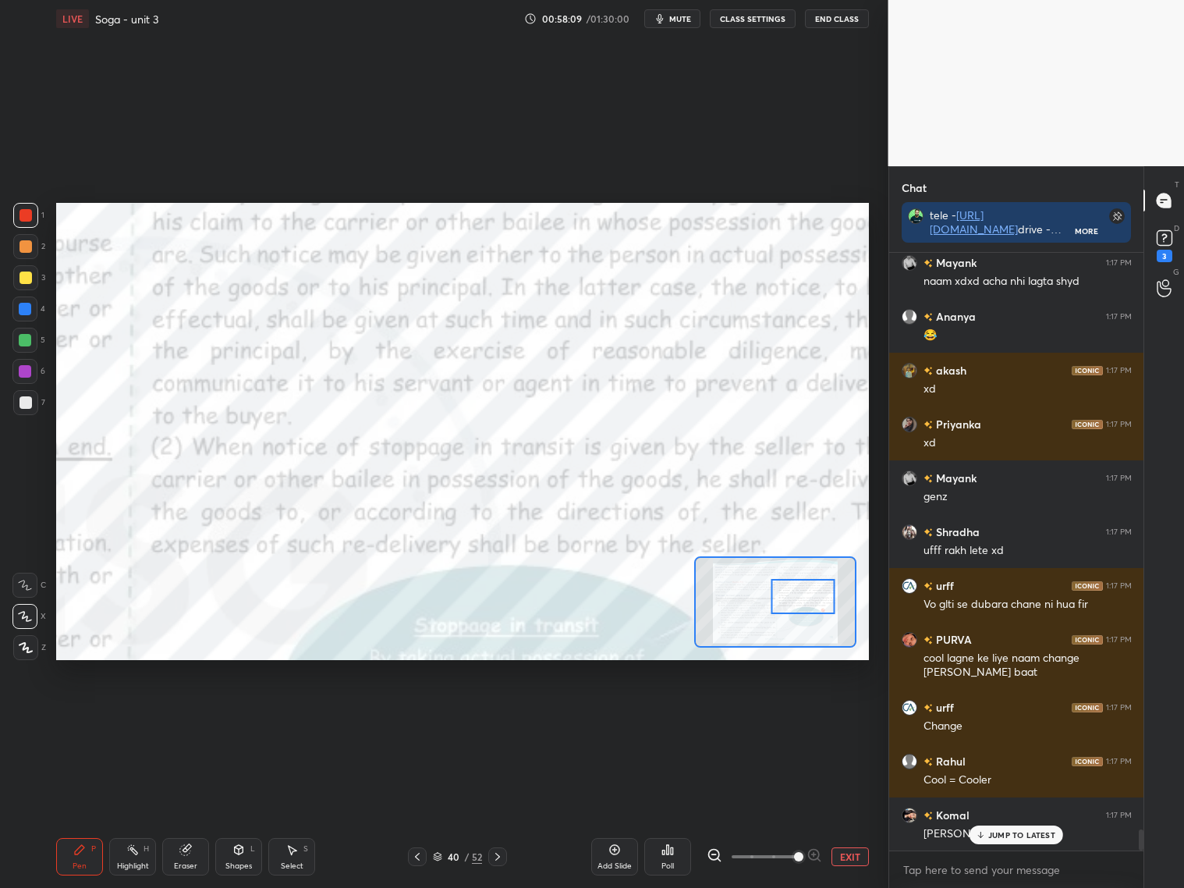
drag, startPoint x: 808, startPoint y: 598, endPoint x: 810, endPoint y: 610, distance: 11.8
click at [809, 609] on div at bounding box center [803, 596] width 64 height 35
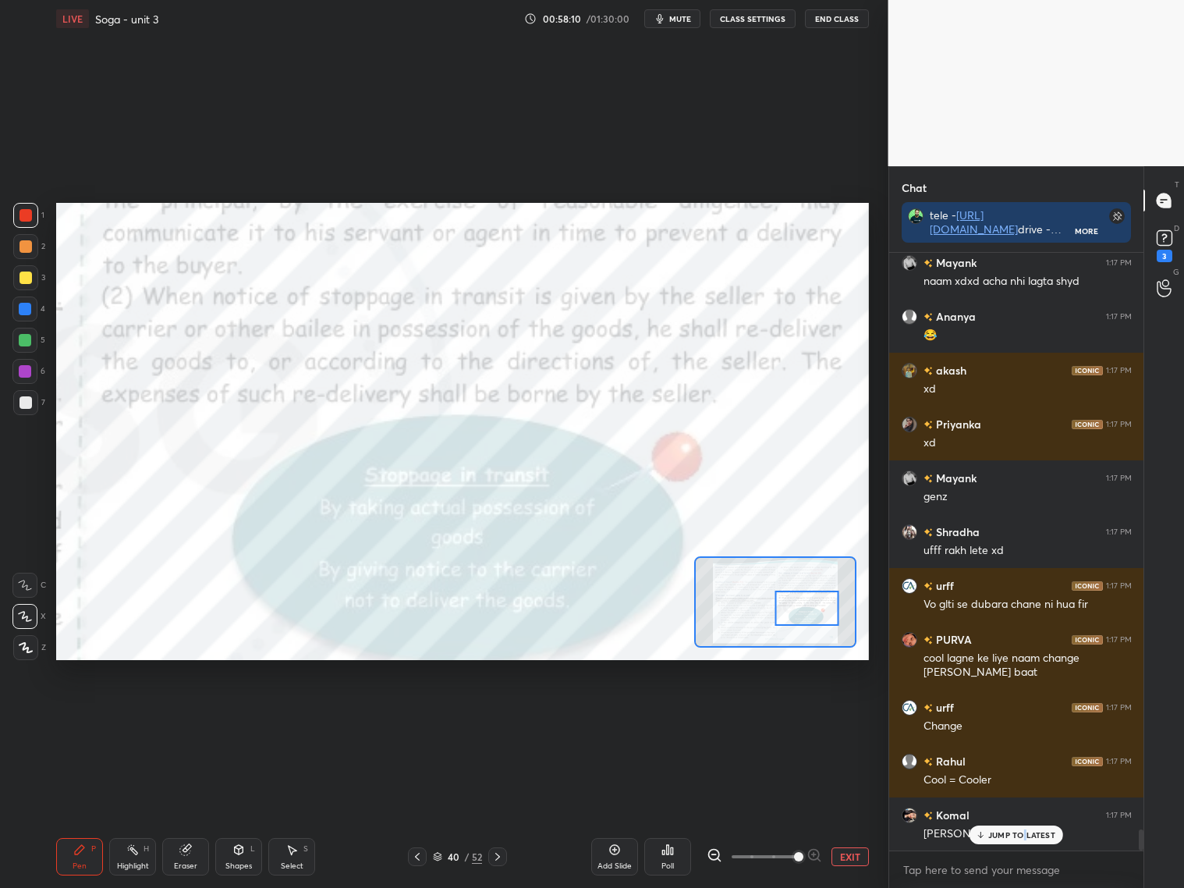
click at [1025, 810] on p "JUMP TO LATEST" at bounding box center [1021, 834] width 67 height 9
click at [500, 810] on icon at bounding box center [497, 856] width 12 height 12
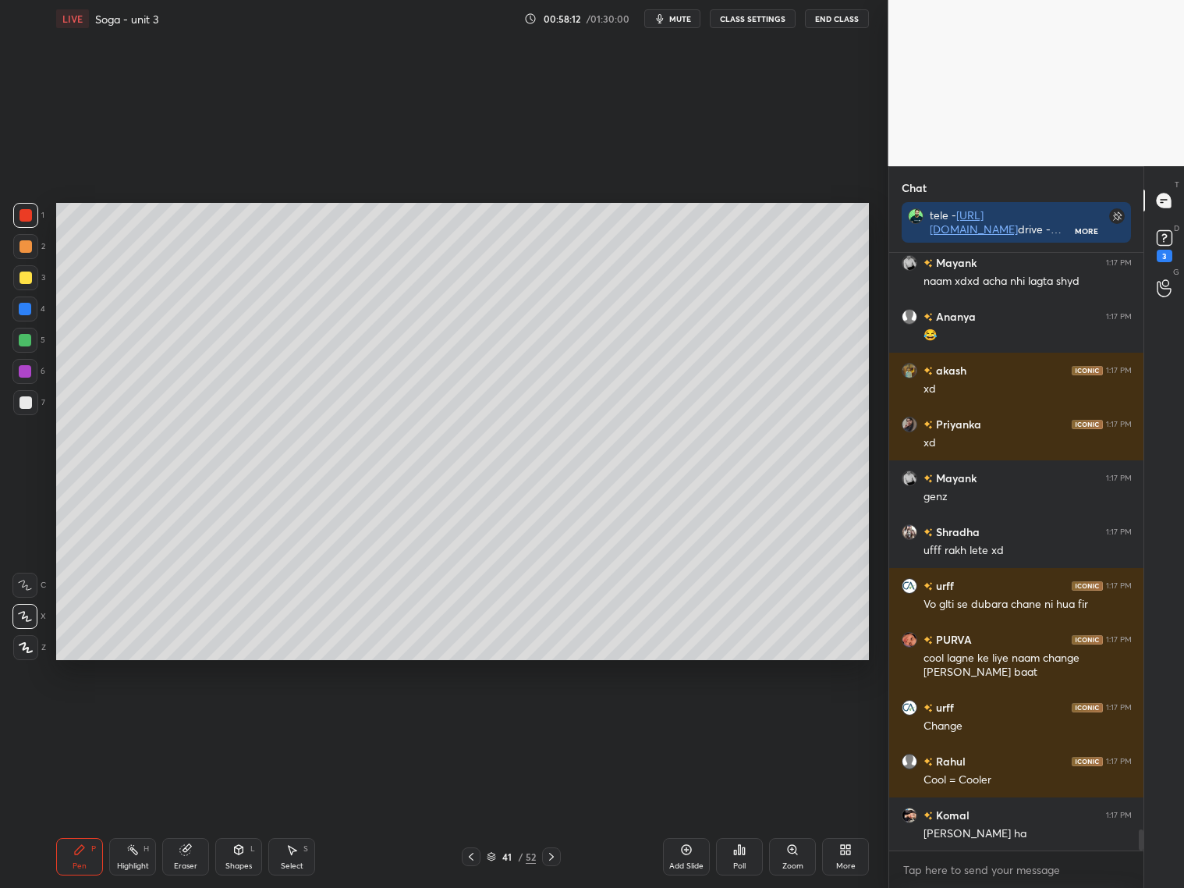
click at [555, 810] on icon at bounding box center [551, 856] width 12 height 12
click at [553, 810] on icon at bounding box center [551, 856] width 12 height 12
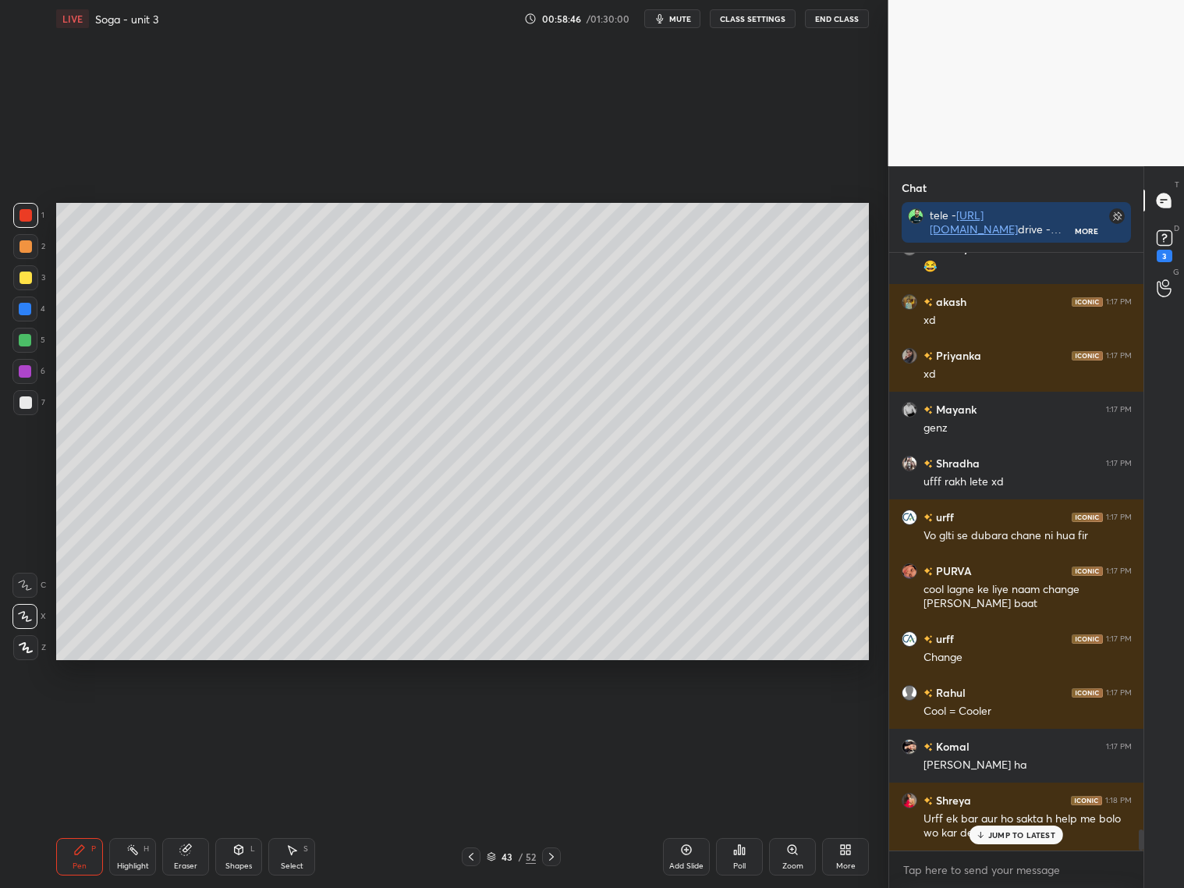
scroll to position [16163, 0]
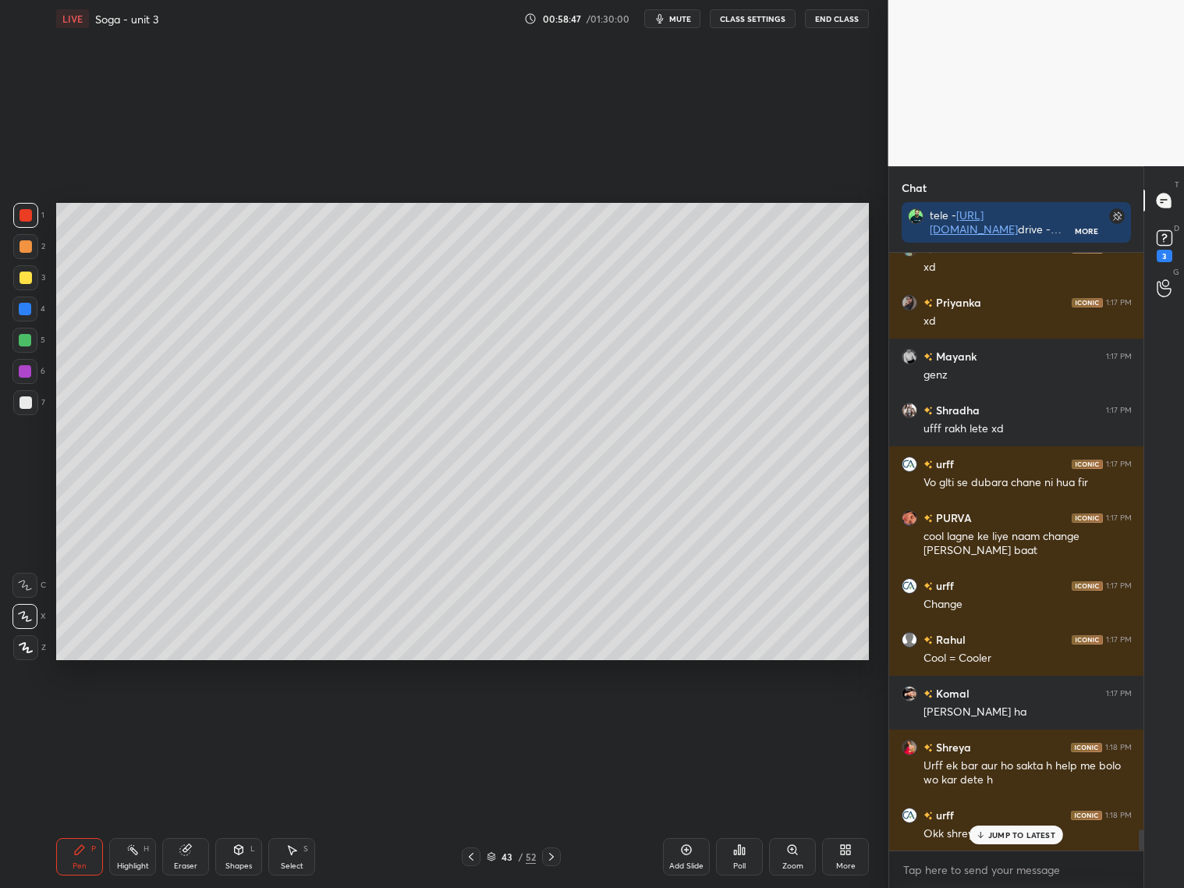
click at [245, 810] on div "Shapes L" at bounding box center [238, 856] width 47 height 37
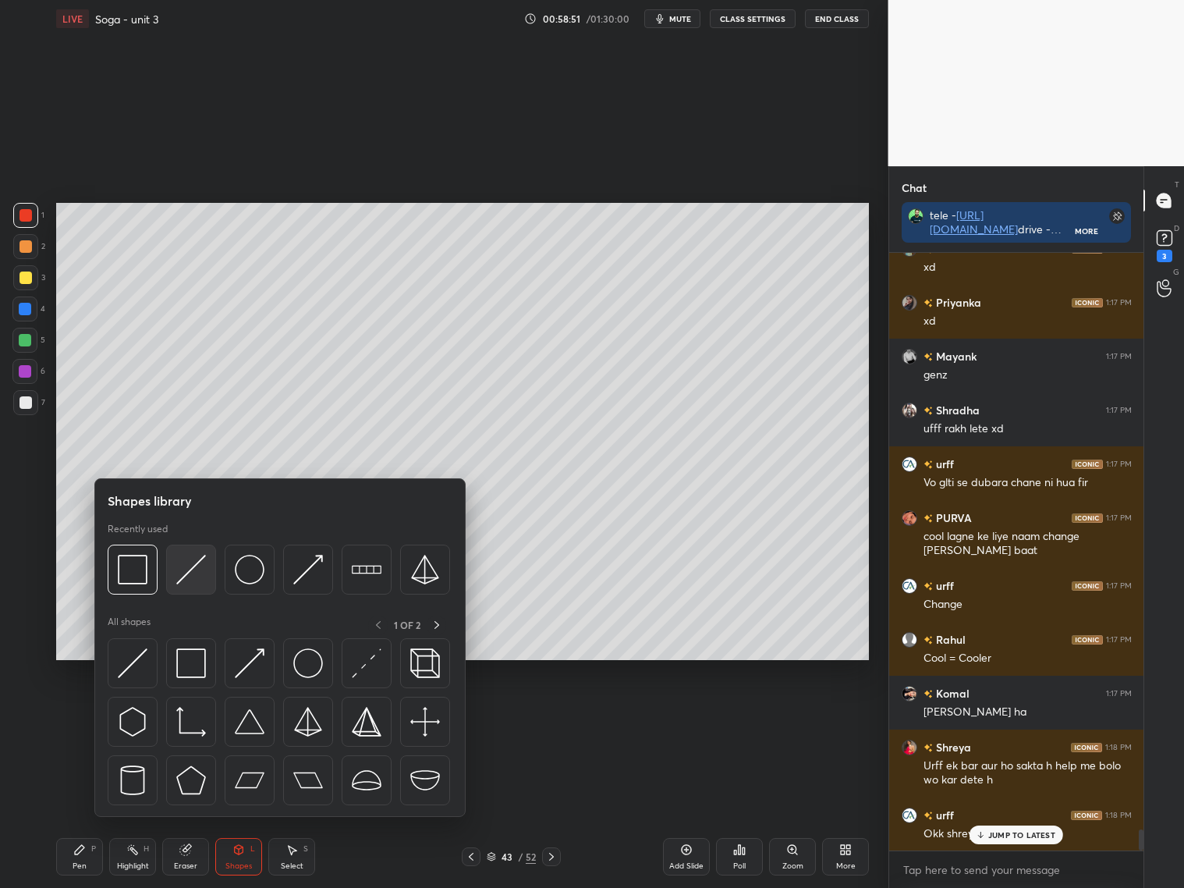
click at [197, 576] on img at bounding box center [191, 570] width 30 height 30
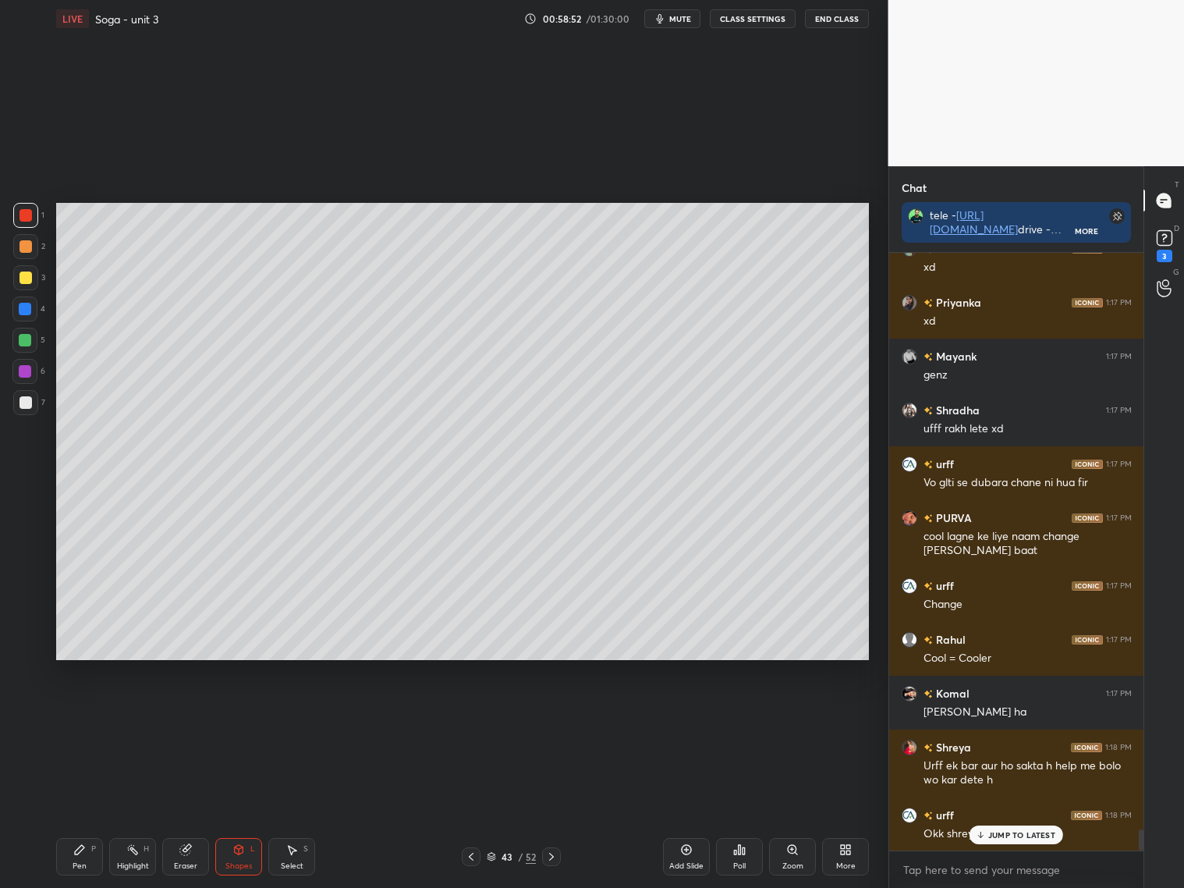
scroll to position [16217, 0]
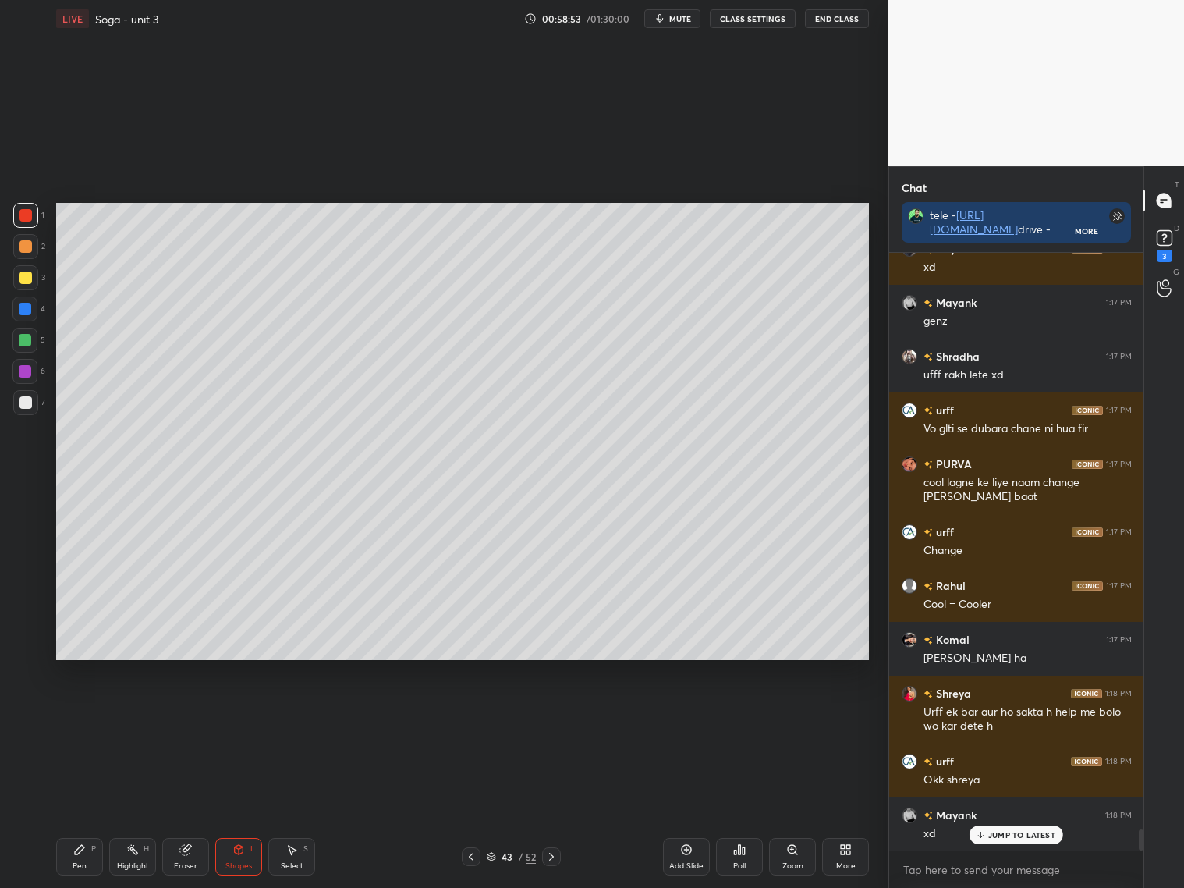
drag, startPoint x: 191, startPoint y: 853, endPoint x: 221, endPoint y: 761, distance: 96.7
click at [192, 810] on div "Eraser" at bounding box center [185, 856] width 47 height 37
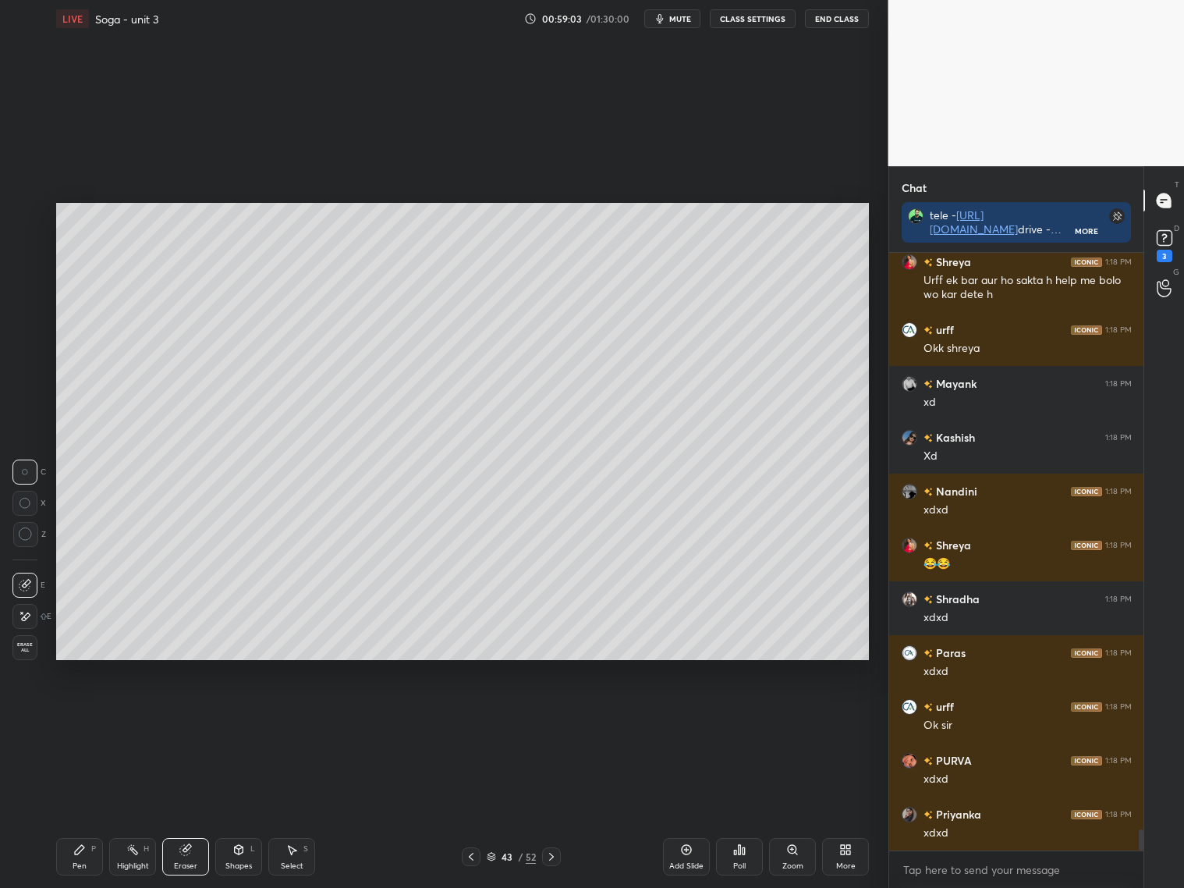
scroll to position [16701, 0]
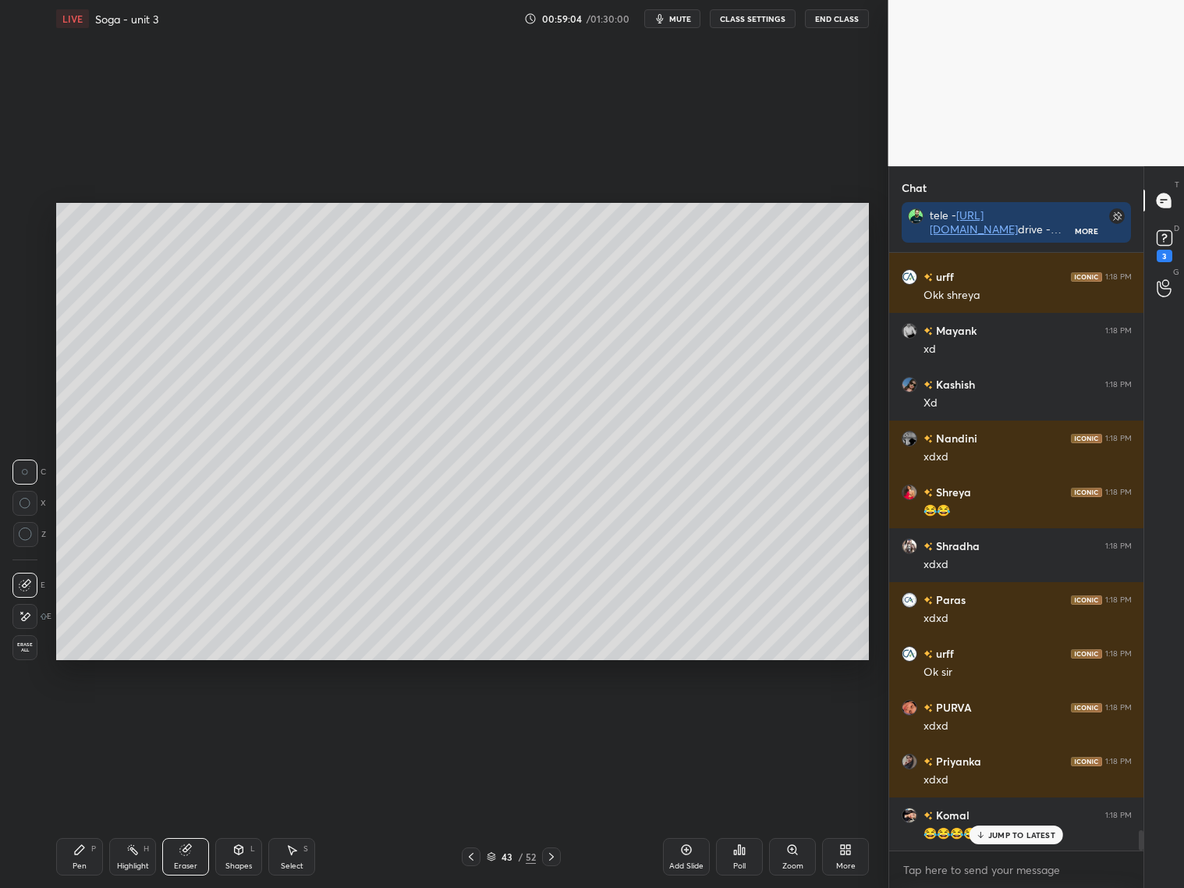
click at [242, 810] on div "Shapes L" at bounding box center [238, 856] width 47 height 37
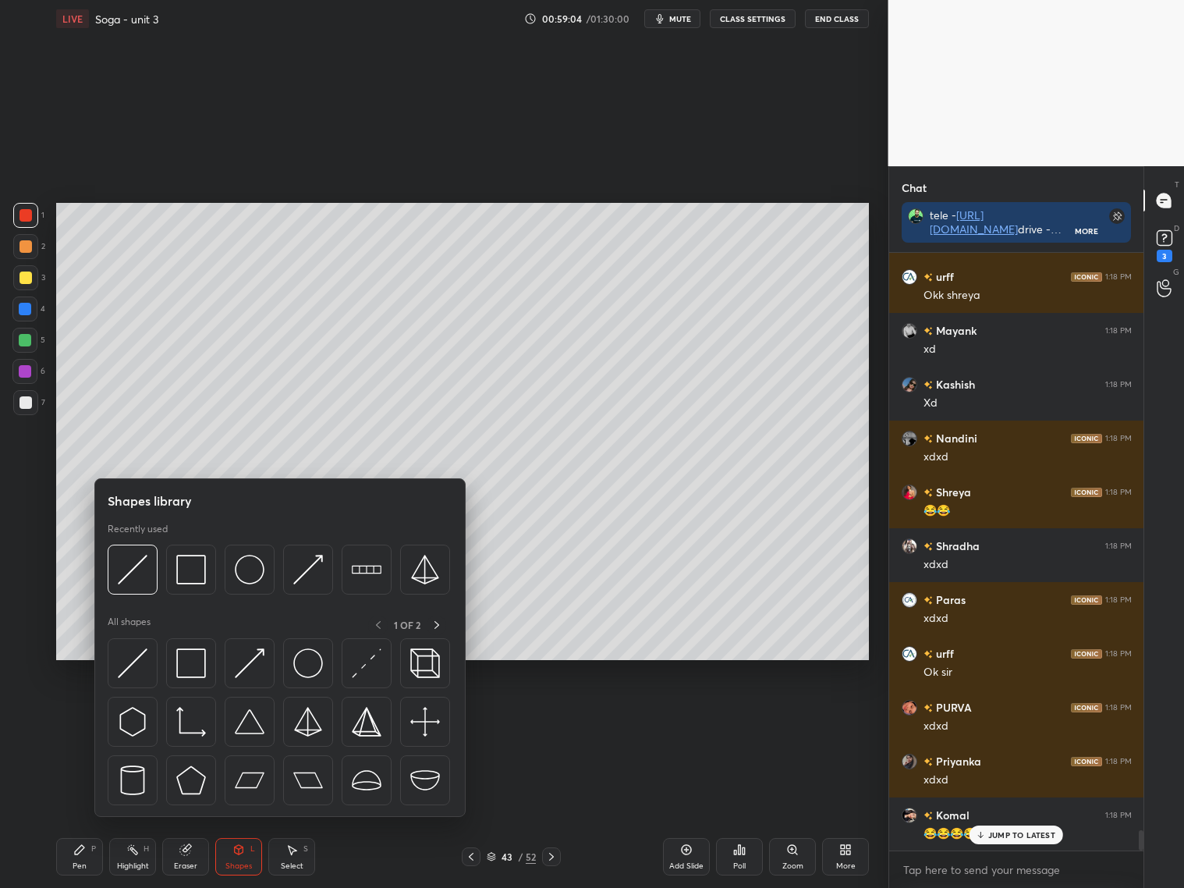
scroll to position [16863, 0]
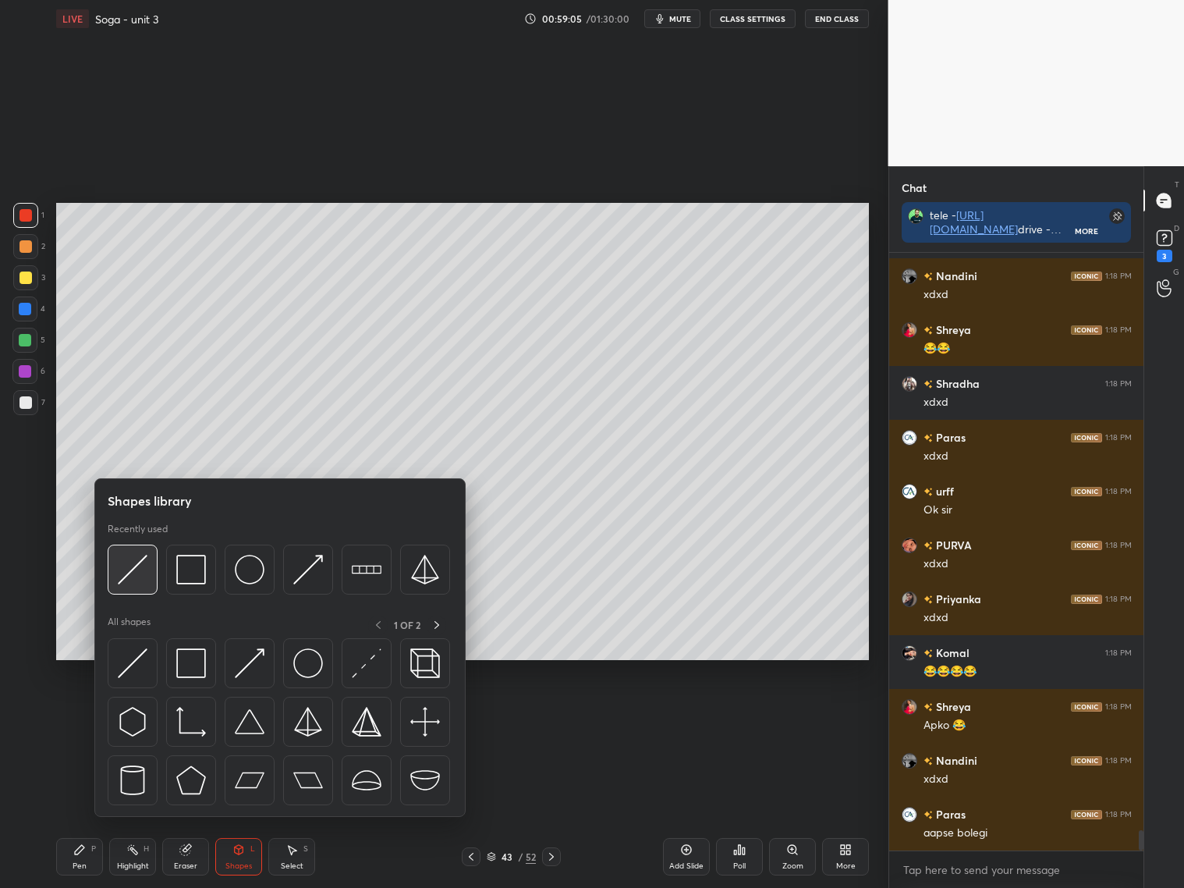
click at [133, 581] on img at bounding box center [133, 570] width 30 height 30
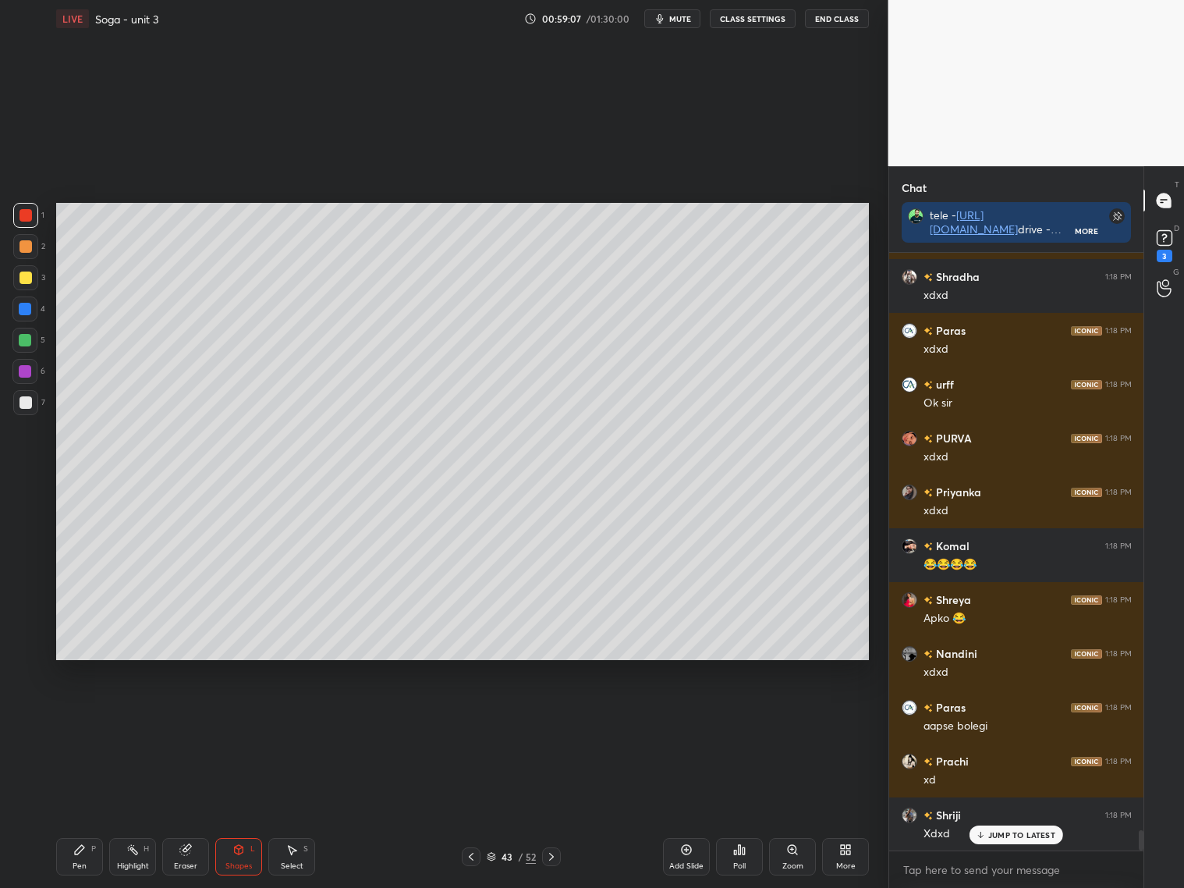
scroll to position [17078, 0]
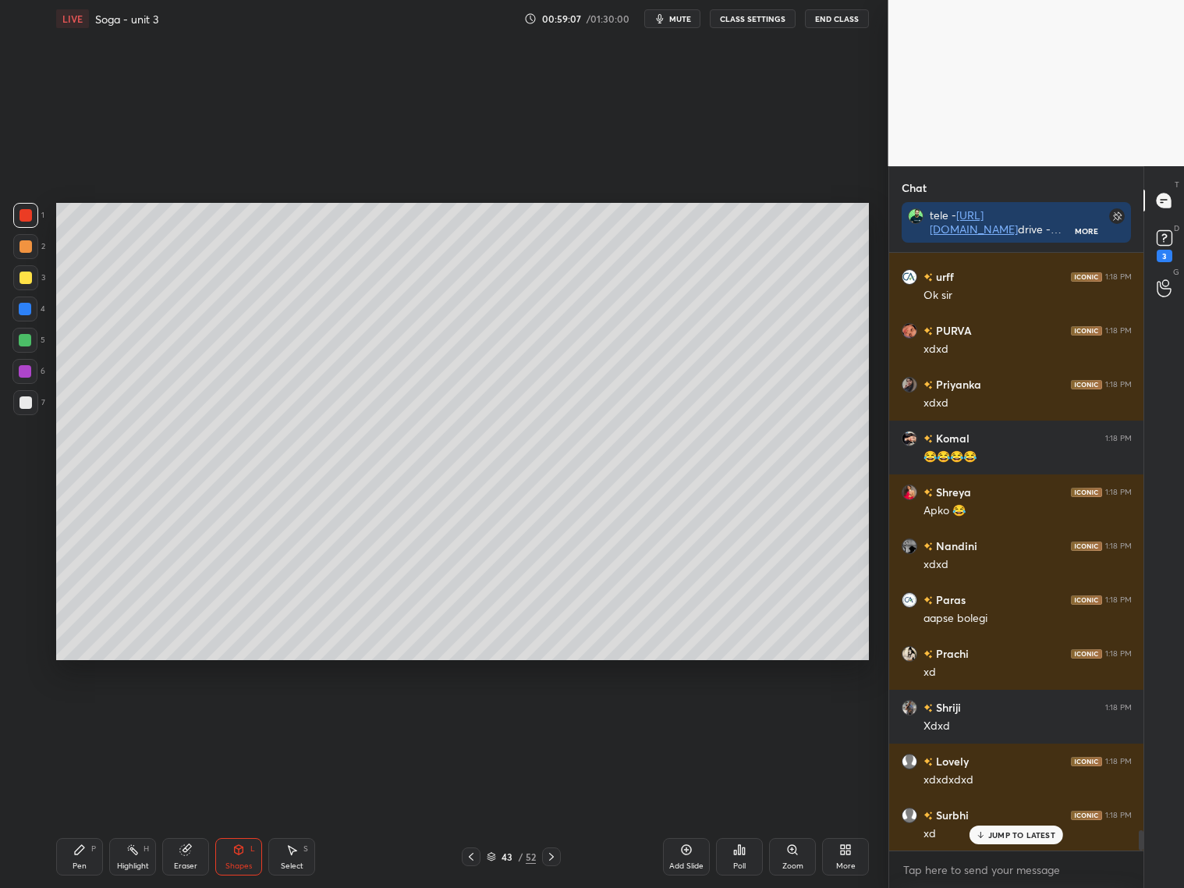
click at [19, 251] on div at bounding box center [25, 246] width 12 height 12
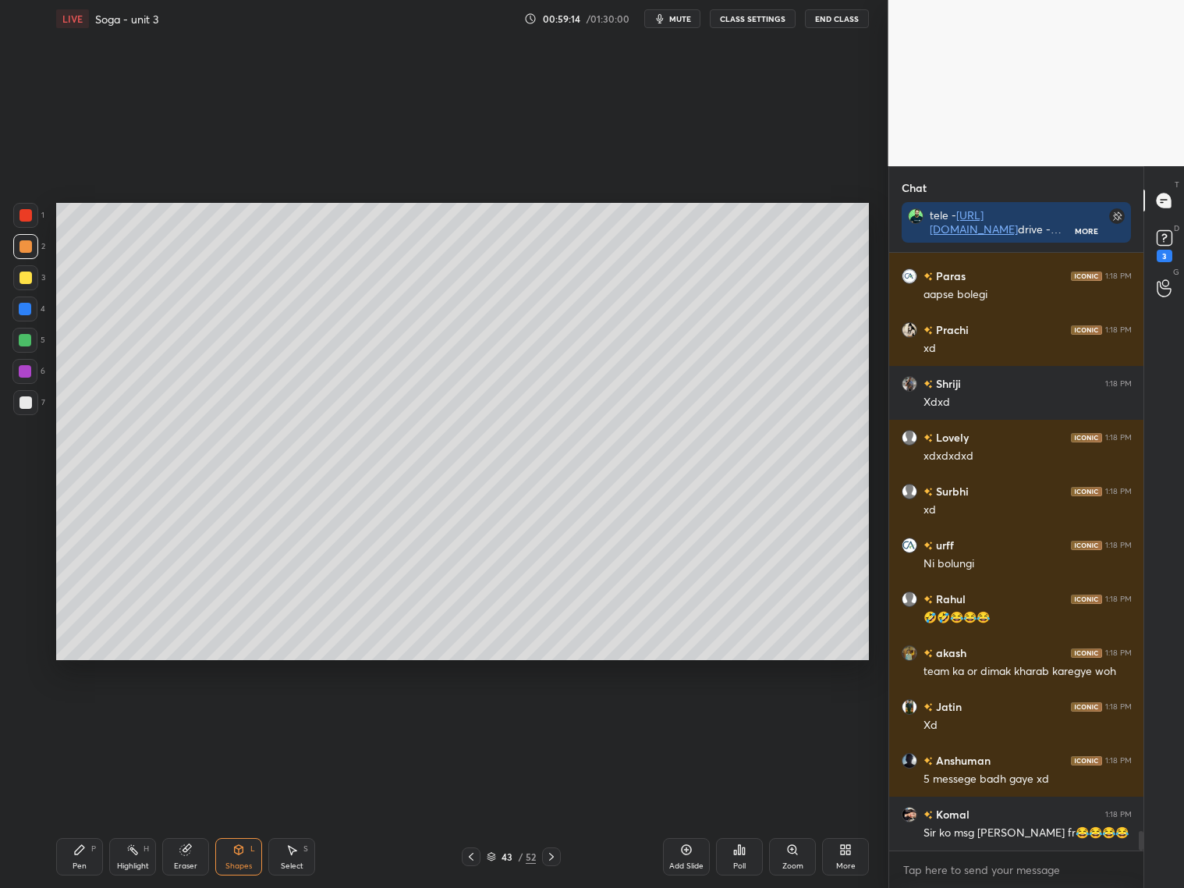
scroll to position [17455, 0]
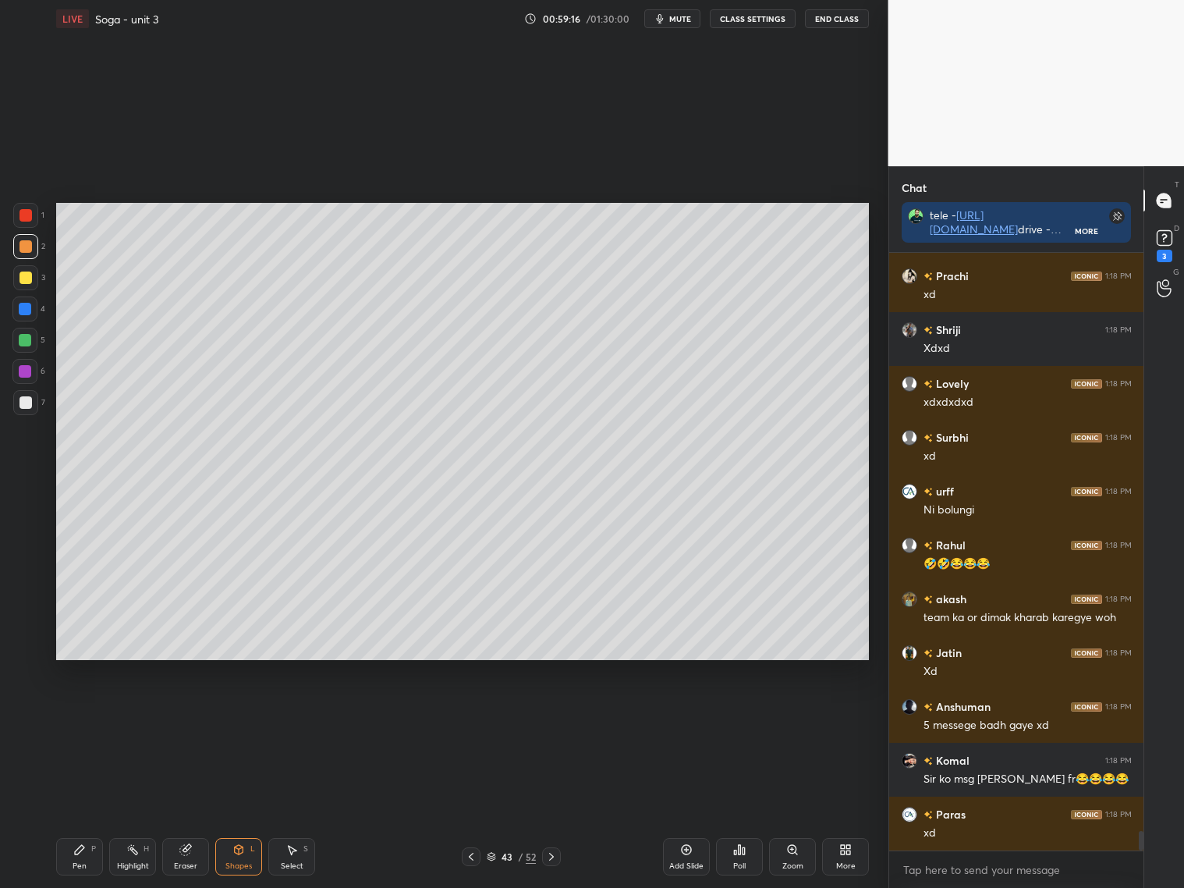
drag, startPoint x: 74, startPoint y: 852, endPoint x: 80, endPoint y: 845, distance: 8.9
click at [78, 810] on icon at bounding box center [79, 849] width 9 height 9
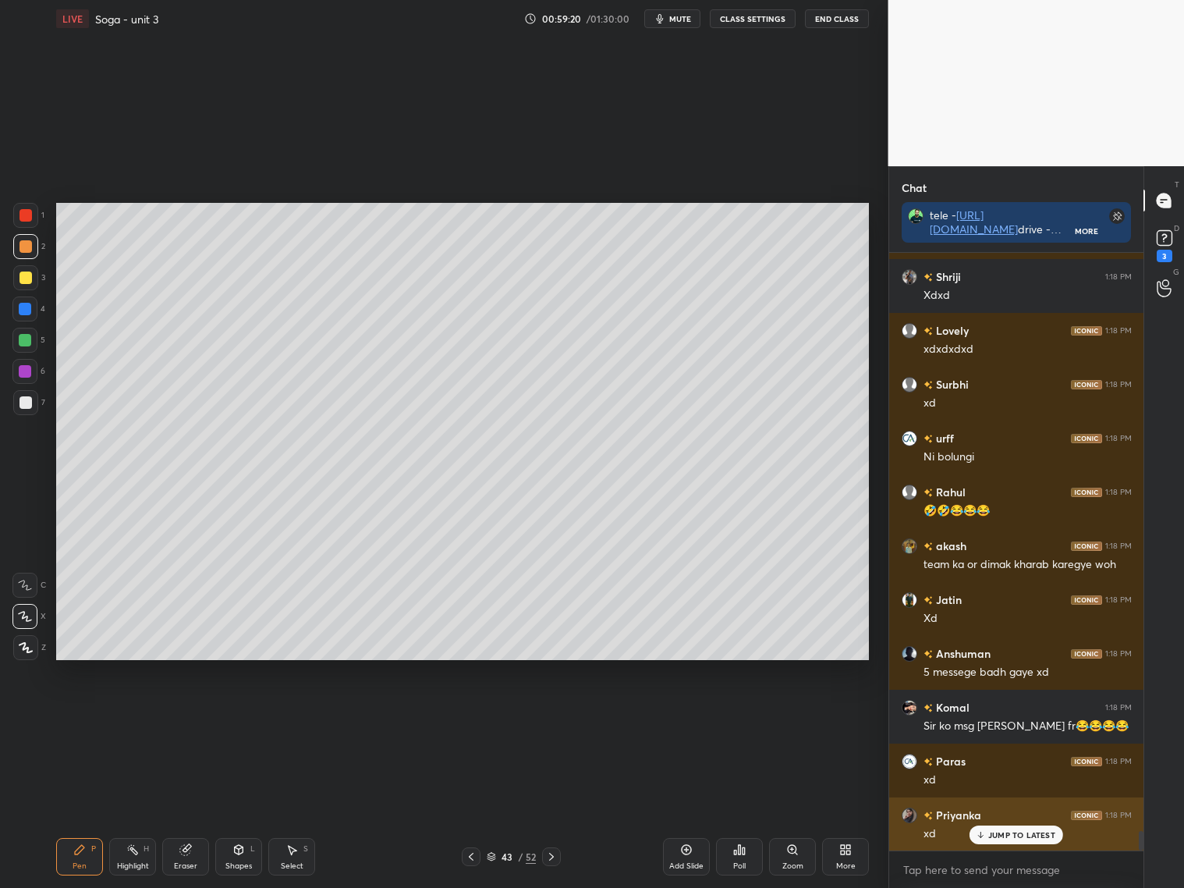
drag, startPoint x: 986, startPoint y: 833, endPoint x: 994, endPoint y: 833, distance: 8.6
click at [987, 810] on div "JUMP TO LATEST" at bounding box center [1016, 834] width 94 height 19
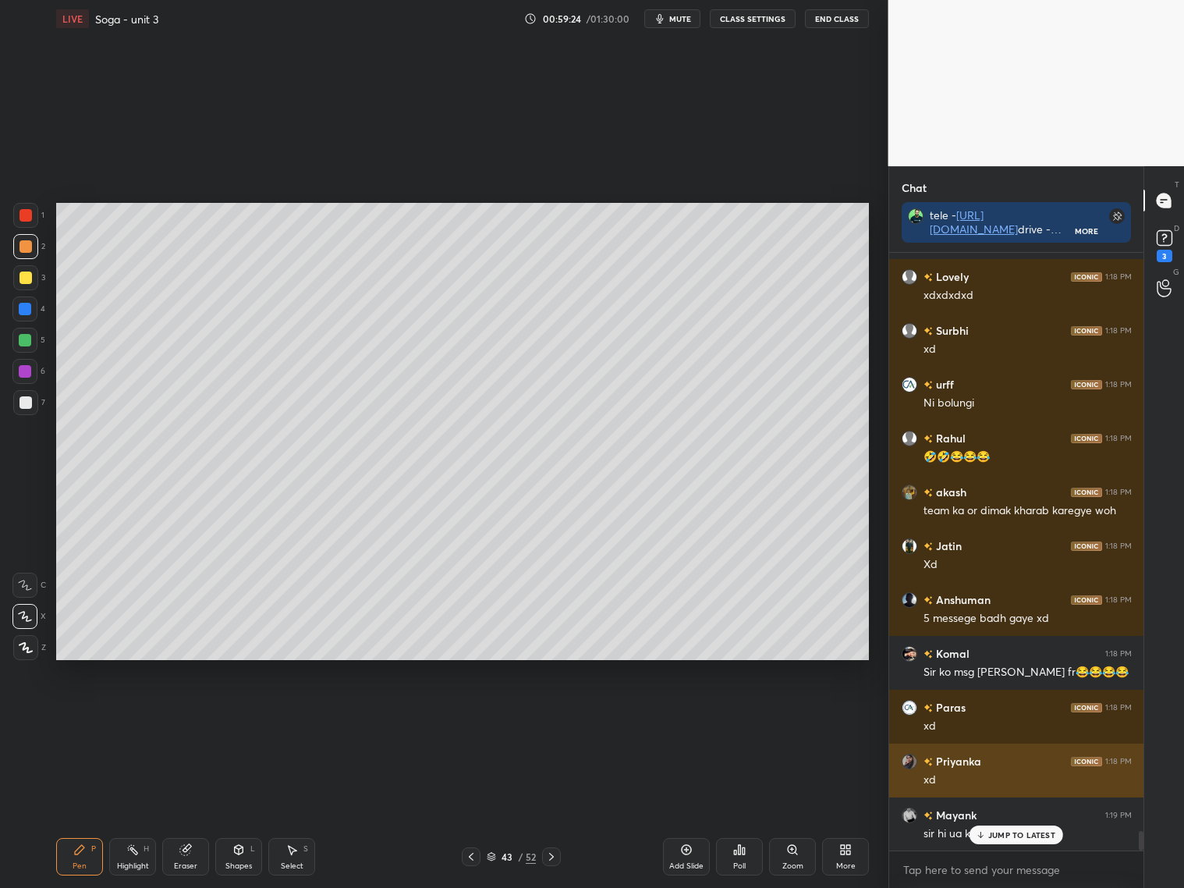
scroll to position [17616, 0]
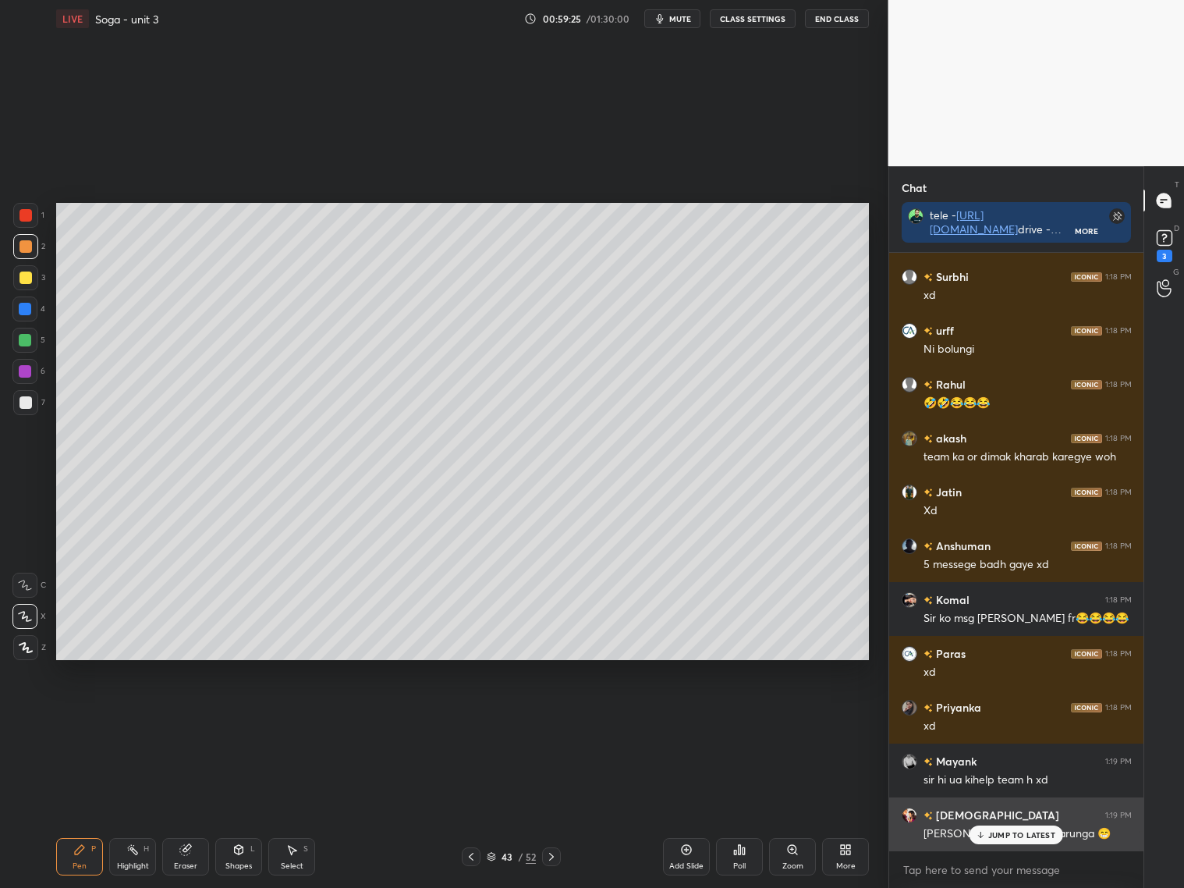
drag, startPoint x: 1015, startPoint y: 828, endPoint x: 986, endPoint y: 805, distance: 36.7
click at [1012, 810] on div "JUMP TO LATEST" at bounding box center [1016, 834] width 94 height 19
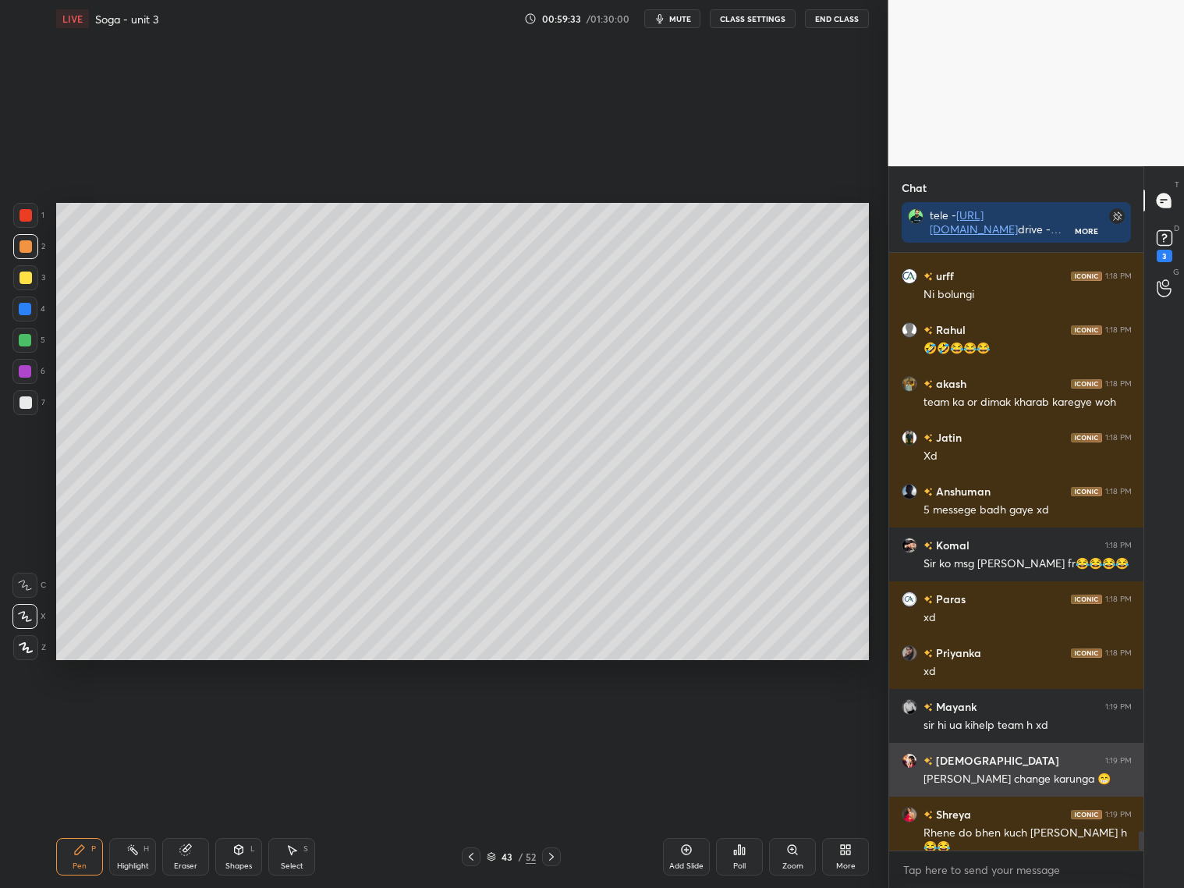
scroll to position [17724, 0]
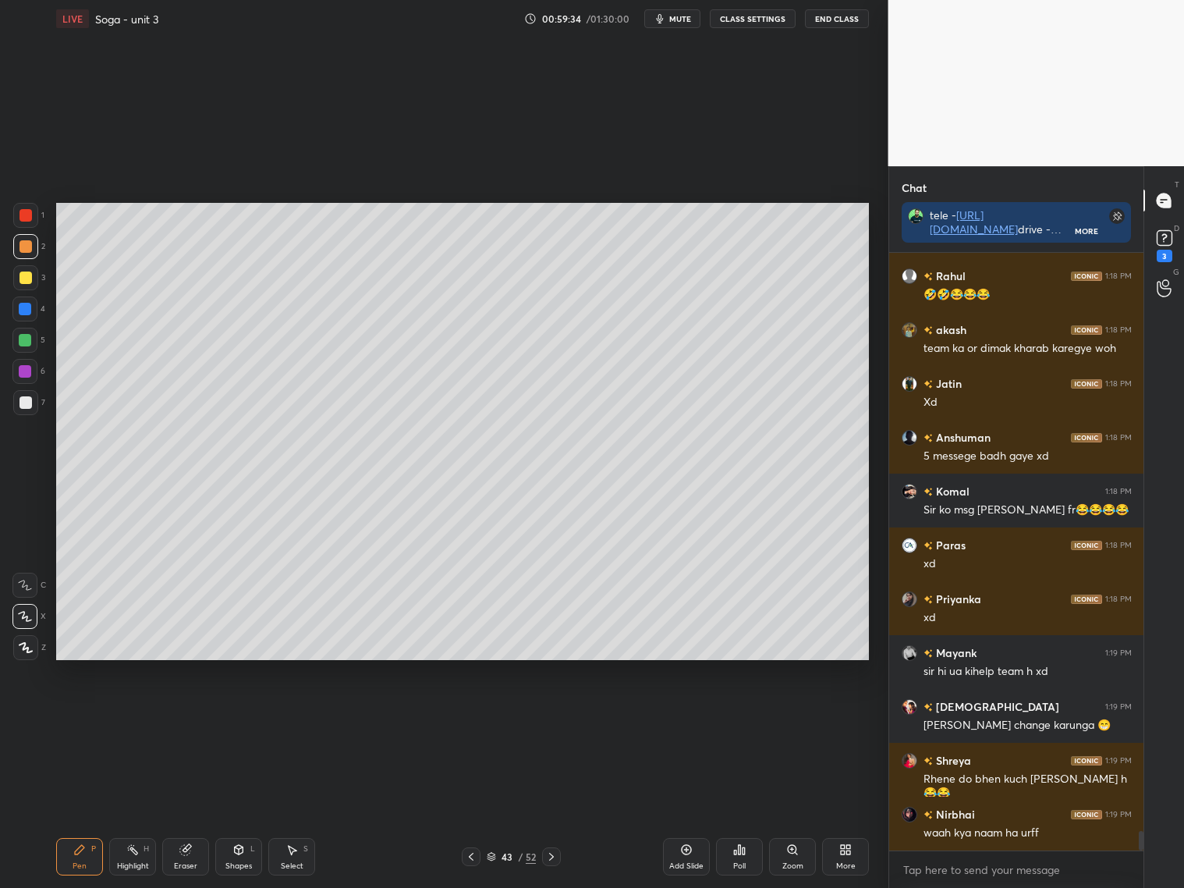
drag, startPoint x: 190, startPoint y: 860, endPoint x: 197, endPoint y: 829, distance: 32.2
click at [196, 810] on div "Eraser" at bounding box center [185, 856] width 47 height 37
click at [80, 810] on icon at bounding box center [79, 849] width 12 height 12
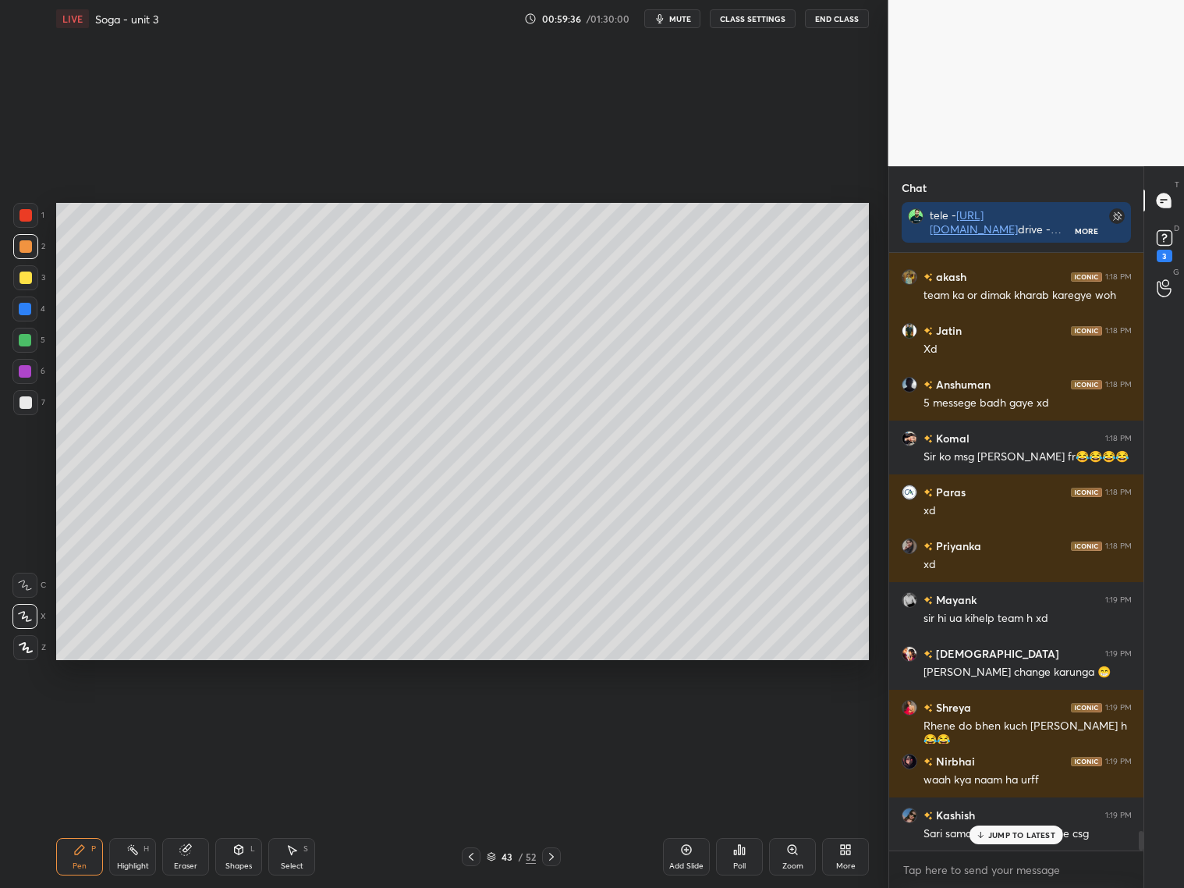
drag, startPoint x: 39, startPoint y: 220, endPoint x: 53, endPoint y: 207, distance: 18.8
click at [37, 221] on div at bounding box center [25, 215] width 25 height 25
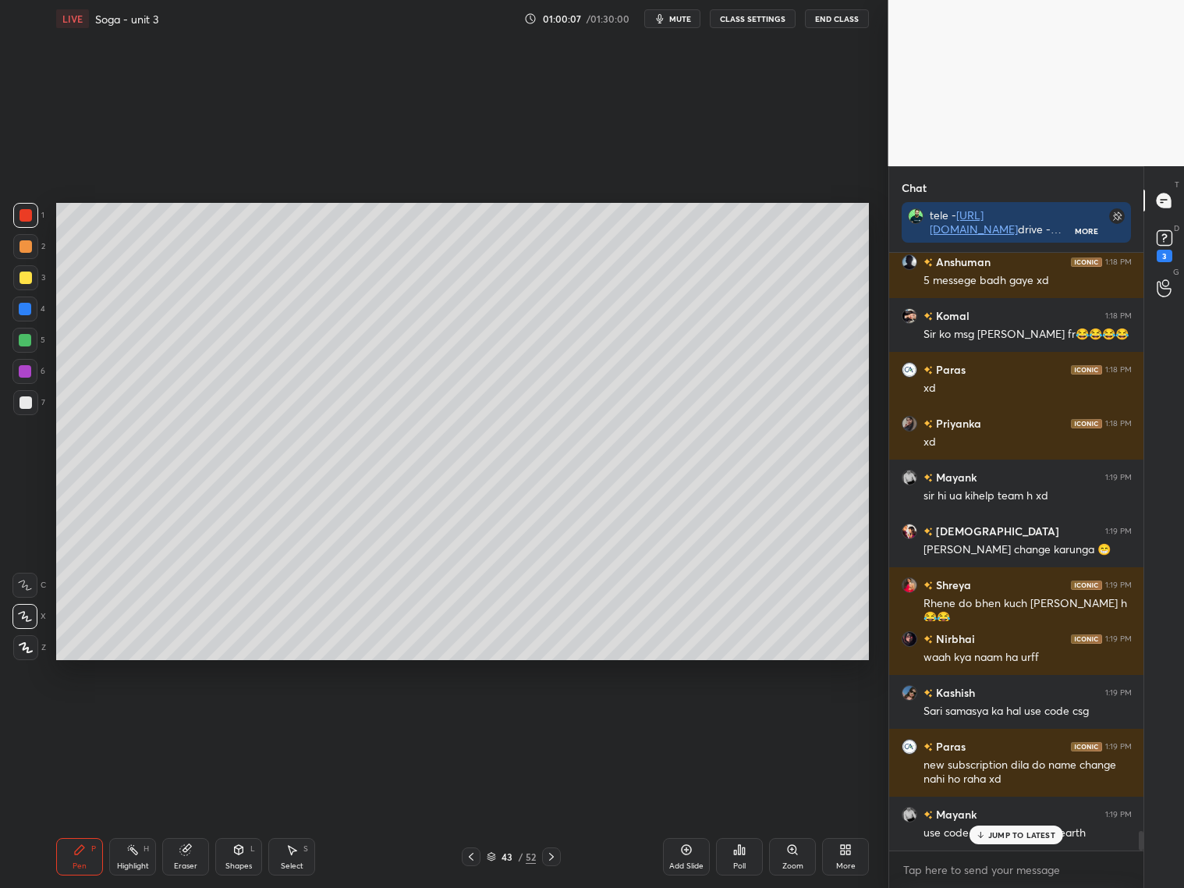
scroll to position [17953, 0]
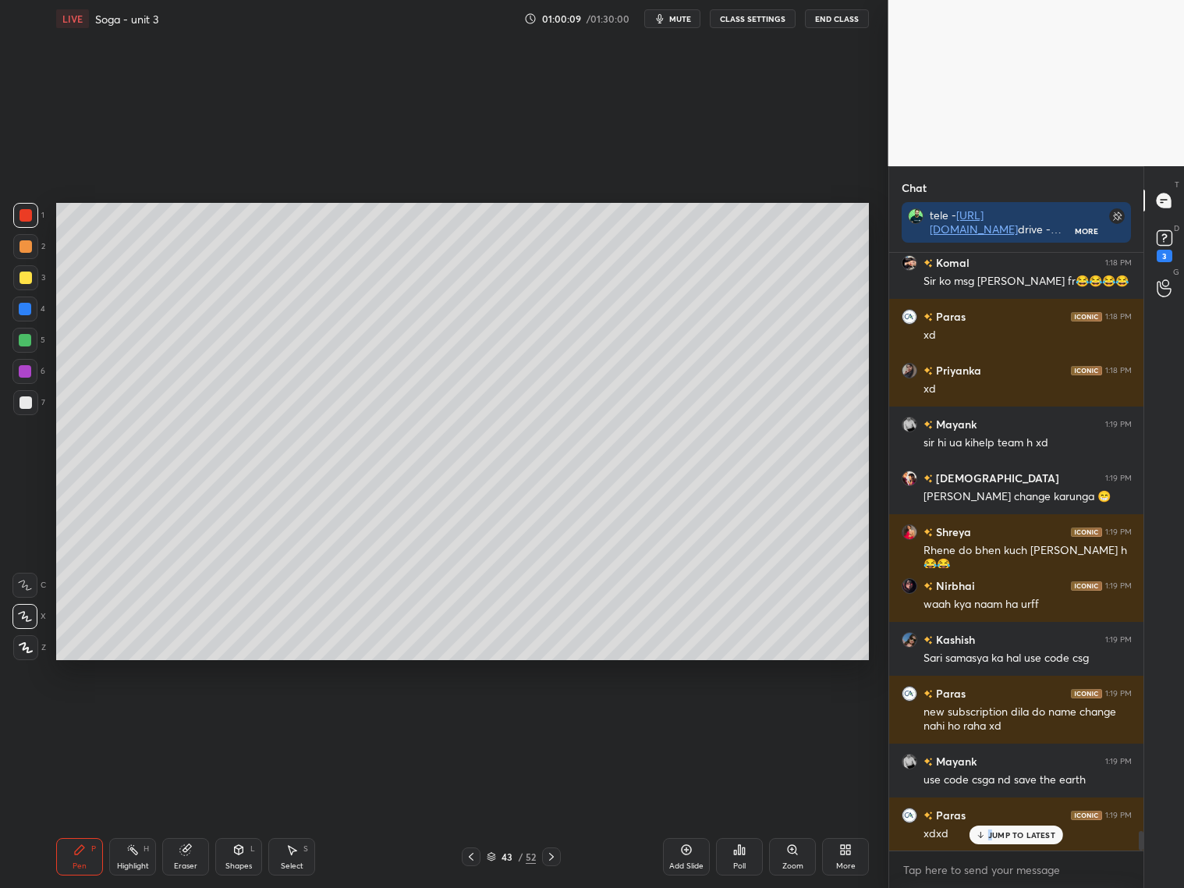
click at [991, 810] on p "JUMP TO LATEST" at bounding box center [1021, 834] width 67 height 9
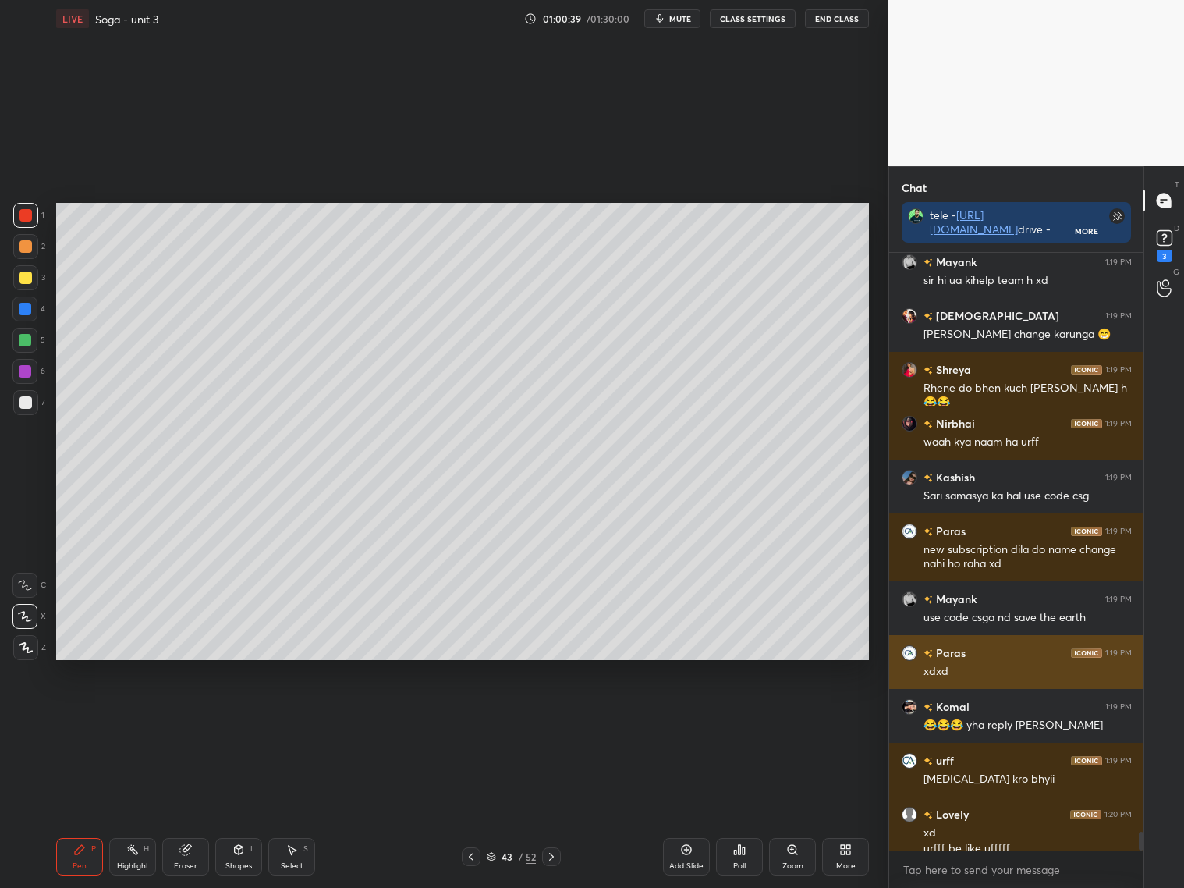
scroll to position [18131, 0]
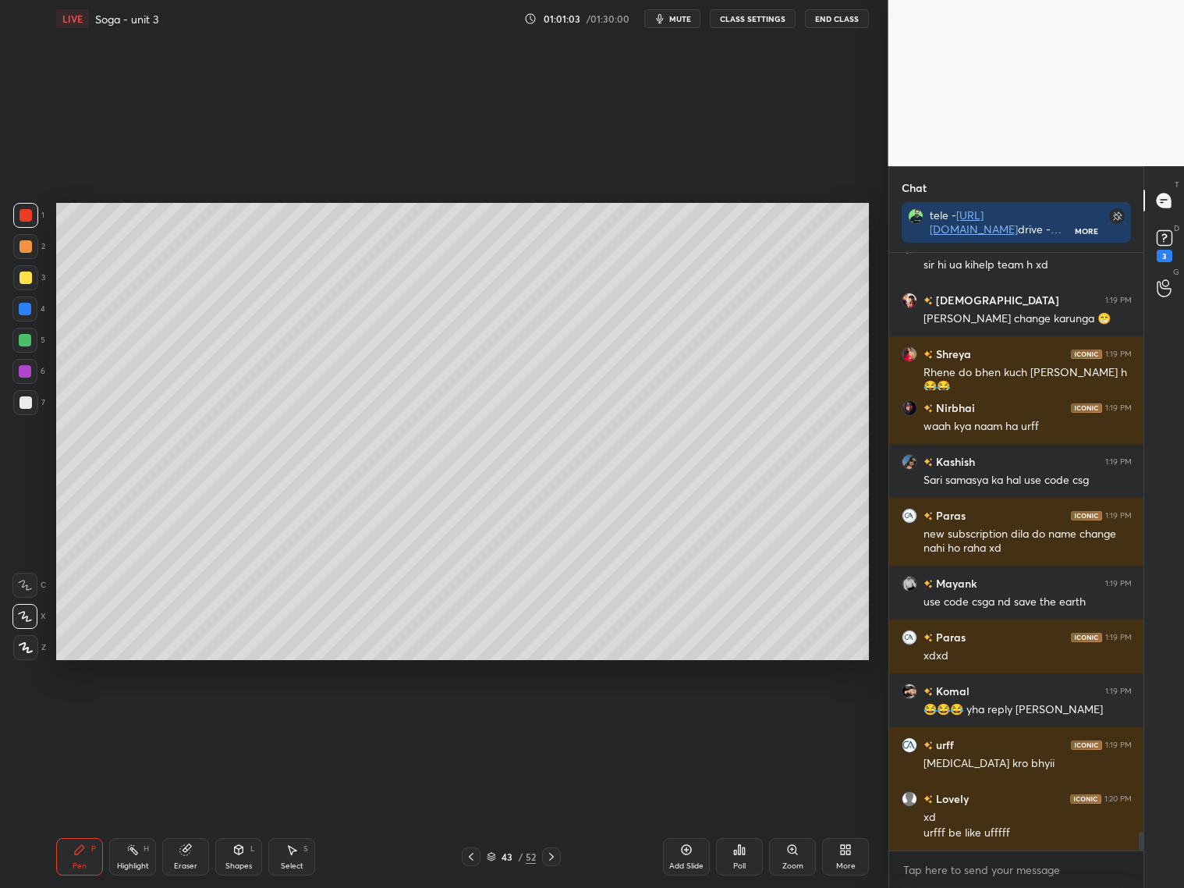
click at [197, 810] on div "Eraser" at bounding box center [185, 856] width 47 height 37
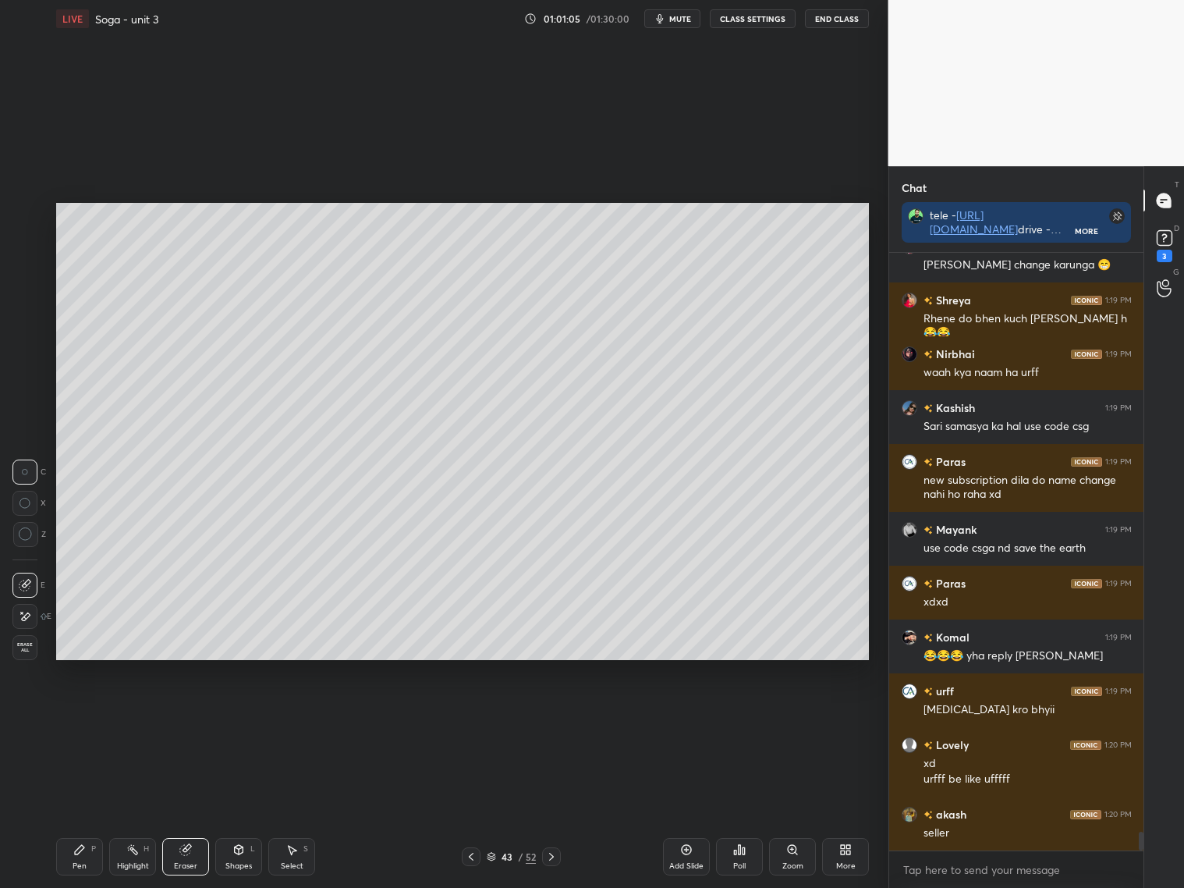
click at [92, 810] on div "Pen P" at bounding box center [79, 856] width 47 height 37
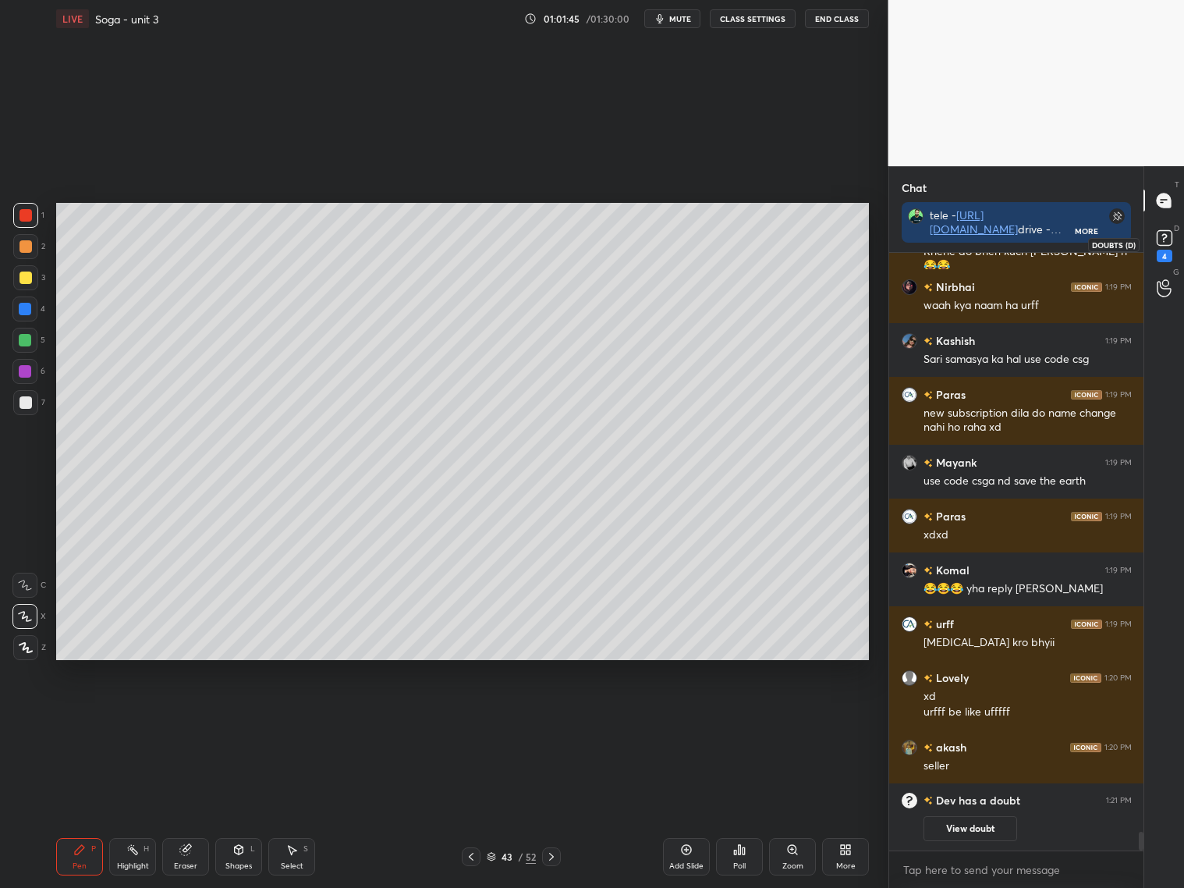
click at [1175, 245] on icon at bounding box center [1164, 237] width 23 height 23
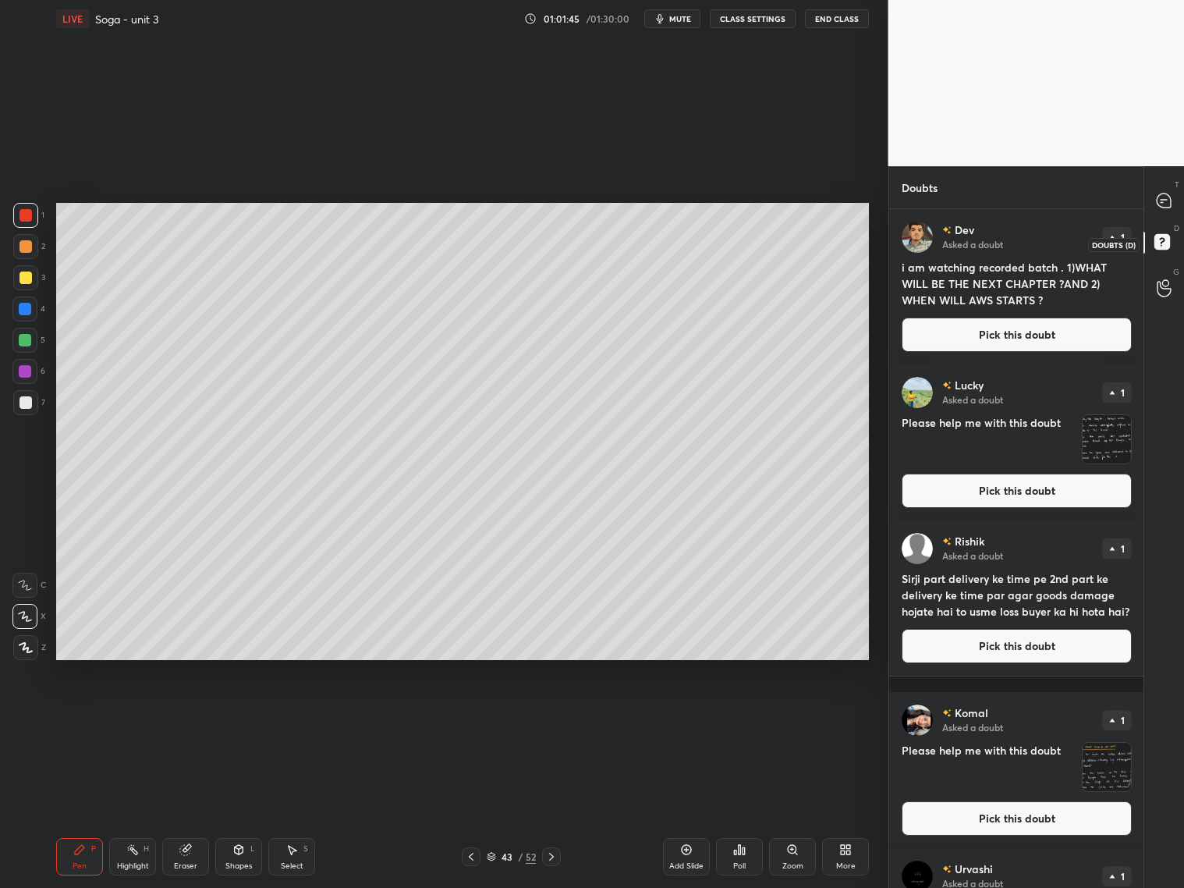
scroll to position [673, 250]
click at [1169, 204] on icon at bounding box center [1164, 200] width 14 height 14
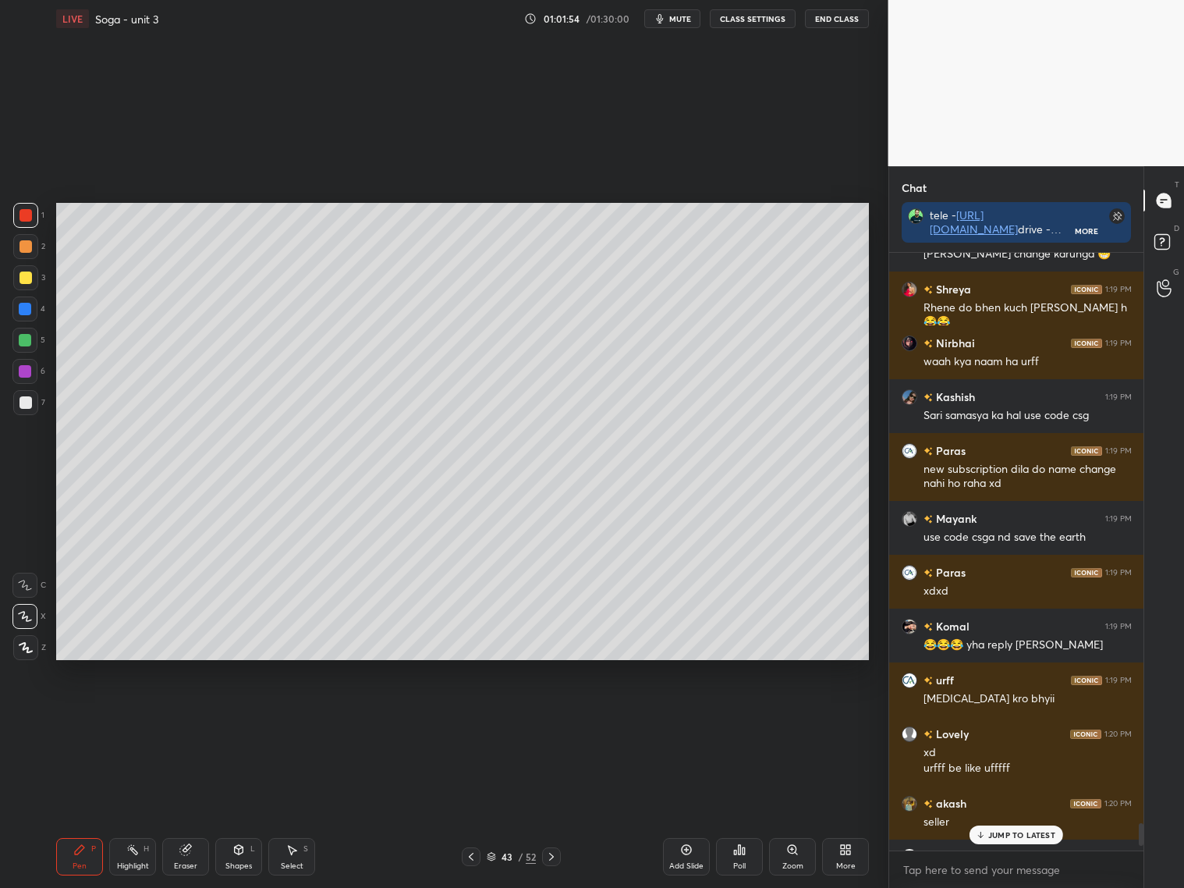
scroll to position [15378, 0]
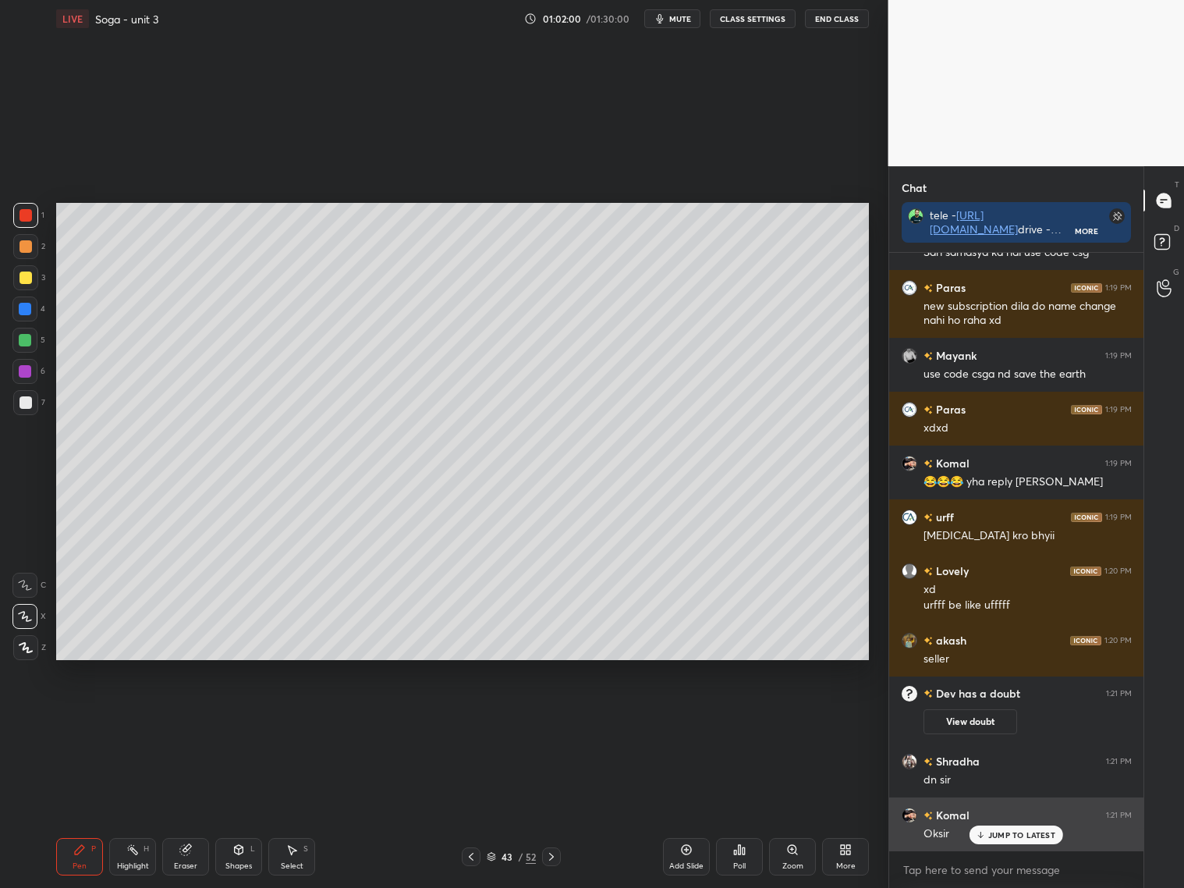
click at [1019, 810] on p "JUMP TO LATEST" at bounding box center [1021, 834] width 67 height 9
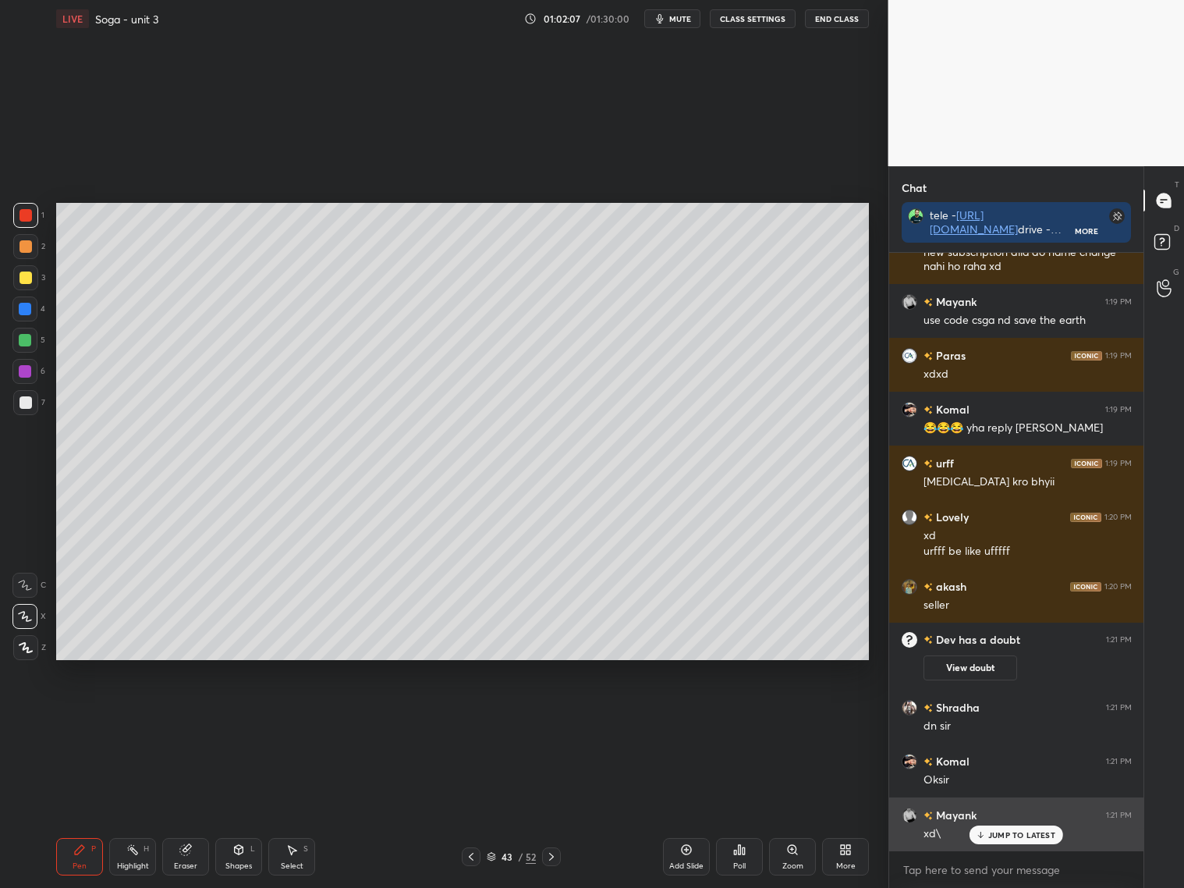
click at [1016, 810] on p "JUMP TO LATEST" at bounding box center [1021, 834] width 67 height 9
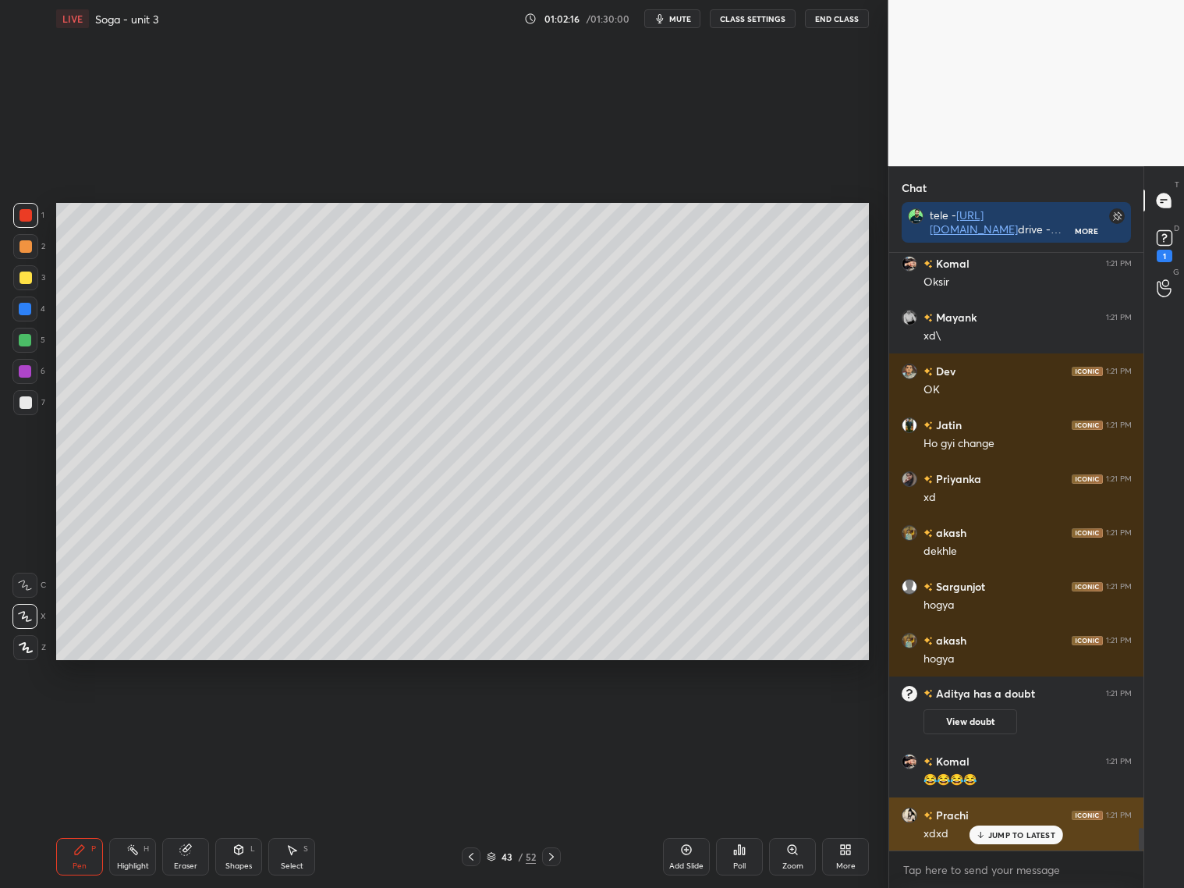
scroll to position [15452, 0]
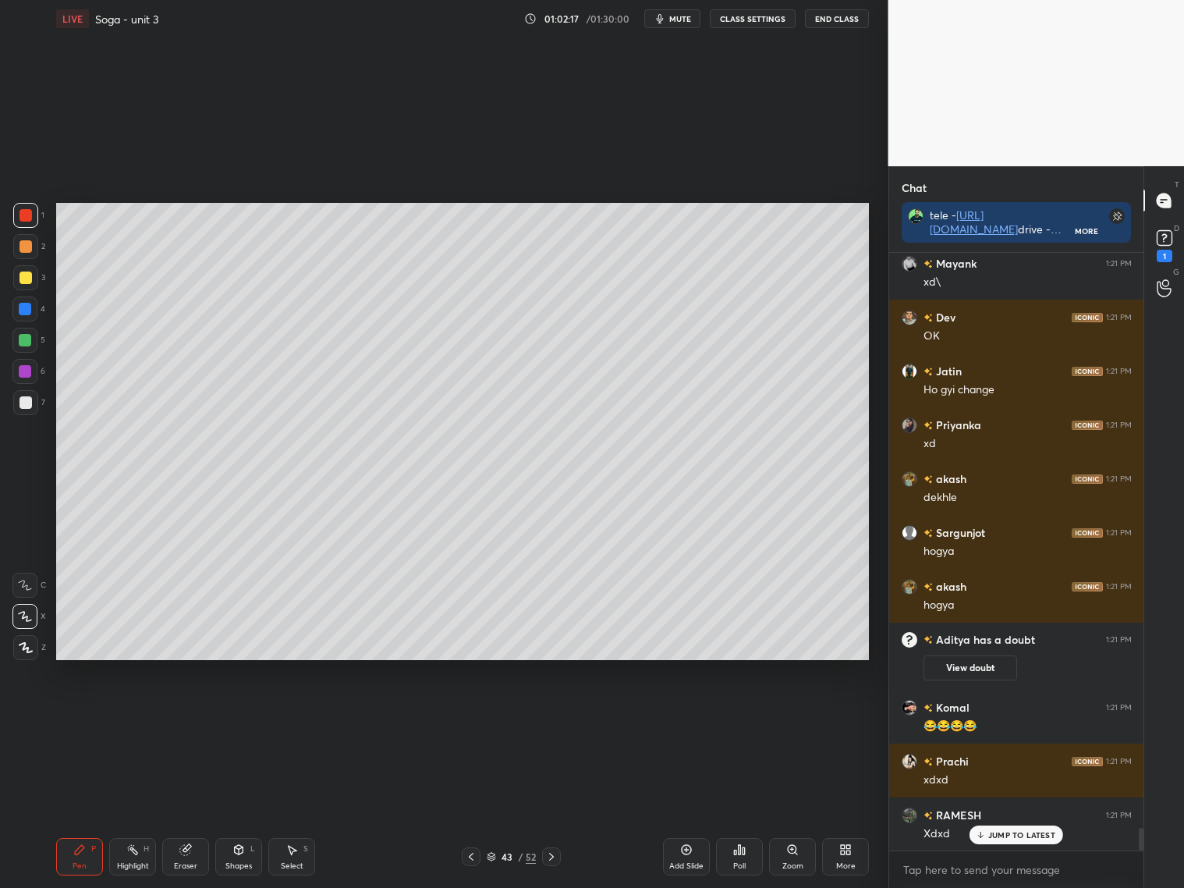
click at [987, 655] on button "View doubt" at bounding box center [970, 667] width 94 height 25
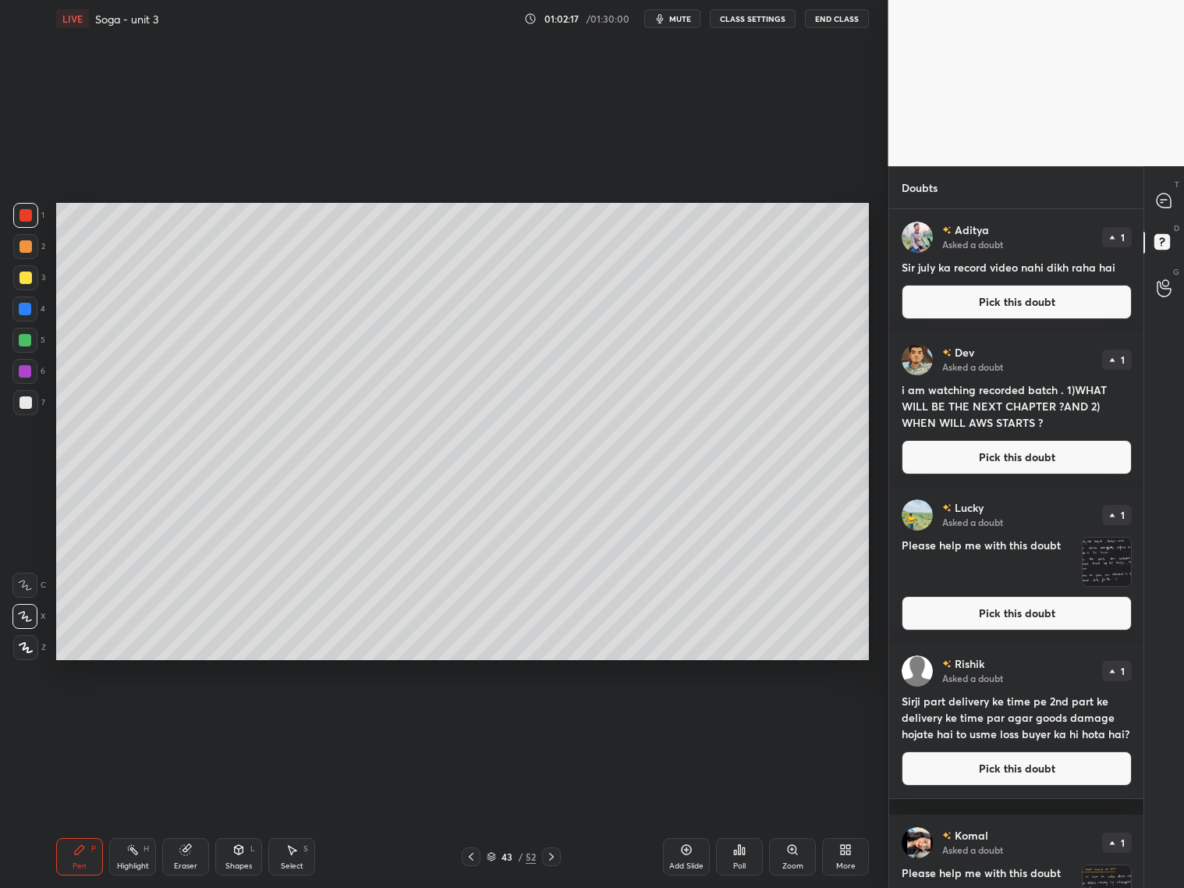
scroll to position [673, 250]
click at [1153, 204] on div at bounding box center [1164, 200] width 31 height 28
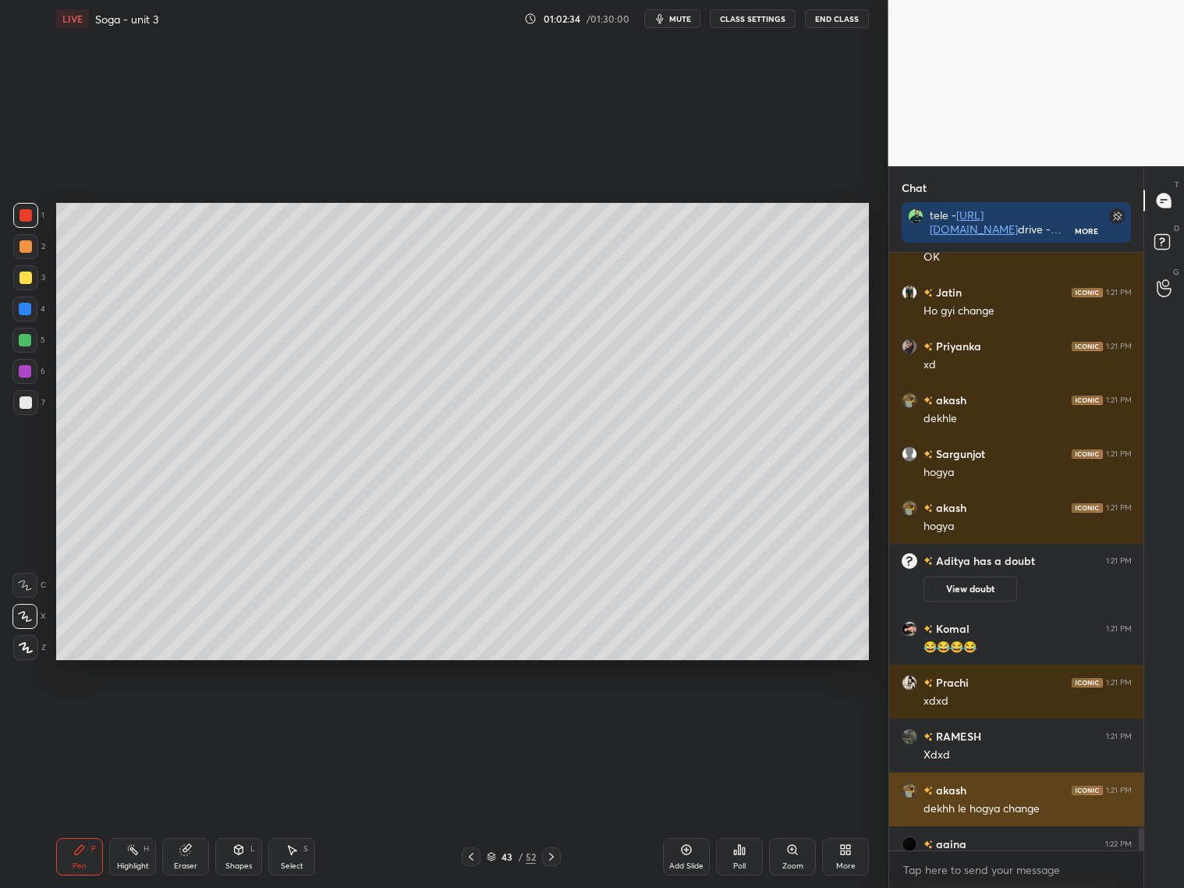
scroll to position [15995, 0]
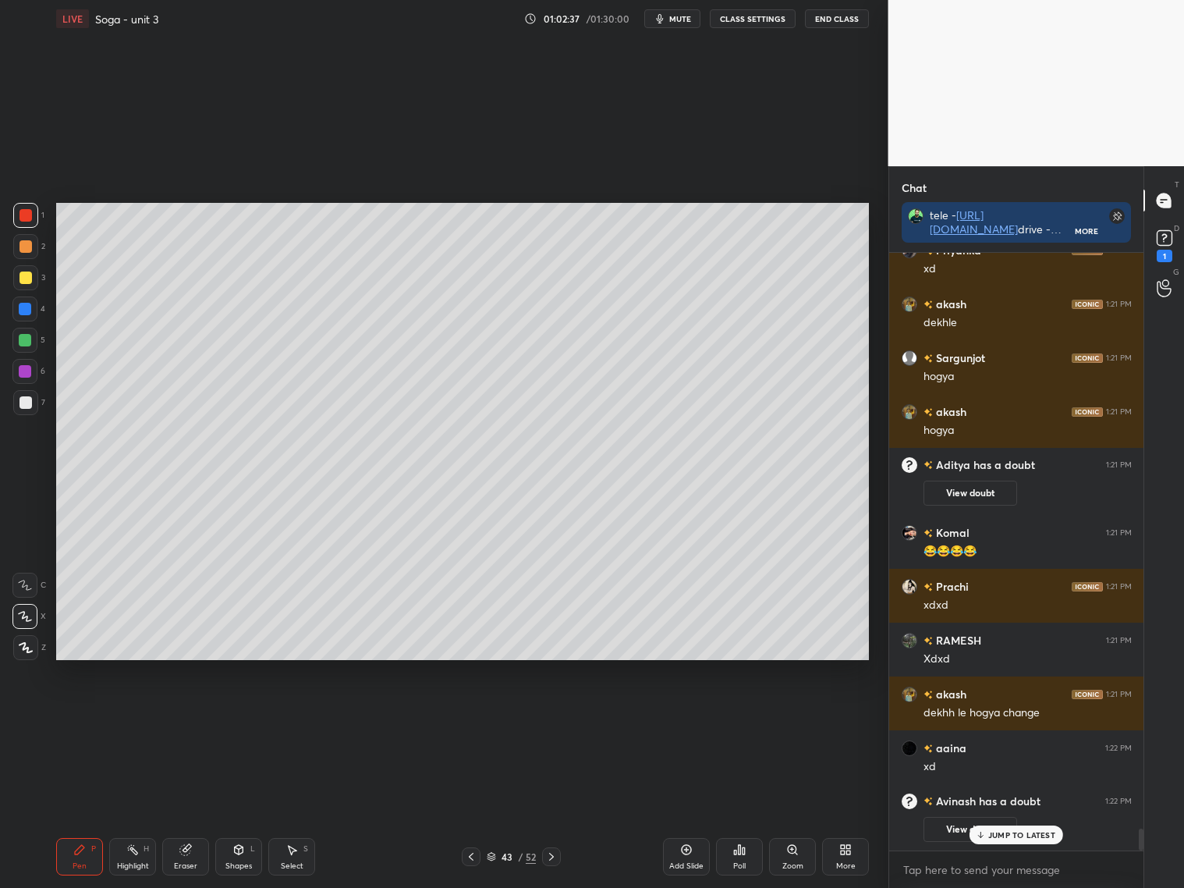
click at [691, 810] on icon at bounding box center [686, 849] width 12 height 12
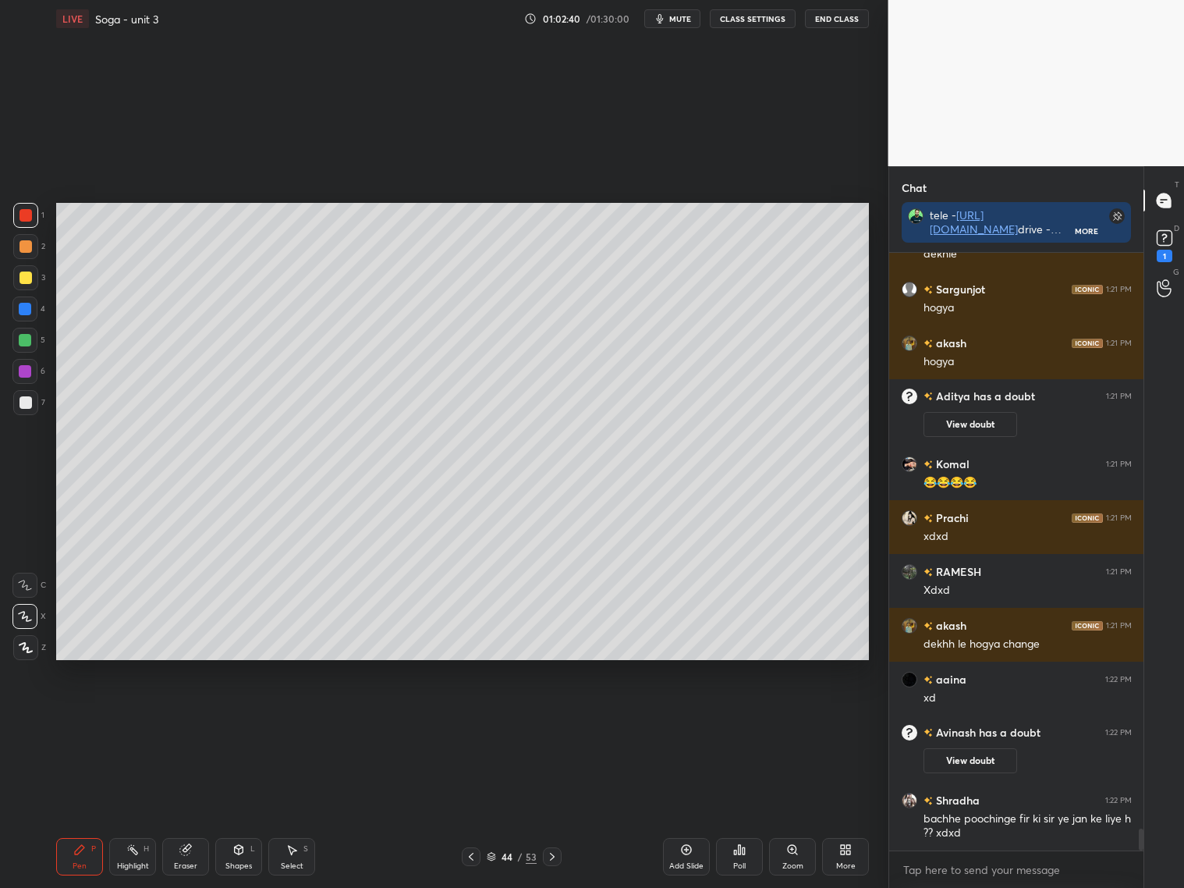
click at [32, 402] on div at bounding box center [25, 402] width 25 height 25
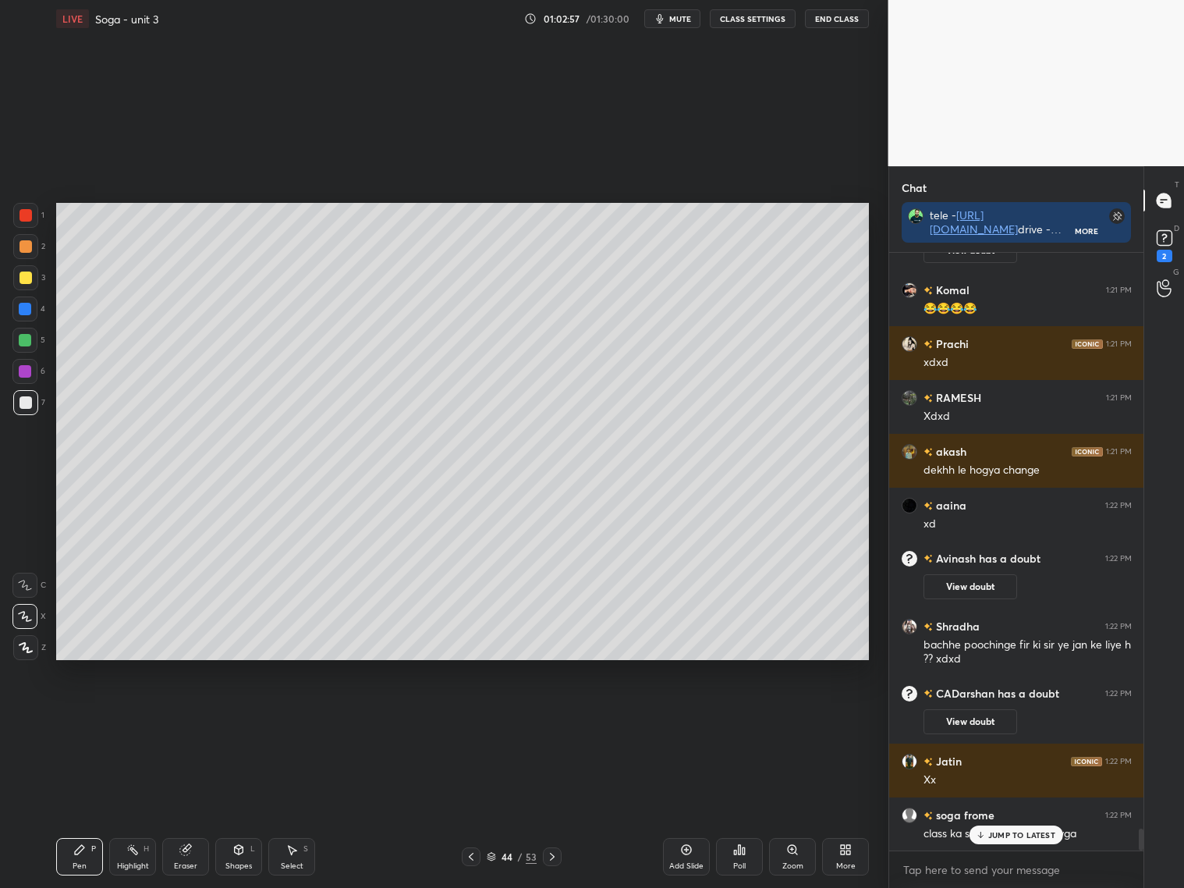
scroll to position [15791, 0]
click at [1025, 810] on div "Dev has a doubt 1:21 PM View doubt Shradha 1:21 PM dn [PERSON_NAME] 1:21 PM Oks…" at bounding box center [1016, 551] width 255 height 597
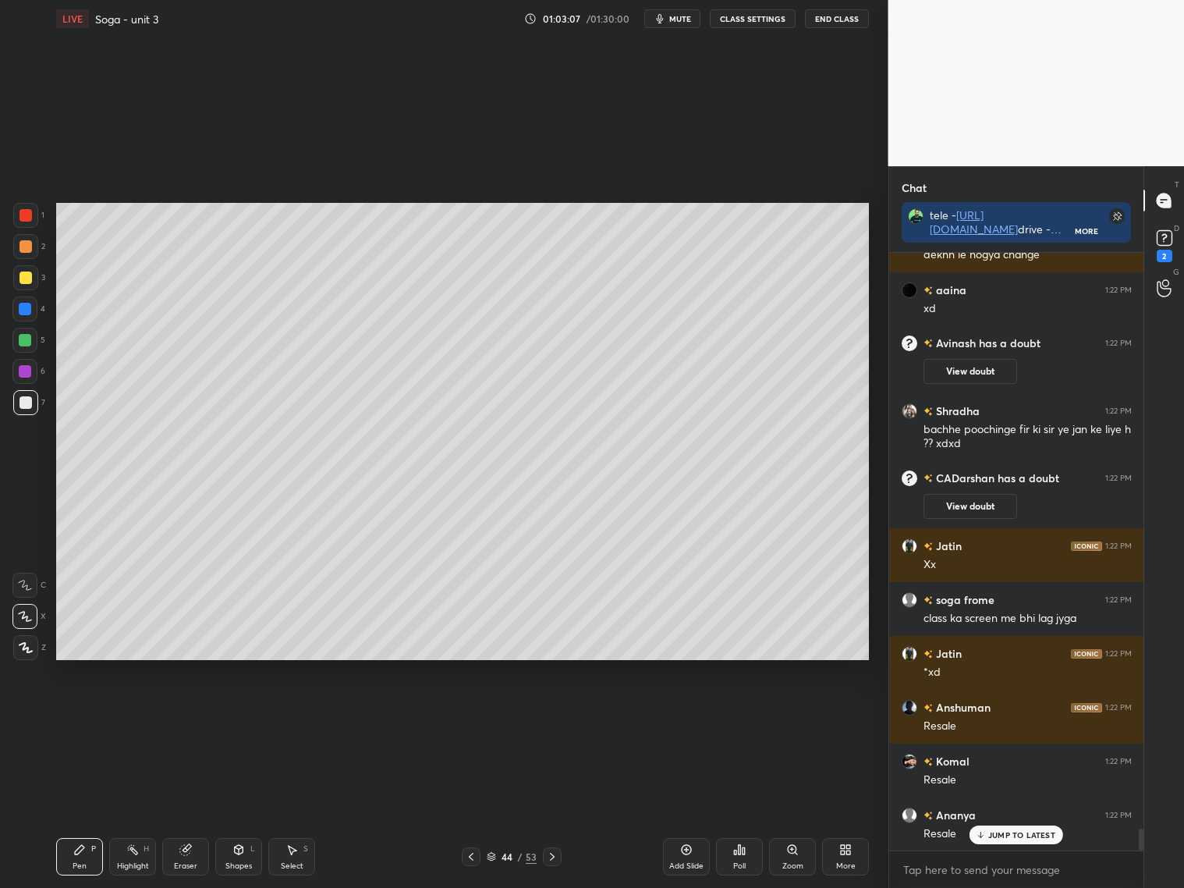
scroll to position [15975, 0]
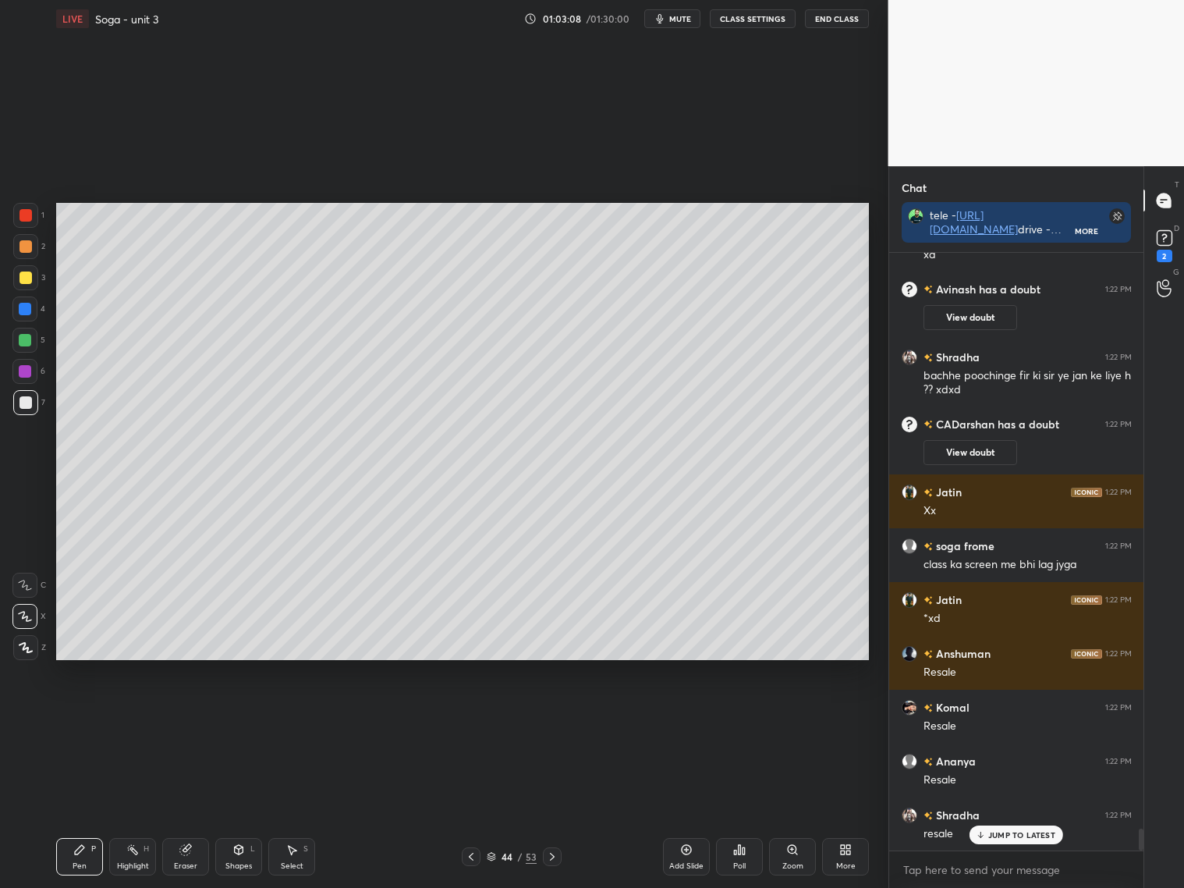
click at [1165, 235] on icon at bounding box center [1164, 237] width 23 height 23
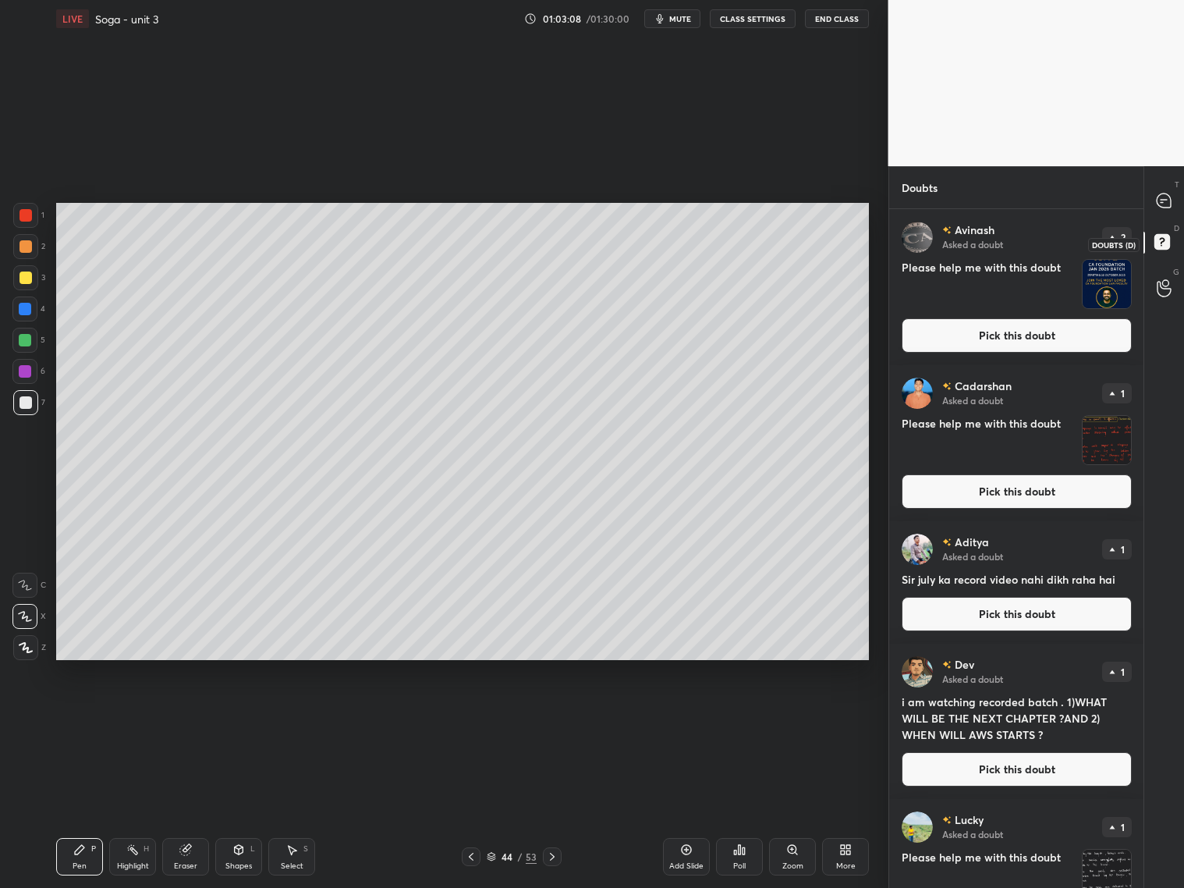
scroll to position [673, 250]
click at [1089, 332] on button "Pick this doubt" at bounding box center [1017, 335] width 230 height 34
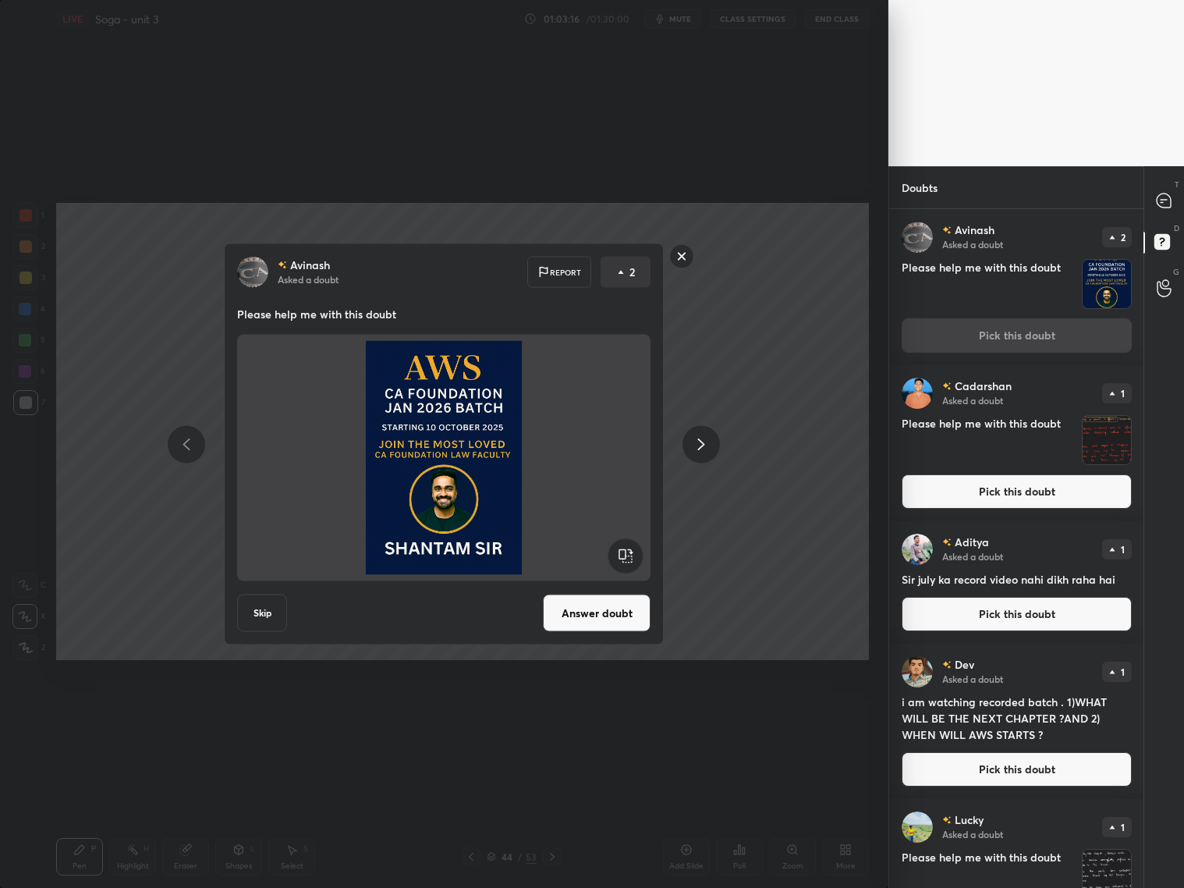
click at [686, 258] on rect at bounding box center [682, 256] width 24 height 24
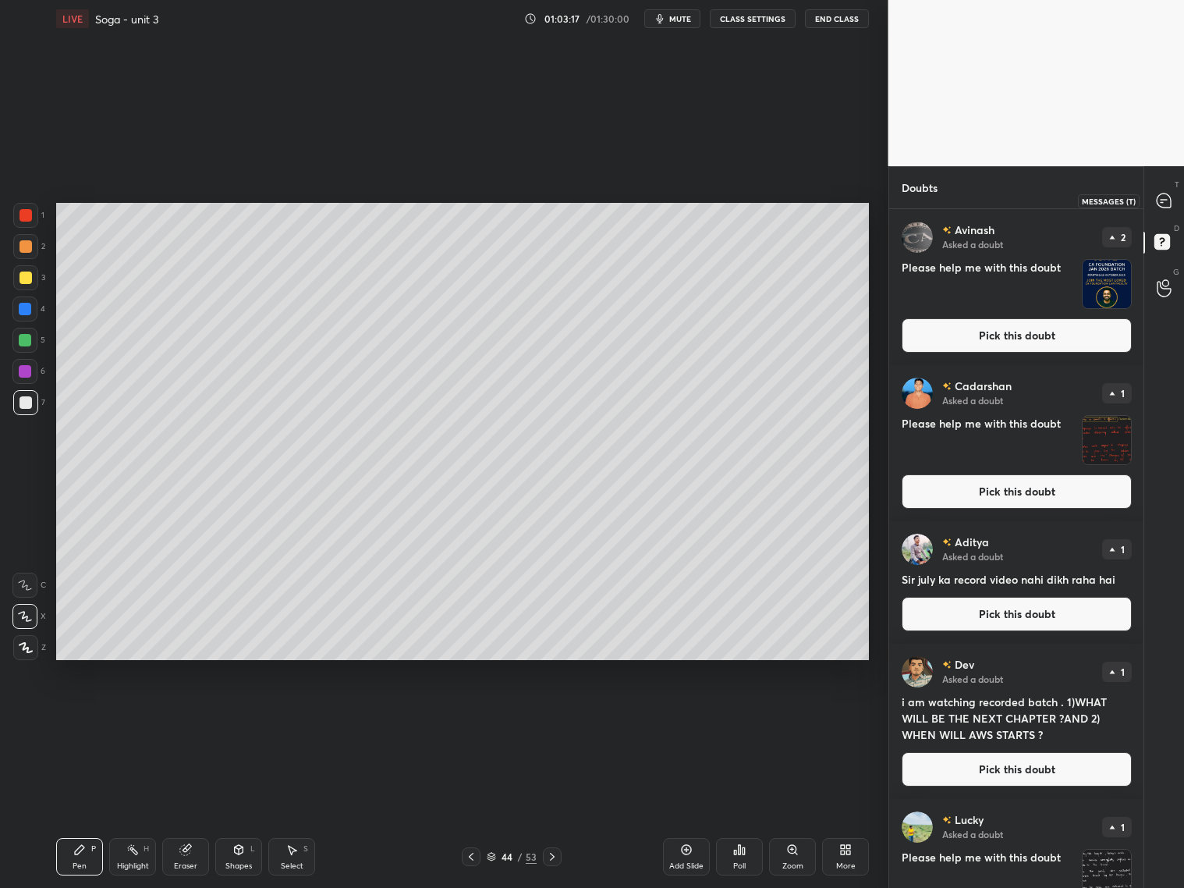
click at [1151, 211] on div at bounding box center [1164, 200] width 31 height 28
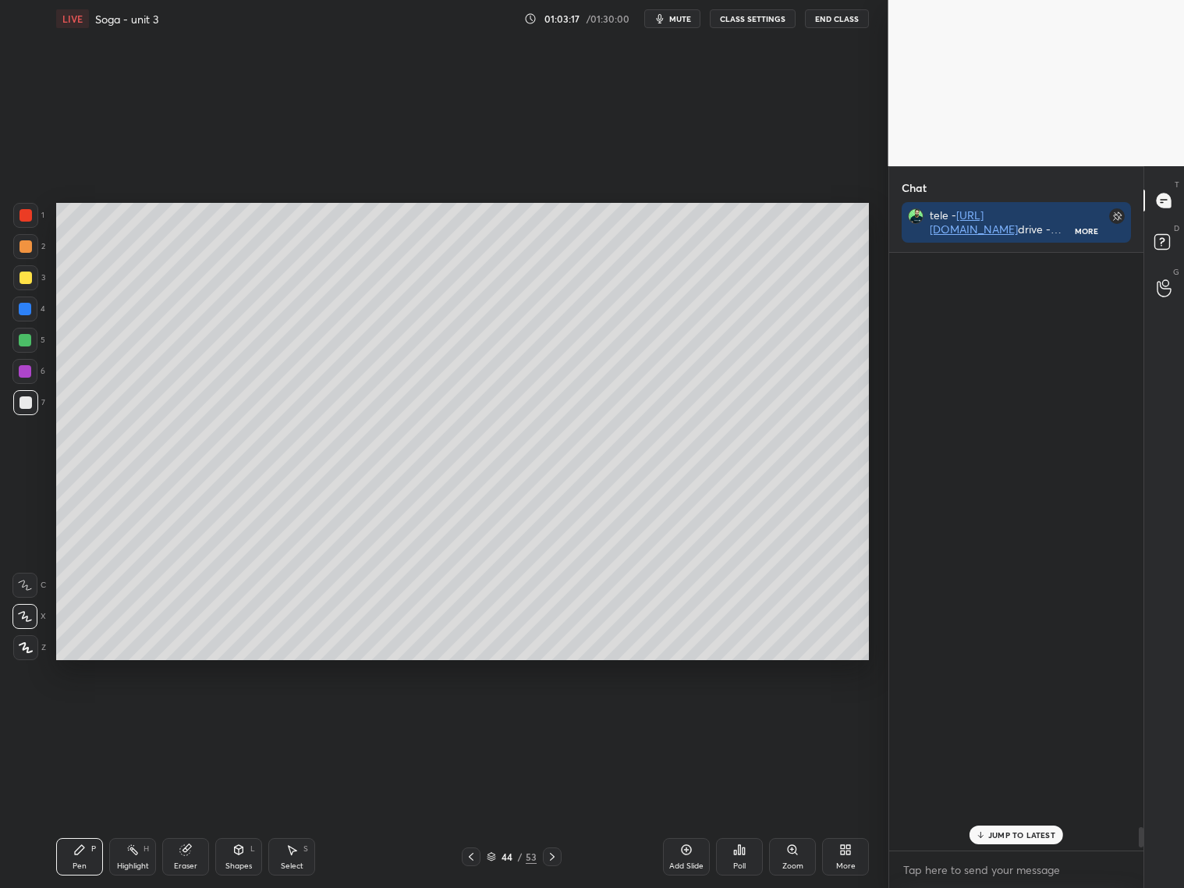
scroll to position [593, 250]
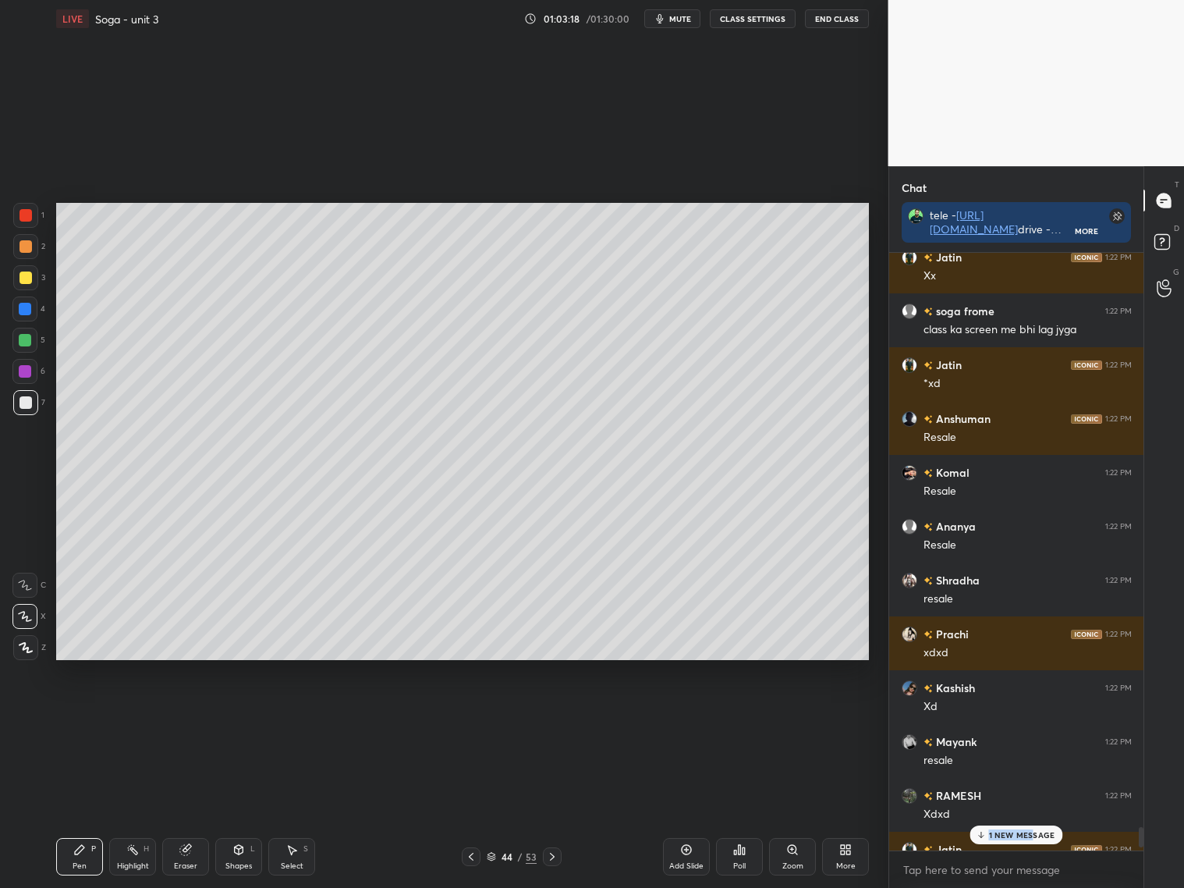
click at [1031, 810] on p "1 NEW MESSAGE" at bounding box center [1022, 834] width 66 height 9
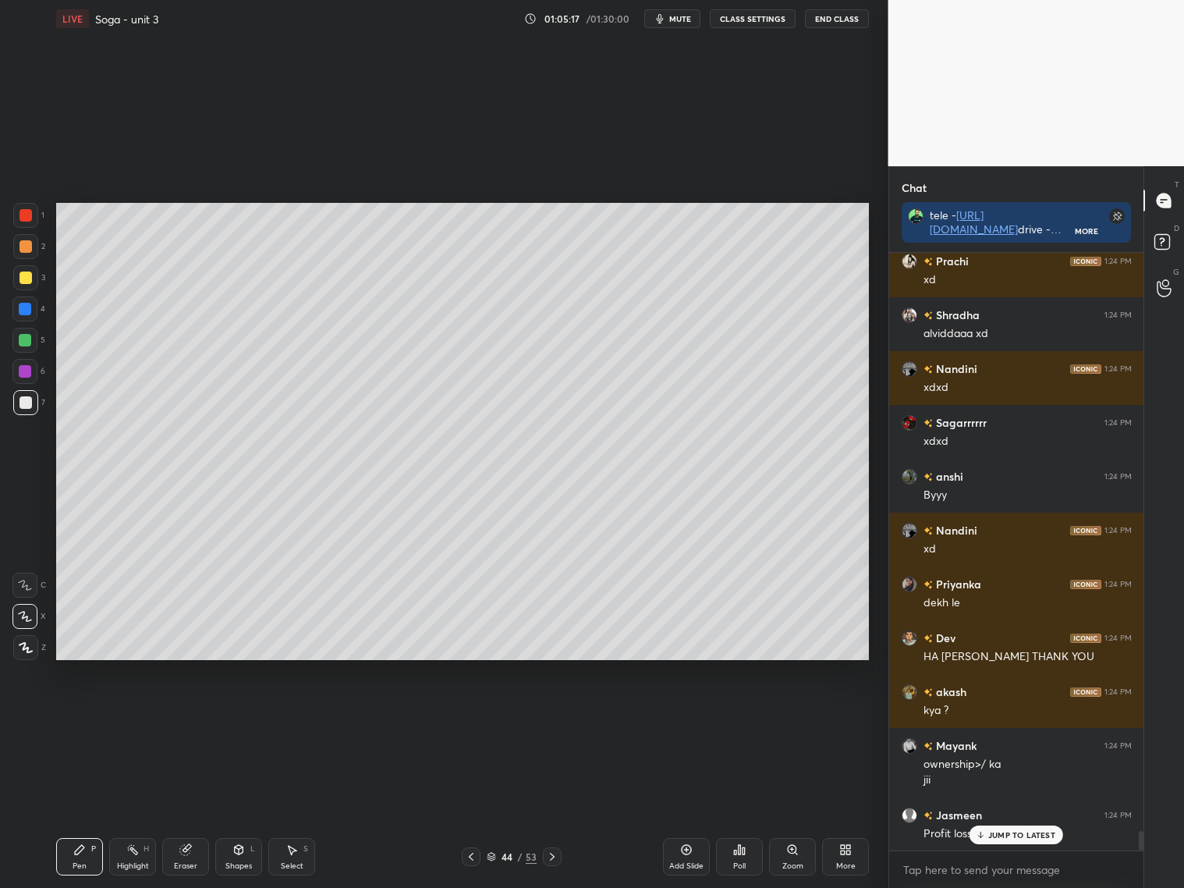
scroll to position [17990, 0]
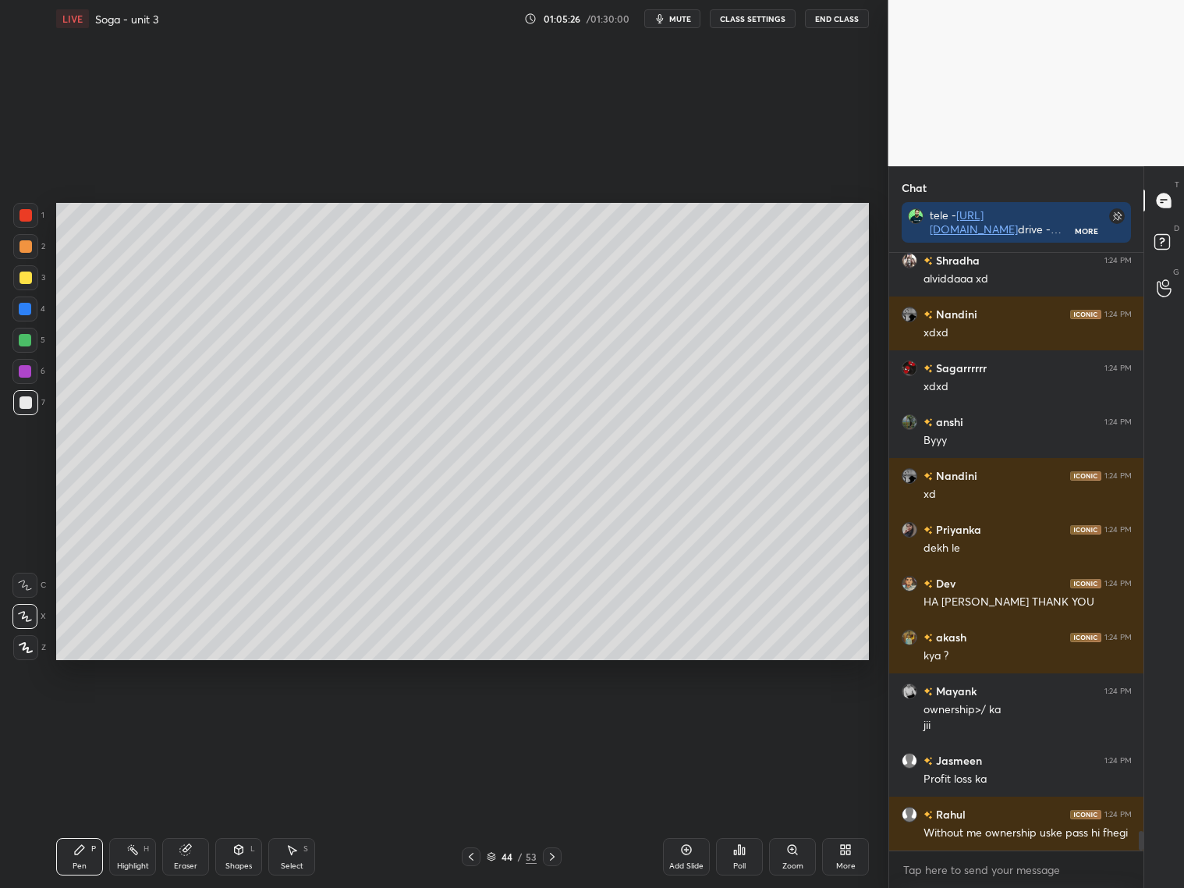
drag, startPoint x: 25, startPoint y: 272, endPoint x: 37, endPoint y: 277, distance: 12.6
click at [29, 274] on div at bounding box center [25, 277] width 12 height 12
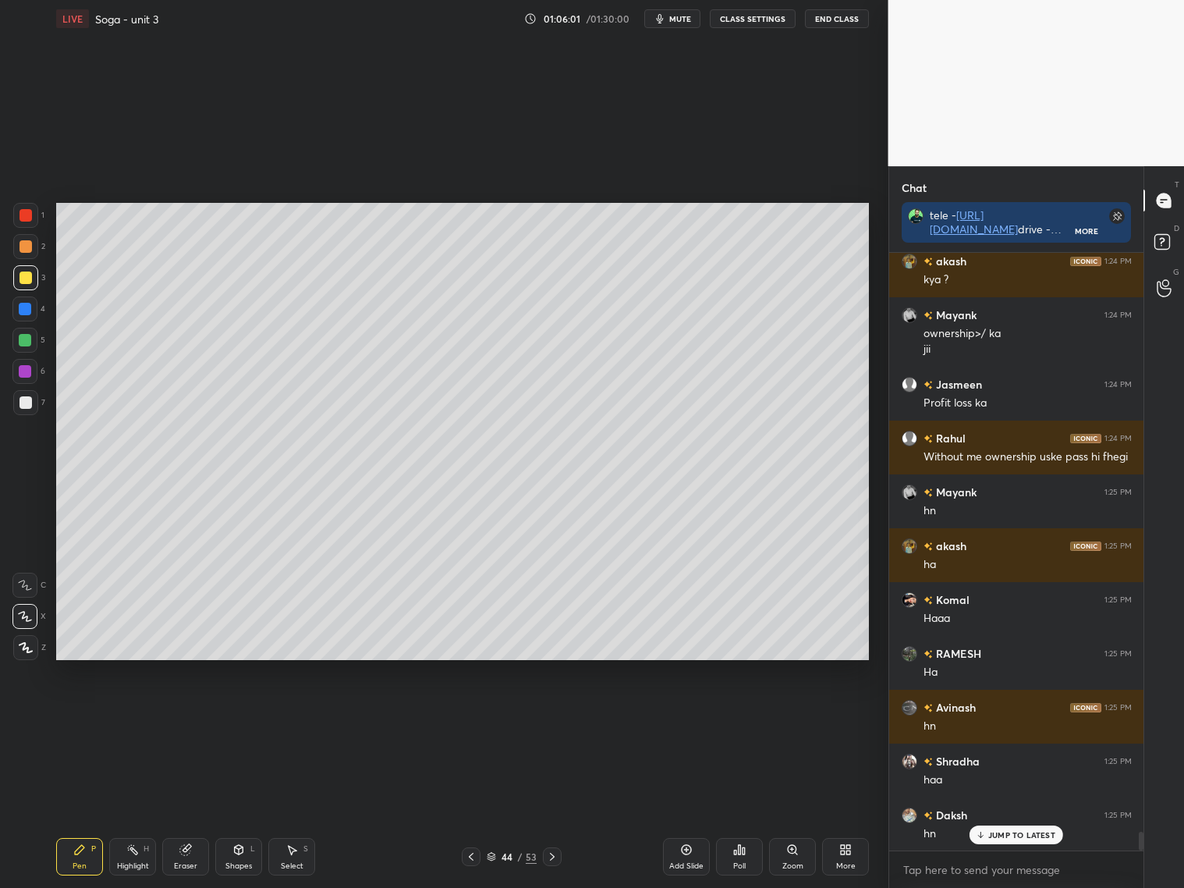
scroll to position [18420, 0]
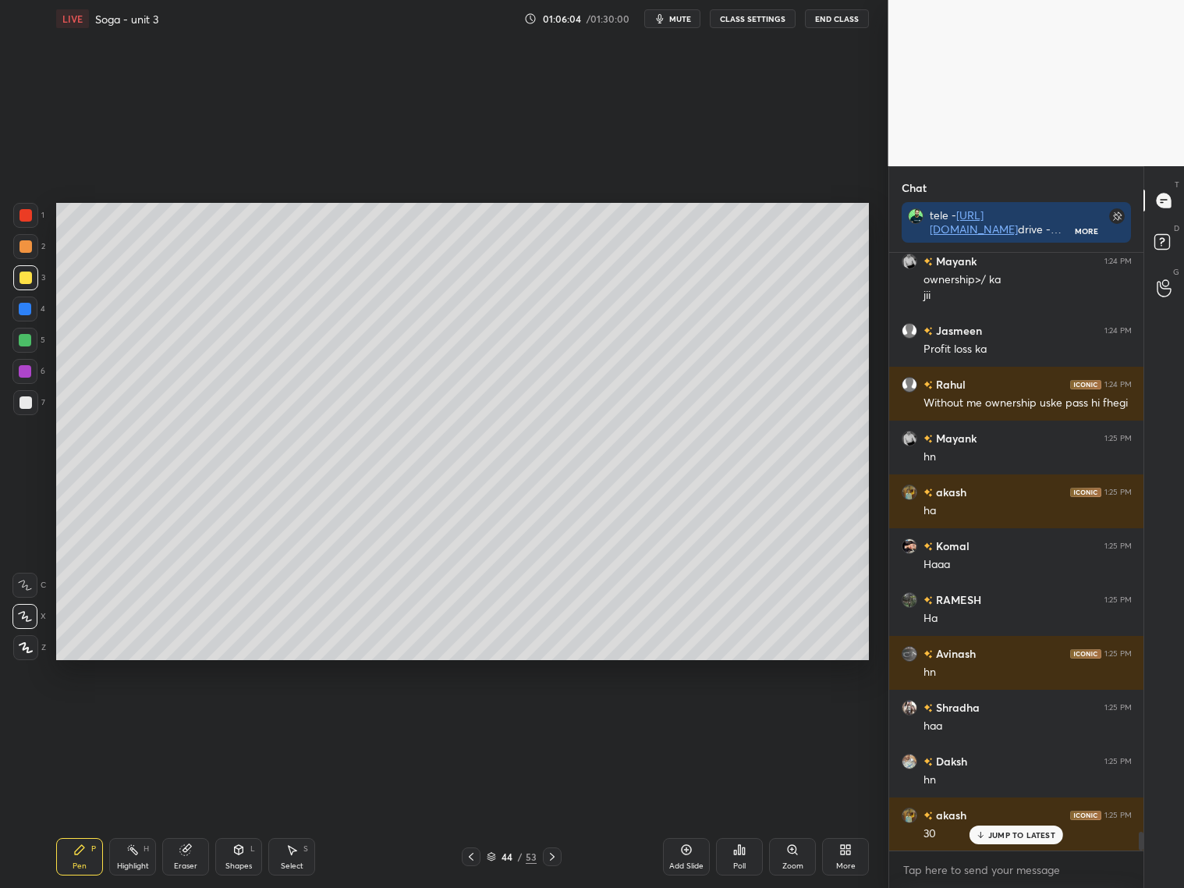
click at [19, 349] on div at bounding box center [24, 340] width 25 height 25
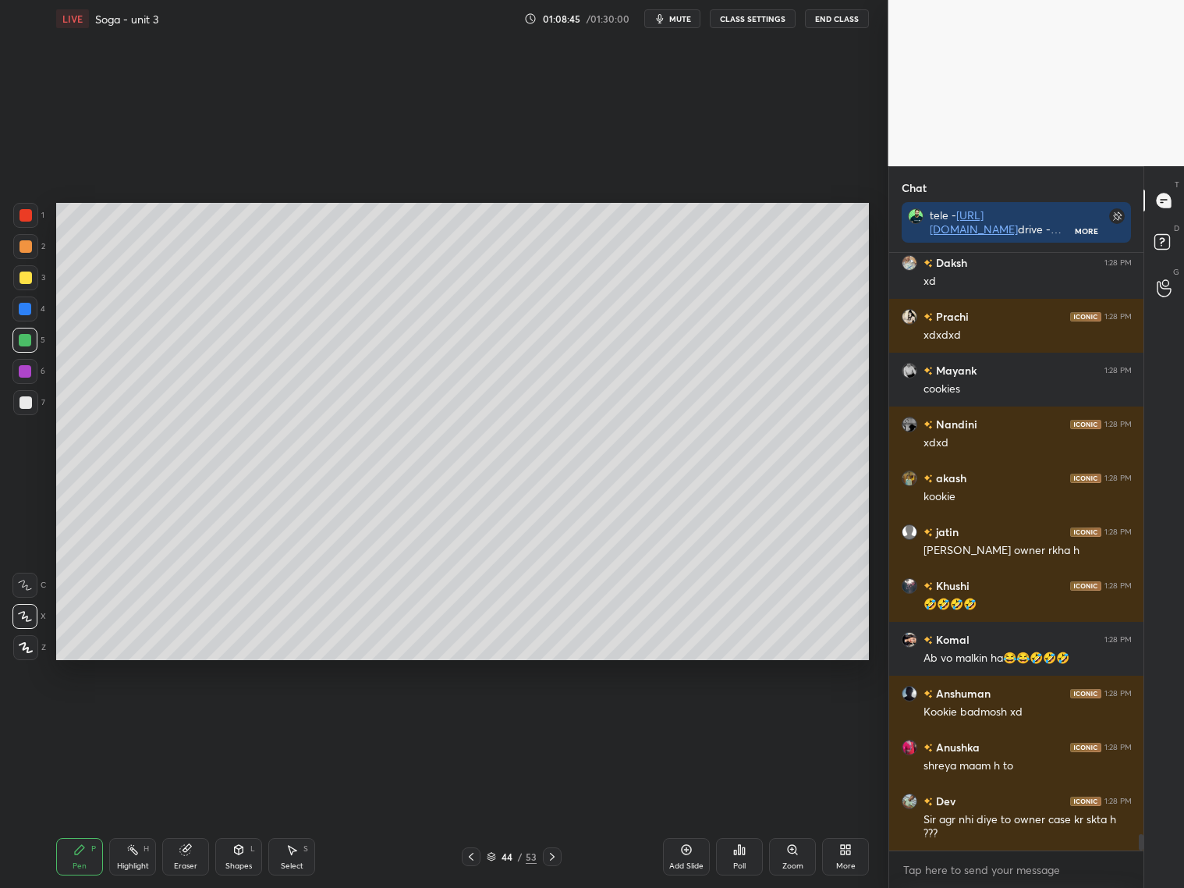
scroll to position [21157, 0]
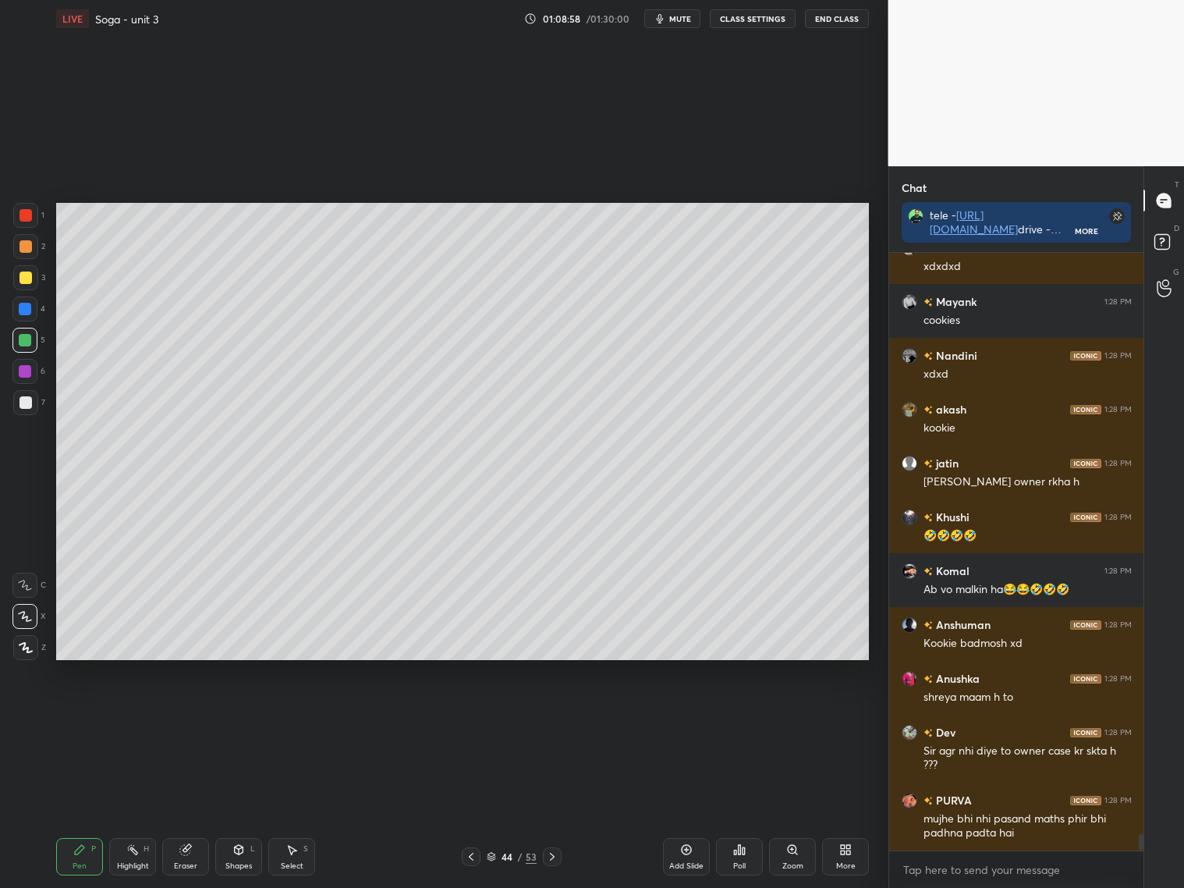
click at [29, 218] on div at bounding box center [25, 215] width 12 height 12
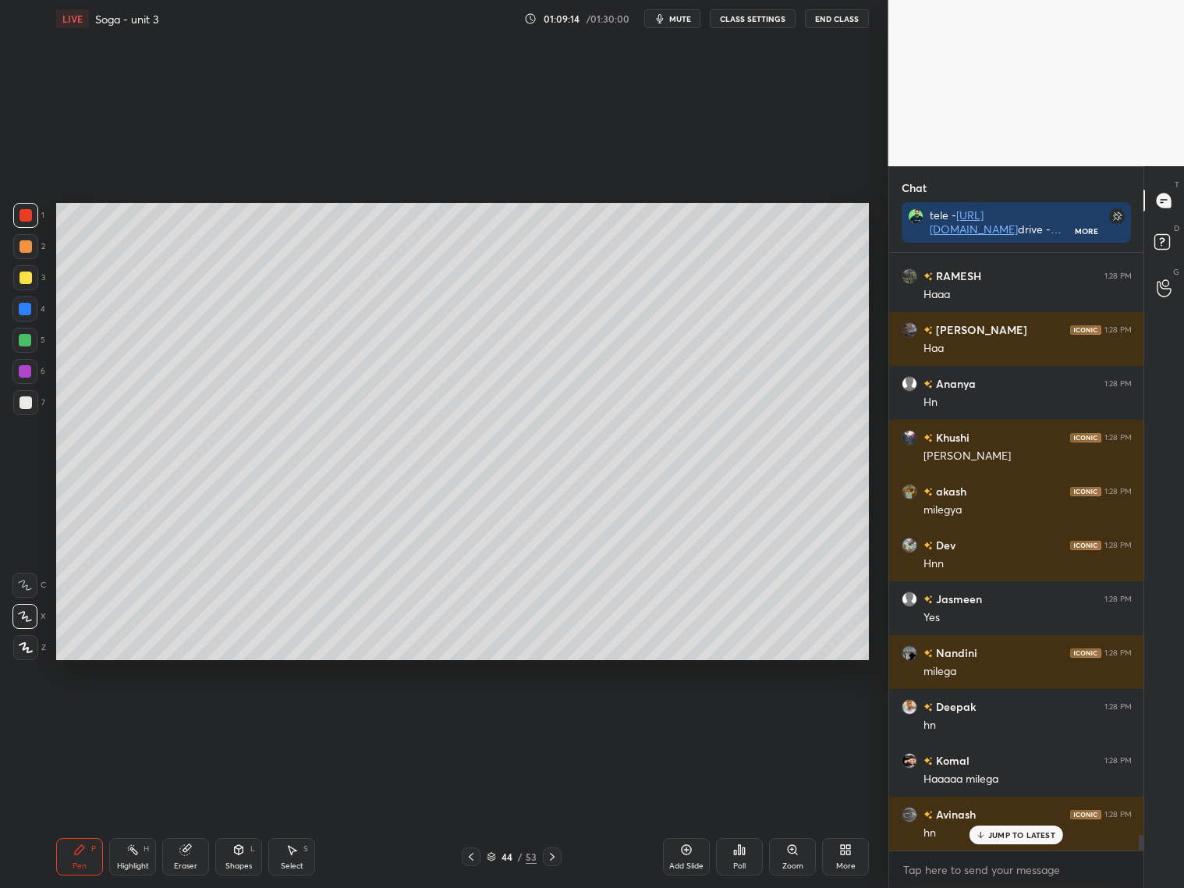
scroll to position [22087, 0]
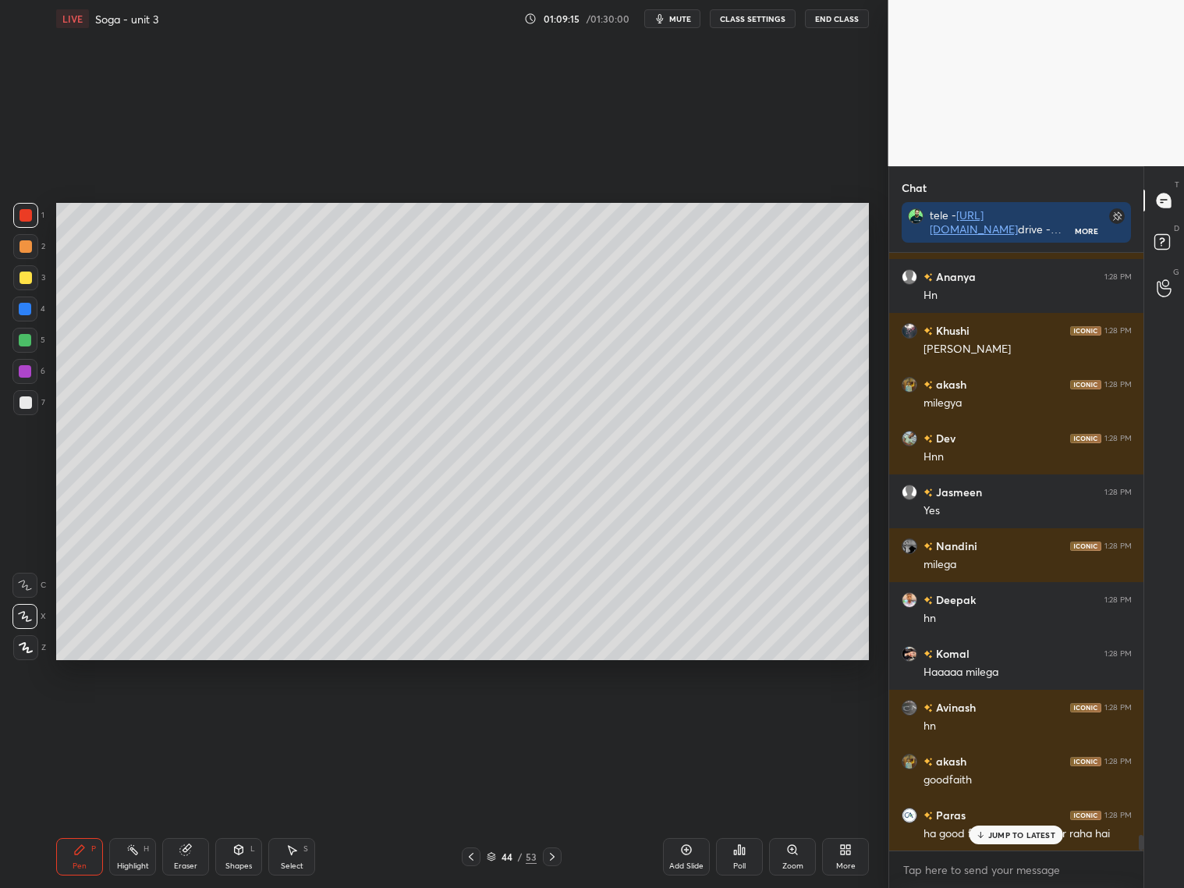
click at [28, 280] on div at bounding box center [25, 277] width 12 height 12
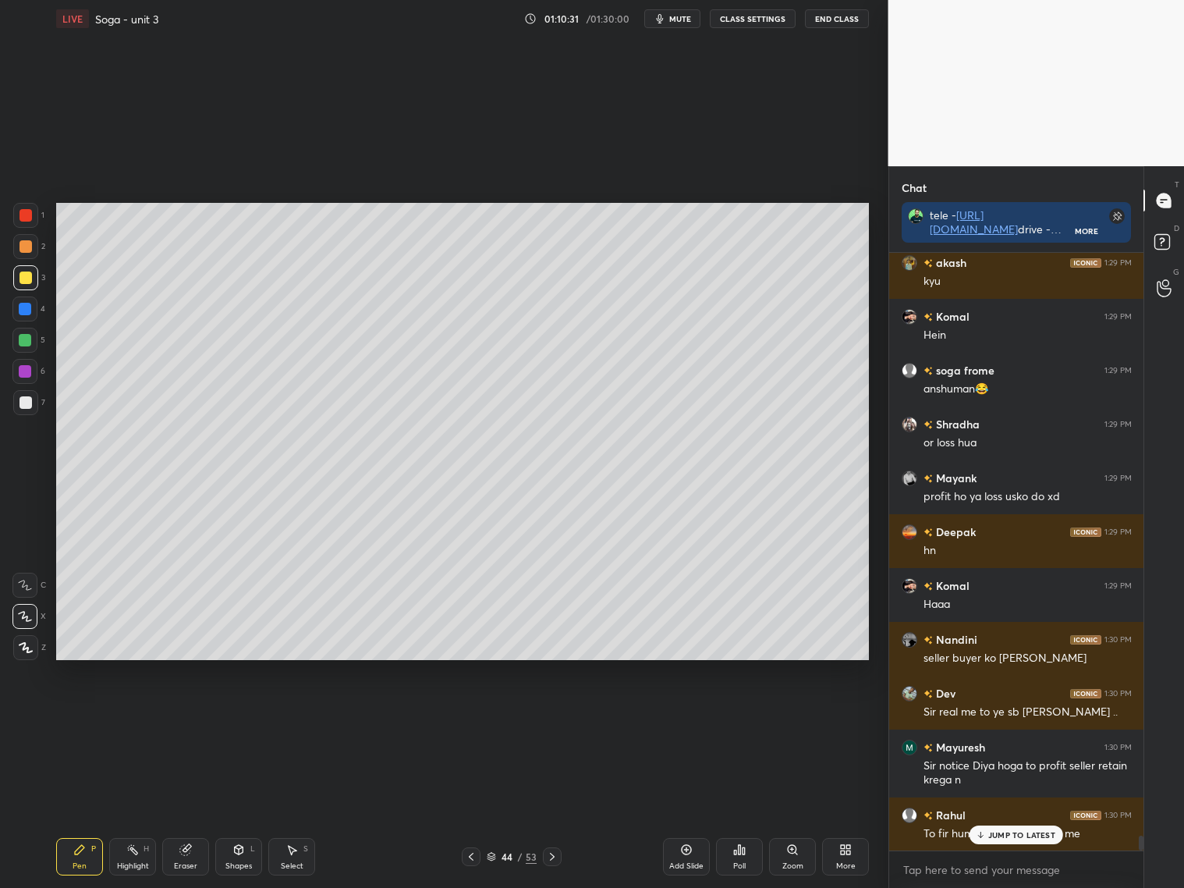
scroll to position [23392, 0]
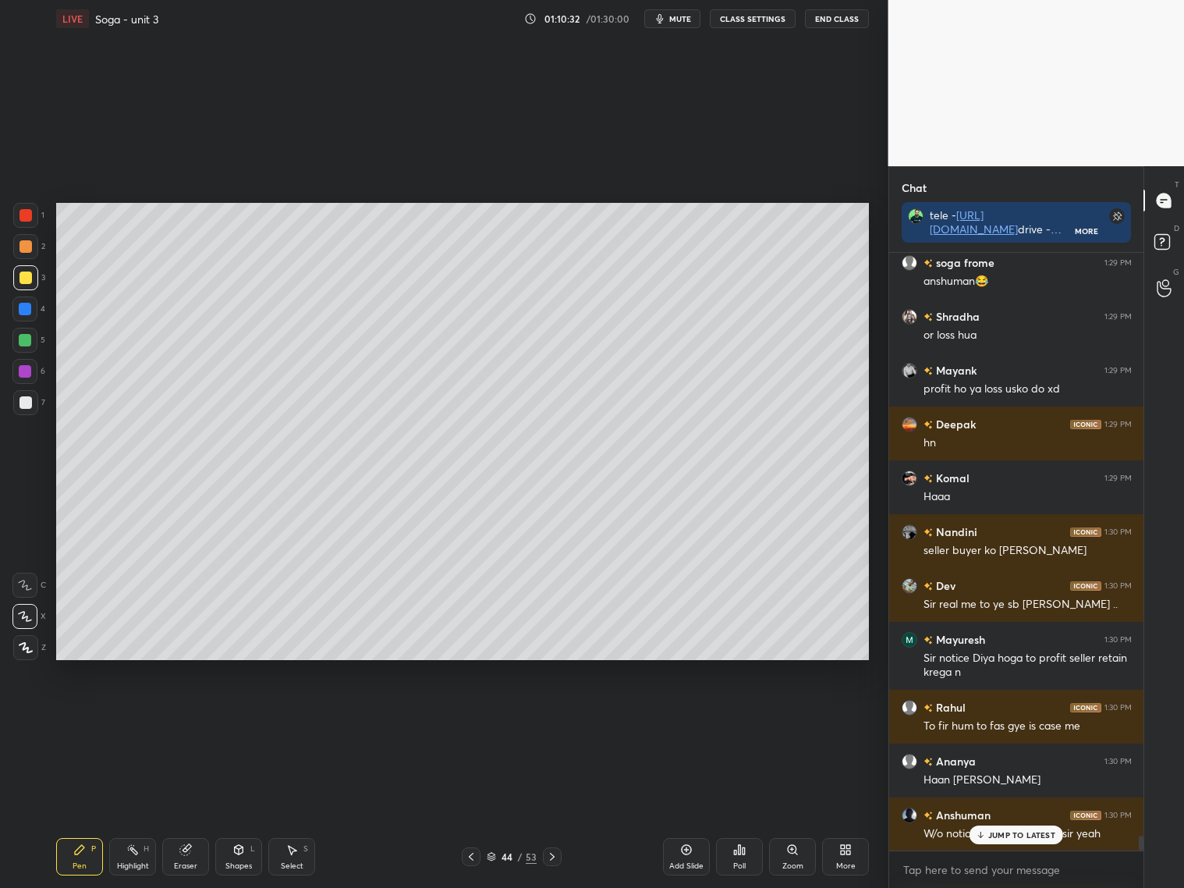
click at [196, 810] on div "Eraser" at bounding box center [185, 856] width 47 height 37
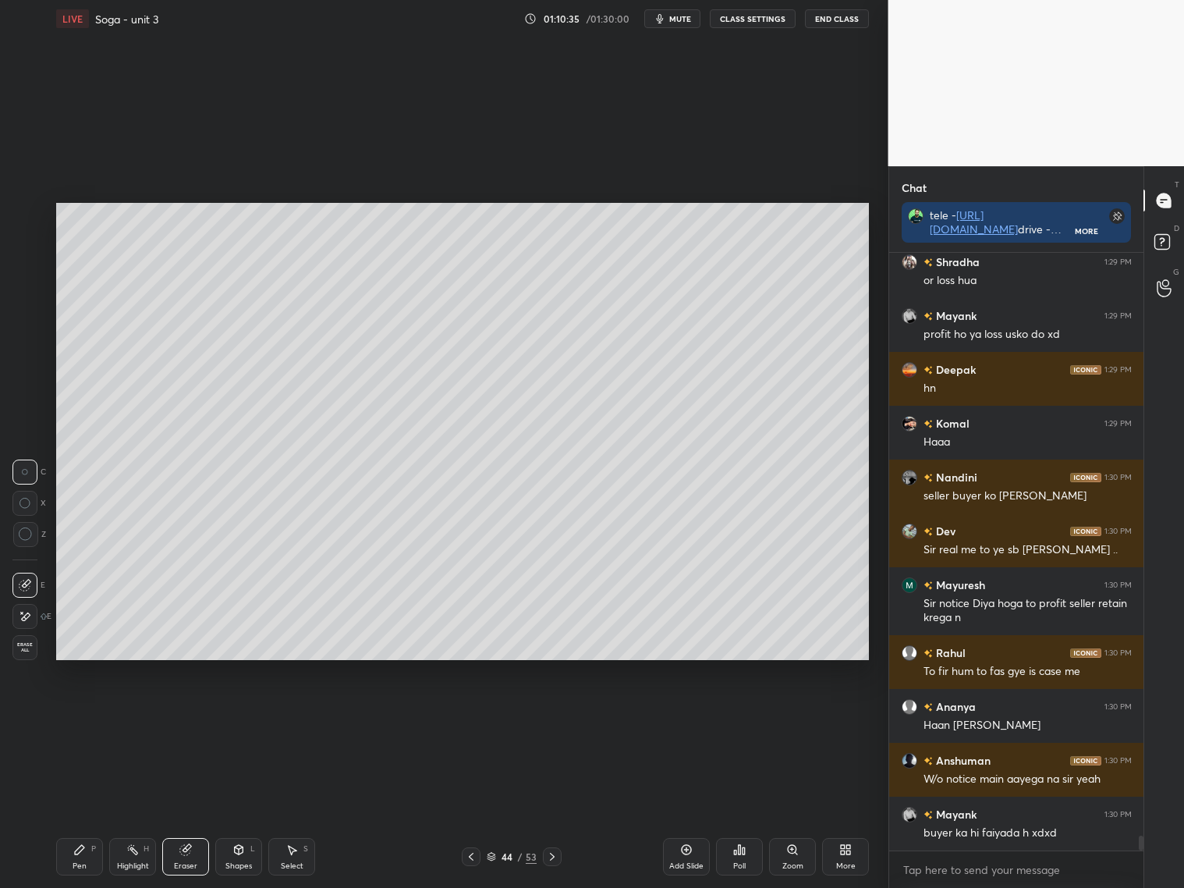
click at [81, 810] on div "Pen P" at bounding box center [79, 856] width 47 height 37
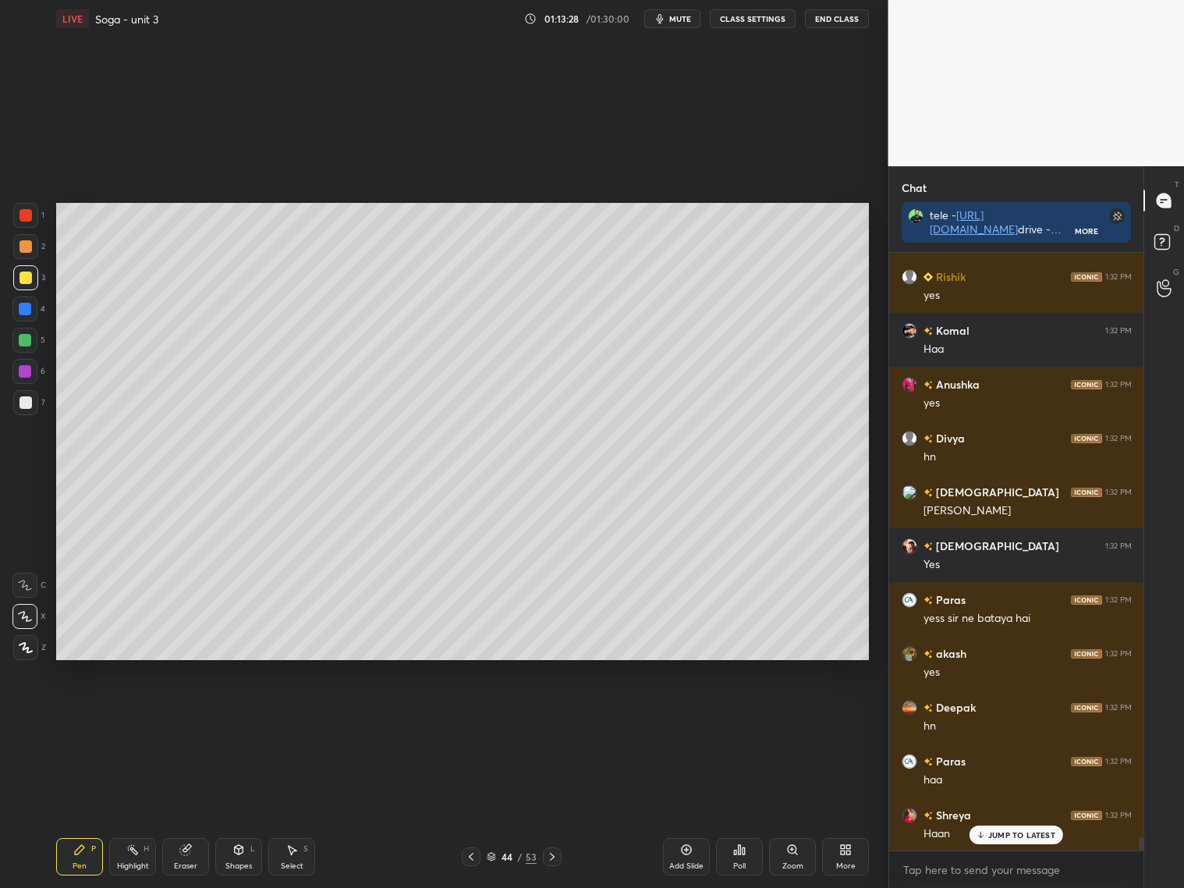
scroll to position [26368, 0]
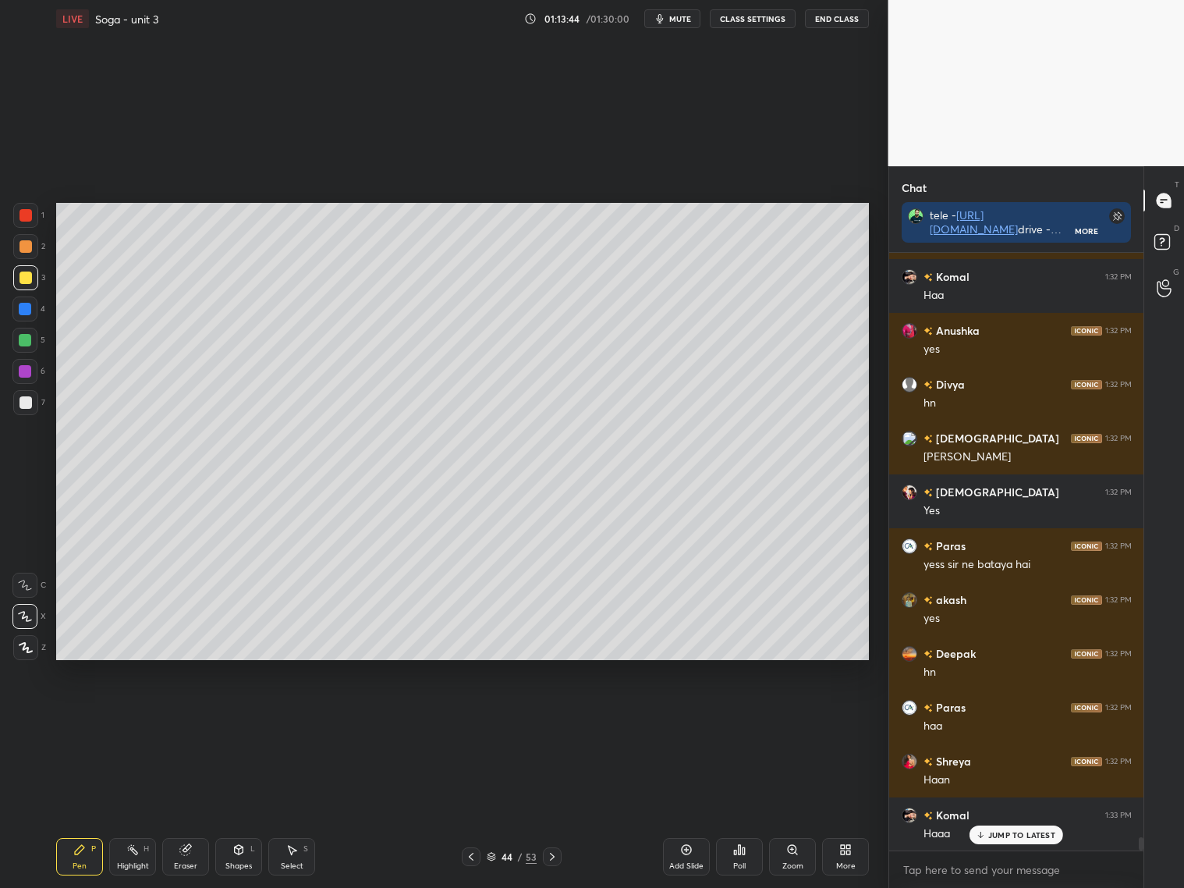
click at [1012, 810] on div "JUMP TO LATEST" at bounding box center [1016, 834] width 94 height 19
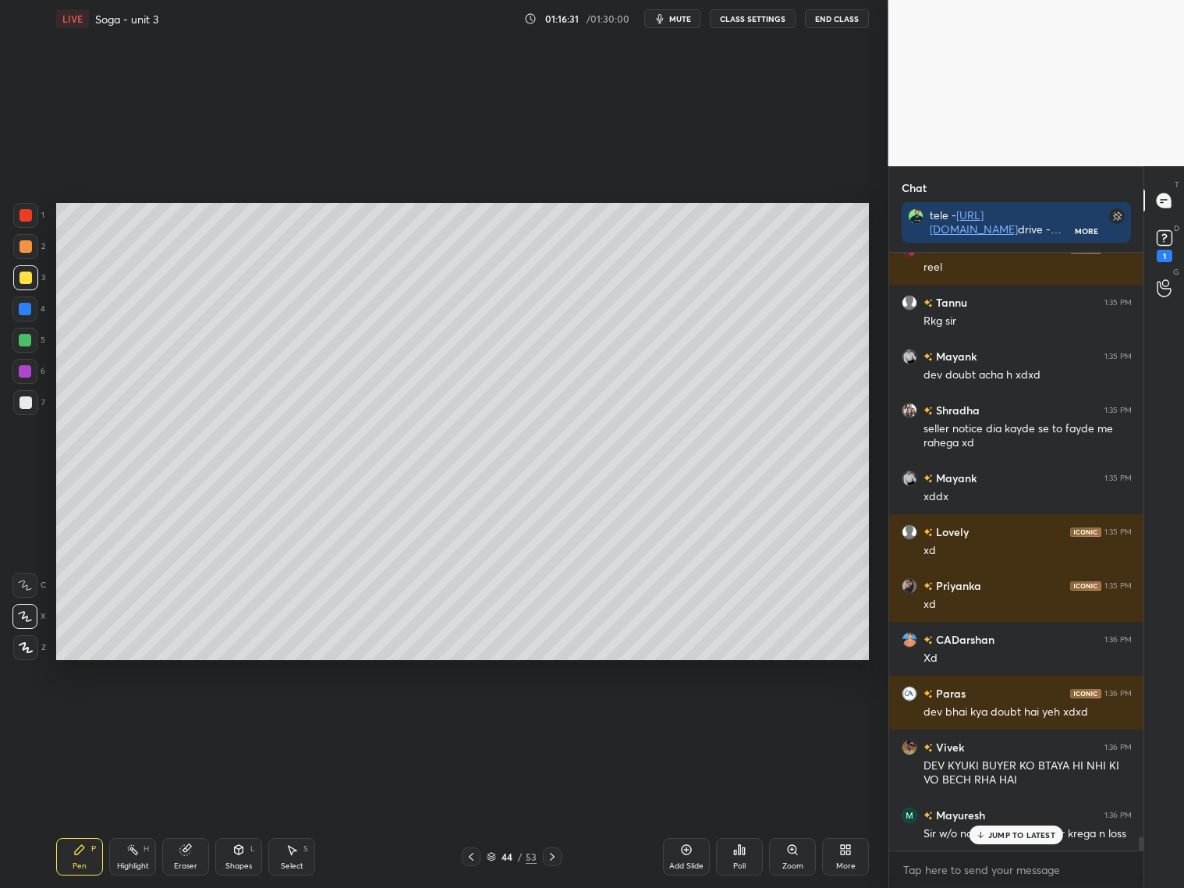
scroll to position [25568, 0]
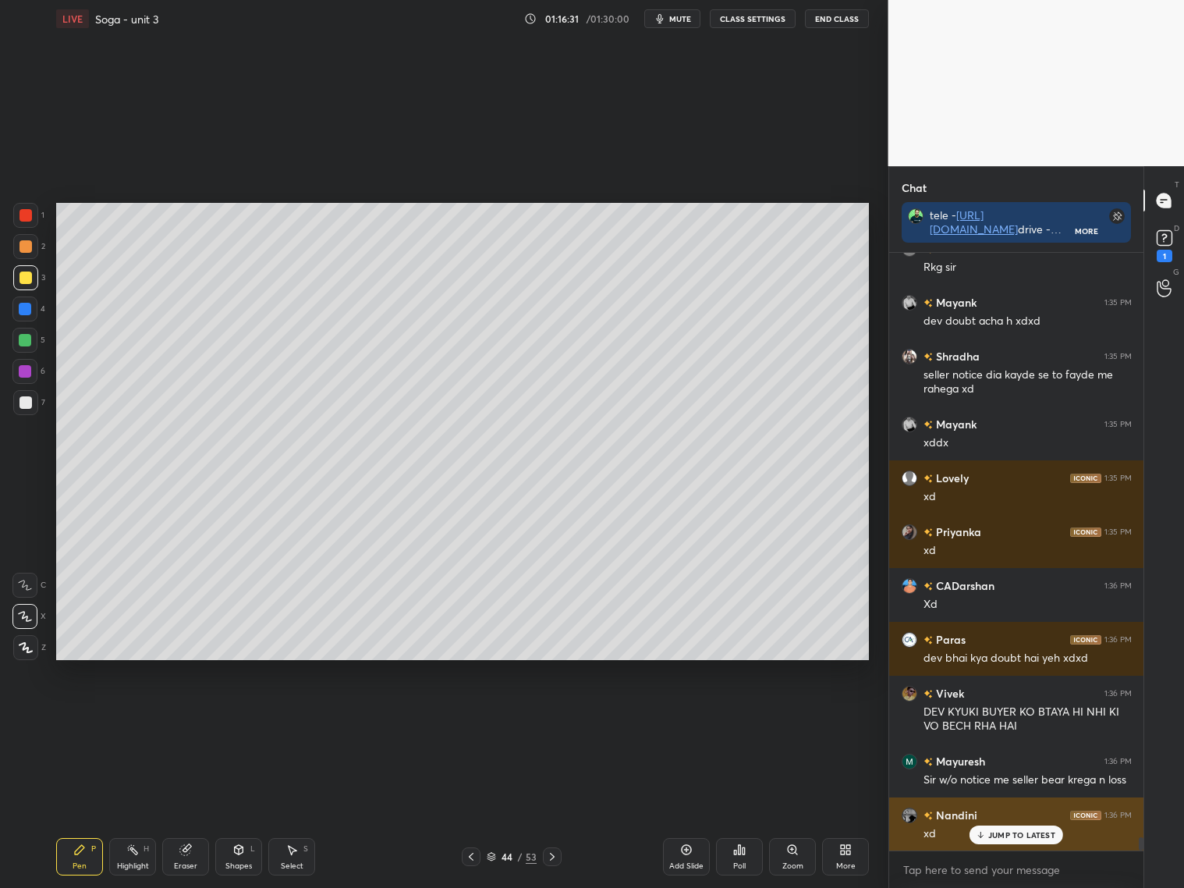
click at [1006, 810] on div "Nandini 1:36 PM xd" at bounding box center [1016, 824] width 255 height 54
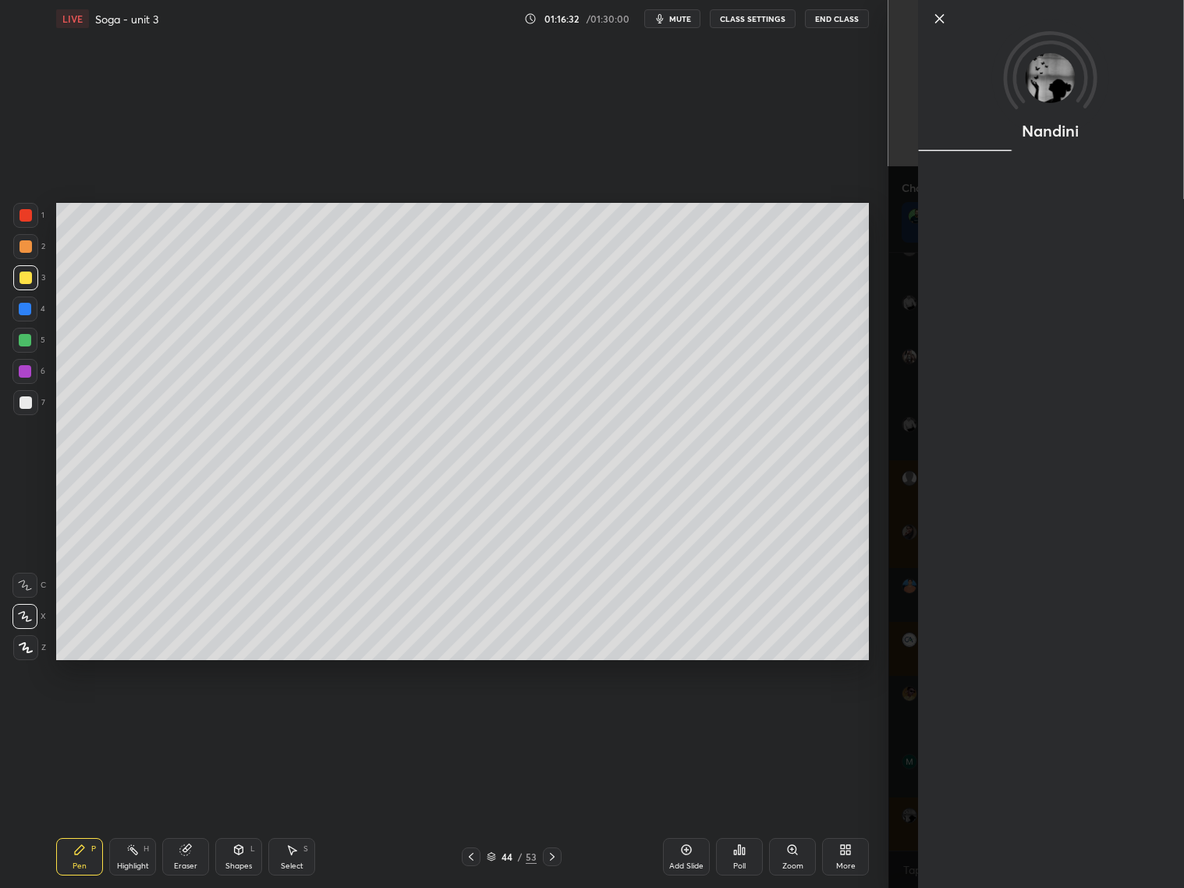
scroll to position [25622, 0]
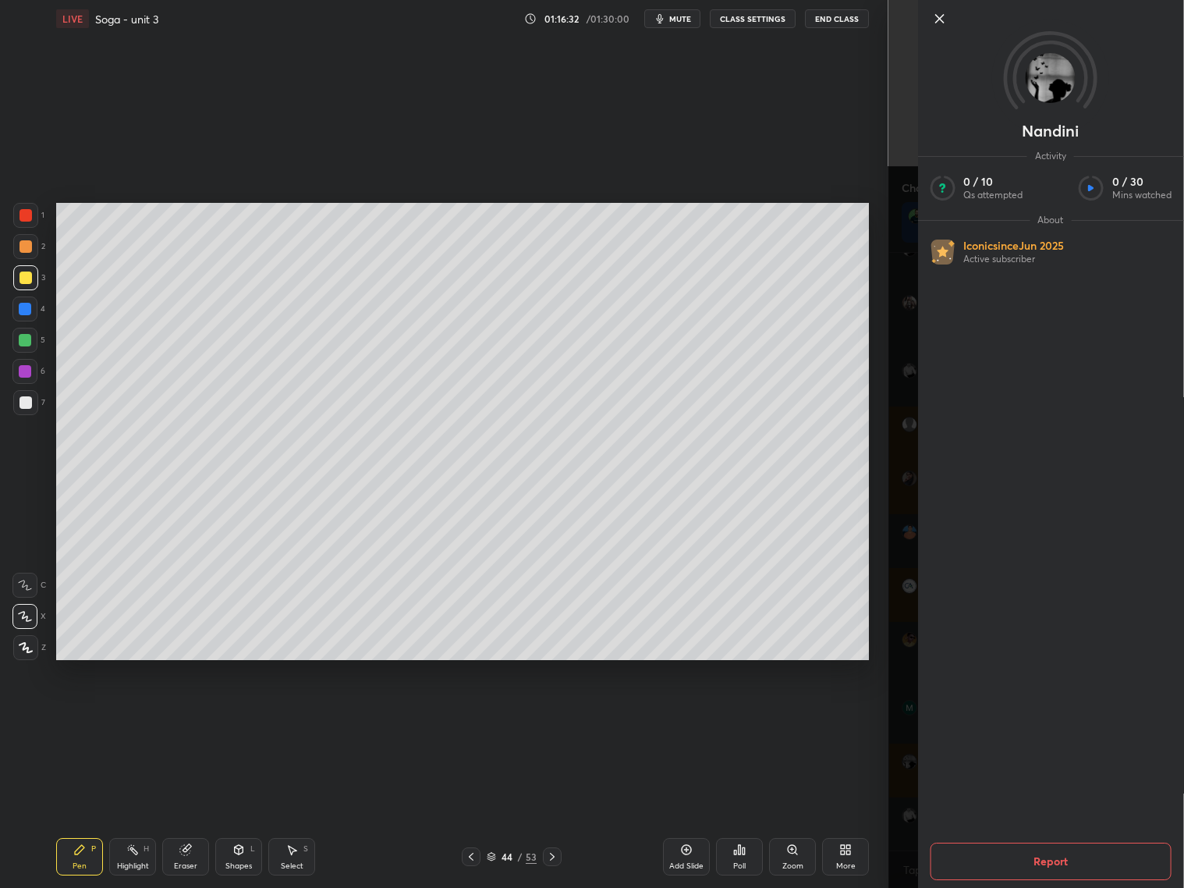
drag, startPoint x: 928, startPoint y: 807, endPoint x: 916, endPoint y: 807, distance: 12.5
click at [928, 807] on div "Nandini Activity 0 / 10 Qs attempted 0 / 30 Mins watched About Iconic since [DA…" at bounding box center [1050, 444] width 267 height 888
drag, startPoint x: 910, startPoint y: 803, endPoint x: 928, endPoint y: 803, distance: 17.9
click at [910, 803] on div "Nandini Activity 0 / 10 Qs attempted 0 / 30 Mins watched About Iconic since [DA…" at bounding box center [1036, 444] width 296 height 888
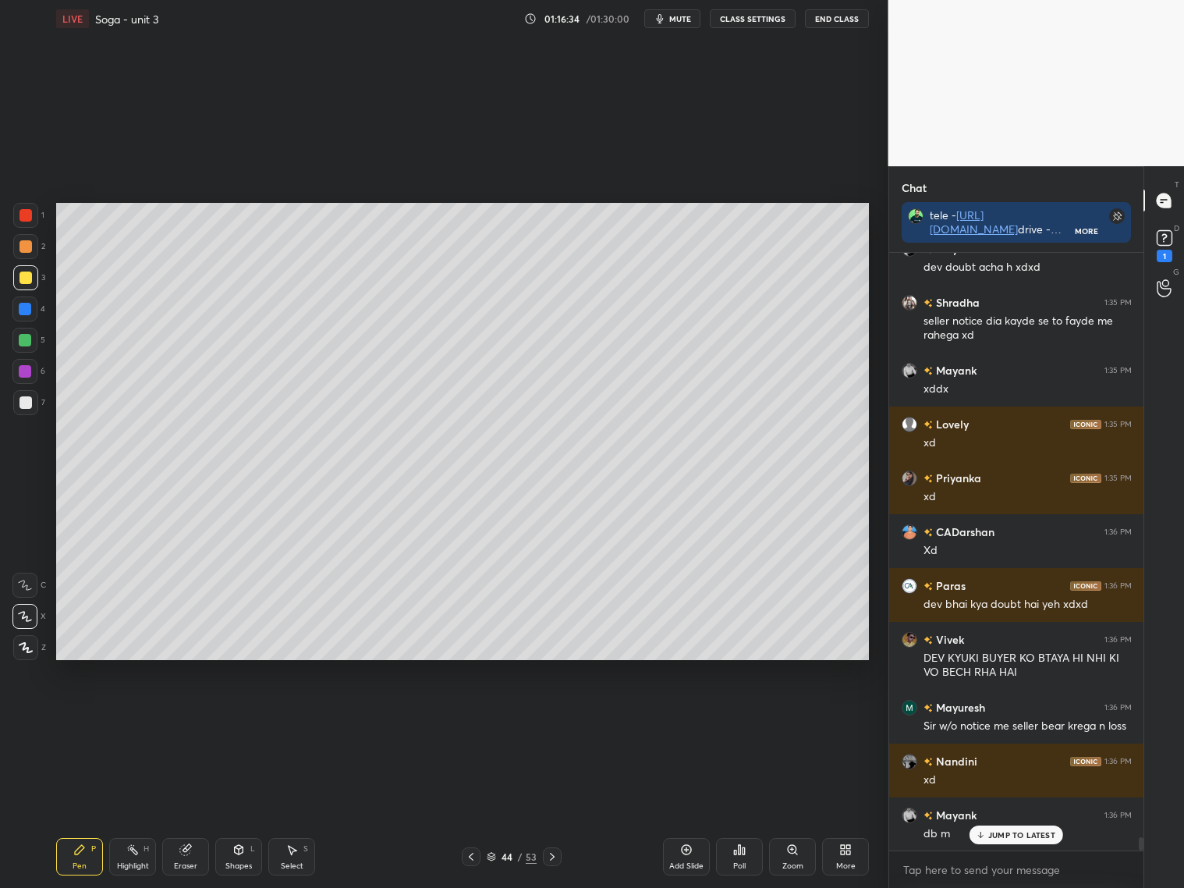
click at [1037, 810] on p "JUMP TO LATEST" at bounding box center [1021, 834] width 67 height 9
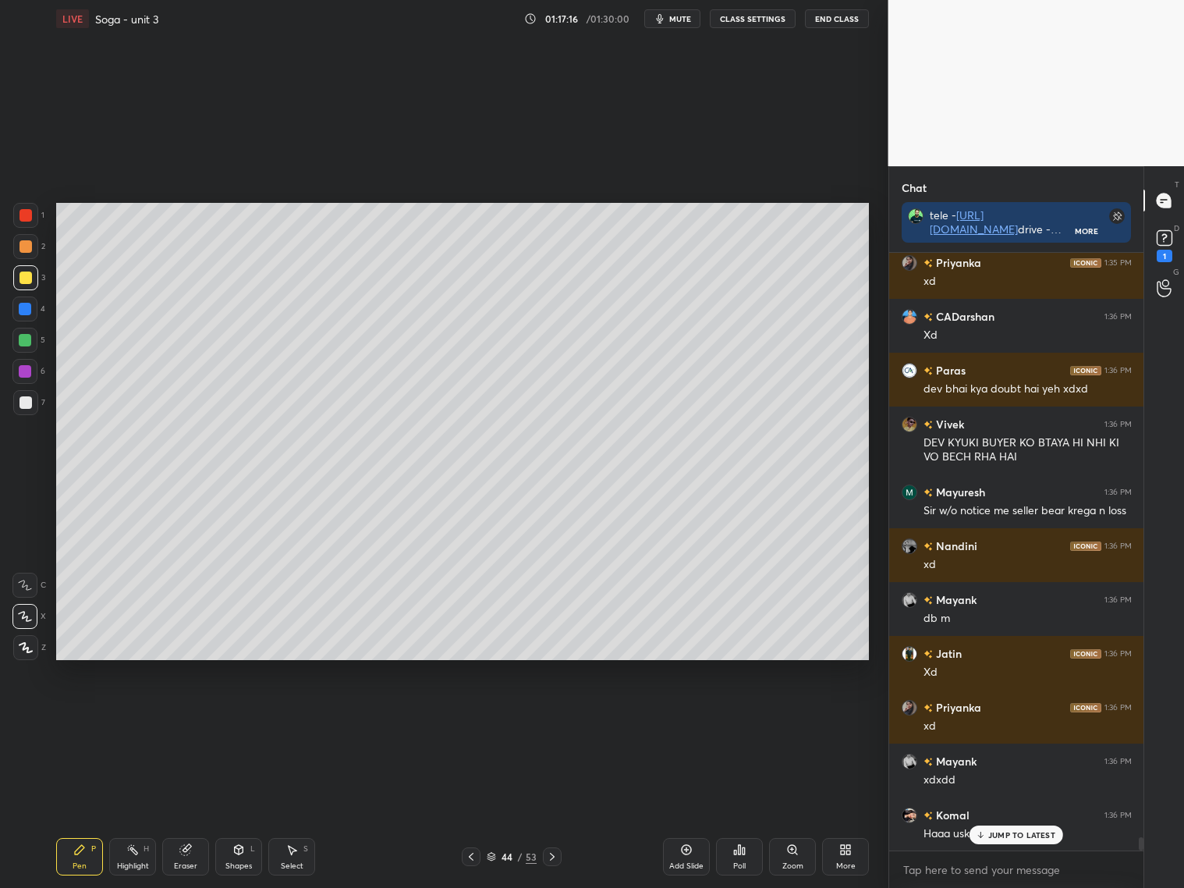
scroll to position [25891, 0]
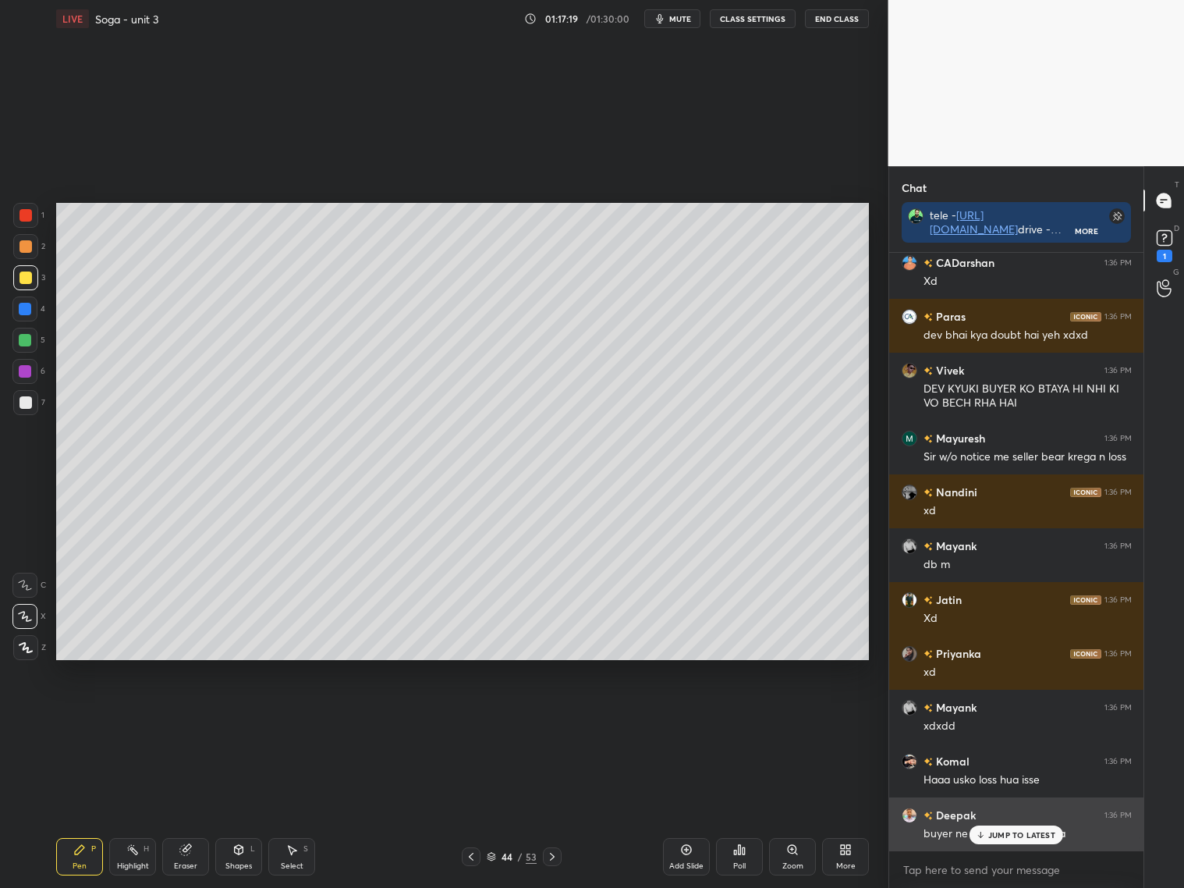
drag, startPoint x: 1008, startPoint y: 836, endPoint x: 1085, endPoint y: 830, distance: 77.5
click at [1019, 810] on p "JUMP TO LATEST" at bounding box center [1021, 834] width 67 height 9
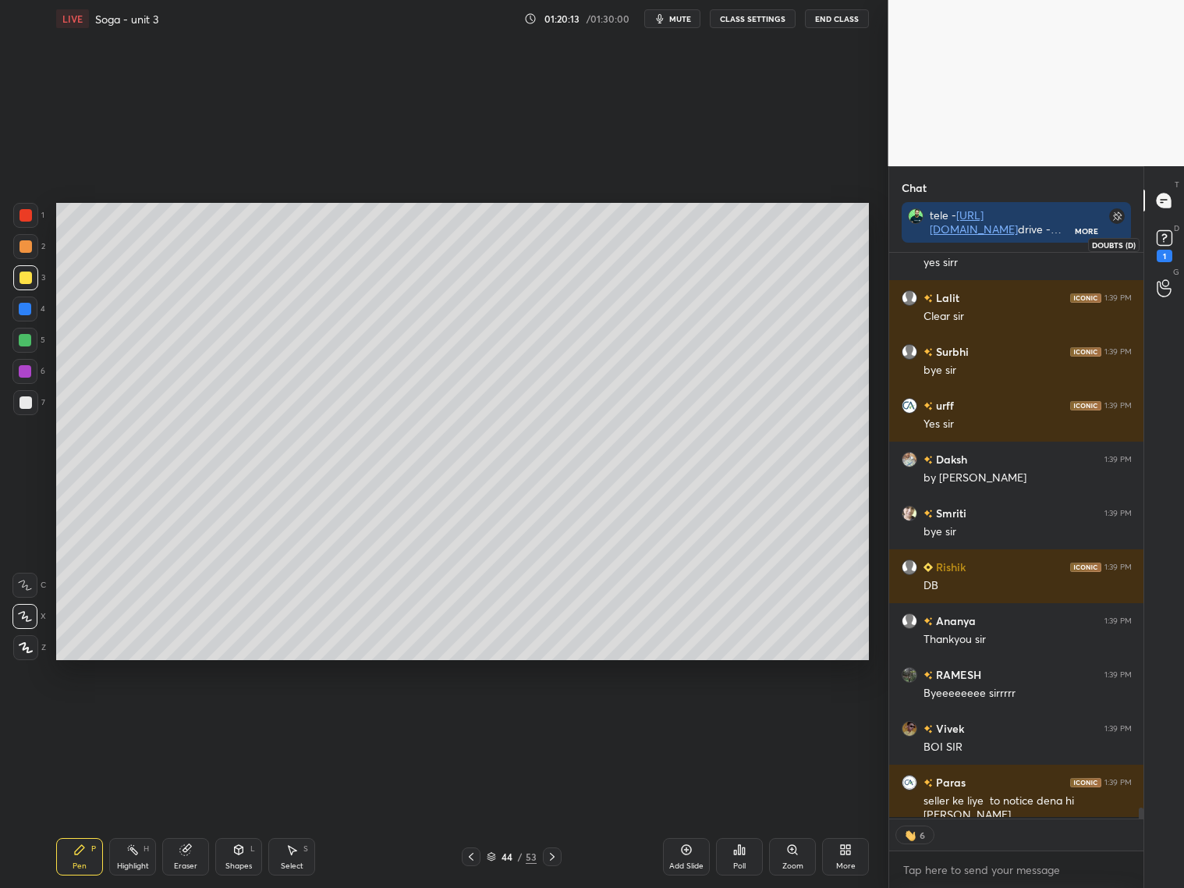
scroll to position [5, 5]
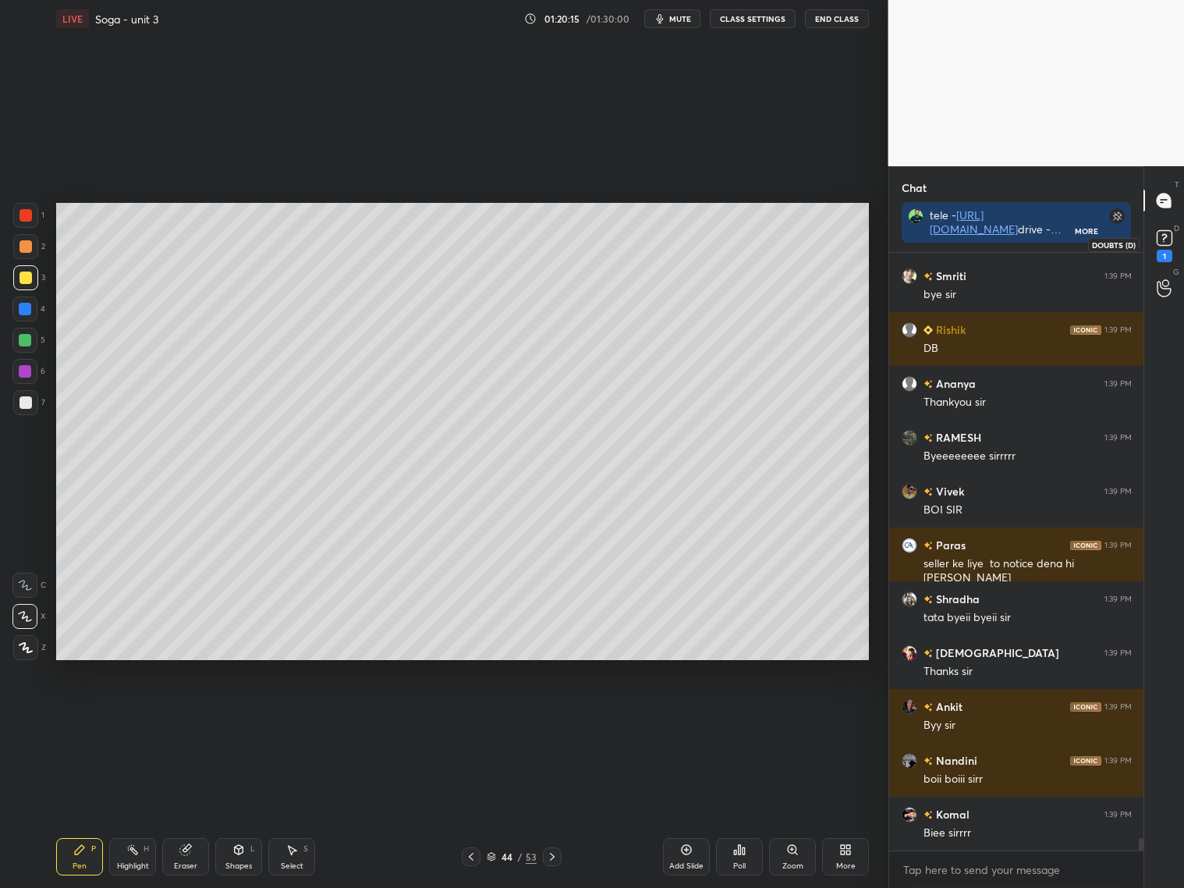
click at [1171, 243] on rect at bounding box center [1164, 238] width 15 height 15
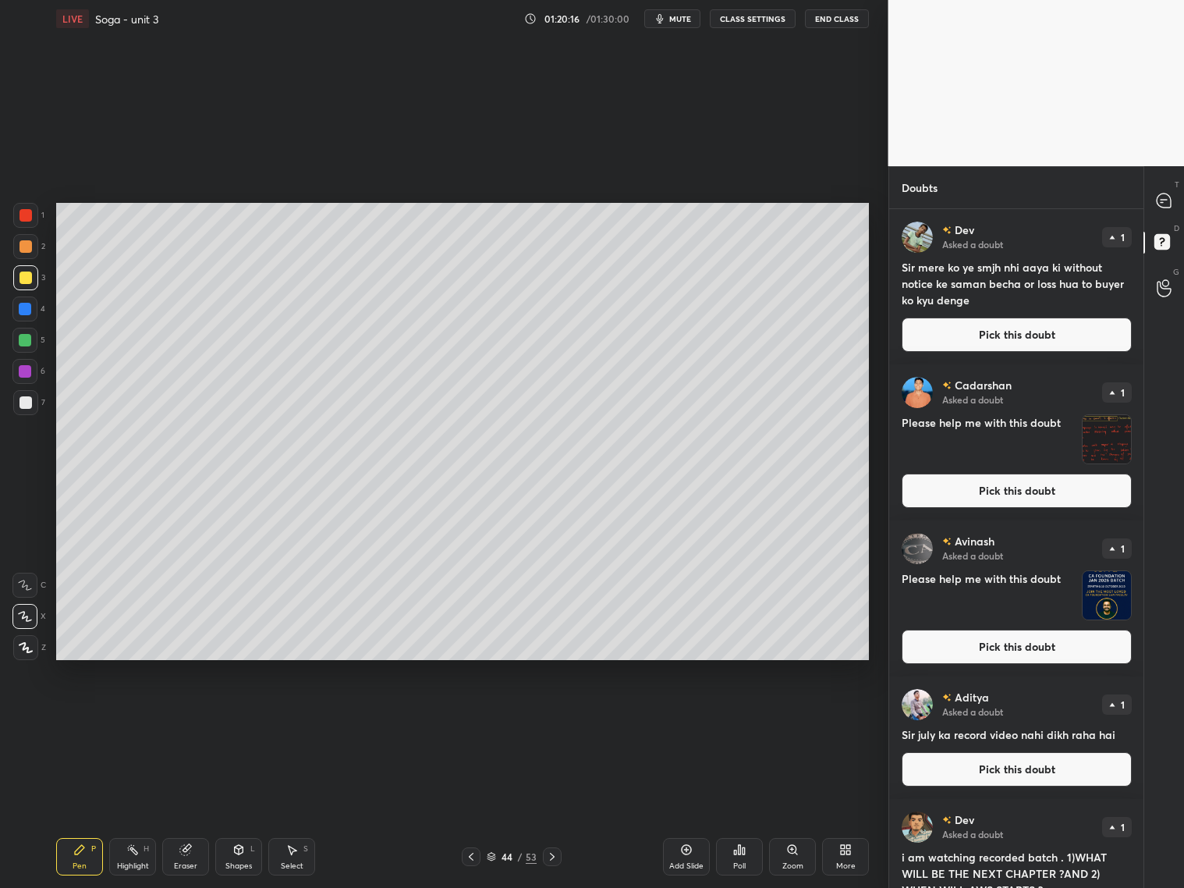
click at [1004, 346] on button "Pick this doubt" at bounding box center [1017, 334] width 230 height 34
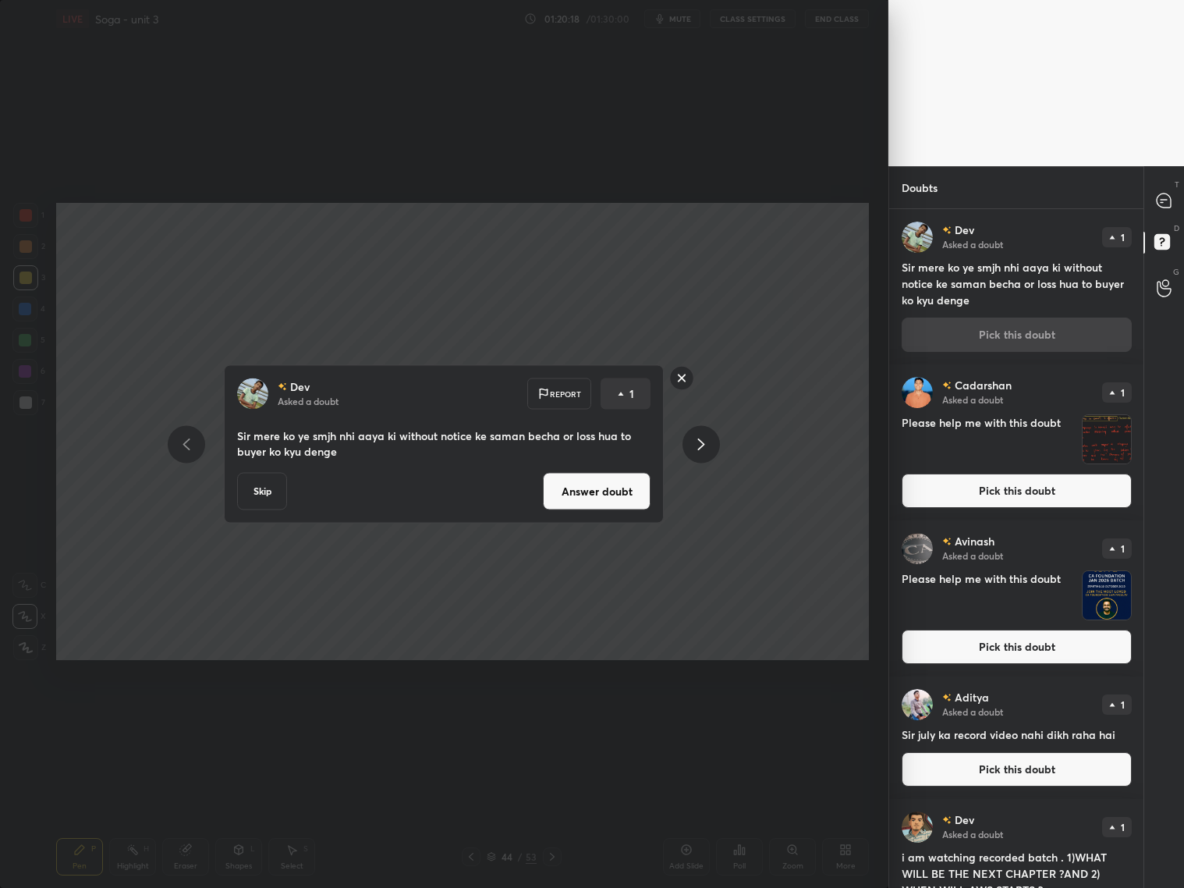
click at [597, 489] on button "Answer doubt" at bounding box center [597, 491] width 108 height 37
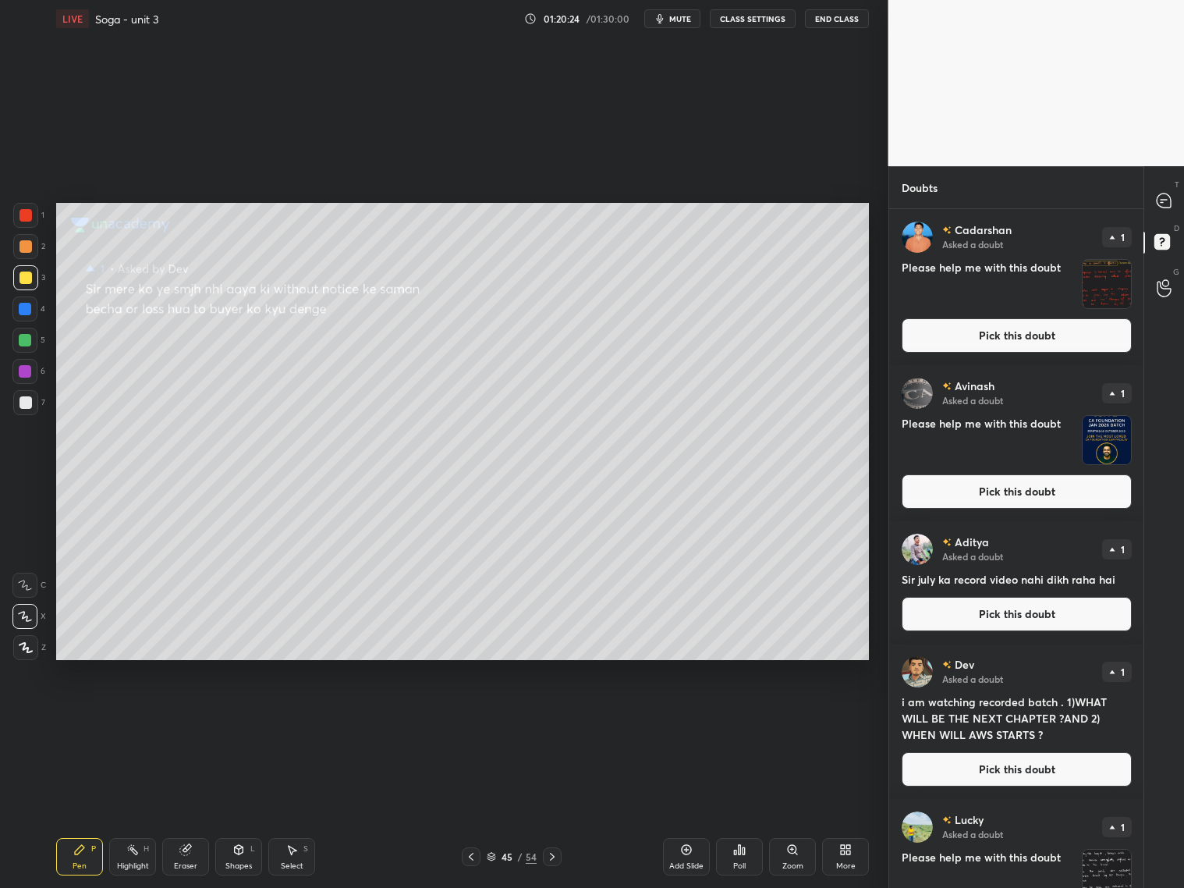
click at [1080, 489] on button "Pick this doubt" at bounding box center [1017, 491] width 230 height 34
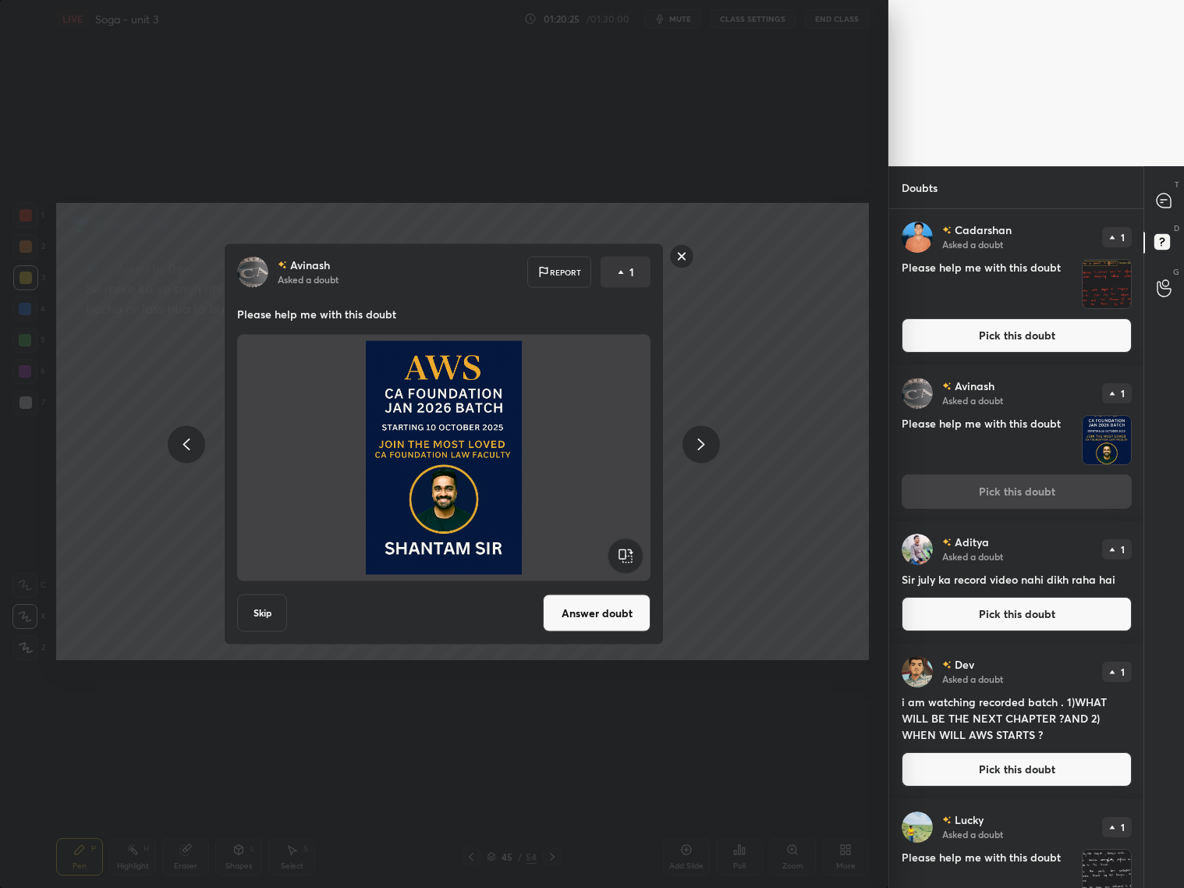
click at [560, 612] on button "Answer doubt" at bounding box center [597, 612] width 108 height 37
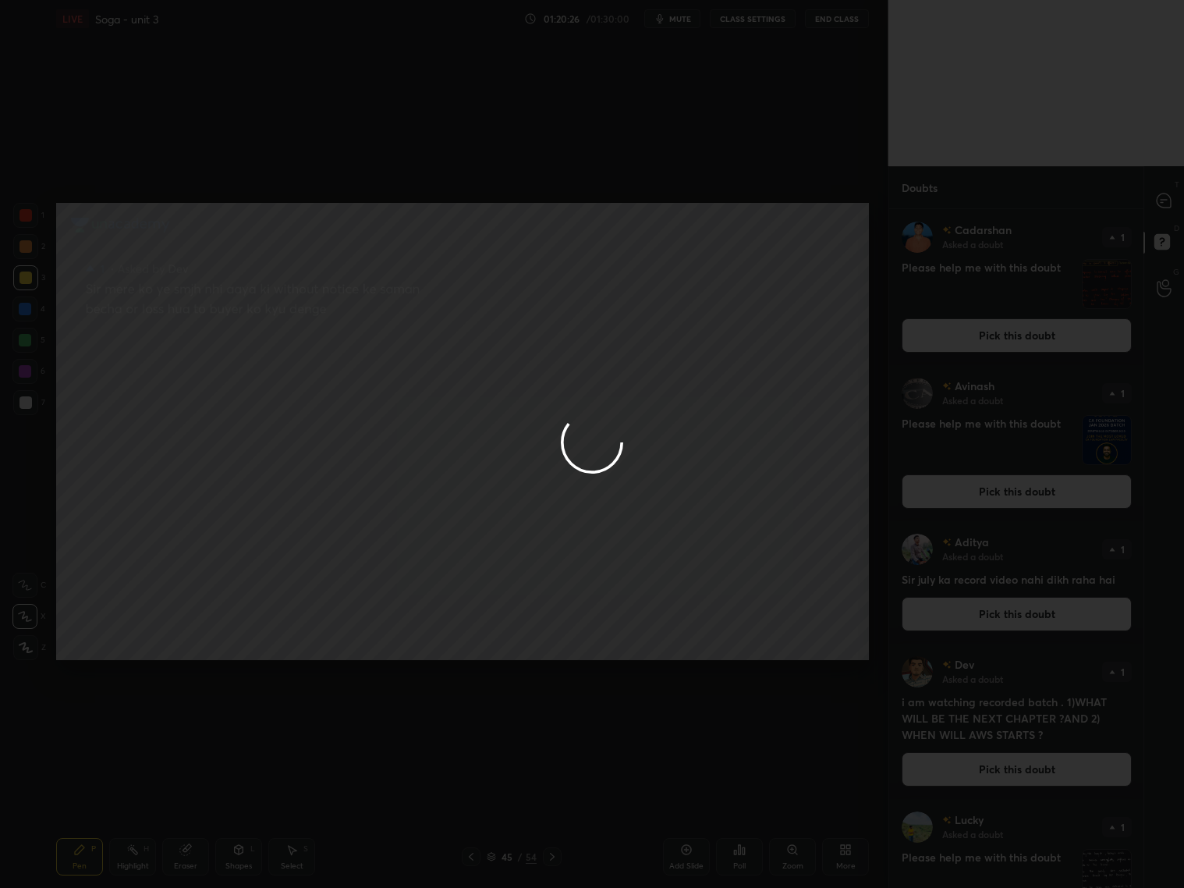
click at [1171, 202] on div at bounding box center [592, 444] width 1184 height 888
click at [1171, 202] on icon at bounding box center [1164, 201] width 16 height 16
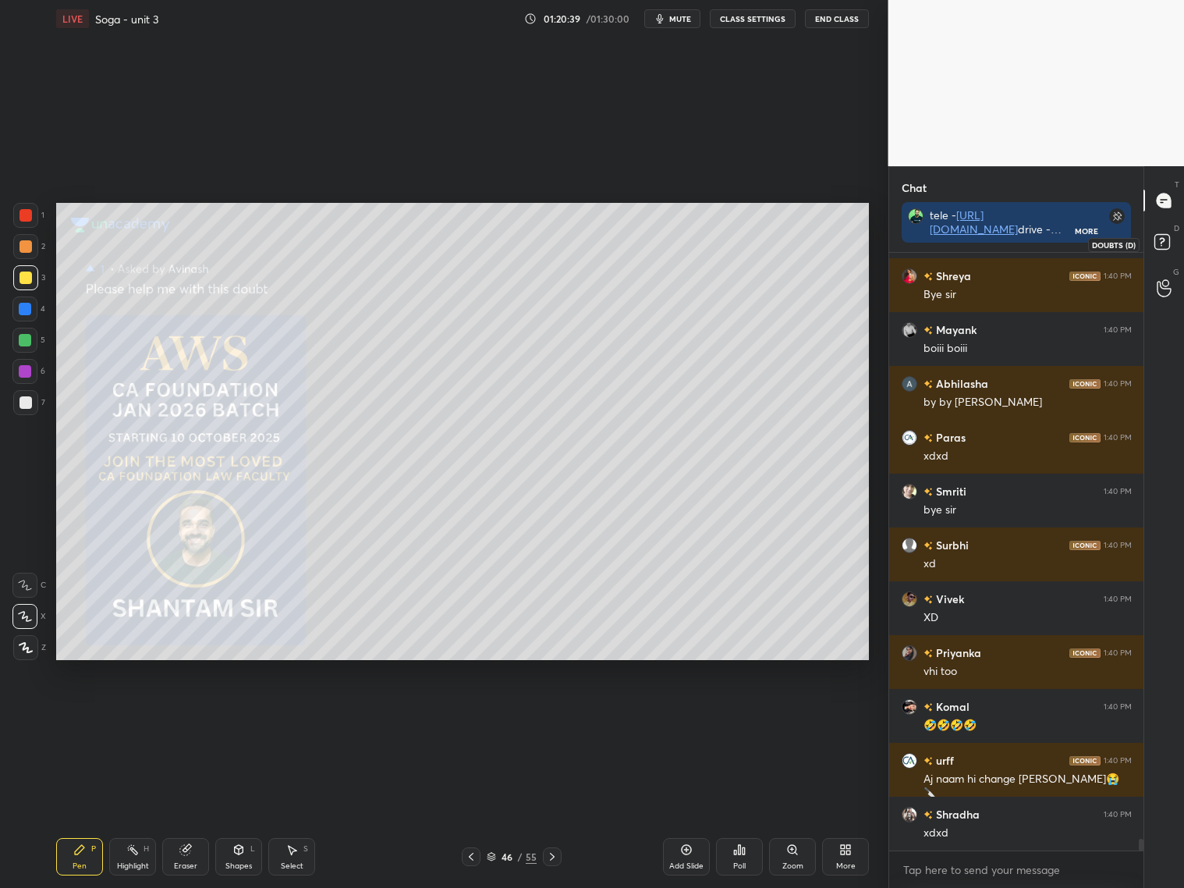
click at [1165, 250] on icon at bounding box center [1164, 244] width 28 height 28
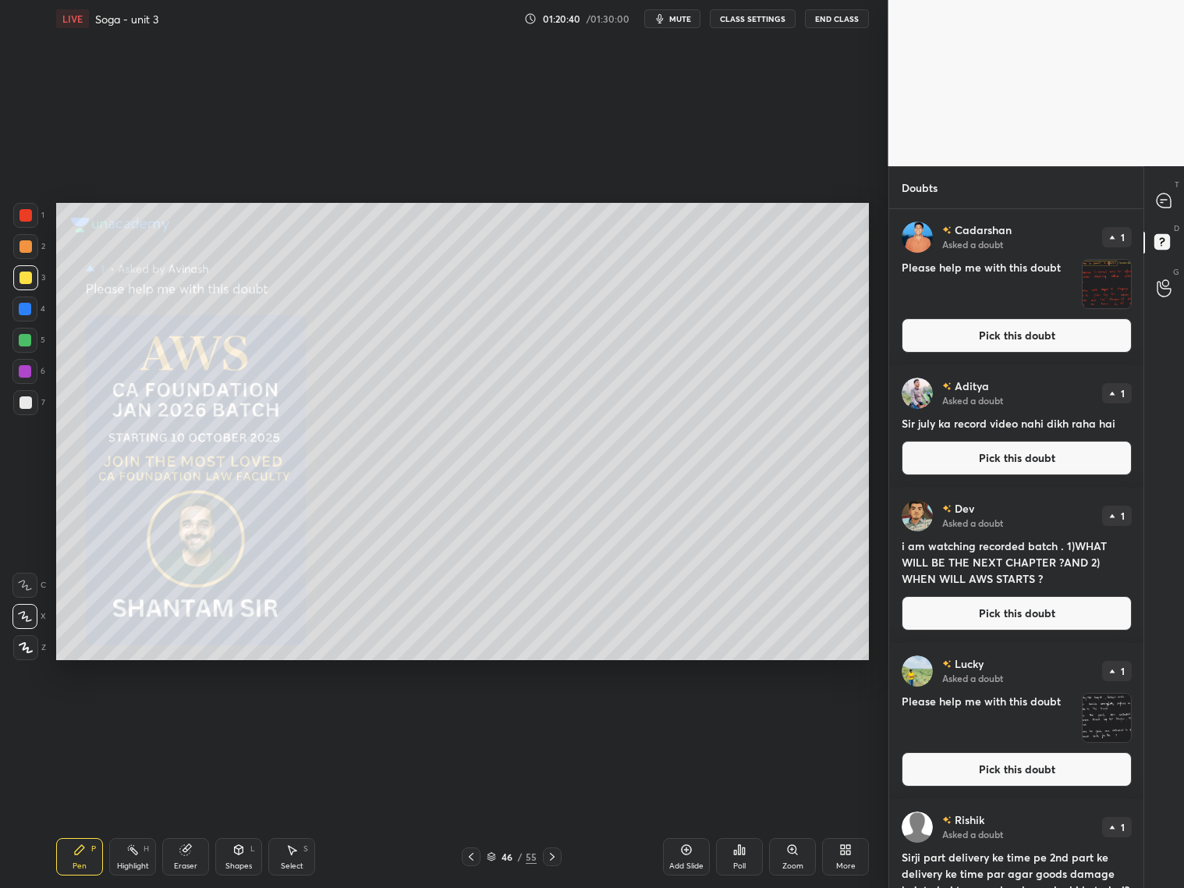
click at [1031, 327] on button "Pick this doubt" at bounding box center [1017, 335] width 230 height 34
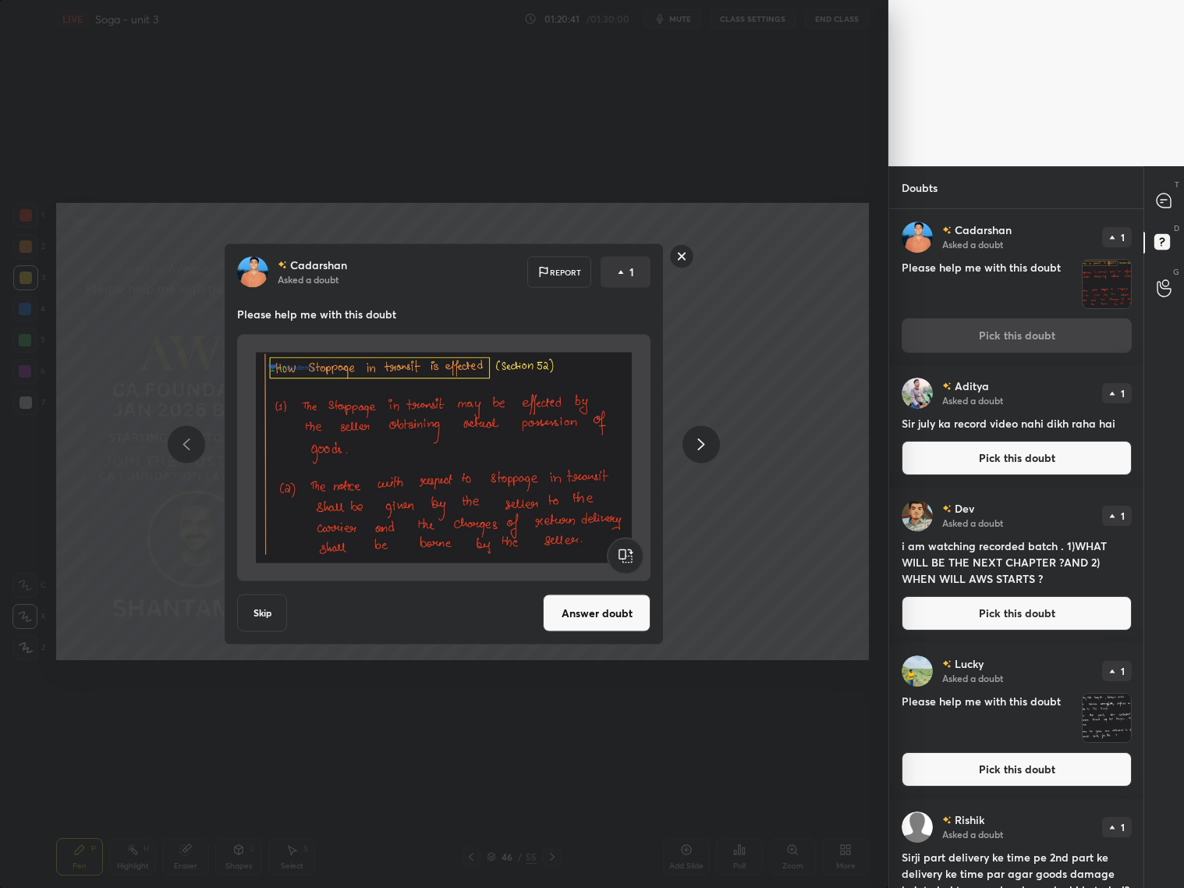
click at [615, 633] on div "Cadarshan Asked a doubt Report 1 Please help me with this doubt Skip Answer dou…" at bounding box center [444, 444] width 440 height 402
click at [682, 255] on rect at bounding box center [682, 256] width 24 height 24
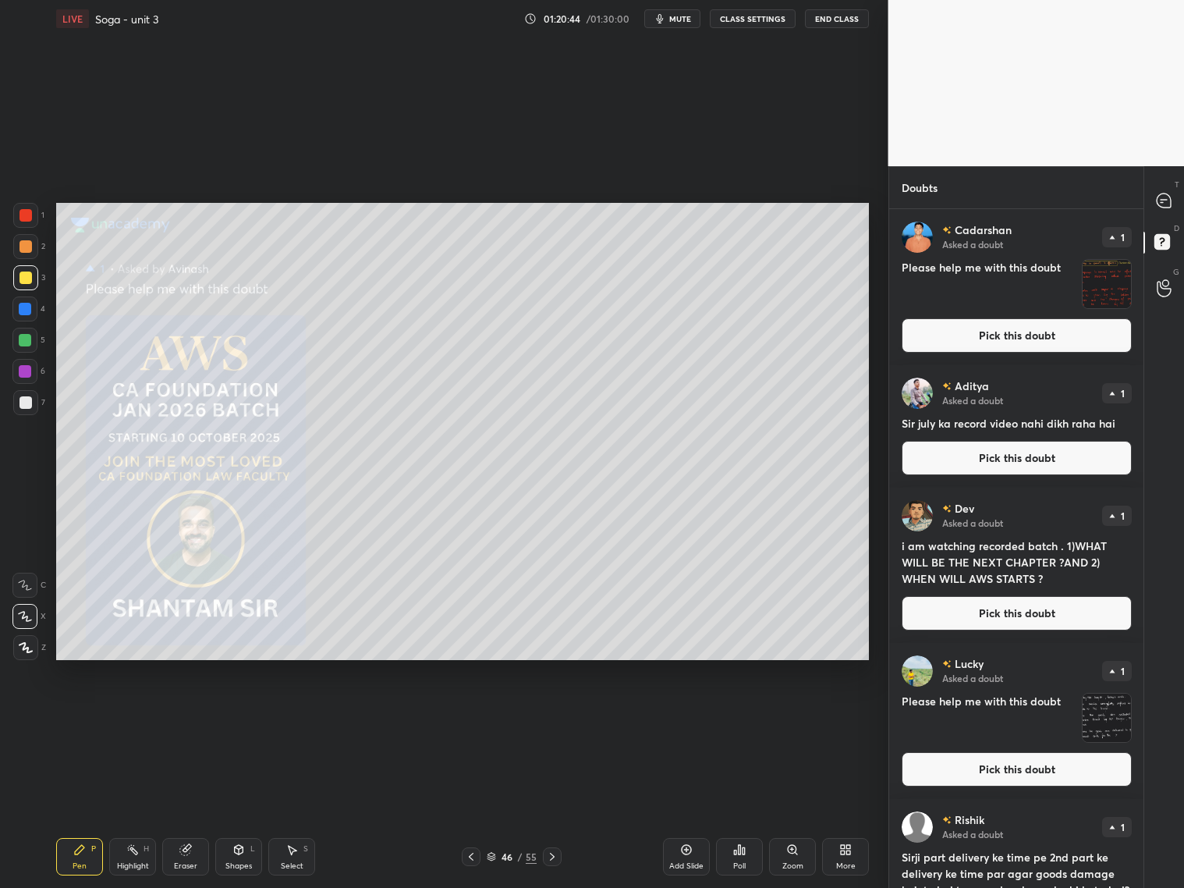
click at [1075, 464] on button "Pick this doubt" at bounding box center [1017, 458] width 230 height 34
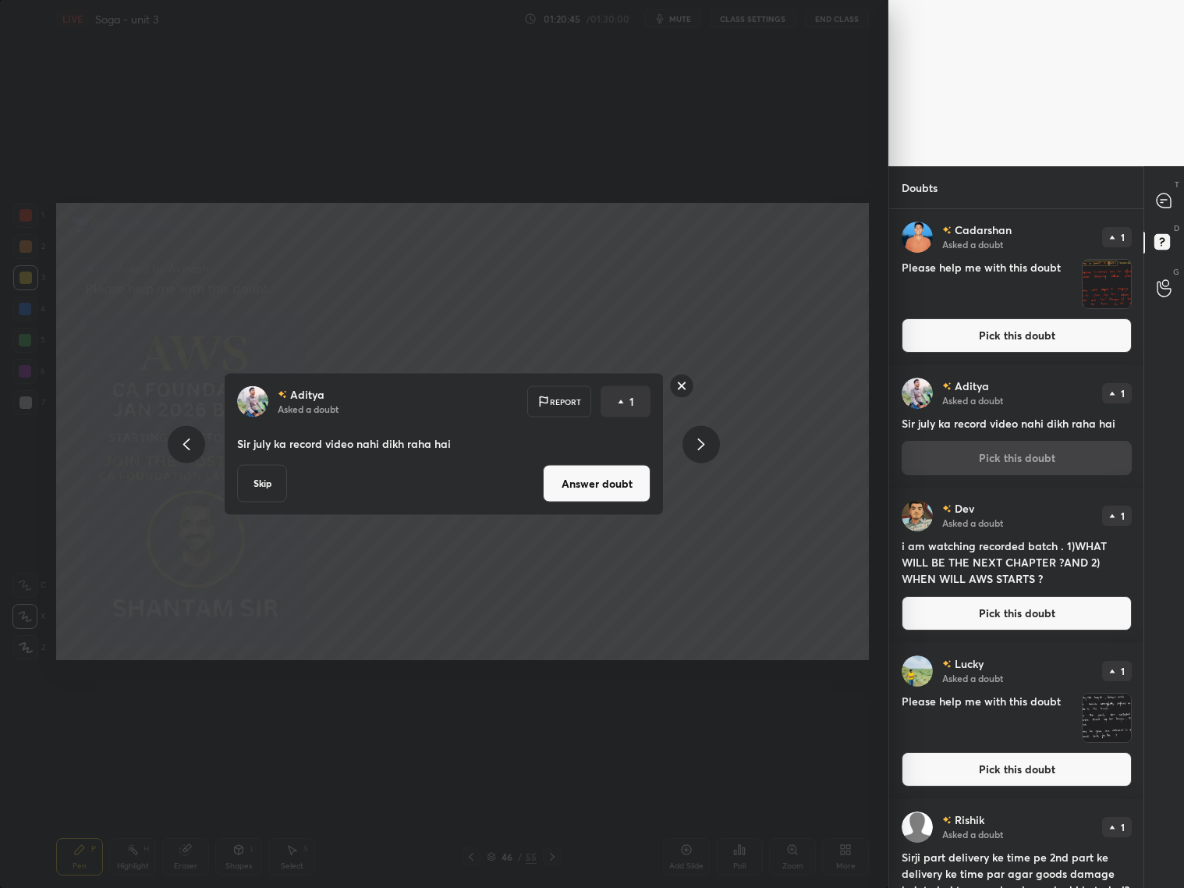
click at [636, 463] on div "[PERSON_NAME] Asked a doubt Report 1 Sir july ka record video nahi dikh raha ha…" at bounding box center [444, 444] width 440 height 143
click at [607, 494] on button "Answer doubt" at bounding box center [597, 483] width 108 height 37
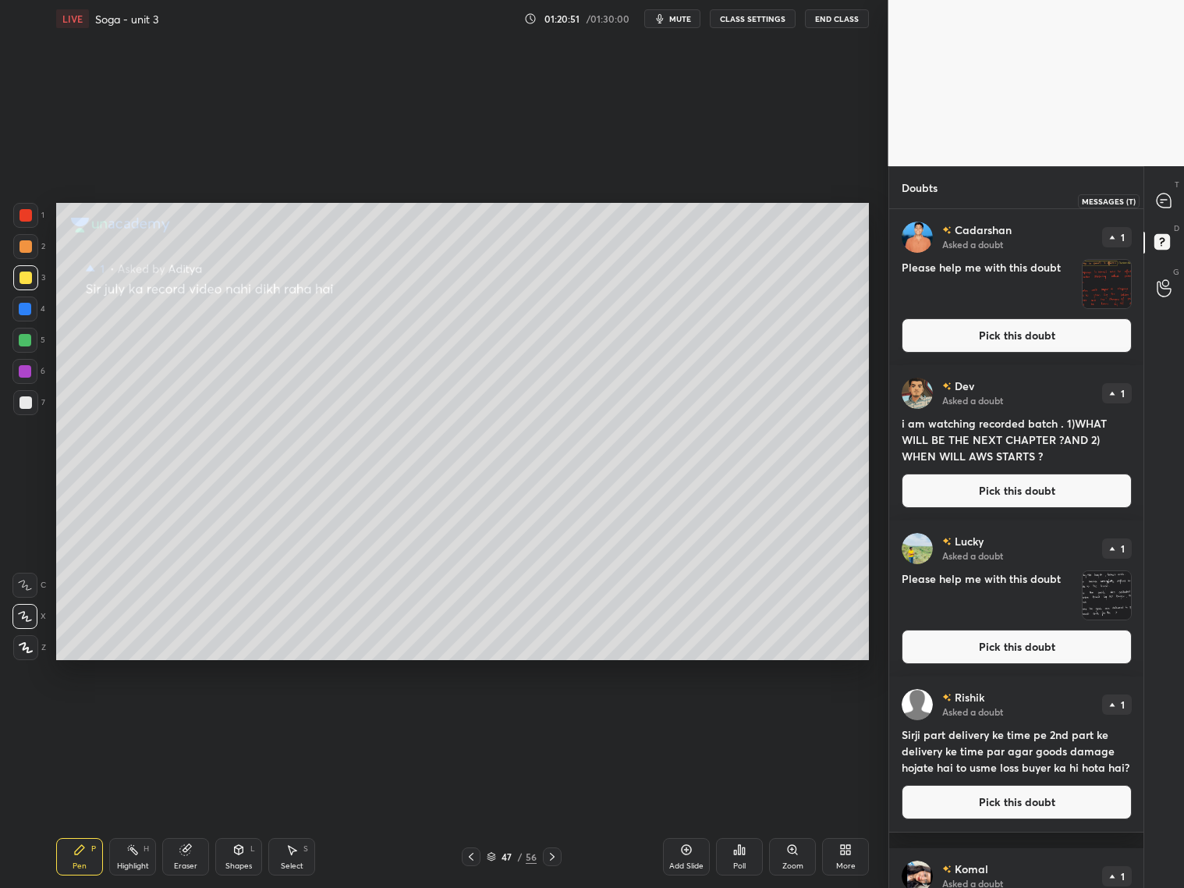
click at [1161, 200] on icon at bounding box center [1164, 200] width 14 height 14
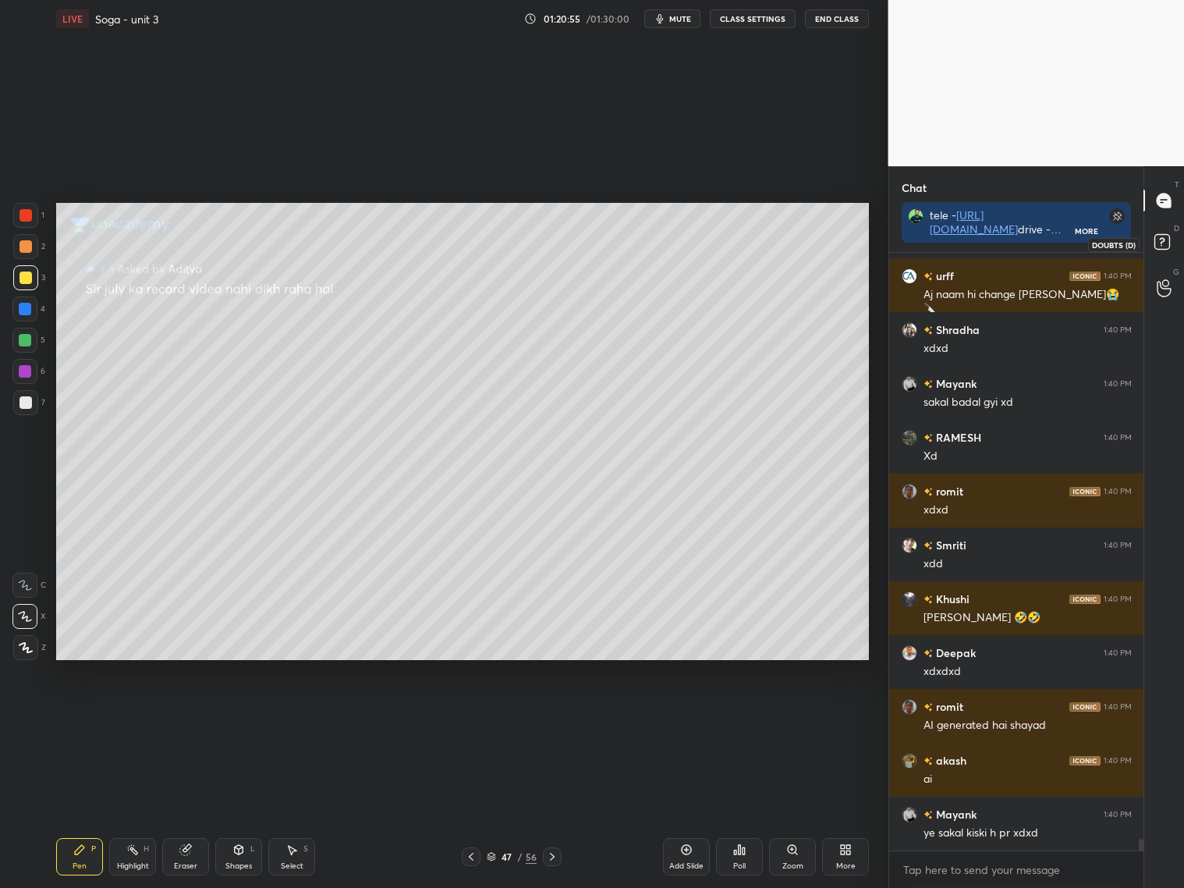
click at [1157, 247] on rect at bounding box center [1161, 242] width 15 height 15
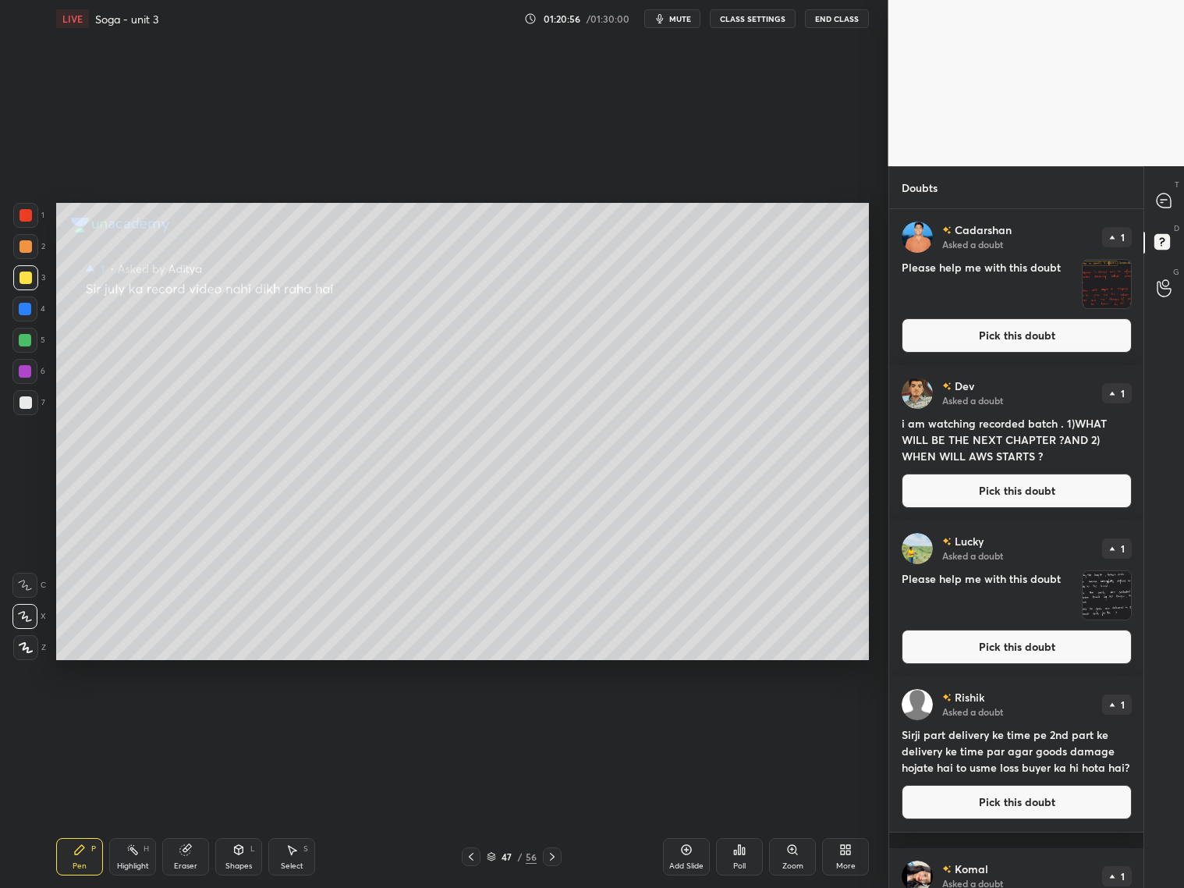
drag, startPoint x: 1014, startPoint y: 502, endPoint x: 974, endPoint y: 487, distance: 42.7
click at [1013, 502] on button "Pick this doubt" at bounding box center [1017, 490] width 230 height 34
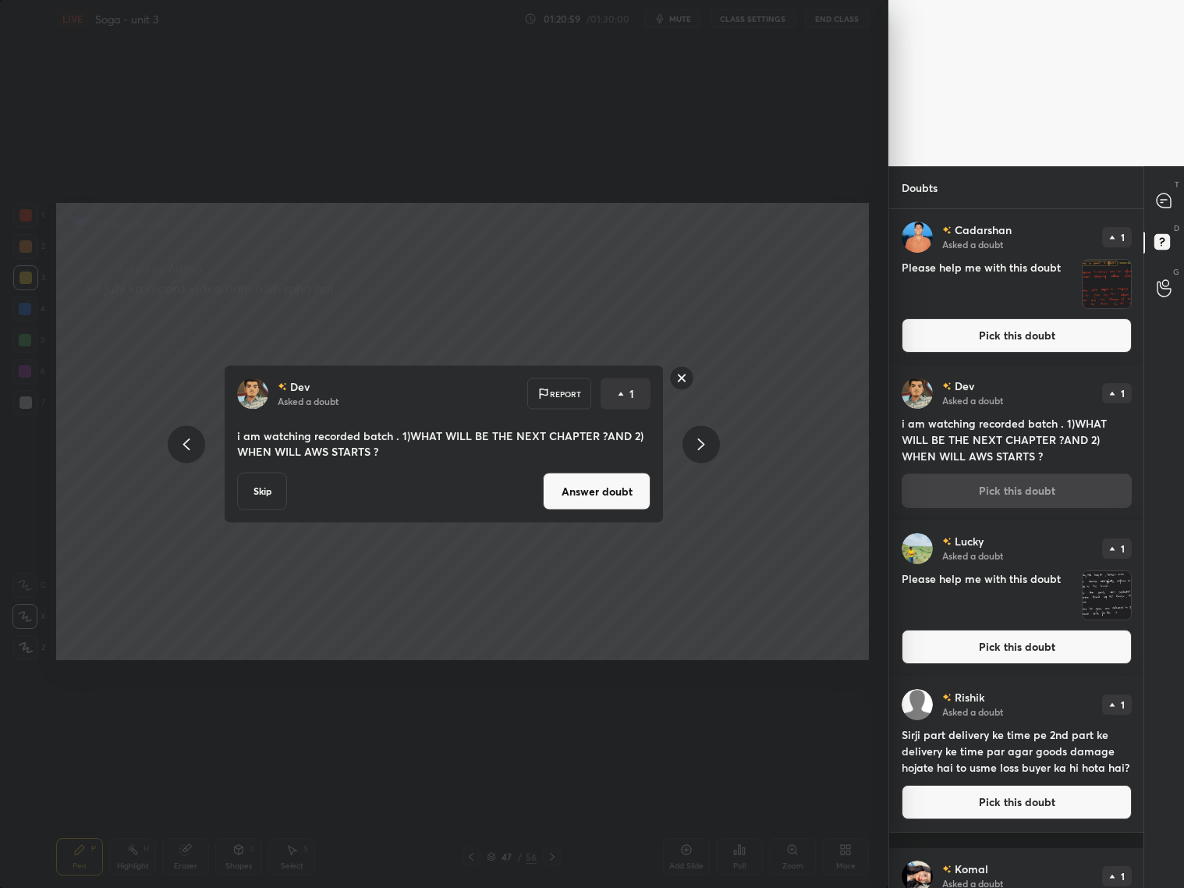
click at [688, 380] on rect at bounding box center [682, 378] width 24 height 24
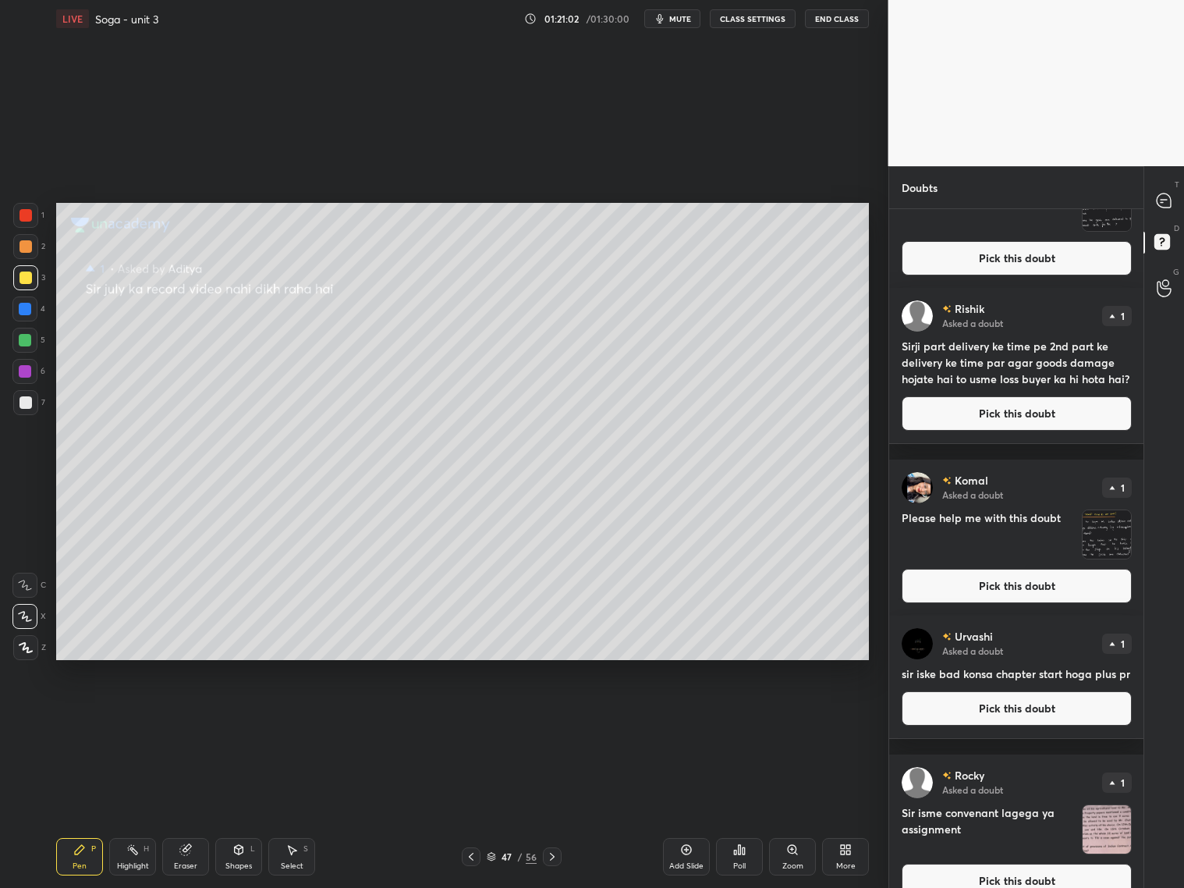
click at [992, 424] on button "Pick this doubt" at bounding box center [1017, 413] width 230 height 34
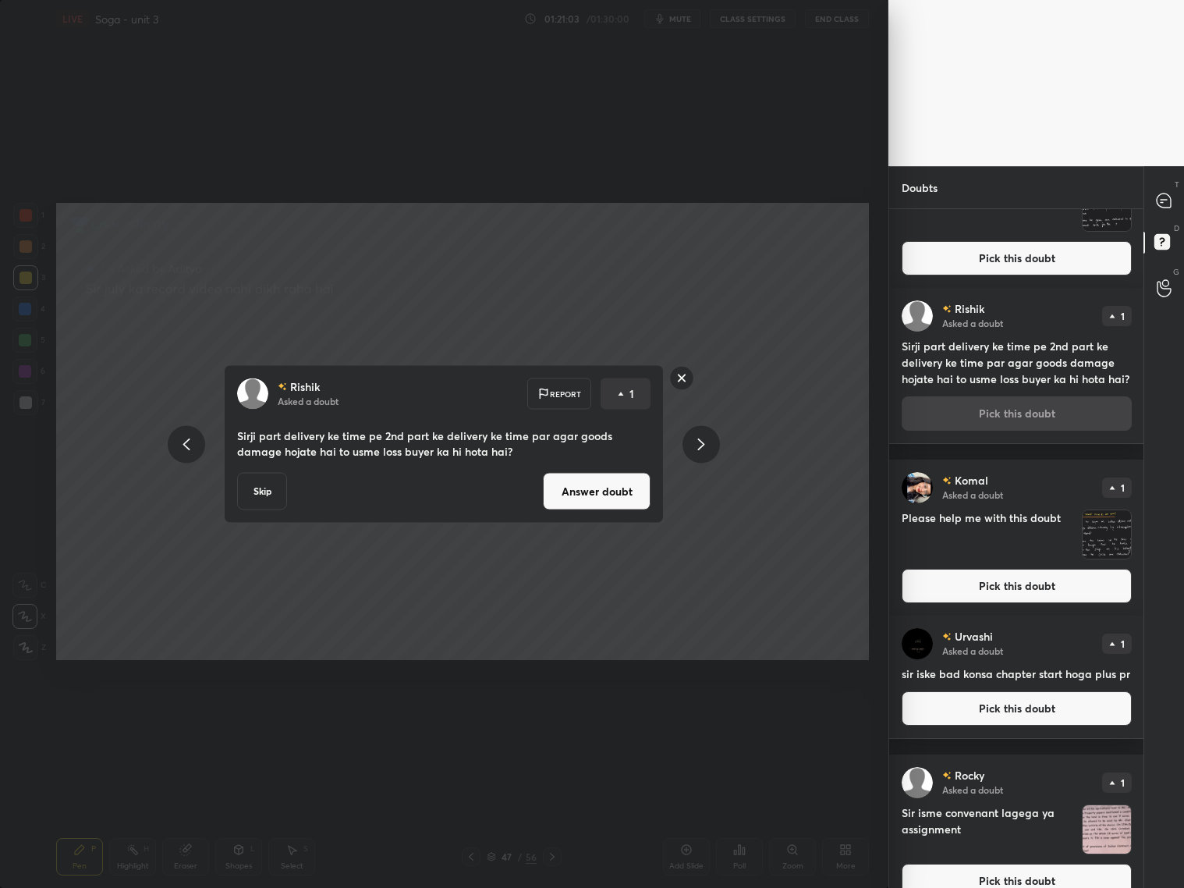
click at [607, 484] on button "Answer doubt" at bounding box center [597, 491] width 108 height 37
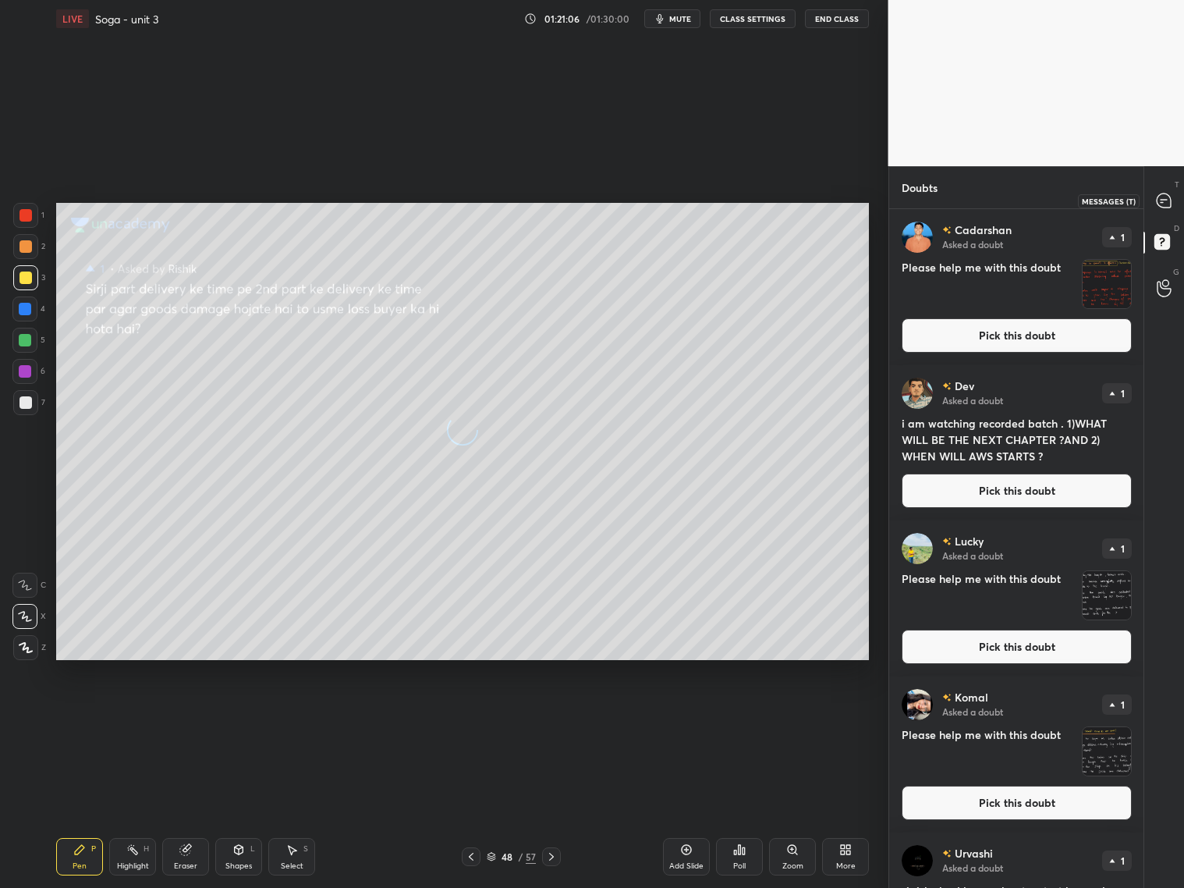
click at [1161, 200] on icon at bounding box center [1164, 200] width 14 height 14
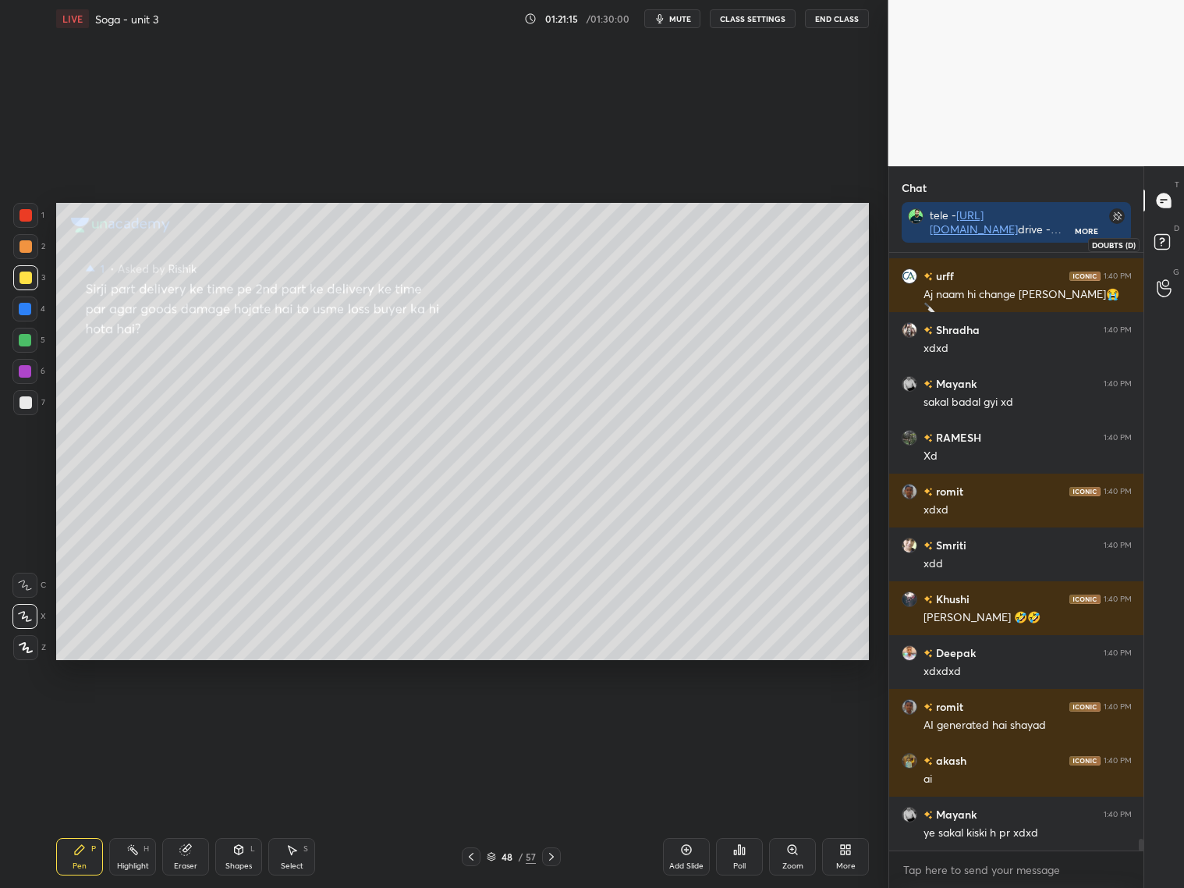
click at [1159, 245] on rect at bounding box center [1161, 242] width 15 height 15
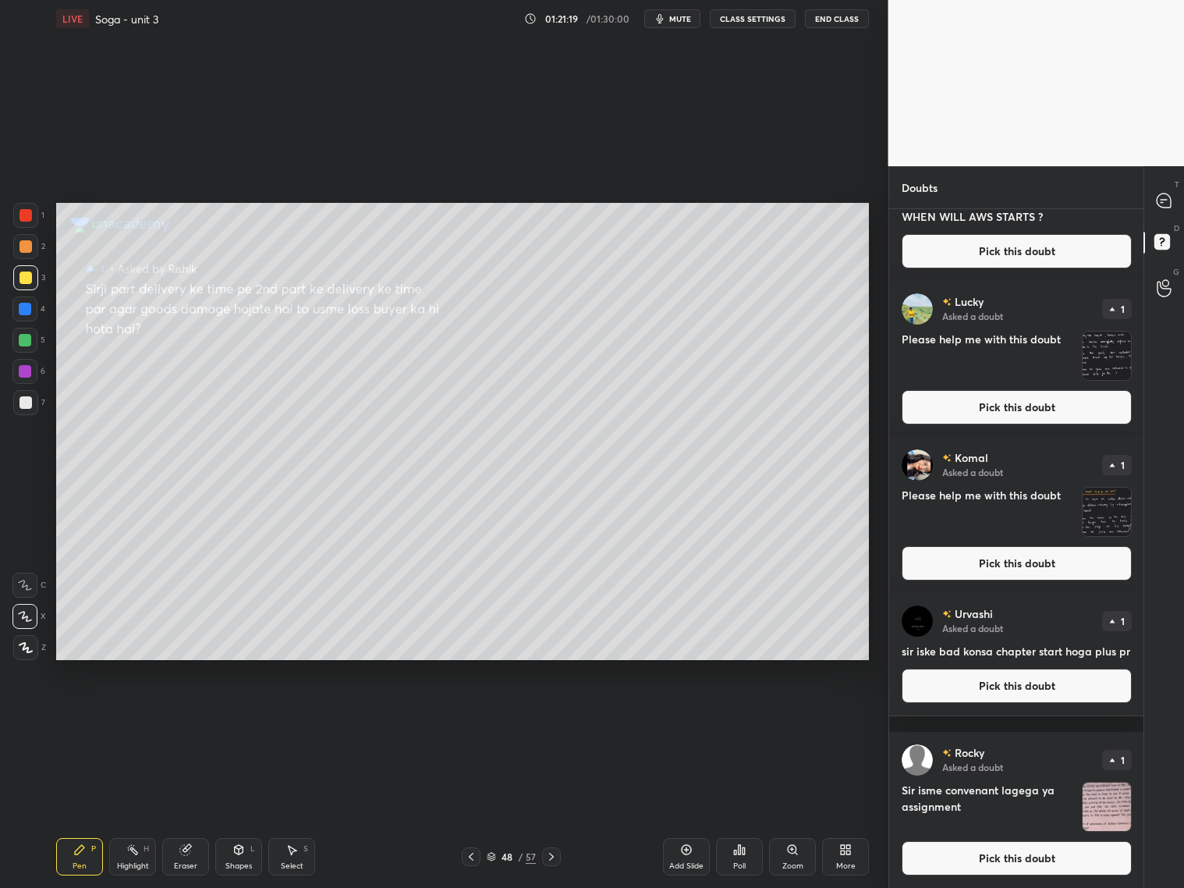
drag, startPoint x: 1016, startPoint y: 859, endPoint x: 917, endPoint y: 842, distance: 100.4
click at [1015, 810] on button "Pick this doubt" at bounding box center [1017, 858] width 230 height 34
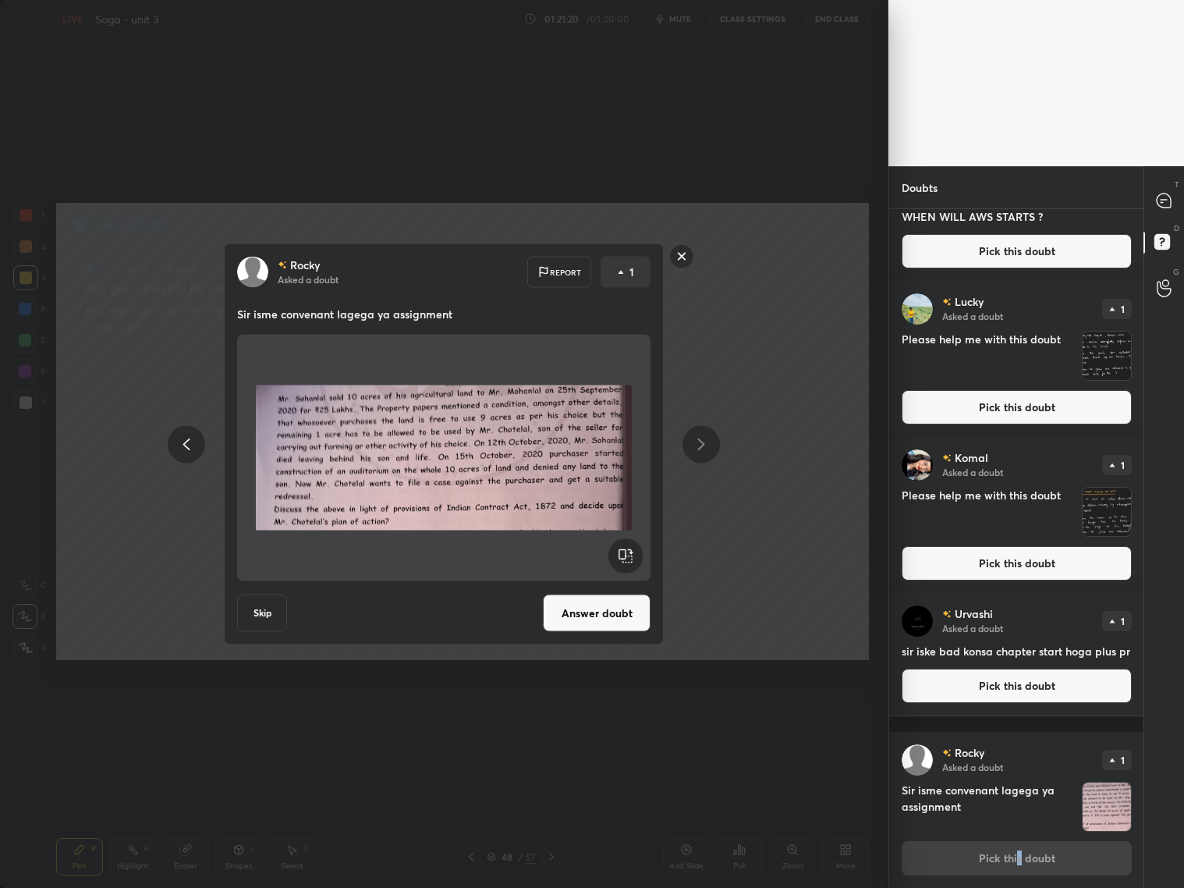
click at [599, 611] on button "Answer doubt" at bounding box center [597, 612] width 108 height 37
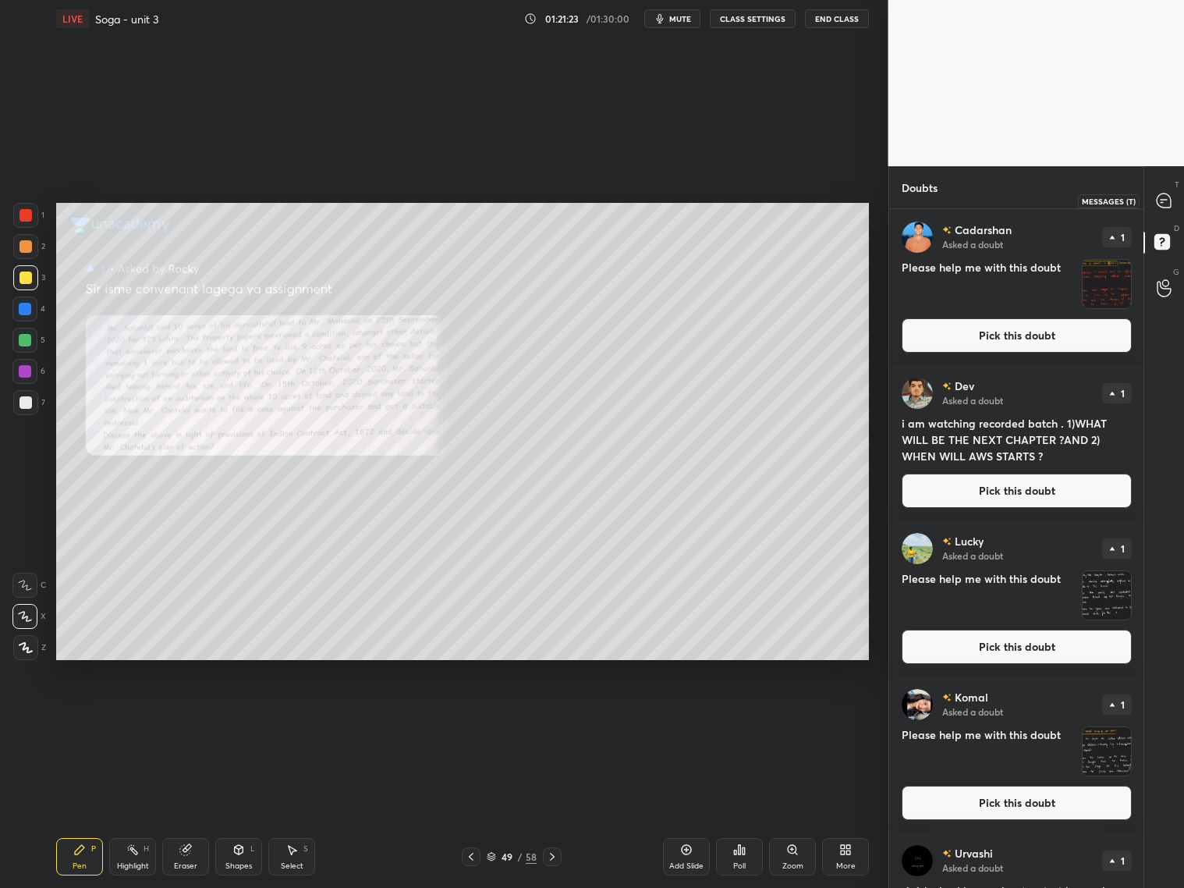
click at [1173, 200] on div at bounding box center [1164, 200] width 31 height 28
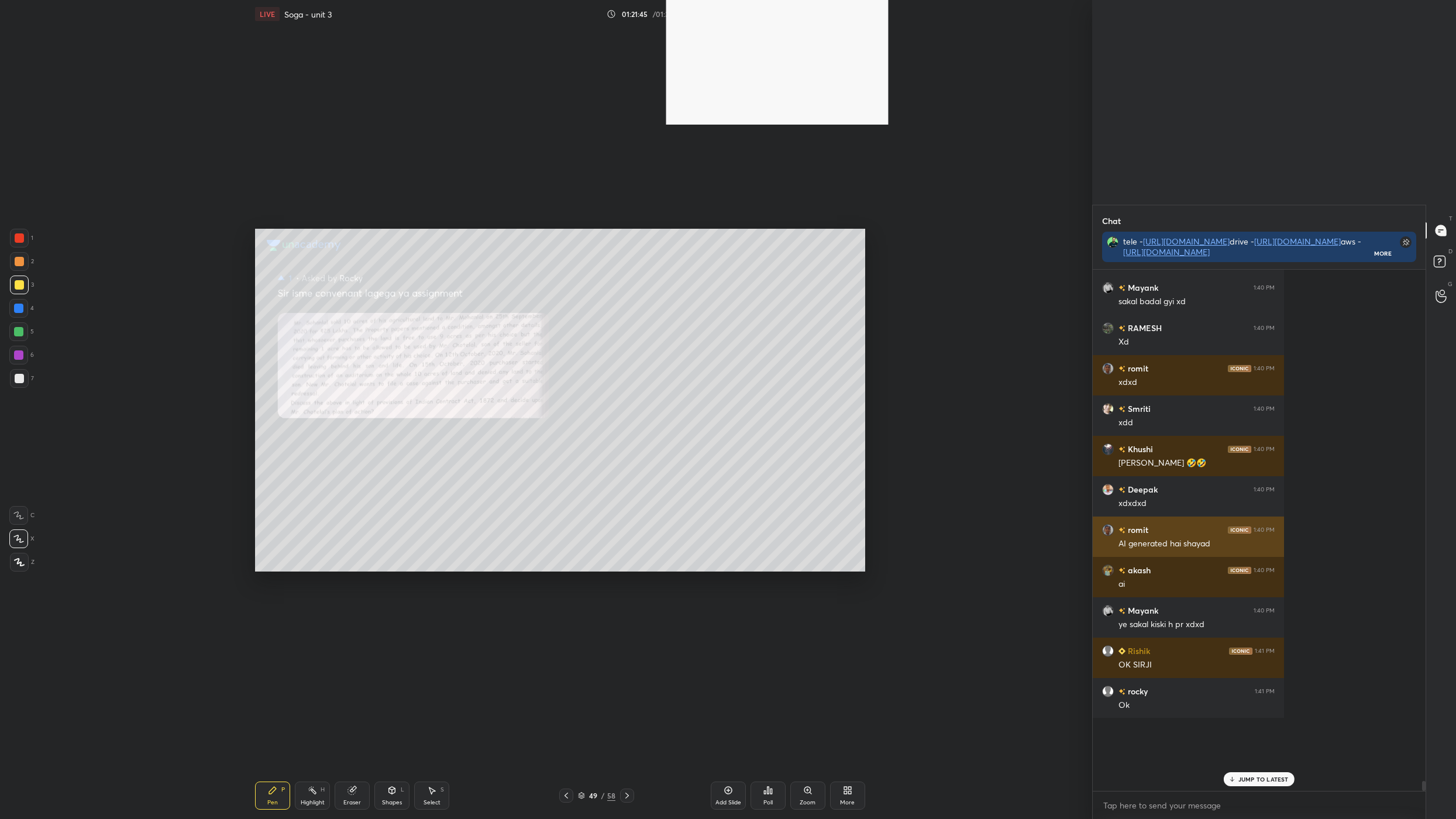
scroll to position [518, 329]
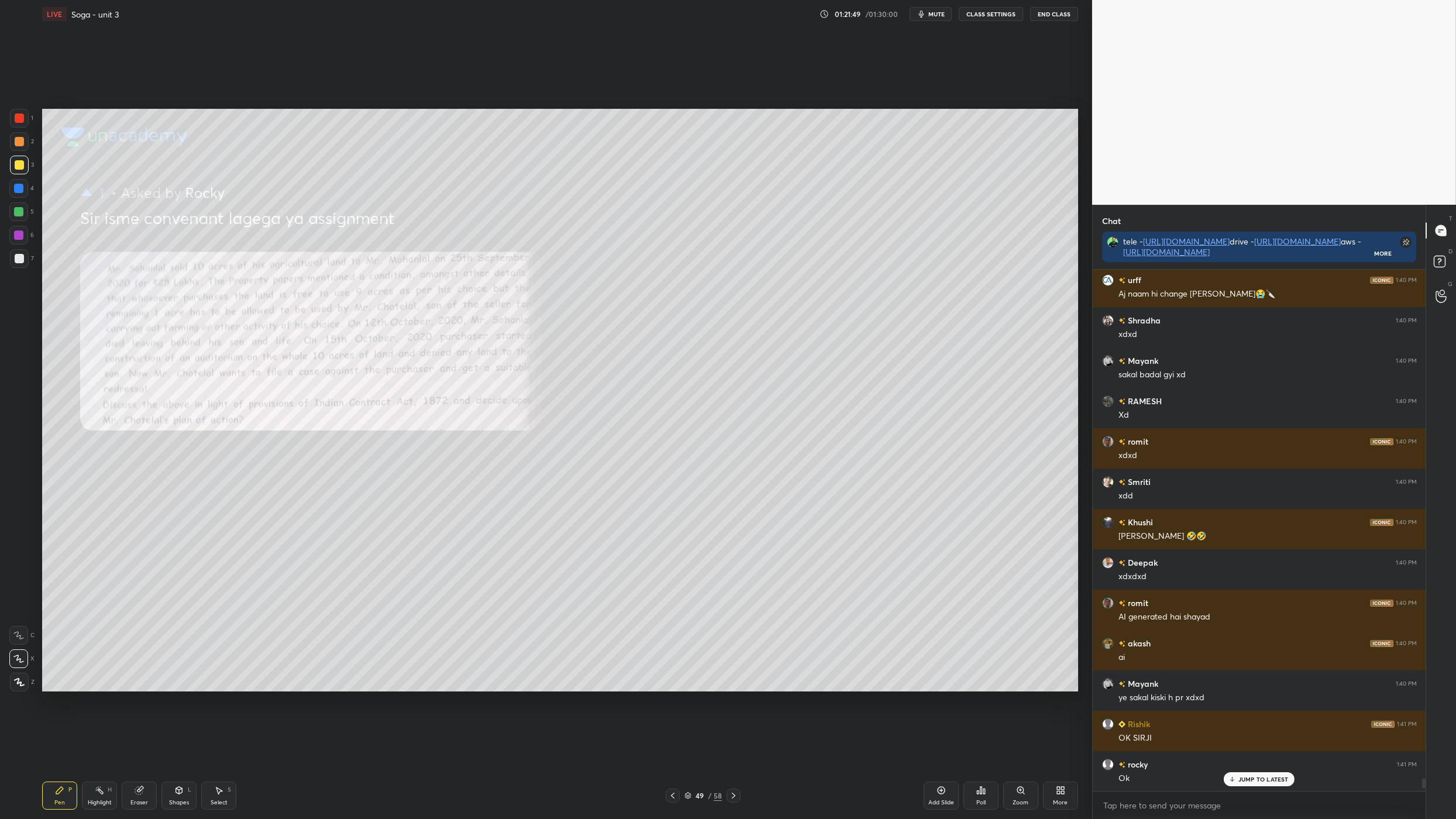
click at [887, 608] on div "JUMP TO LATEST" at bounding box center [1259, 779] width 71 height 14
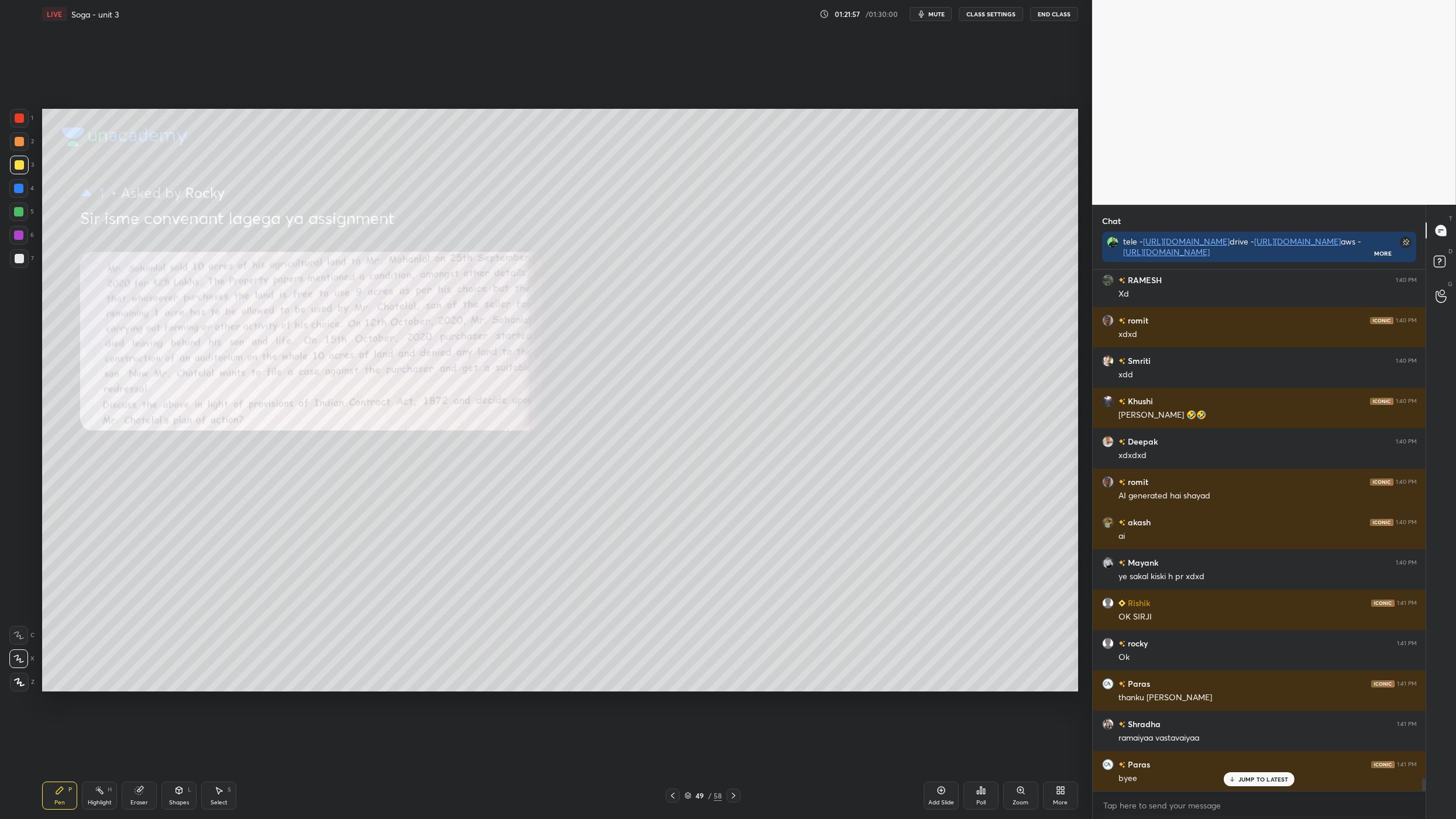
click at [887, 16] on button "End Class" at bounding box center [1054, 14] width 48 height 14
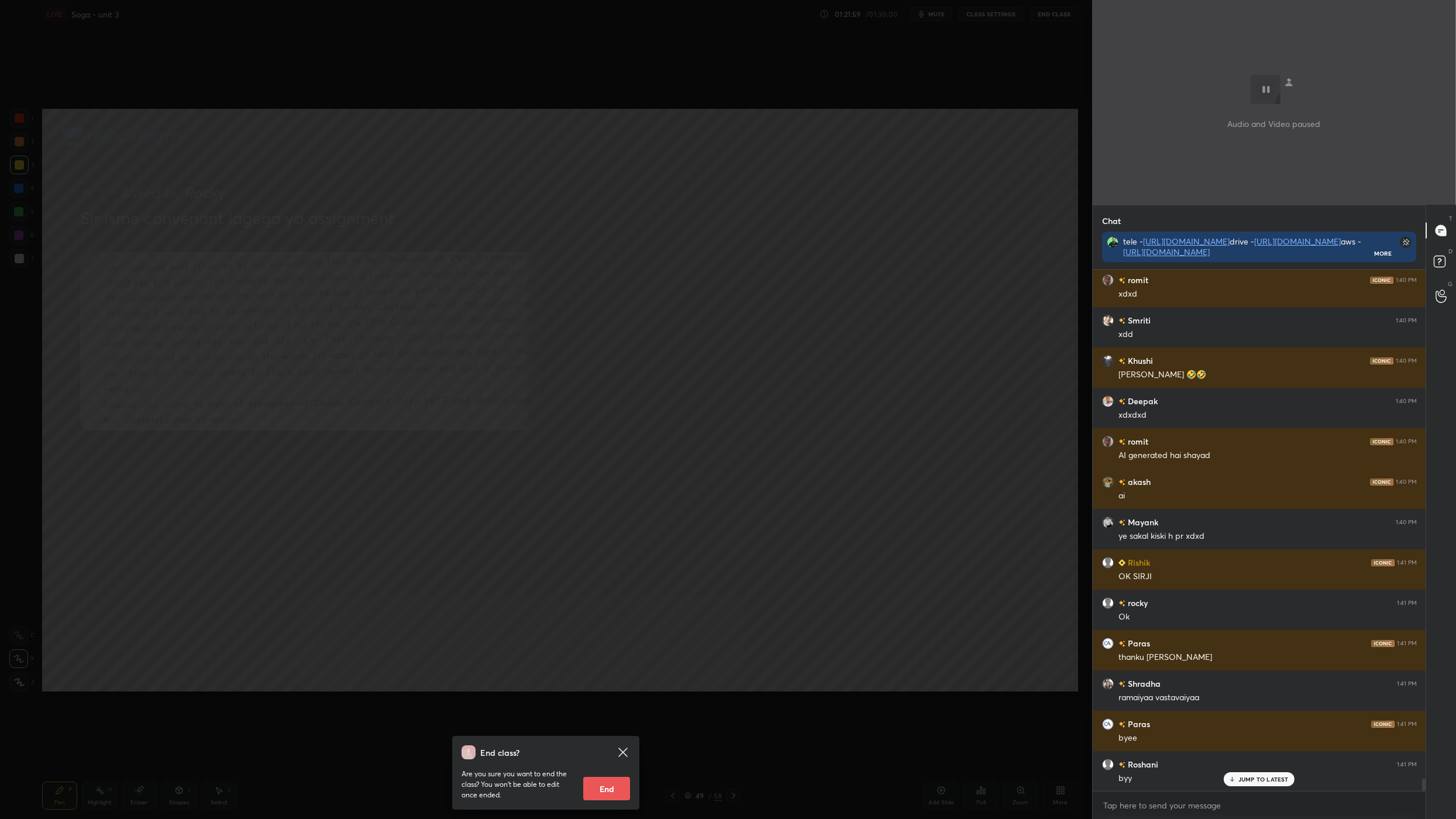
click at [617, 608] on button "End" at bounding box center [607, 788] width 47 height 23
type textarea "x"
